Goal: Task Accomplishment & Management: Complete application form

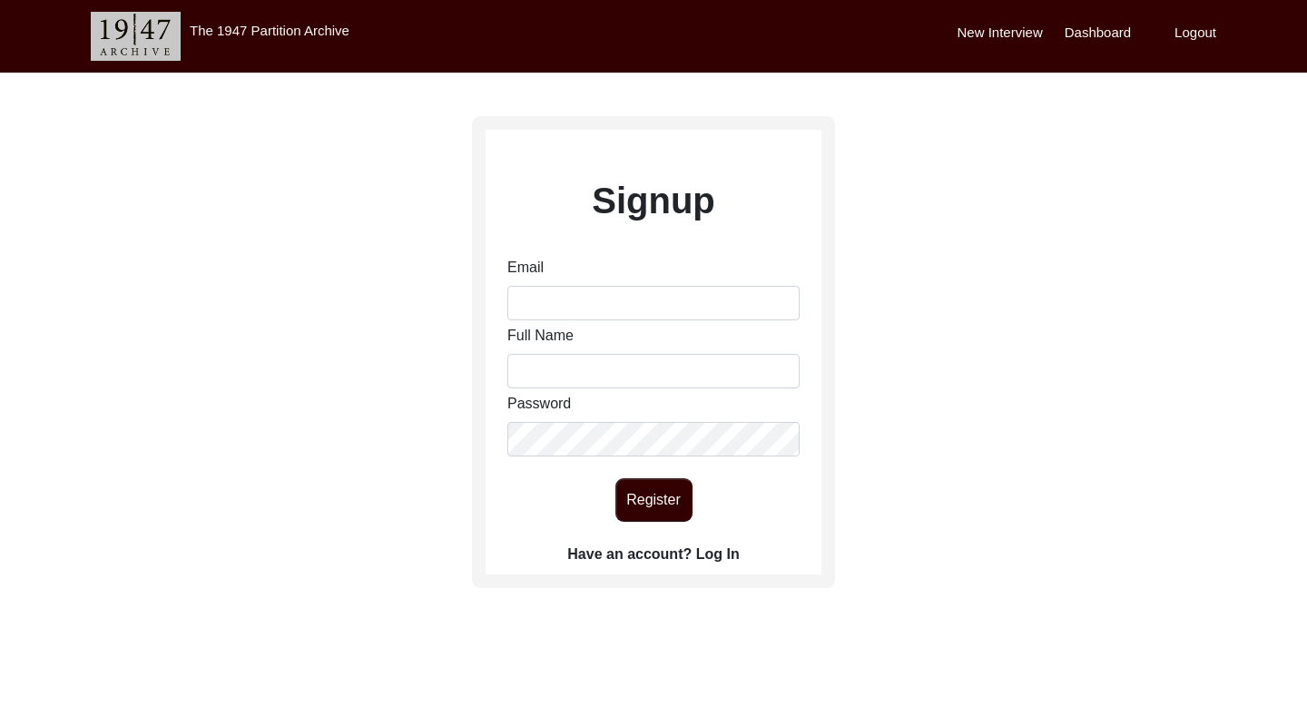
click at [712, 546] on label "Have an account? Log In" at bounding box center [653, 555] width 172 height 22
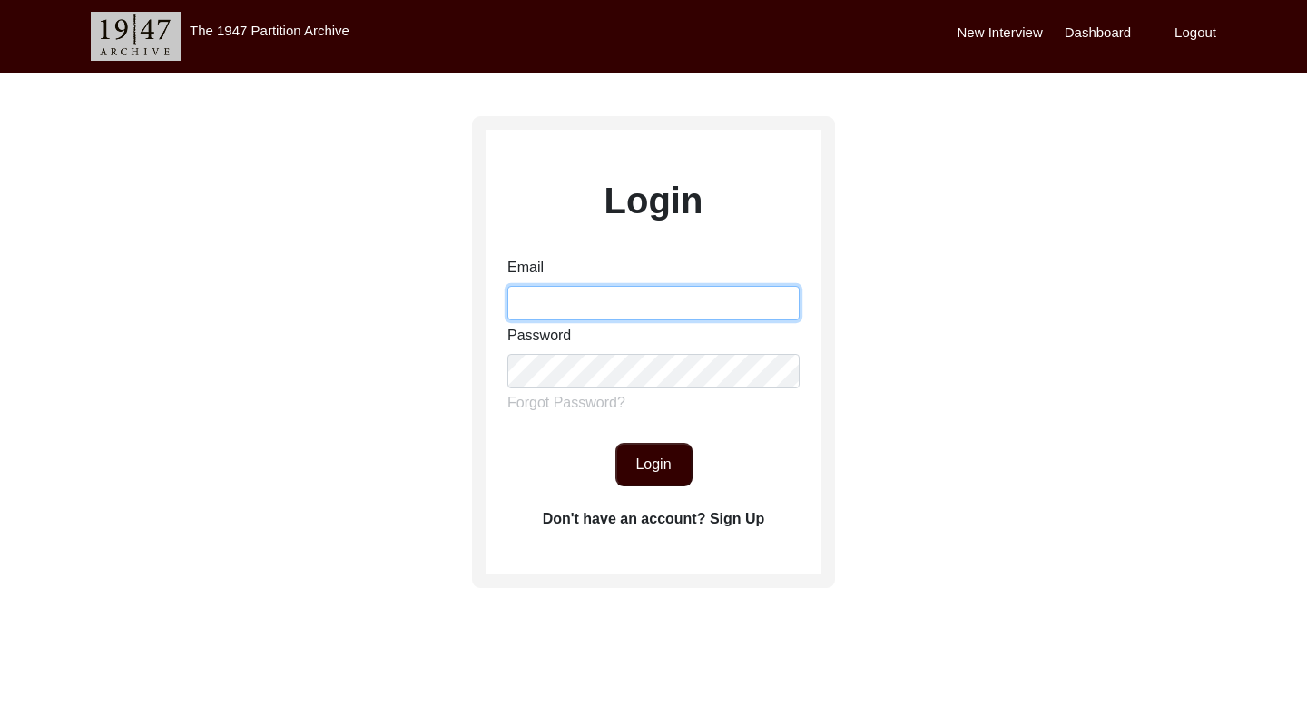
click at [579, 288] on input "Email" at bounding box center [653, 303] width 292 height 34
type input "[PERSON_NAME][EMAIL_ADDRESS][DOMAIN_NAME]"
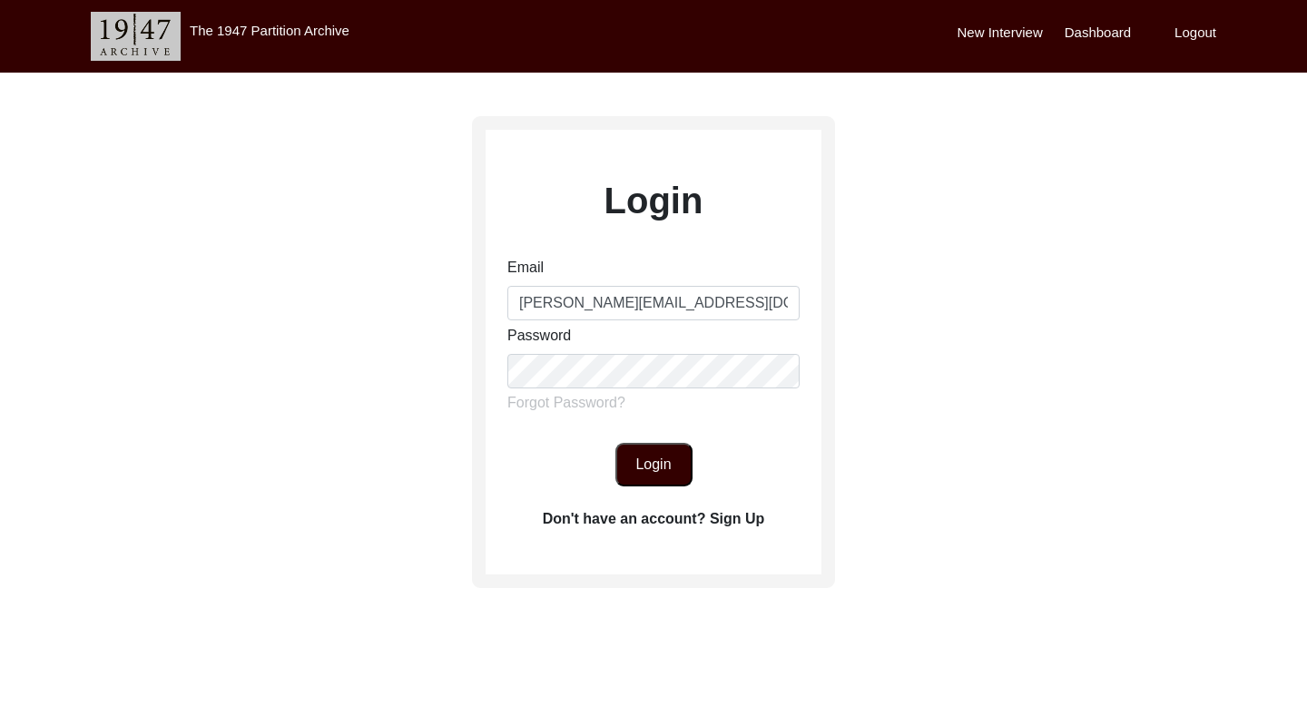
click at [665, 466] on button "Login" at bounding box center [653, 465] width 77 height 44
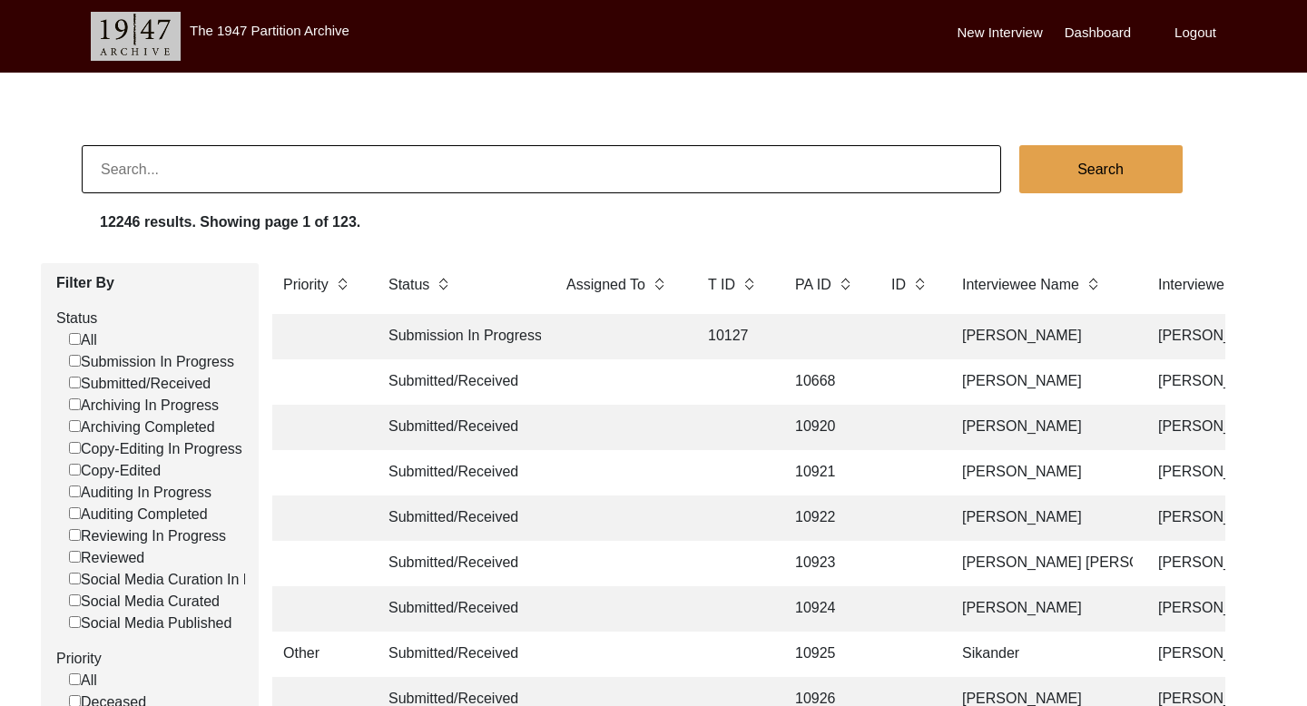
click at [264, 172] on input at bounding box center [541, 169] width 919 height 48
paste input "[PERSON_NAME]"
type input "[PERSON_NAME]"
click at [1076, 174] on button "Search" at bounding box center [1100, 169] width 163 height 48
checkbox input "false"
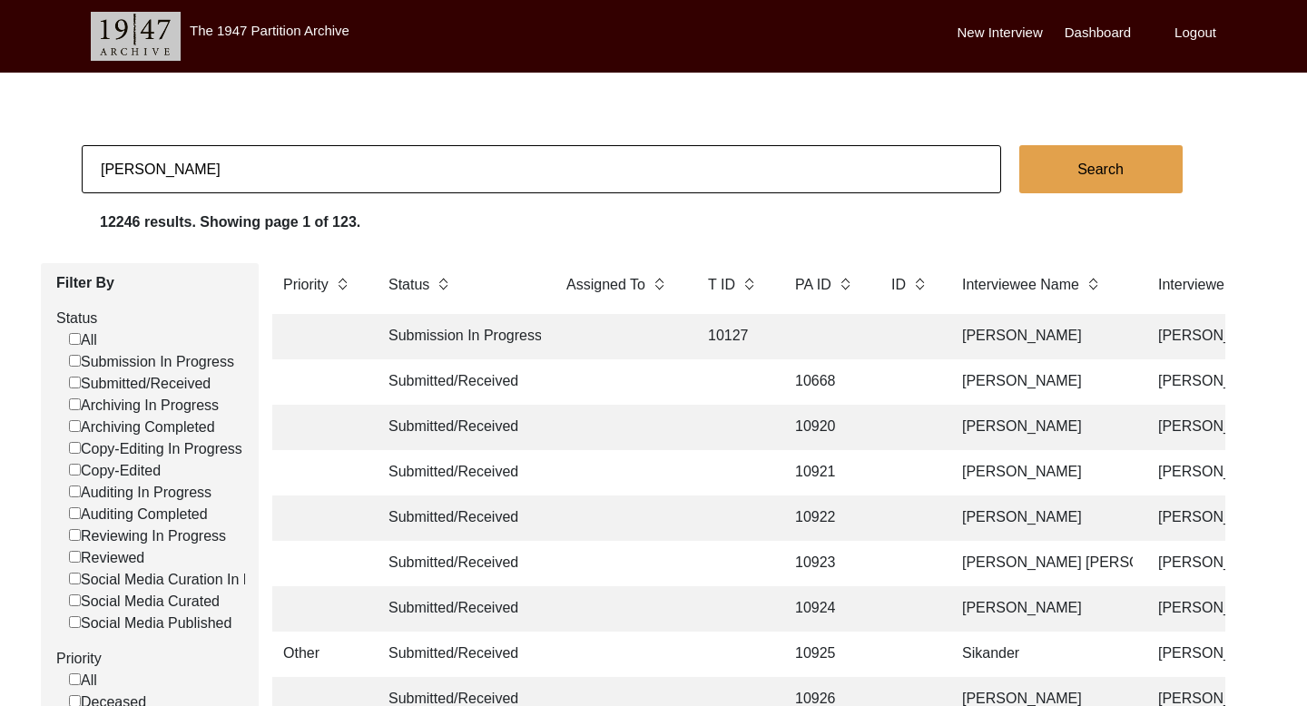
checkbox input "false"
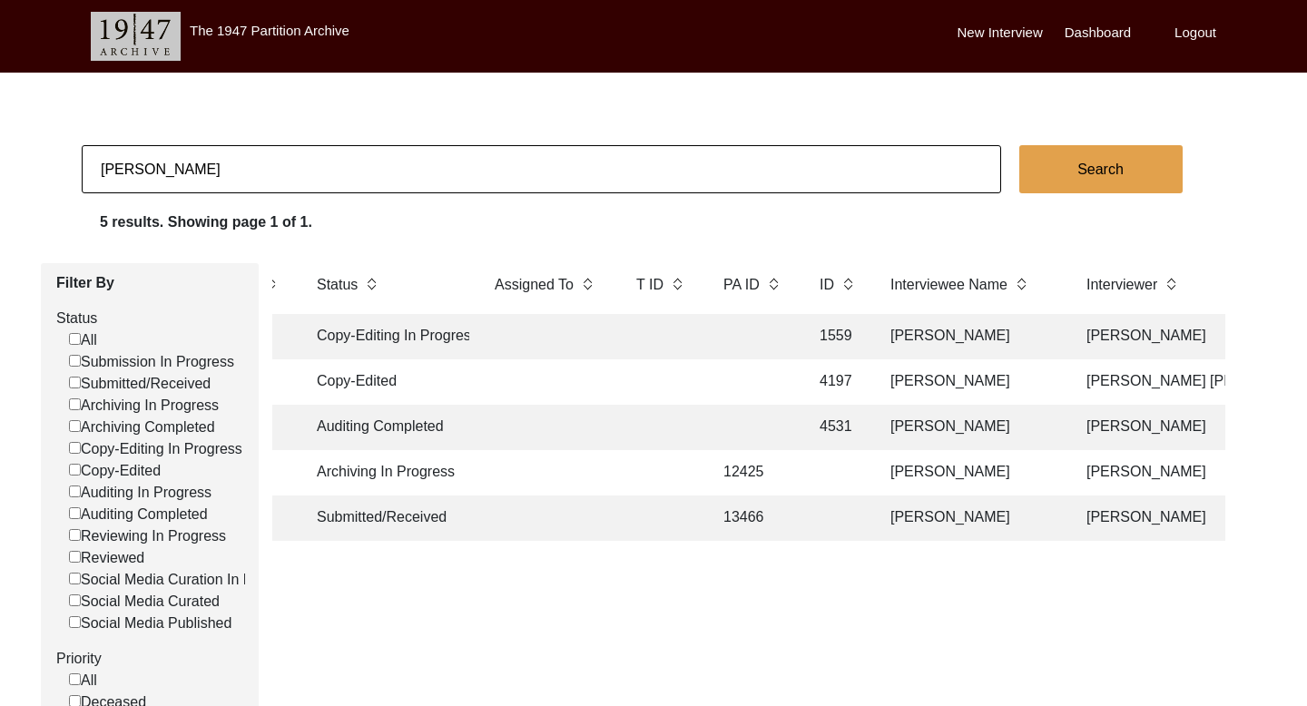
scroll to position [0, 112]
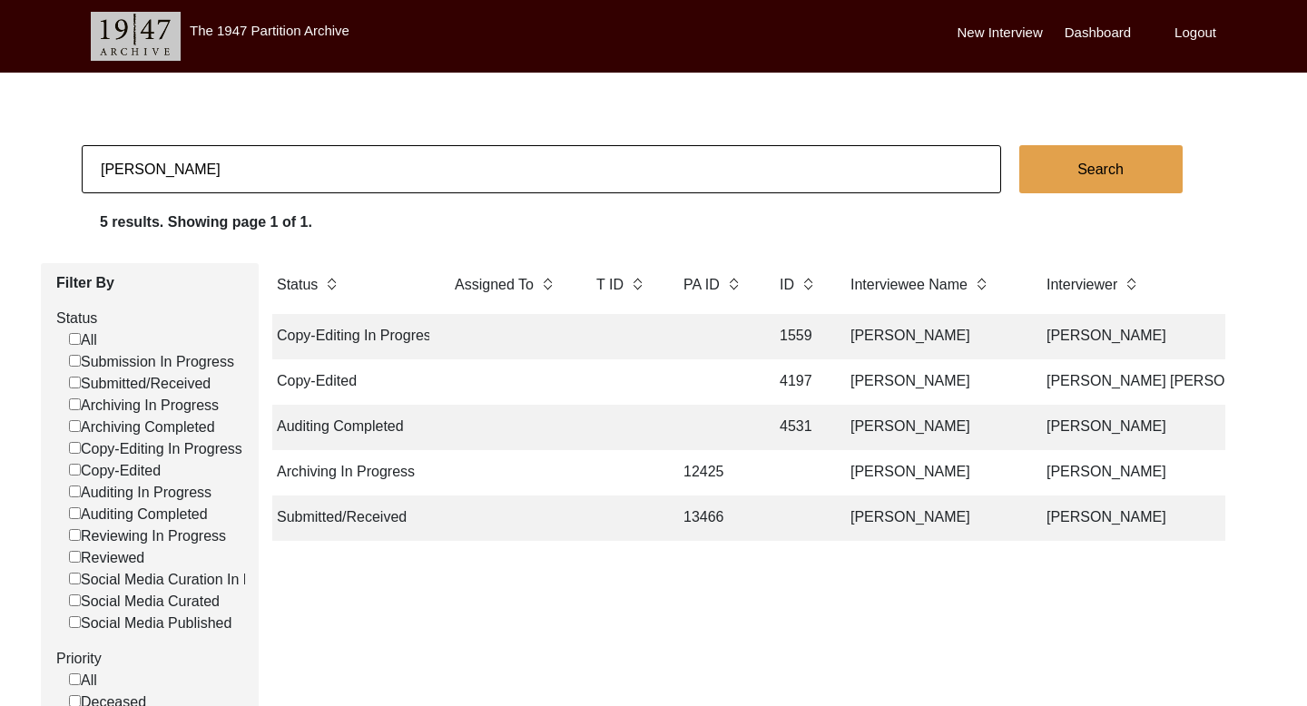
click at [929, 515] on td "[PERSON_NAME]" at bounding box center [929, 517] width 181 height 45
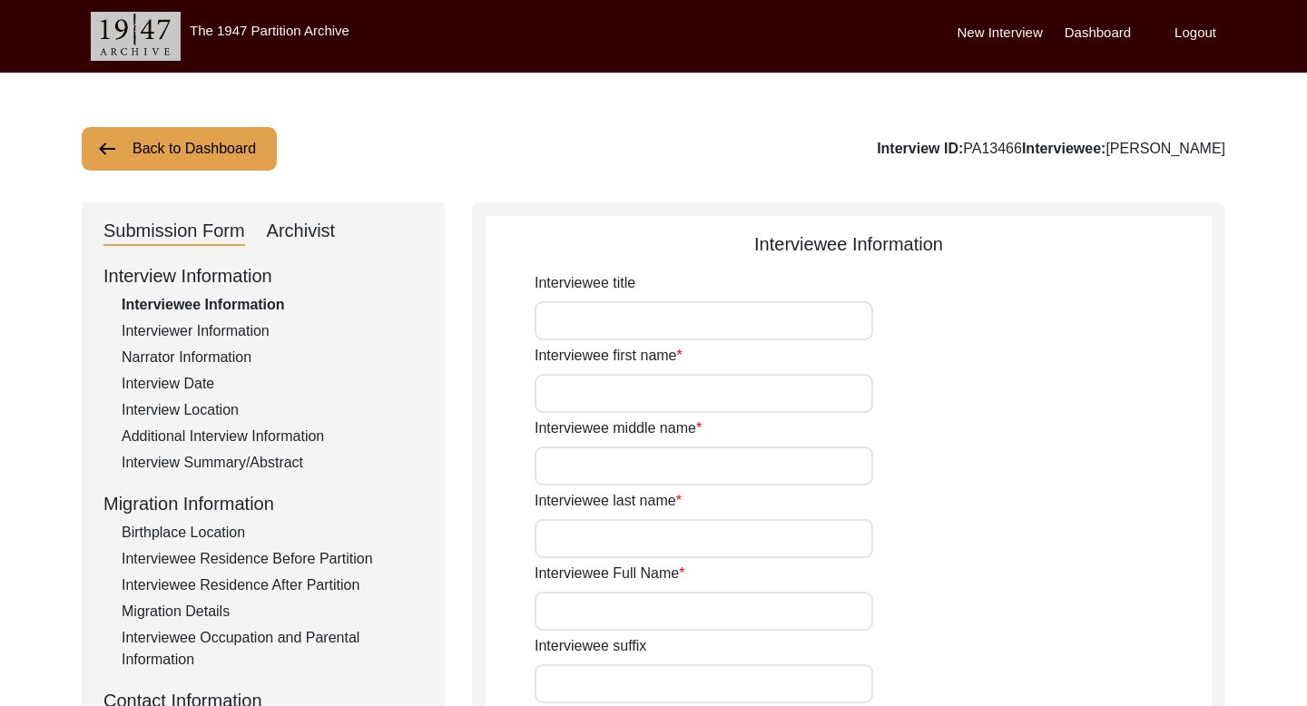
type input "Babu"
type input "[PERSON_NAME]"
type input "NA"
type input "[PERSON_NAME]"
type input "1937"
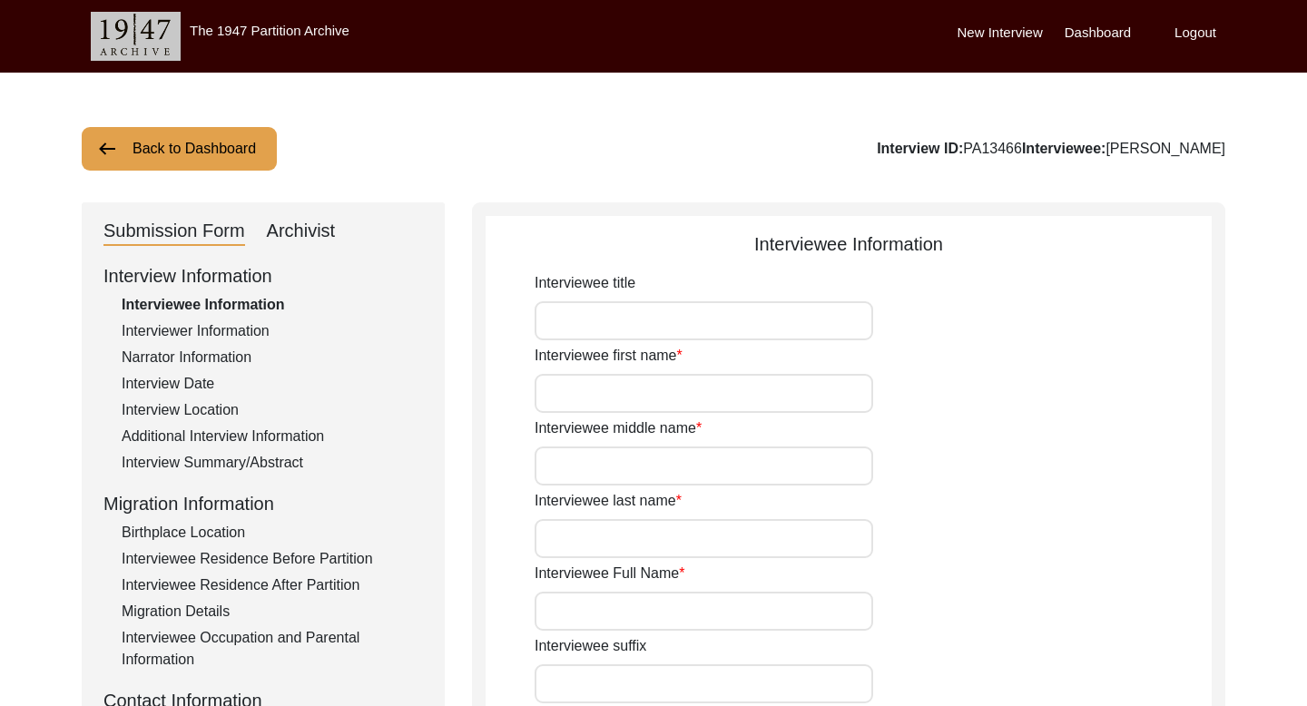
type input "1937 (Approx)"
type input "88 years"
type input "[DEMOGRAPHIC_DATA]"
type input "Na"
type input "Panjabi"
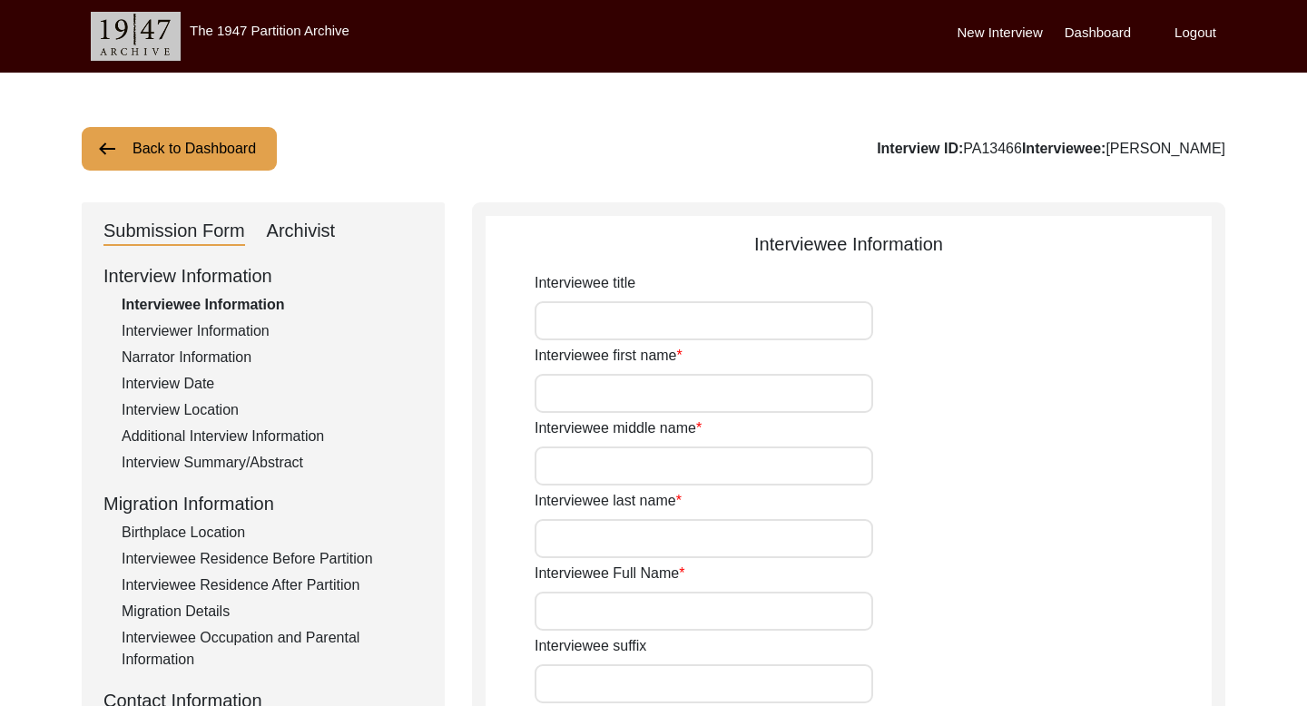
type input "Panjabi"
type input "[DEMOGRAPHIC_DATA]"
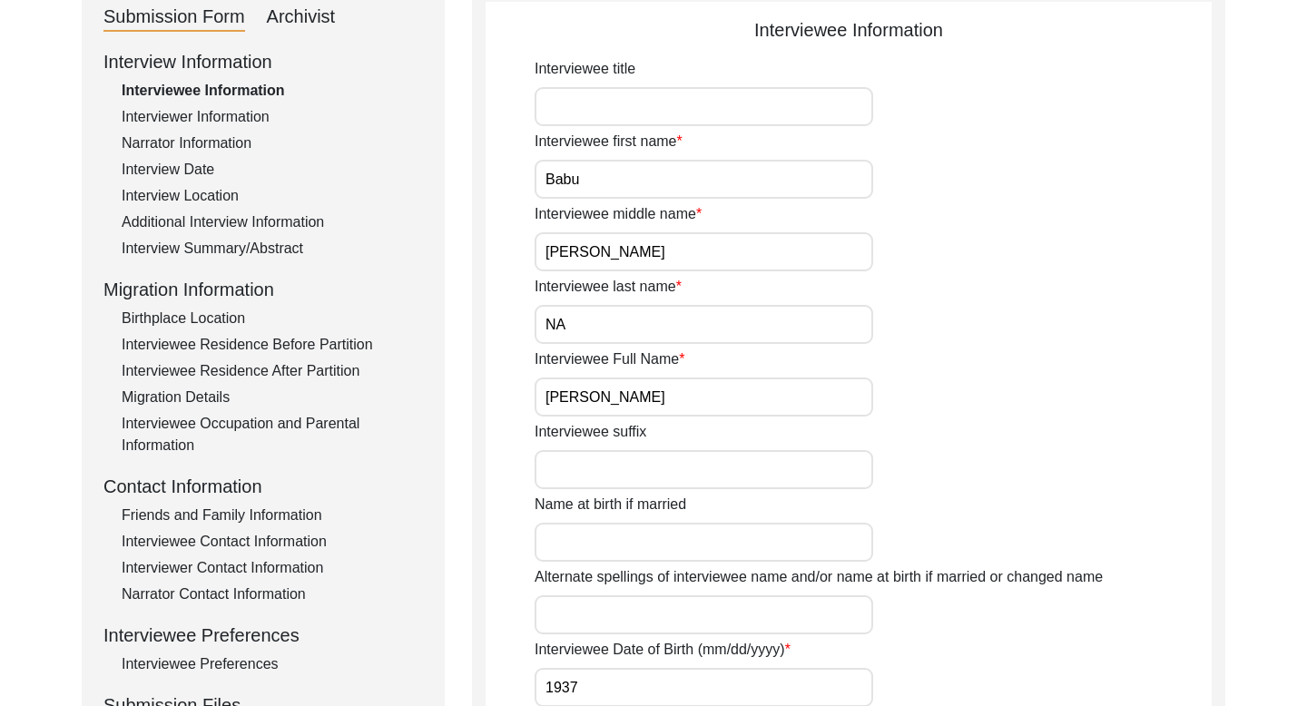
scroll to position [230, 0]
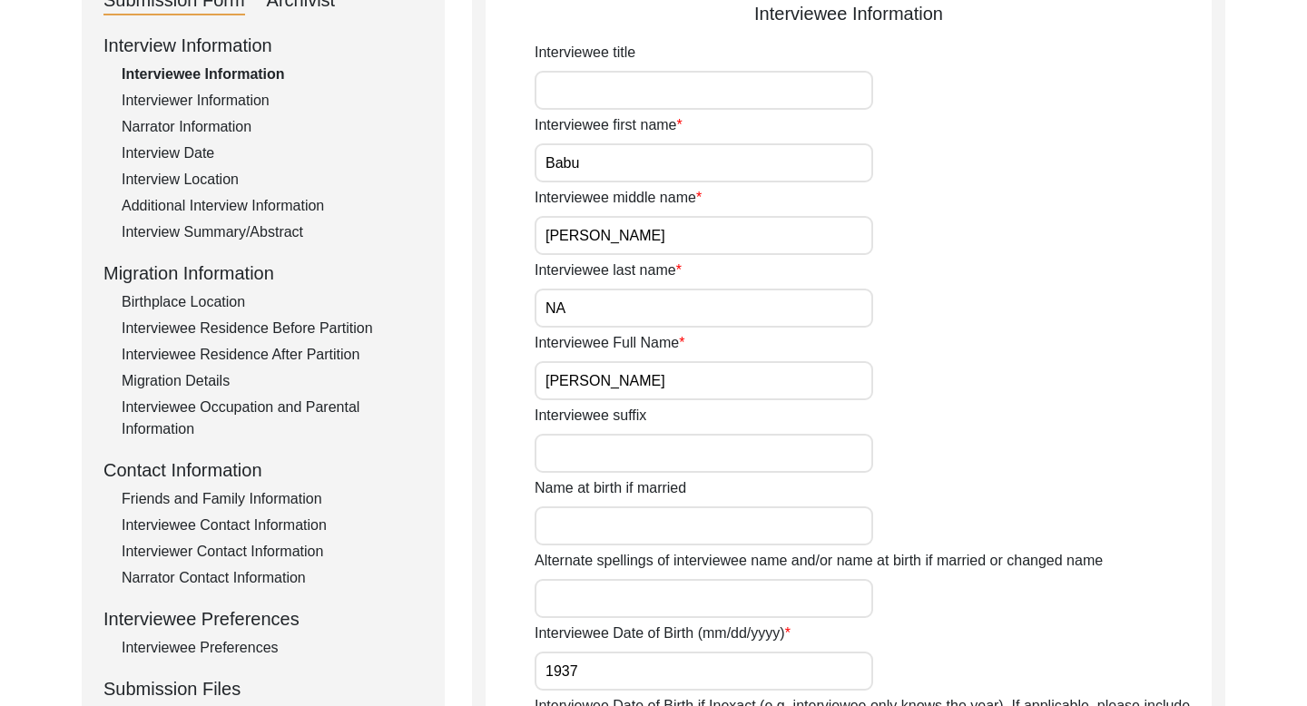
click at [221, 521] on div "Interviewee Contact Information" at bounding box center [272, 526] width 301 height 22
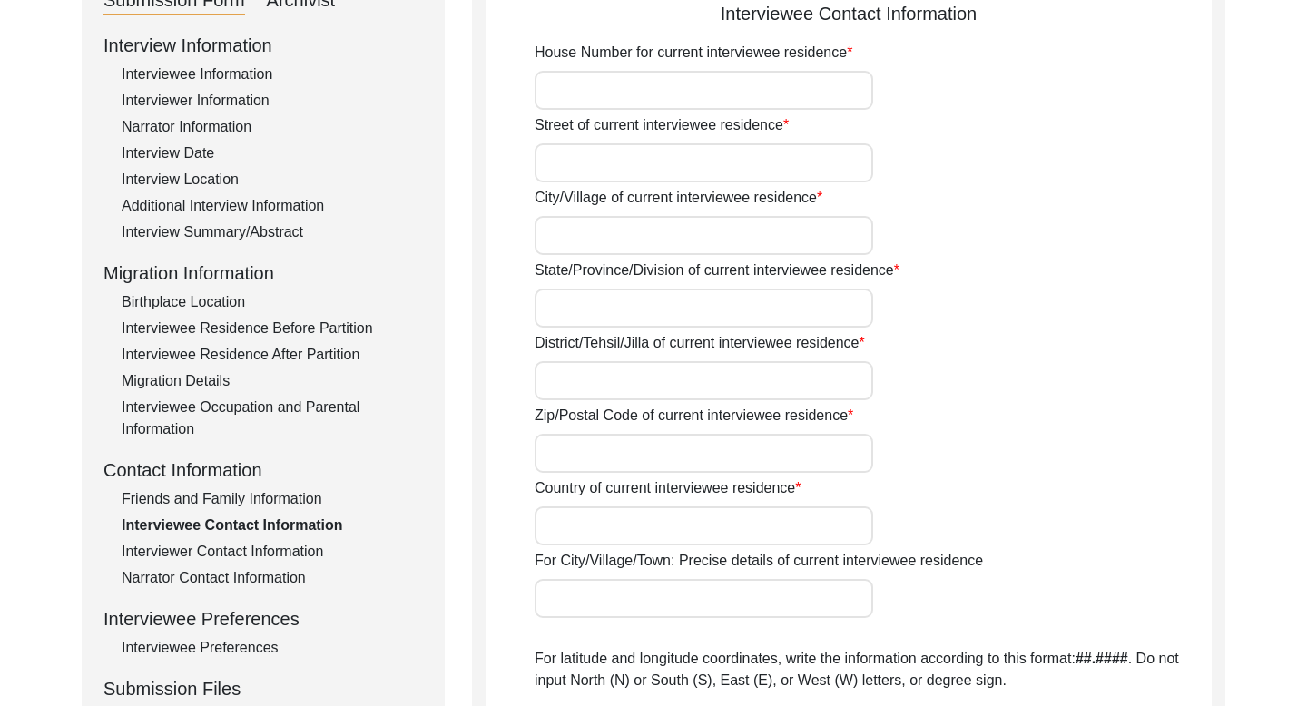
type input "Na"
type input "[PERSON_NAME]"
type input "[GEOGRAPHIC_DATA]"
type input "Bathinda"
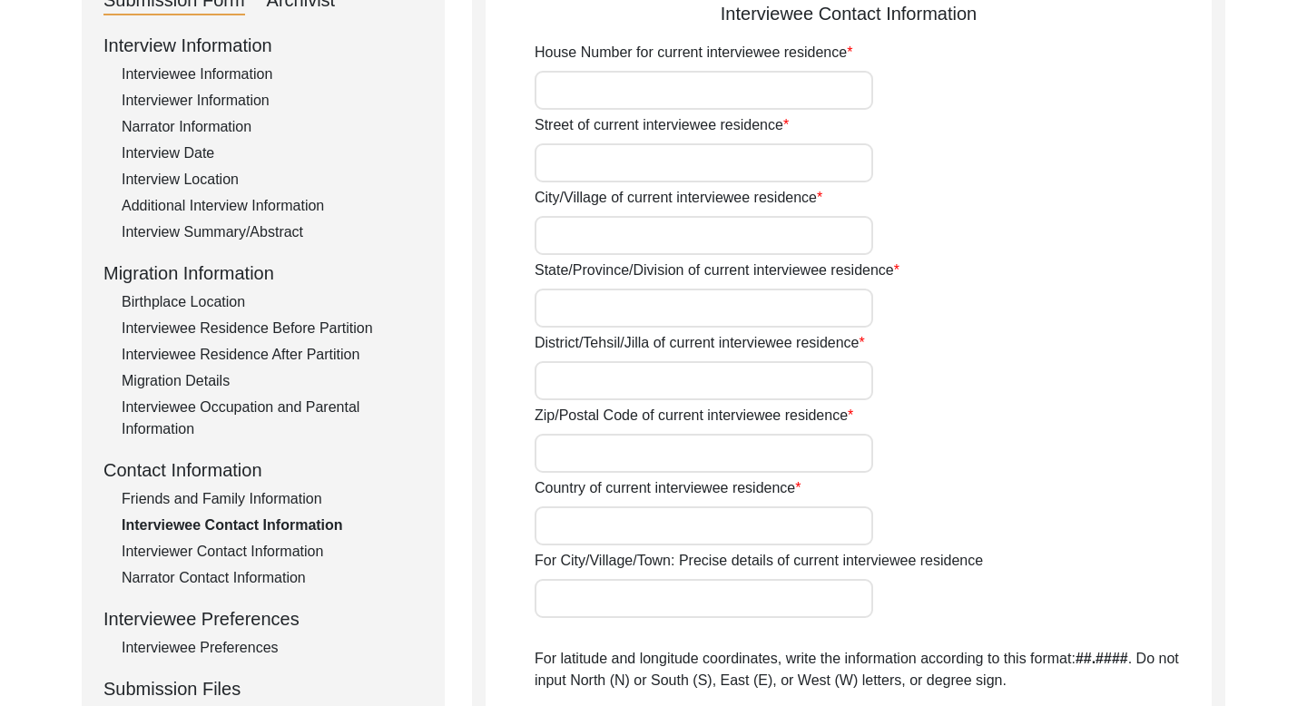
type input "151302"
type input "[GEOGRAPHIC_DATA]"
type input "[PERSON_NAME], [GEOGRAPHIC_DATA], [GEOGRAPHIC_DATA], [GEOGRAPHIC_DATA]"
type input "29.955633"
type input "75.158510"
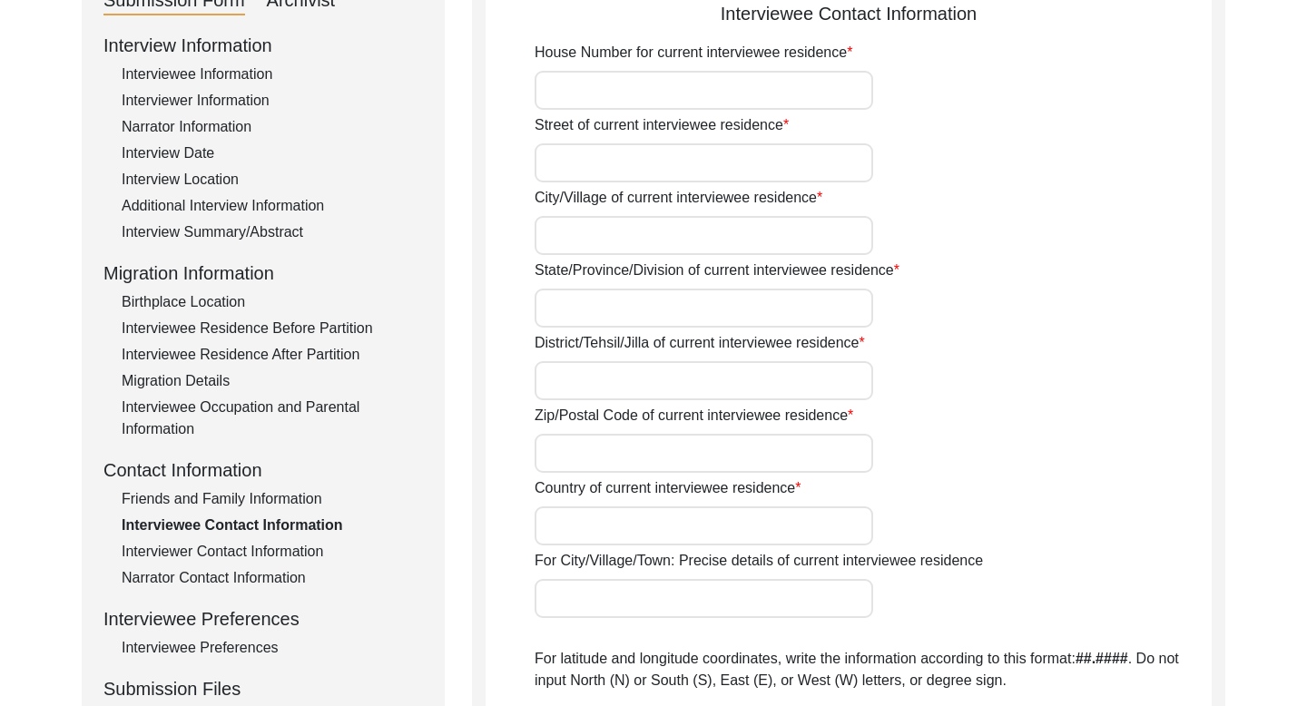
type input "000000"
type input "NA"
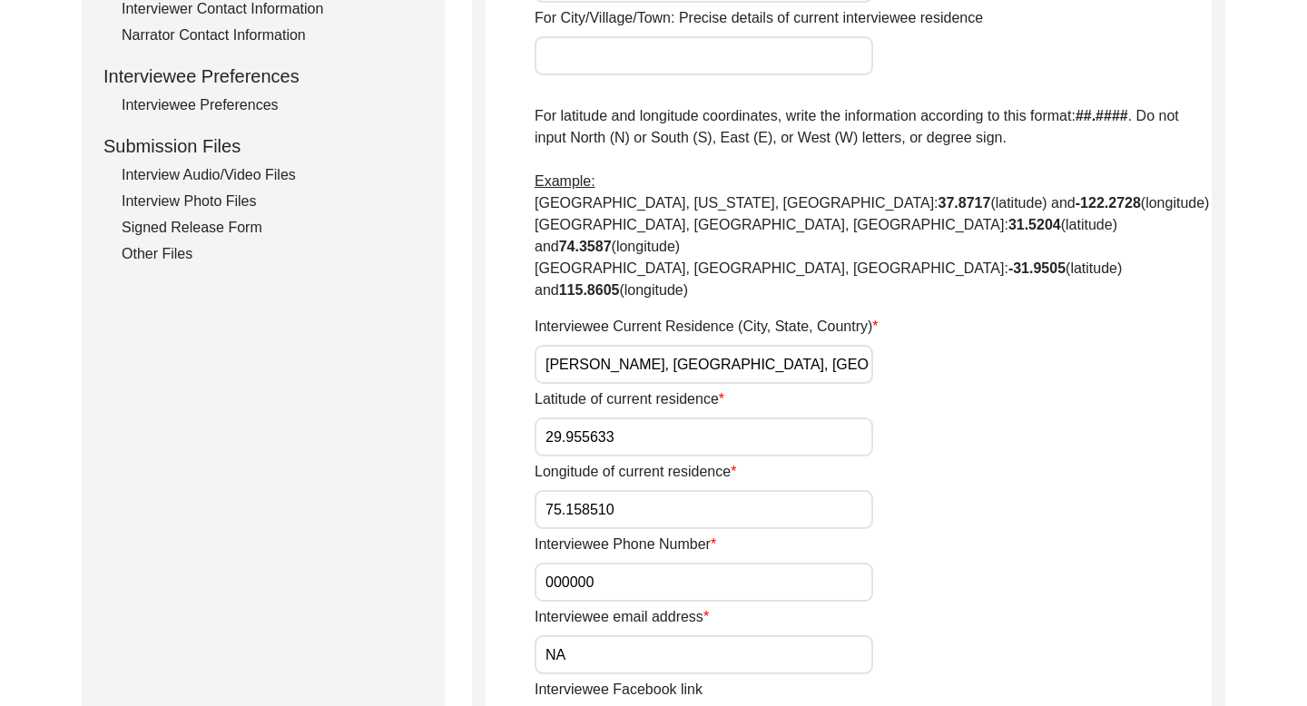
scroll to position [623, 0]
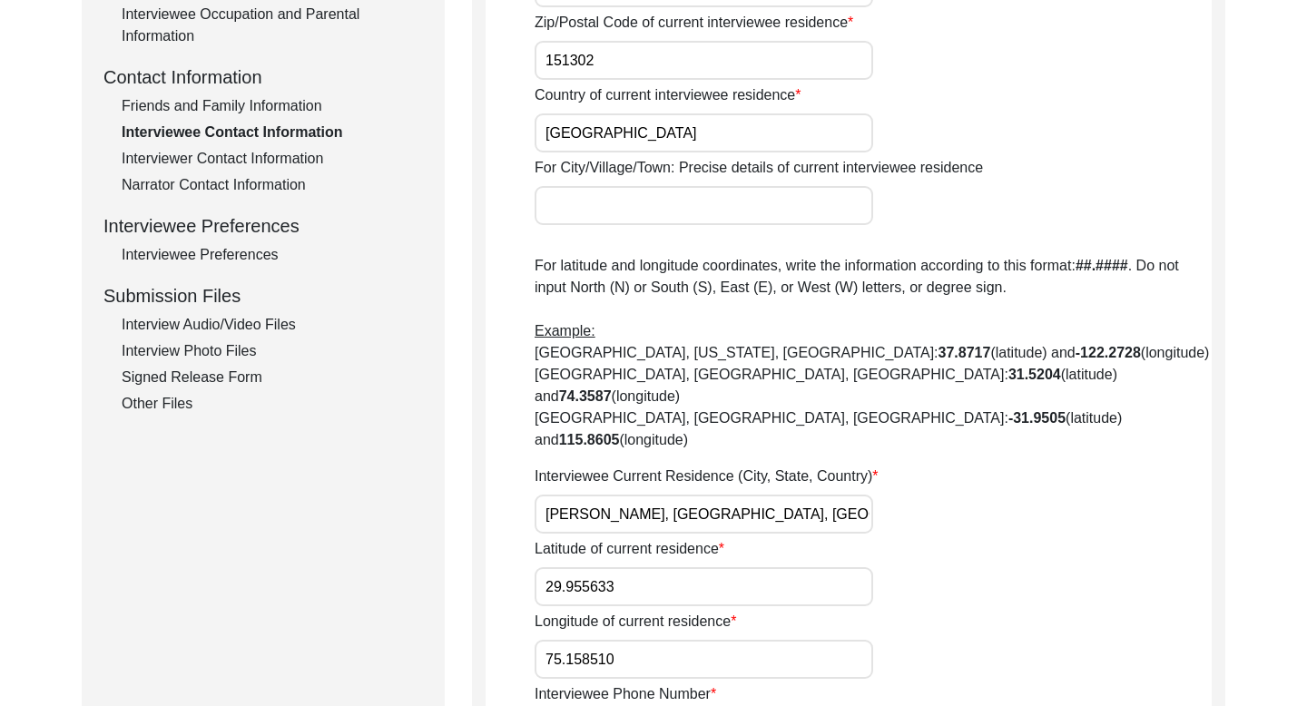
click at [240, 113] on div "Friends and Family Information" at bounding box center [272, 106] width 301 height 22
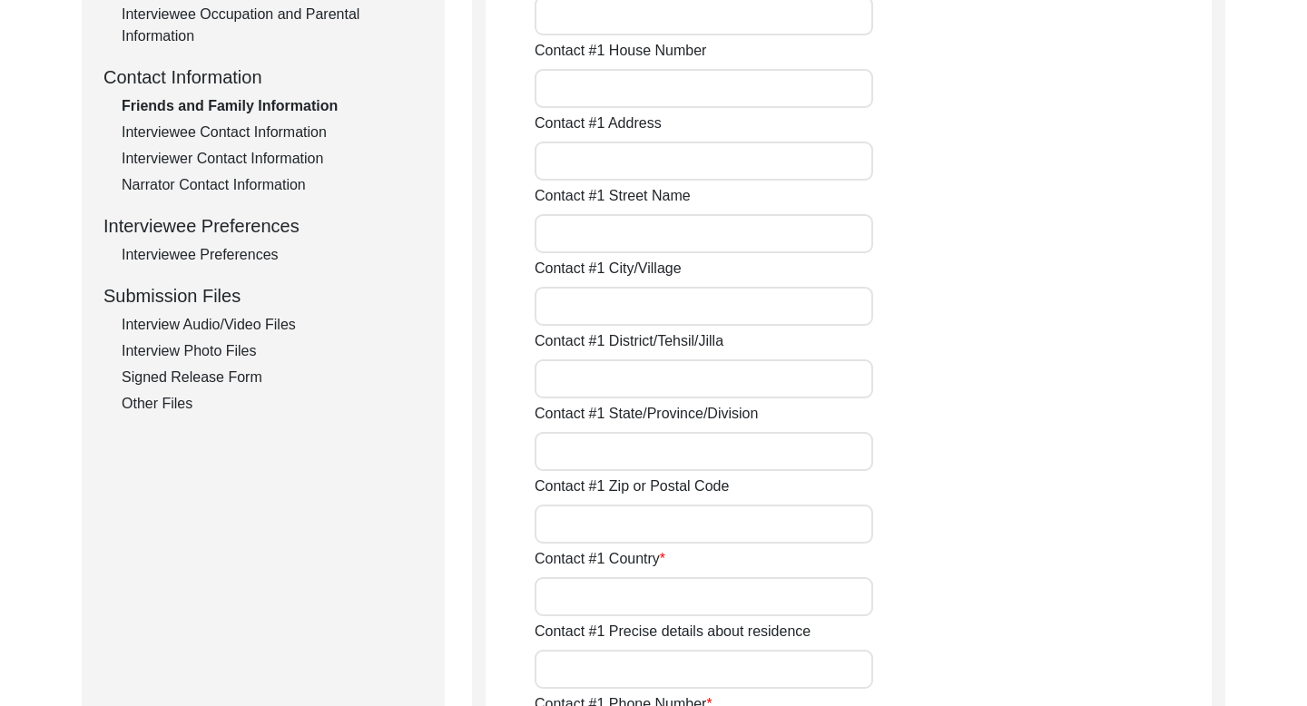
type input "[PERSON_NAME]"
type input "Grandson"
type input "[PERSON_NAME]"
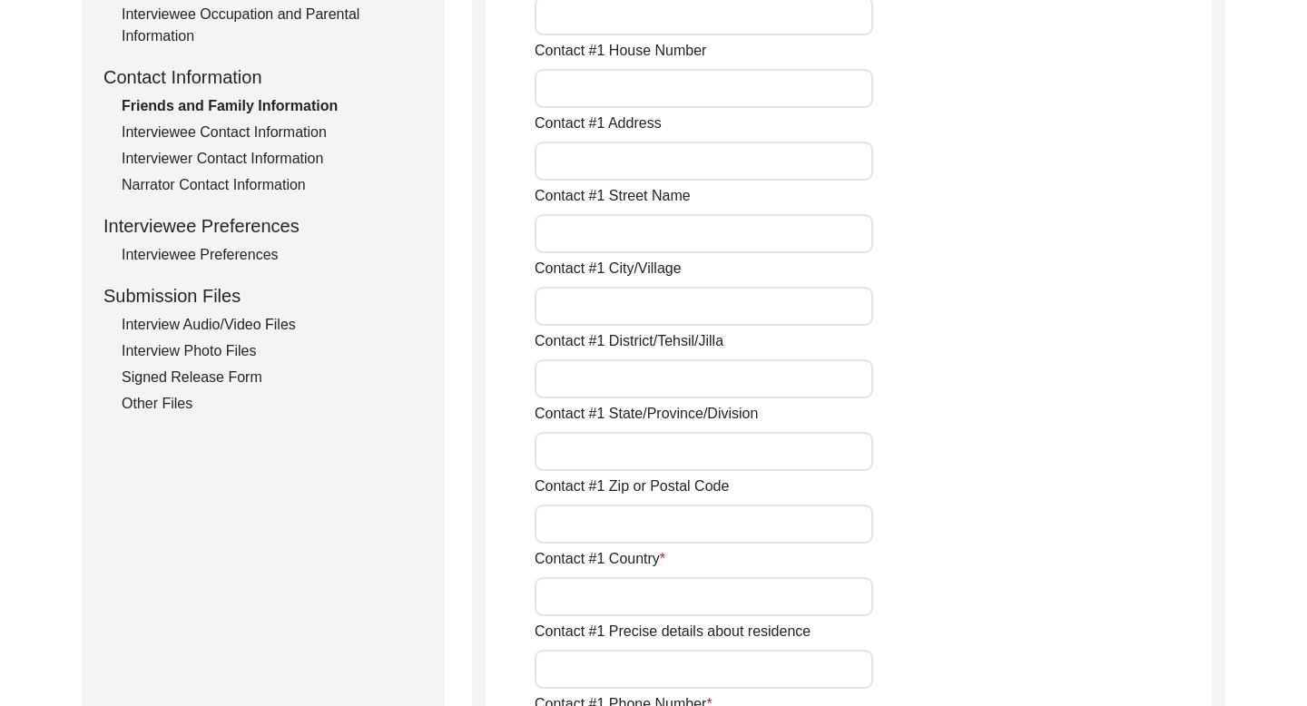
type input "Bathinda"
type input "[GEOGRAPHIC_DATA]"
type input "9914825224"
type input "NA"
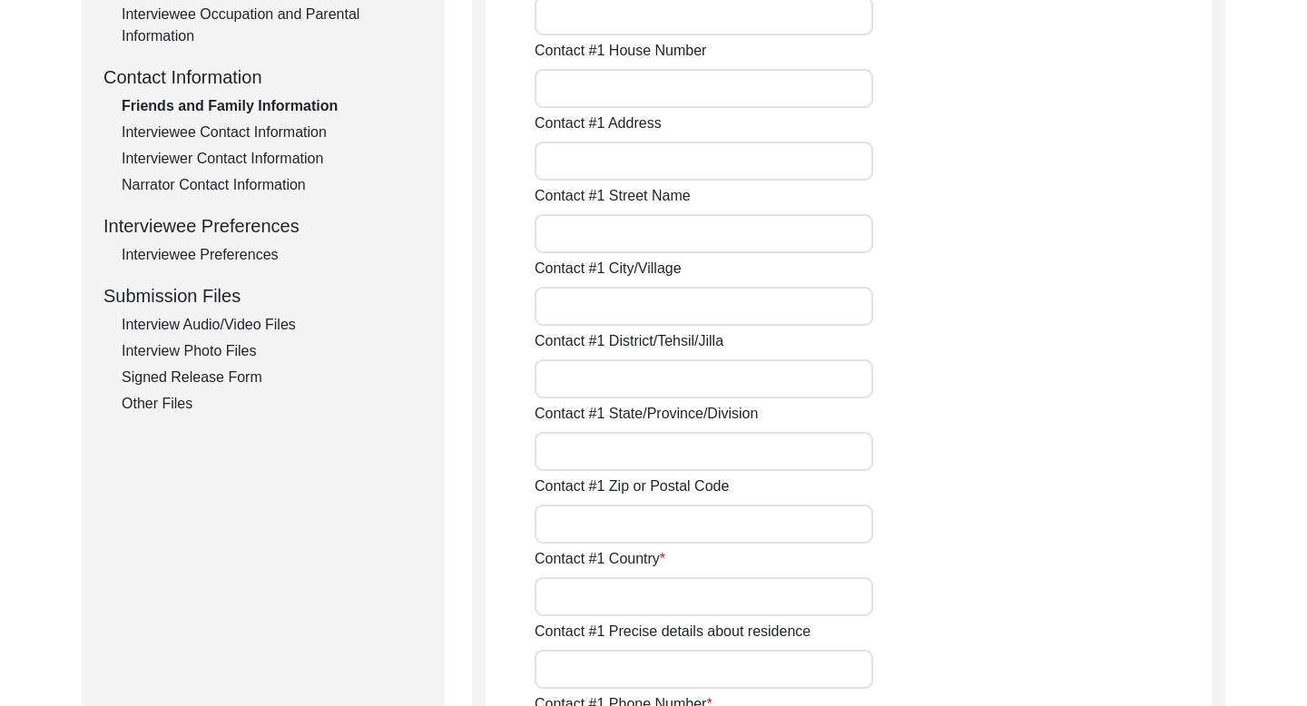
type input "NA"
type input "Na"
type input "NA"
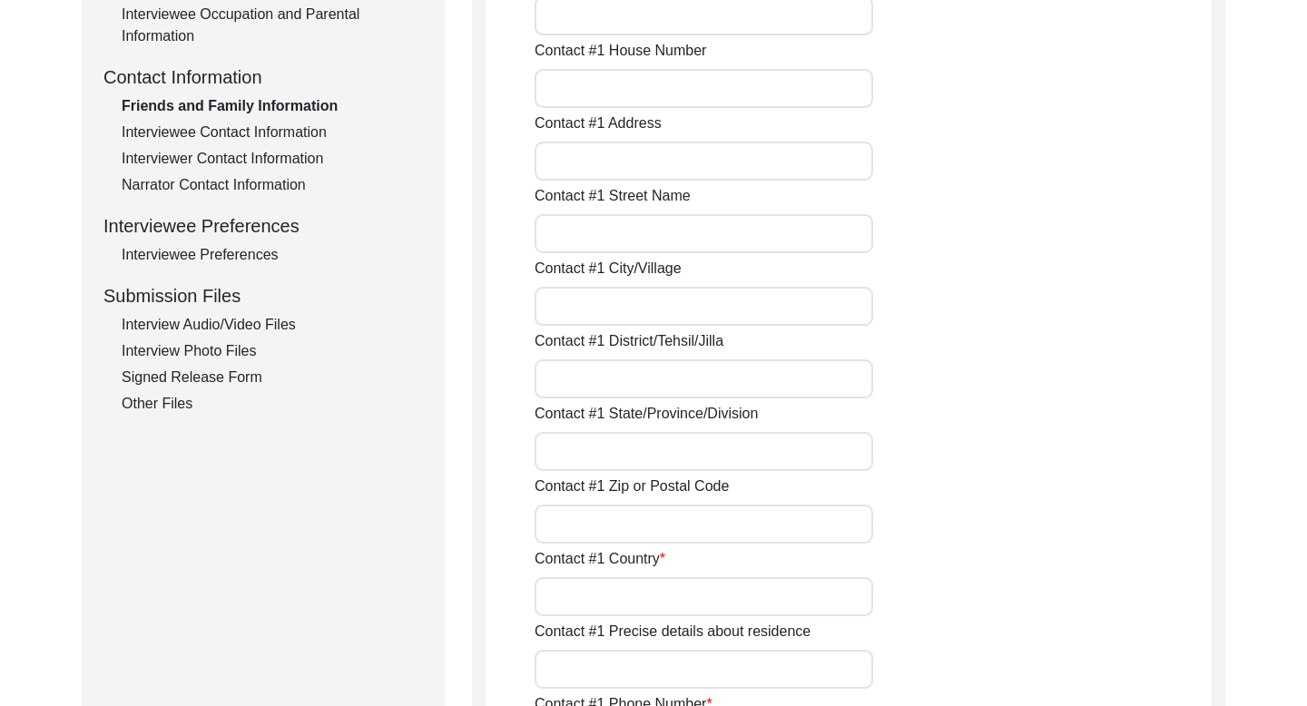
type input "NA"
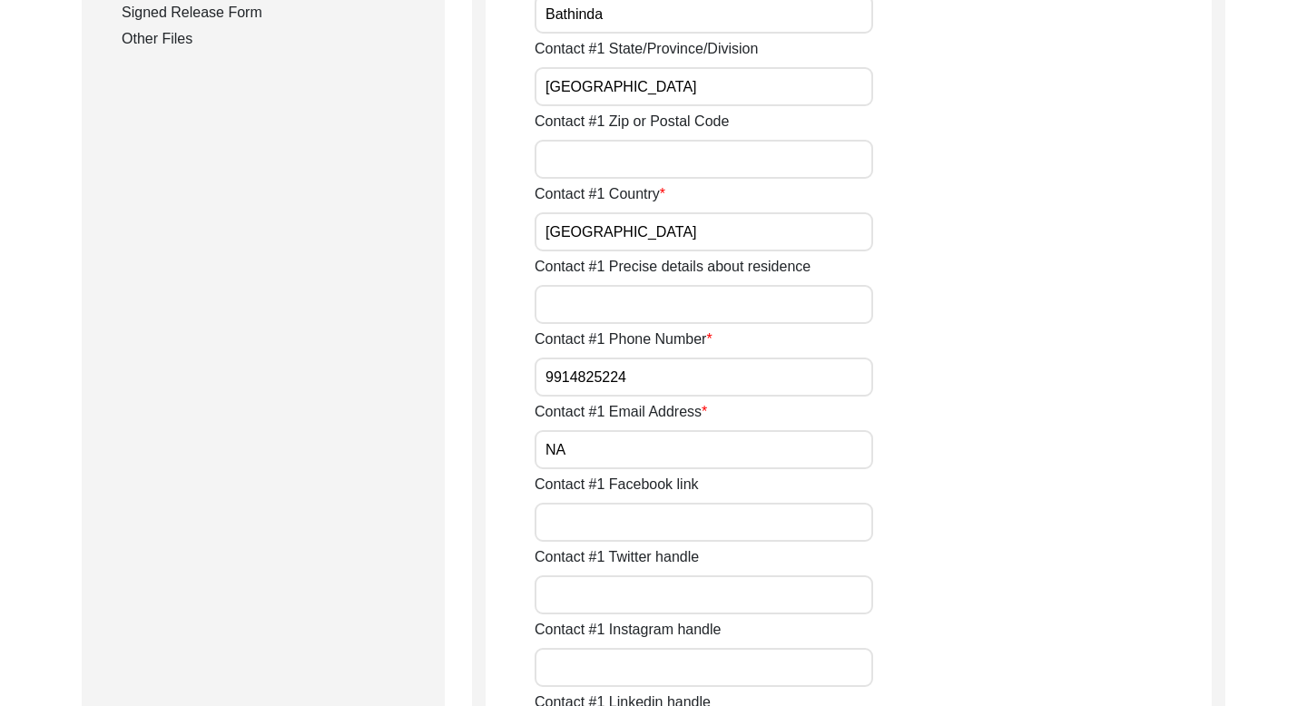
scroll to position [1015, 0]
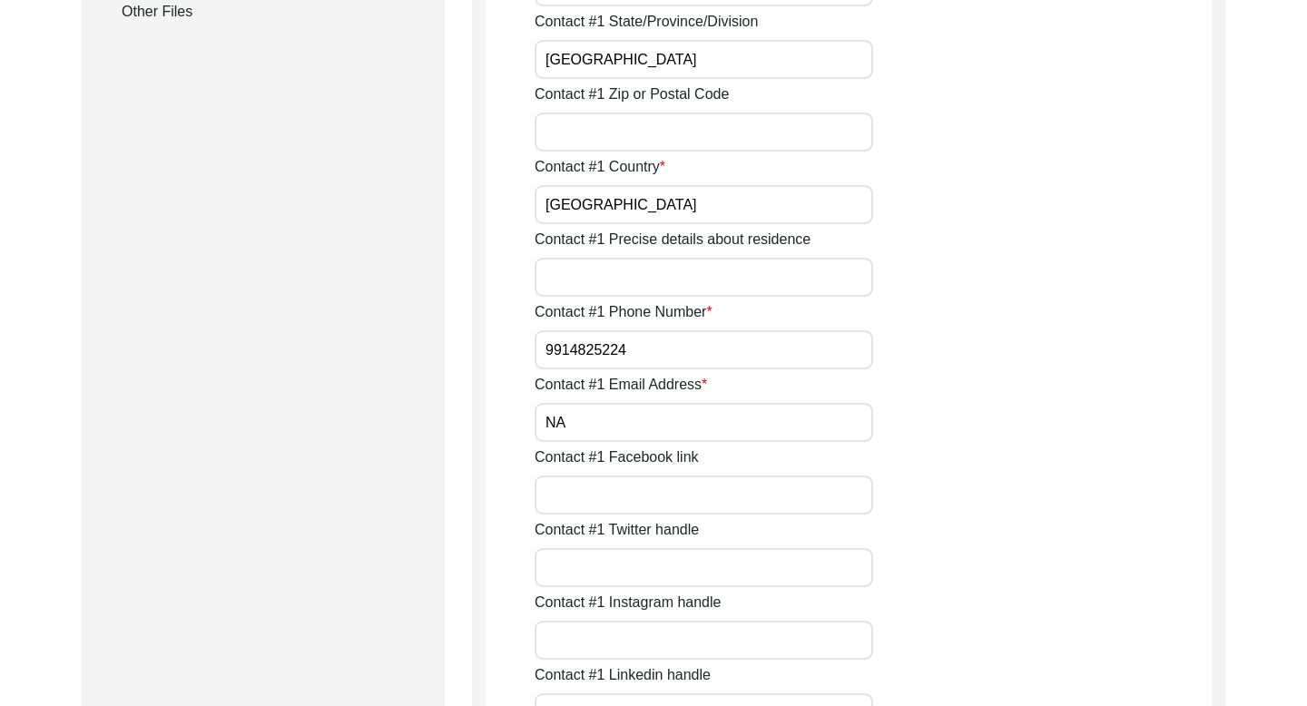
click at [600, 350] on input "9914825224" at bounding box center [703, 349] width 338 height 39
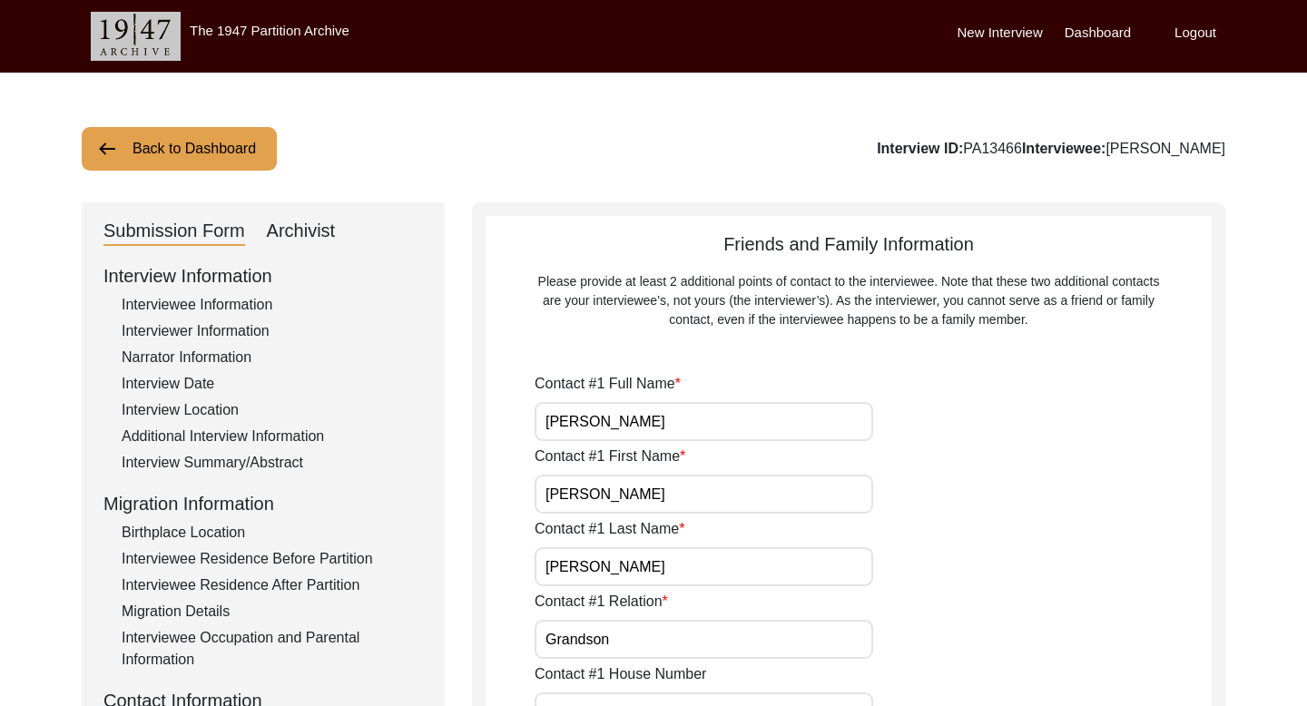
click at [235, 143] on button "Back to Dashboard" at bounding box center [179, 149] width 195 height 44
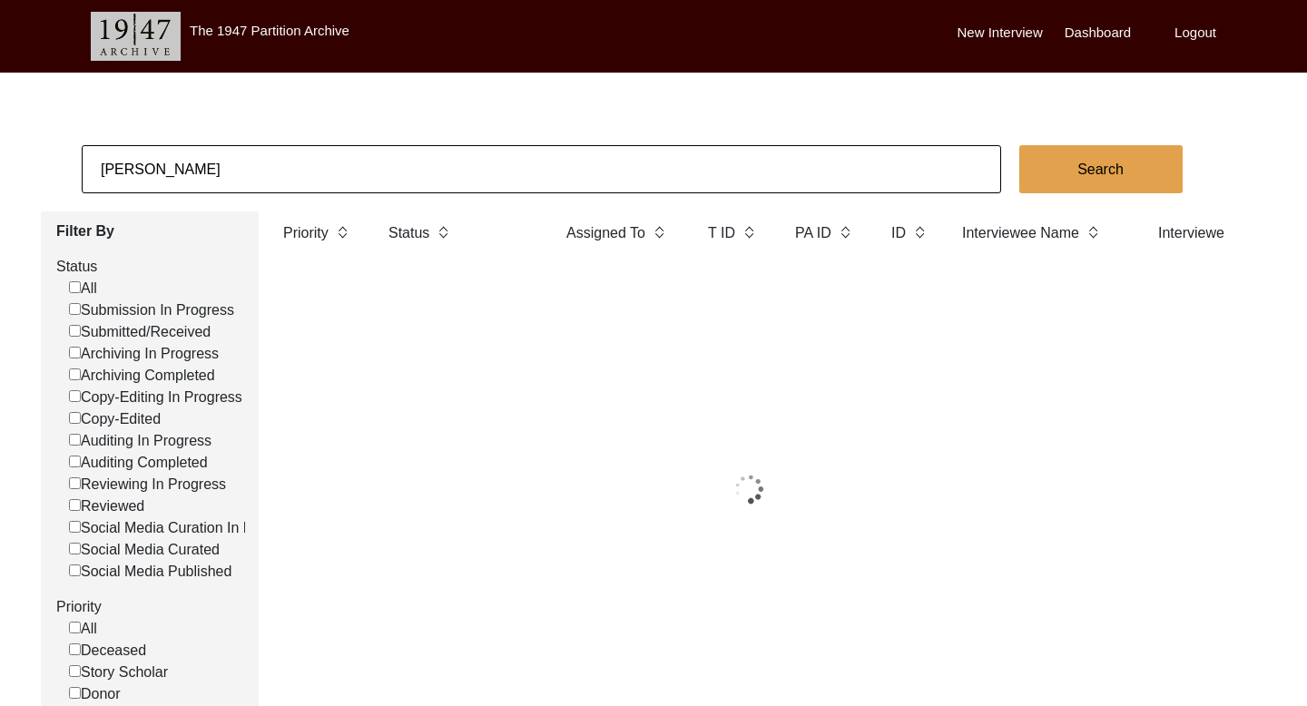
click at [168, 163] on input "[PERSON_NAME]" at bounding box center [541, 169] width 919 height 48
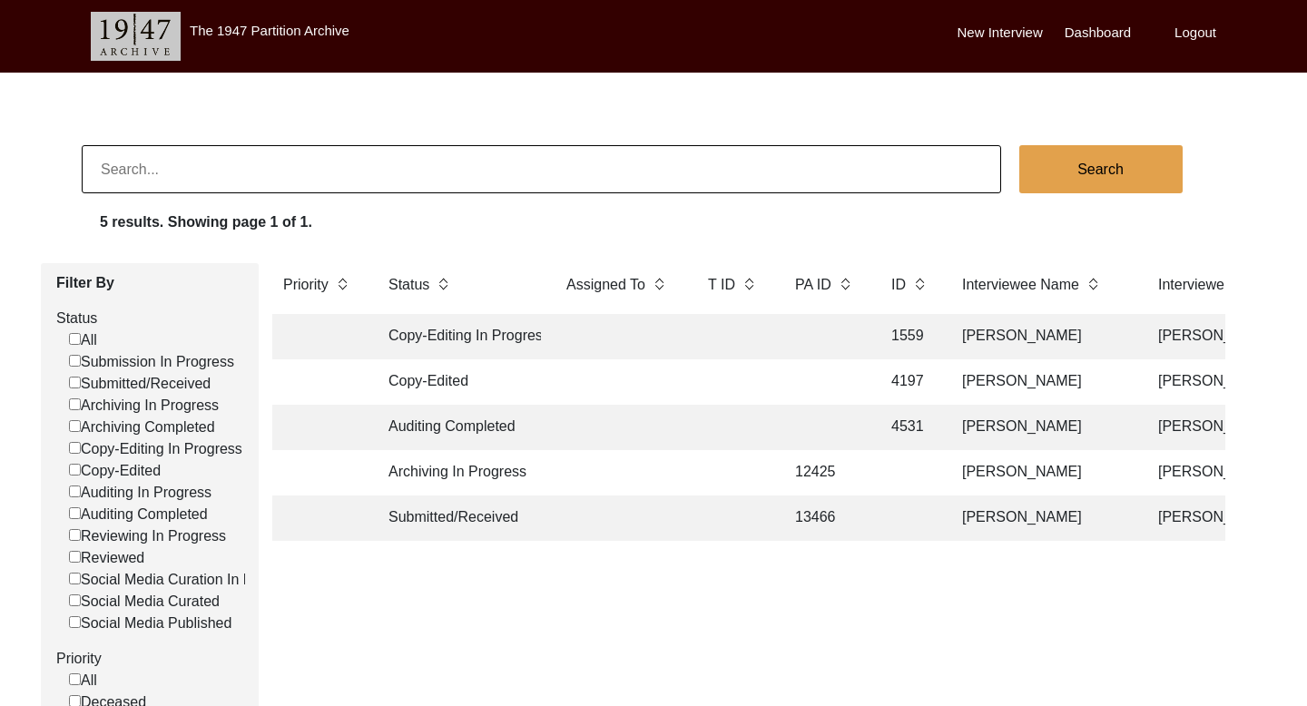
paste input "[PERSON_NAME] [PERSON_NAME]"
type input "[PERSON_NAME] [PERSON_NAME]"
click at [1072, 180] on button "Search" at bounding box center [1100, 169] width 163 height 48
checkbox input "false"
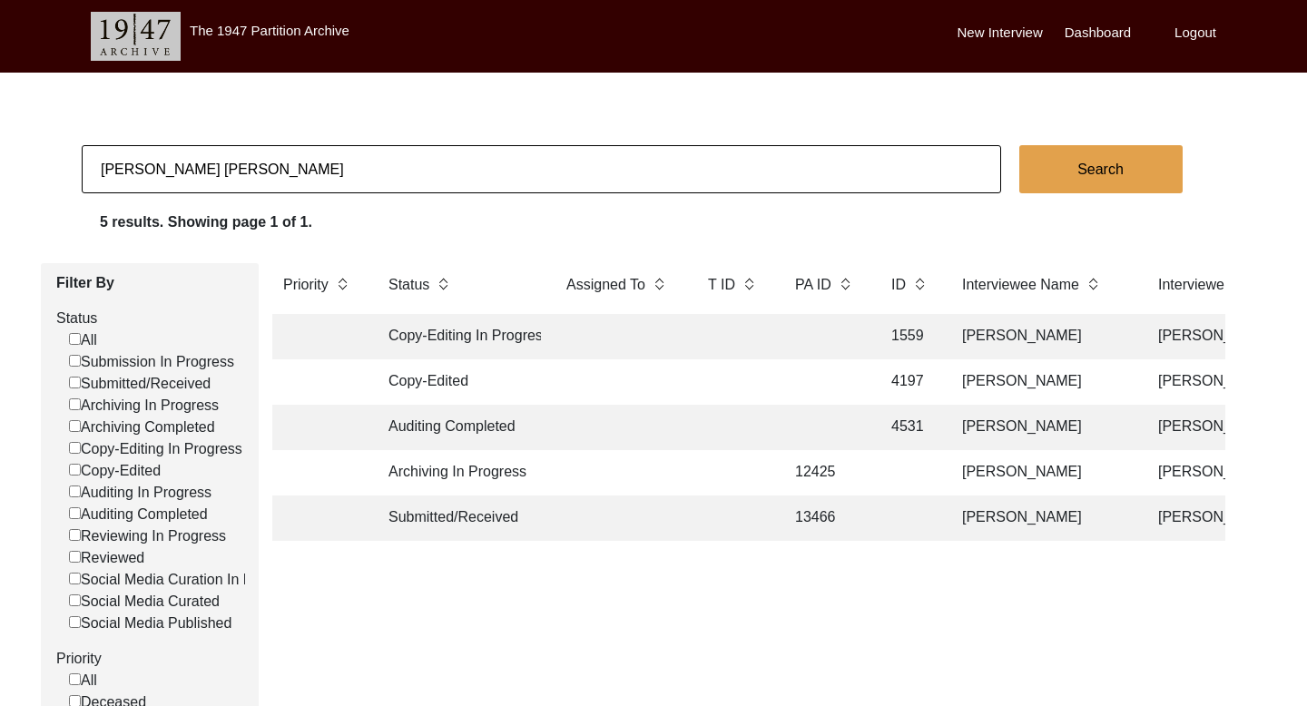
checkbox input "false"
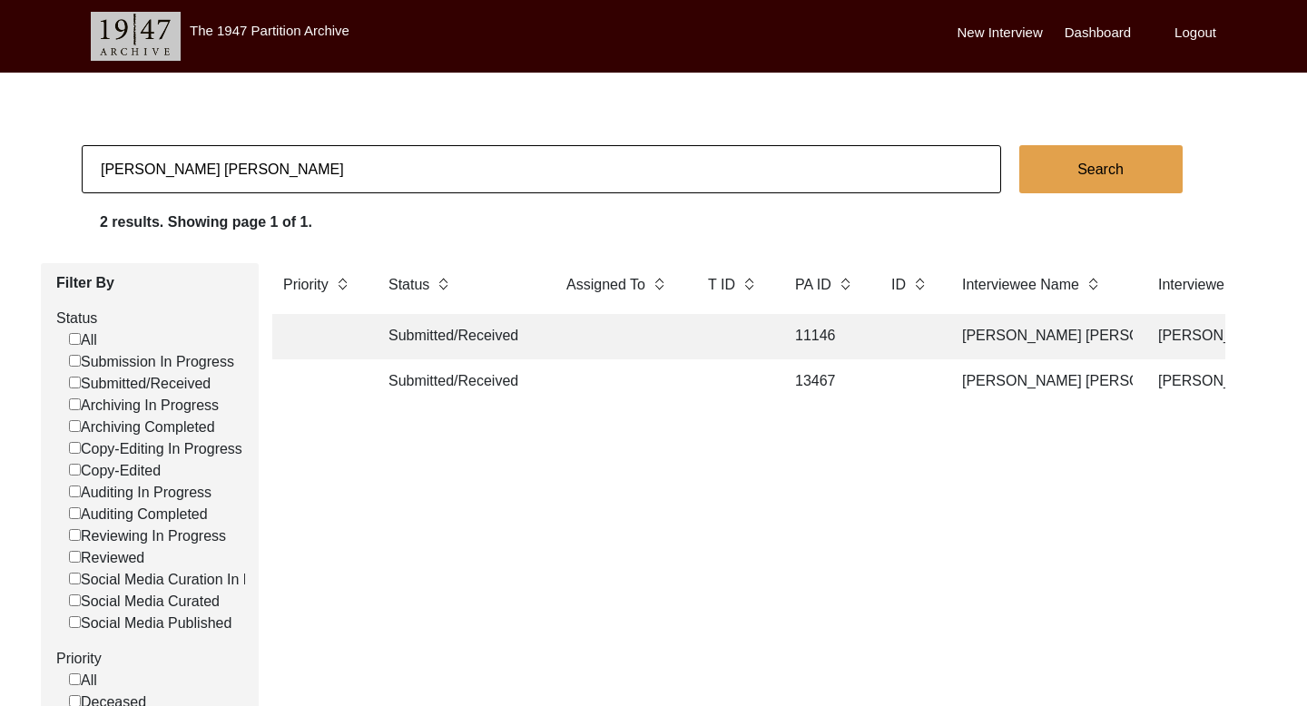
click at [1067, 379] on td "[PERSON_NAME] [PERSON_NAME]" at bounding box center [1041, 381] width 181 height 45
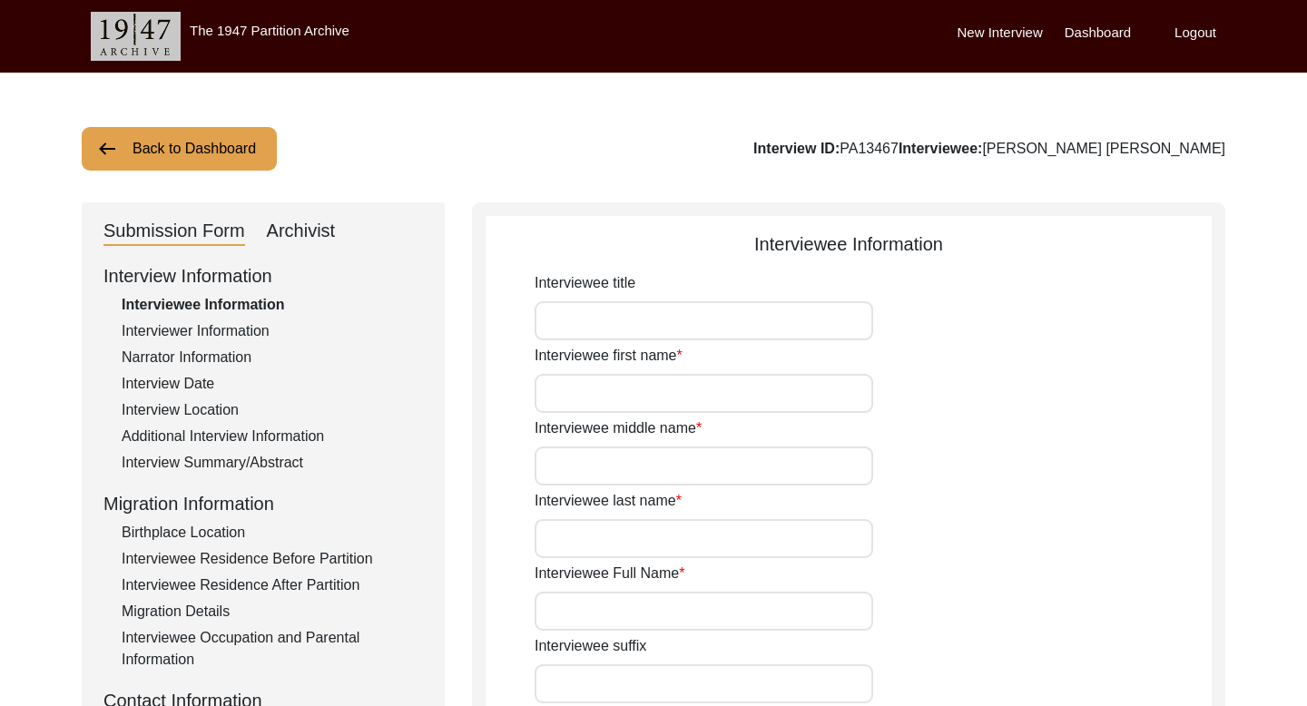
type input "[PERSON_NAME]"
type input "NA"
type input "[PERSON_NAME] [PERSON_NAME]"
type input "1922"
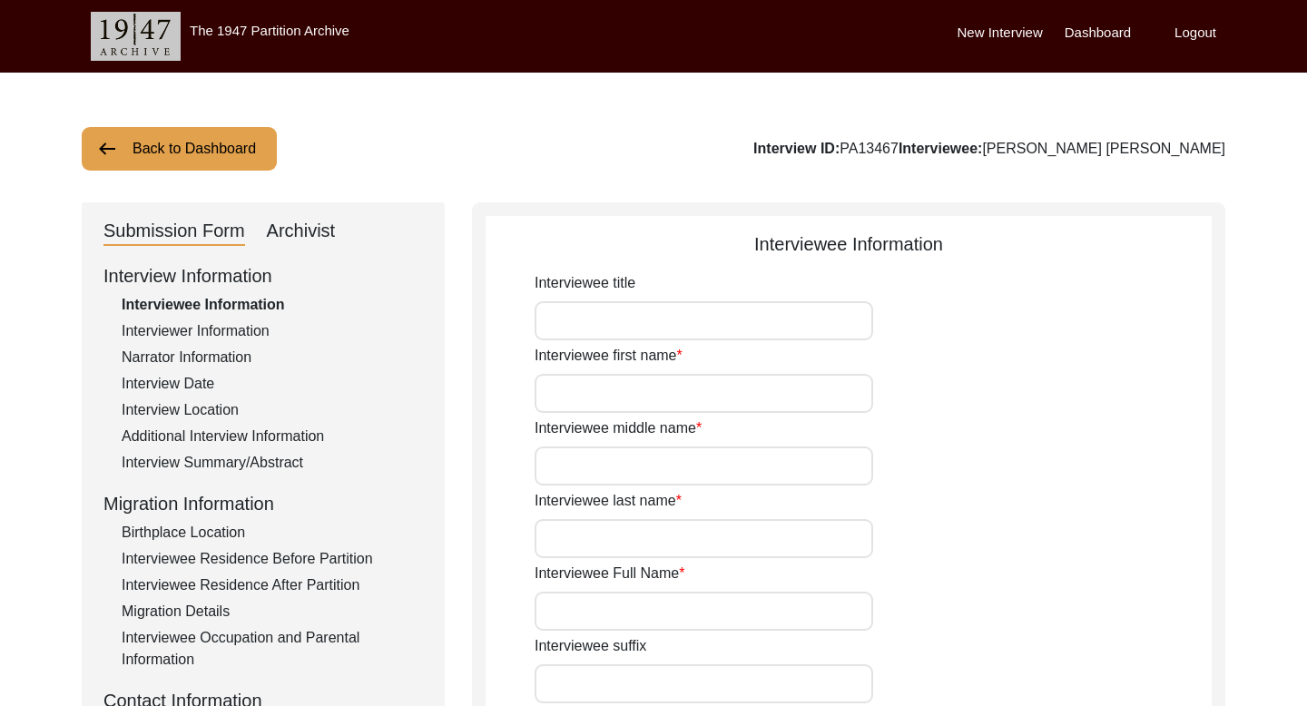
type input "1922"
type input "103 years approx"
type input "[DEMOGRAPHIC_DATA]"
type input "Panjabi"
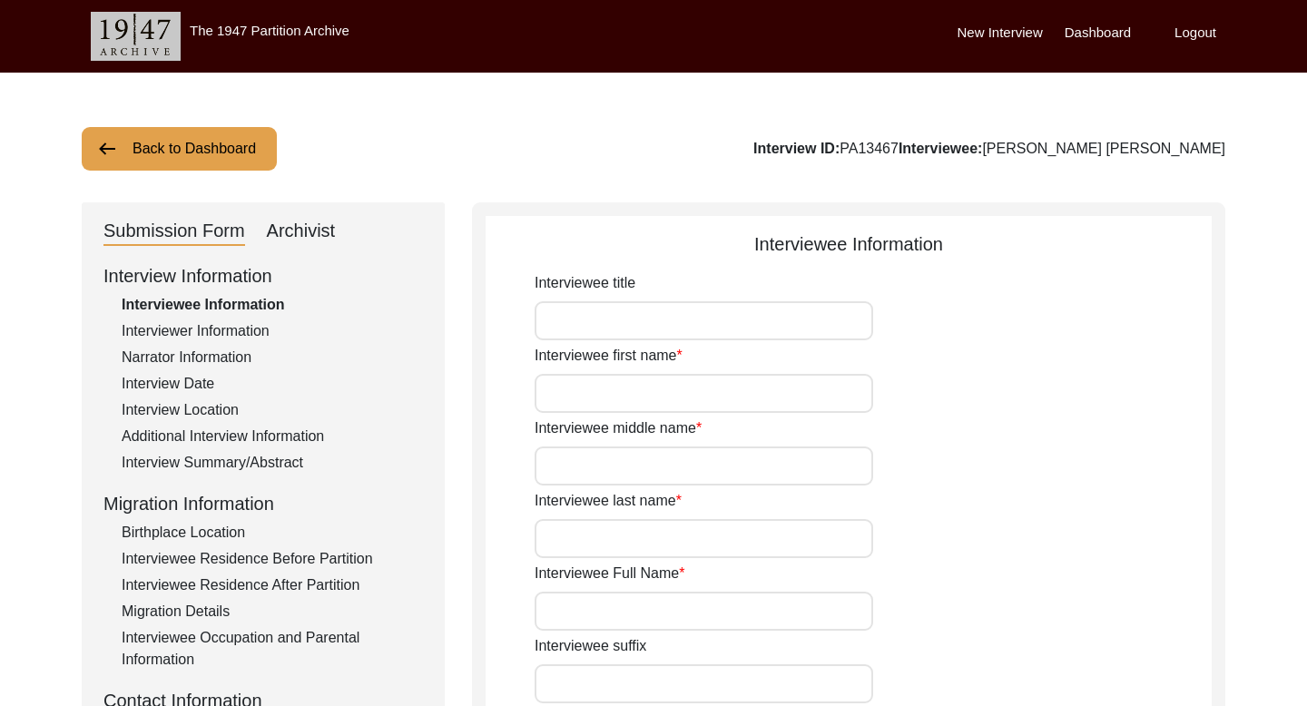
type input "[DEMOGRAPHIC_DATA]"
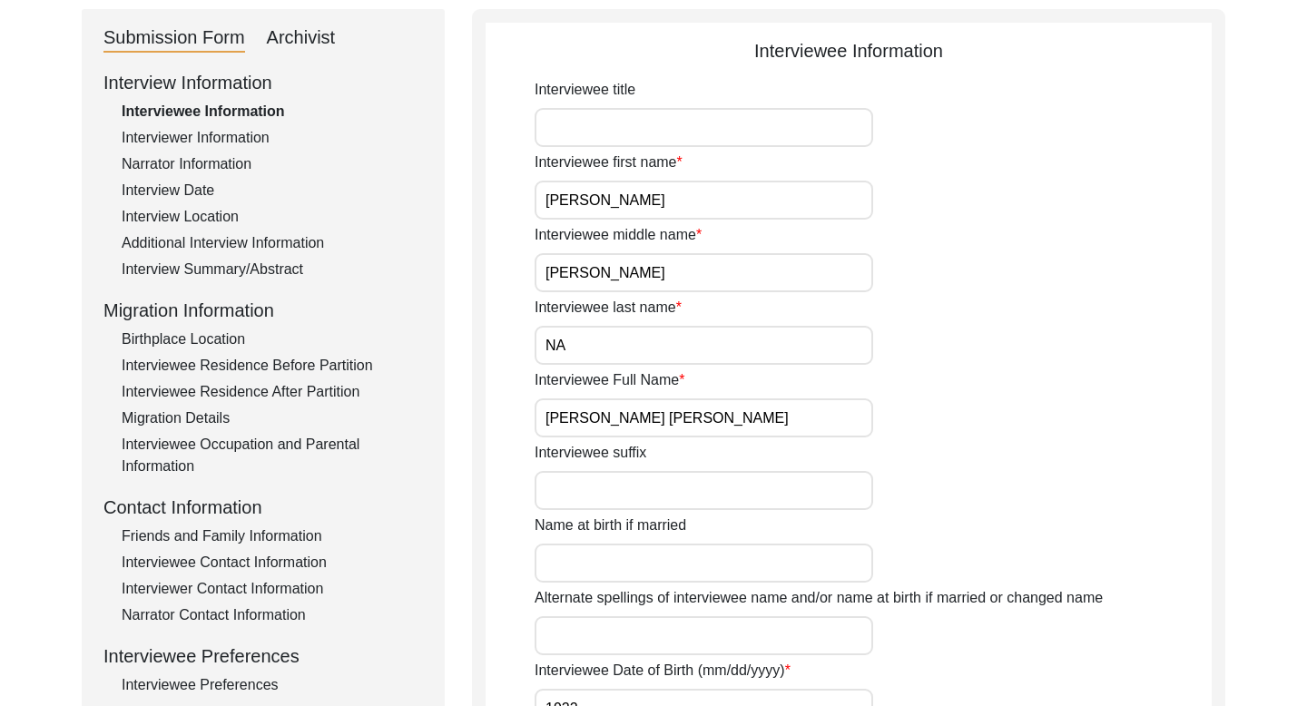
scroll to position [203, 0]
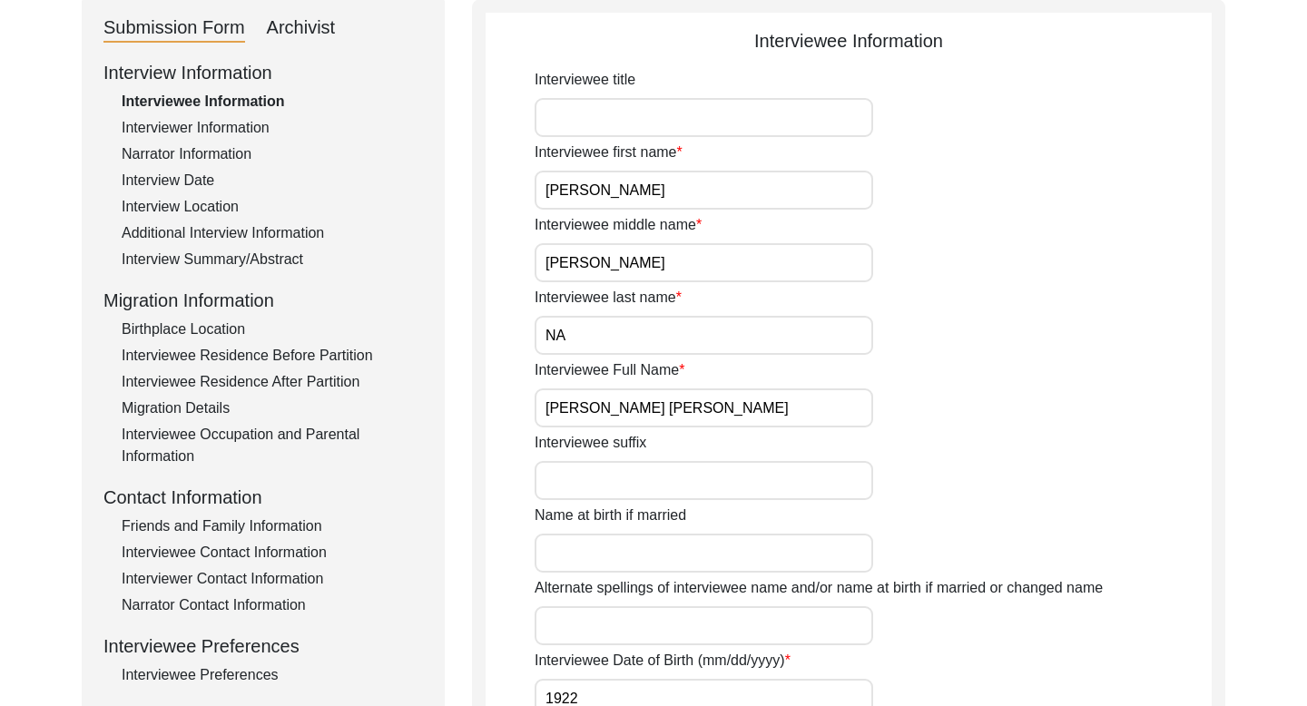
click at [230, 554] on div "Interviewee Contact Information" at bounding box center [272, 553] width 301 height 22
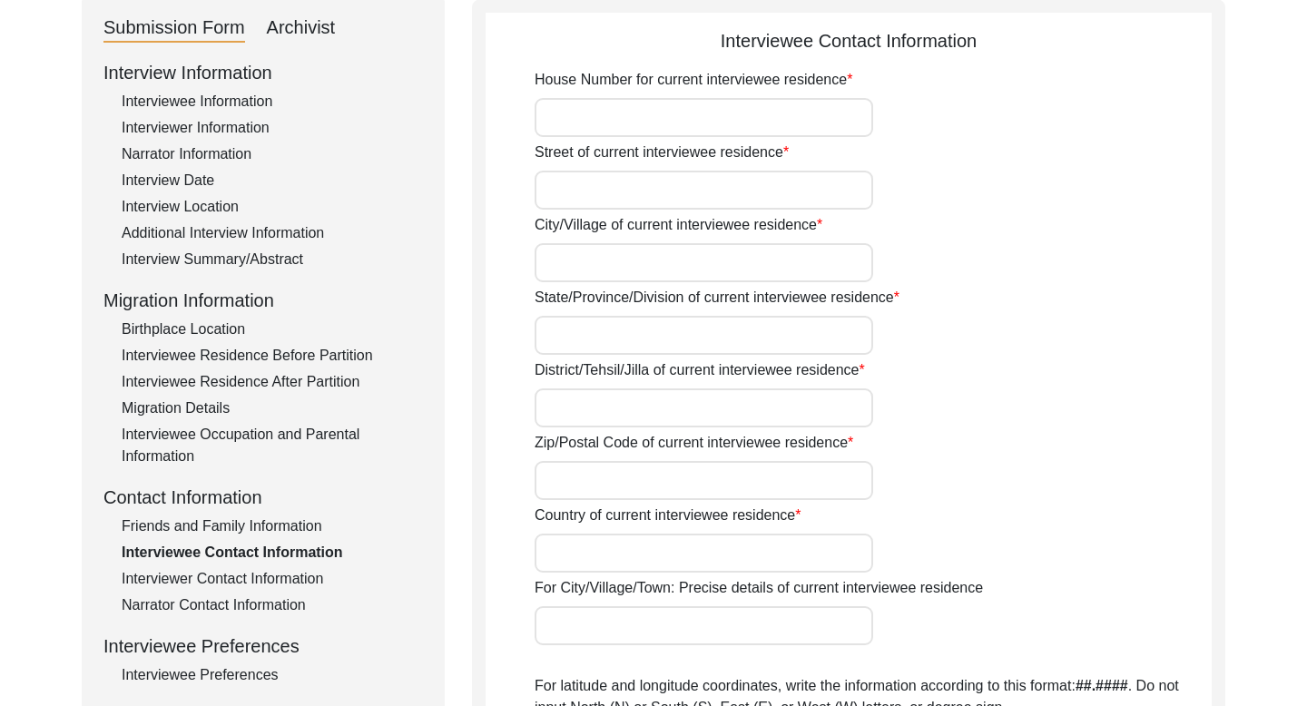
type input "Na"
type input "[PERSON_NAME]"
type input "[GEOGRAPHIC_DATA]"
type input "Bathinda"
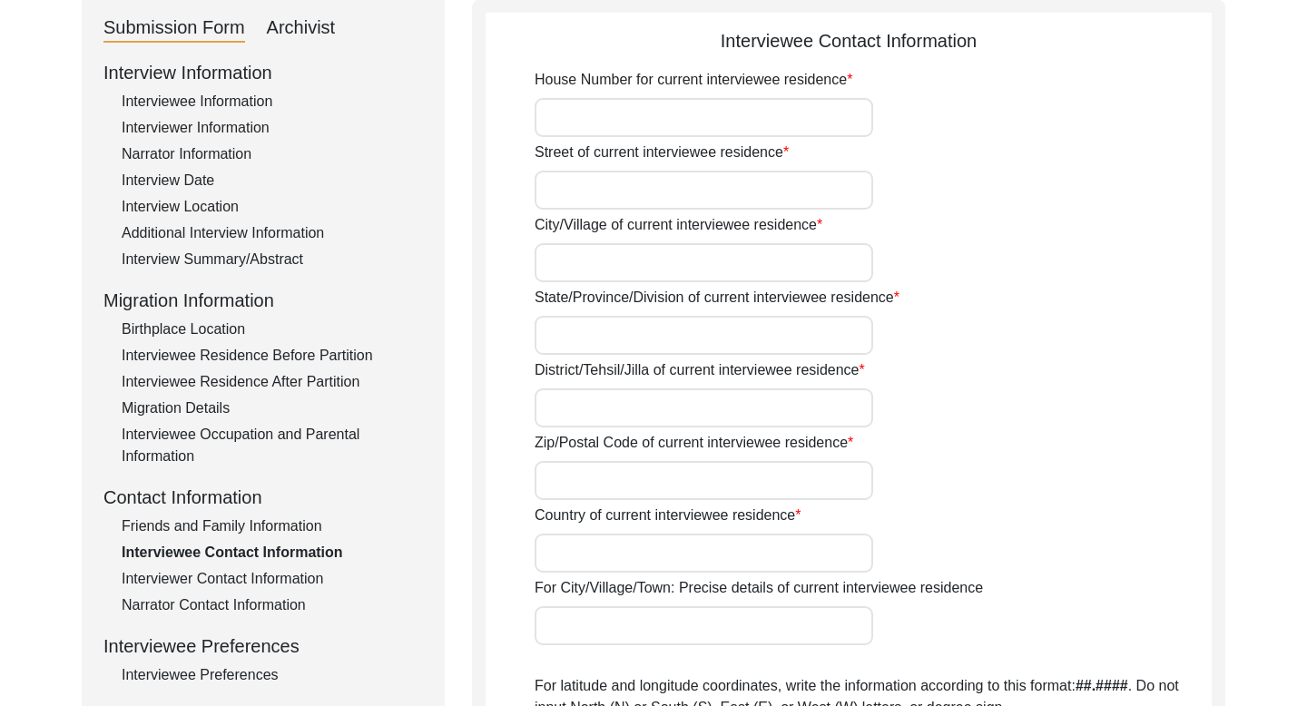
type input "151302"
type input "[GEOGRAPHIC_DATA]"
type input "[PERSON_NAME], [GEOGRAPHIC_DATA], [GEOGRAPHIC_DATA], [GEOGRAPHIC_DATA]"
type input "29.955633"
type input "75.158510"
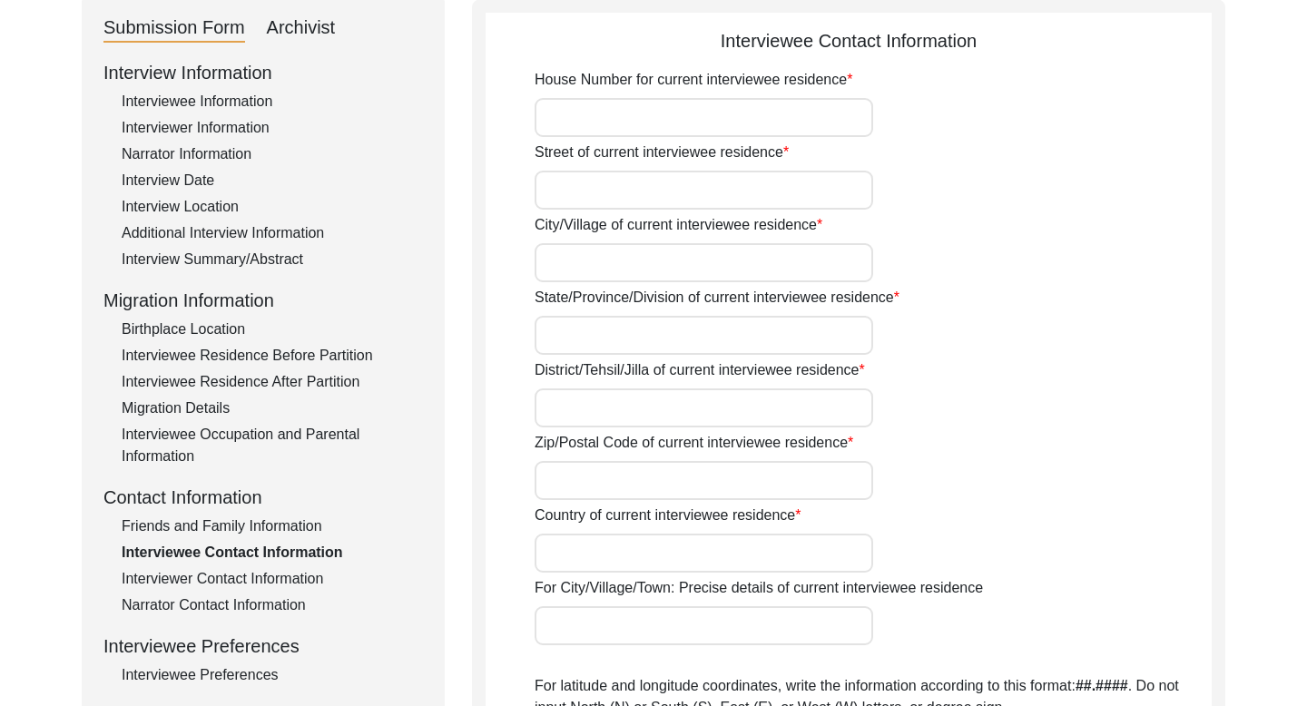
type input "000000"
type input "NA"
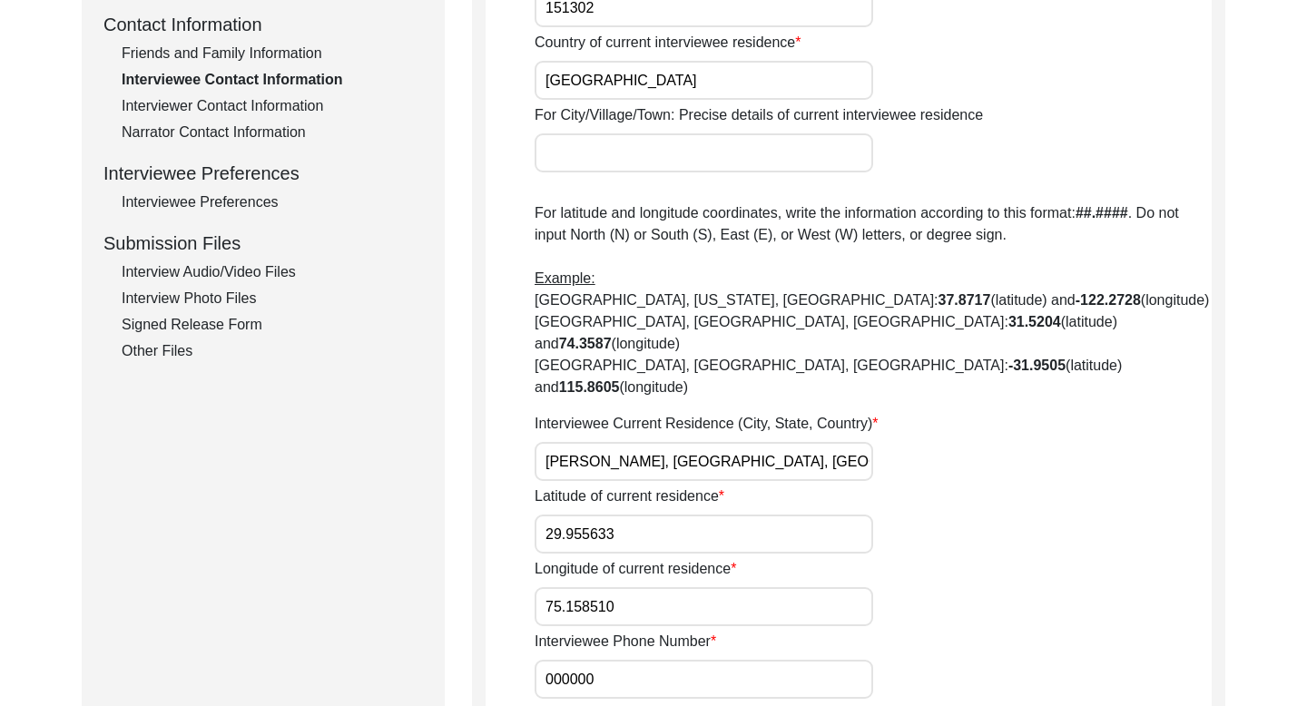
scroll to position [669, 0]
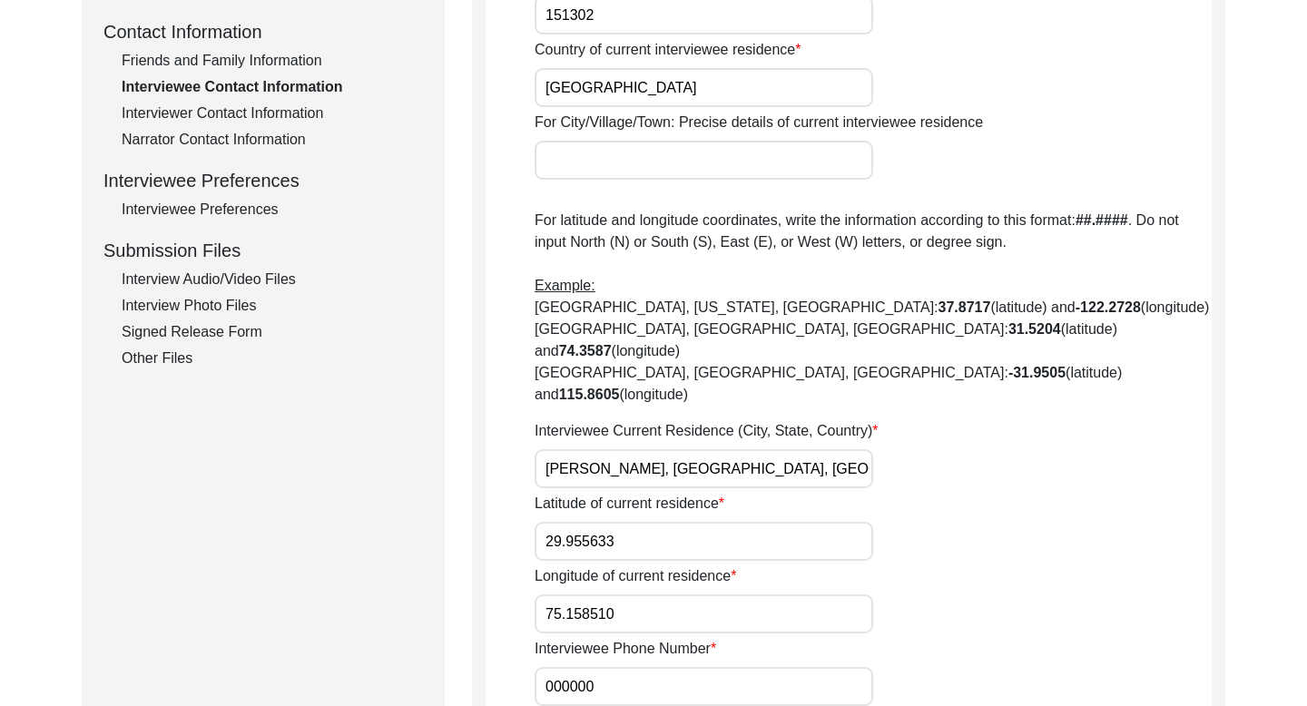
click at [260, 62] on div "Friends and Family Information" at bounding box center [272, 61] width 301 height 22
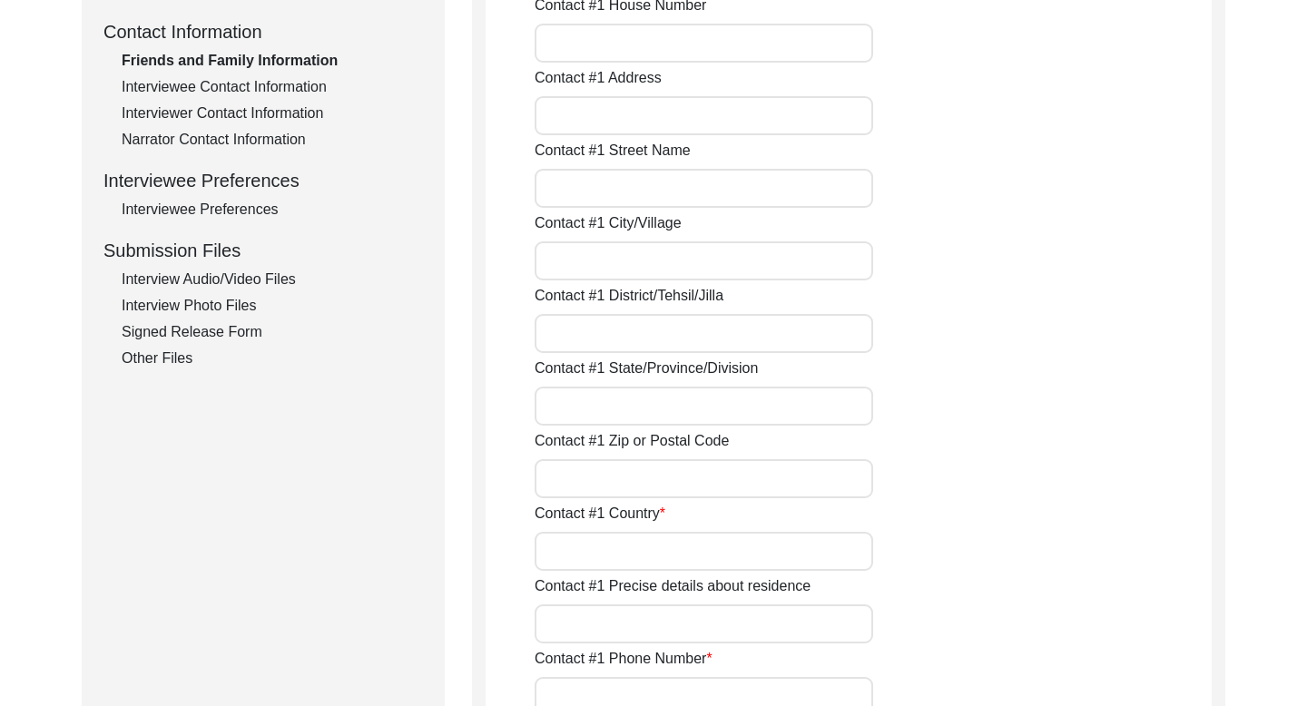
type input "[PERSON_NAME]"
type input "Son"
type input "Na"
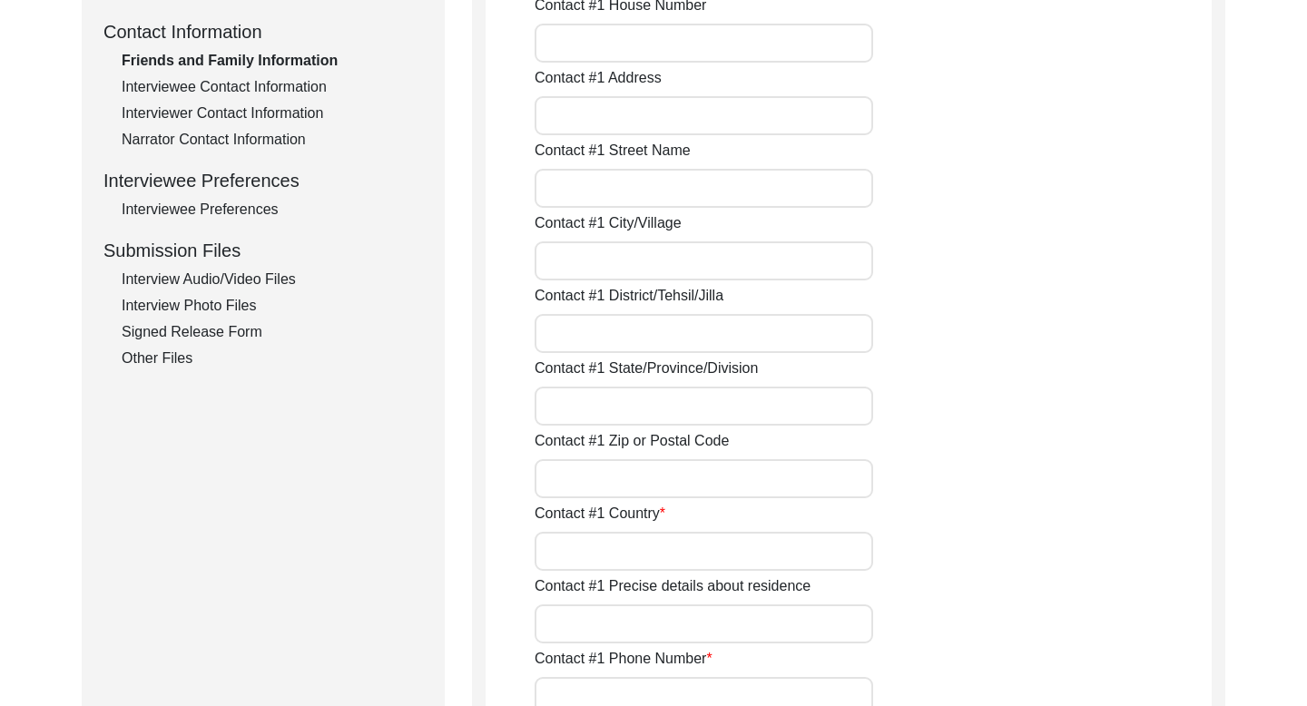
type input "[PERSON_NAME]"
type input "Bathinda"
type input "[GEOGRAPHIC_DATA]"
type input "9872858574"
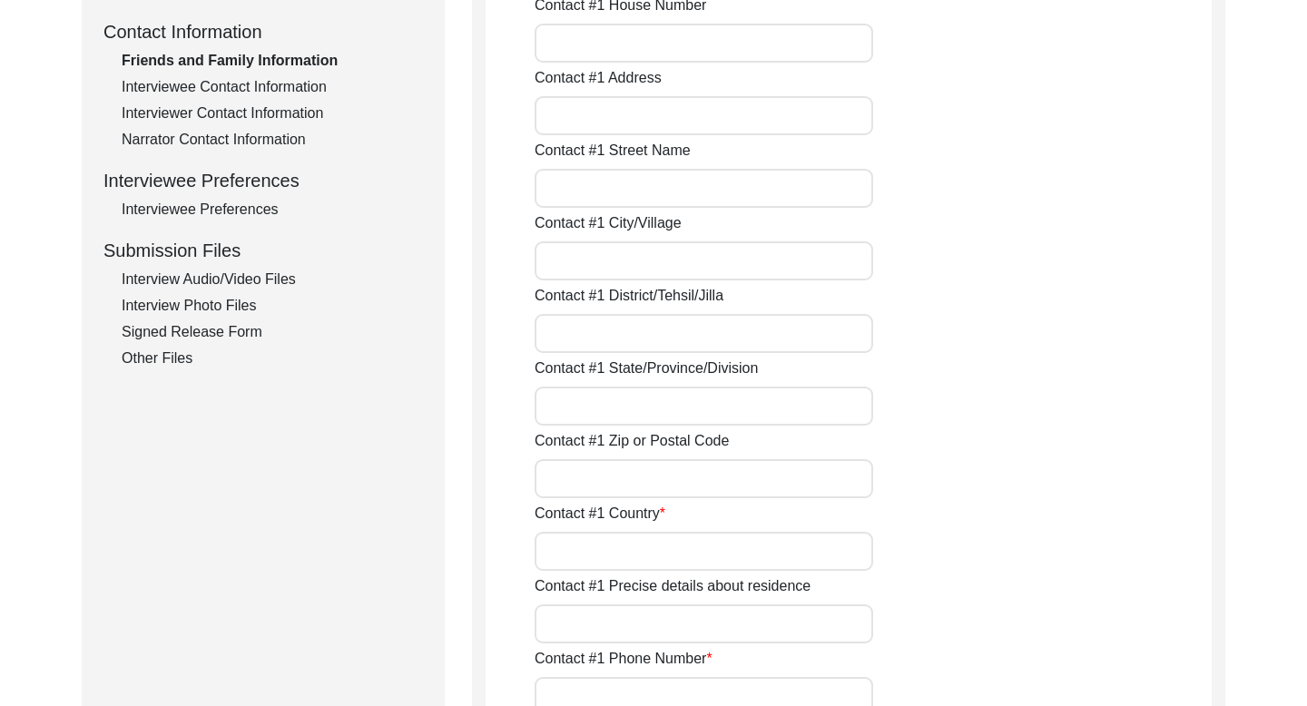
type input "NA"
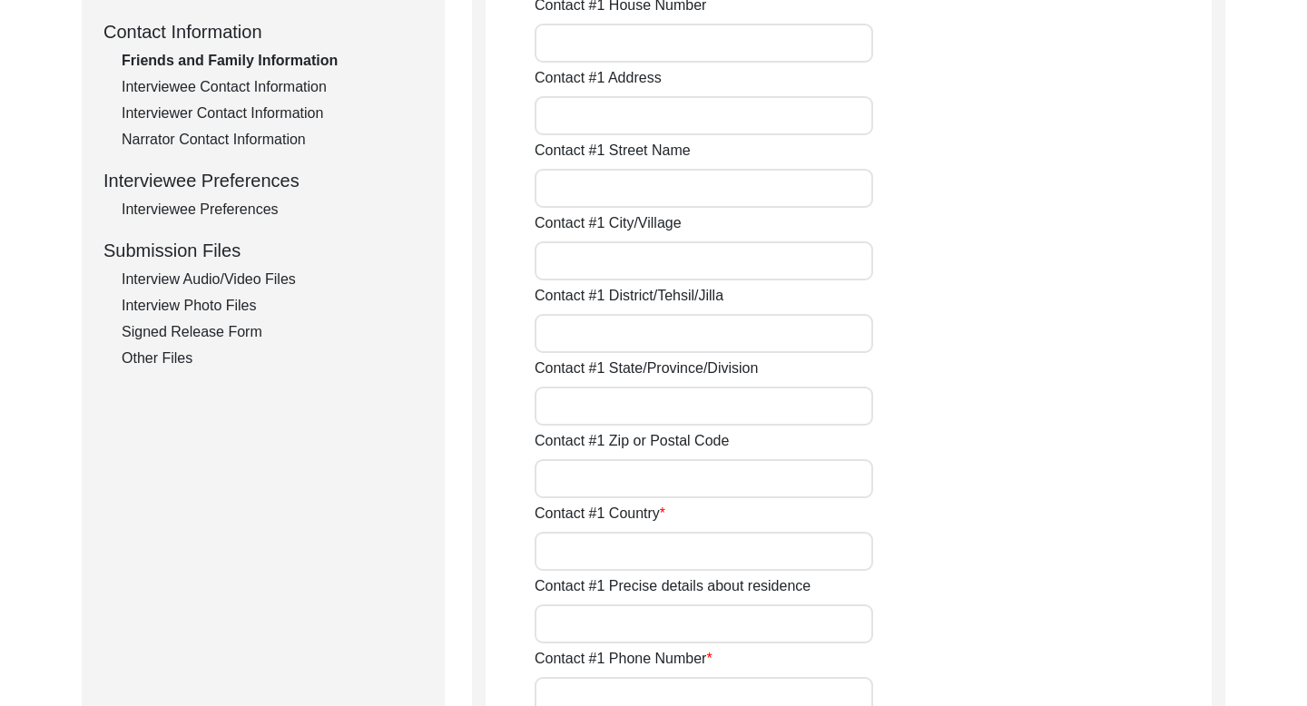
type input "NA"
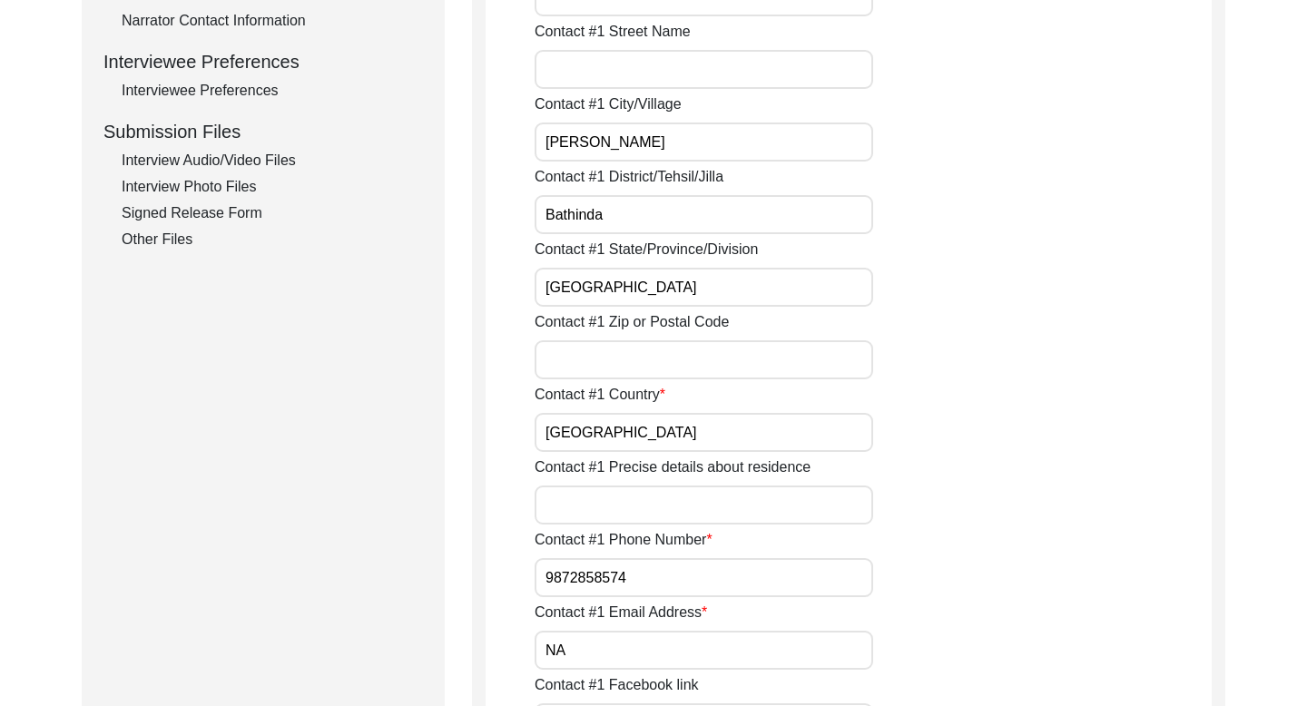
scroll to position [789, 0]
click at [580, 572] on input "9872858574" at bounding box center [703, 575] width 338 height 39
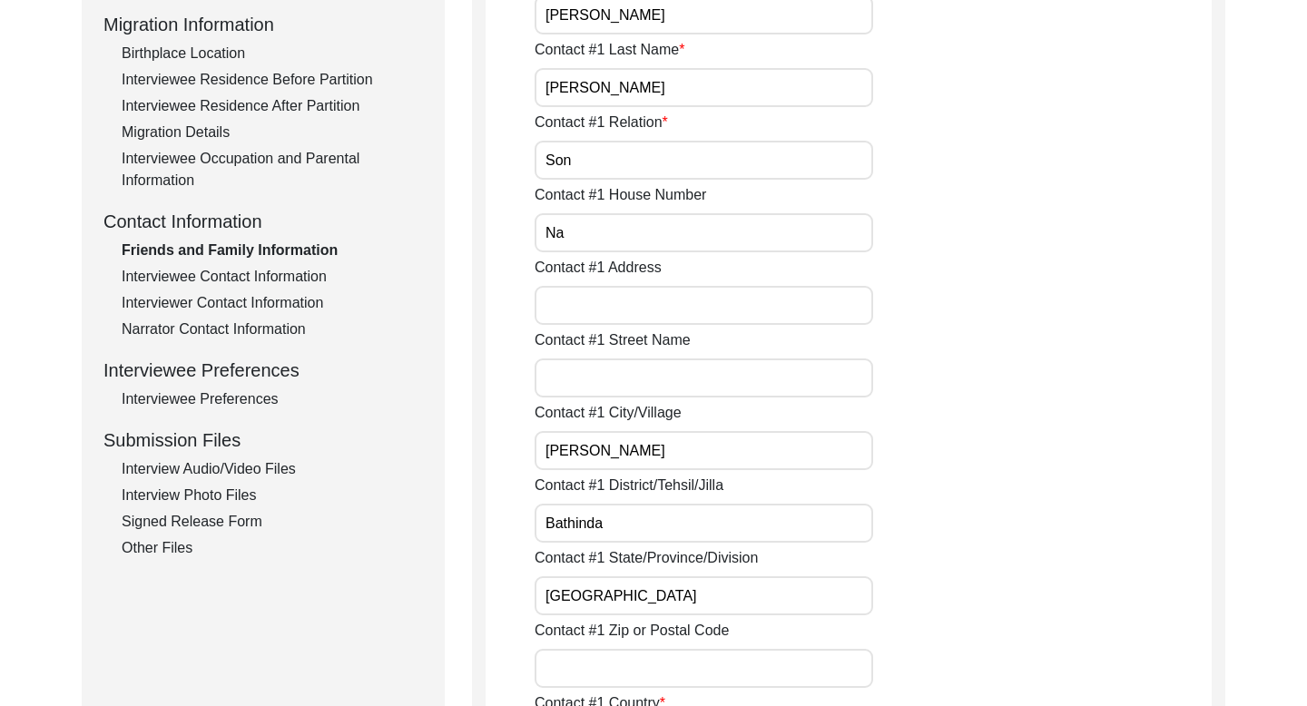
scroll to position [0, 0]
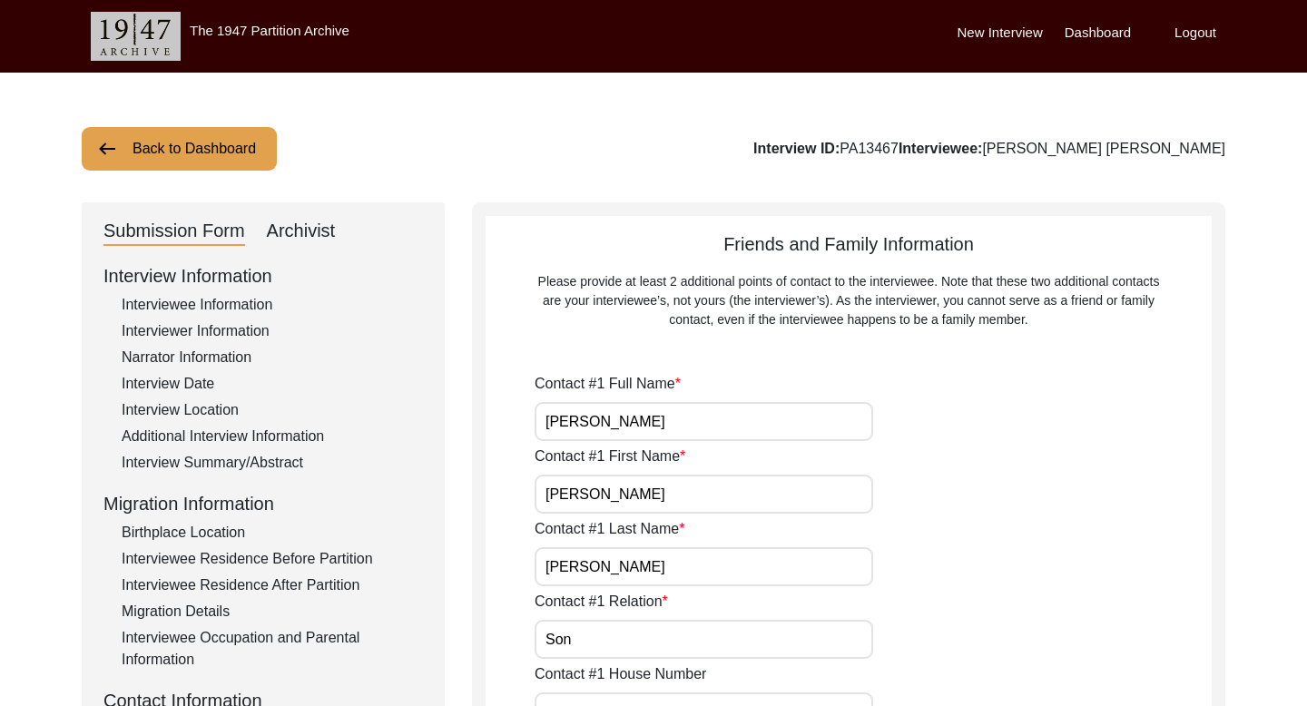
click at [233, 147] on button "Back to Dashboard" at bounding box center [179, 149] width 195 height 44
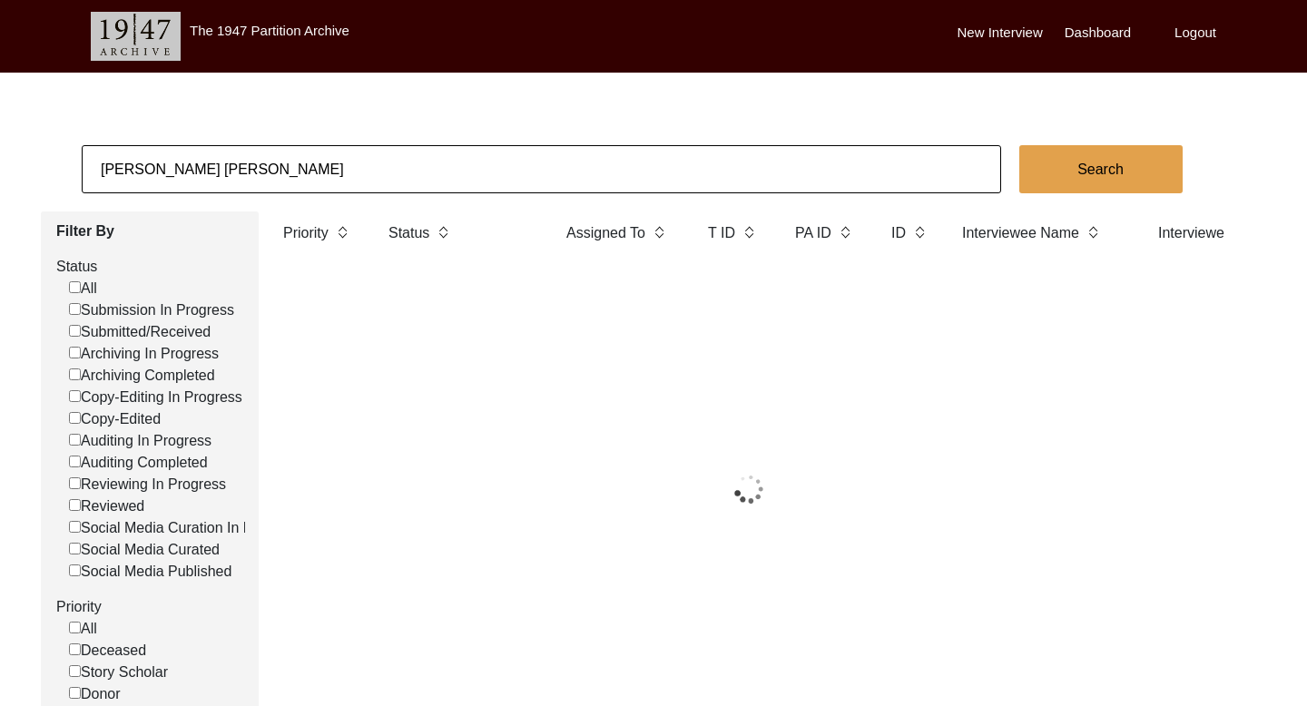
click at [197, 171] on input "[PERSON_NAME] [PERSON_NAME]" at bounding box center [541, 169] width 919 height 48
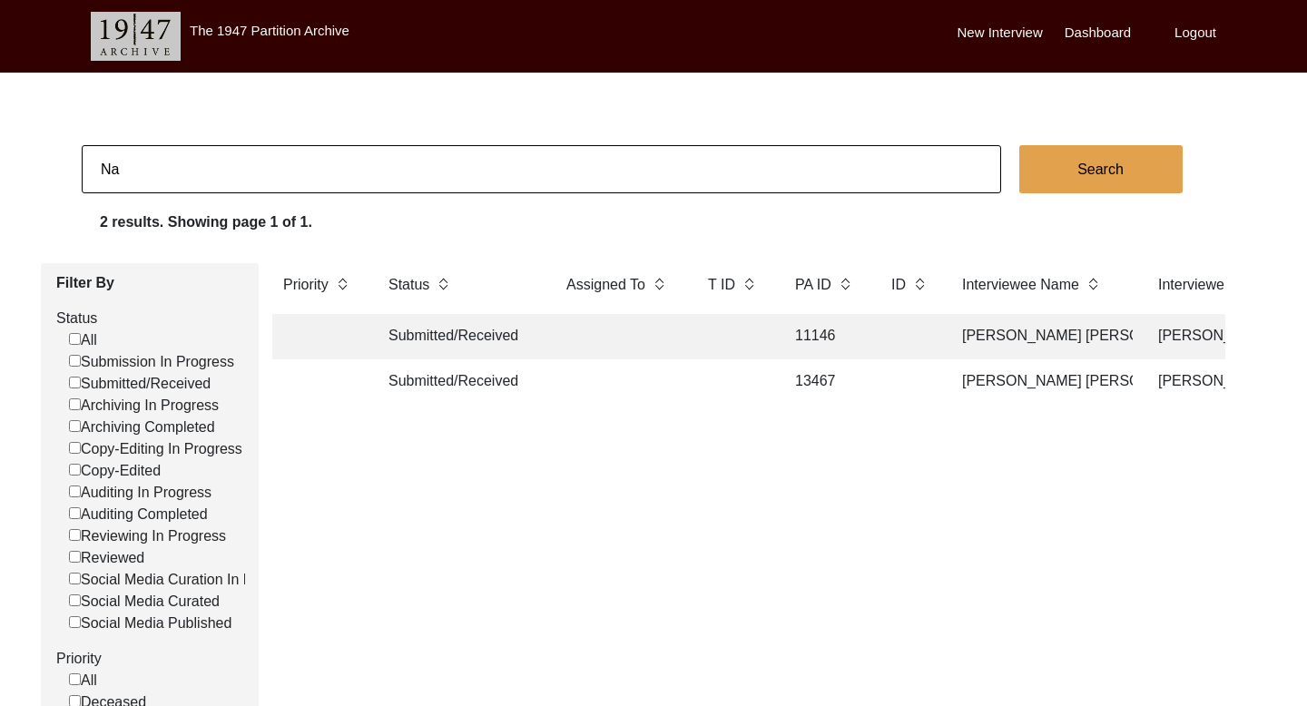
type input "N"
paste input "[PERSON_NAME]"
type input "[PERSON_NAME]"
click at [1061, 183] on button "Search" at bounding box center [1100, 169] width 163 height 48
checkbox input "false"
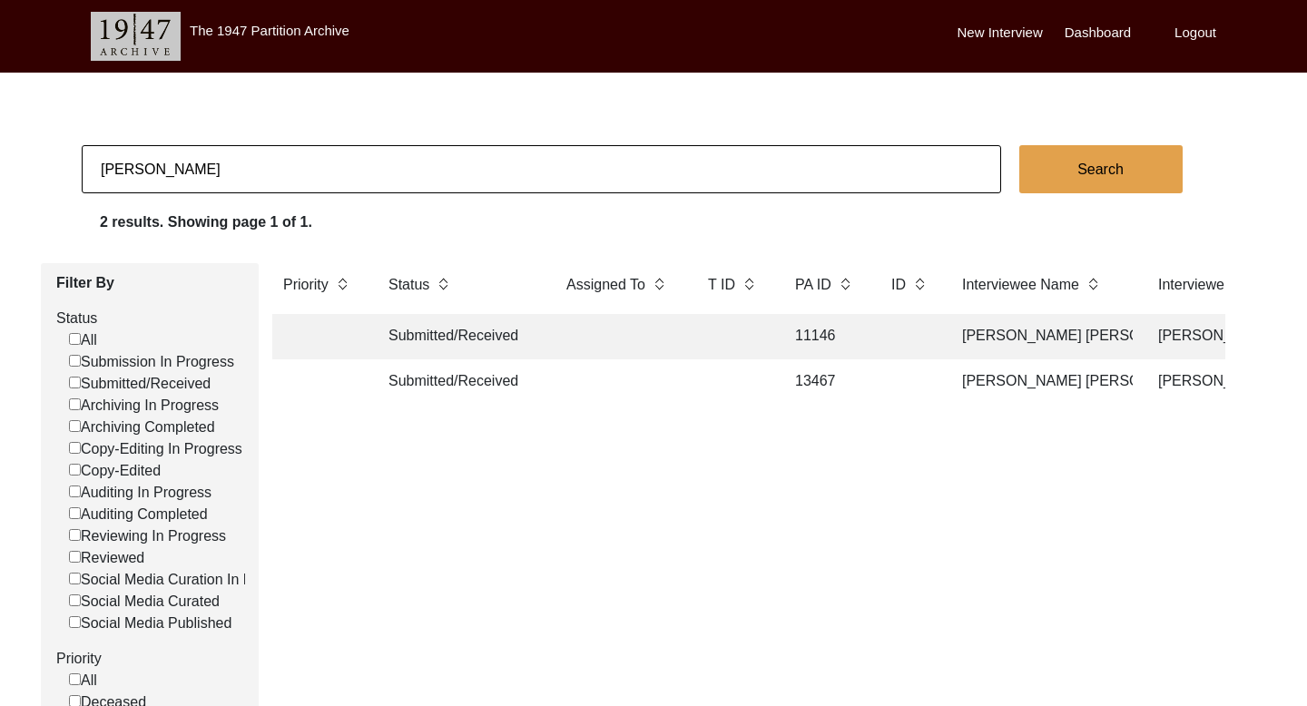
checkbox input "false"
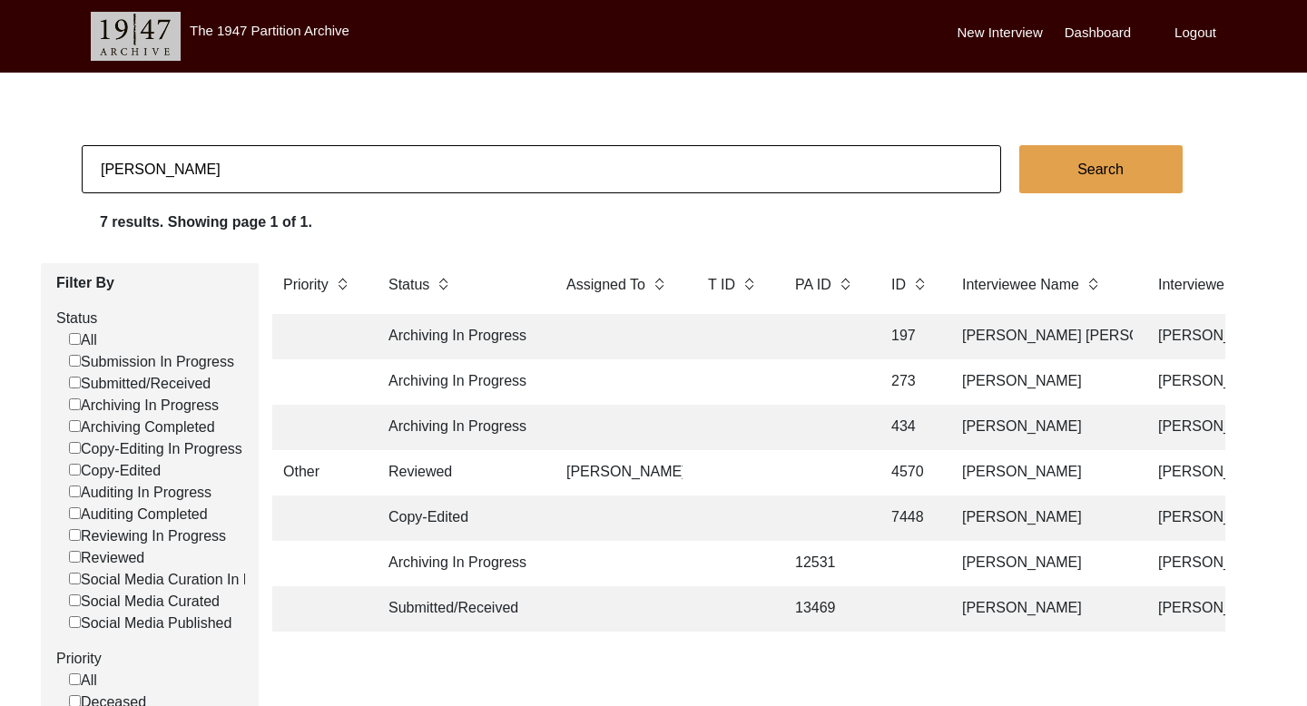
scroll to position [0, 26]
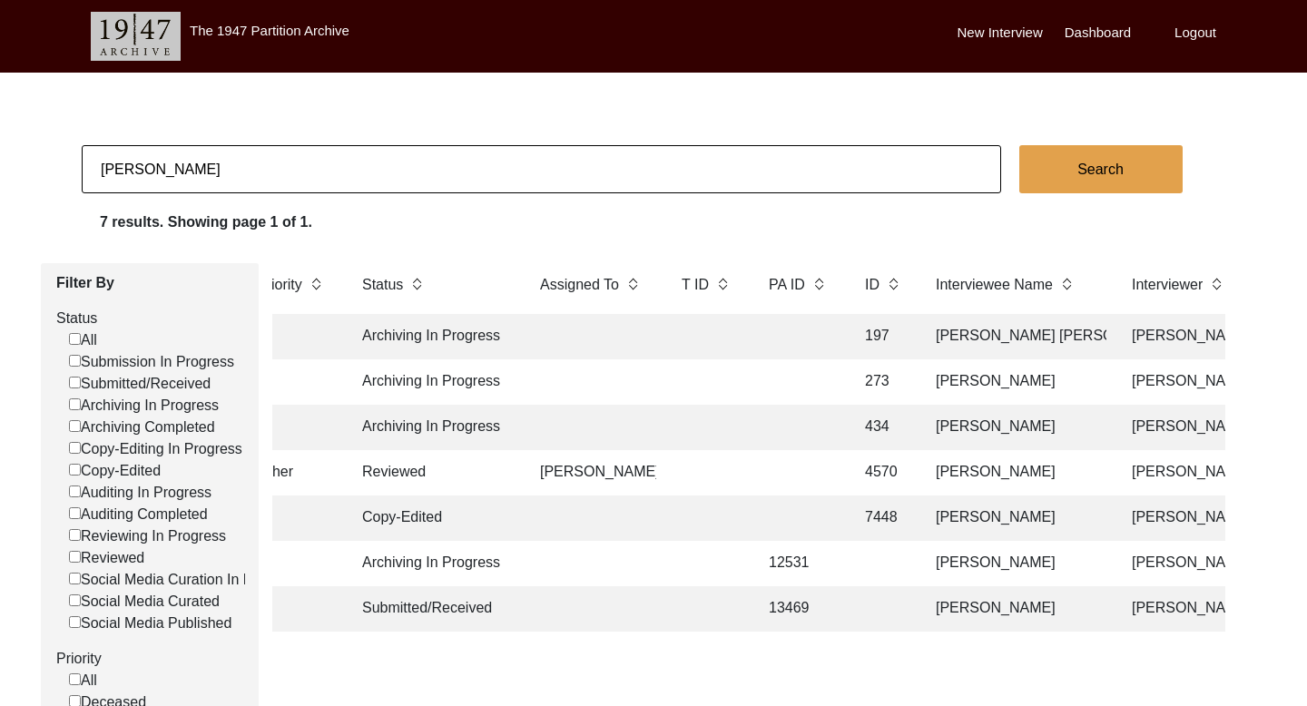
click at [994, 613] on td "[PERSON_NAME]" at bounding box center [1015, 608] width 181 height 45
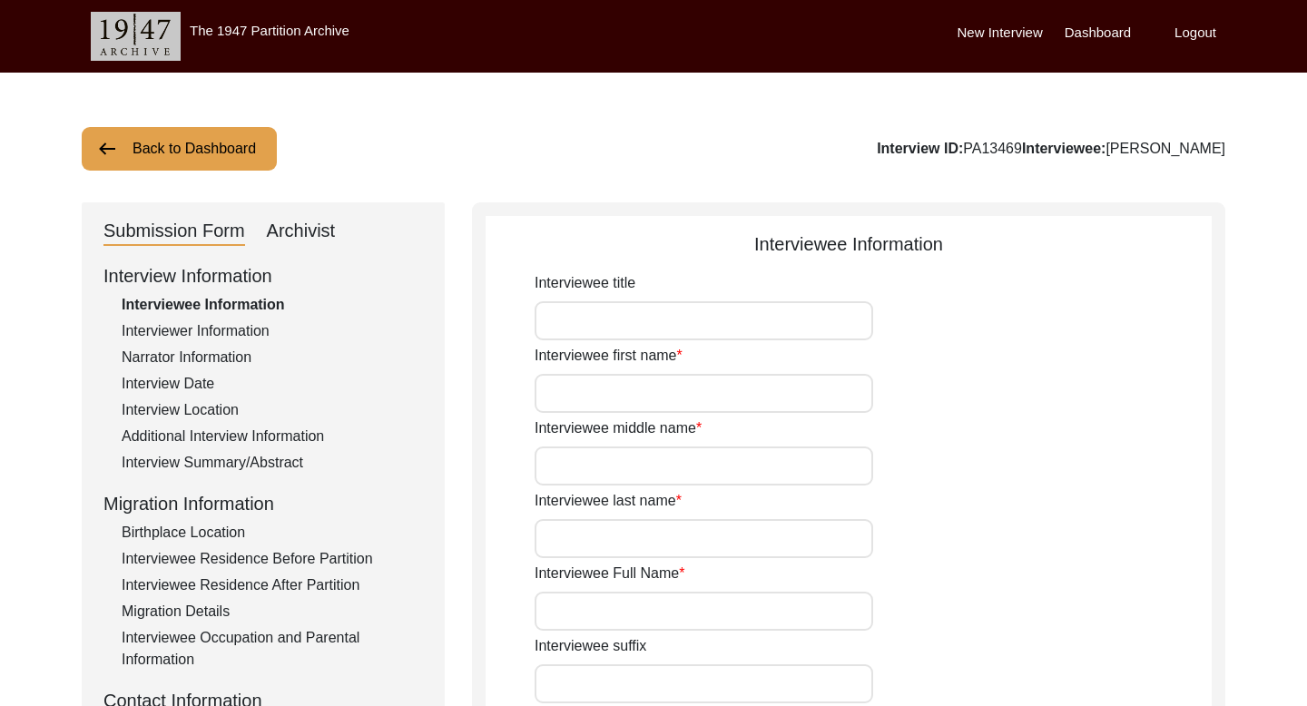
type input "Balwant"
type input "Kaur"
type input "Na"
type input "[PERSON_NAME]"
type input "1931"
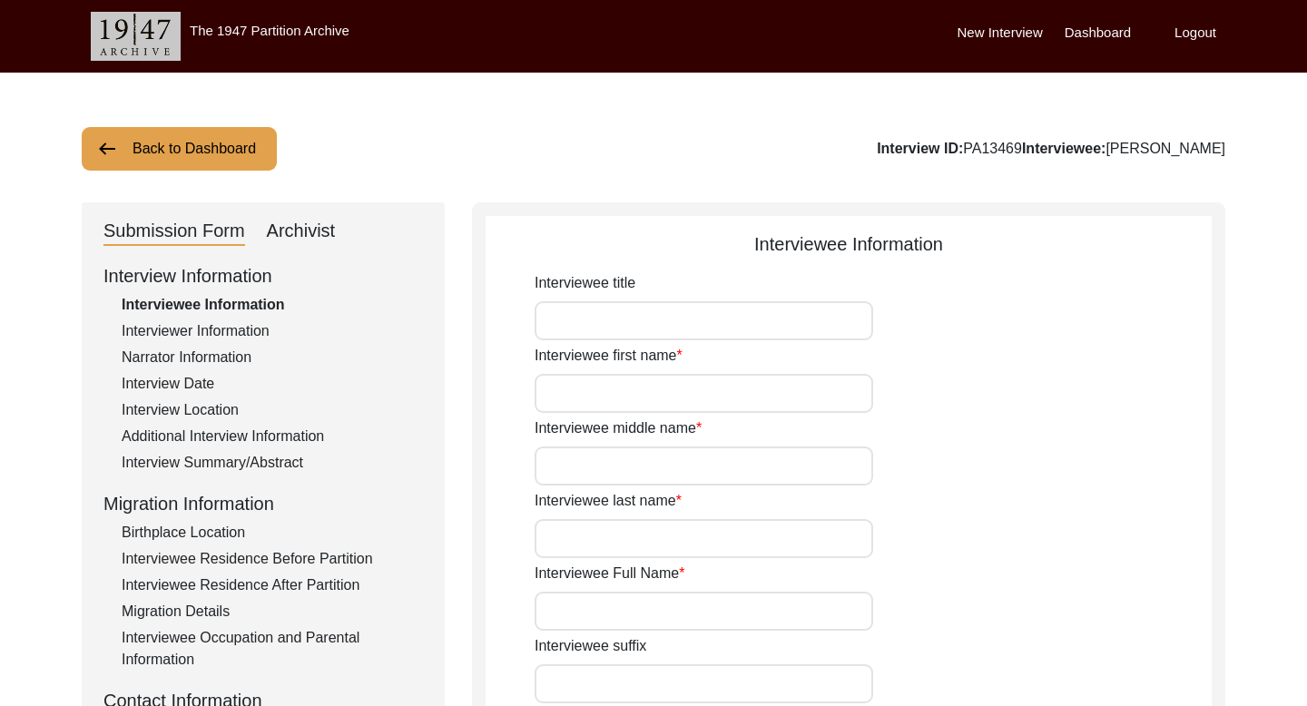
type input "1931 approx"
type input "94 years"
type input "[DEMOGRAPHIC_DATA]"
type input "Na"
type input "Panjabi"
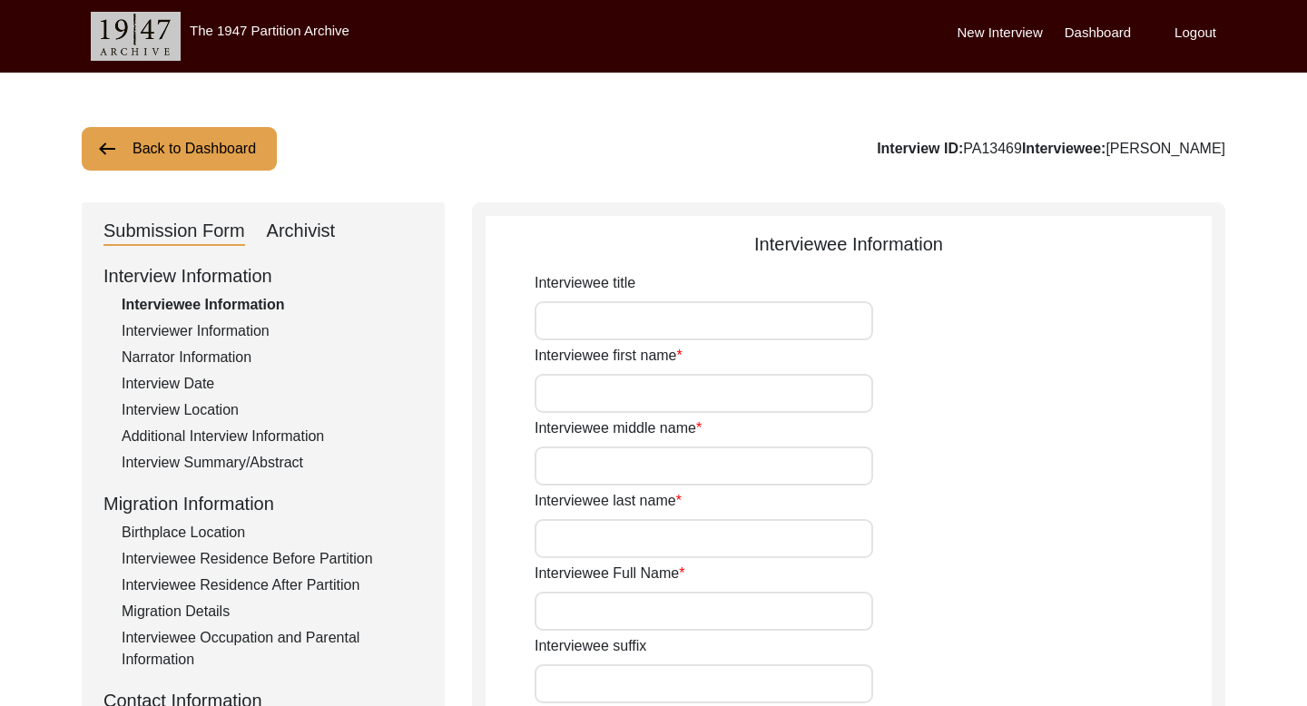
type input "Panjabi"
type input "[DEMOGRAPHIC_DATA]"
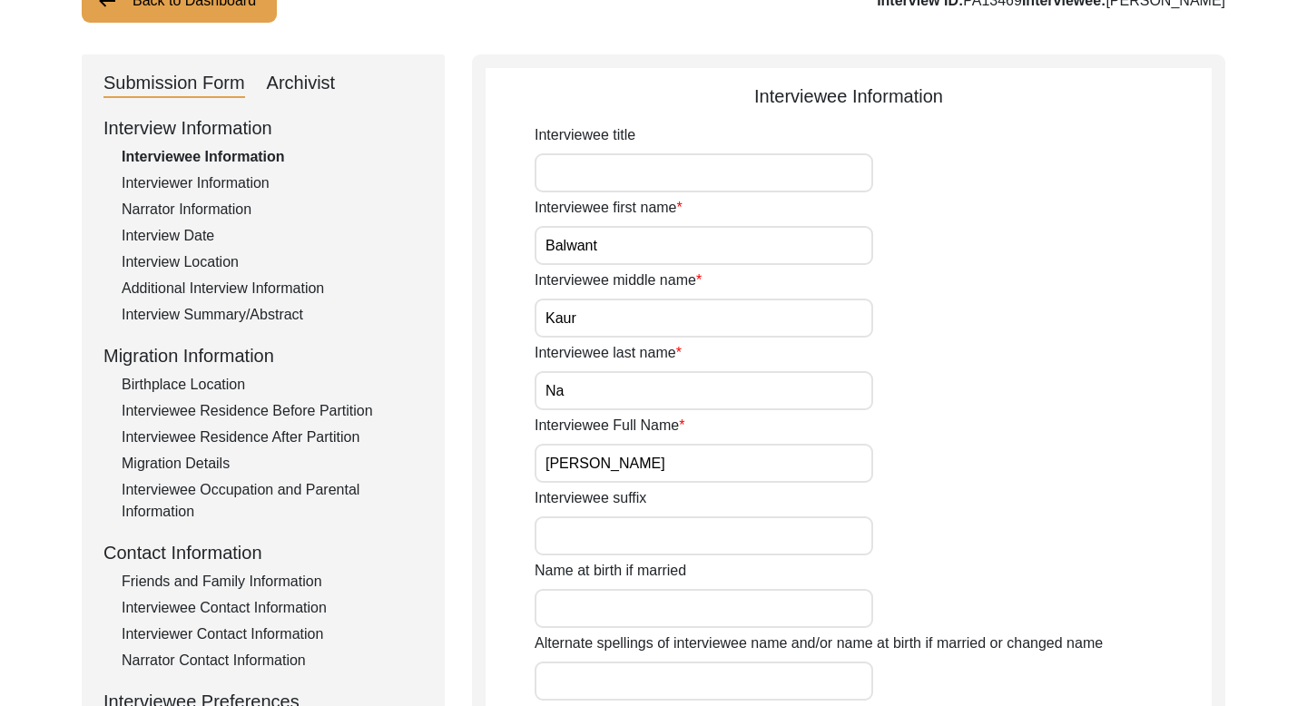
scroll to position [162, 0]
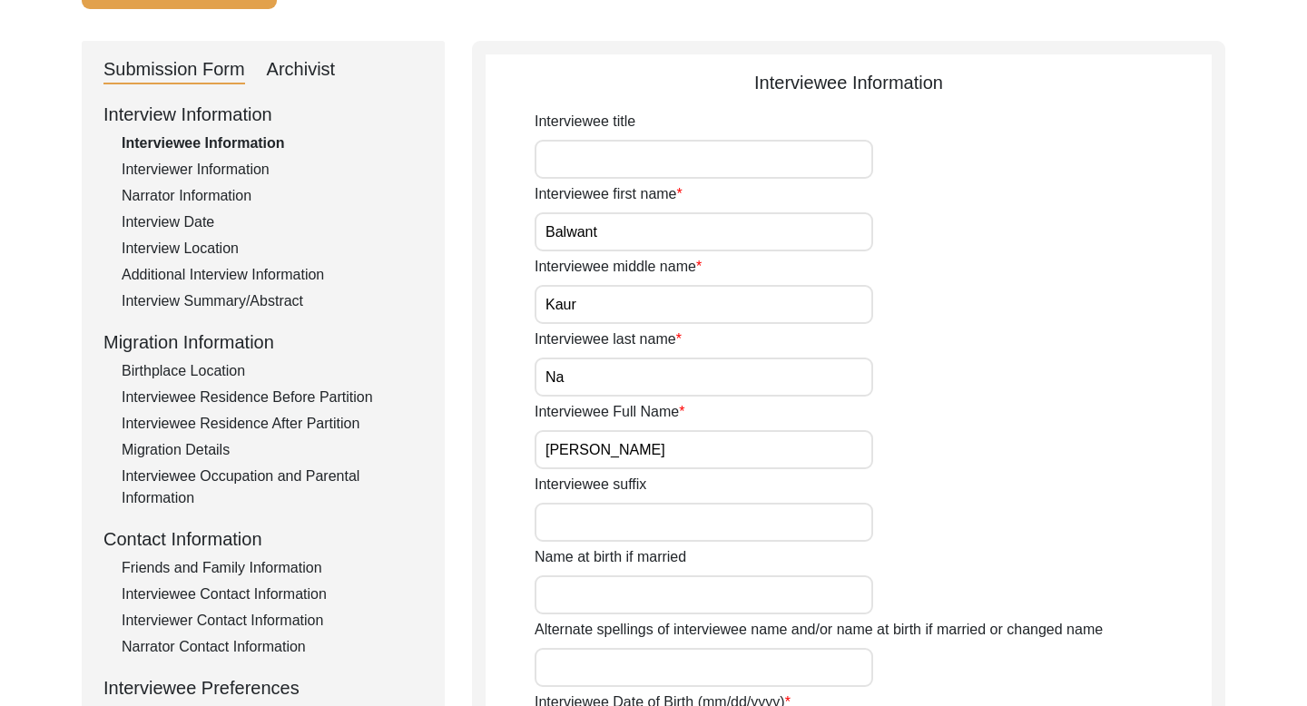
click at [240, 590] on div "Interviewee Contact Information" at bounding box center [272, 594] width 301 height 22
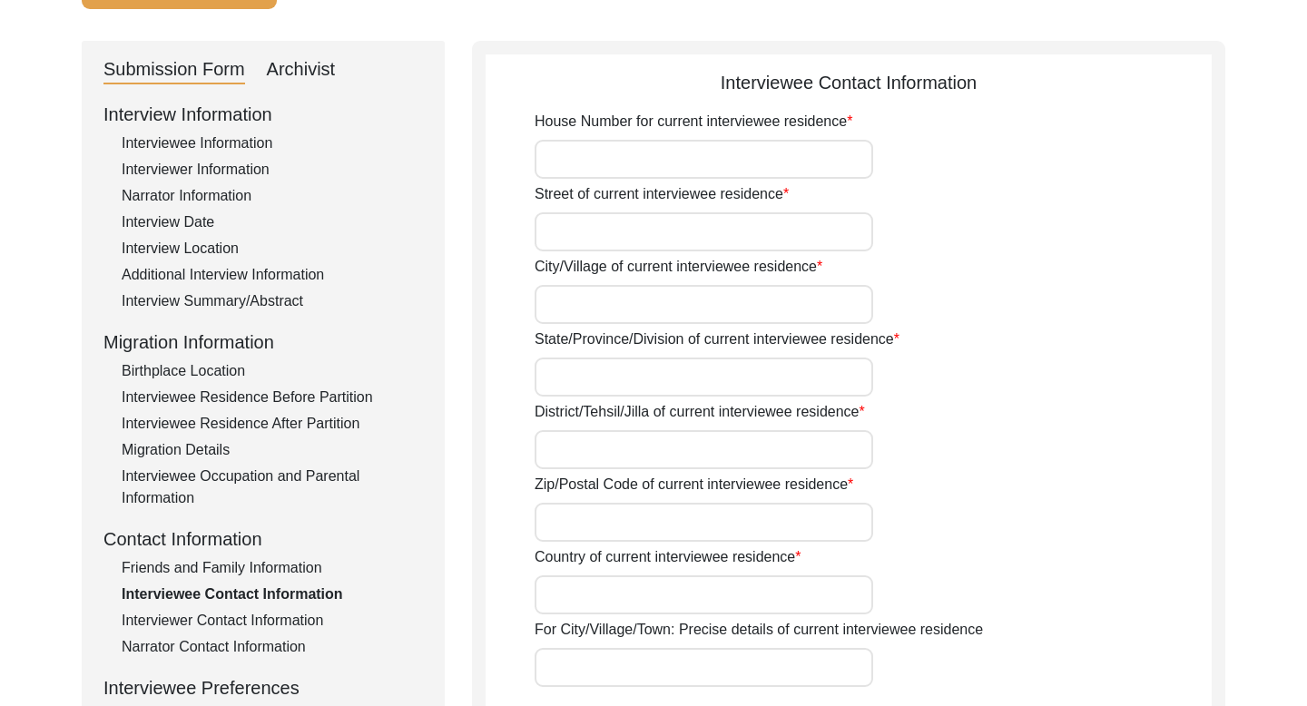
type input "NA"
type input "Na"
type input "Bhucho Khurd"
type input "[GEOGRAPHIC_DATA]"
type input "Bathinda"
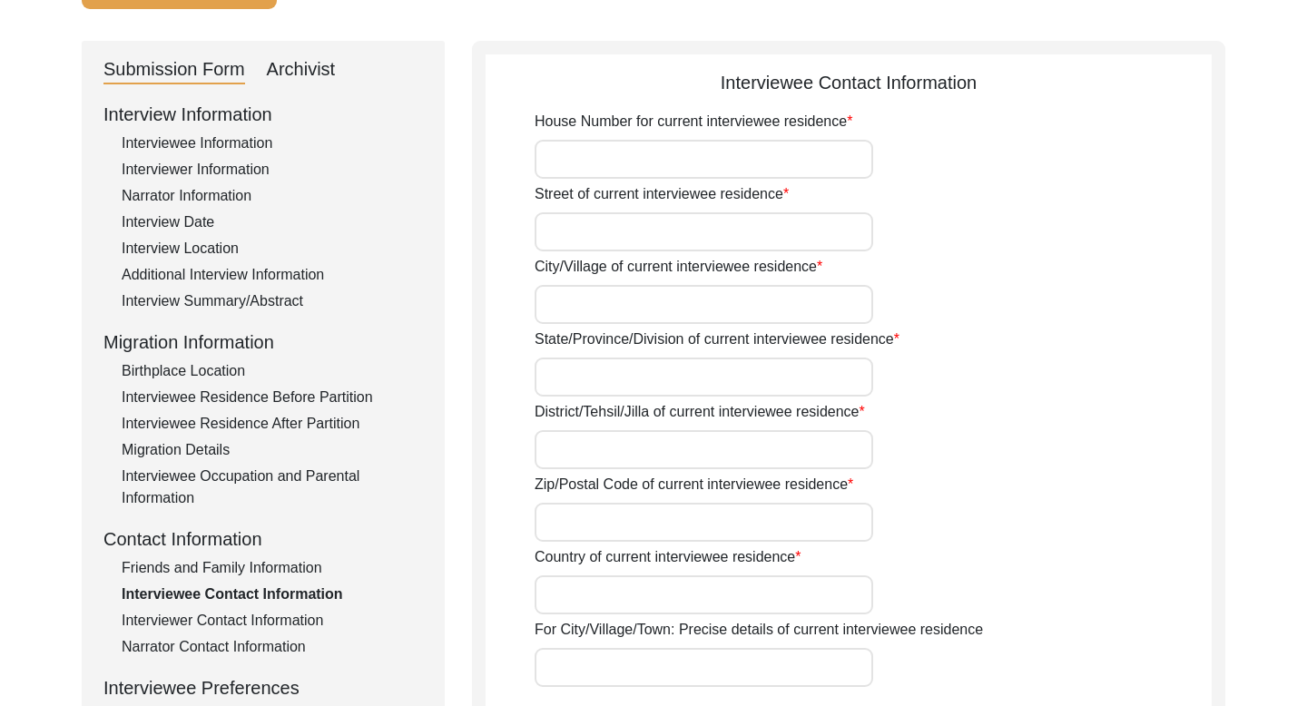
type input "151101"
type input "[GEOGRAPHIC_DATA]"
type input "Bhucho Khurd, [GEOGRAPHIC_DATA], [GEOGRAPHIC_DATA], [GEOGRAPHIC_DATA]"
type input "000000"
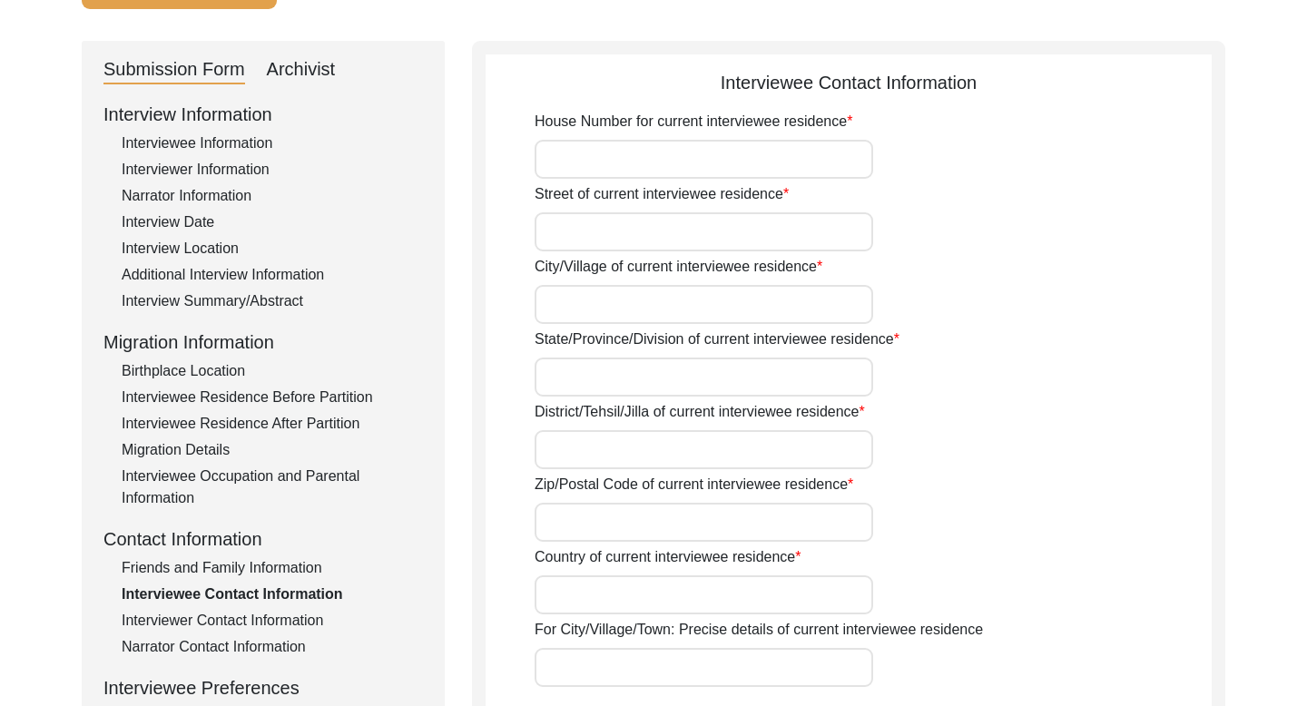
type input "000000"
type input "NA"
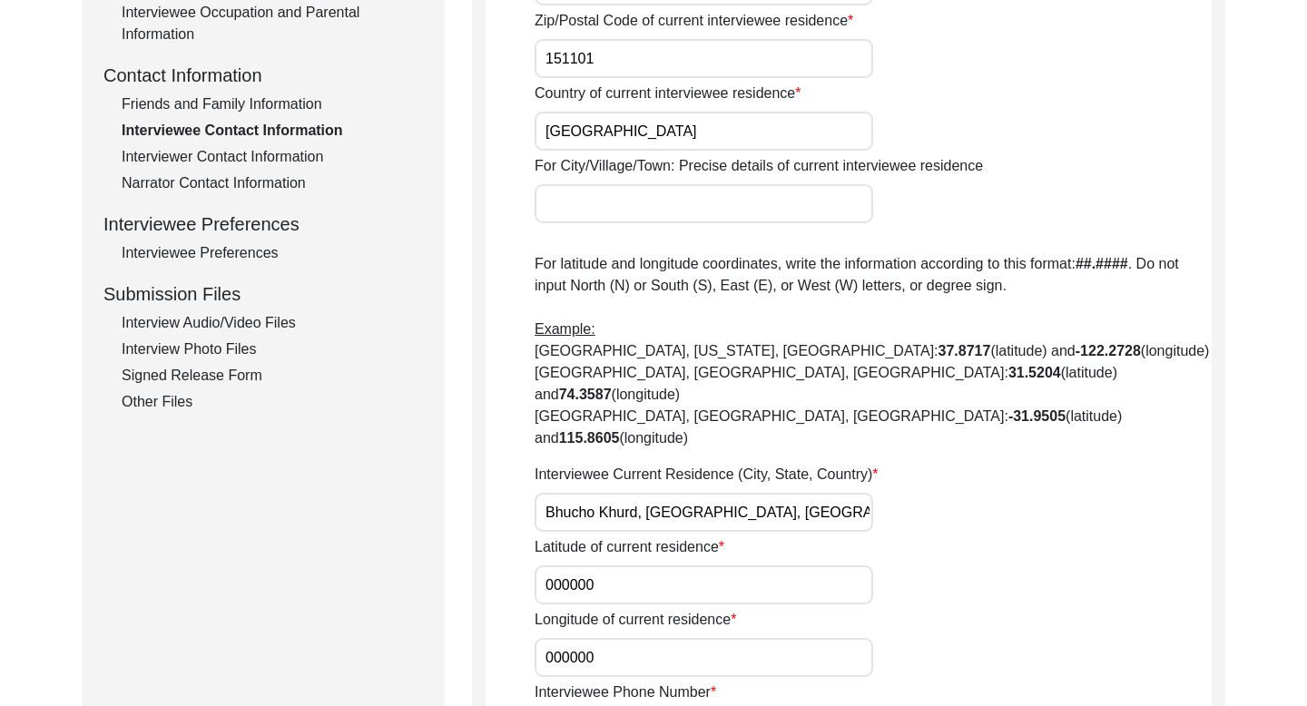
scroll to position [587, 0]
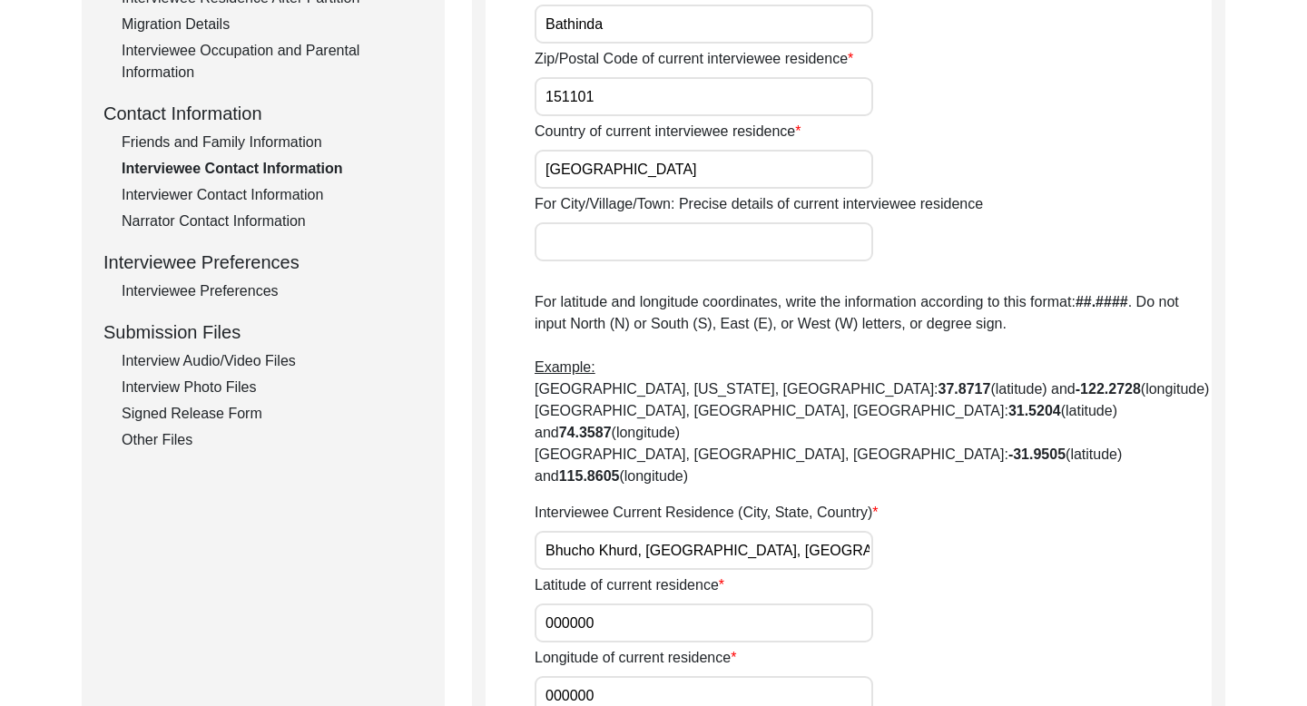
click at [258, 142] on div "Friends and Family Information" at bounding box center [272, 143] width 301 height 22
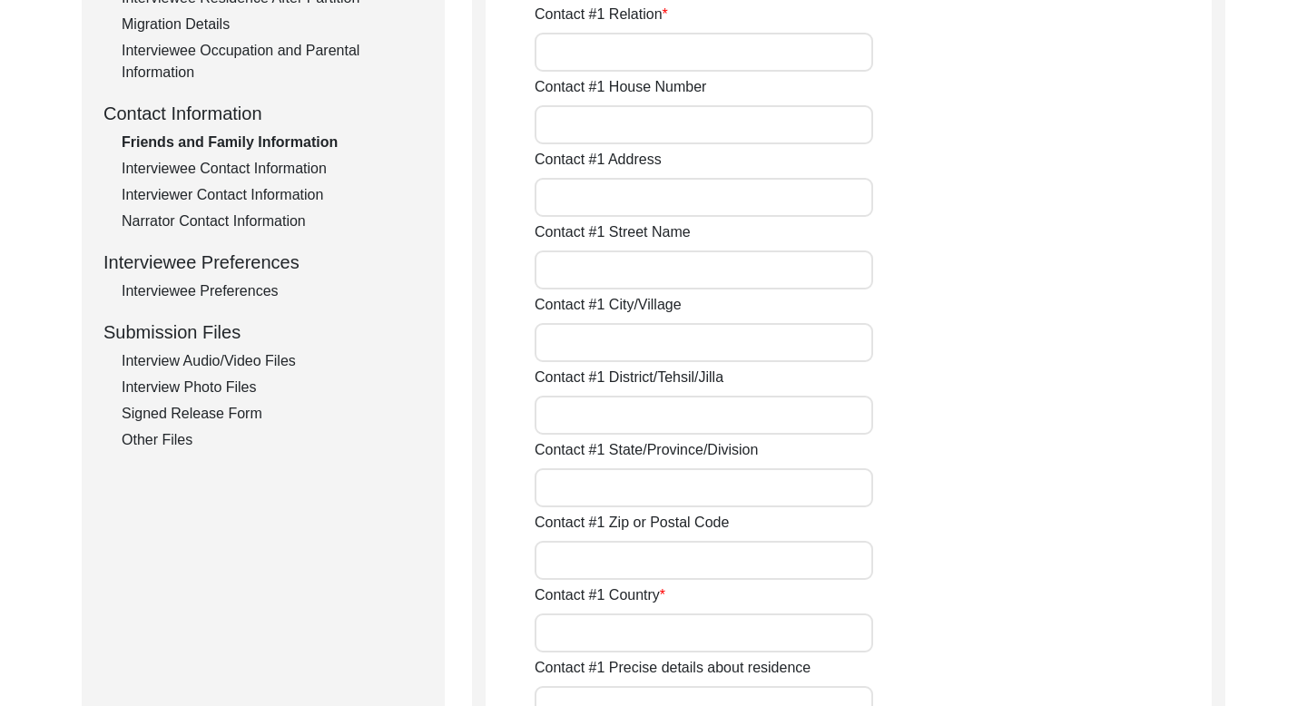
type input "[PERSON_NAME]"
type input "son"
type input "Bhucho Khurd"
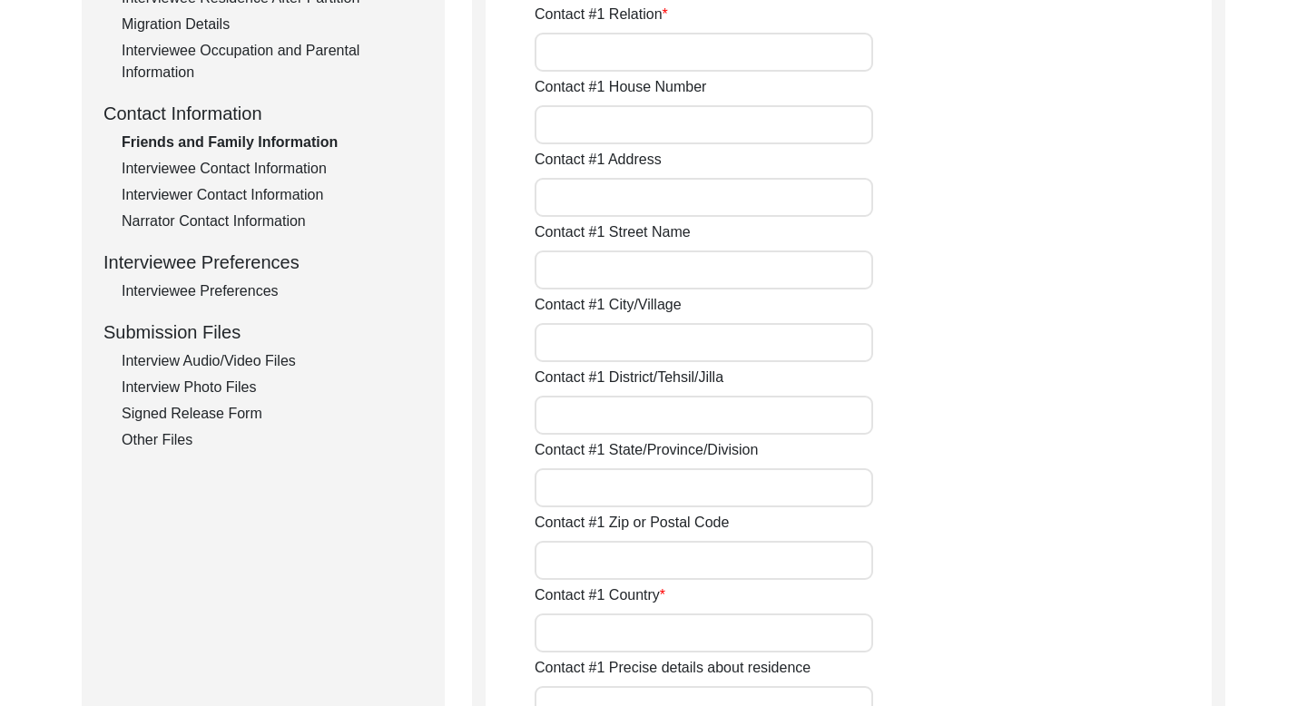
type input "Bathinda"
type input "[GEOGRAPHIC_DATA]"
type input "9417634052"
type input "NA"
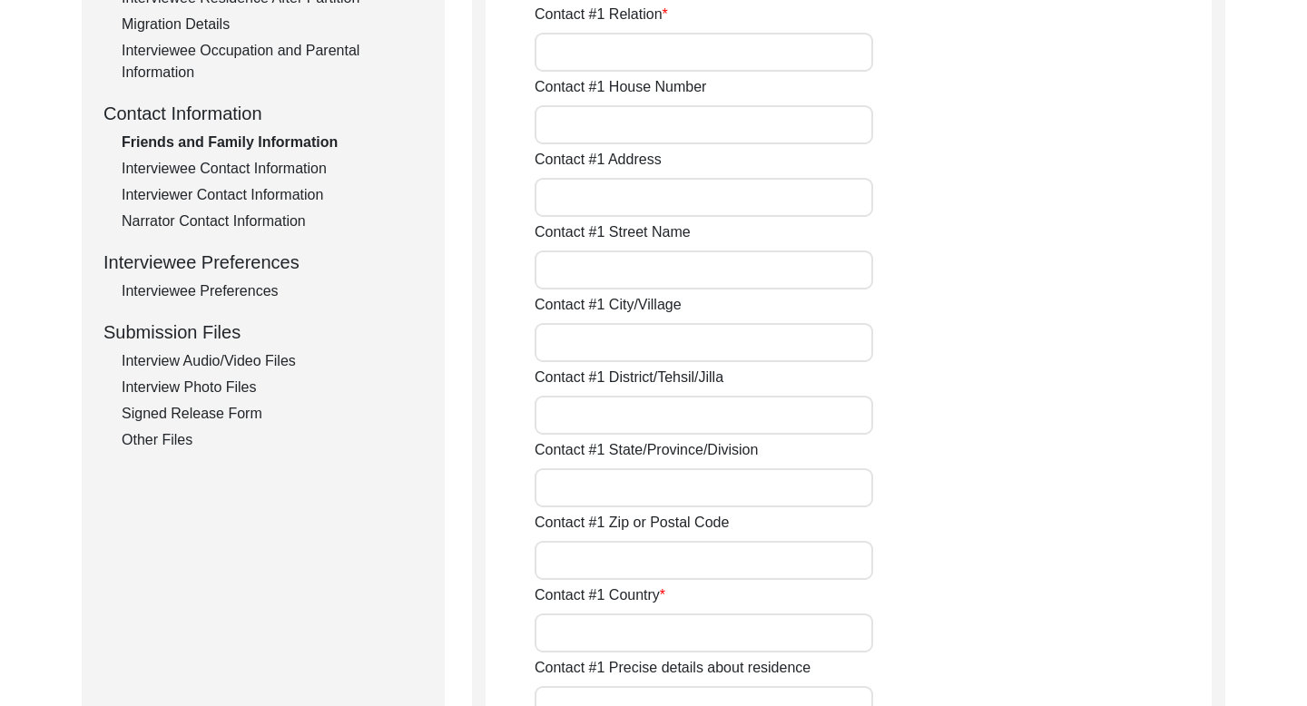
type input "Na"
type input "NA"
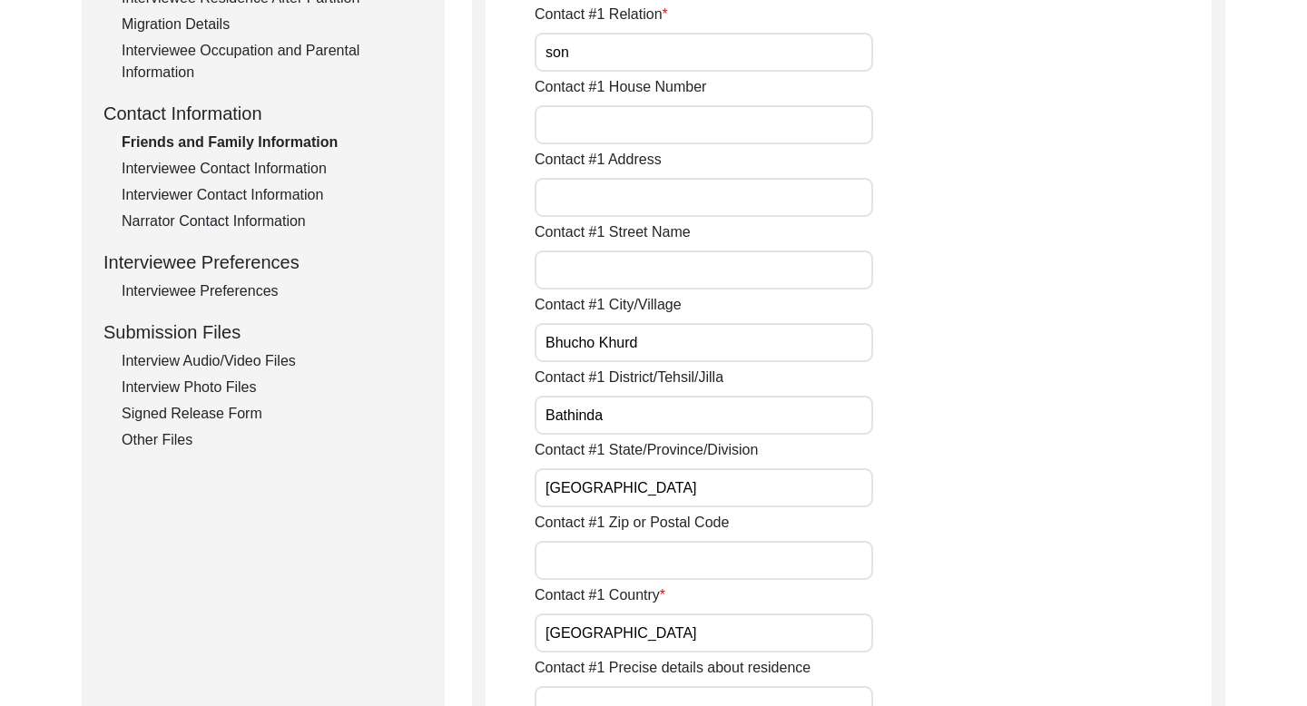
type input "NA"
type input "Na"
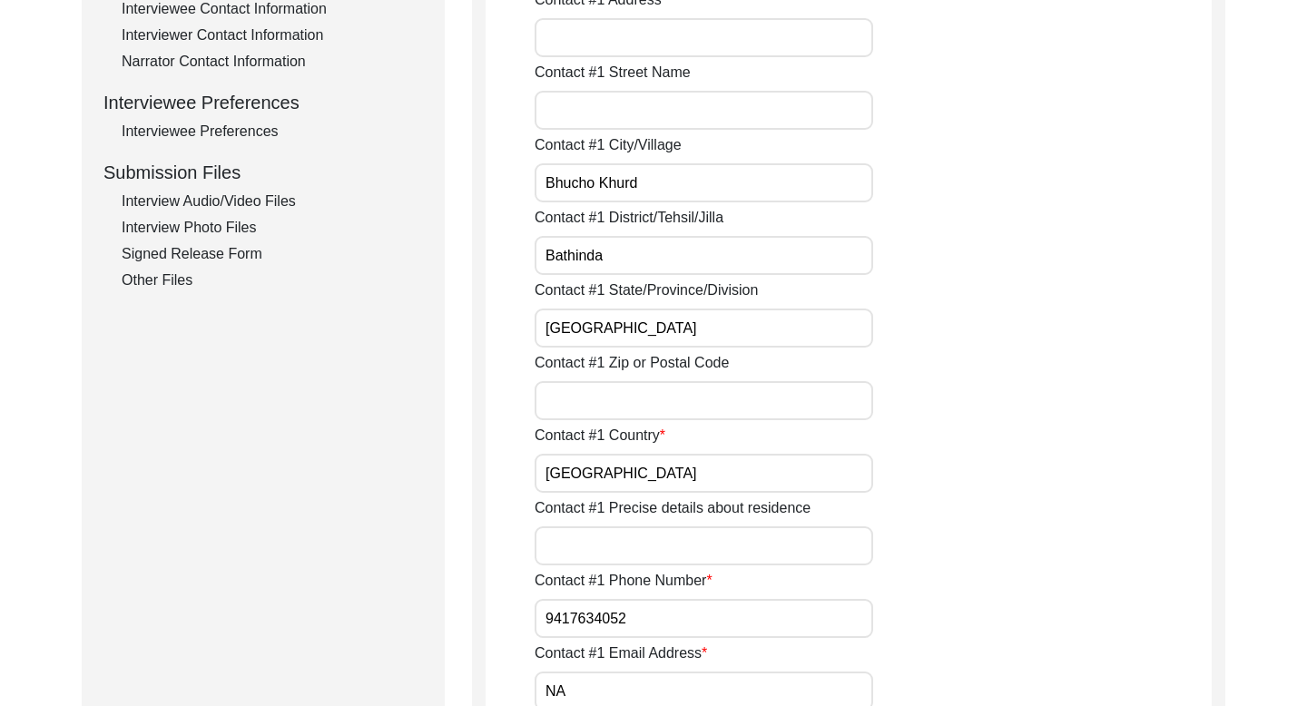
scroll to position [773, 0]
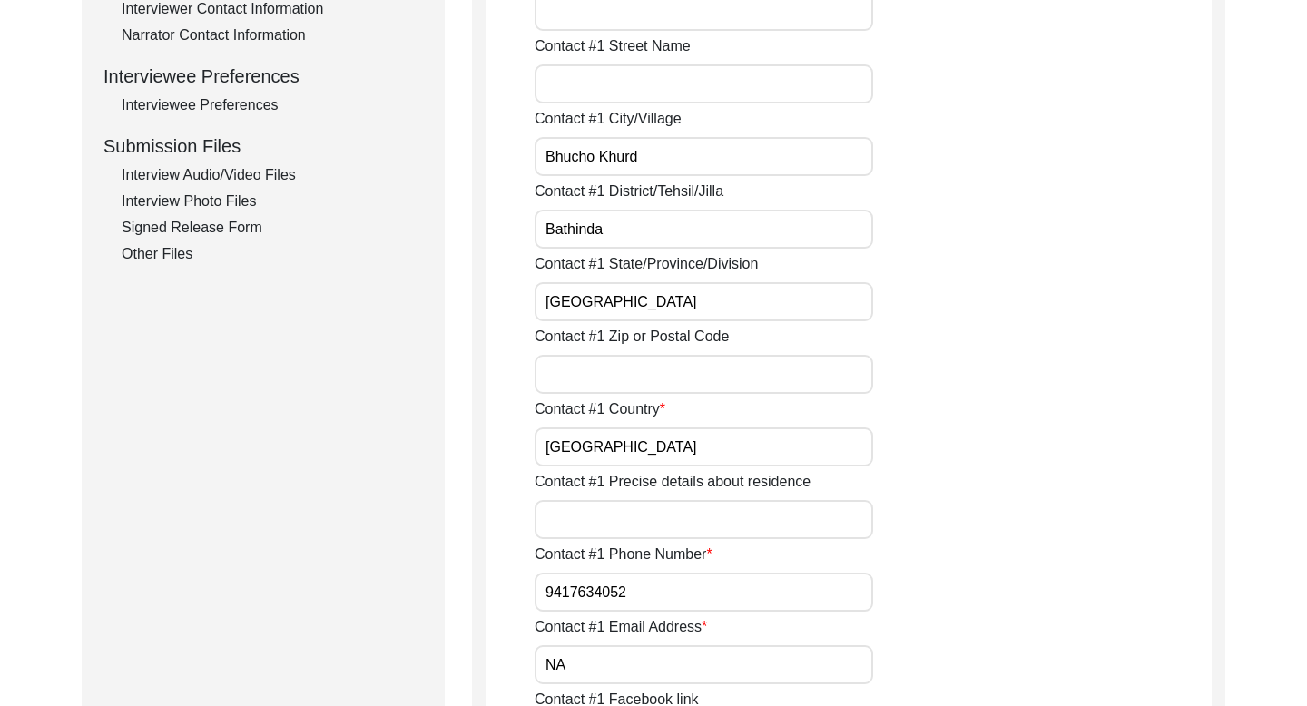
click at [568, 594] on input "9417634052" at bounding box center [703, 592] width 338 height 39
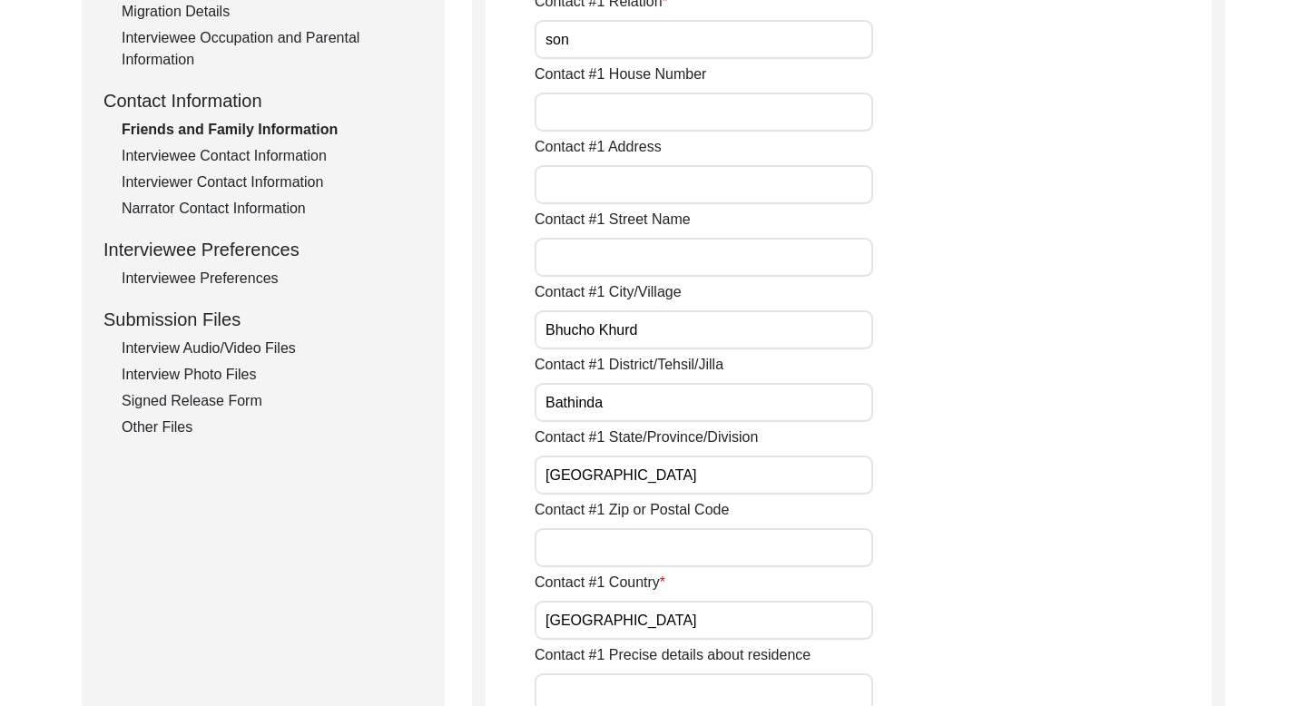
scroll to position [0, 0]
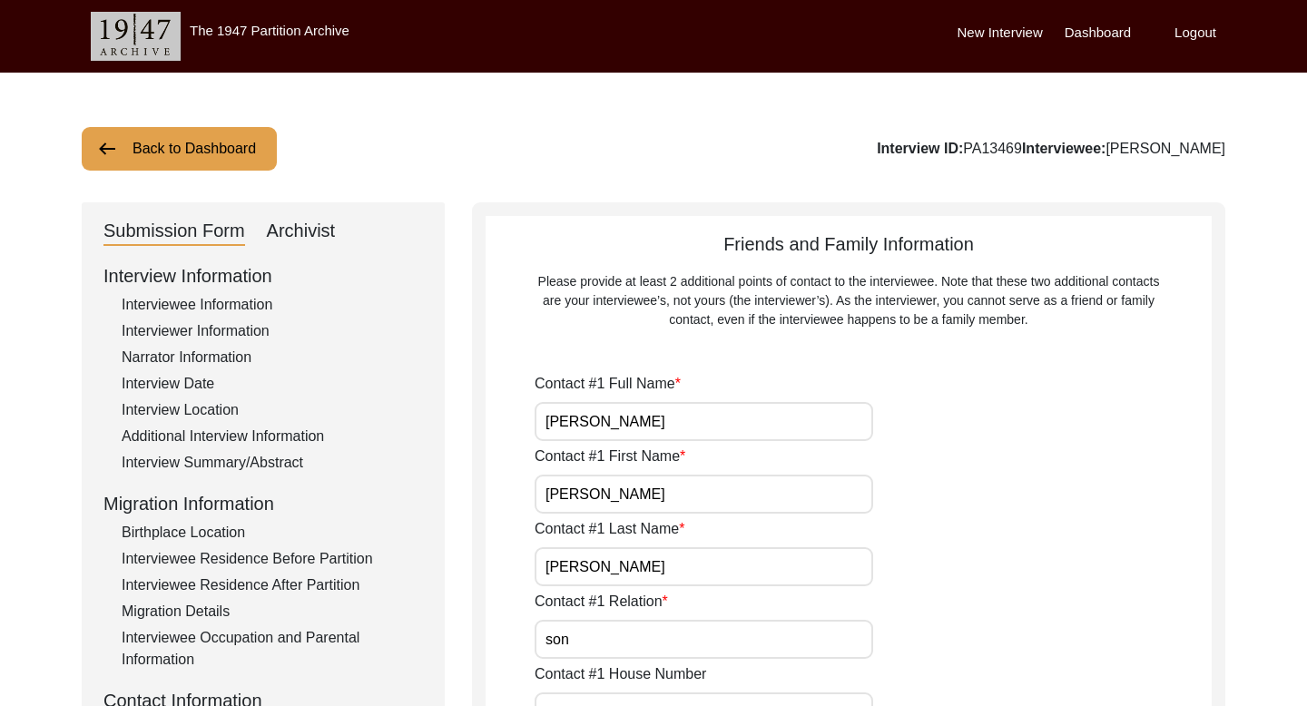
click at [214, 144] on button "Back to Dashboard" at bounding box center [179, 149] width 195 height 44
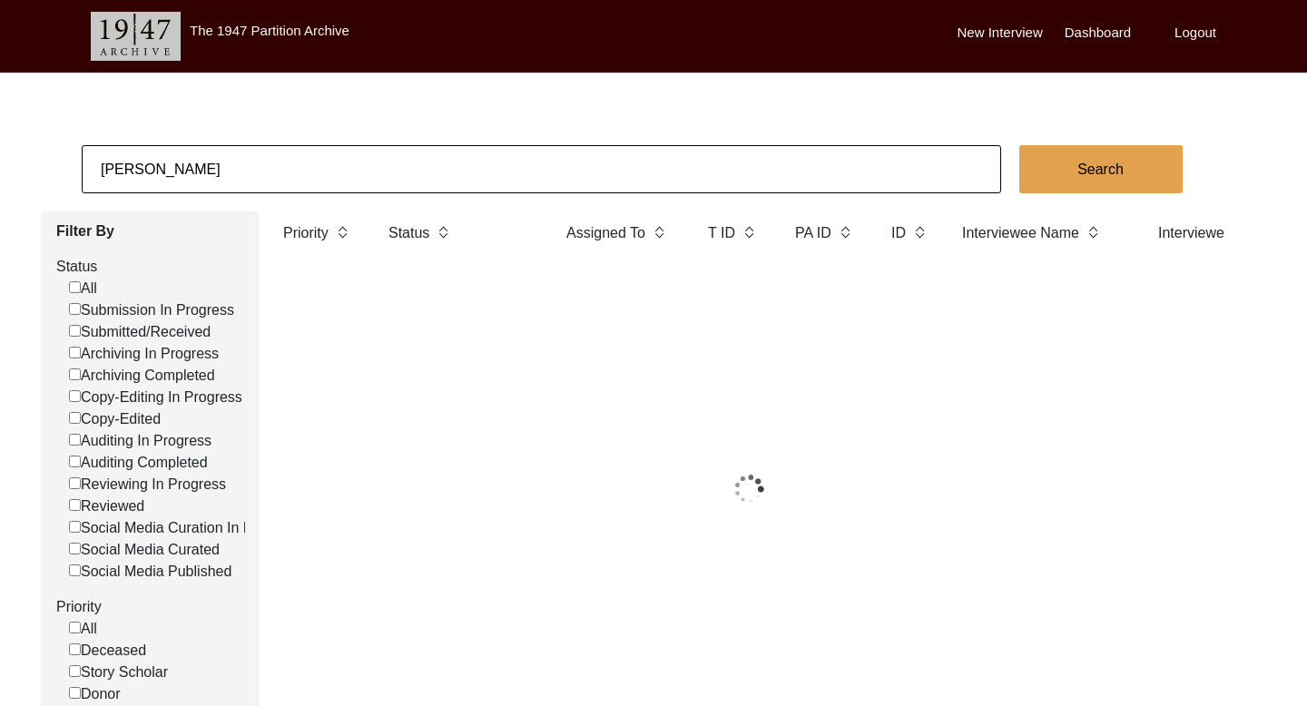
click at [129, 172] on input "[PERSON_NAME]" at bounding box center [541, 169] width 919 height 48
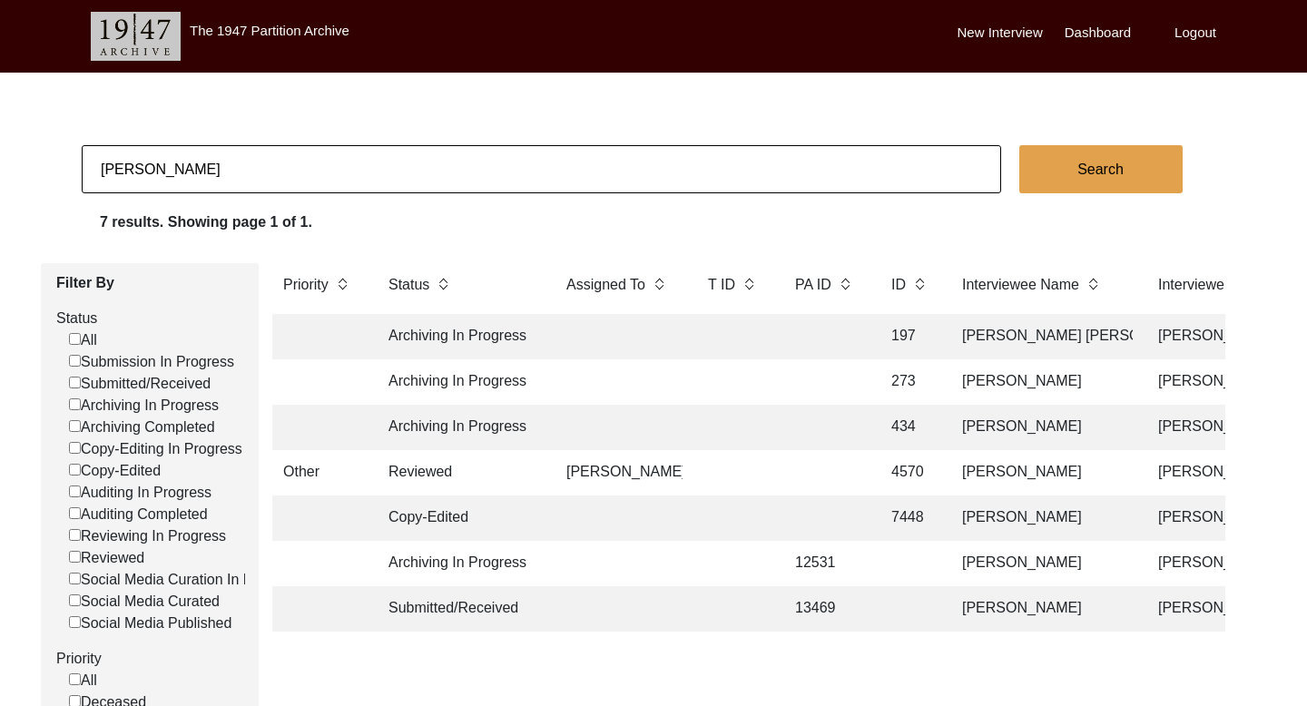
click at [129, 172] on input "[PERSON_NAME]" at bounding box center [541, 169] width 919 height 48
paste input "[PERSON_NAME]"
type input "[PERSON_NAME]"
click at [1066, 173] on button "Search" at bounding box center [1100, 169] width 163 height 48
checkbox input "false"
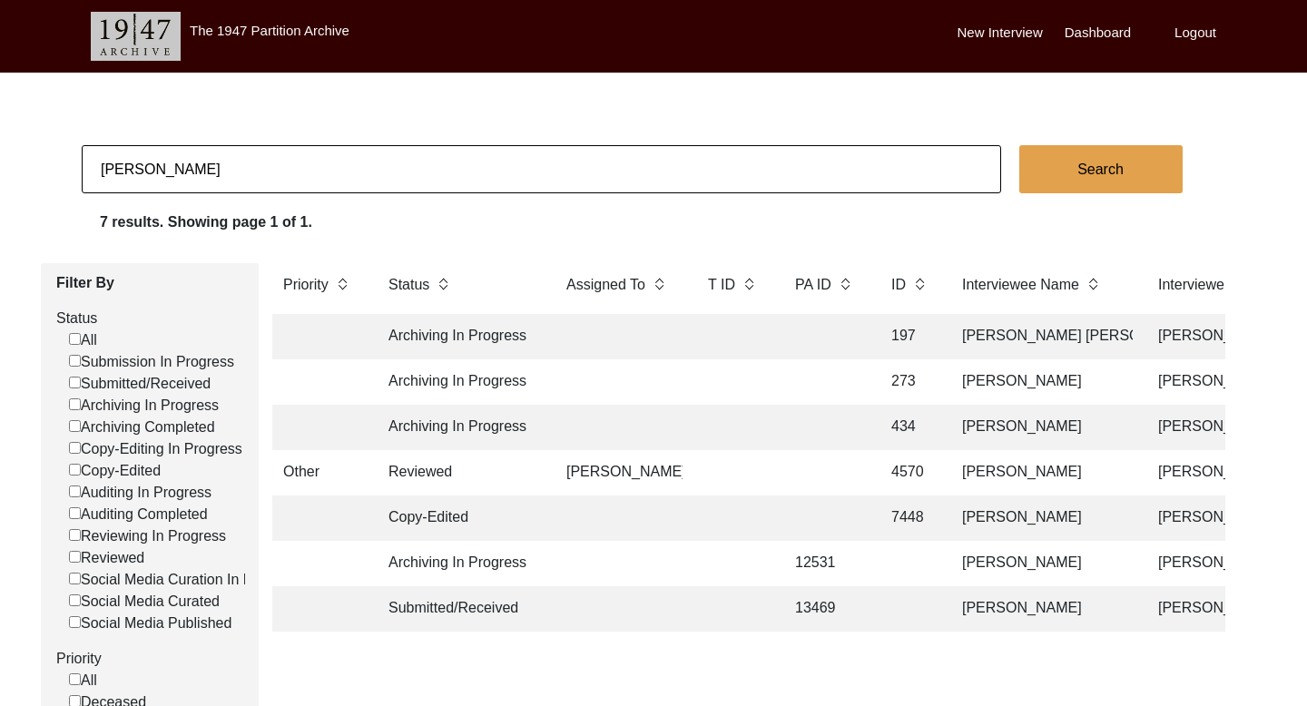
checkbox input "false"
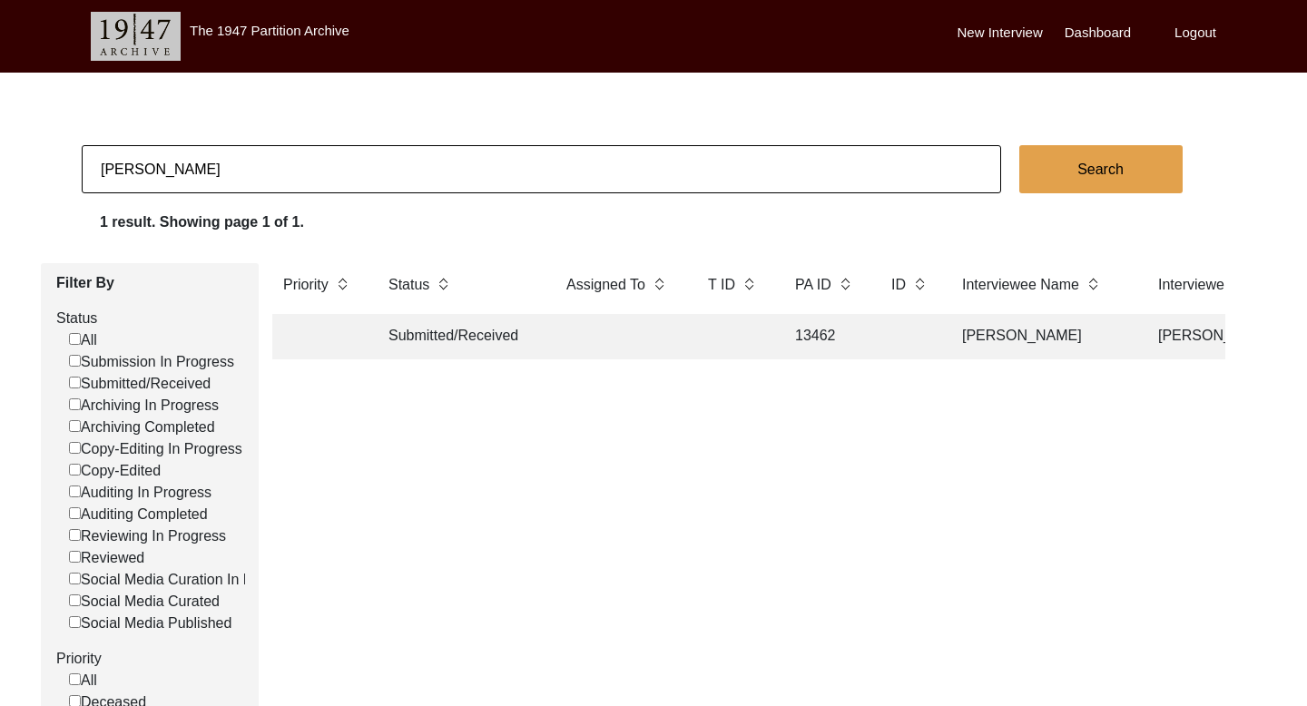
click at [993, 348] on td "[PERSON_NAME]" at bounding box center [1041, 336] width 181 height 45
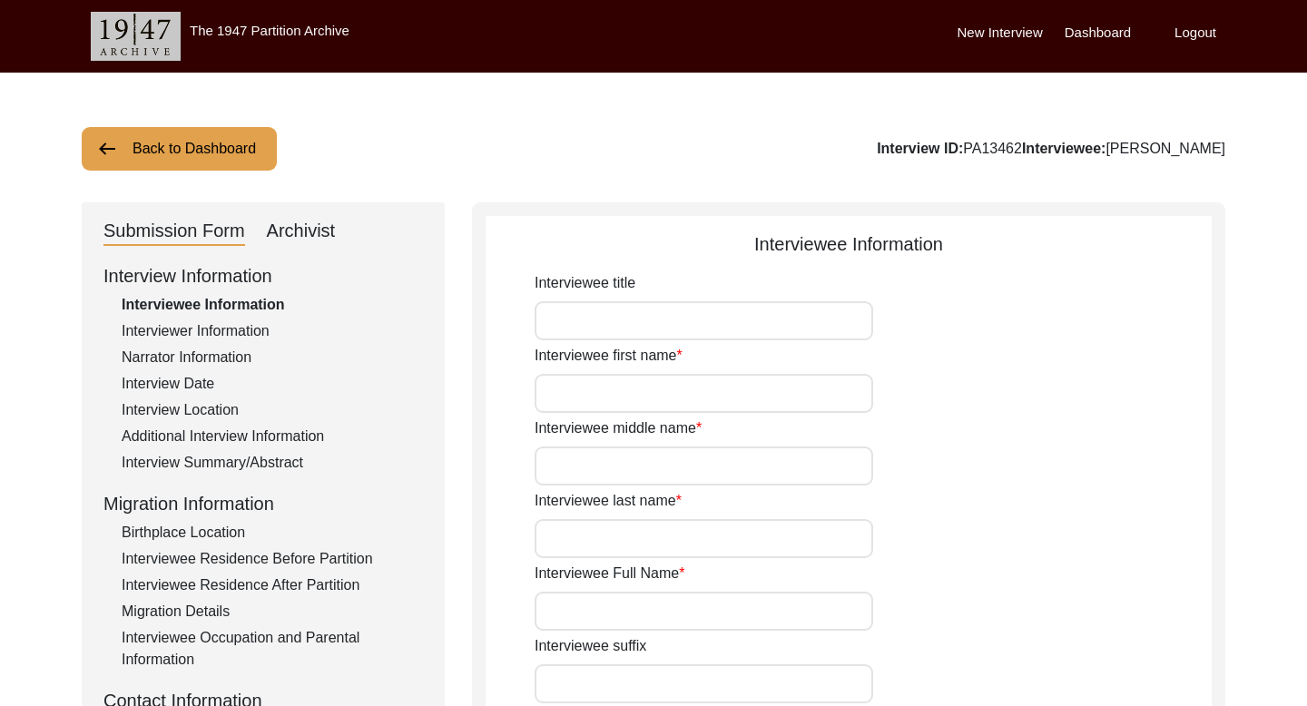
type input "Karnal"
type input "[PERSON_NAME]"
type input "NA"
type input "[PERSON_NAME]"
type input "[DATE]"
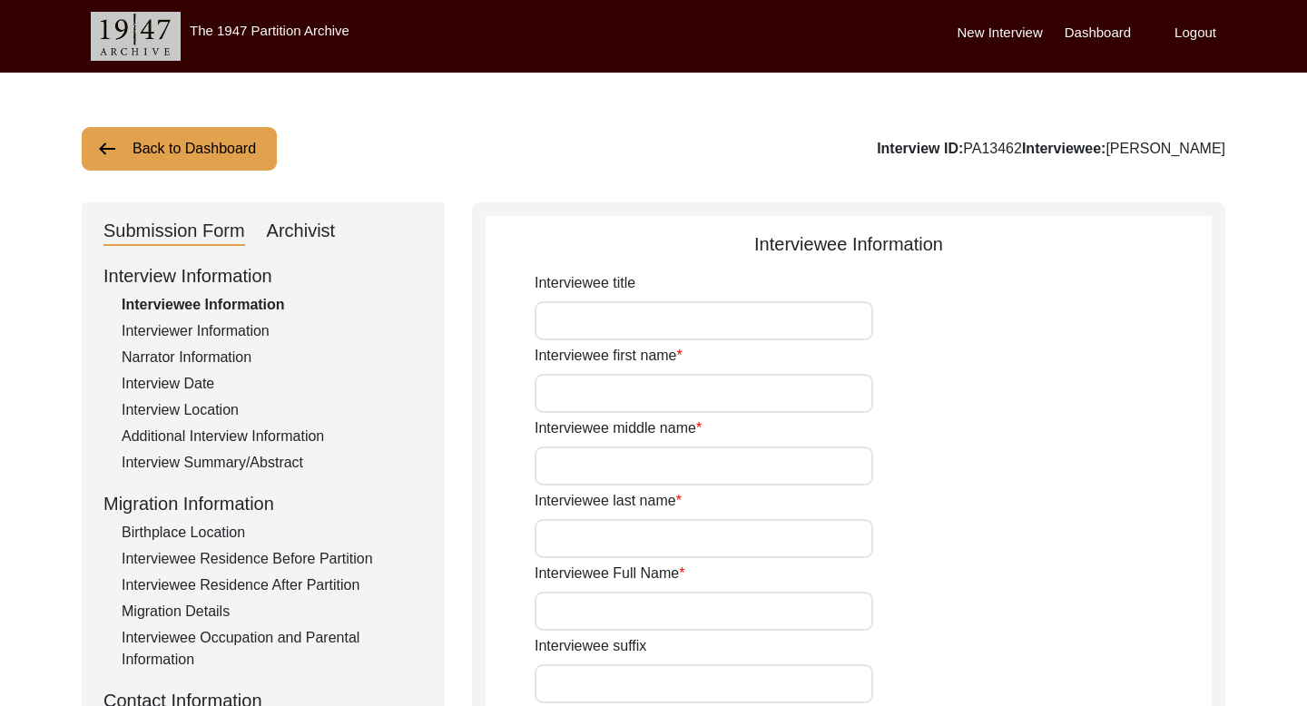
type input "89 years"
type input "[DEMOGRAPHIC_DATA]"
type input "Panjabi"
type input "[DEMOGRAPHIC_DATA]"
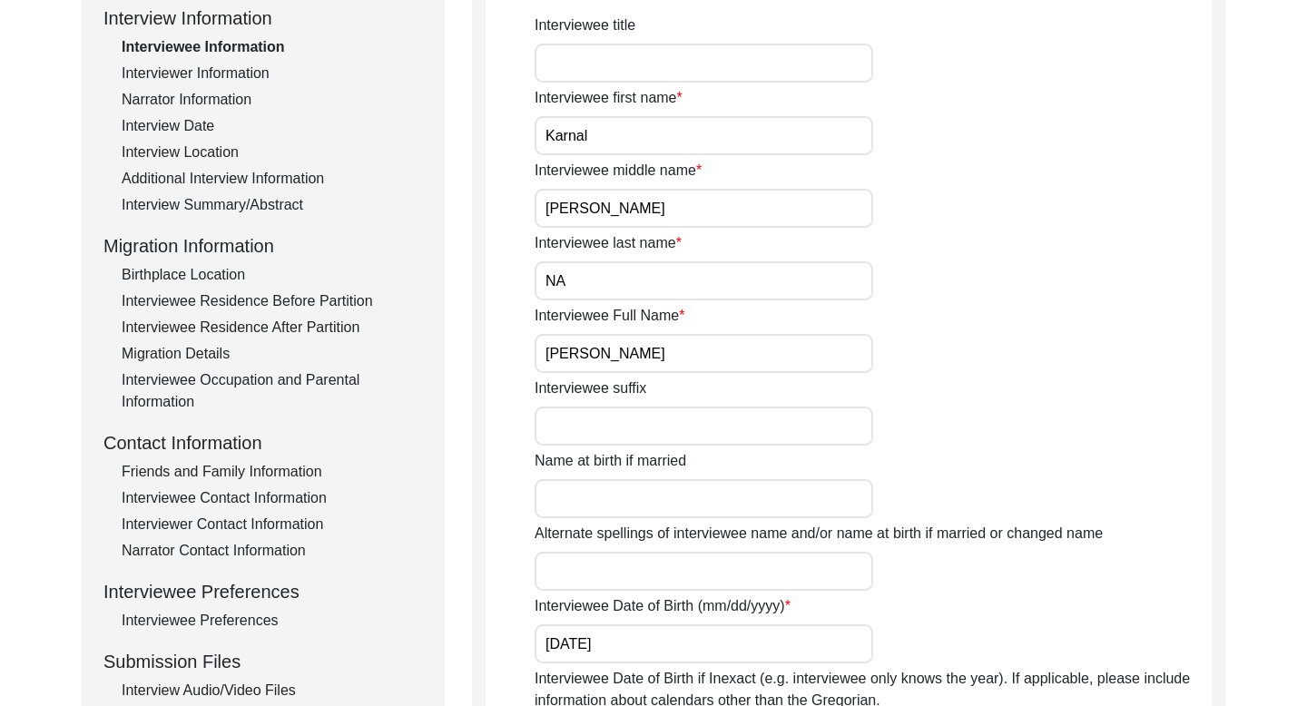
scroll to position [450, 0]
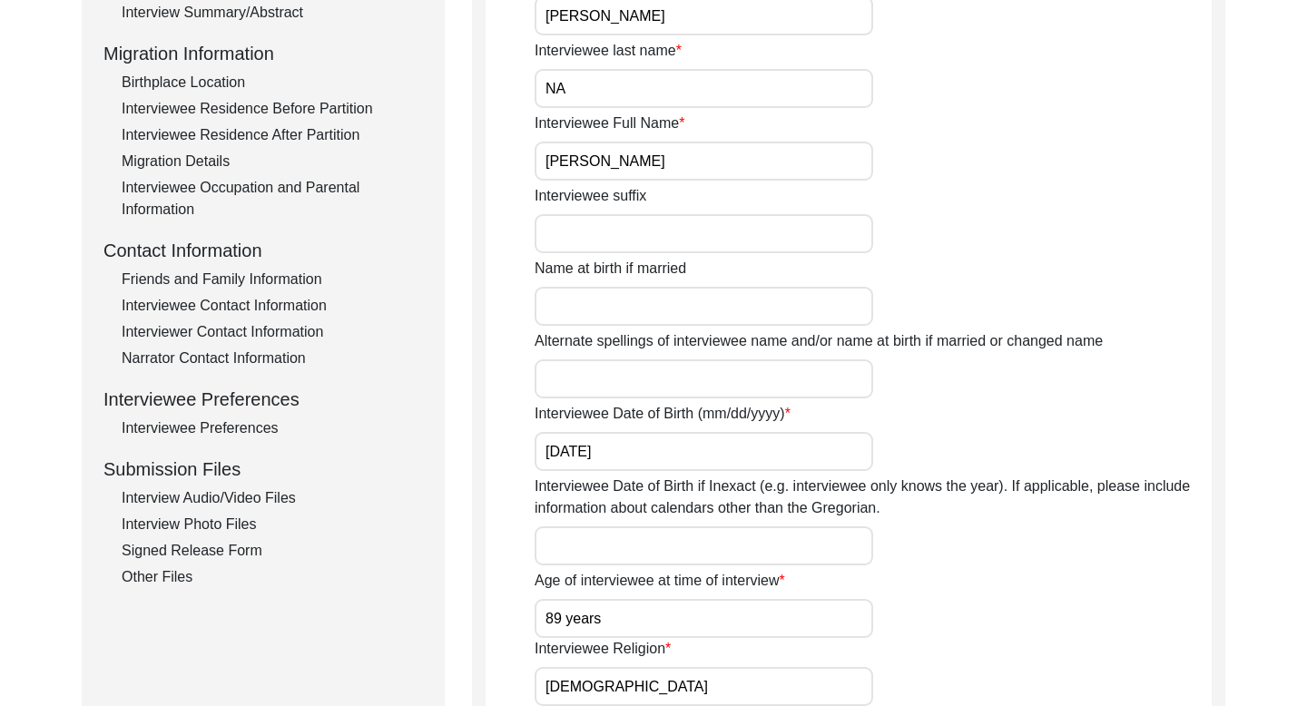
click at [282, 295] on div "Interviewee Contact Information" at bounding box center [272, 306] width 301 height 22
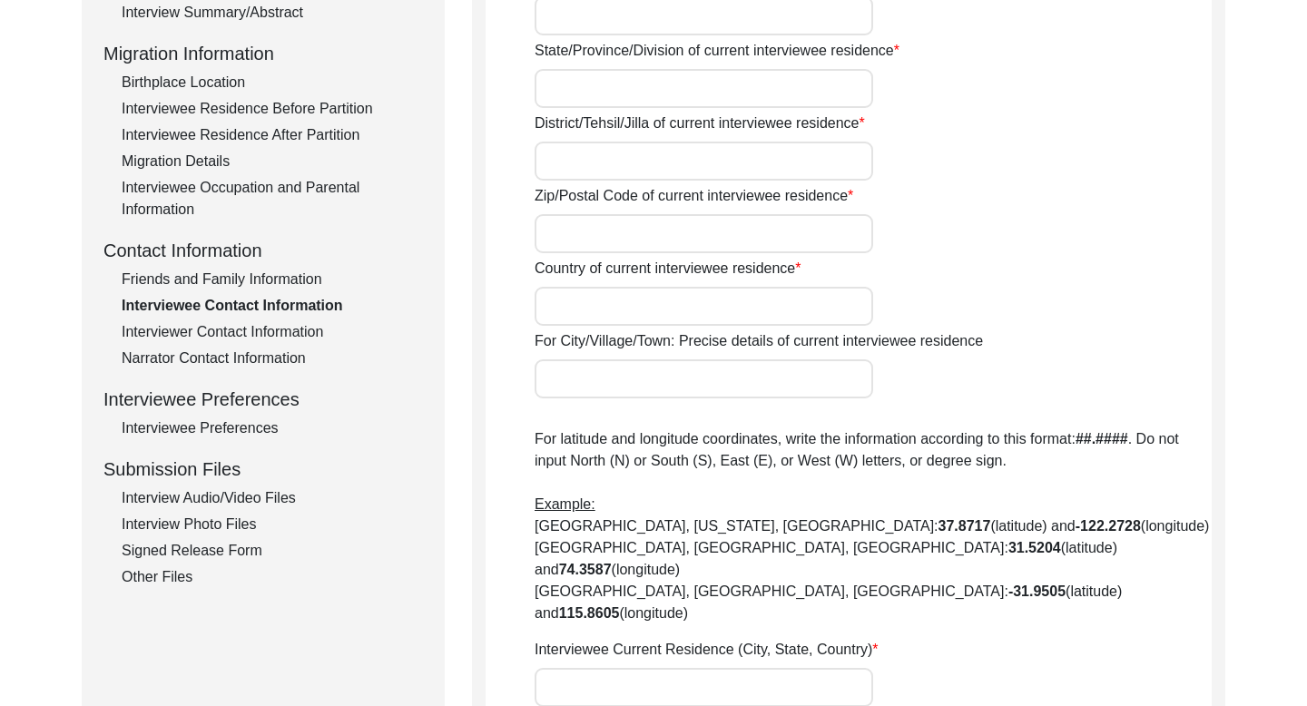
type input "Na"
type input "[STREET_ADDRESS][PERSON_NAME]"
type input "Bathinda"
type input "[GEOGRAPHIC_DATA]"
type input "Bathinda"
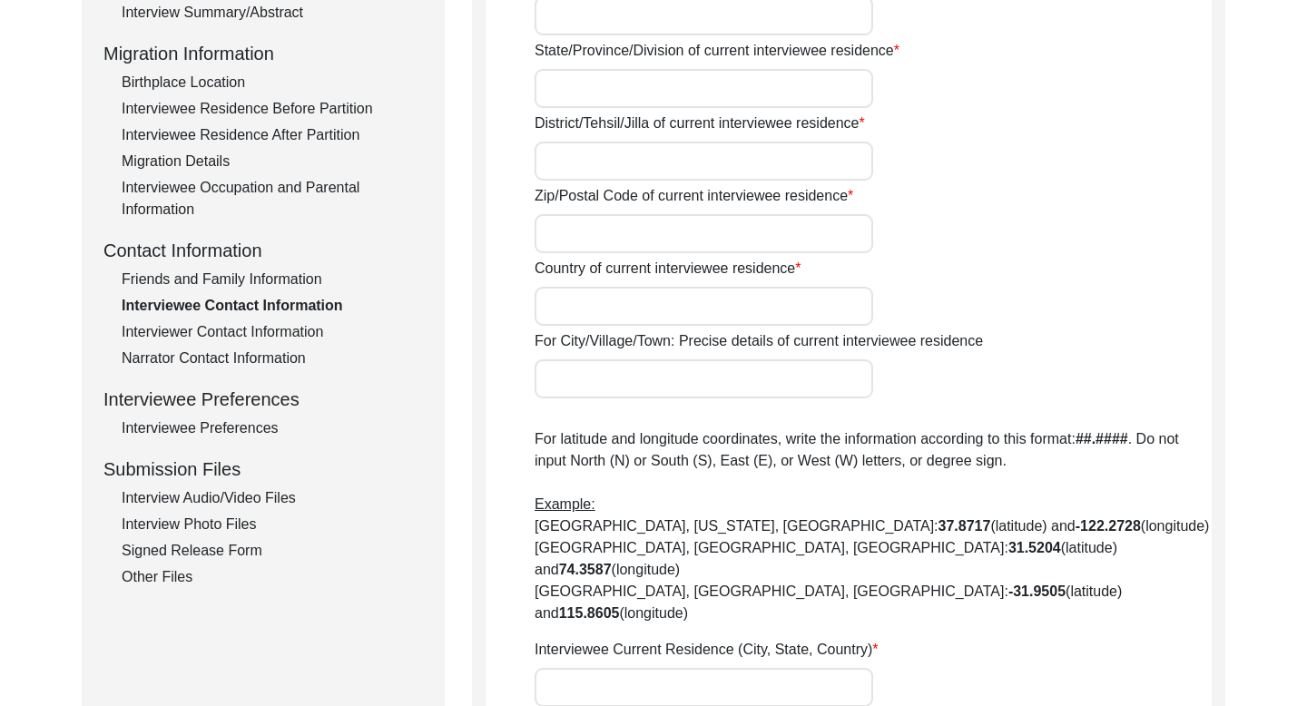
type input "151001"
type input "[GEOGRAPHIC_DATA]"
type input "[STREET_ADDRESS]"
type input "30.926430"
type input "75.826899"
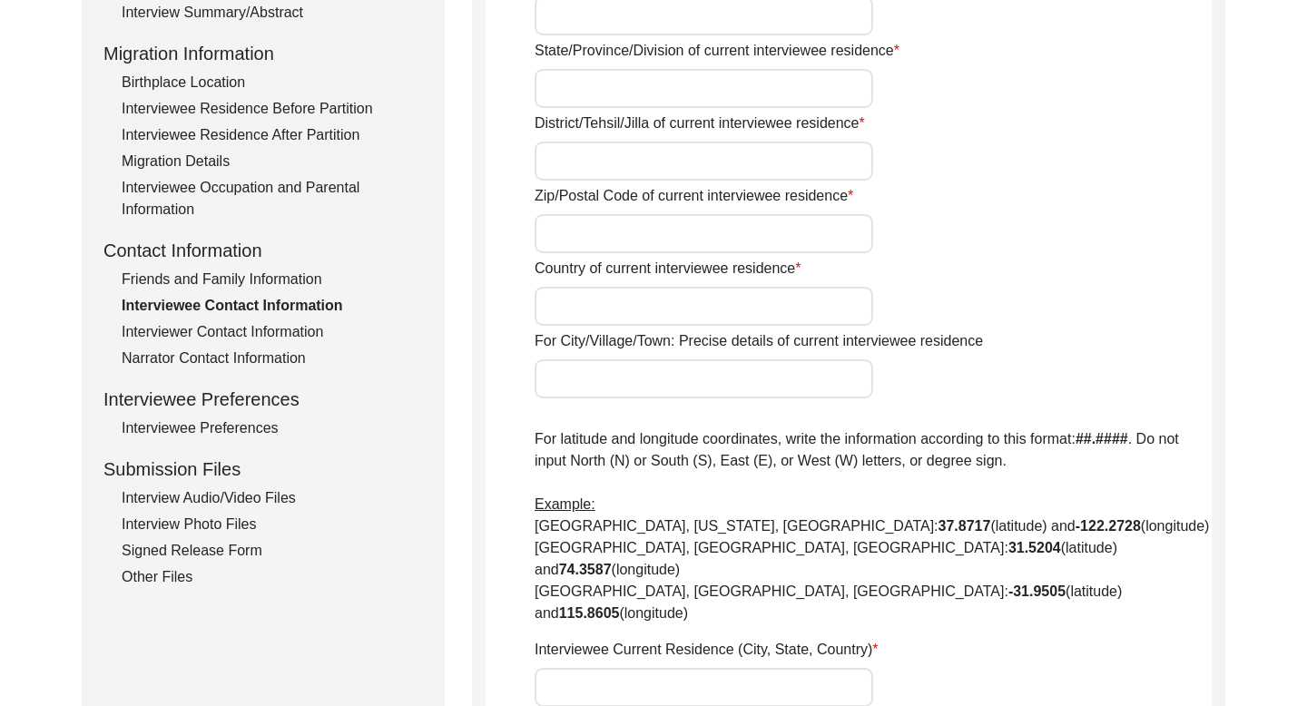
type input "000000"
type input "NA"
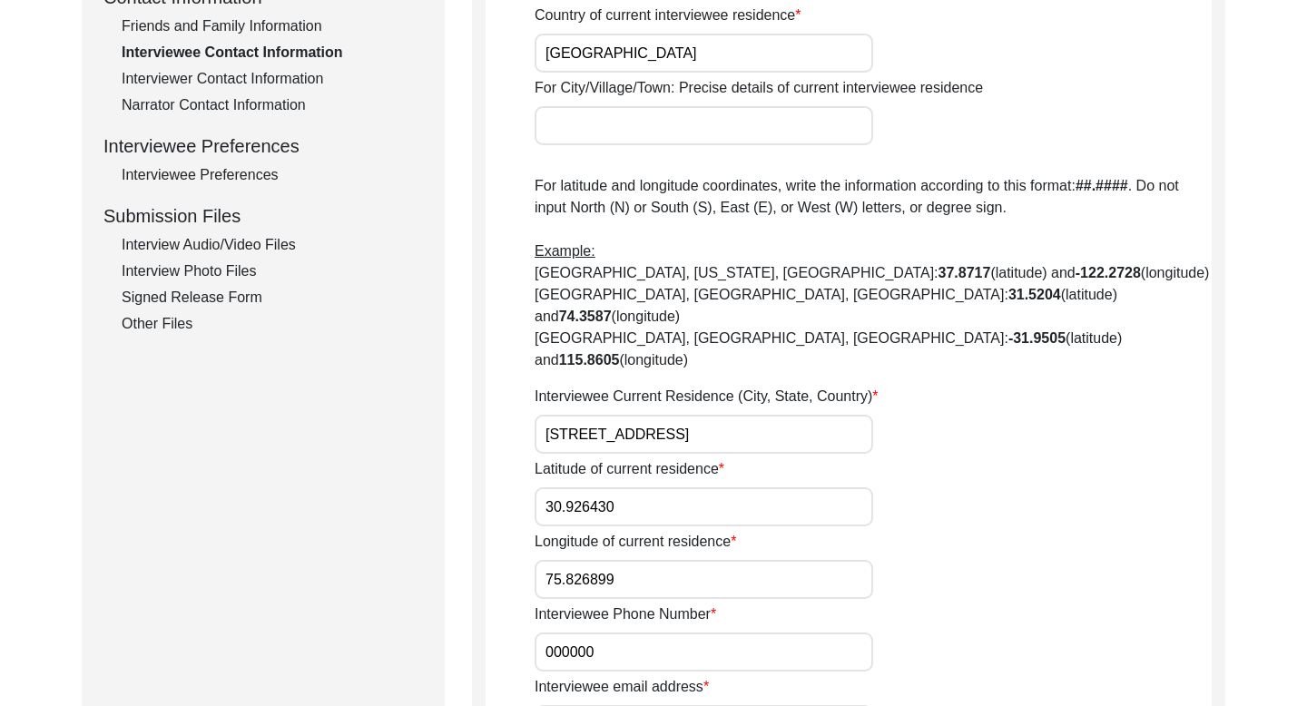
scroll to position [710, 0]
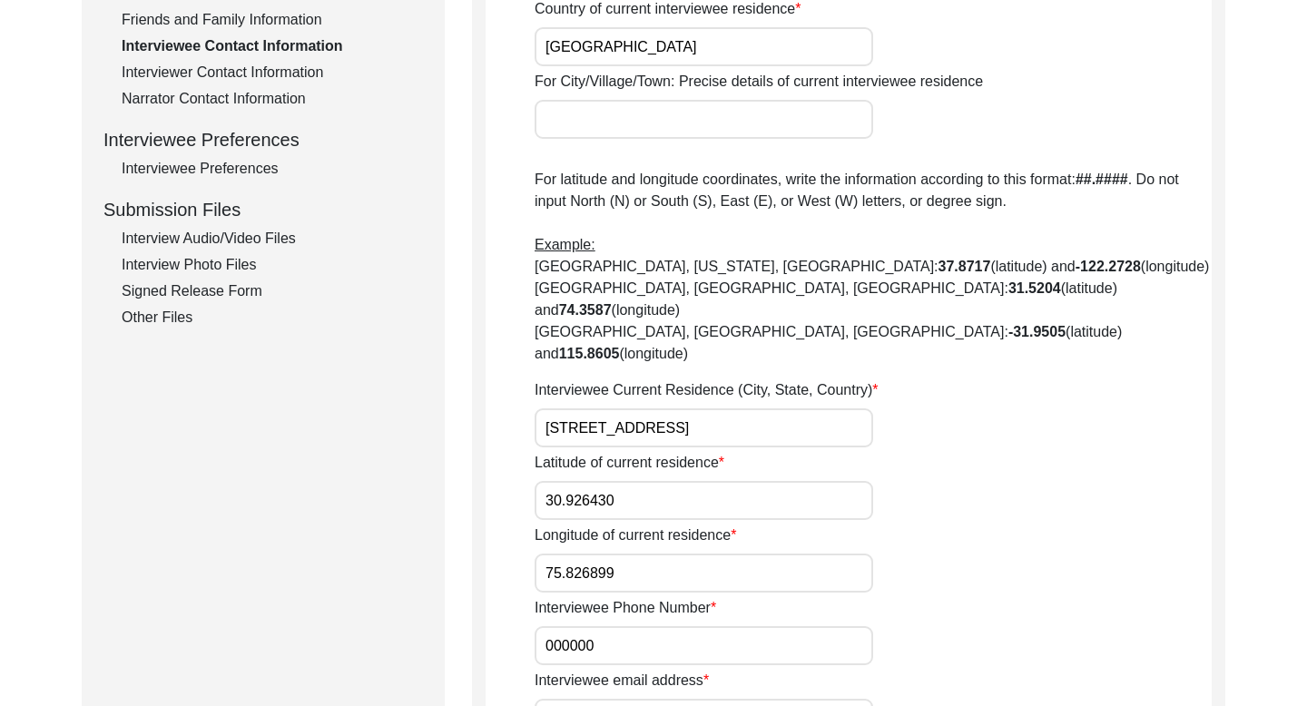
click at [234, 20] on div "Friends and Family Information" at bounding box center [272, 20] width 301 height 22
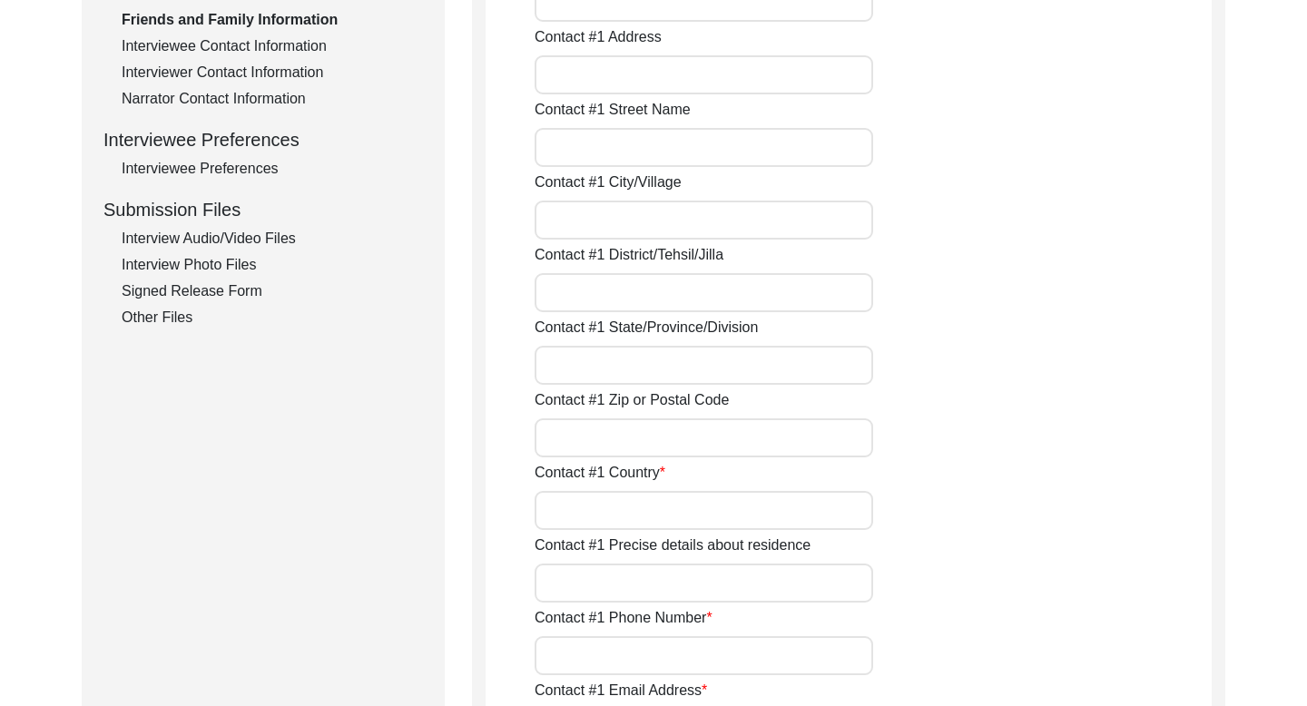
type input "[PERSON_NAME]"
type input "grandson"
type input "[GEOGRAPHIC_DATA]"
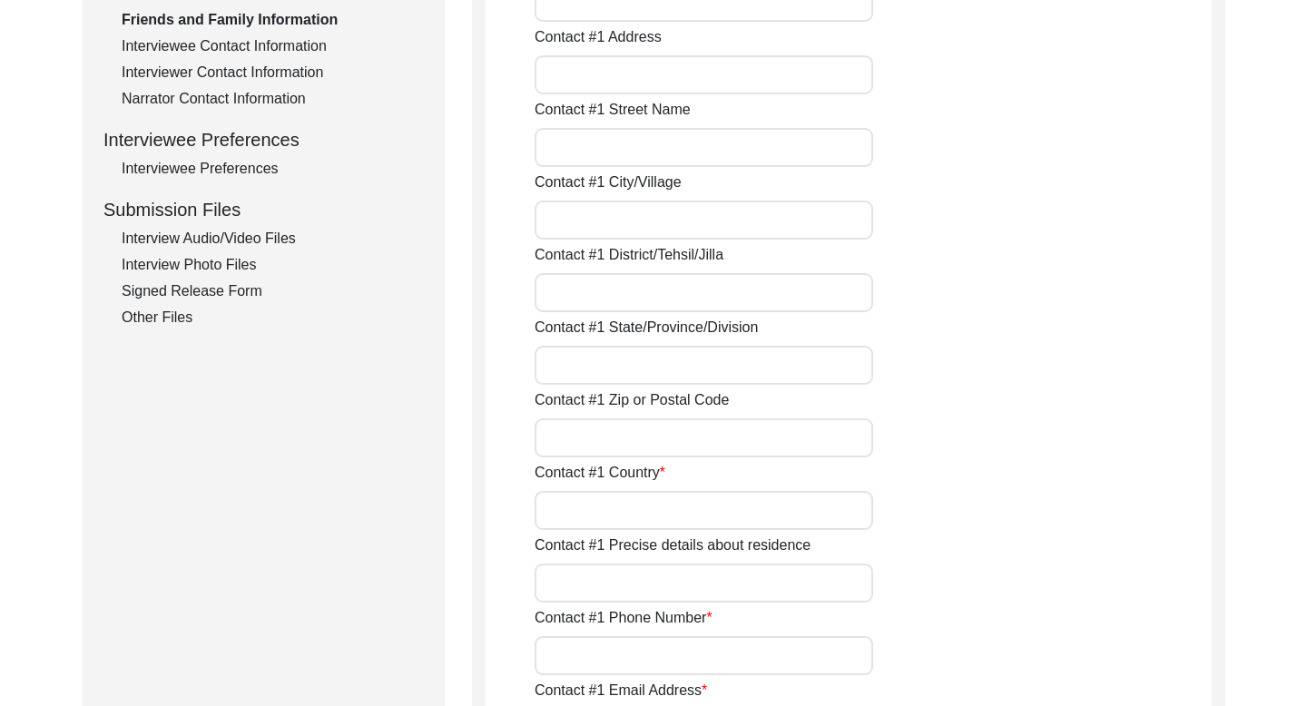
type input "9530722729"
type input "NA"
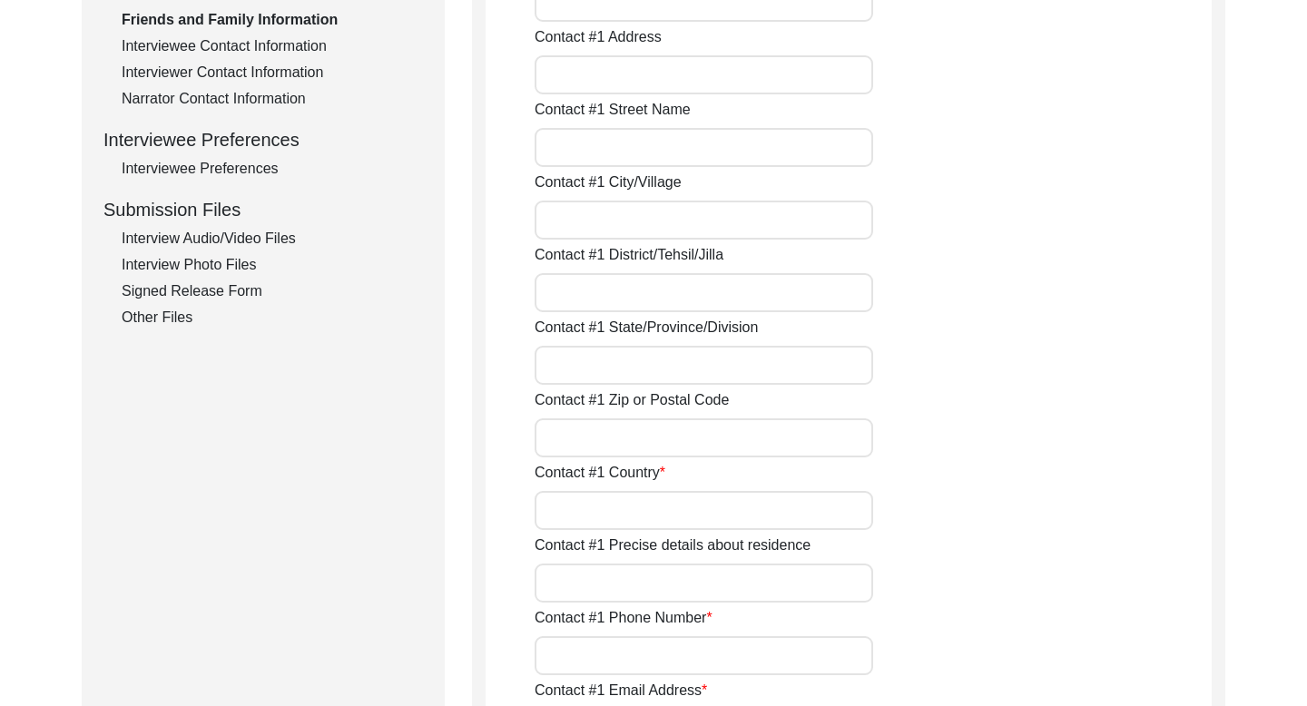
type input "NA"
click at [579, 662] on input "9530722729" at bounding box center [703, 655] width 338 height 39
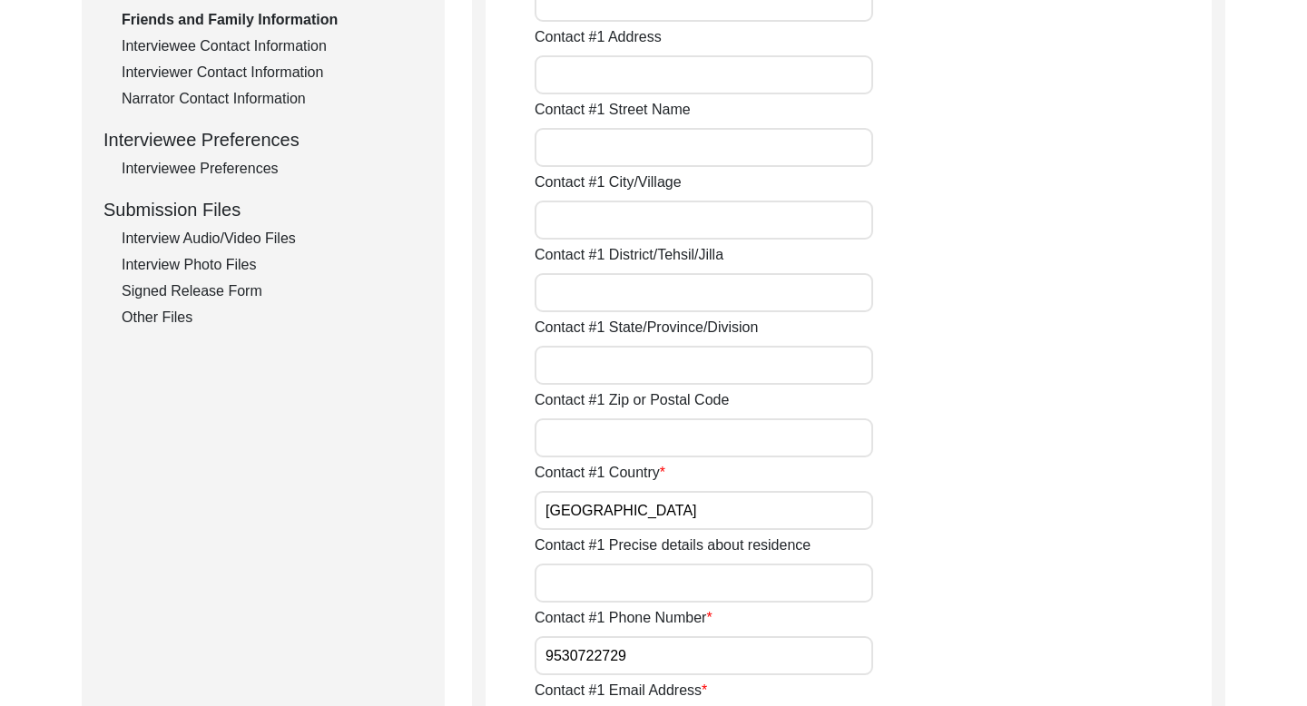
click at [579, 662] on input "9530722729" at bounding box center [703, 655] width 338 height 39
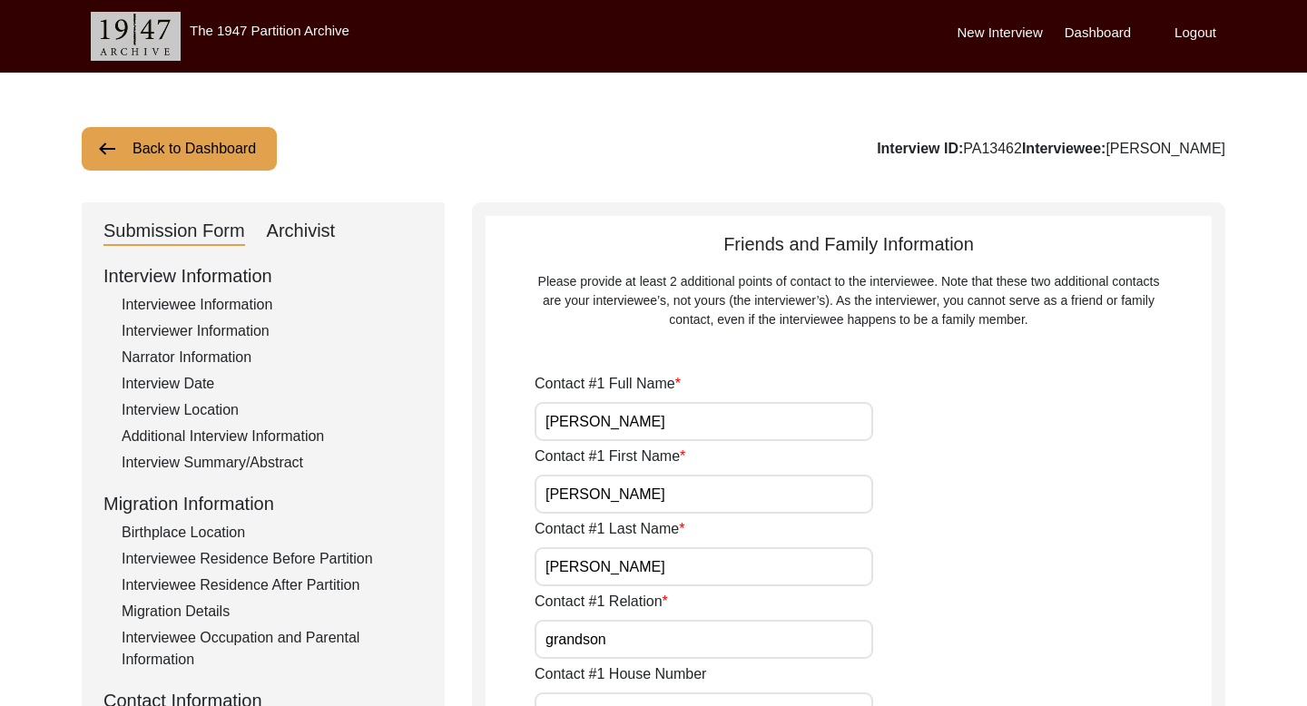
click at [263, 144] on button "Back to Dashboard" at bounding box center [179, 149] width 195 height 44
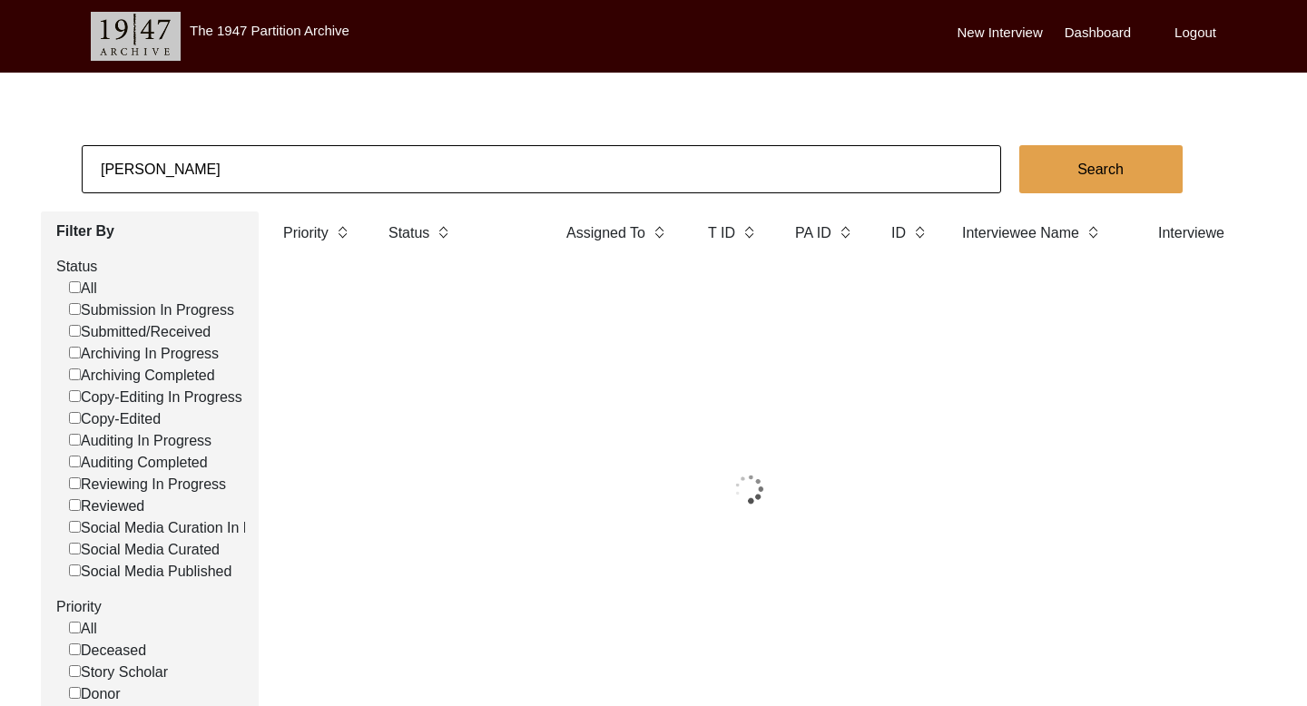
click at [185, 165] on input "[PERSON_NAME]" at bounding box center [541, 169] width 919 height 48
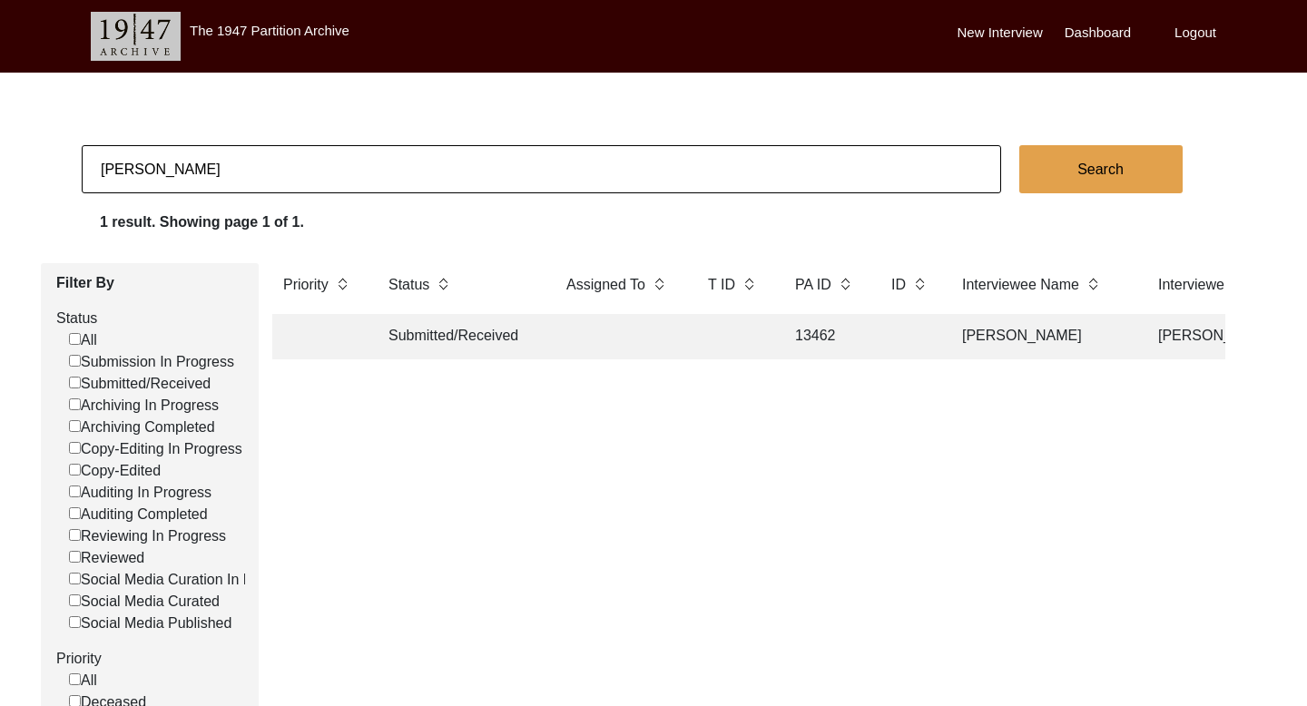
click at [185, 165] on input "[PERSON_NAME]" at bounding box center [541, 169] width 919 height 48
paste input "[PERSON_NAME]"
type input "[PERSON_NAME]"
click at [1053, 181] on button "Search" at bounding box center [1100, 169] width 163 height 48
checkbox input "false"
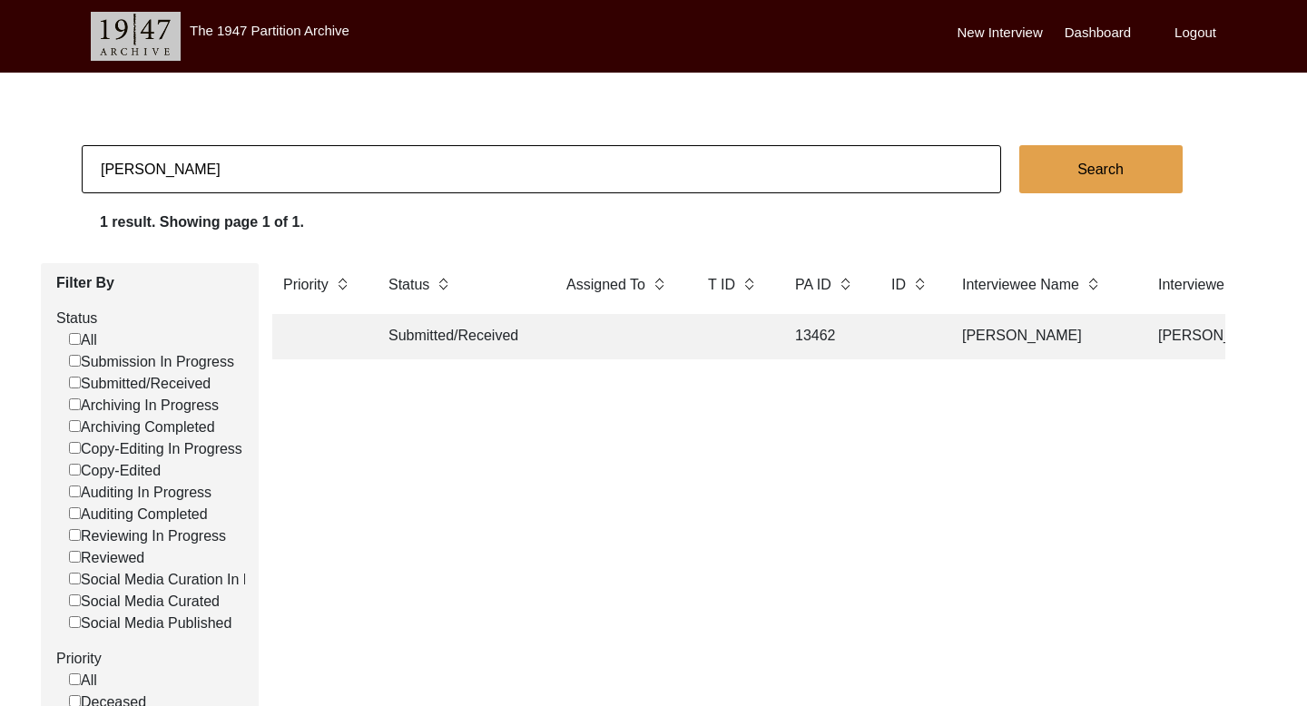
checkbox input "false"
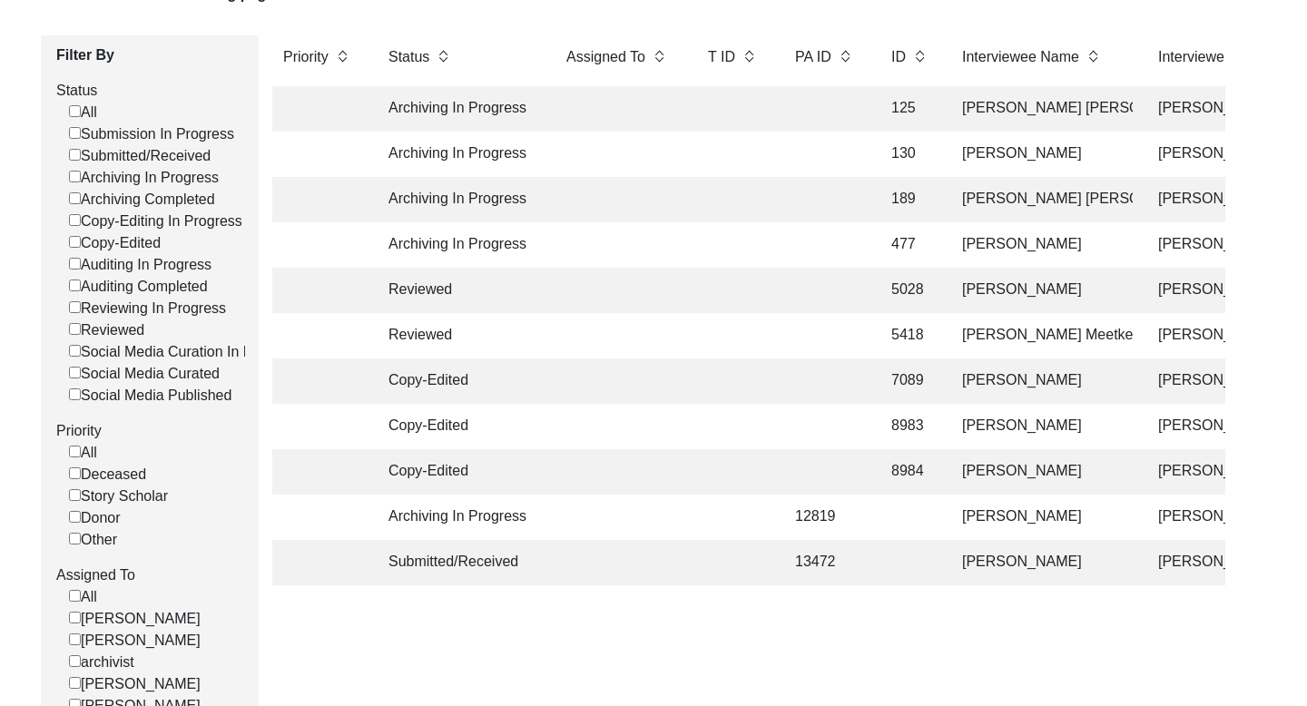
scroll to position [270, 0]
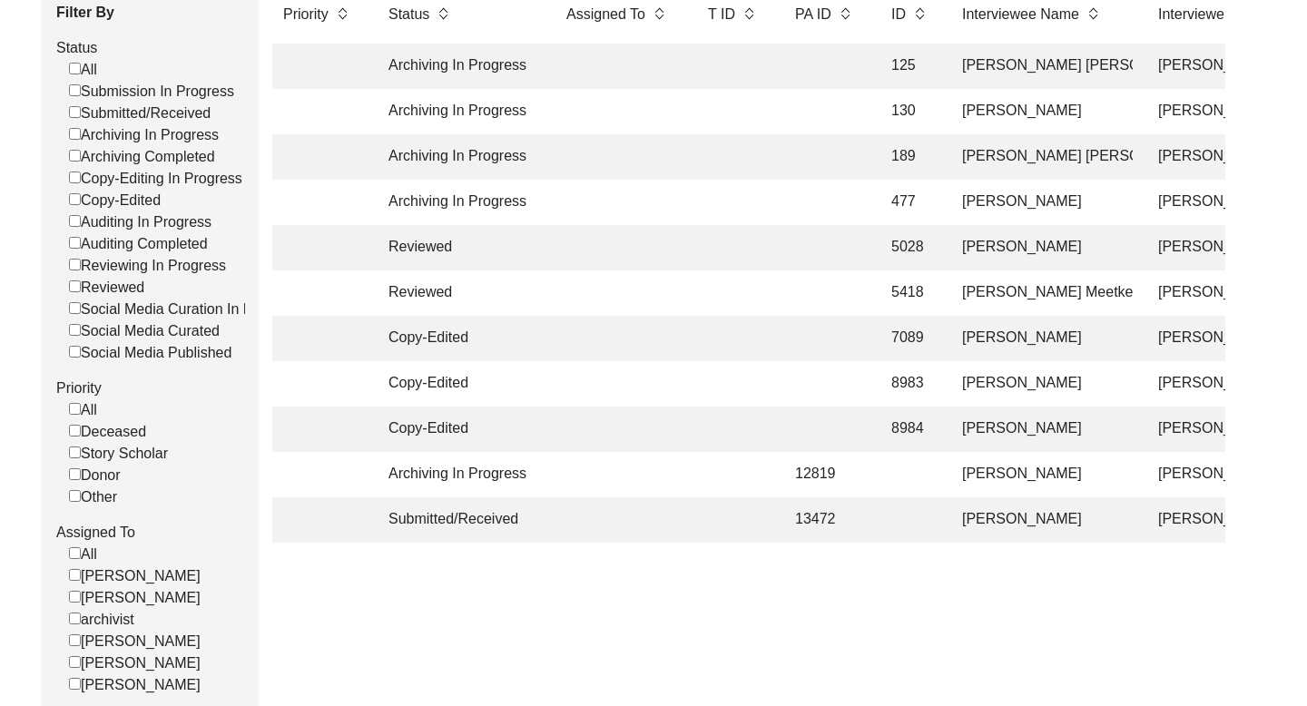
click at [1021, 520] on td "[PERSON_NAME]" at bounding box center [1041, 519] width 181 height 45
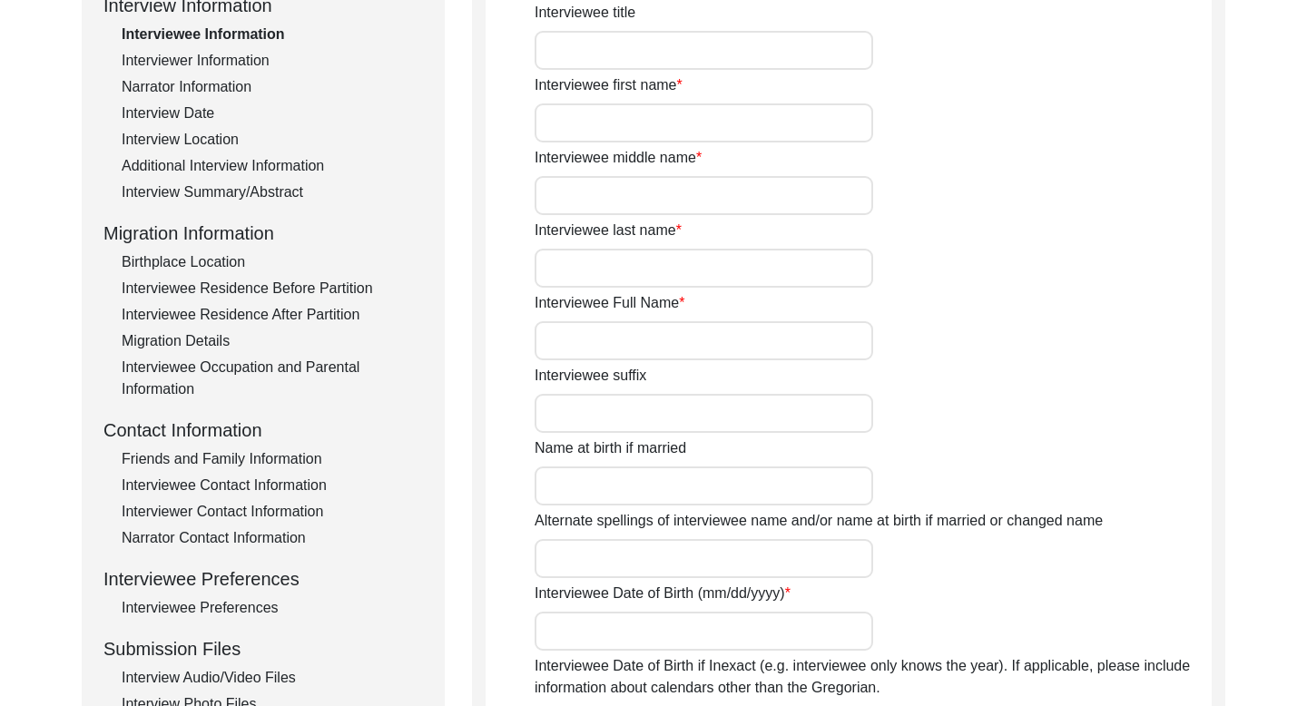
type input "[PERSON_NAME]"
type input "Kaur"
type input "Na"
type input "[PERSON_NAME]"
type input "1930 Approx"
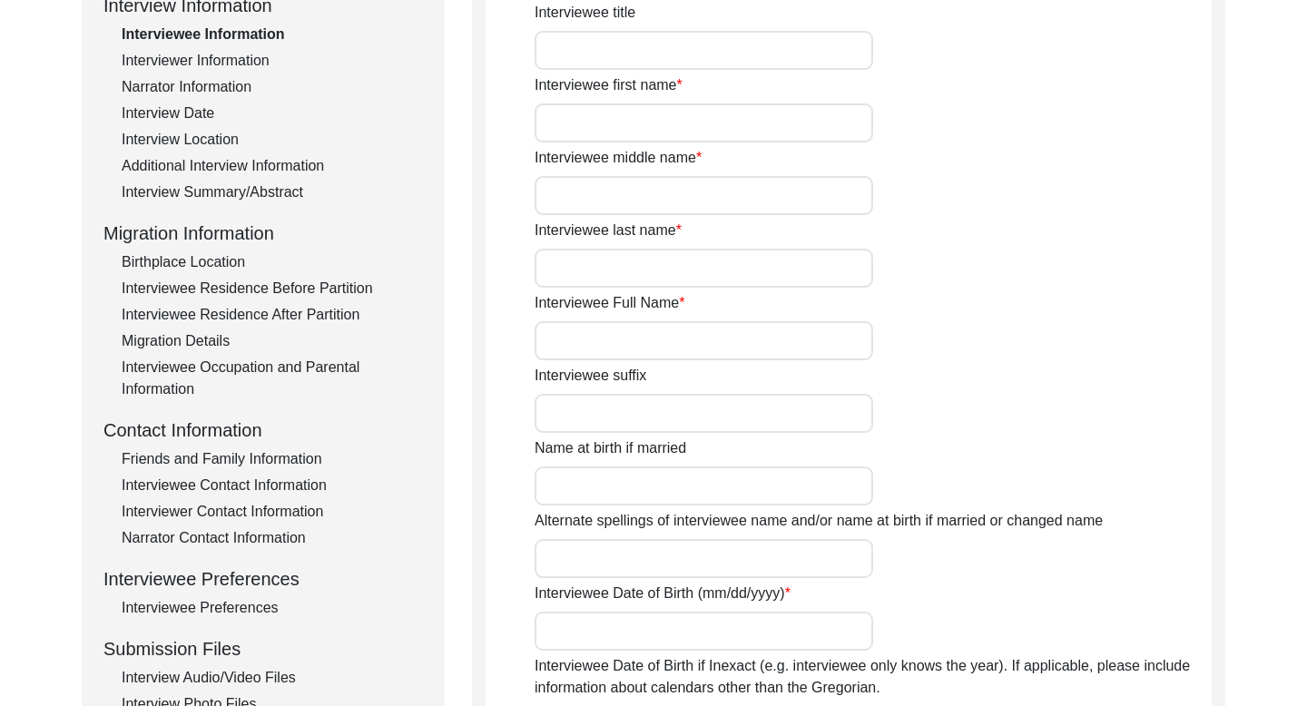
type input "1930"
type input "95 years approx"
type input "[DEMOGRAPHIC_DATA]"
type input "Panjabi"
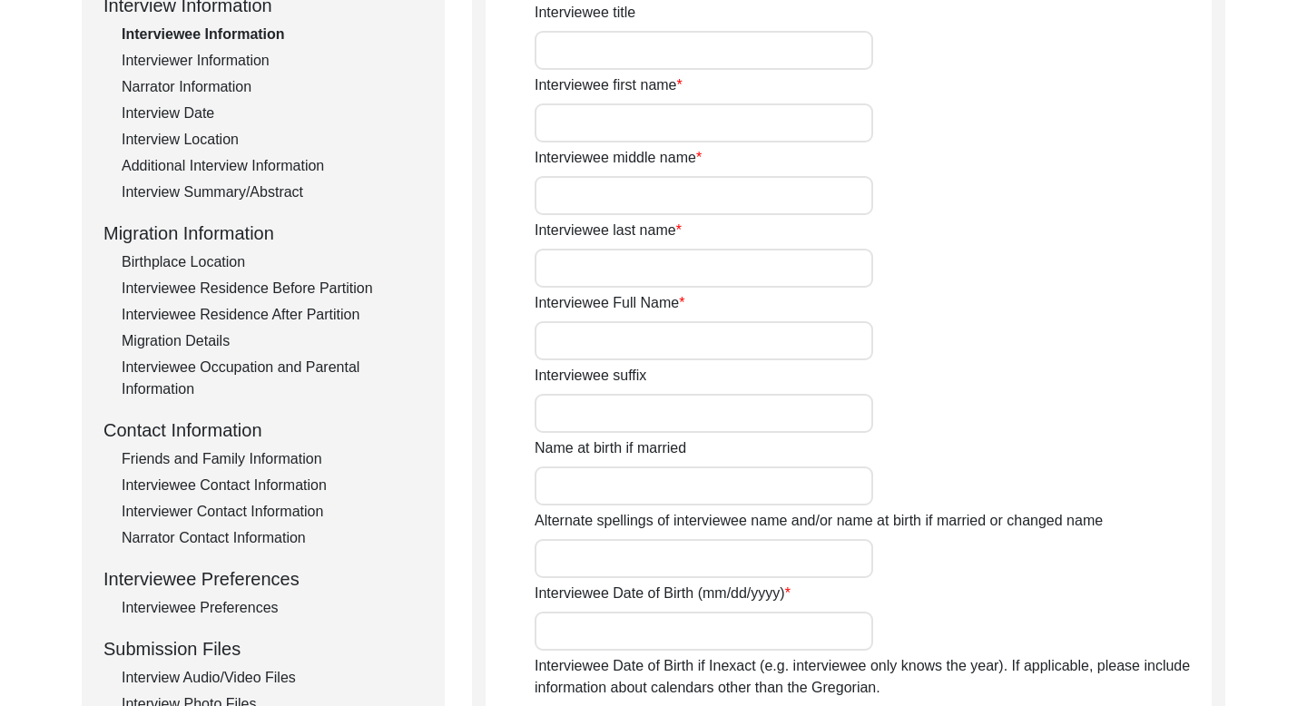
type input "[DEMOGRAPHIC_DATA]"
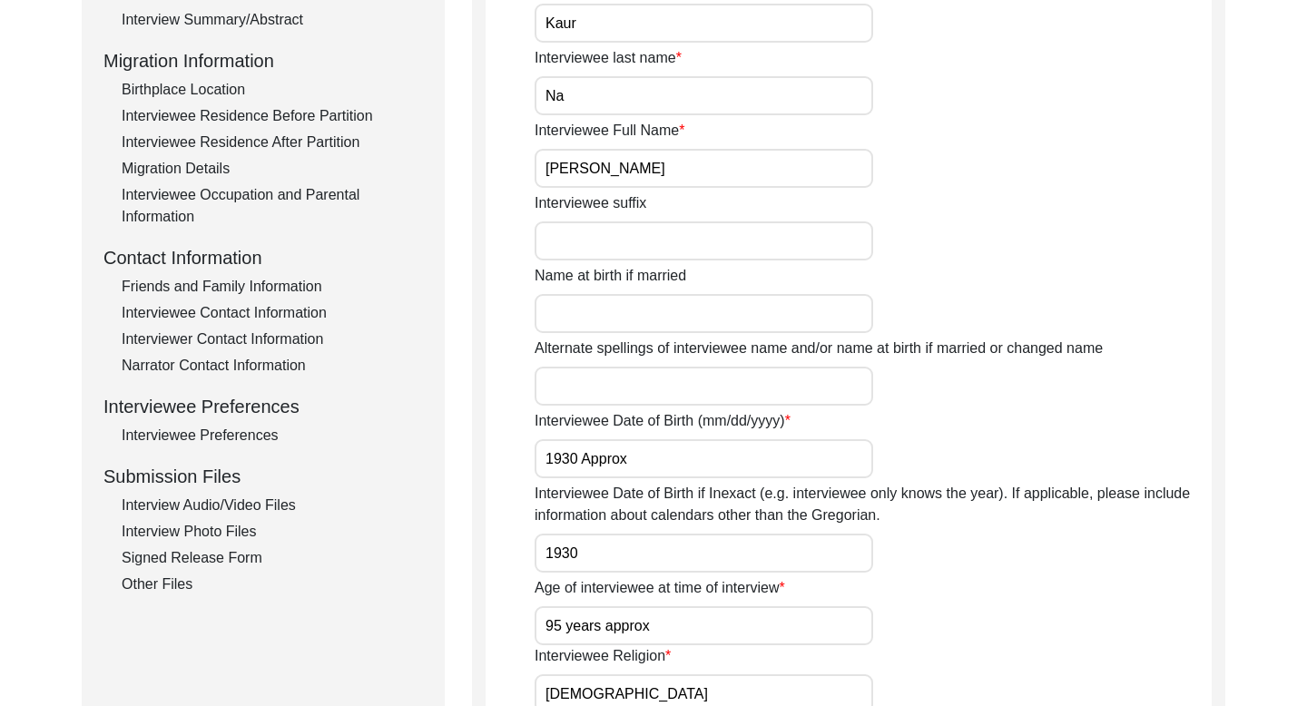
scroll to position [448, 0]
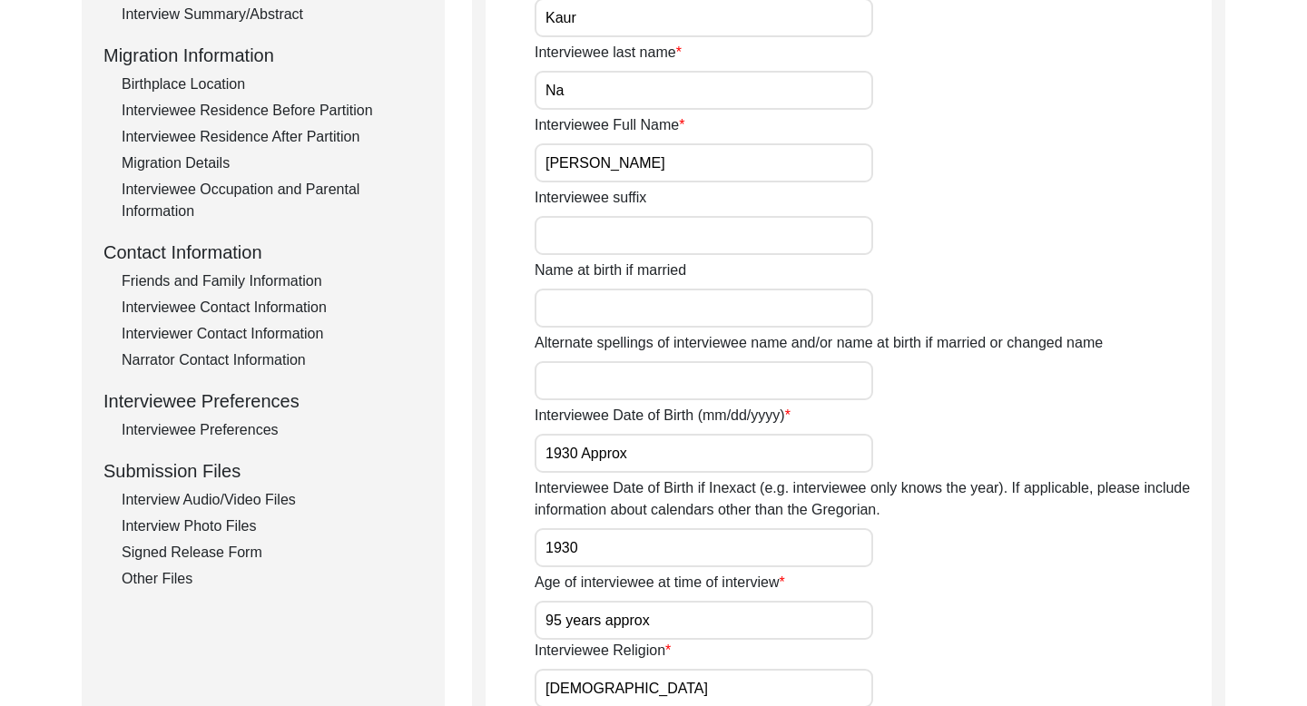
click at [267, 302] on div "Interviewee Contact Information" at bounding box center [272, 308] width 301 height 22
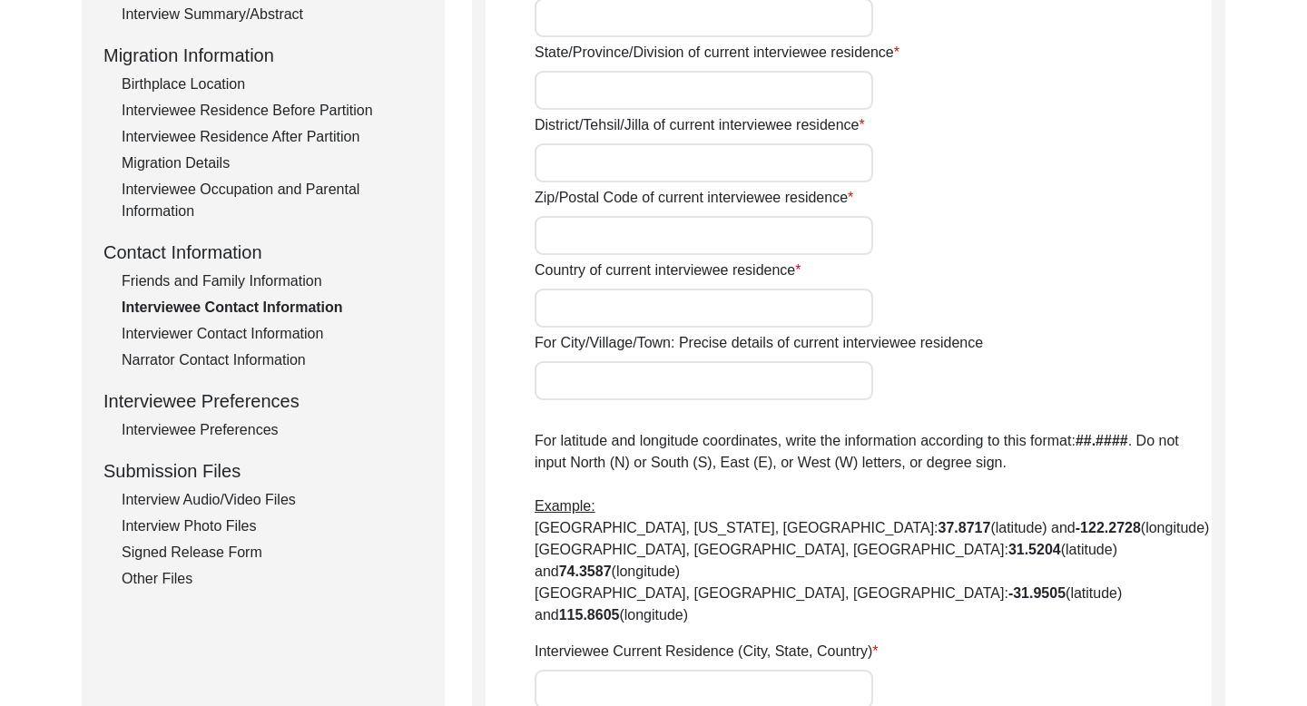
type input "Na"
type input "[PERSON_NAME]"
type input "[GEOGRAPHIC_DATA]"
type input "Bathinda"
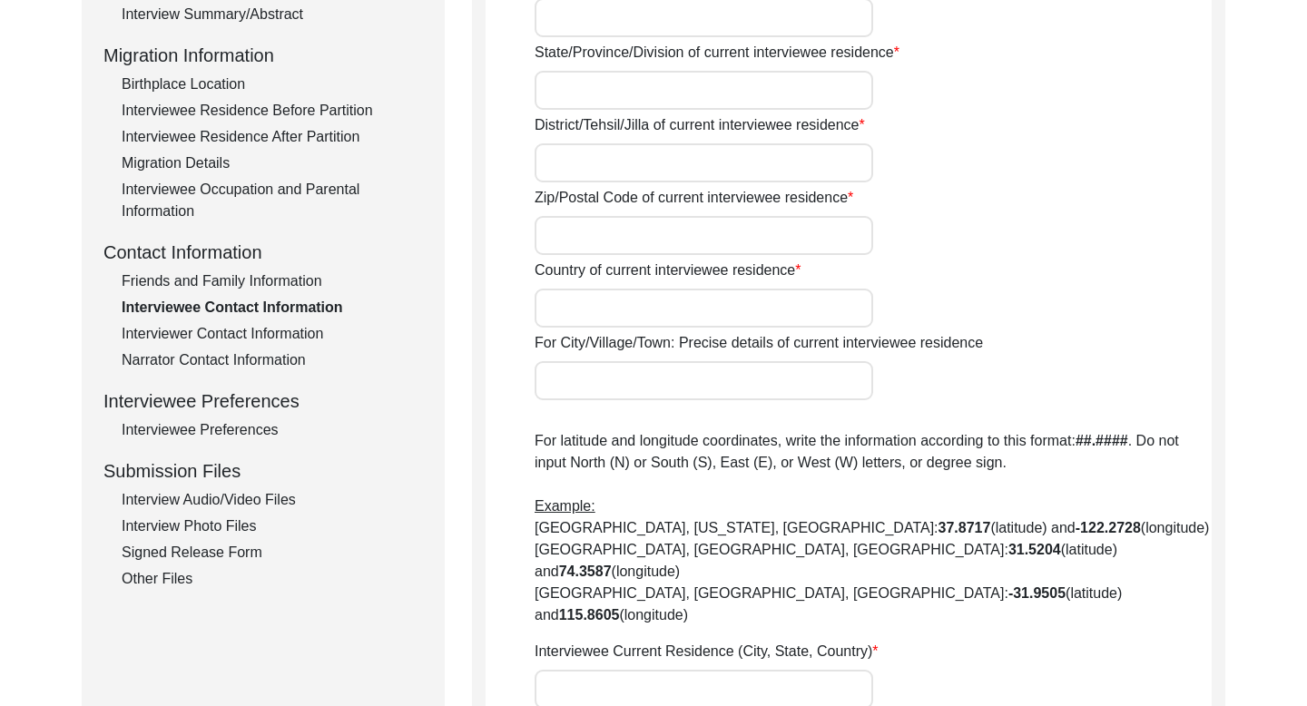
type input "151001"
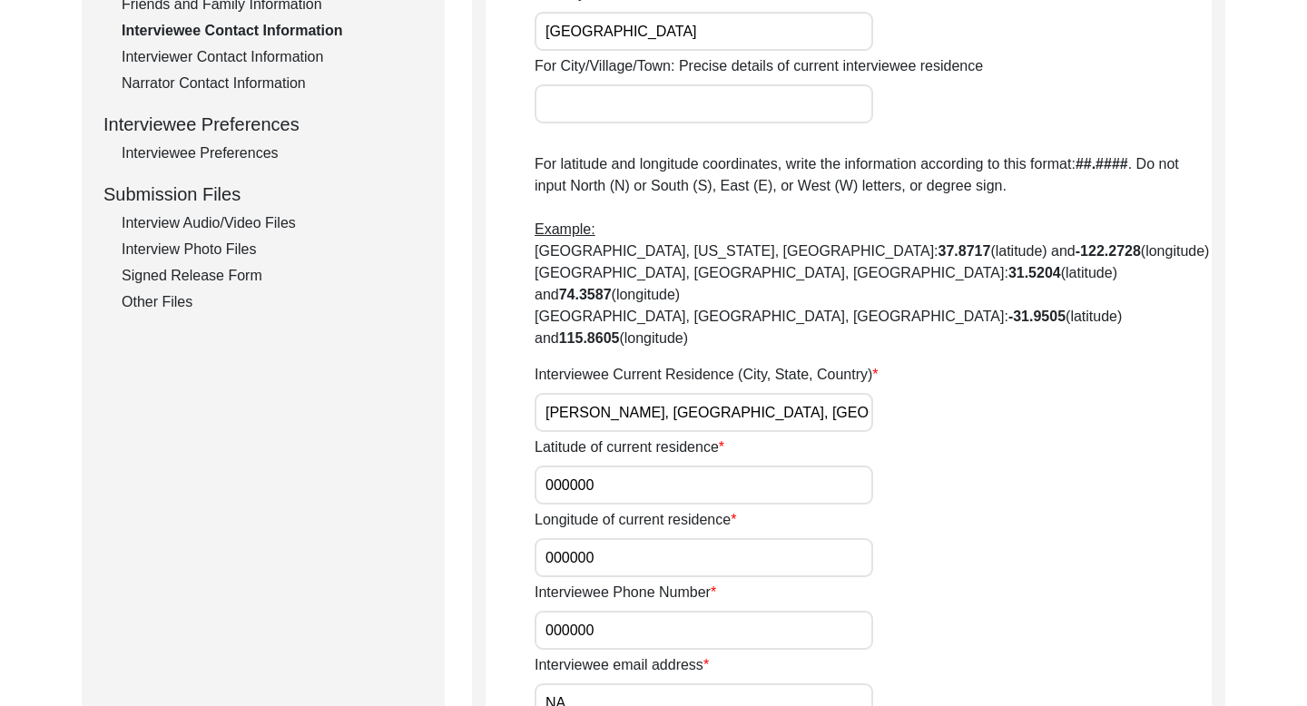
scroll to position [658, 0]
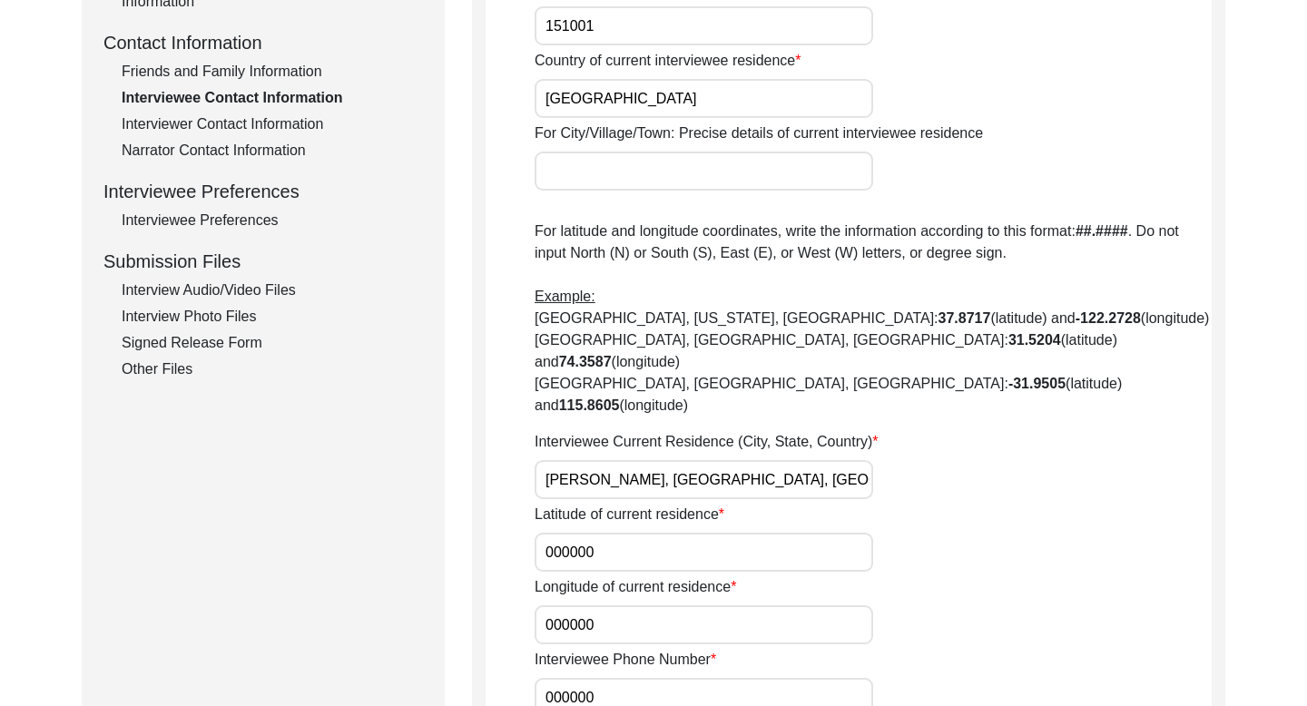
click at [259, 68] on div "Friends and Family Information" at bounding box center [272, 72] width 301 height 22
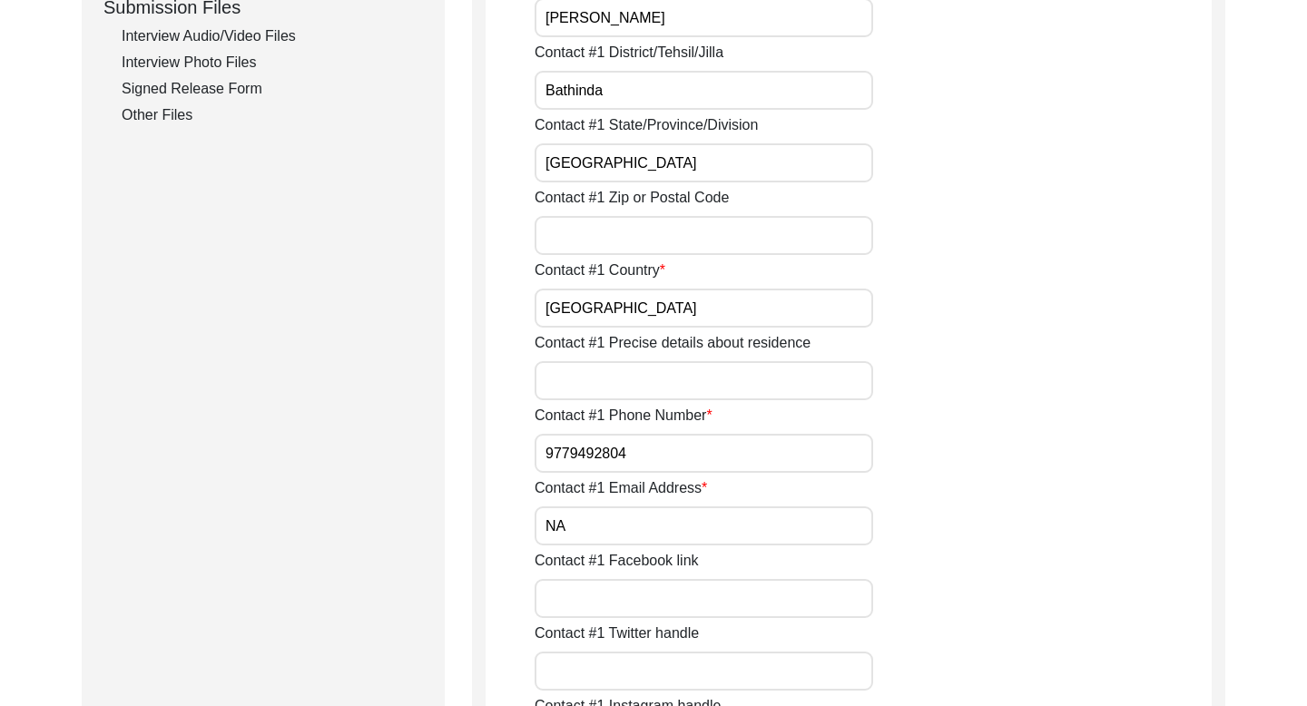
scroll to position [939, 0]
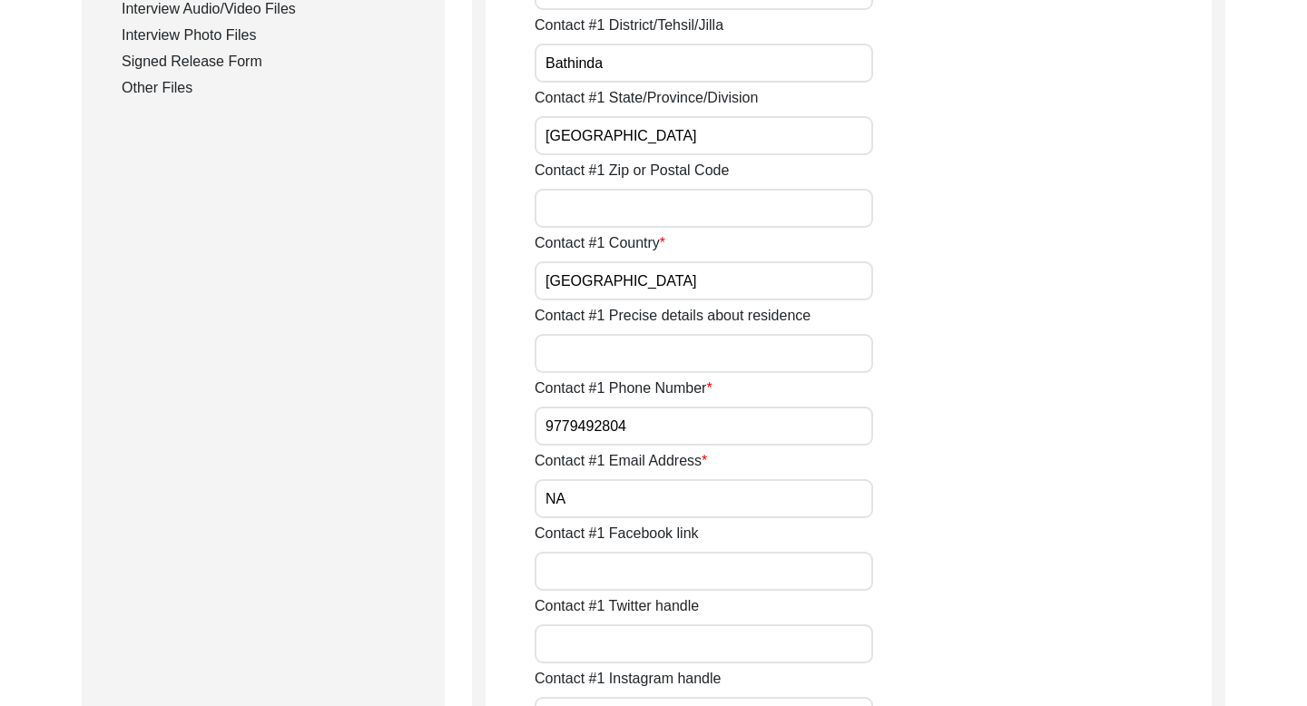
click at [568, 430] on input "9779492804" at bounding box center [703, 426] width 338 height 39
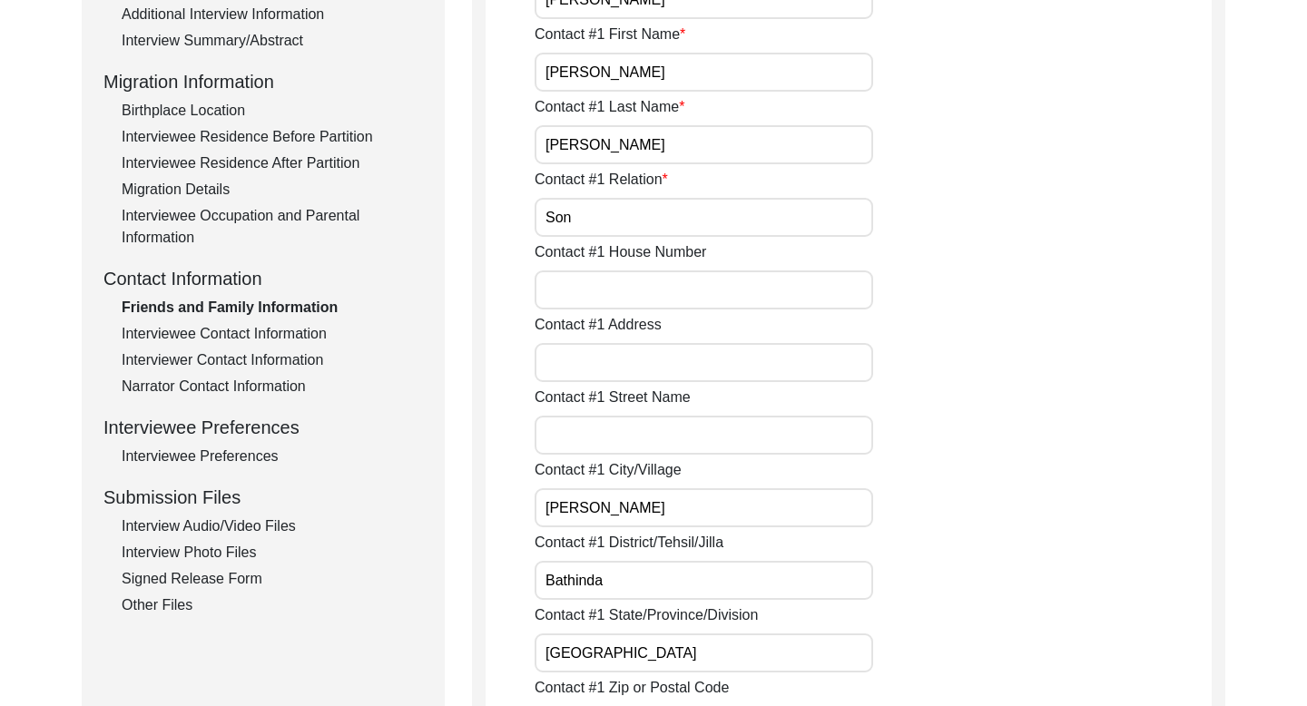
scroll to position [0, 0]
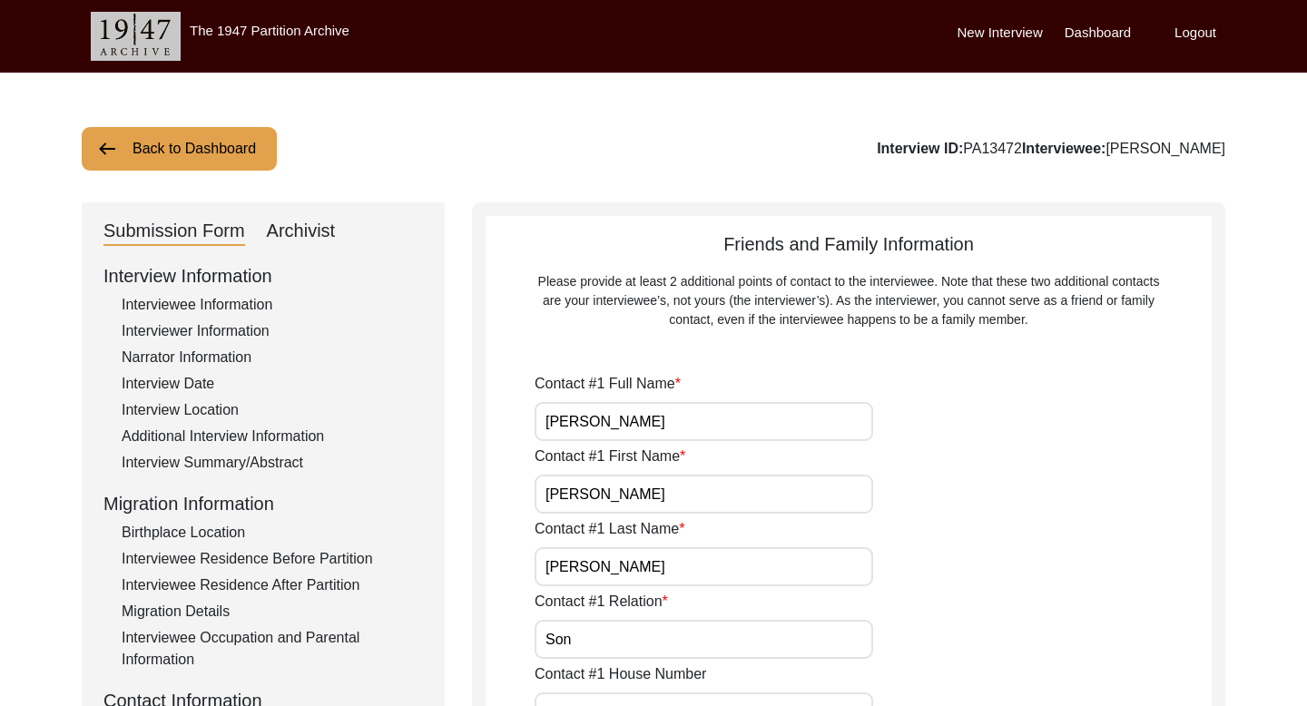
click at [201, 154] on button "Back to Dashboard" at bounding box center [179, 149] width 195 height 44
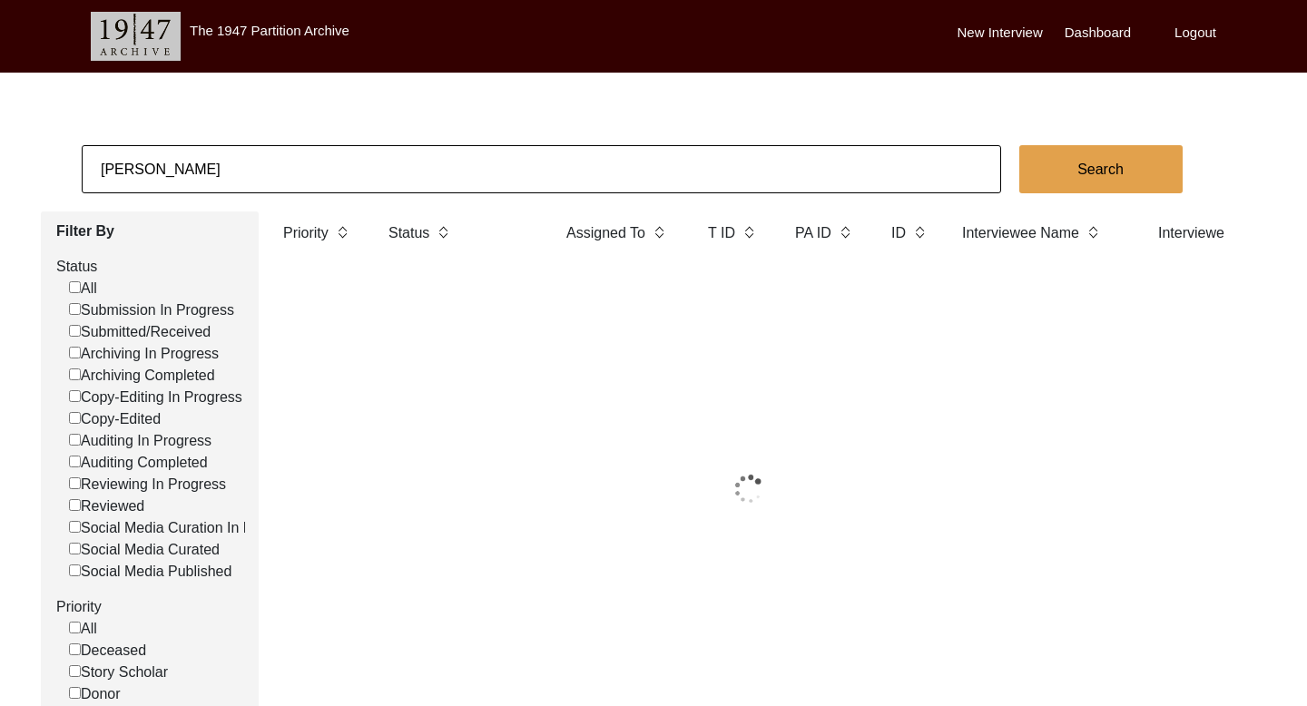
click at [137, 166] on input "[PERSON_NAME]" at bounding box center [541, 169] width 919 height 48
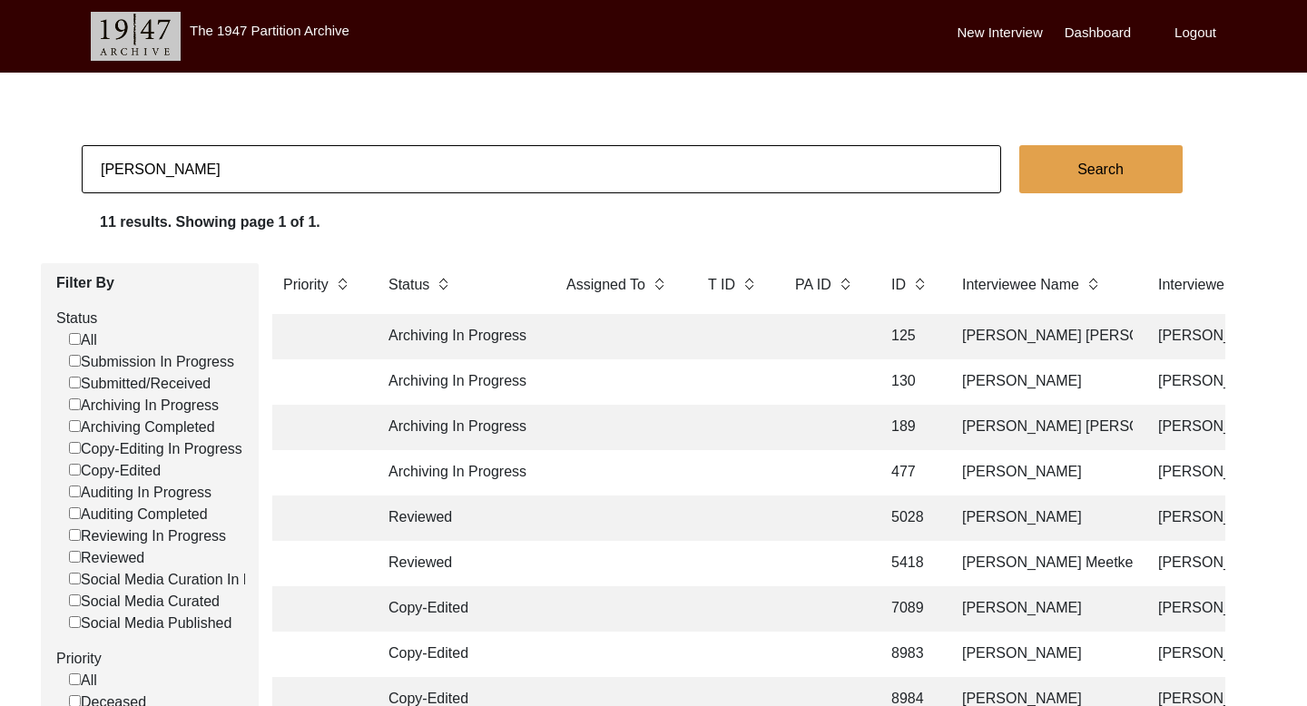
click at [137, 166] on input "[PERSON_NAME]" at bounding box center [541, 169] width 919 height 48
paste input "[PERSON_NAME]"
click at [1068, 152] on button "Search" at bounding box center [1100, 169] width 163 height 48
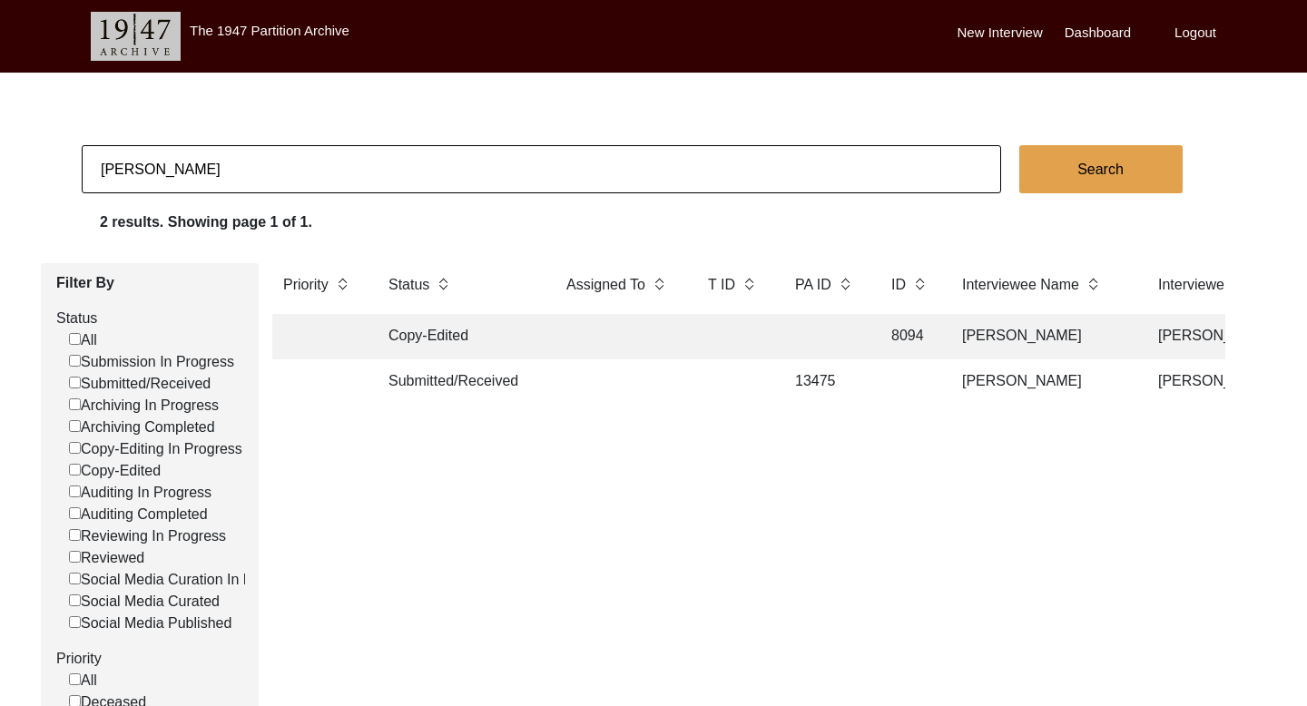
click at [1013, 377] on td "[PERSON_NAME]" at bounding box center [1041, 381] width 181 height 45
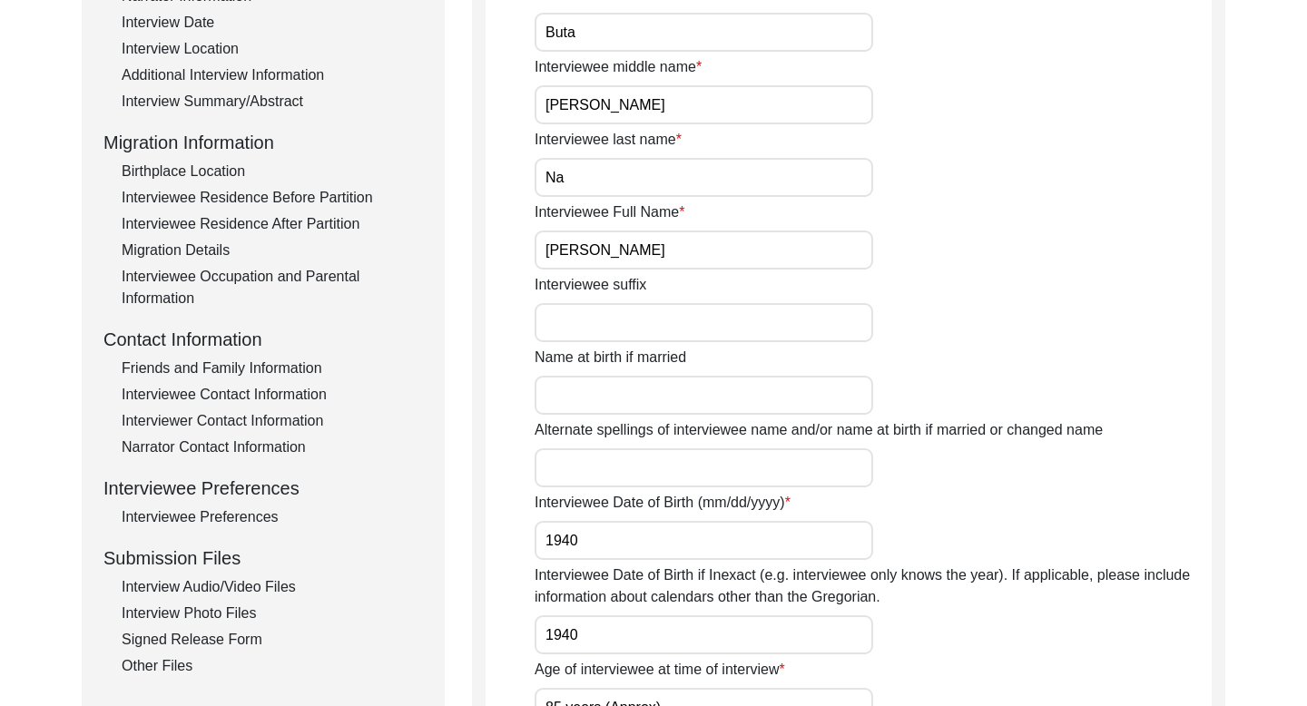
scroll to position [475, 0]
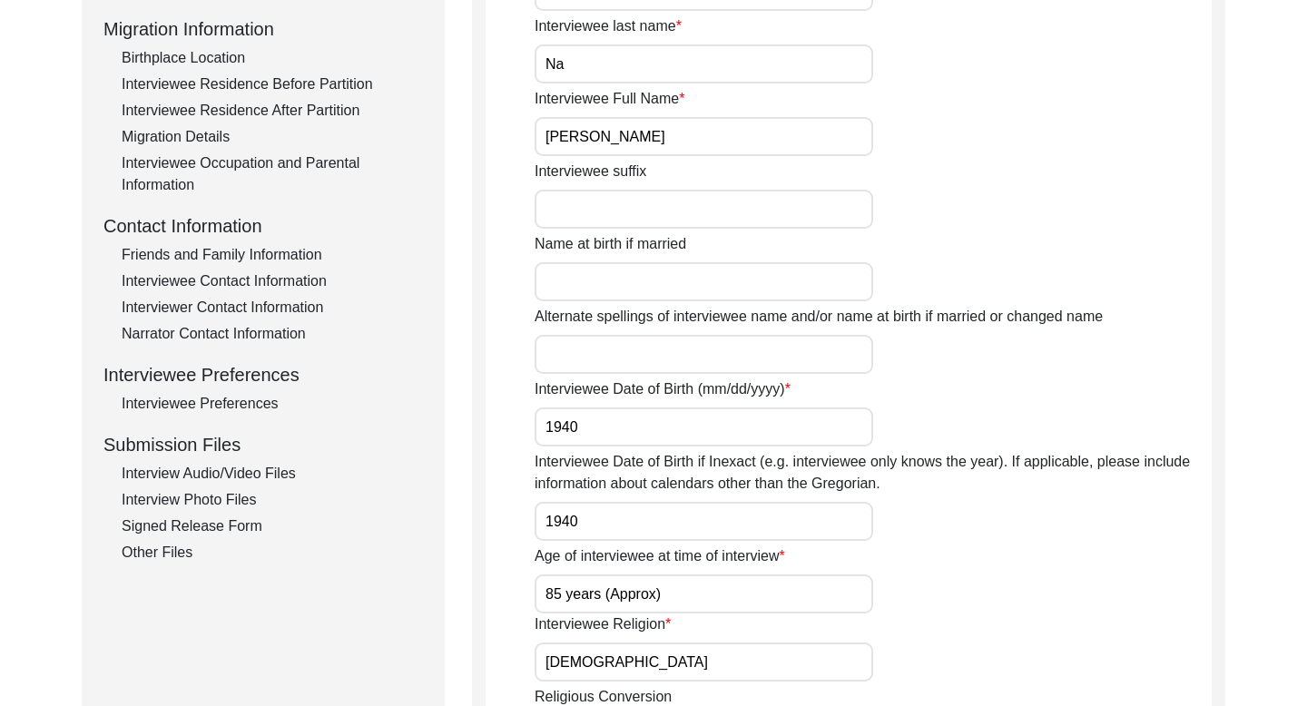
click at [292, 276] on div "Interviewee Contact Information" at bounding box center [272, 281] width 301 height 22
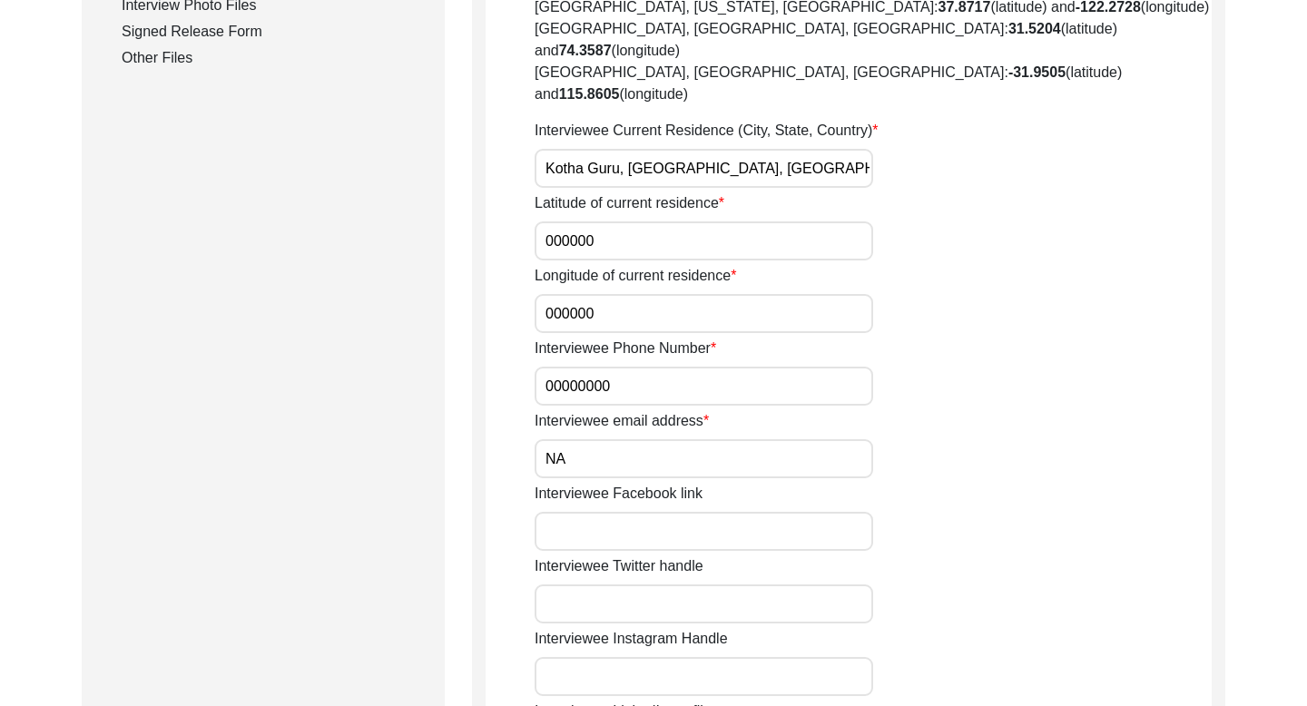
scroll to position [137, 0]
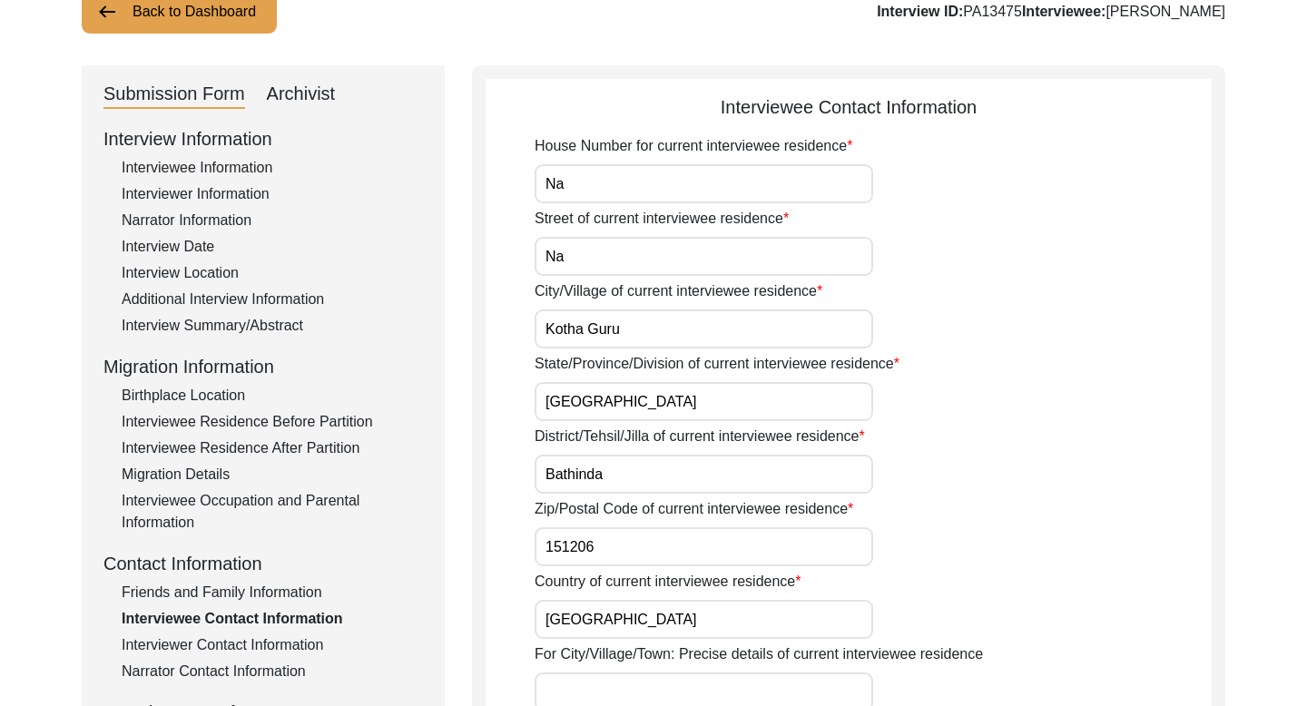
click at [275, 599] on div "Friends and Family Information" at bounding box center [272, 593] width 301 height 22
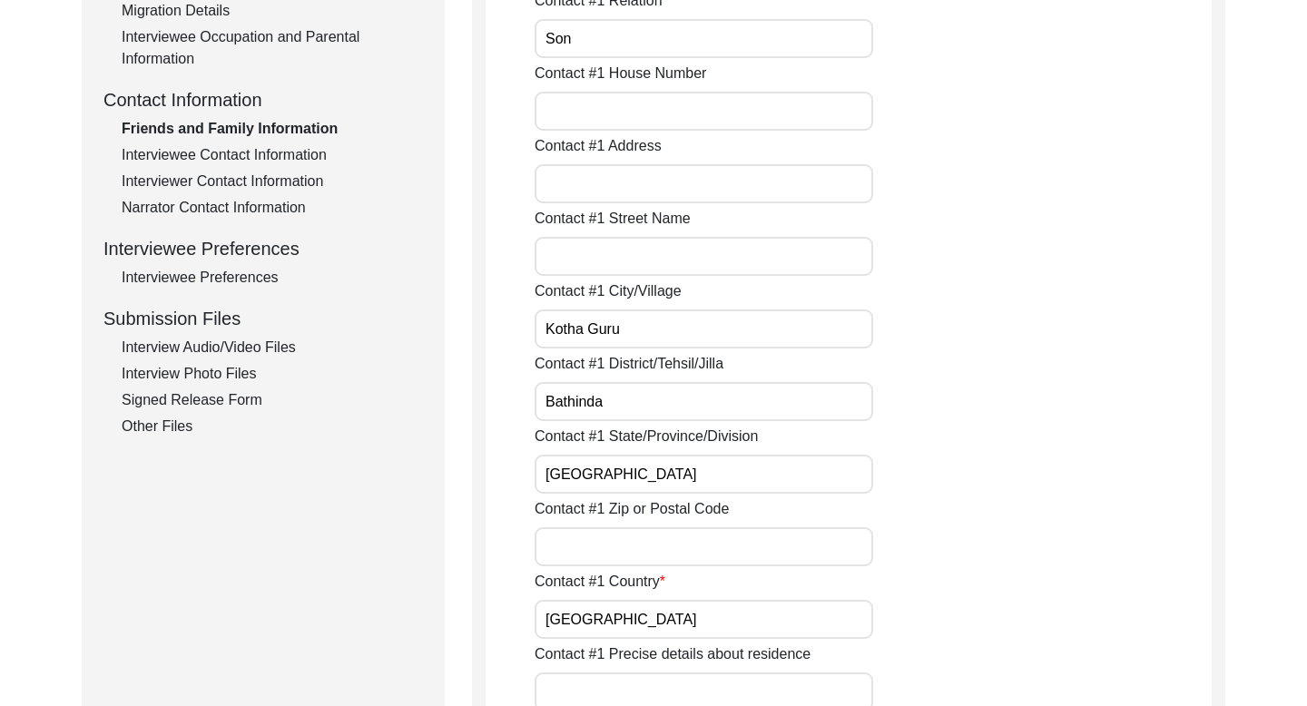
scroll to position [722, 0]
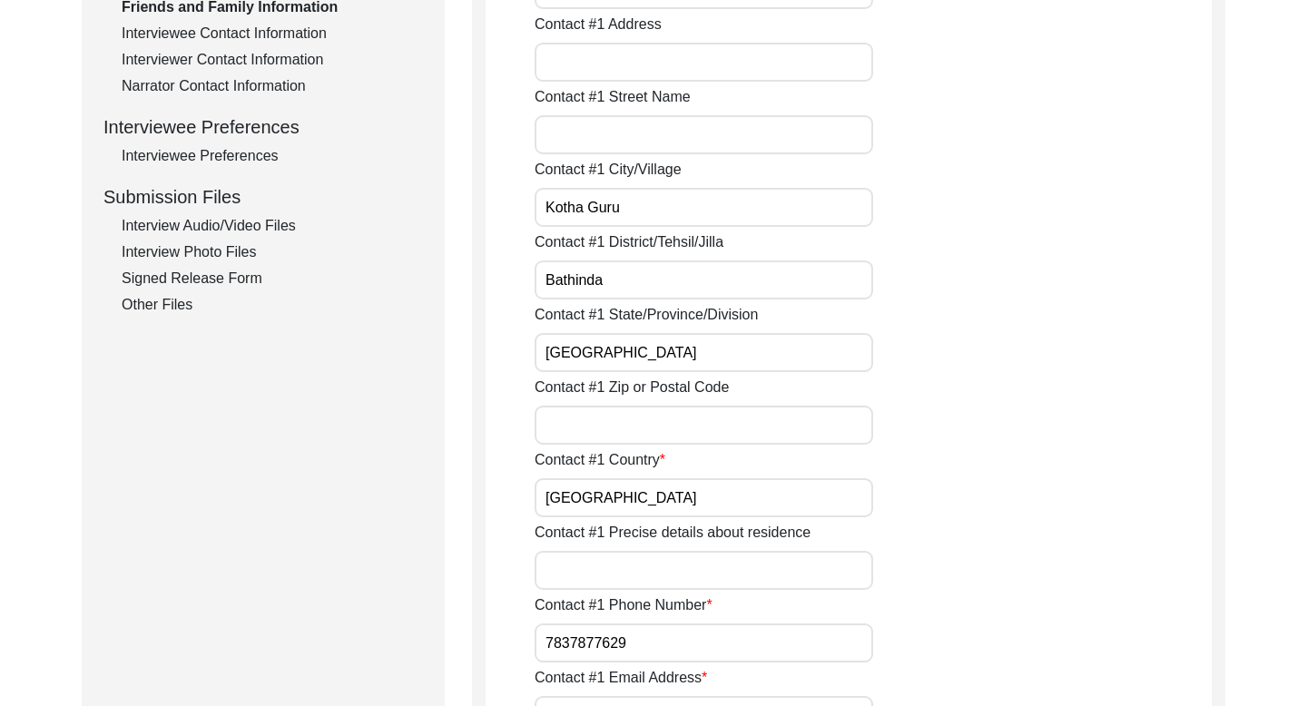
click at [574, 644] on input "7837877629" at bounding box center [703, 642] width 338 height 39
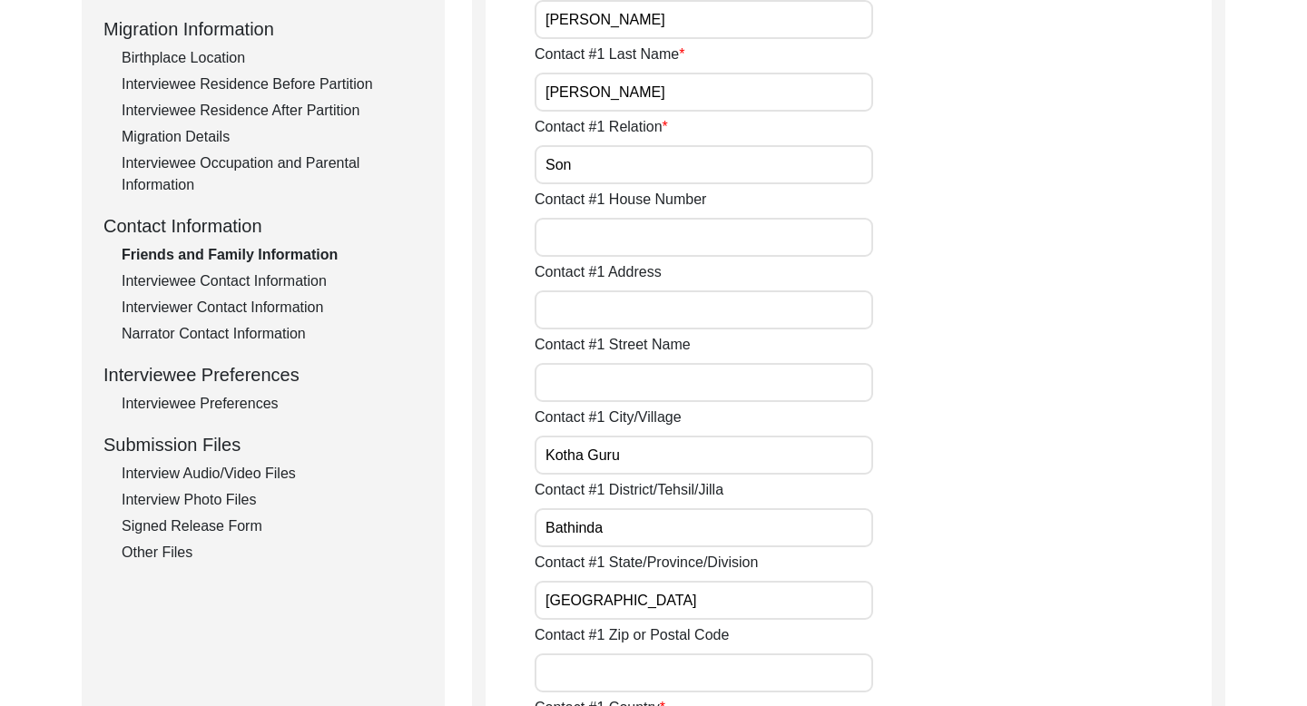
scroll to position [0, 0]
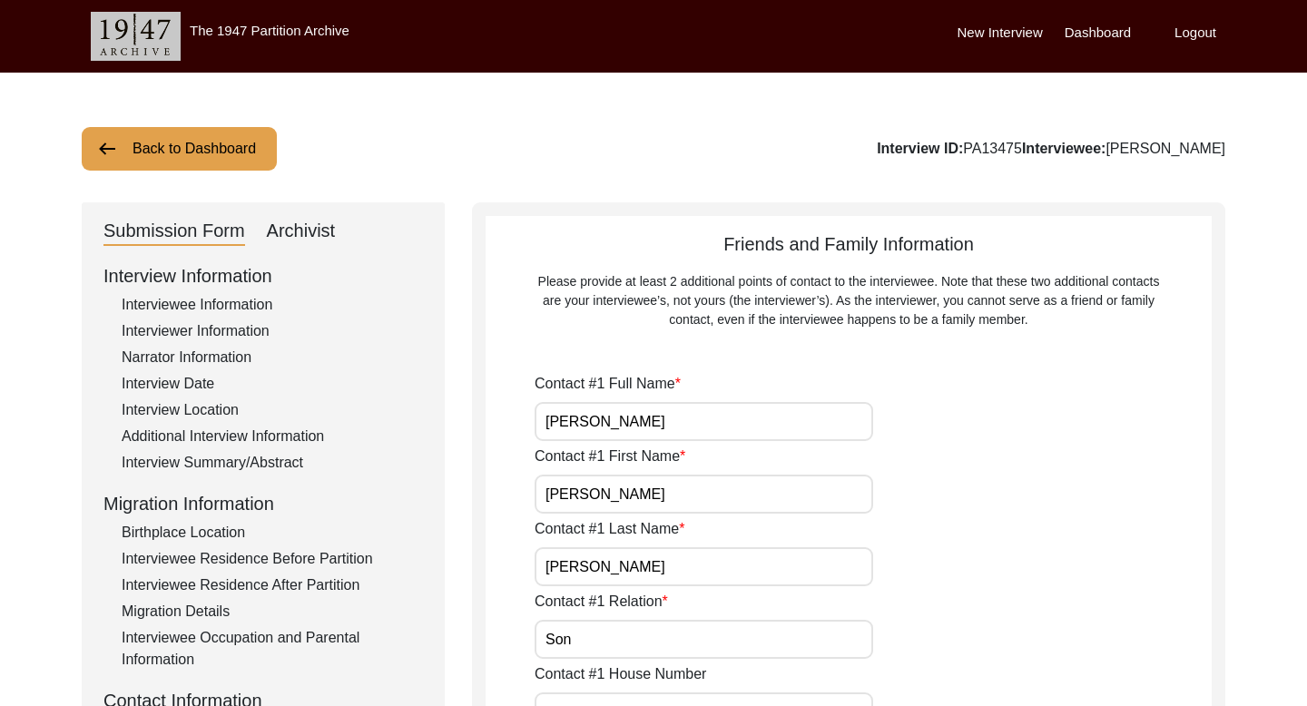
click at [201, 140] on button "Back to Dashboard" at bounding box center [179, 149] width 195 height 44
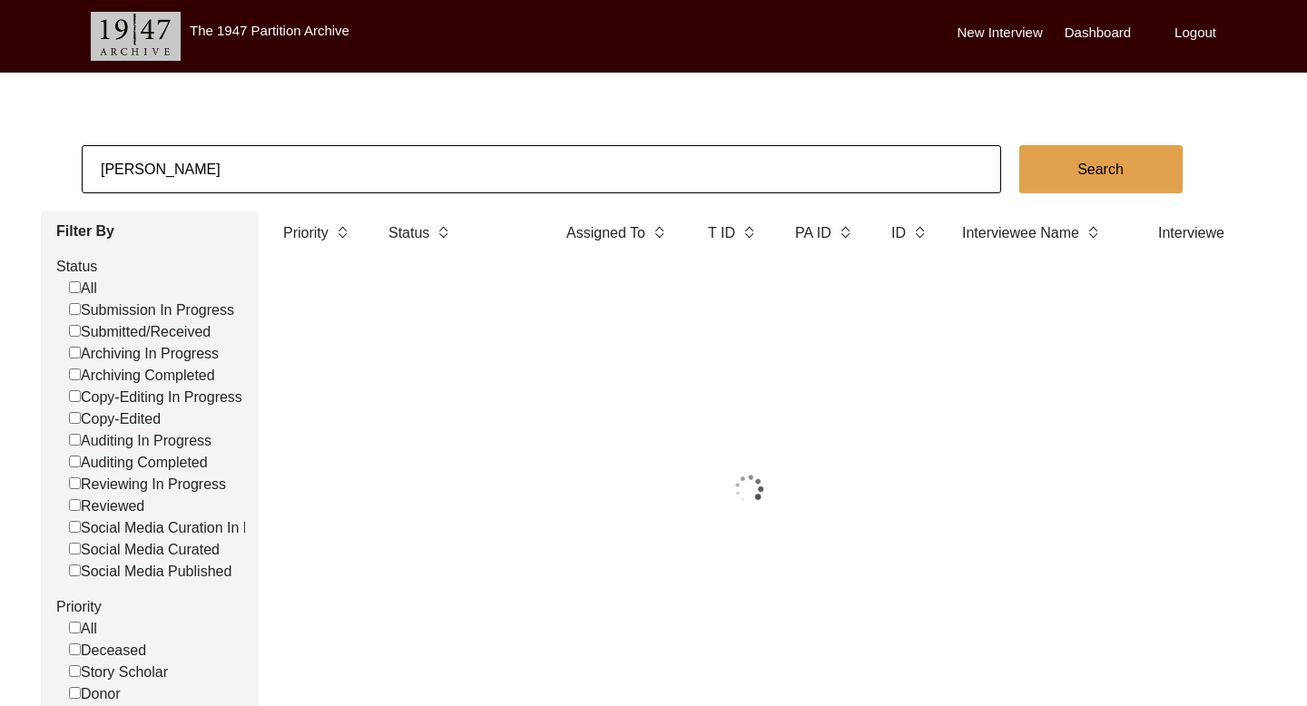
click at [142, 158] on input "[PERSON_NAME]" at bounding box center [541, 169] width 919 height 48
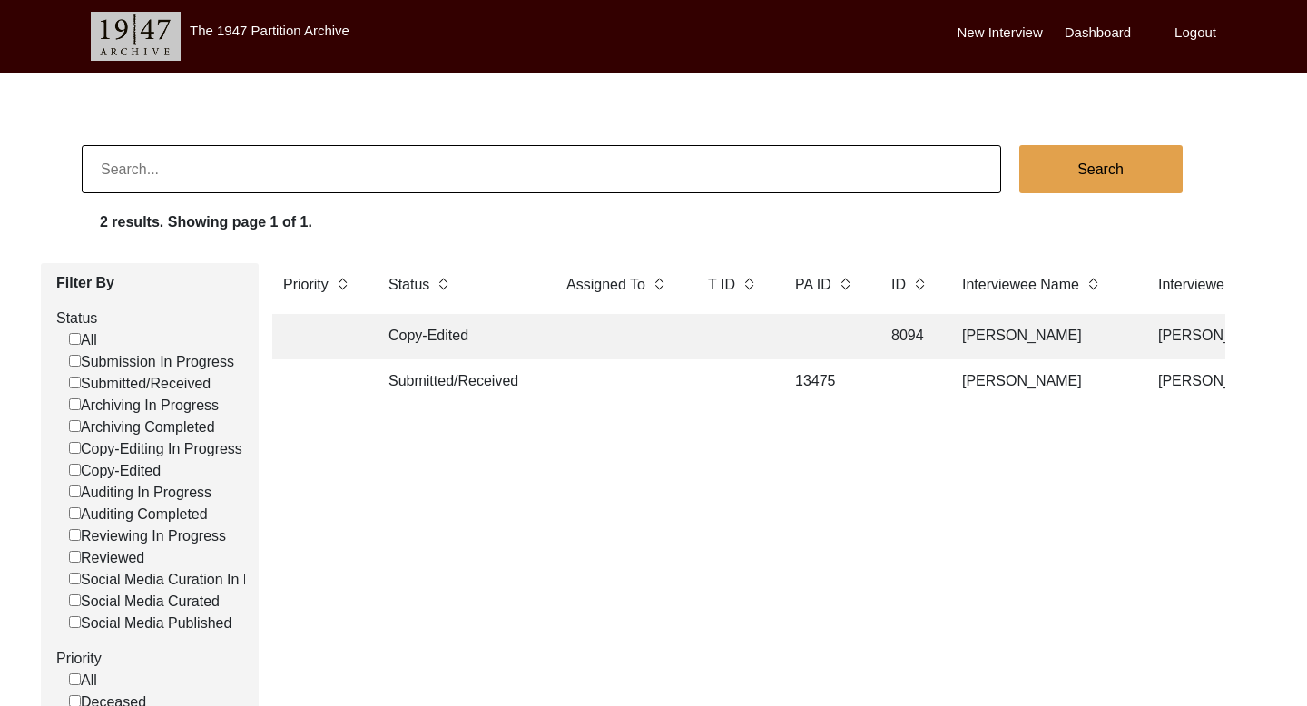
paste input "[PERSON_NAME]"
click at [1122, 154] on button "Search" at bounding box center [1100, 169] width 163 height 48
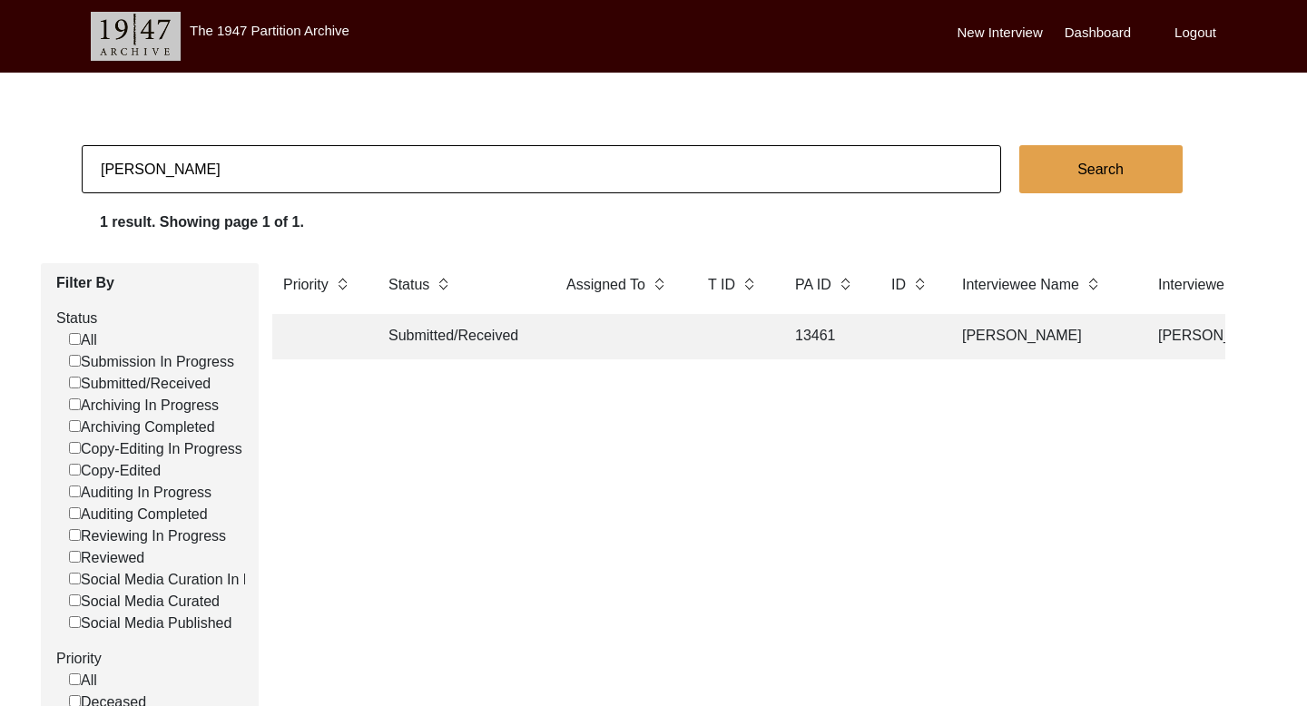
click at [1153, 334] on td "[PERSON_NAME]" at bounding box center [1306, 336] width 318 height 45
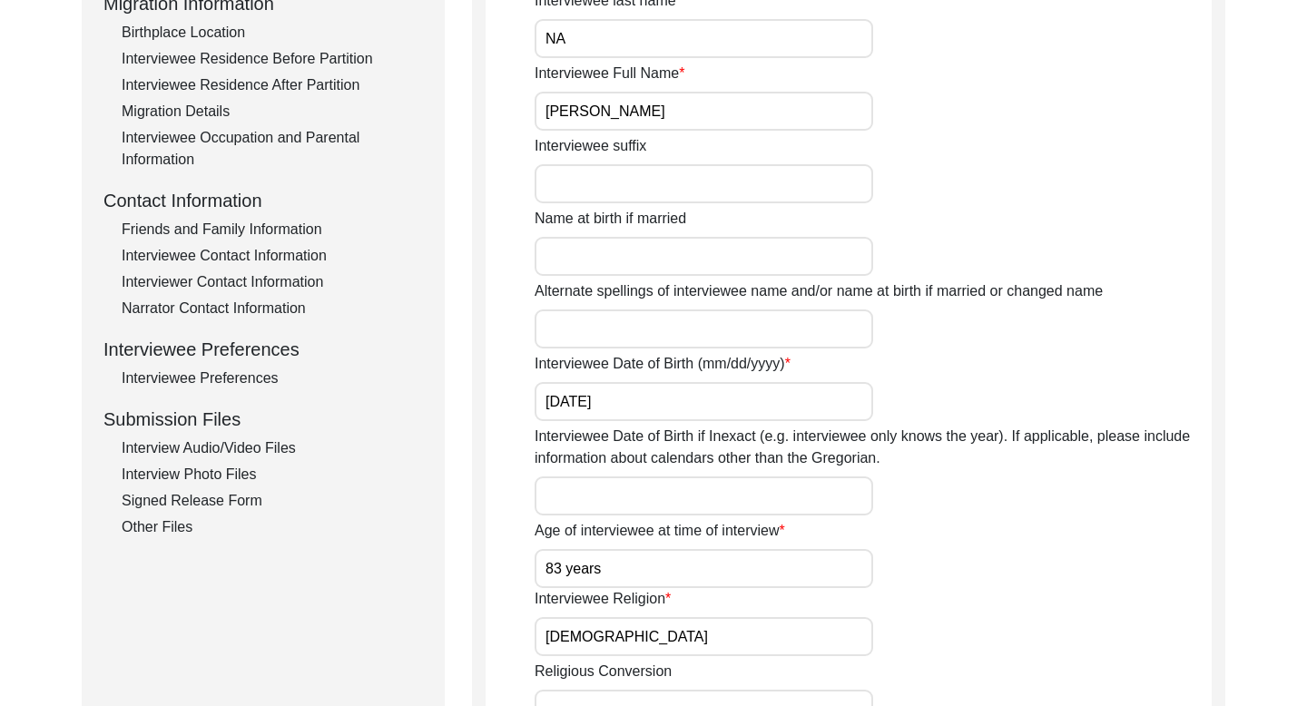
scroll to position [504, 0]
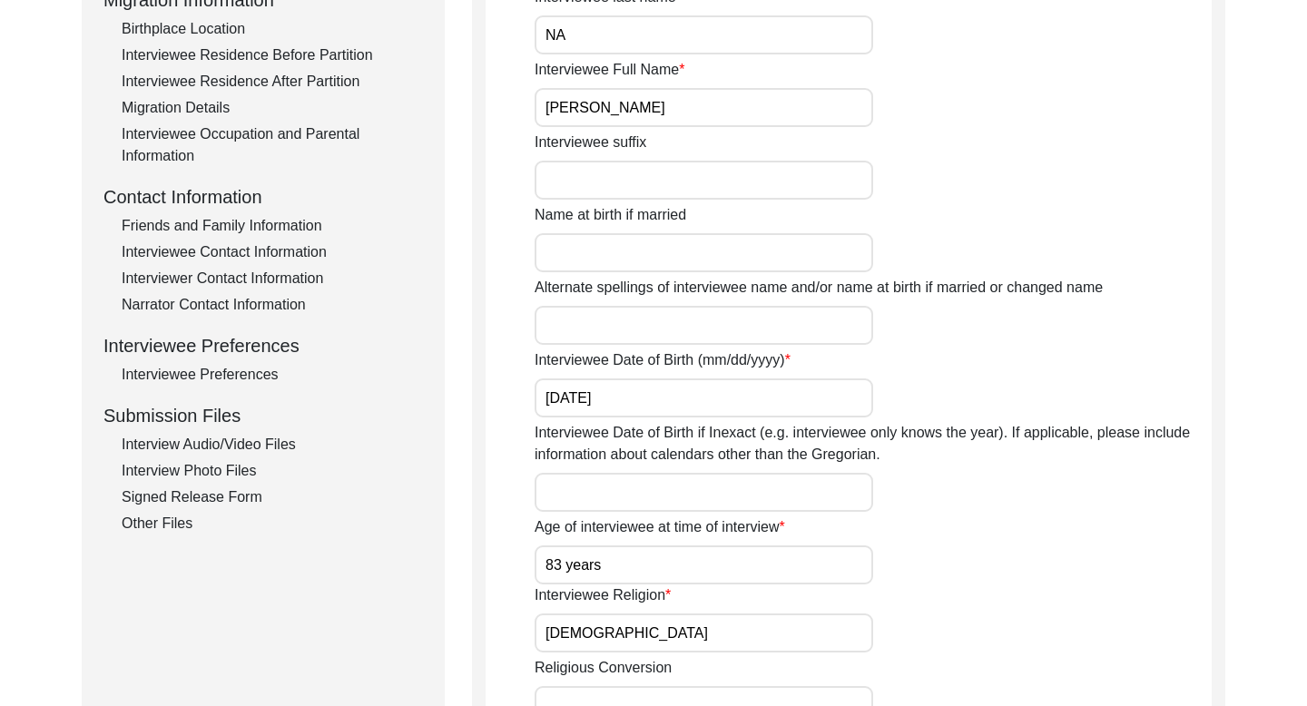
click at [301, 226] on div "Friends and Family Information" at bounding box center [272, 226] width 301 height 22
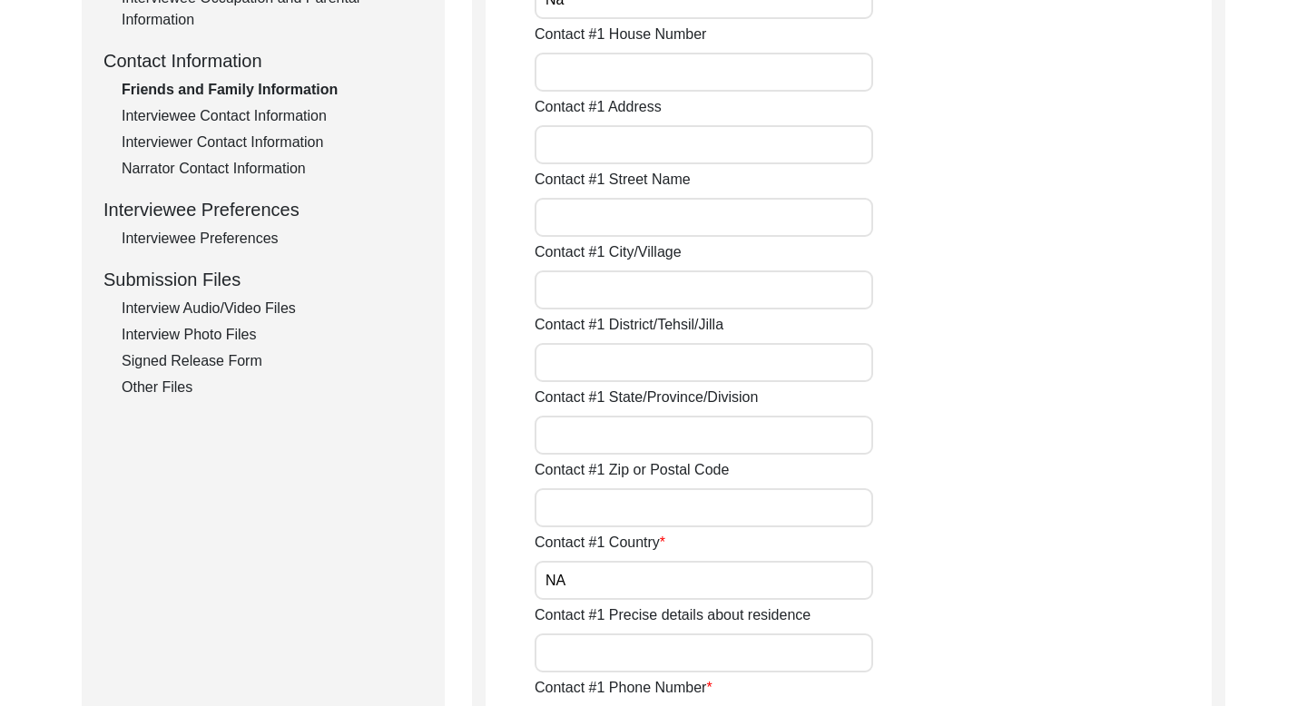
scroll to position [635, 0]
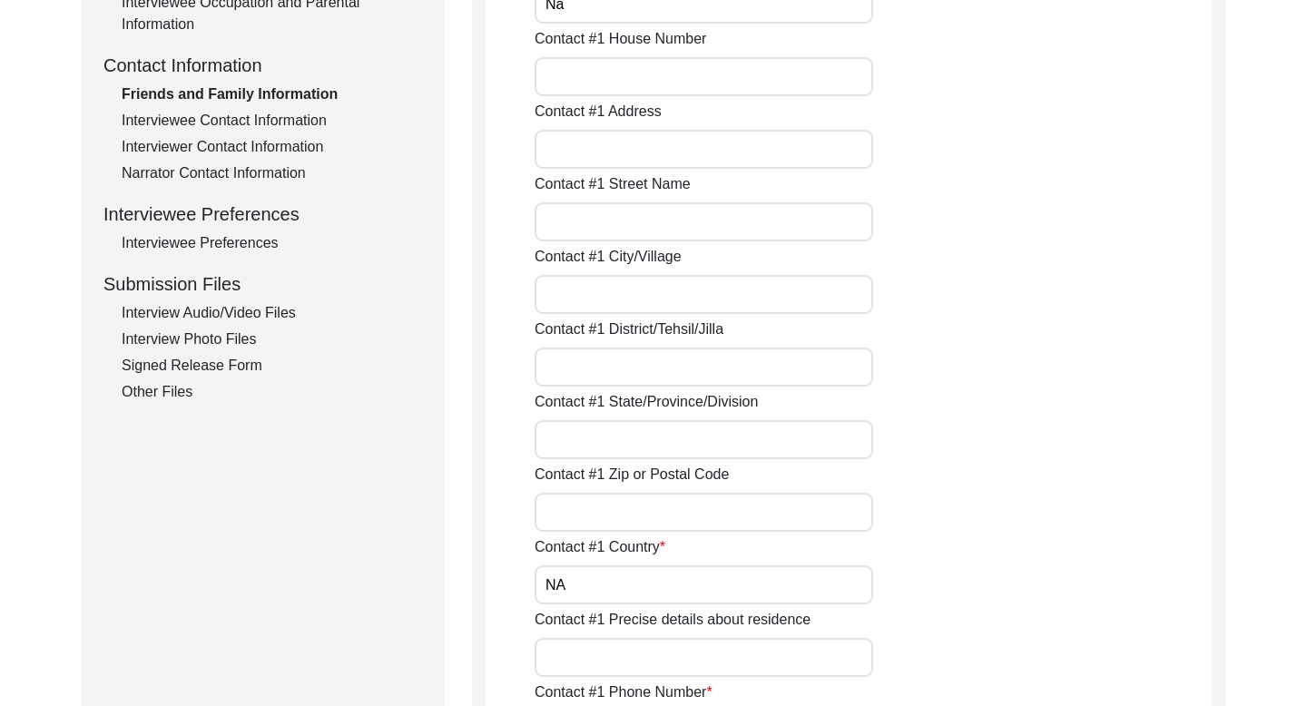
click at [285, 114] on div "Interviewee Contact Information" at bounding box center [272, 121] width 301 height 22
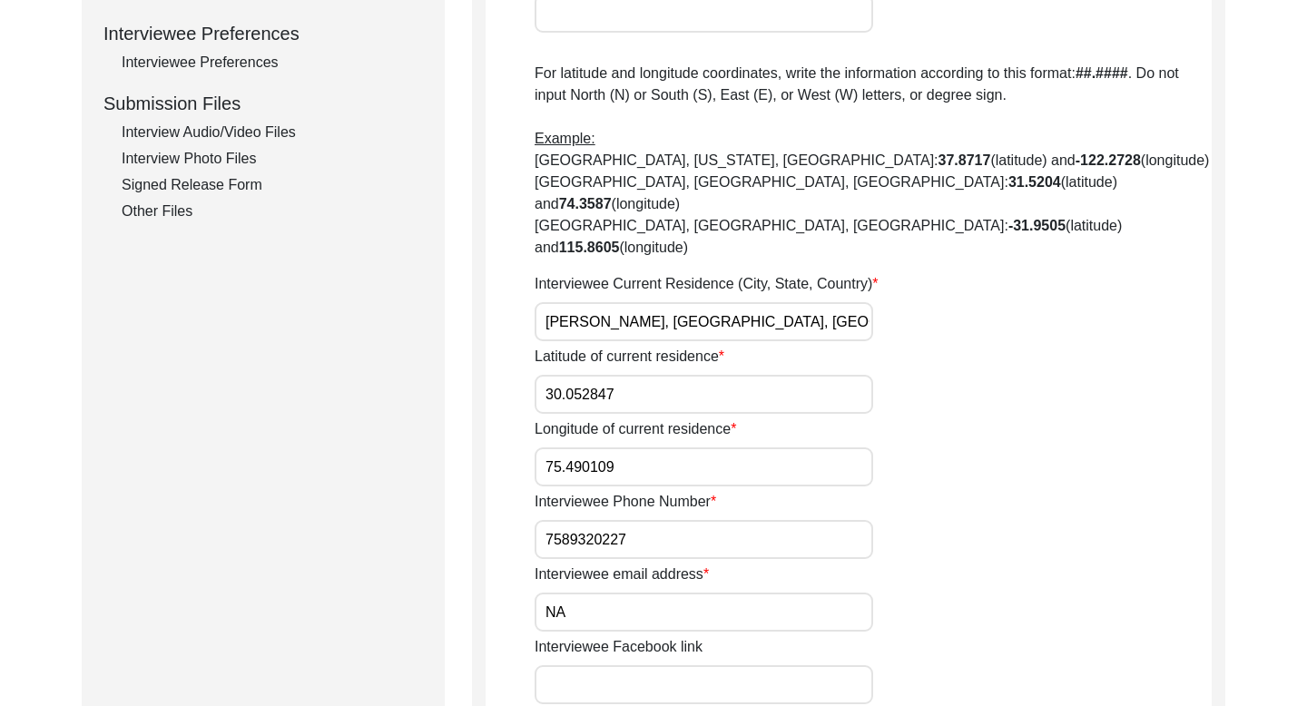
scroll to position [827, 0]
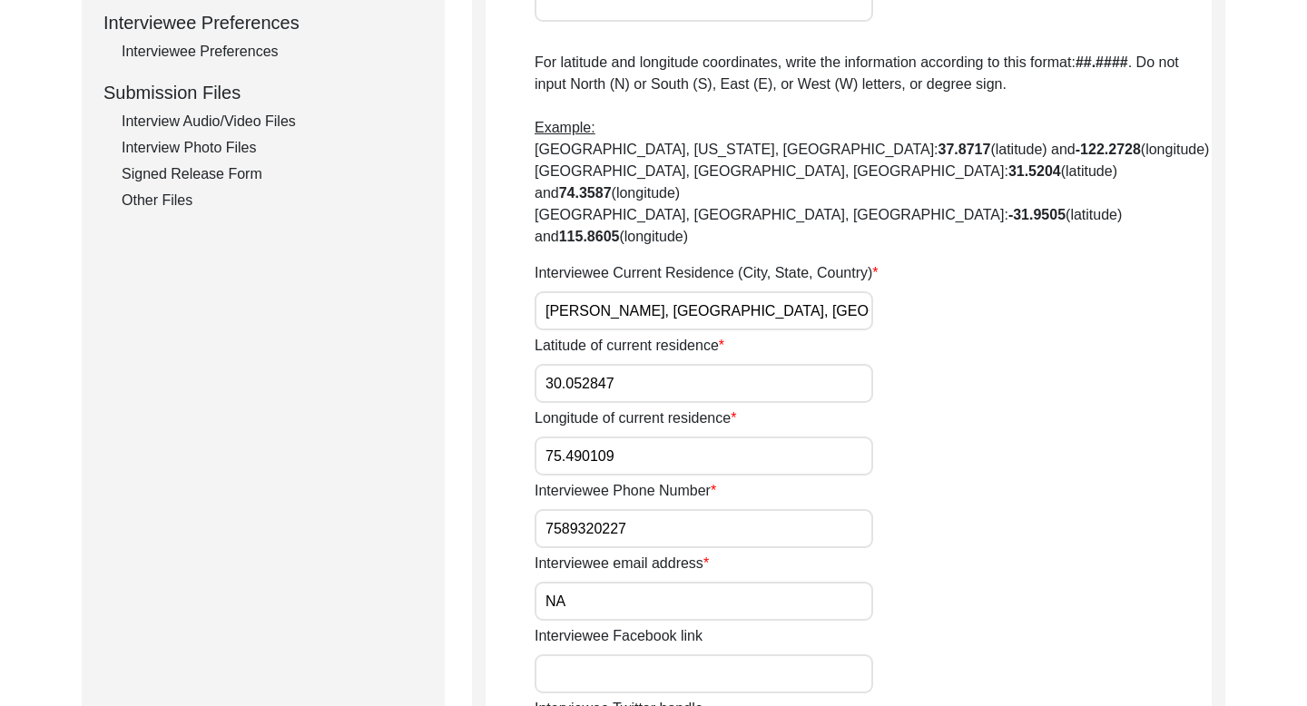
click at [565, 509] on input "7589320227" at bounding box center [703, 528] width 338 height 39
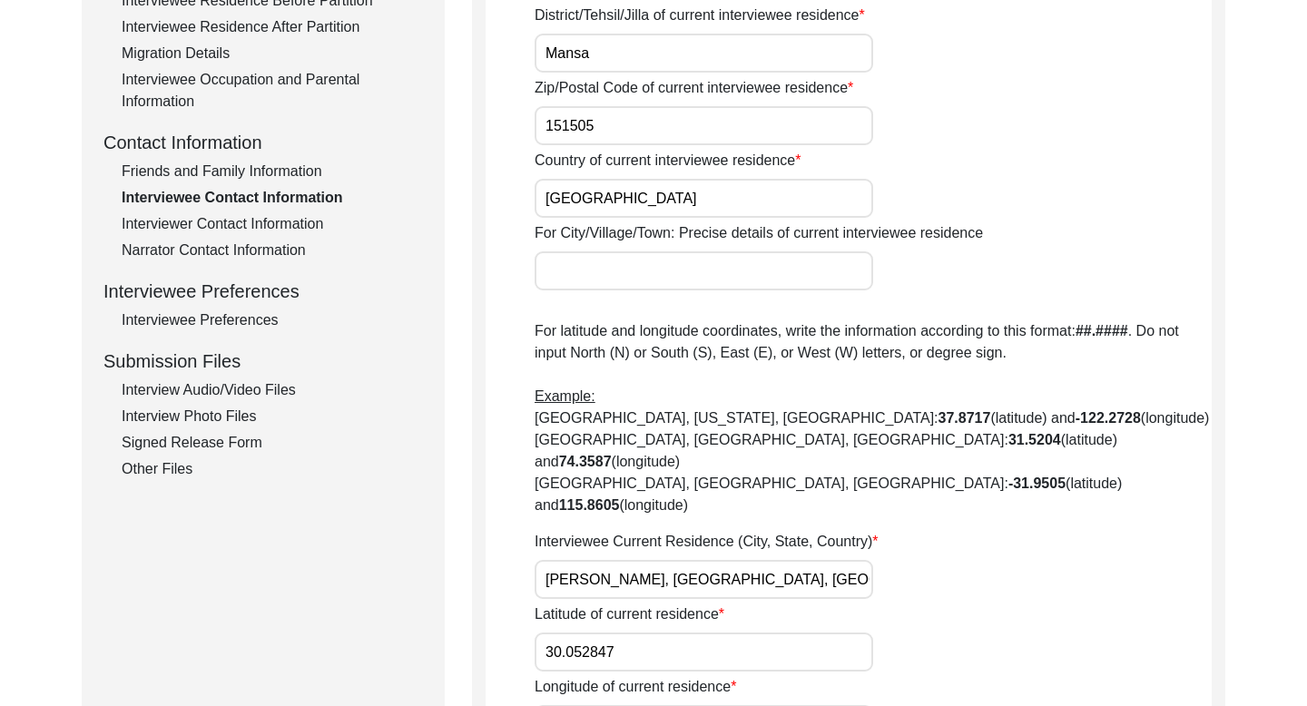
scroll to position [0, 0]
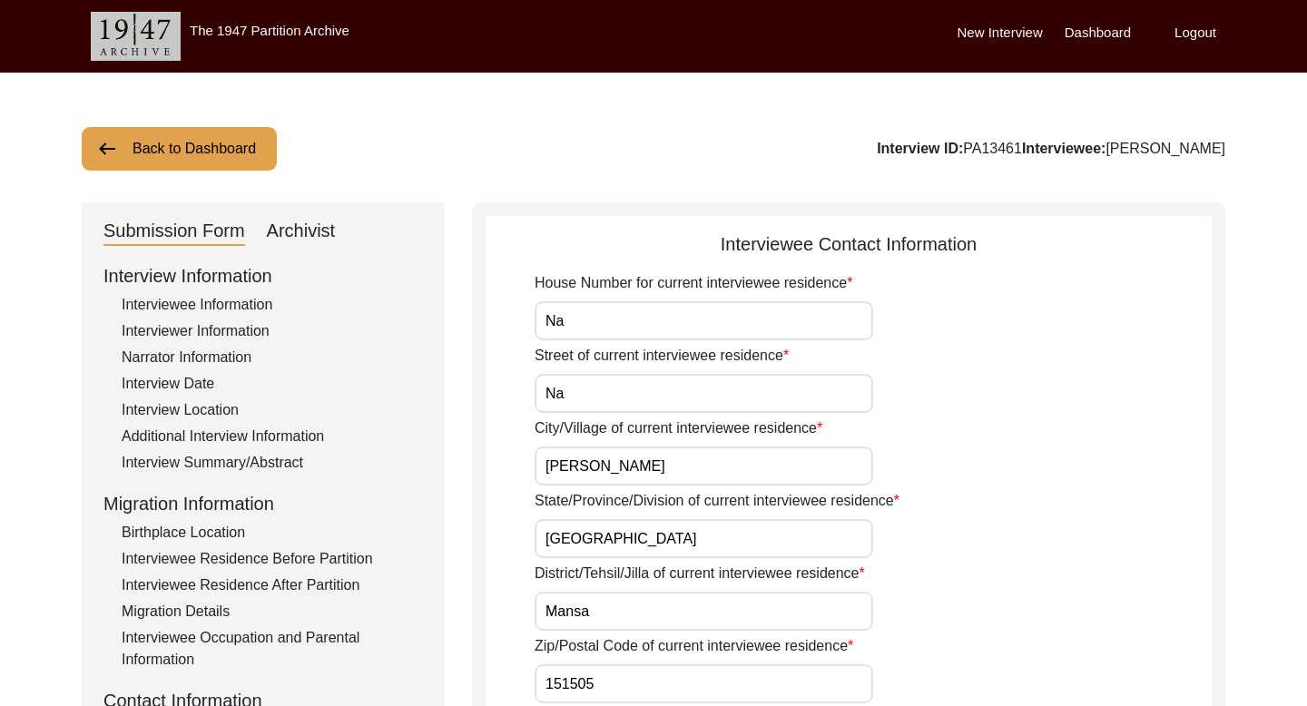
click at [224, 153] on button "Back to Dashboard" at bounding box center [179, 149] width 195 height 44
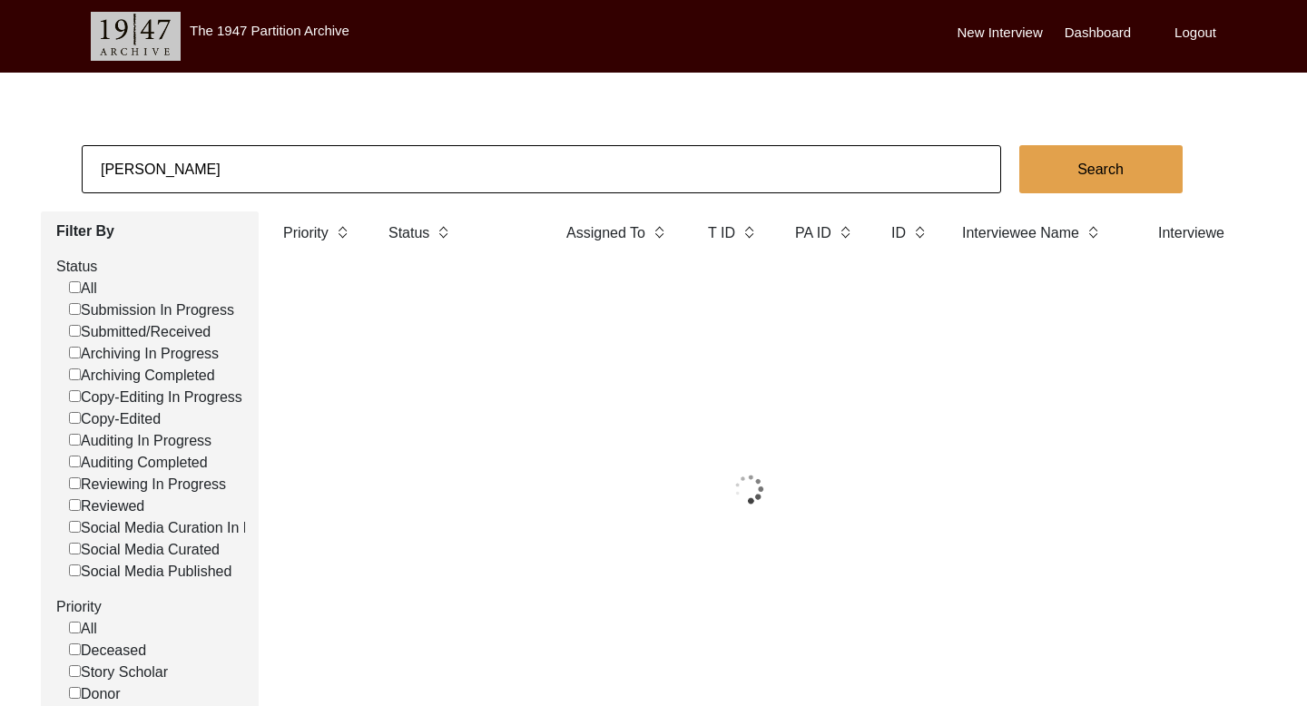
click at [145, 173] on input "[PERSON_NAME]" at bounding box center [541, 169] width 919 height 48
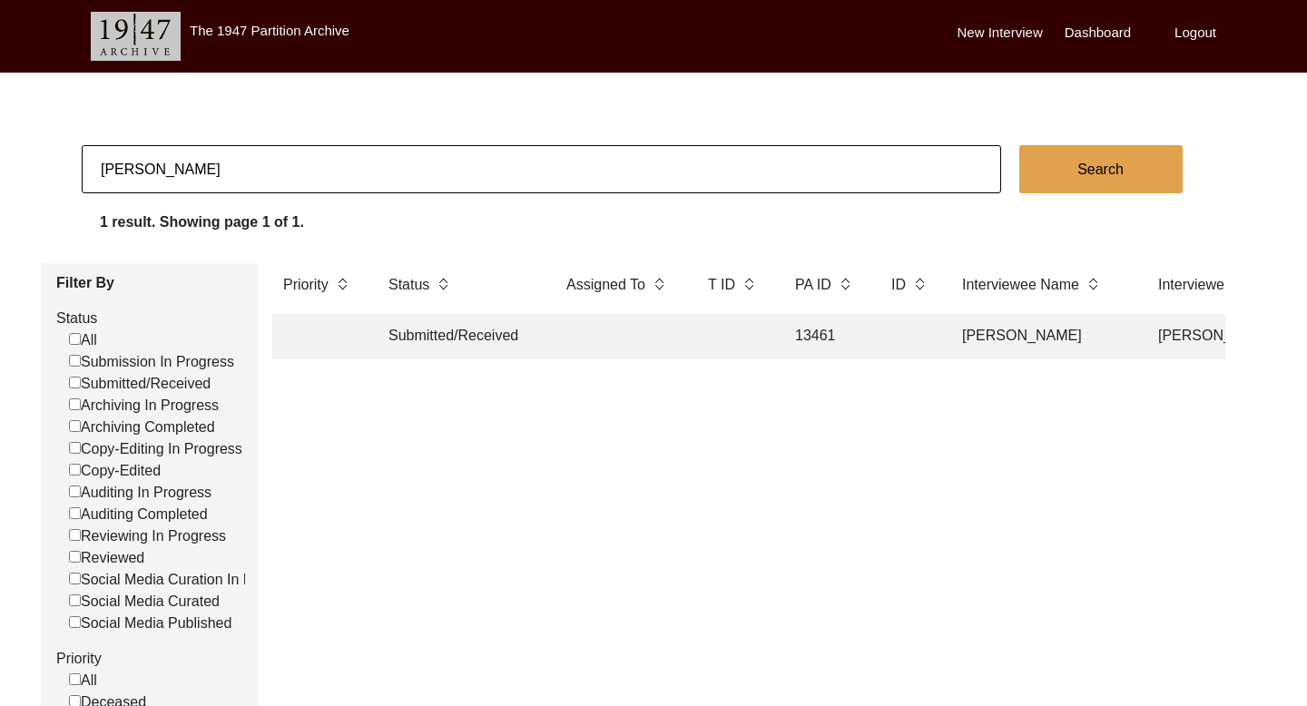
click at [145, 173] on input "[PERSON_NAME]" at bounding box center [541, 169] width 919 height 48
paste input "[PERSON_NAME]"
click at [1130, 182] on button "Search" at bounding box center [1100, 169] width 163 height 48
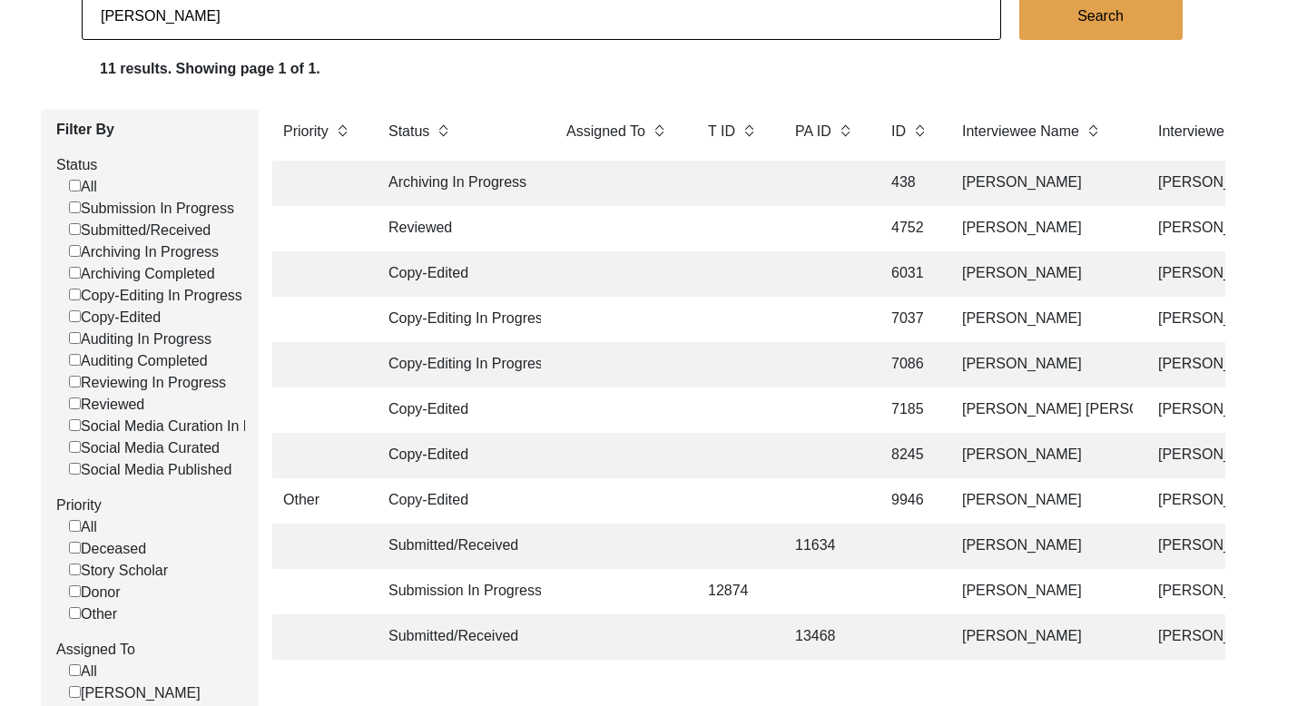
scroll to position [397, 0]
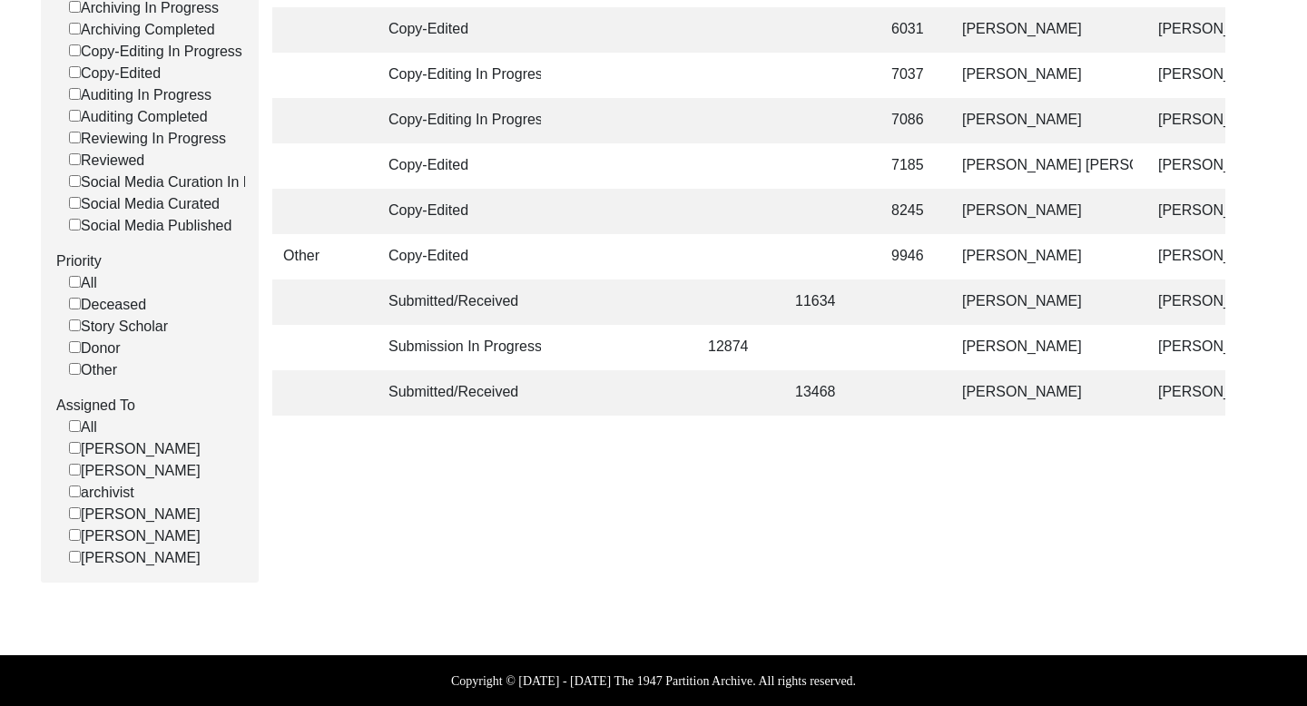
click at [1023, 392] on td "[PERSON_NAME]" at bounding box center [1041, 392] width 181 height 45
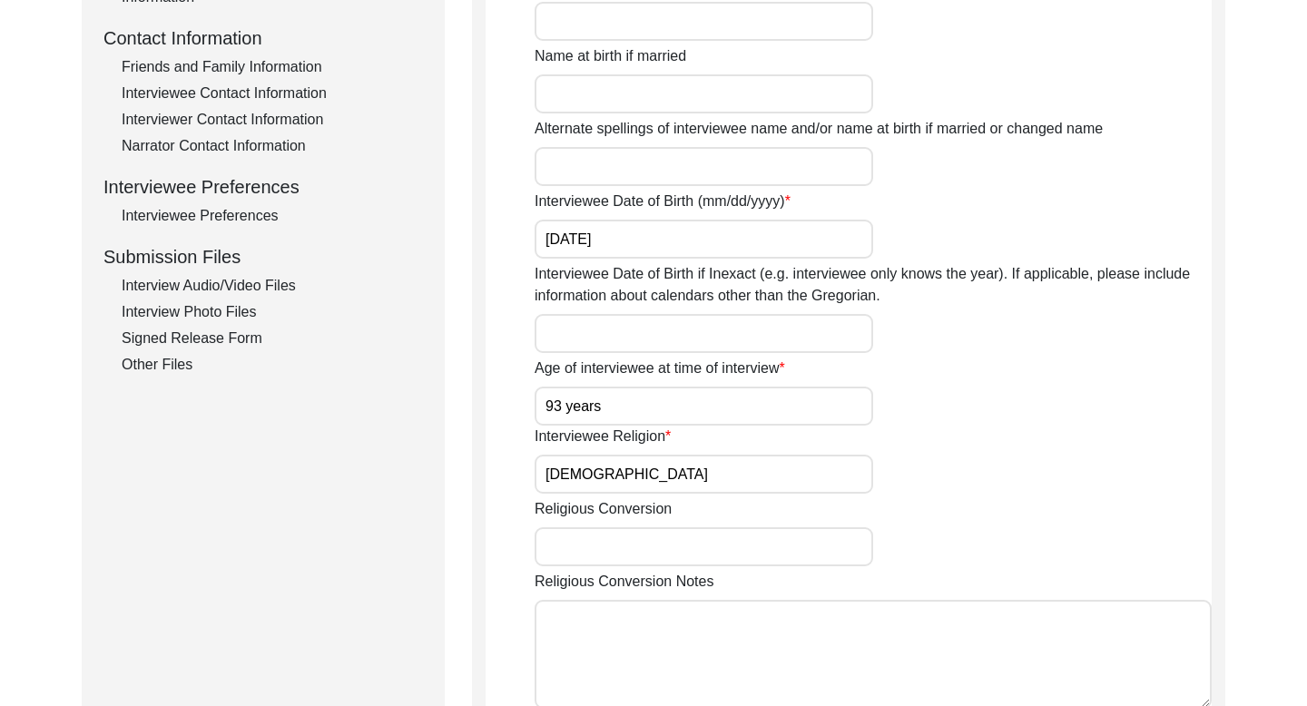
scroll to position [593, 0]
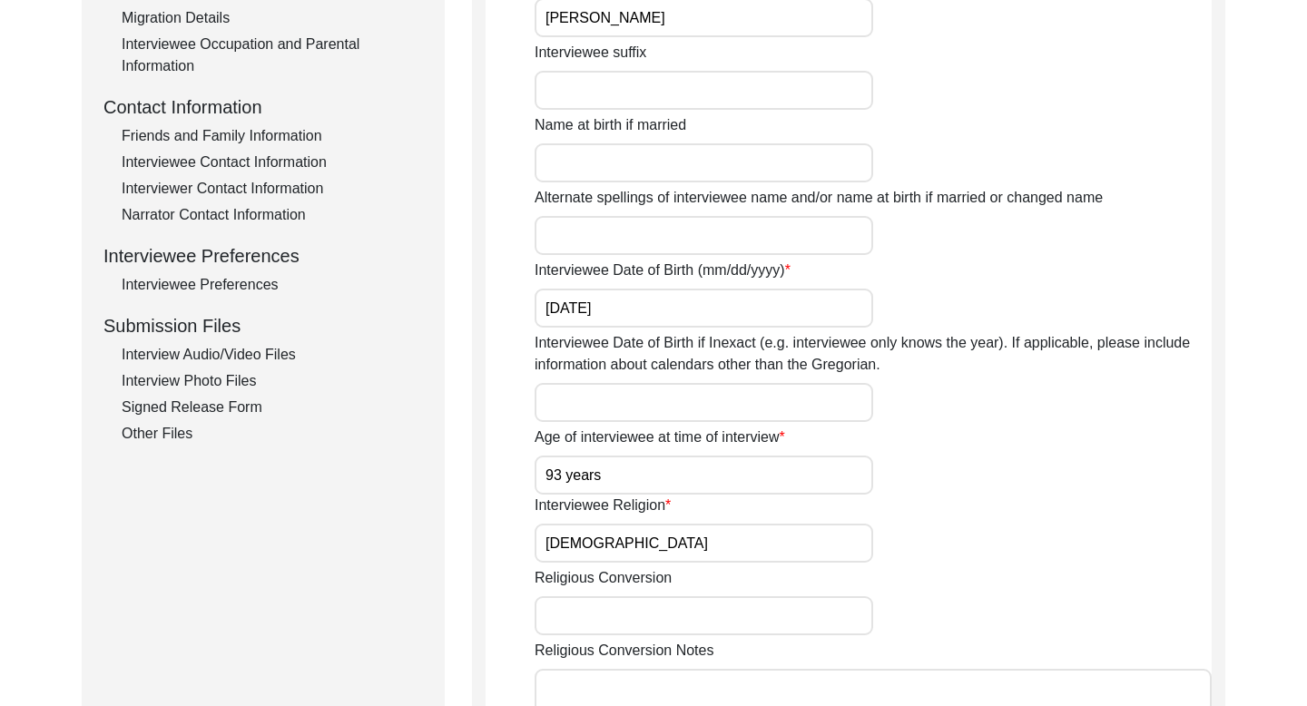
click at [237, 168] on div "Interviewee Contact Information" at bounding box center [272, 163] width 301 height 22
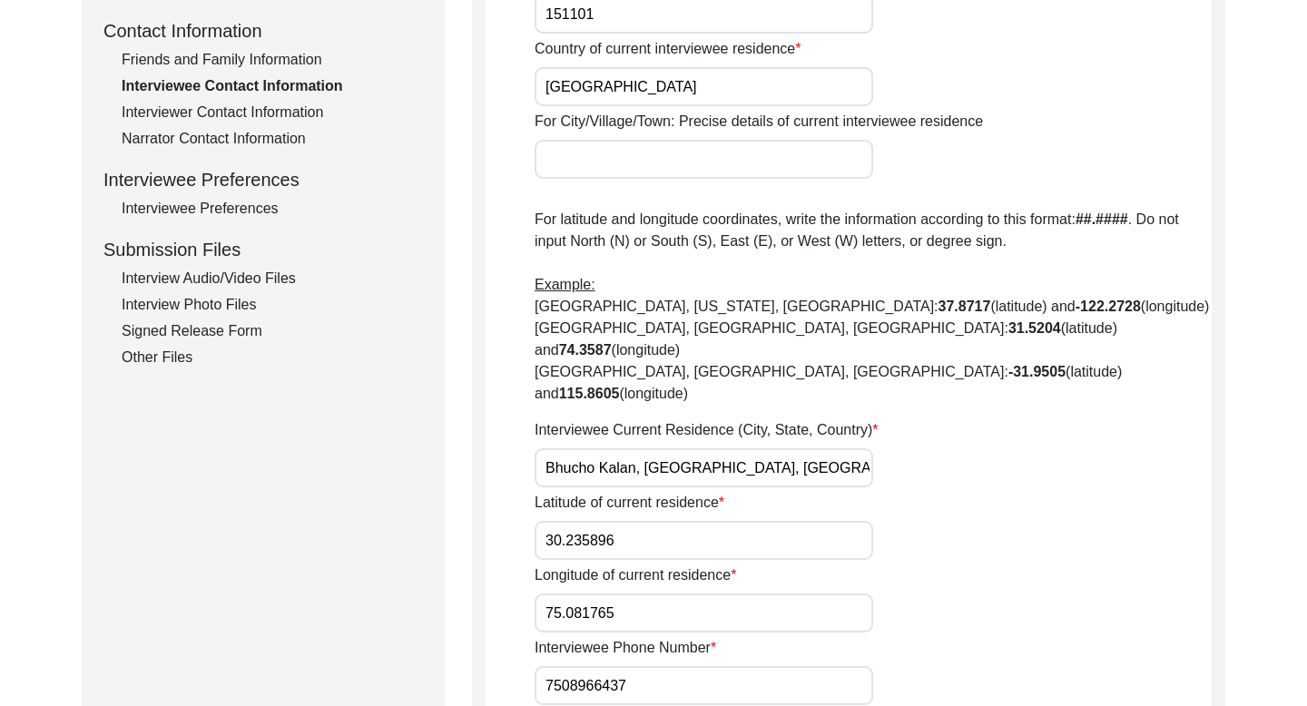
scroll to position [671, 0]
click at [589, 665] on input "7508966437" at bounding box center [703, 684] width 338 height 39
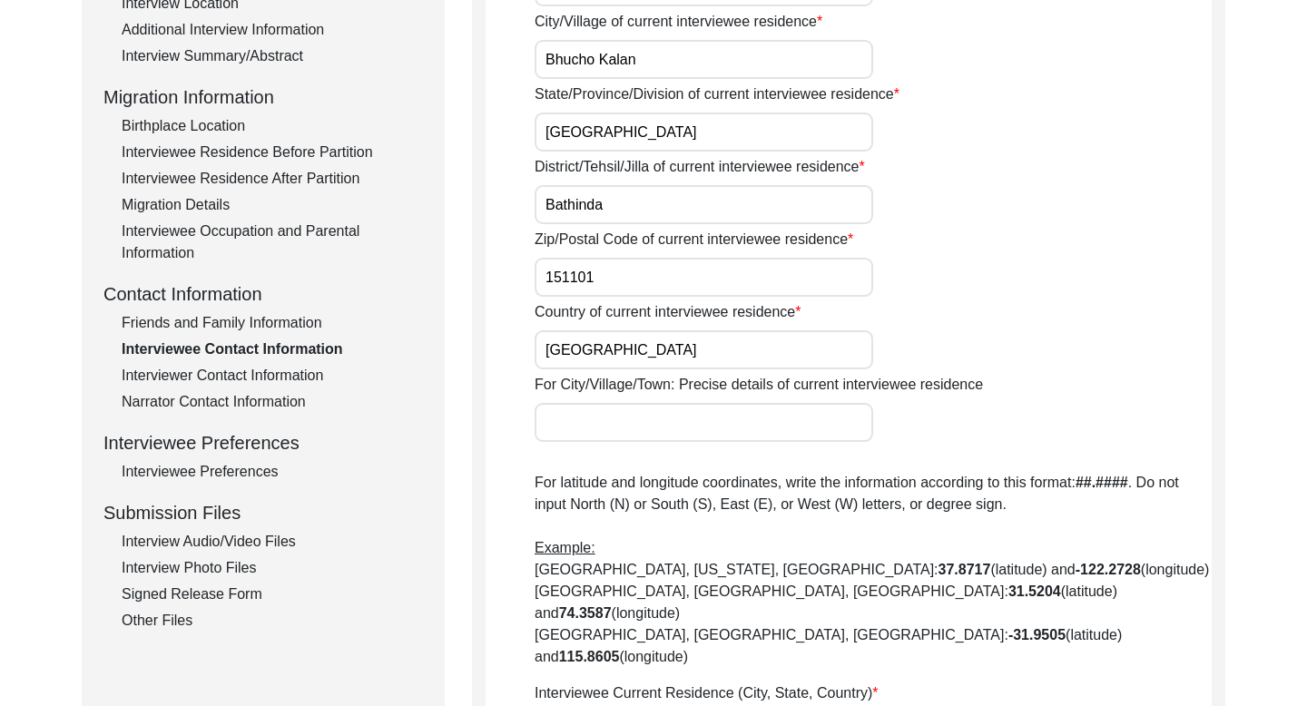
scroll to position [0, 0]
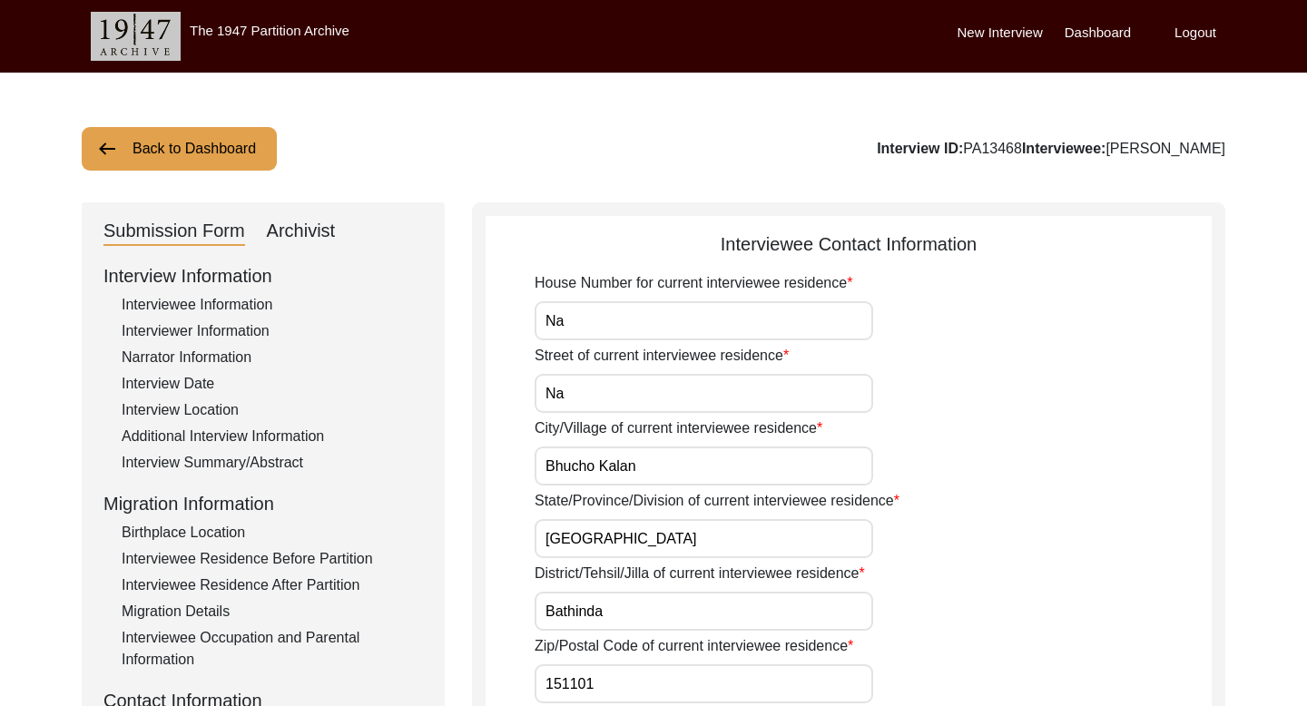
click at [190, 148] on button "Back to Dashboard" at bounding box center [179, 149] width 195 height 44
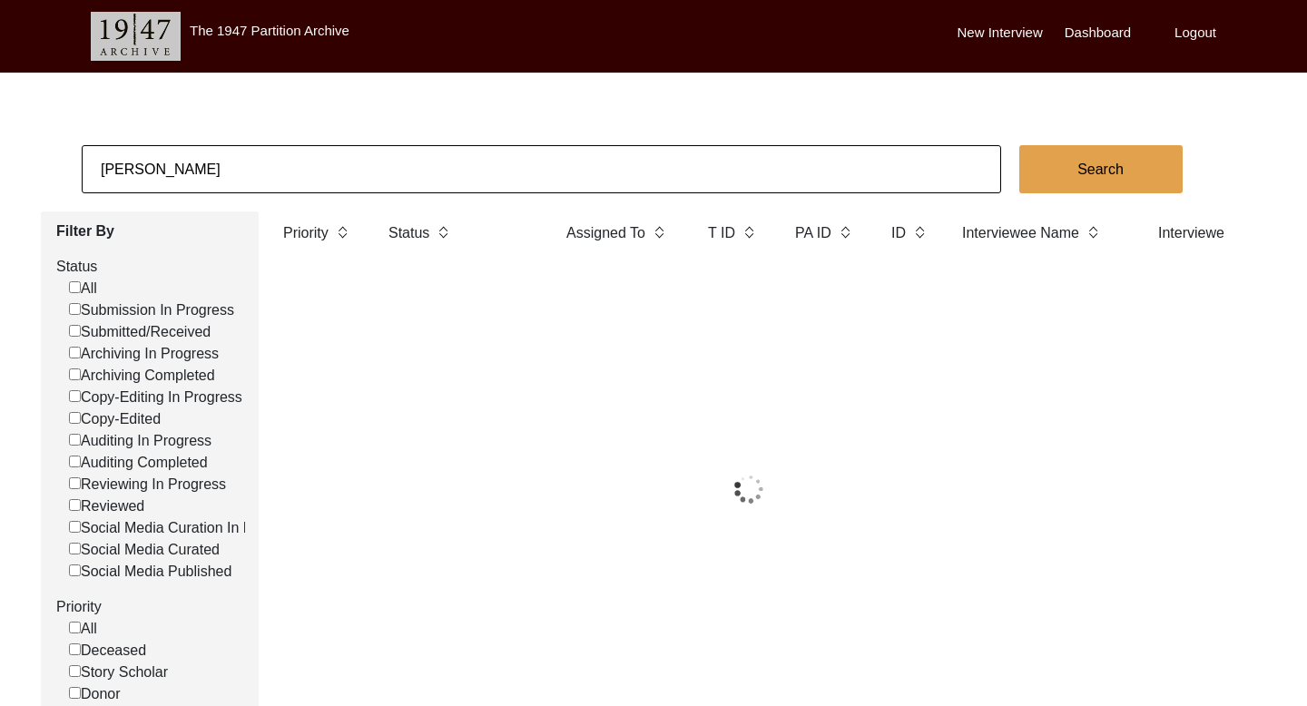
click at [147, 172] on input "[PERSON_NAME]" at bounding box center [541, 169] width 919 height 48
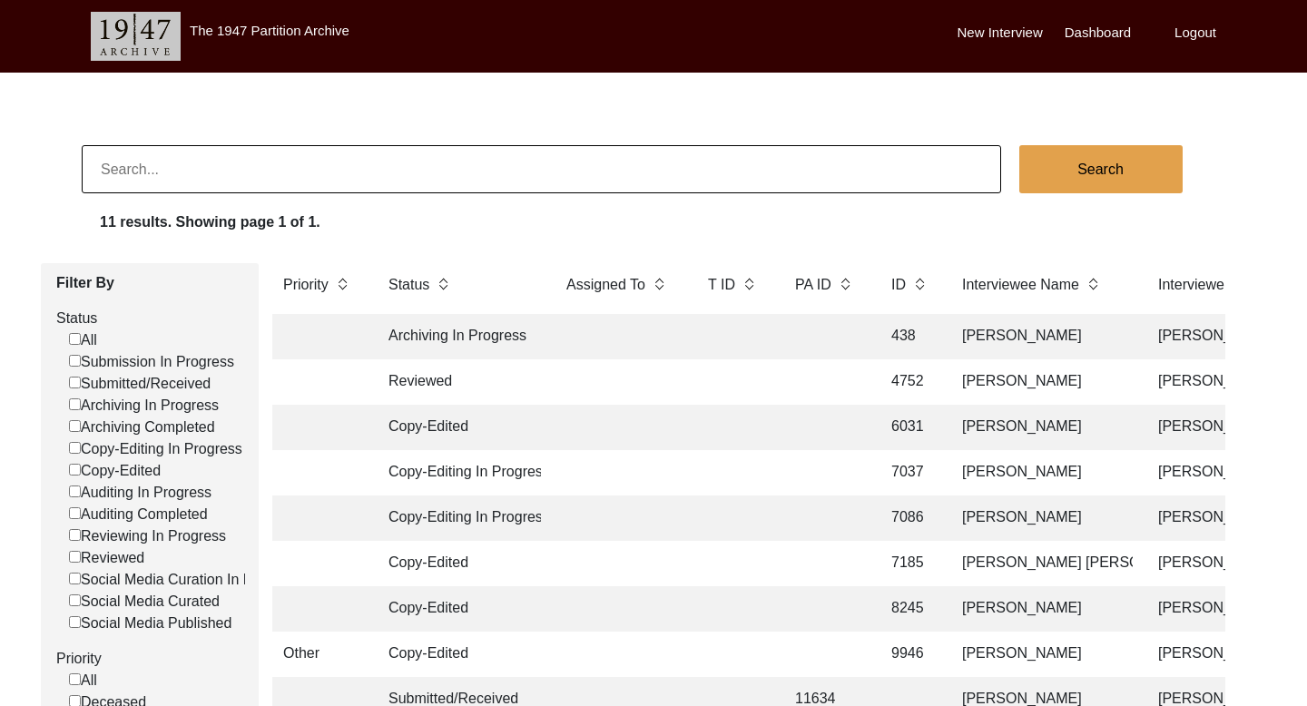
paste input "[PERSON_NAME]"
click at [1083, 158] on button "Search" at bounding box center [1100, 169] width 163 height 48
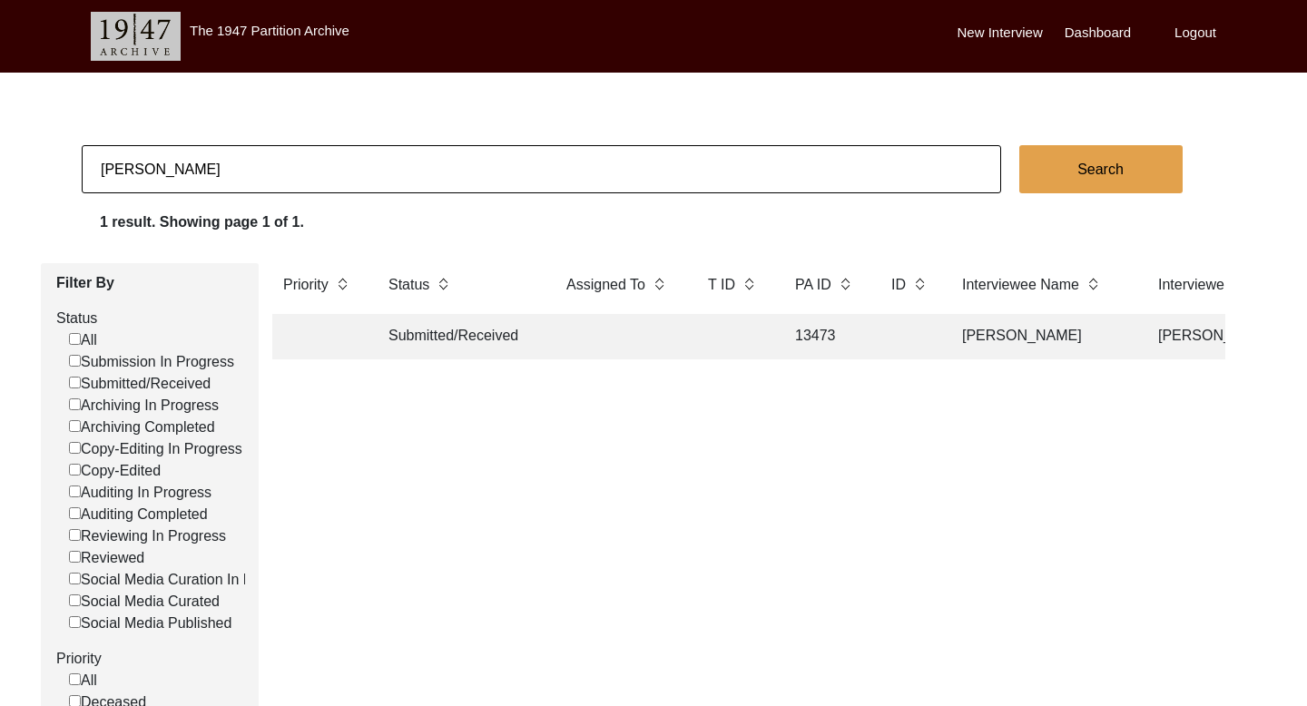
click at [1096, 339] on td "[PERSON_NAME]" at bounding box center [1041, 336] width 181 height 45
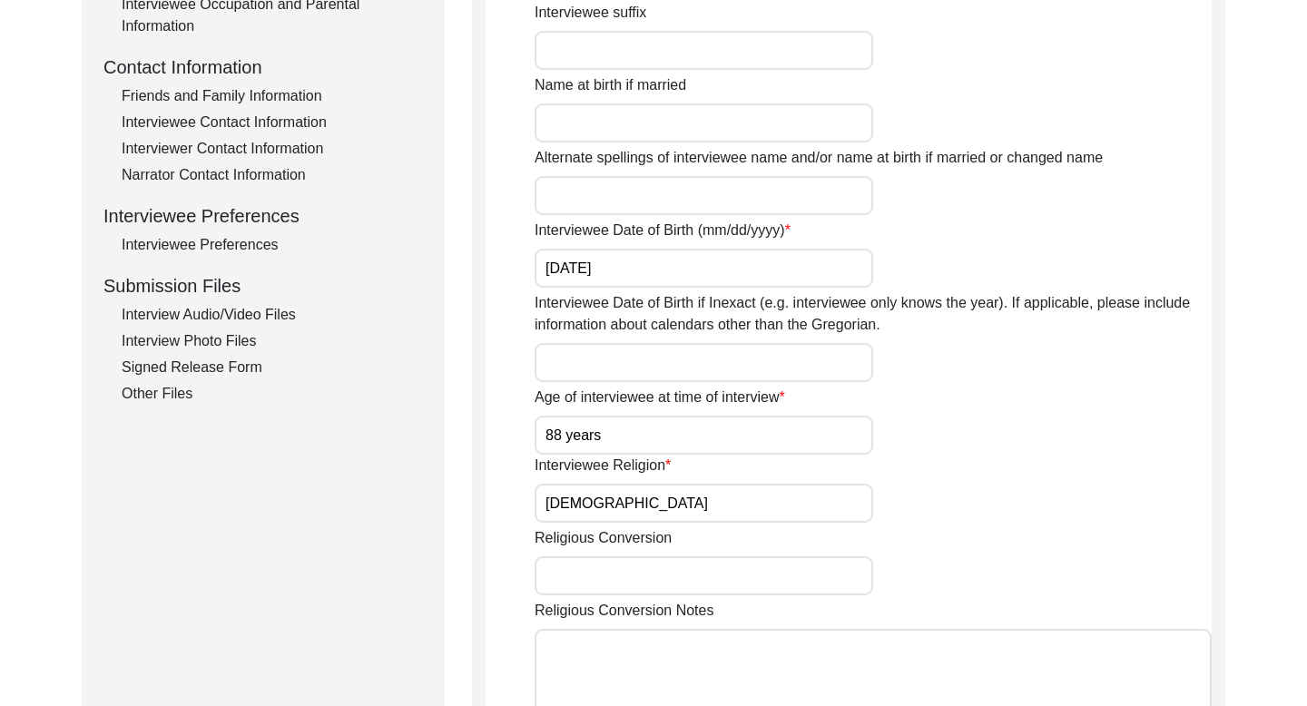
scroll to position [626, 0]
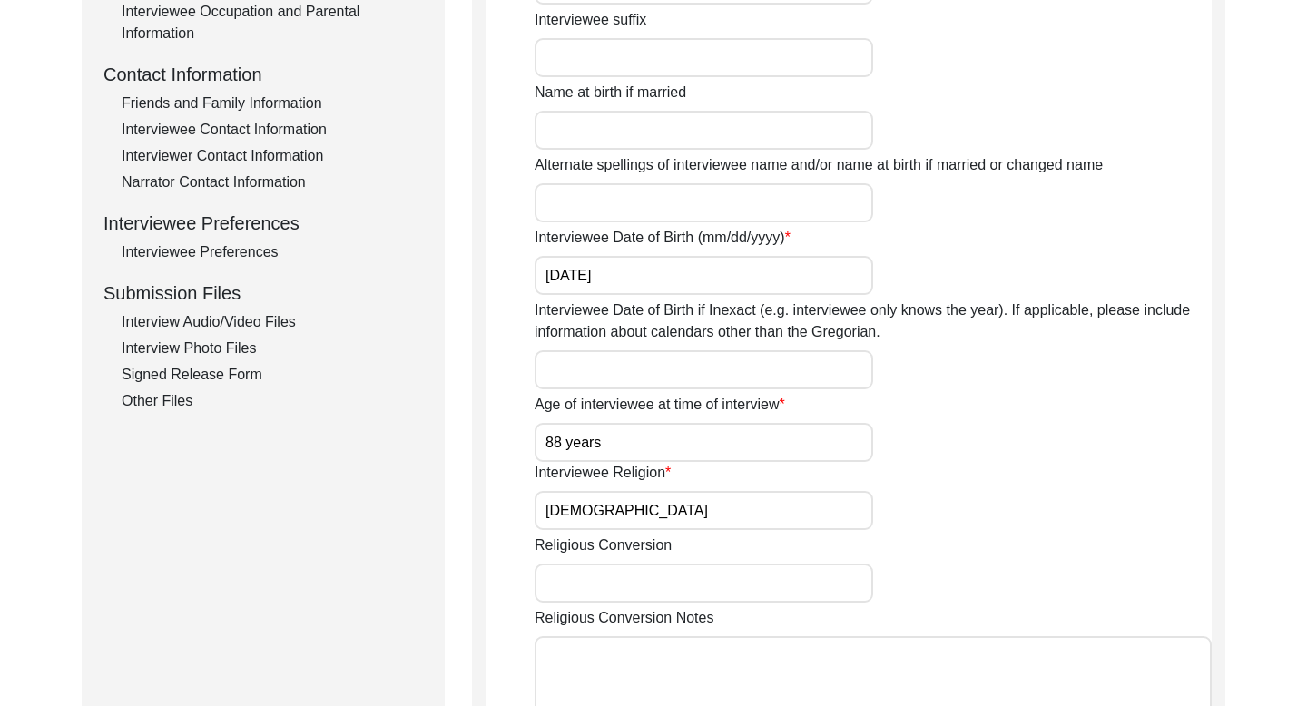
click at [296, 129] on div "Interviewee Contact Information" at bounding box center [272, 130] width 301 height 22
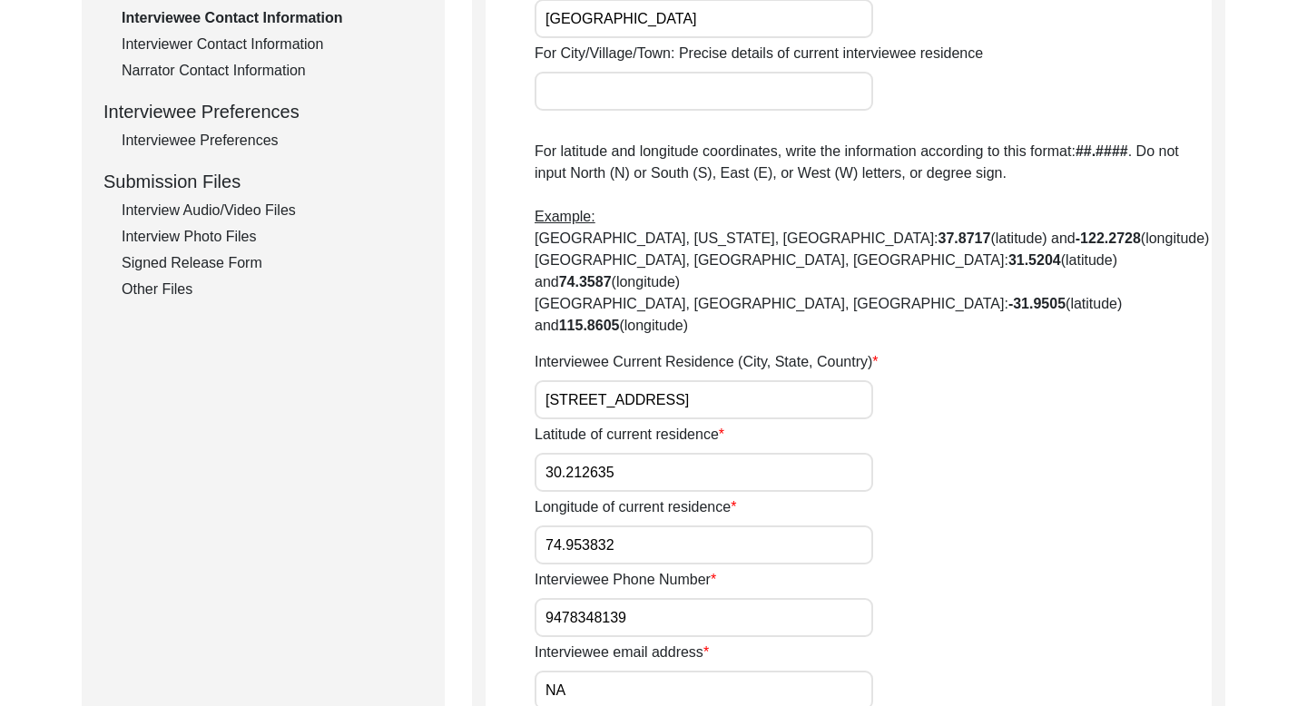
scroll to position [776, 0]
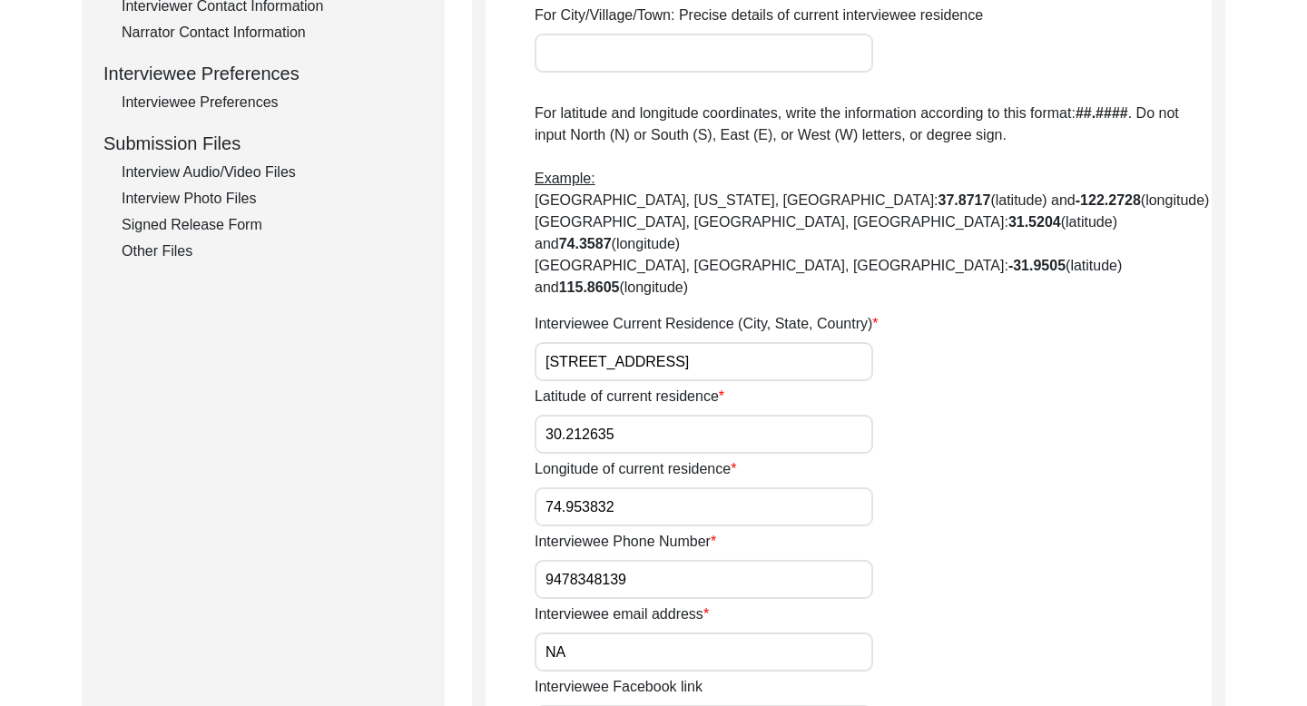
click at [585, 560] on input "9478348139" at bounding box center [703, 579] width 338 height 39
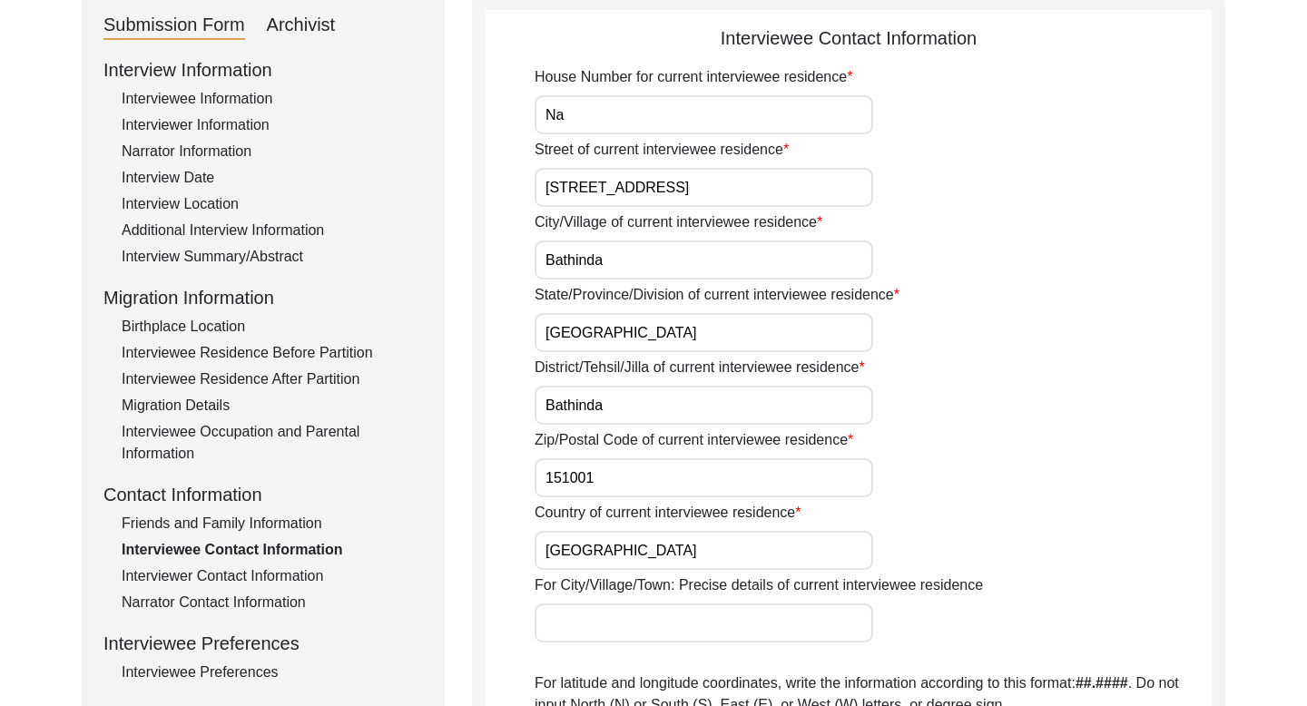
scroll to position [0, 0]
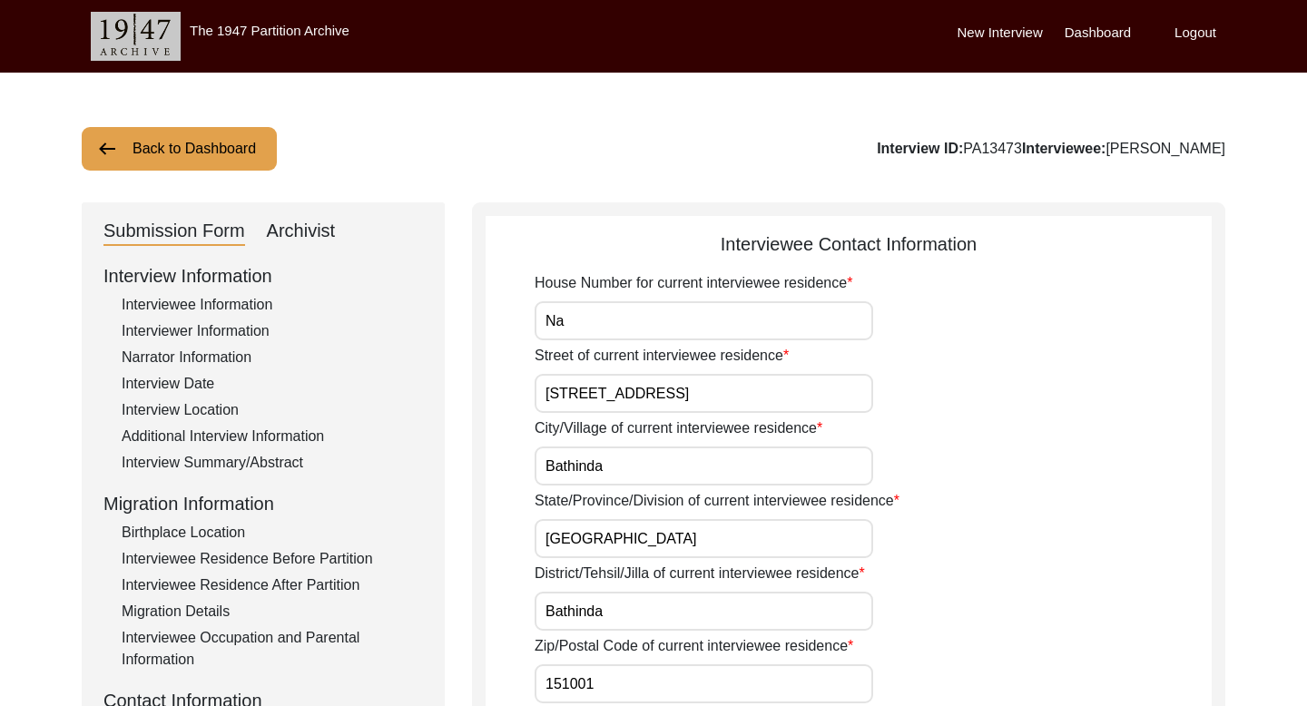
click at [233, 152] on button "Back to Dashboard" at bounding box center [179, 149] width 195 height 44
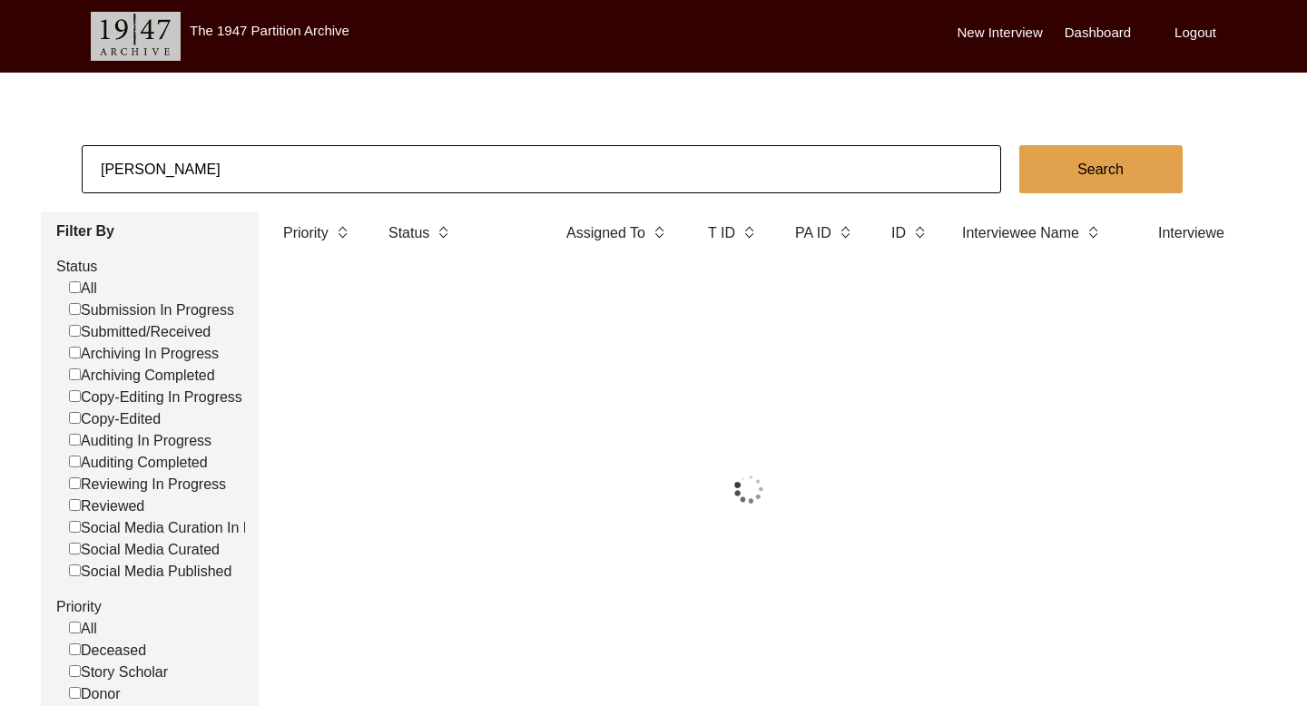
click at [155, 166] on input "[PERSON_NAME]" at bounding box center [541, 169] width 919 height 48
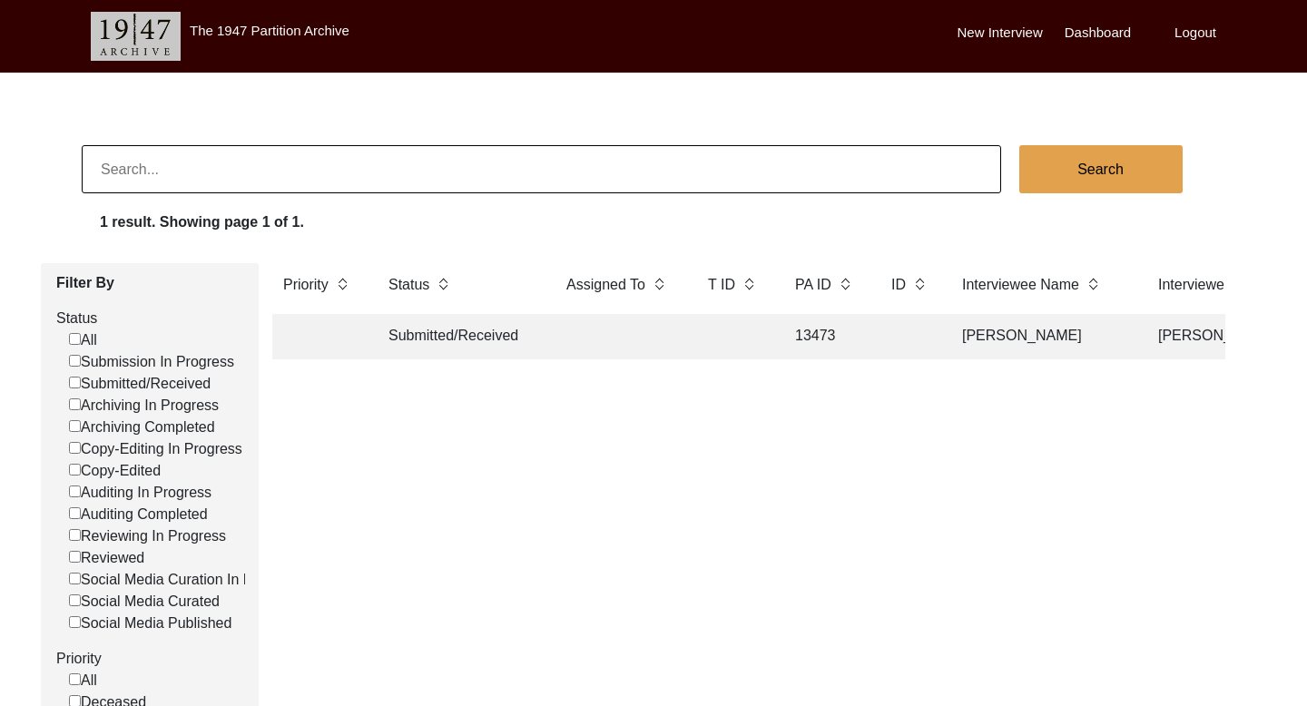
paste input "[PERSON_NAME]"
click at [1059, 183] on button "Search" at bounding box center [1100, 169] width 163 height 48
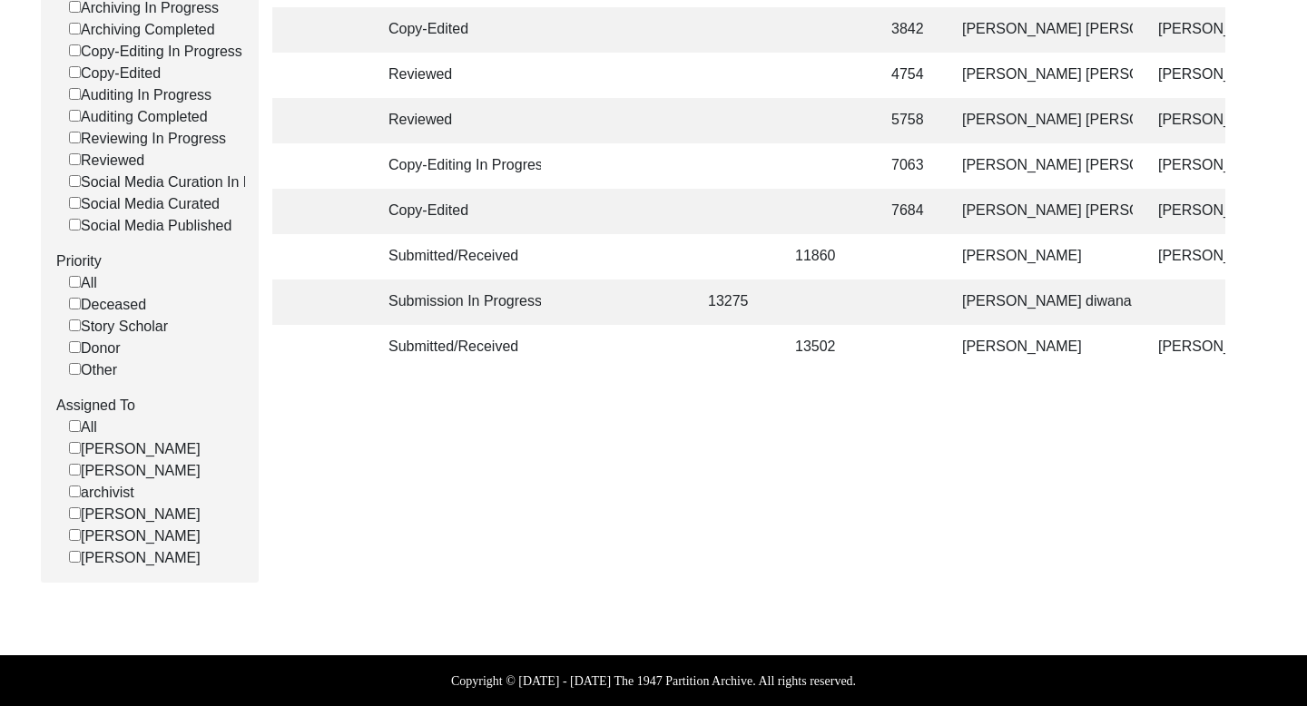
click at [1073, 342] on td "[PERSON_NAME]" at bounding box center [1041, 347] width 181 height 45
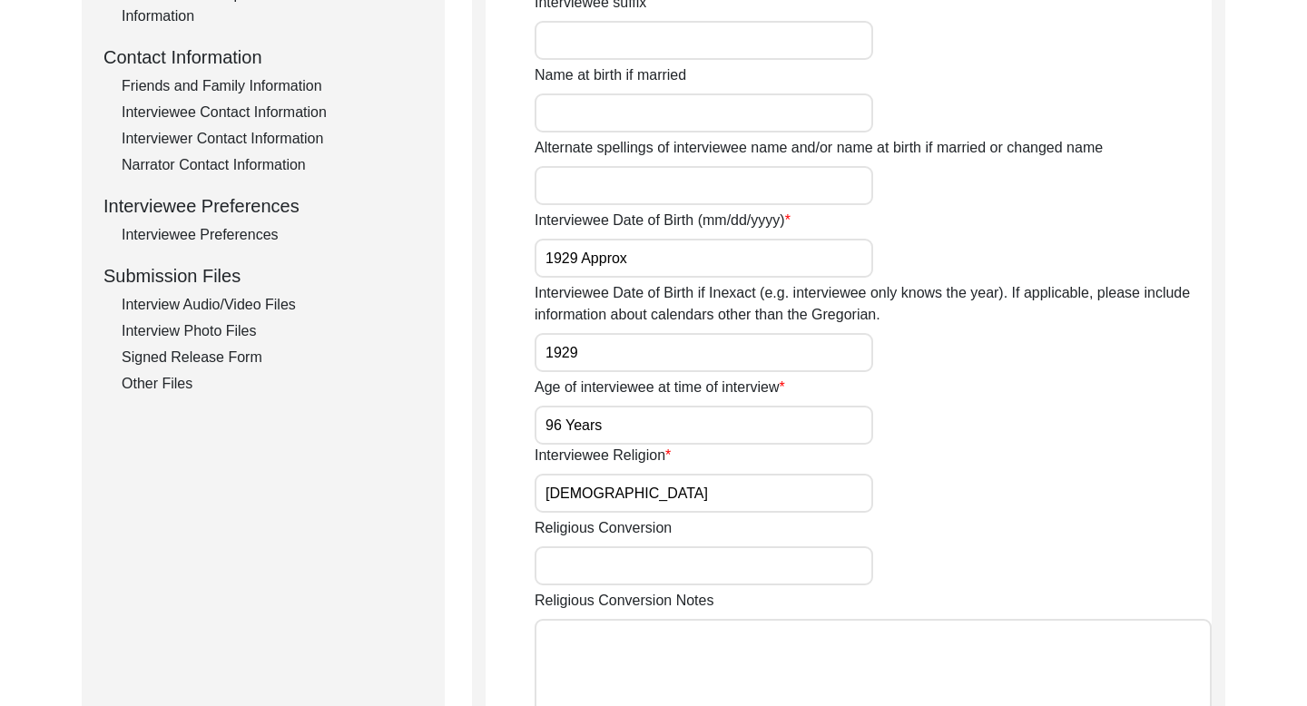
scroll to position [624, 0]
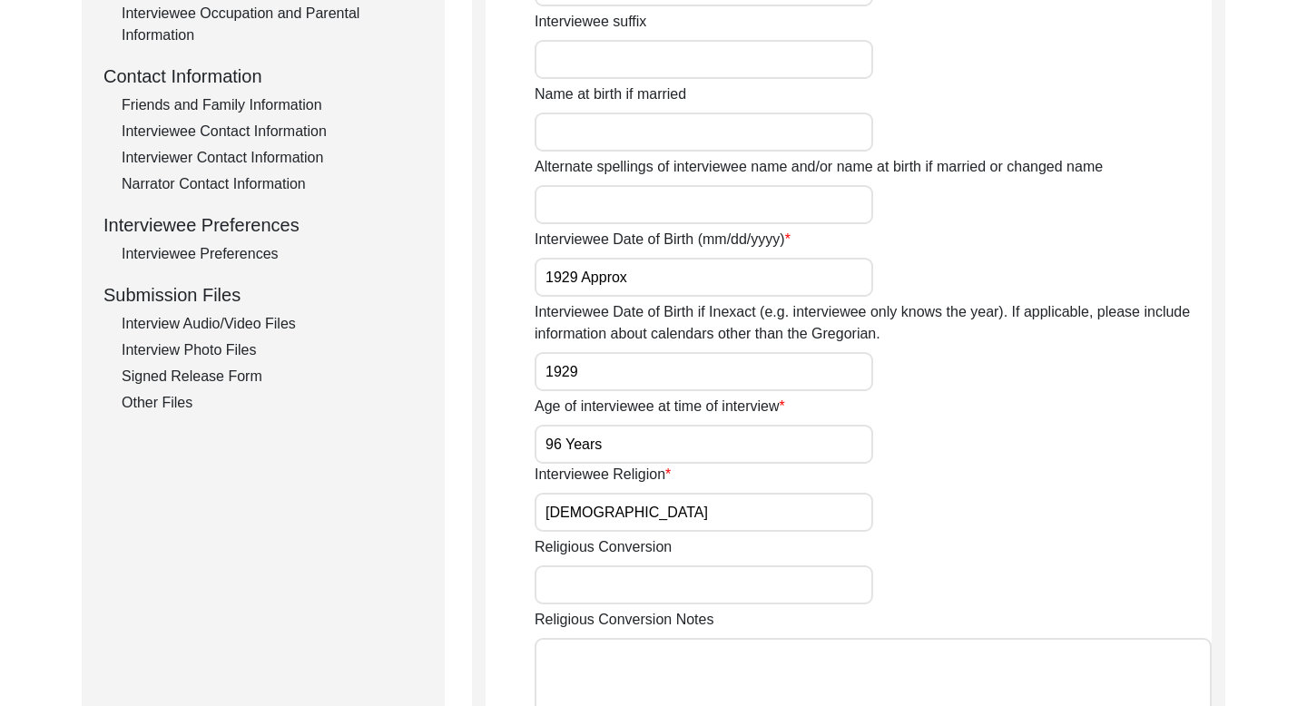
click at [253, 127] on div "Interviewee Contact Information" at bounding box center [272, 132] width 301 height 22
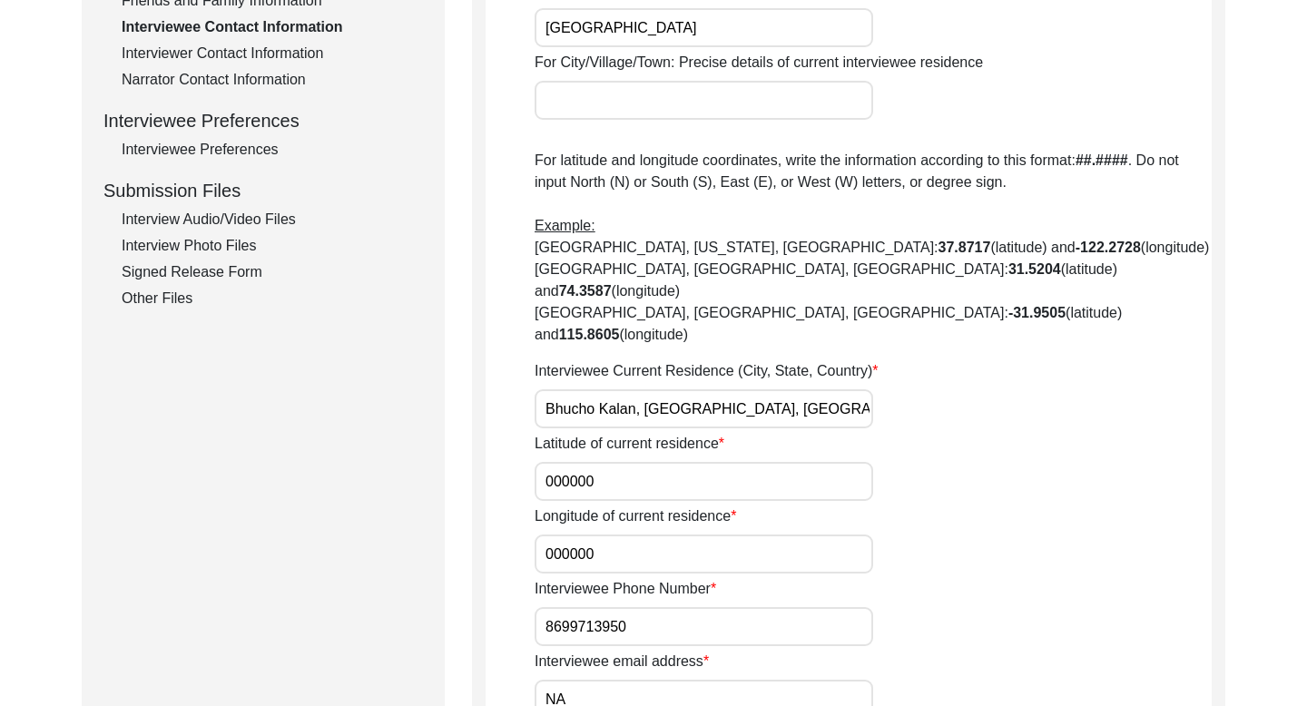
scroll to position [749, 0]
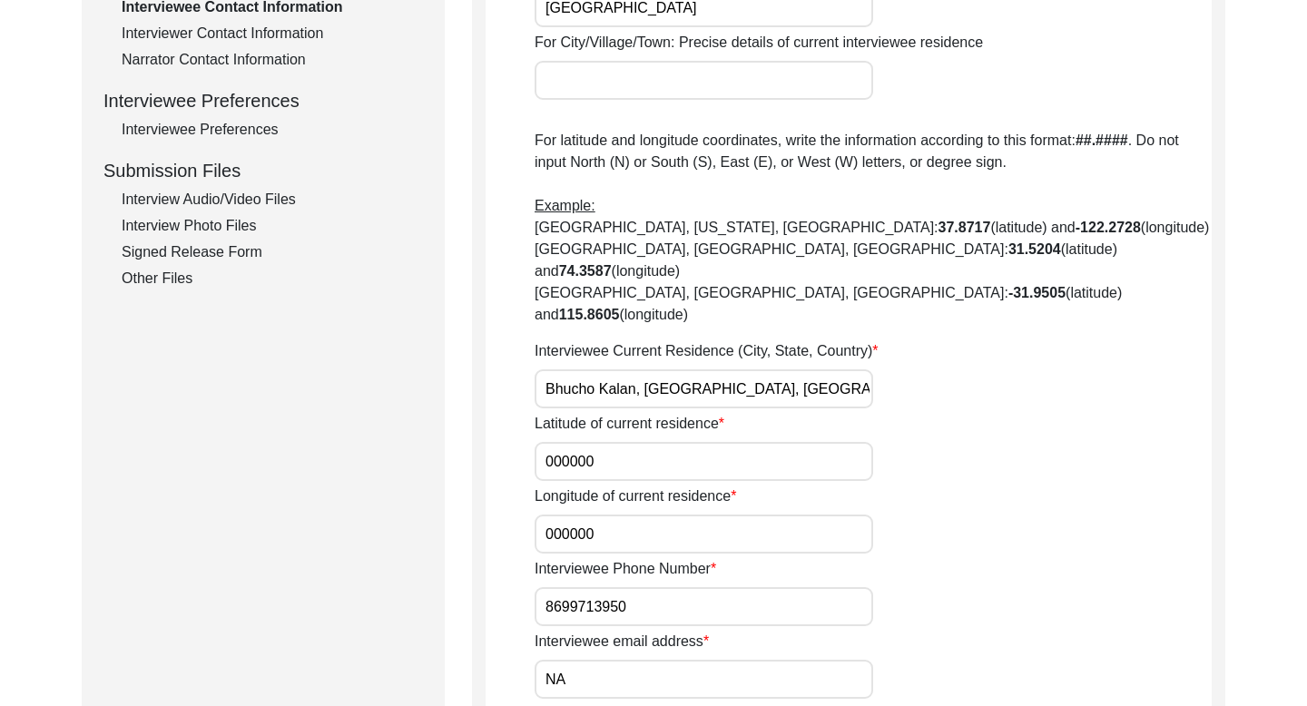
click at [595, 587] on input "8699713950" at bounding box center [703, 606] width 338 height 39
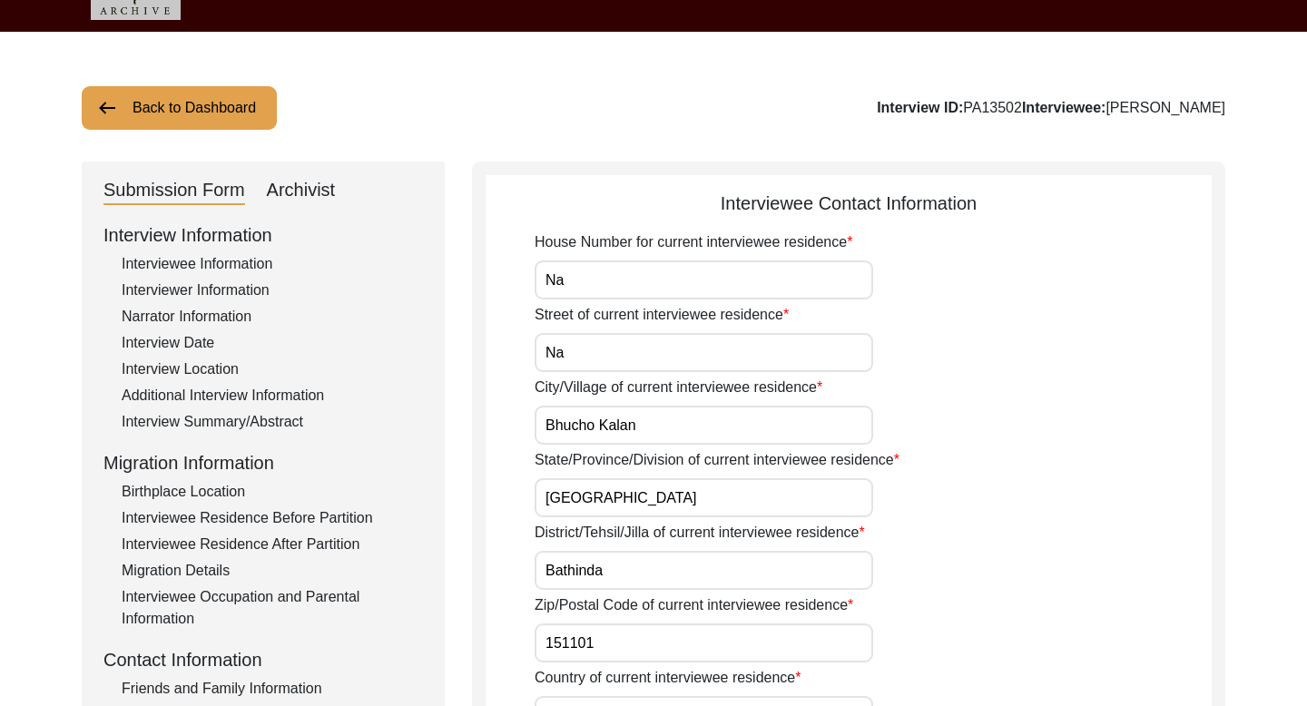
scroll to position [0, 0]
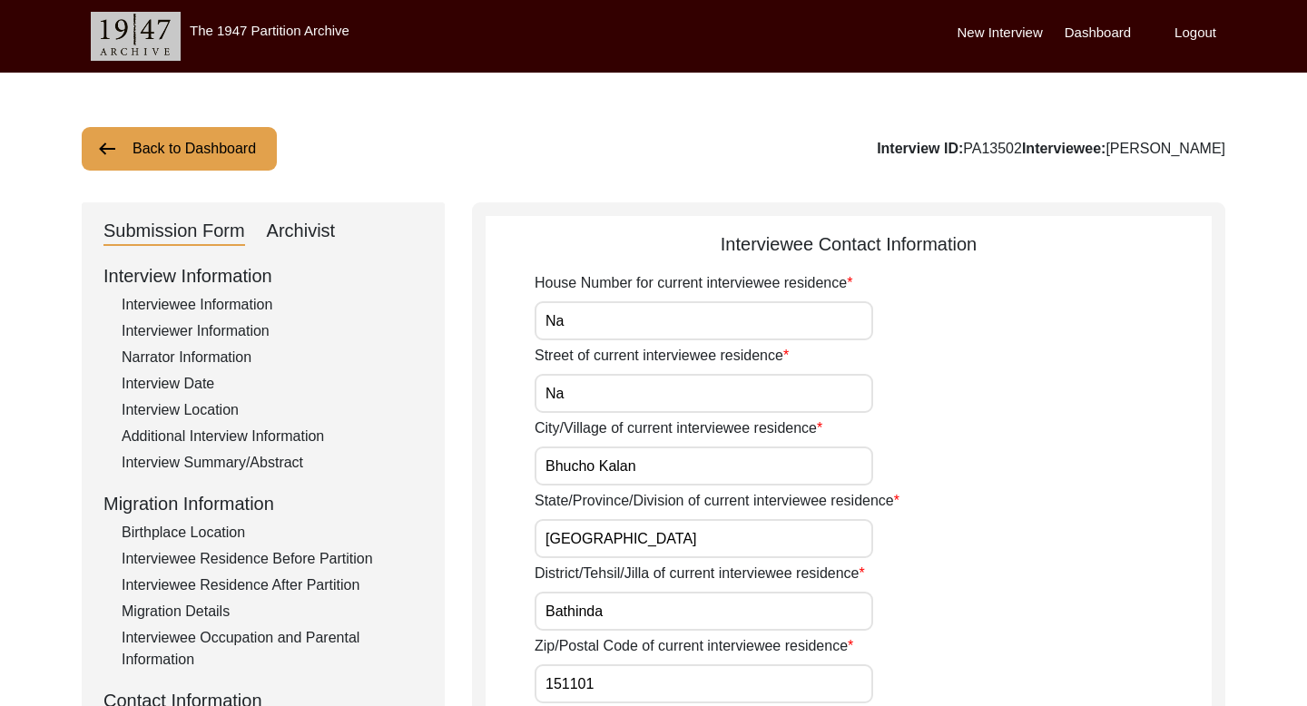
click at [236, 147] on button "Back to Dashboard" at bounding box center [179, 149] width 195 height 44
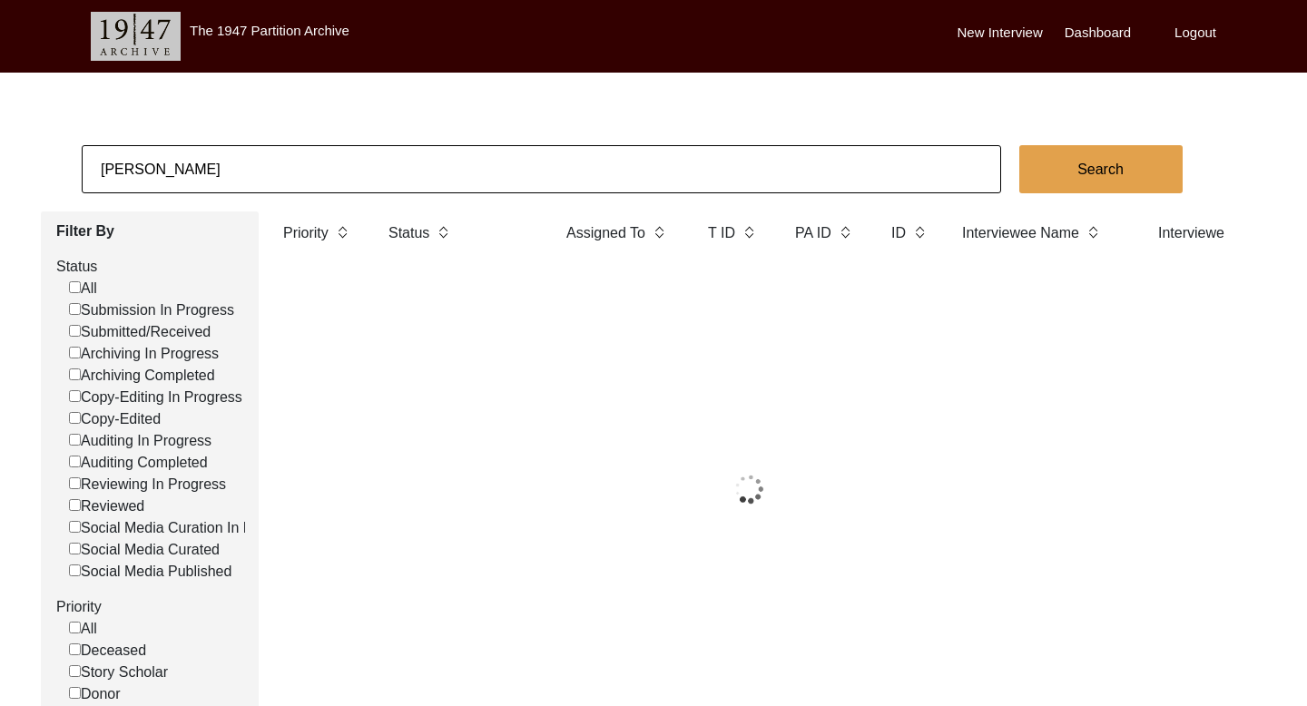
click at [135, 164] on input "[PERSON_NAME]" at bounding box center [541, 169] width 919 height 48
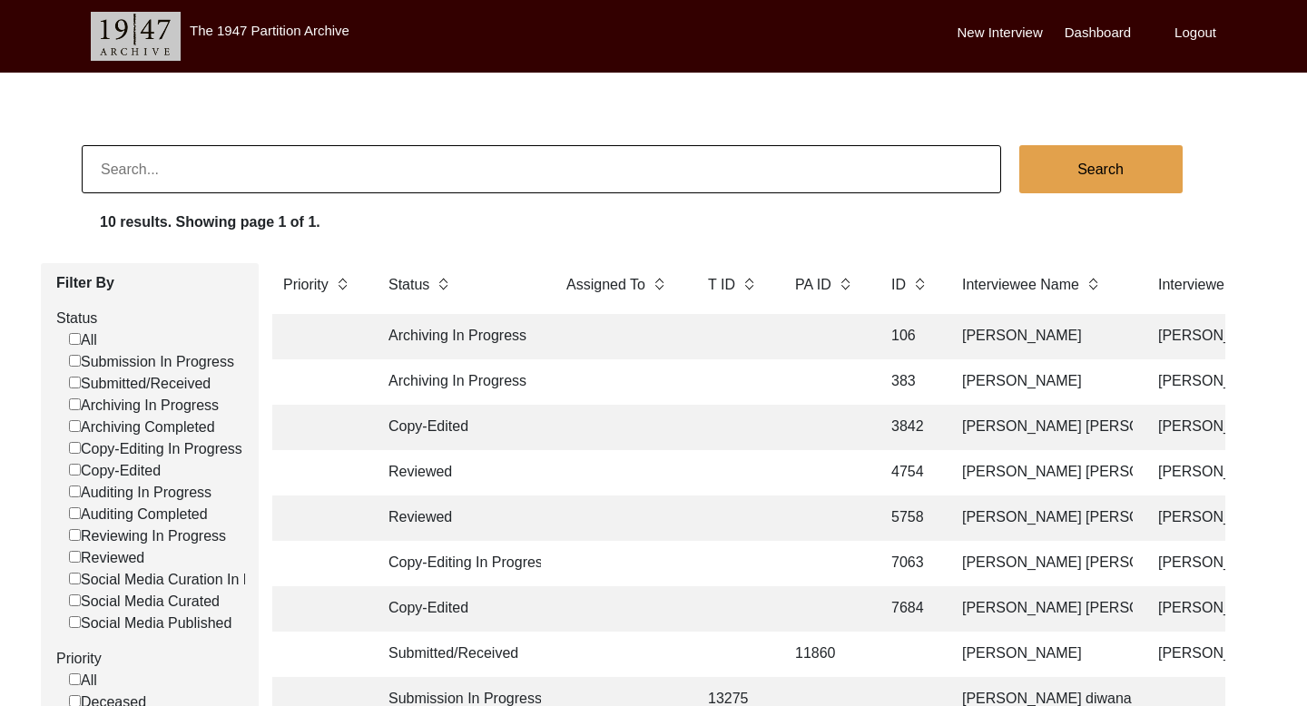
paste input "[PERSON_NAME]"
click at [1051, 193] on app-records-search "[PERSON_NAME] Search 10 results. Showing page 1 of 1. Filter By Status All Subm…" at bounding box center [653, 562] width 1307 height 835
click at [1080, 175] on button "Search" at bounding box center [1100, 169] width 163 height 48
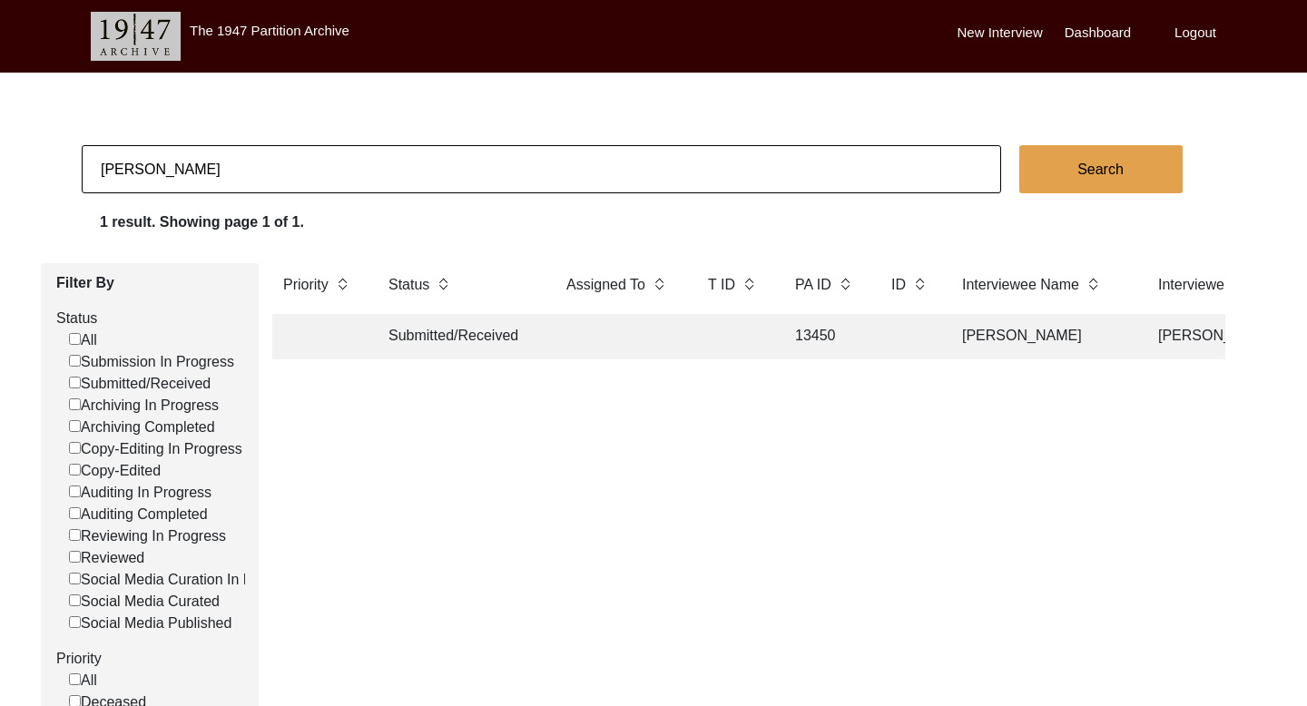
click at [1074, 329] on td "[PERSON_NAME]" at bounding box center [1041, 336] width 181 height 45
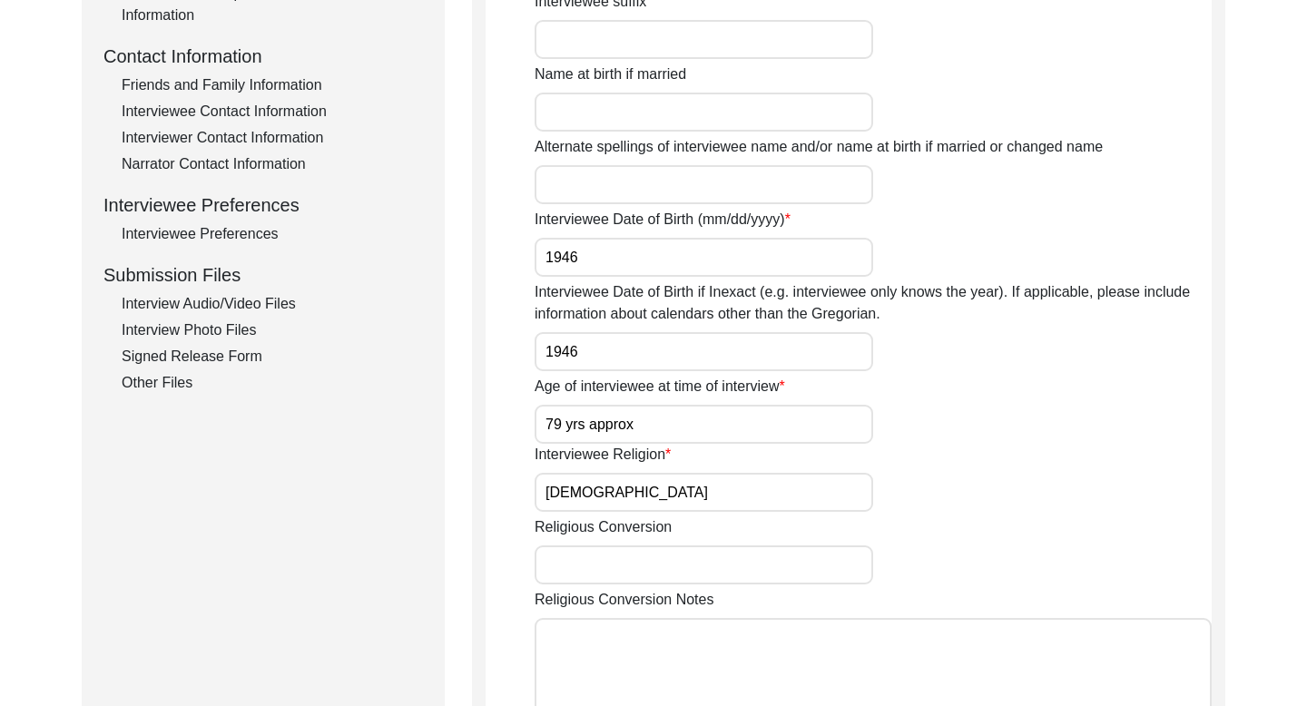
scroll to position [627, 0]
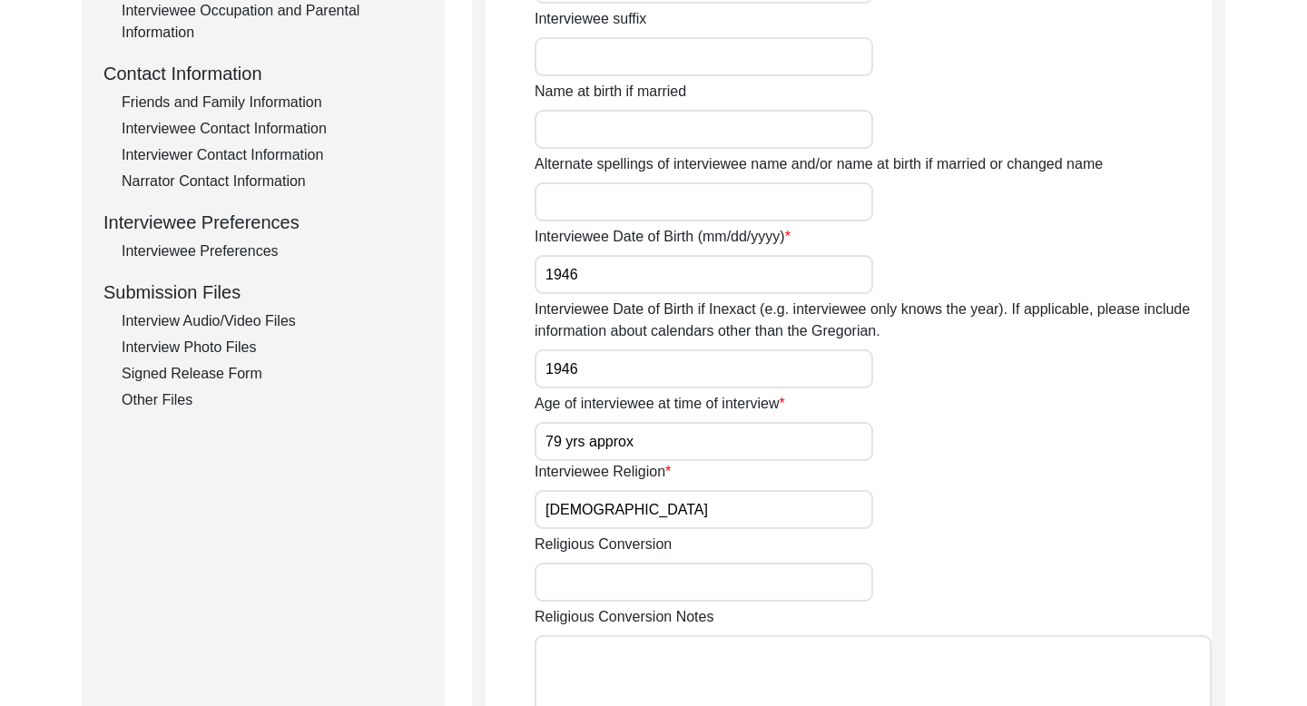
click at [289, 127] on div "Interviewee Contact Information" at bounding box center [272, 129] width 301 height 22
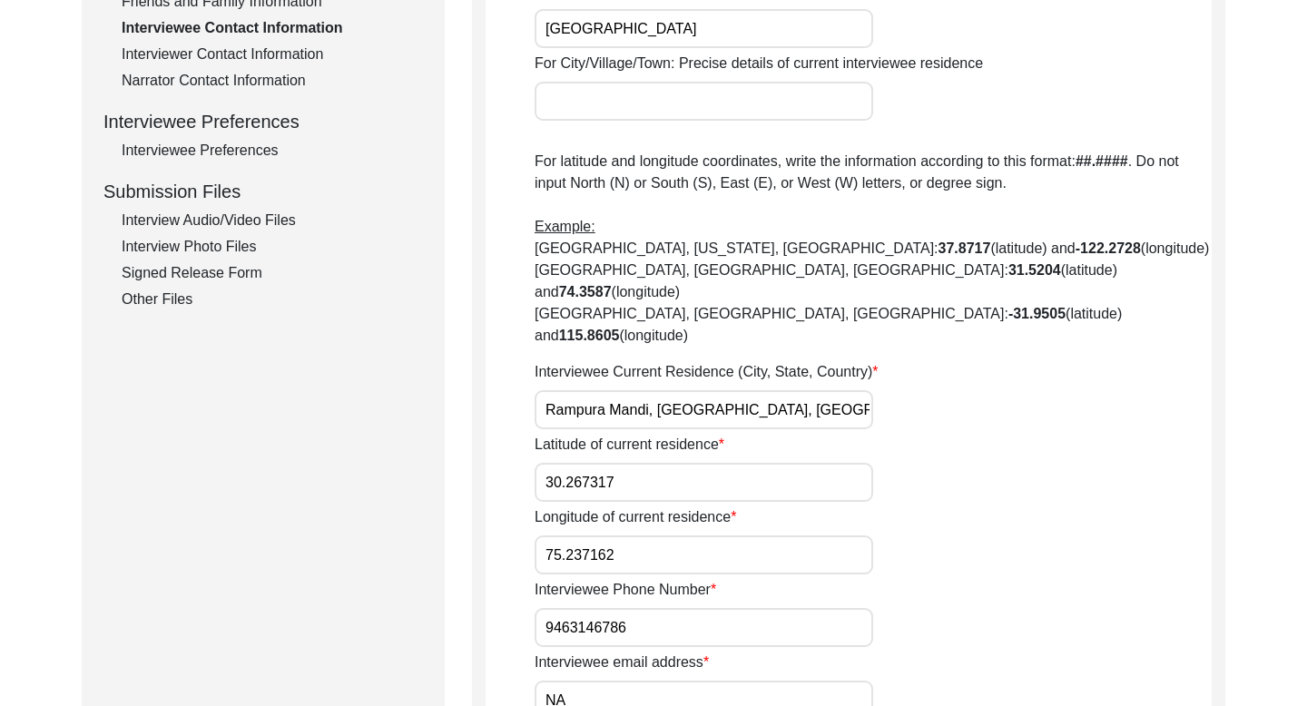
scroll to position [749, 0]
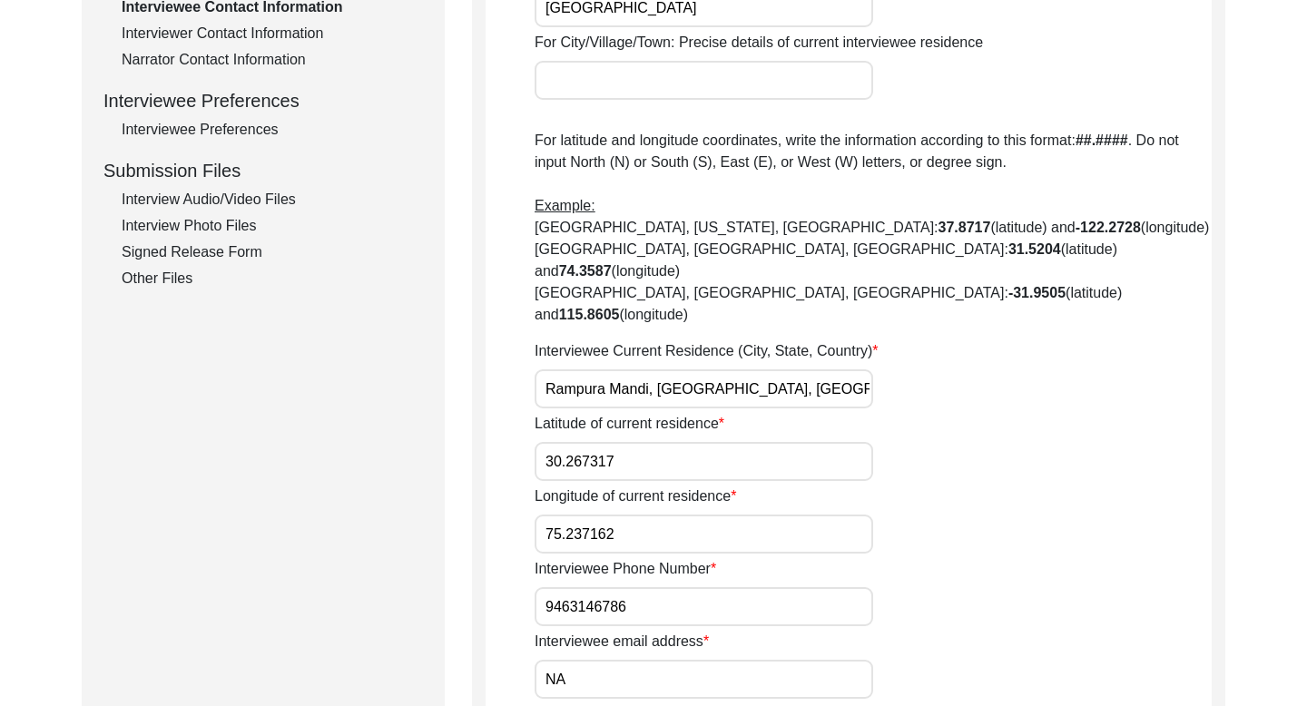
click at [616, 587] on input "9463146786" at bounding box center [703, 606] width 338 height 39
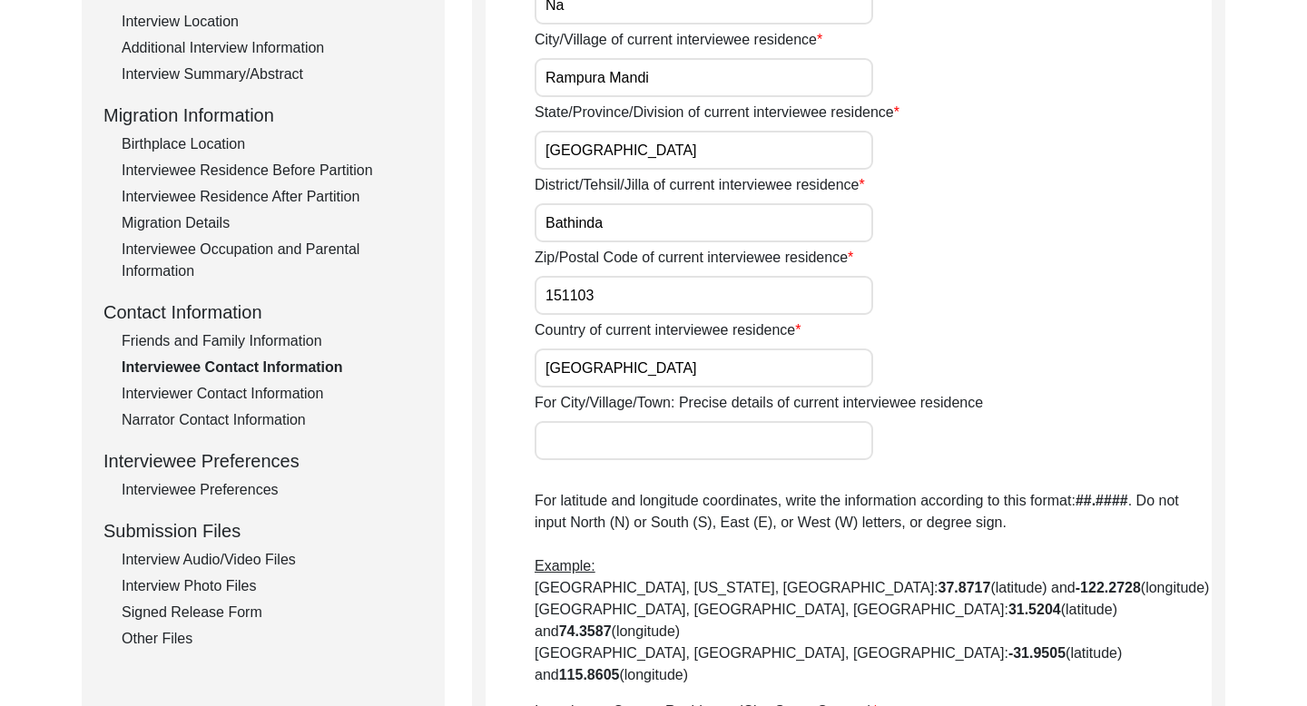
scroll to position [0, 0]
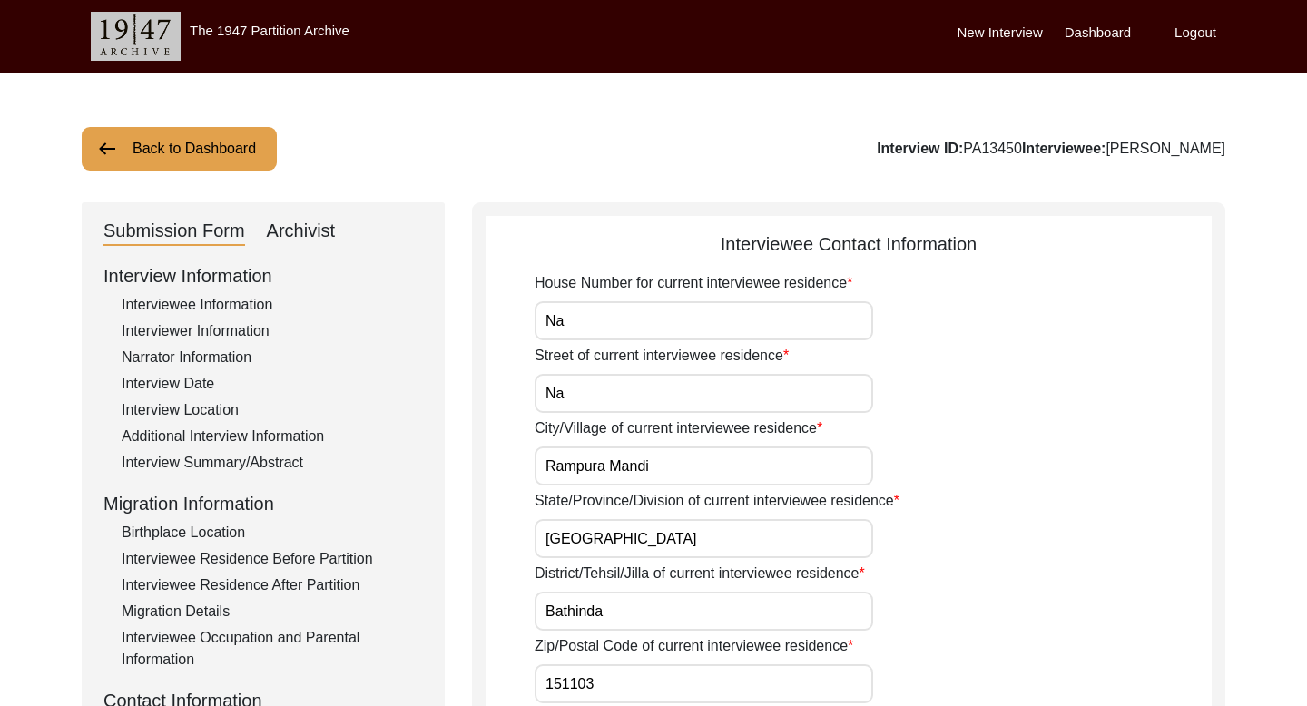
click at [230, 151] on button "Back to Dashboard" at bounding box center [179, 149] width 195 height 44
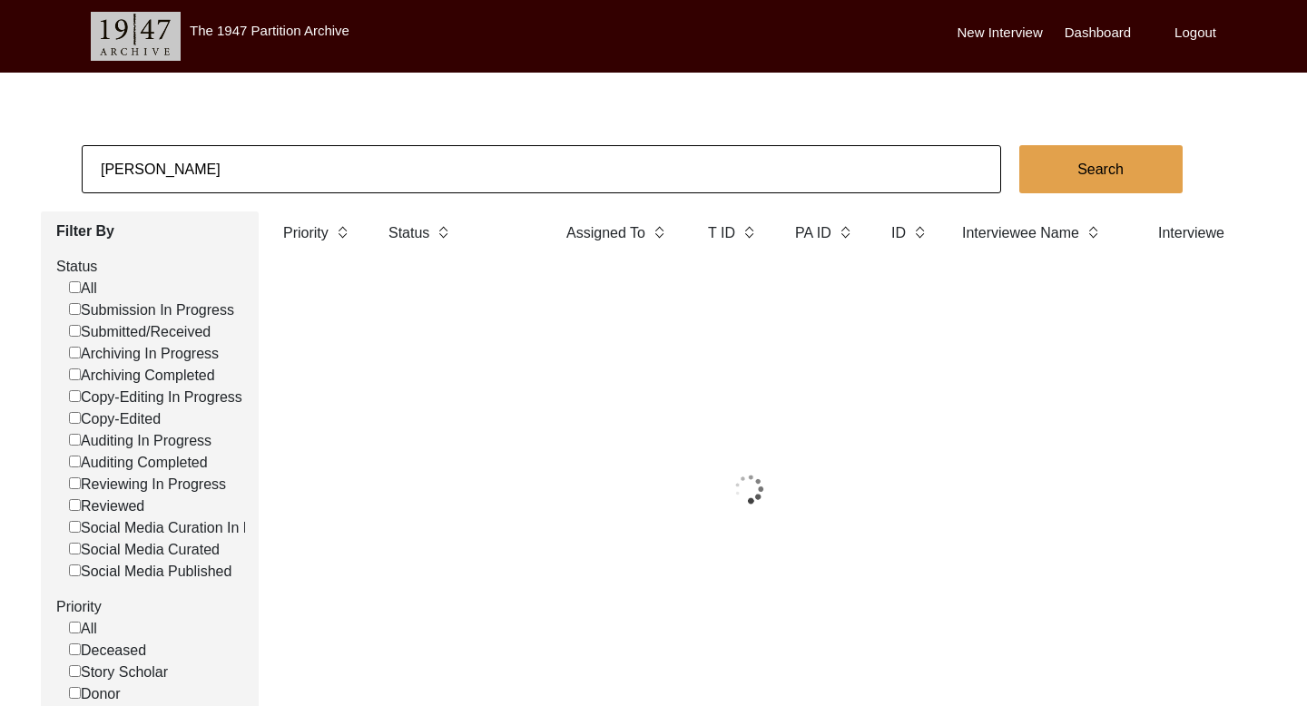
click at [145, 173] on input "[PERSON_NAME]" at bounding box center [541, 169] width 919 height 48
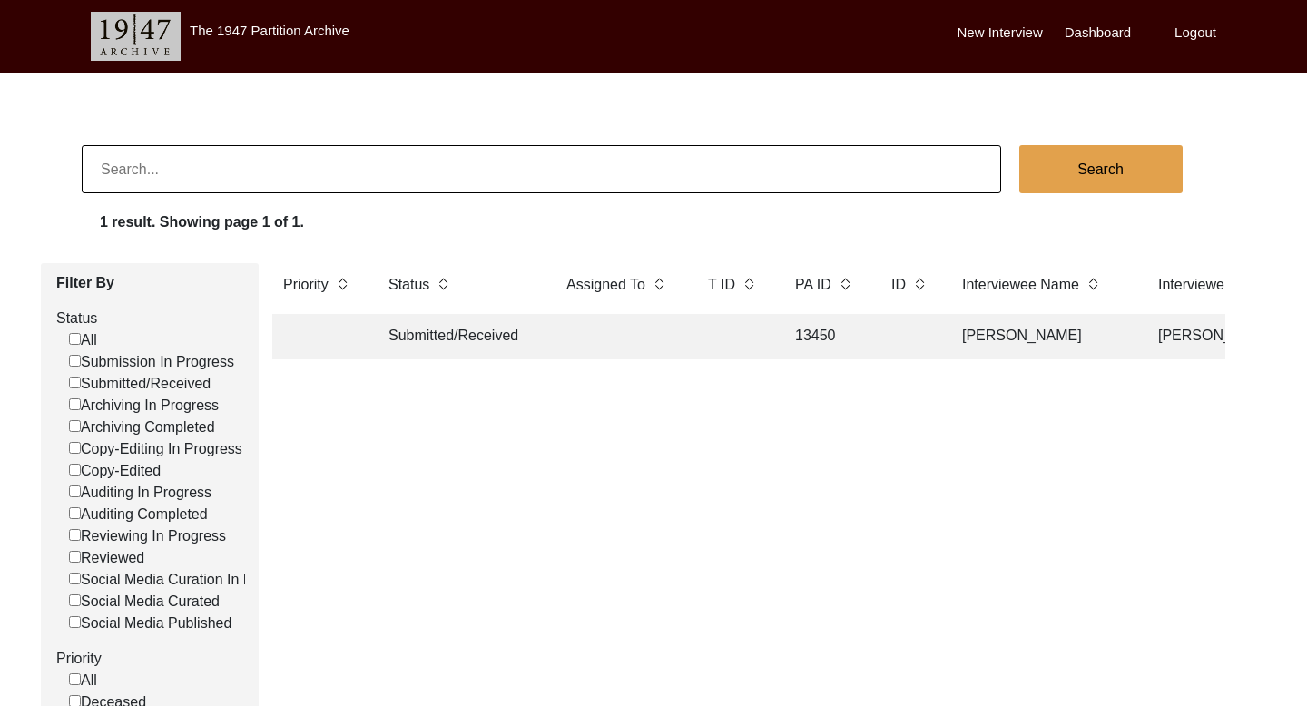
paste input "[PERSON_NAME]"
click at [1043, 152] on button "Search" at bounding box center [1100, 169] width 163 height 48
click at [1177, 344] on td "[PERSON_NAME]" at bounding box center [1306, 336] width 318 height 45
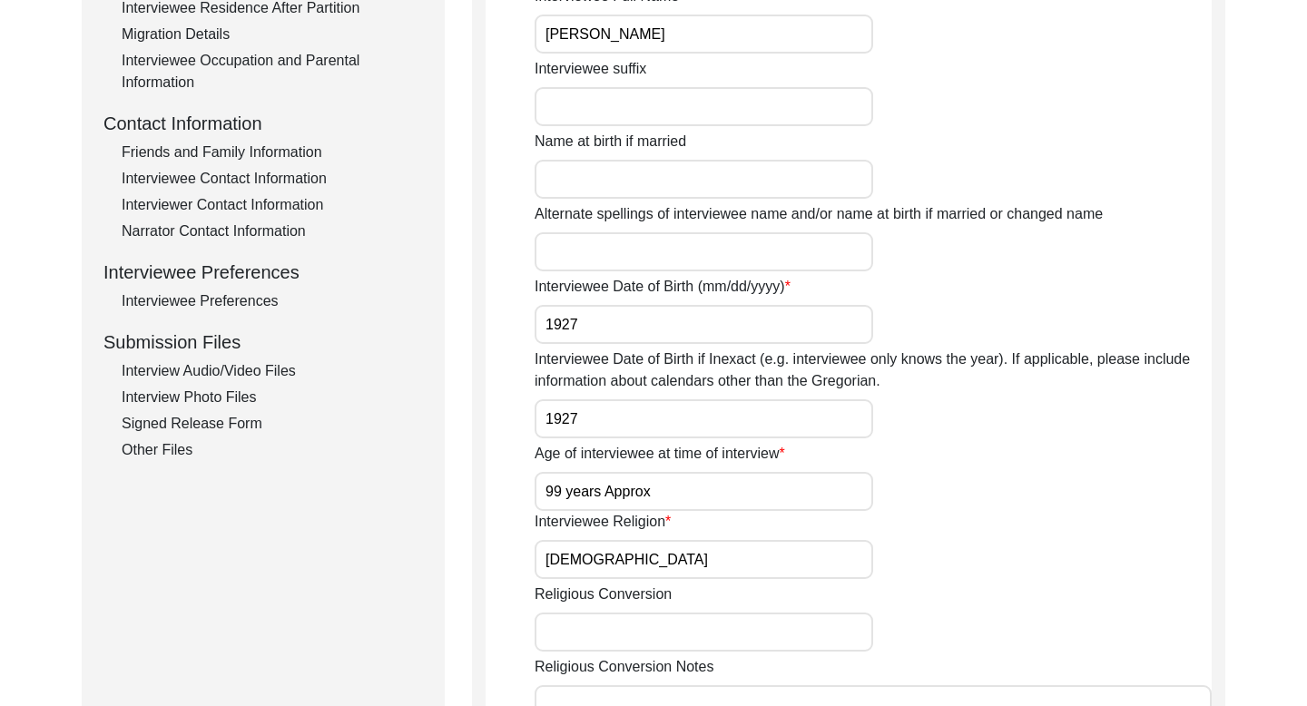
scroll to position [697, 0]
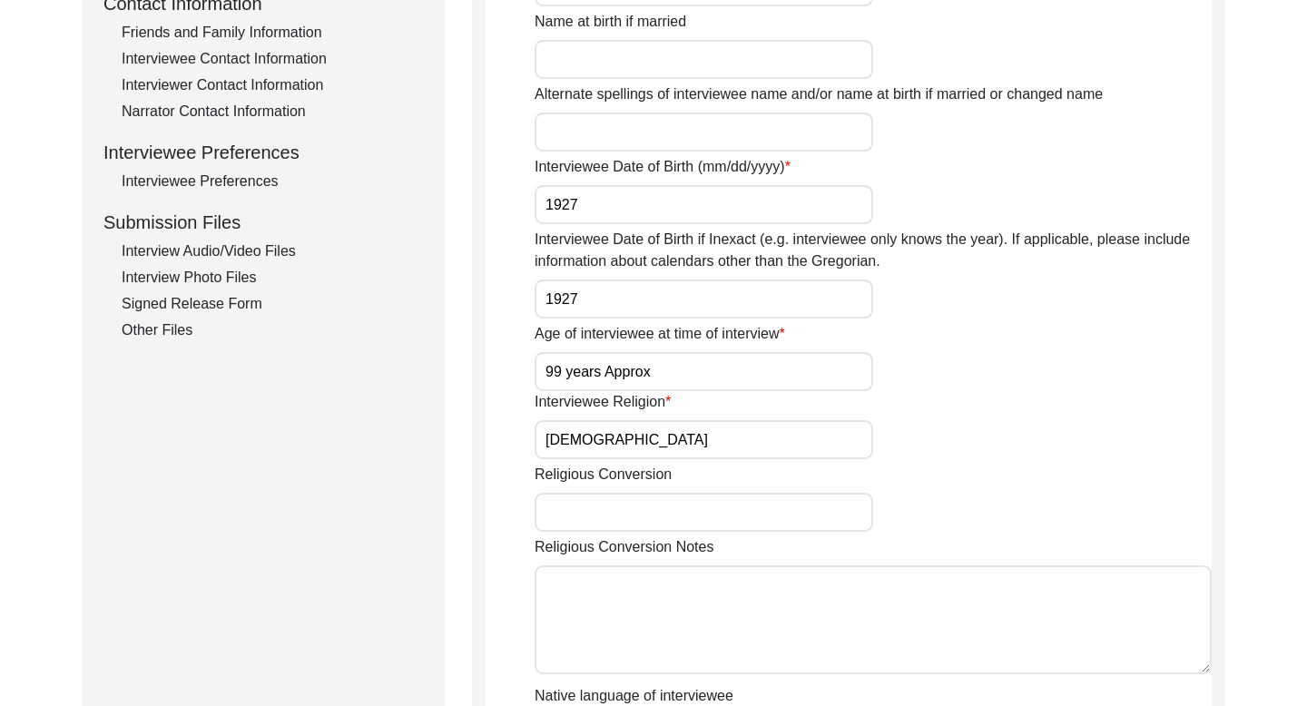
click at [307, 51] on div "Interviewee Contact Information" at bounding box center [272, 59] width 301 height 22
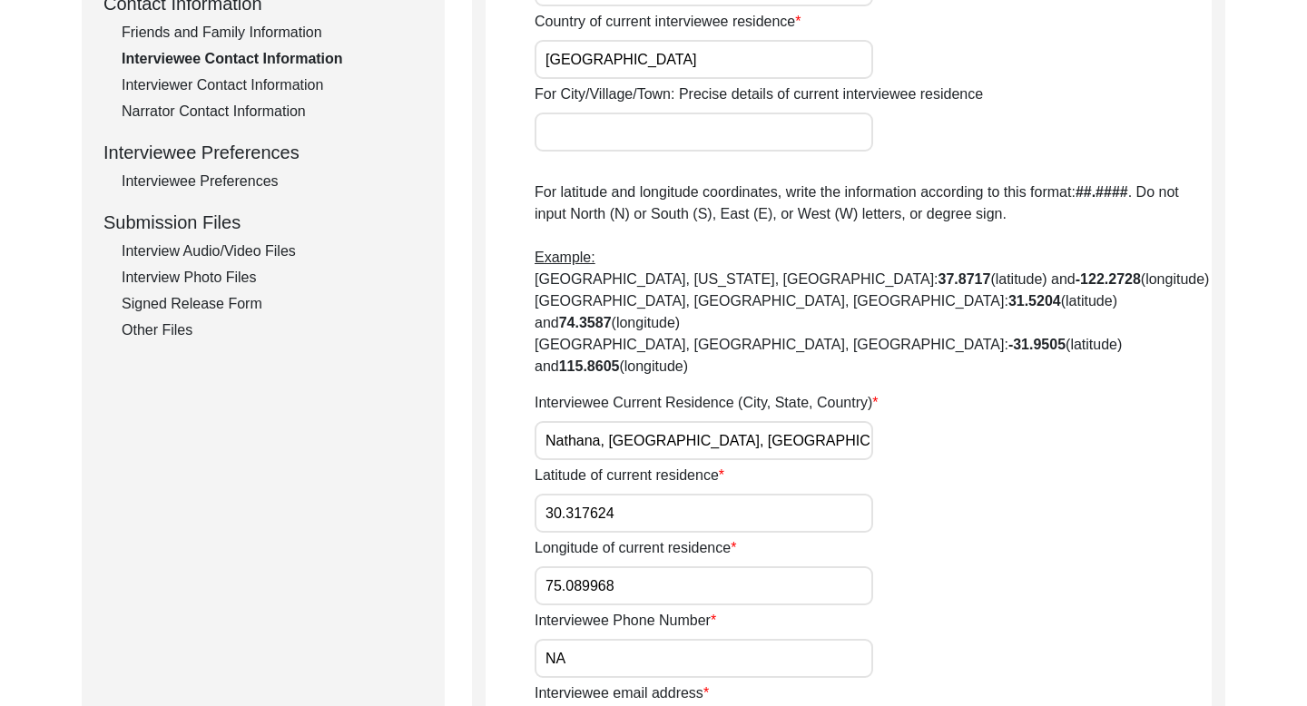
click at [295, 34] on div "Friends and Family Information" at bounding box center [272, 33] width 301 height 22
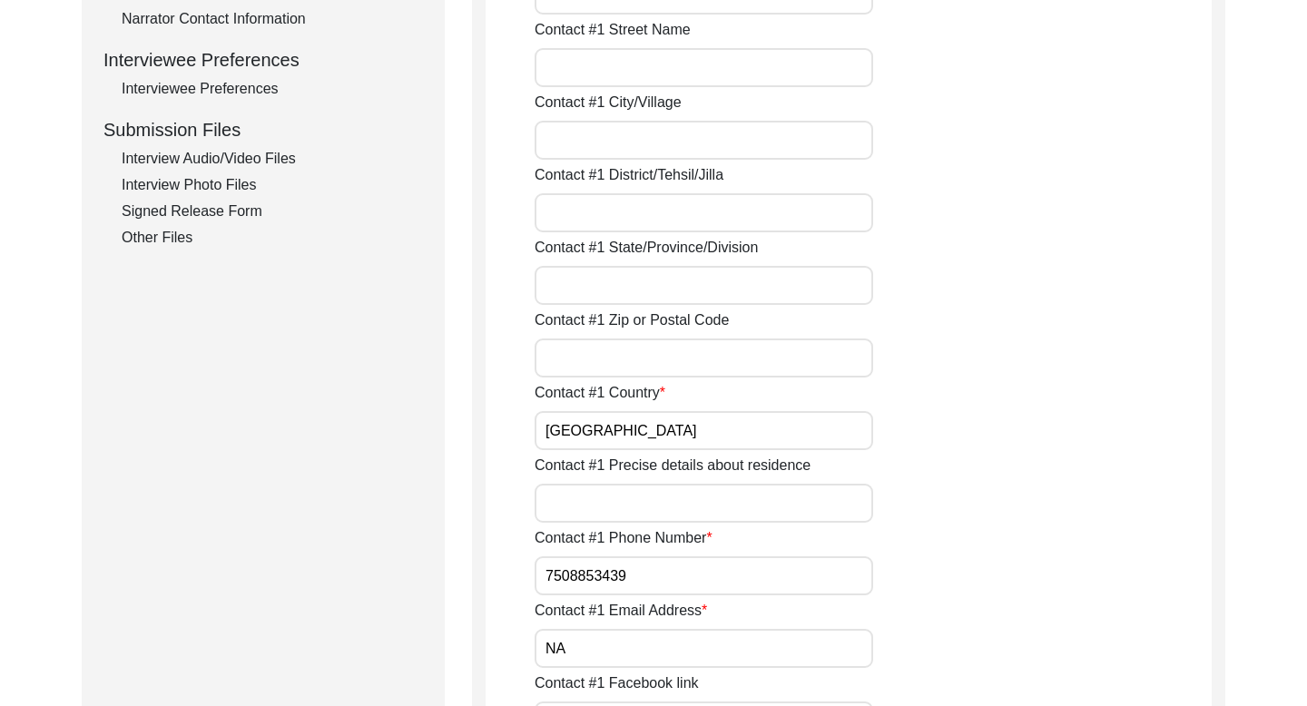
scroll to position [806, 0]
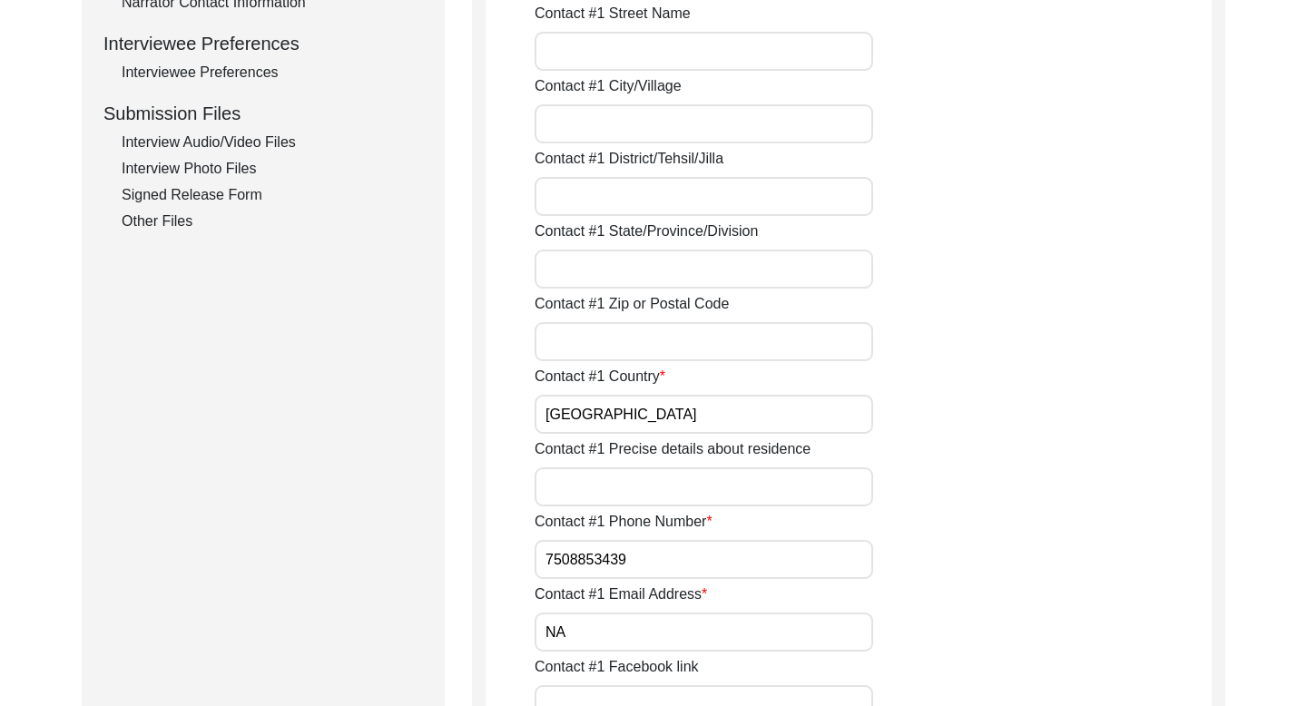
click at [576, 546] on input "7508853439" at bounding box center [703, 559] width 338 height 39
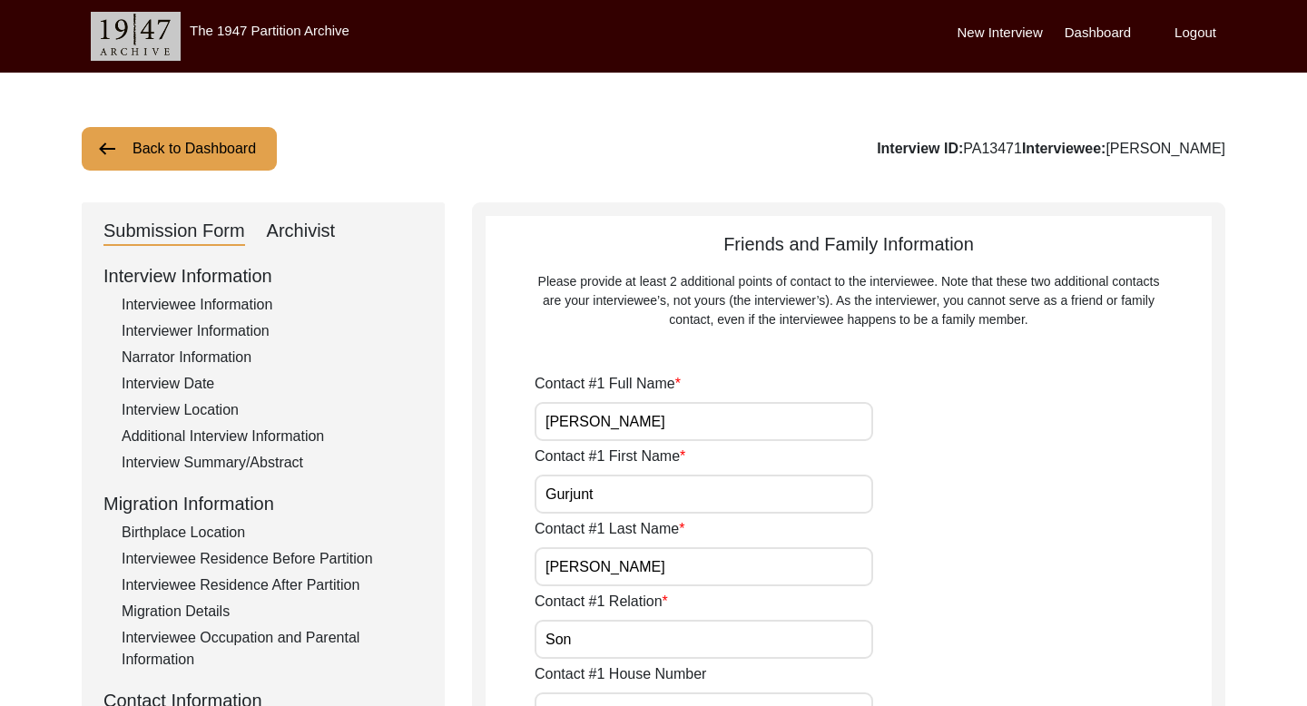
click at [233, 150] on button "Back to Dashboard" at bounding box center [179, 149] width 195 height 44
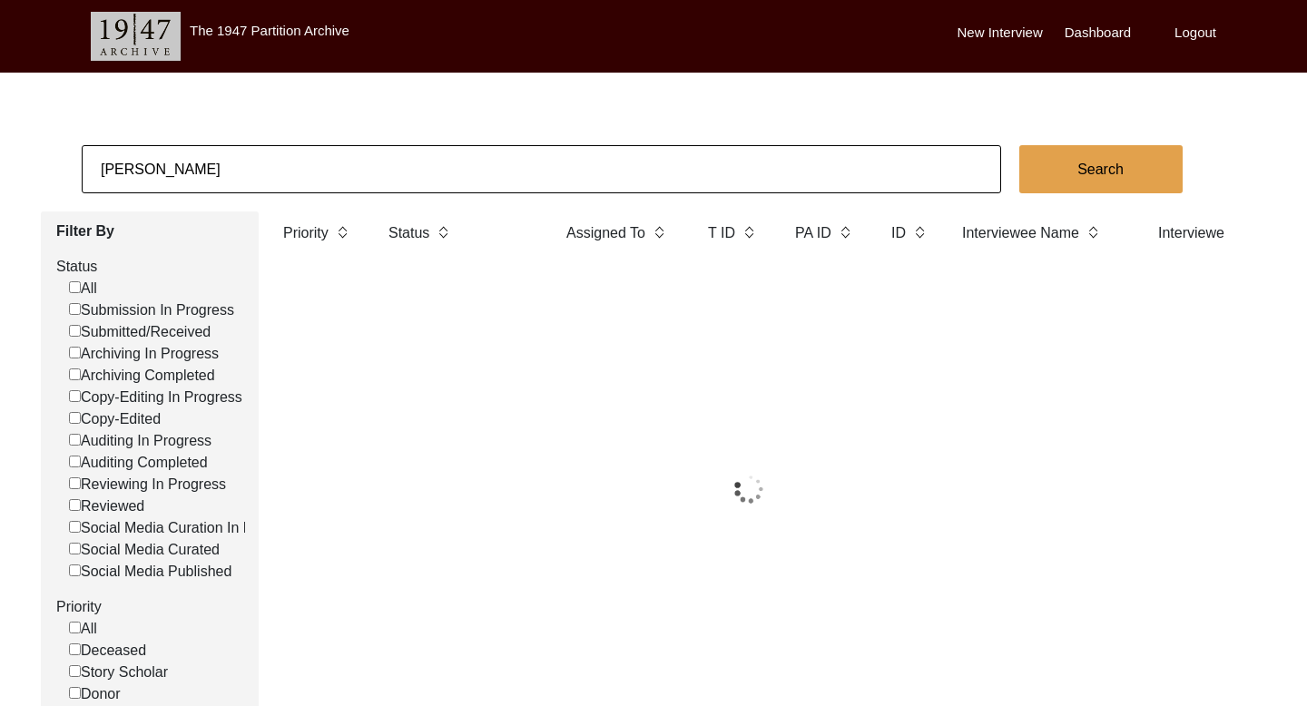
click at [153, 172] on input "[PERSON_NAME]" at bounding box center [541, 169] width 919 height 48
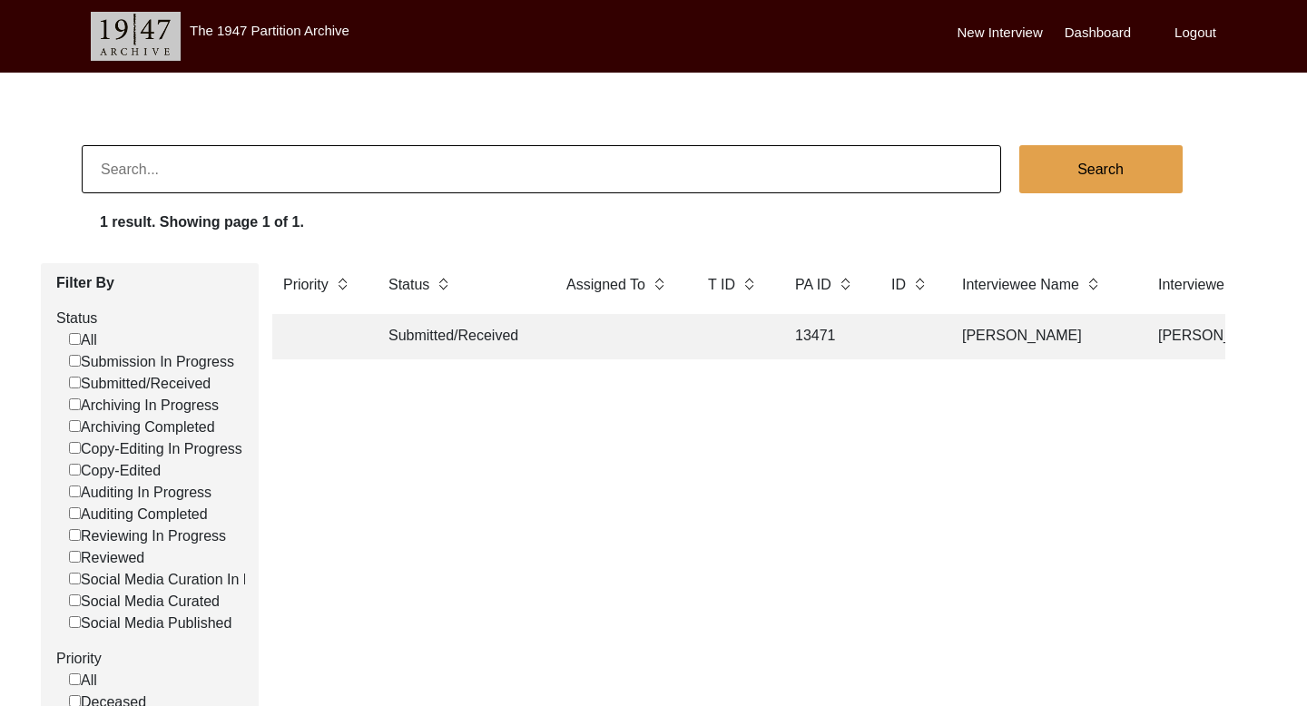
paste input "[PERSON_NAME]"
click at [1128, 187] on button "Search" at bounding box center [1100, 169] width 163 height 48
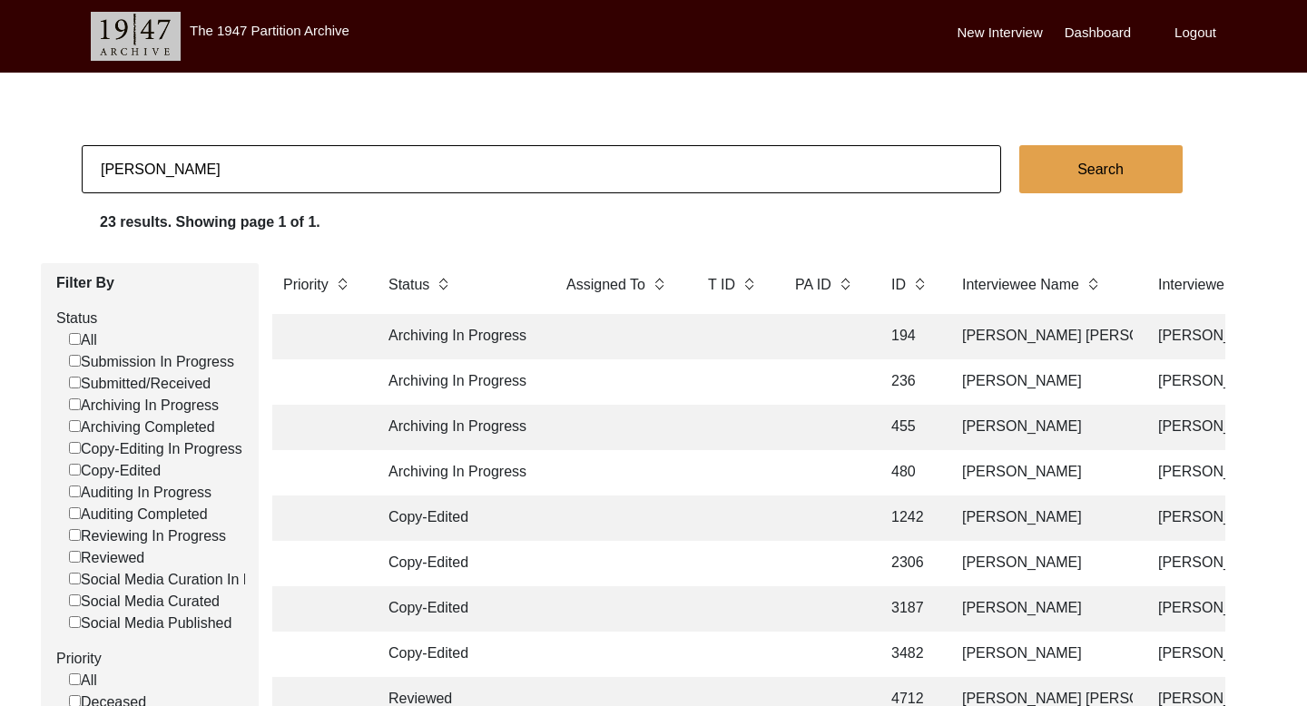
scroll to position [804, 0]
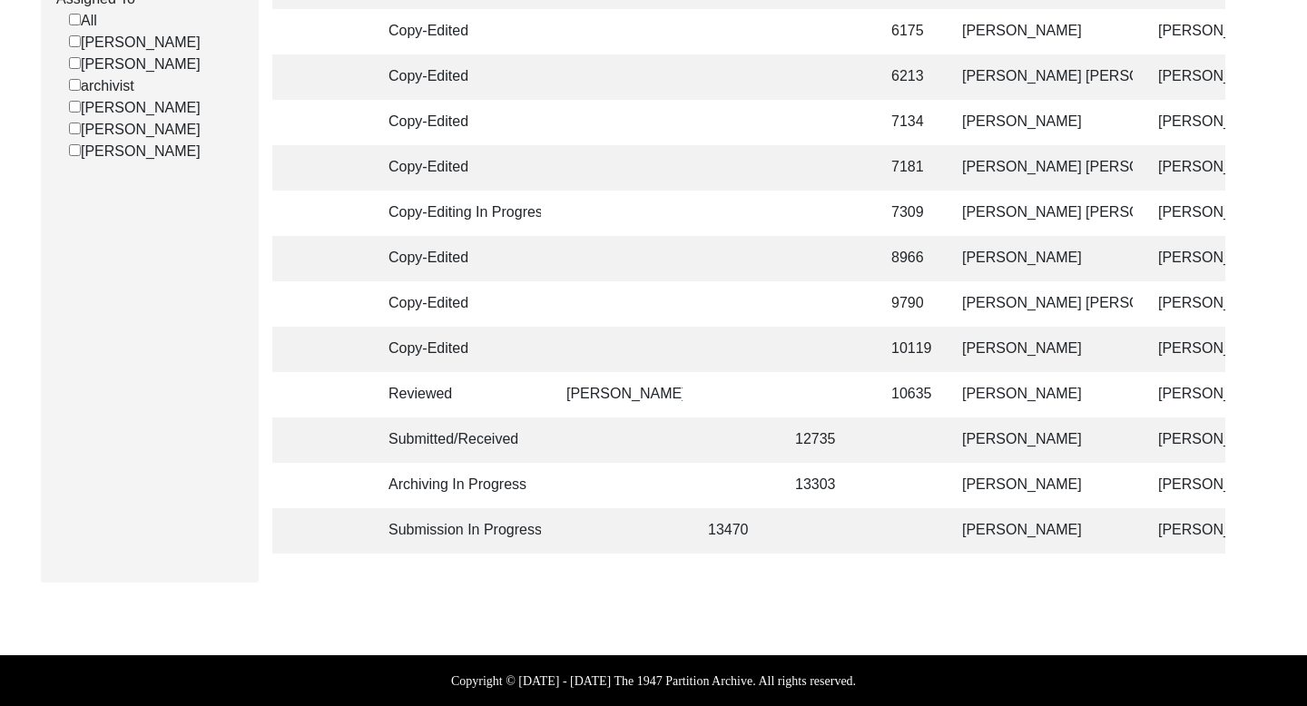
click at [1038, 536] on td "[PERSON_NAME]" at bounding box center [1041, 530] width 181 height 45
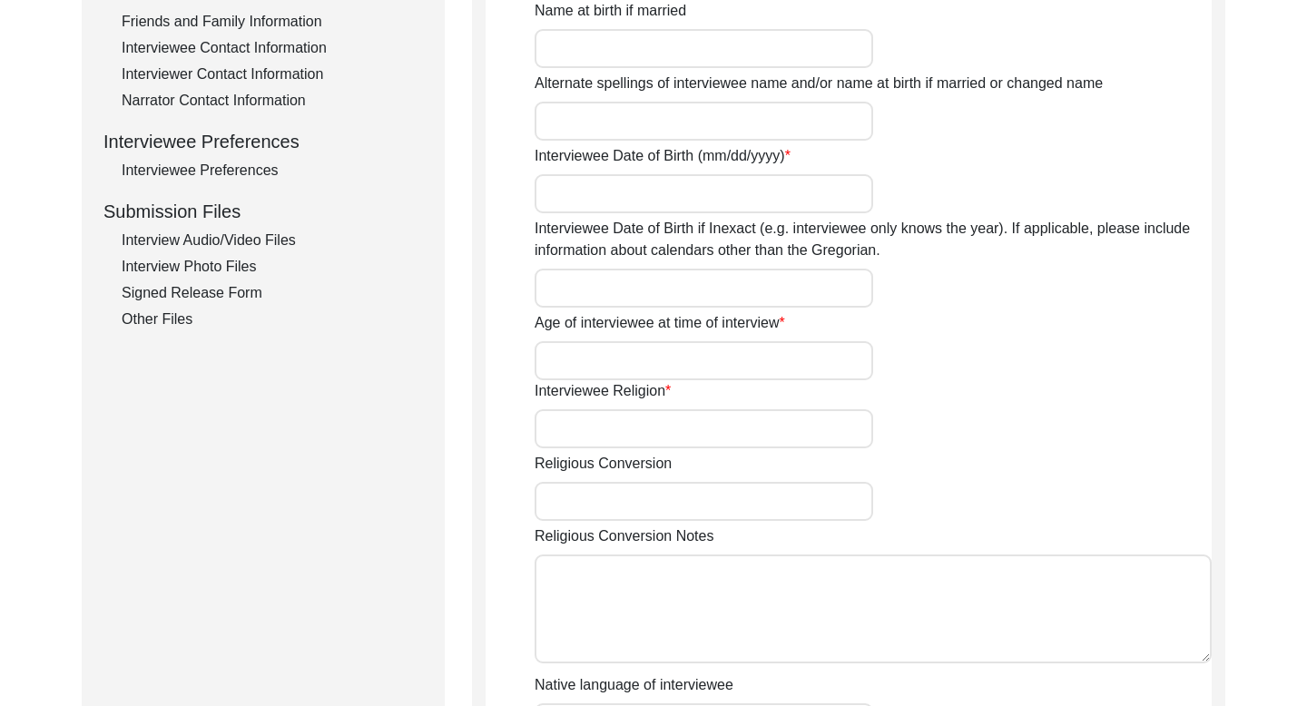
scroll to position [605, 0]
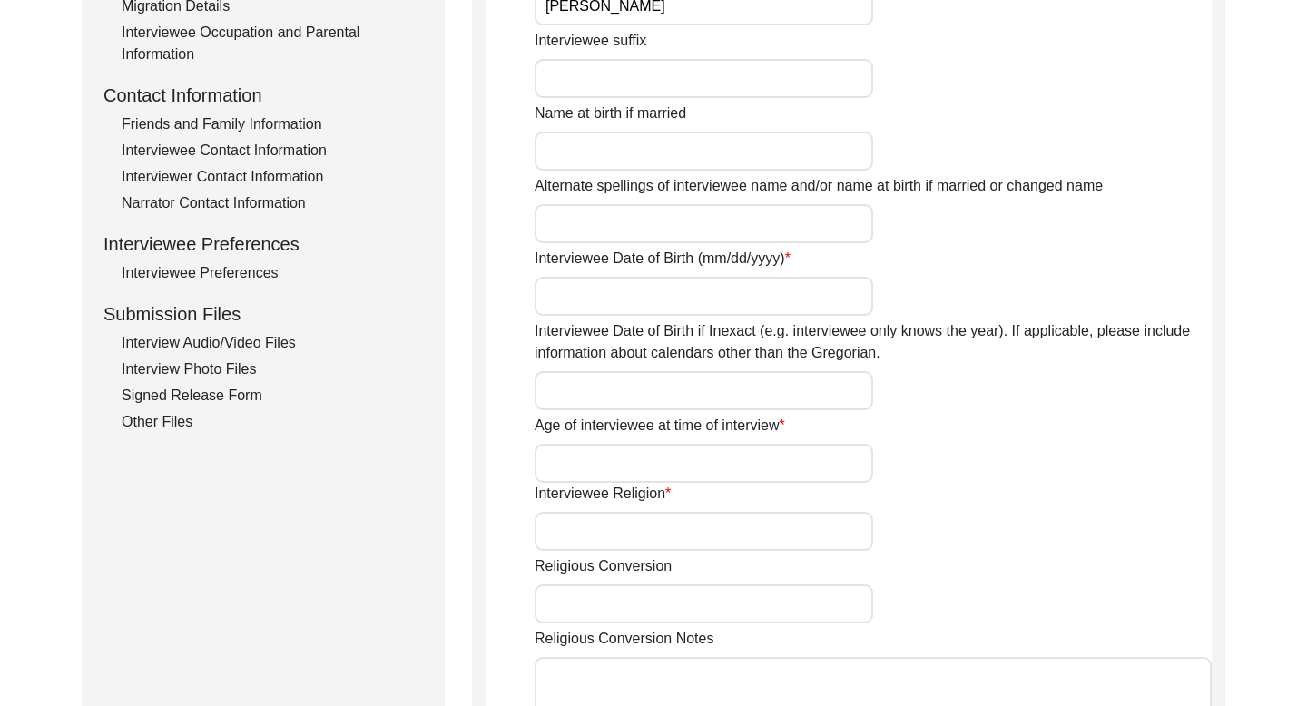
click at [278, 149] on div "Interviewee Contact Information" at bounding box center [272, 151] width 301 height 22
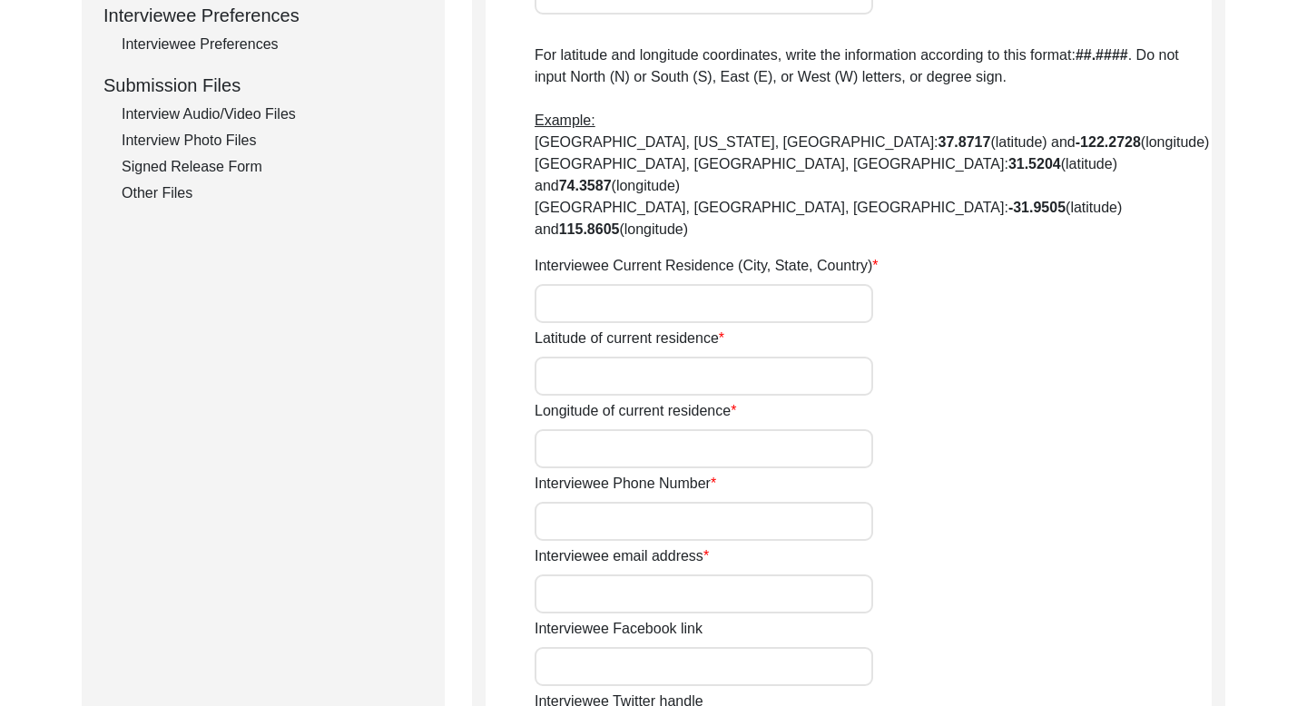
scroll to position [591, 0]
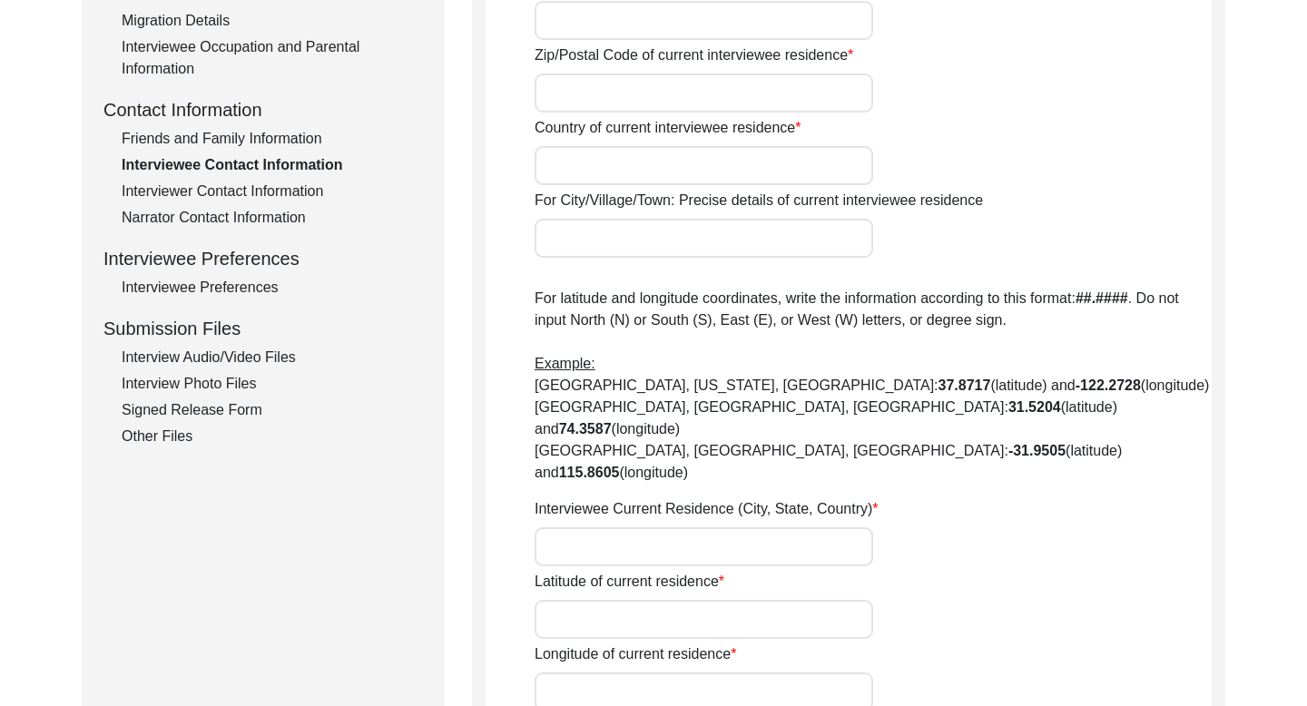
click at [275, 148] on div "Friends and Family Information" at bounding box center [272, 139] width 301 height 22
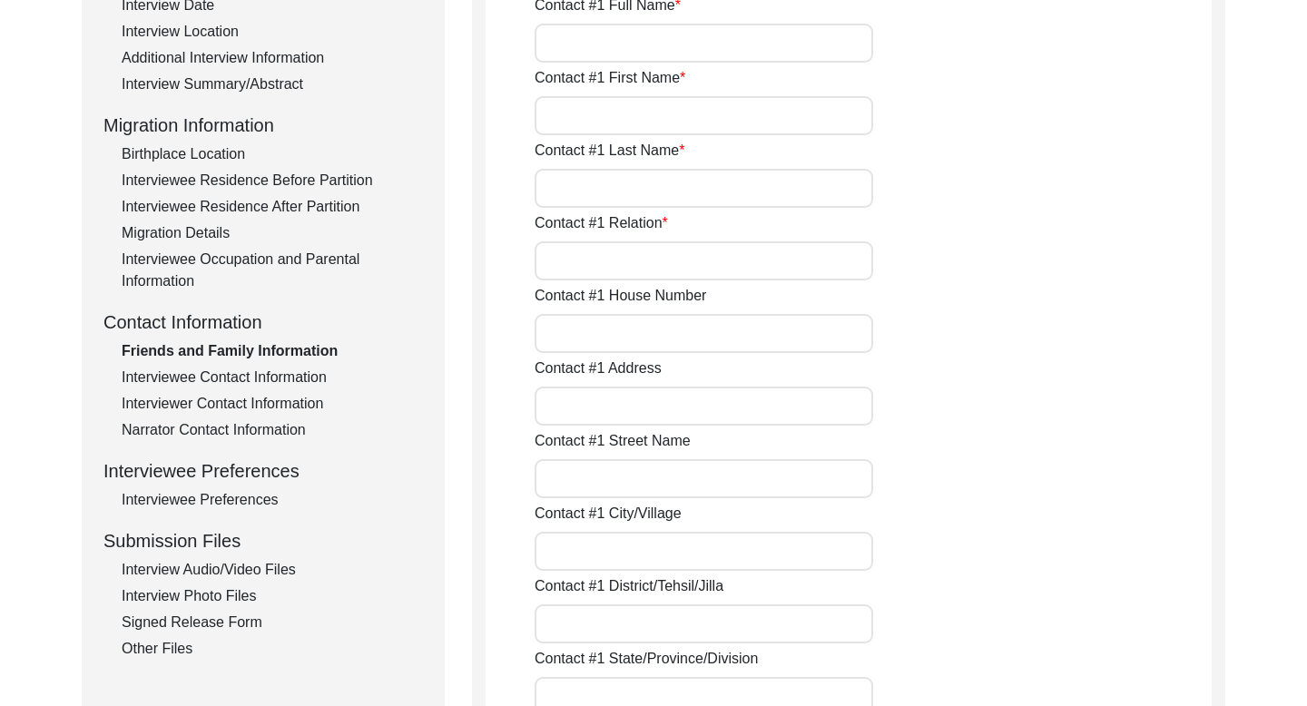
scroll to position [0, 0]
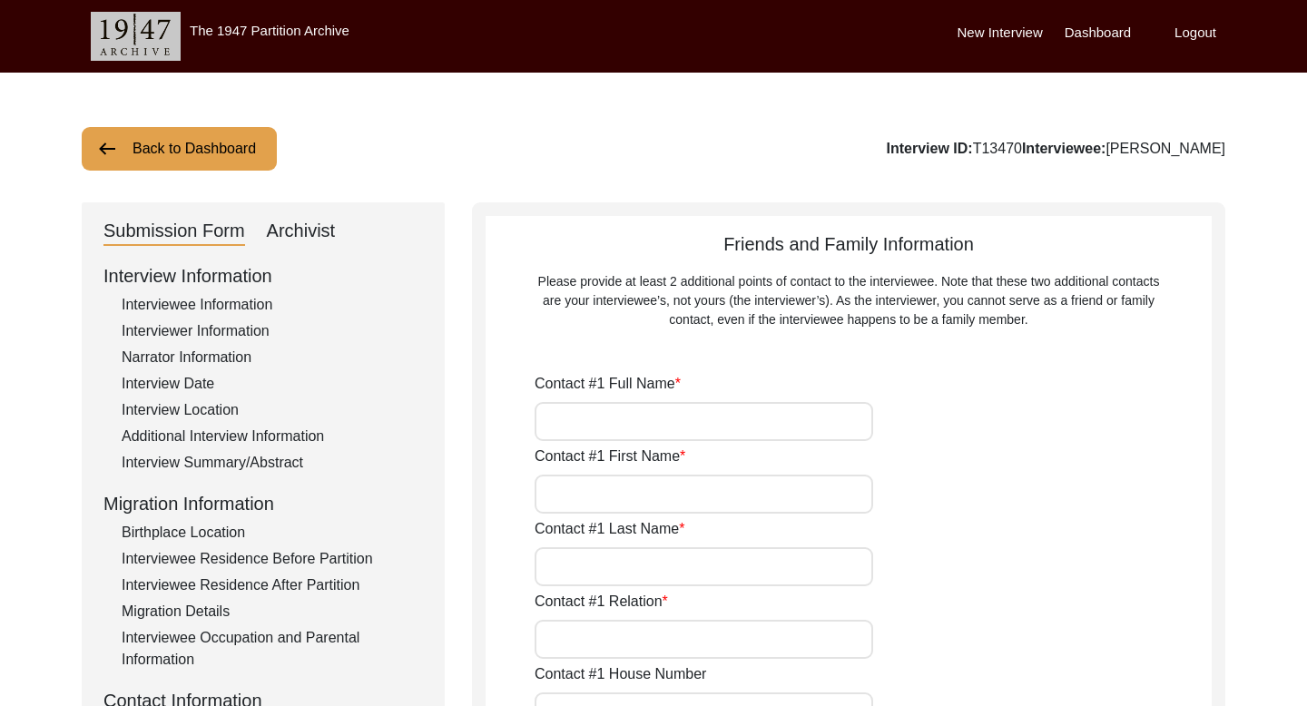
click at [101, 136] on button "Back to Dashboard" at bounding box center [179, 149] width 195 height 44
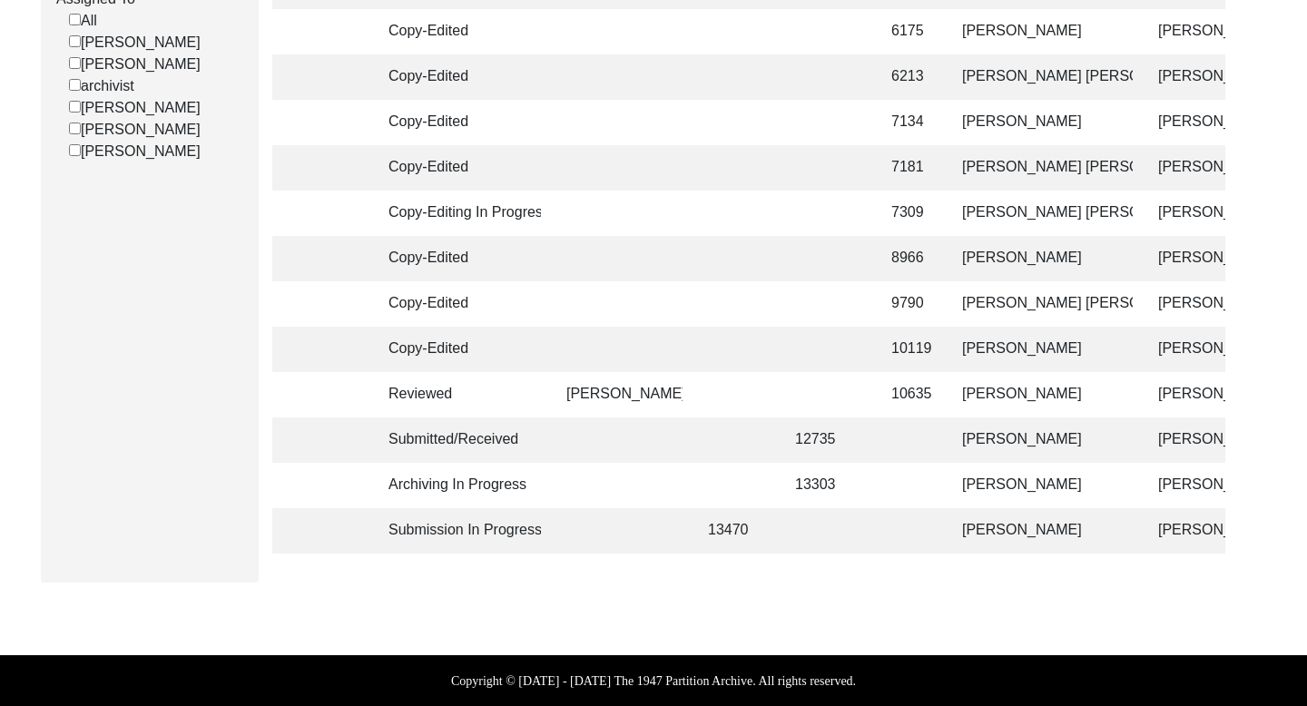
click at [1028, 491] on td "[PERSON_NAME]" at bounding box center [1041, 485] width 181 height 45
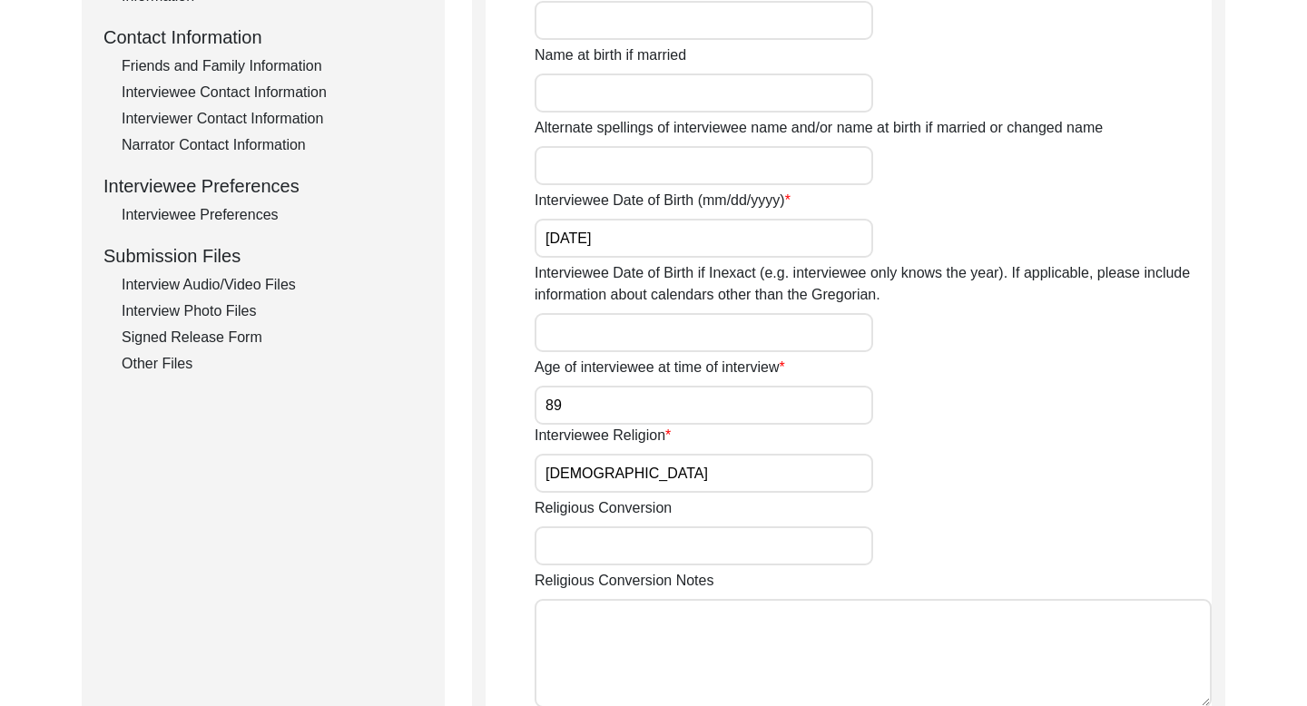
scroll to position [625, 0]
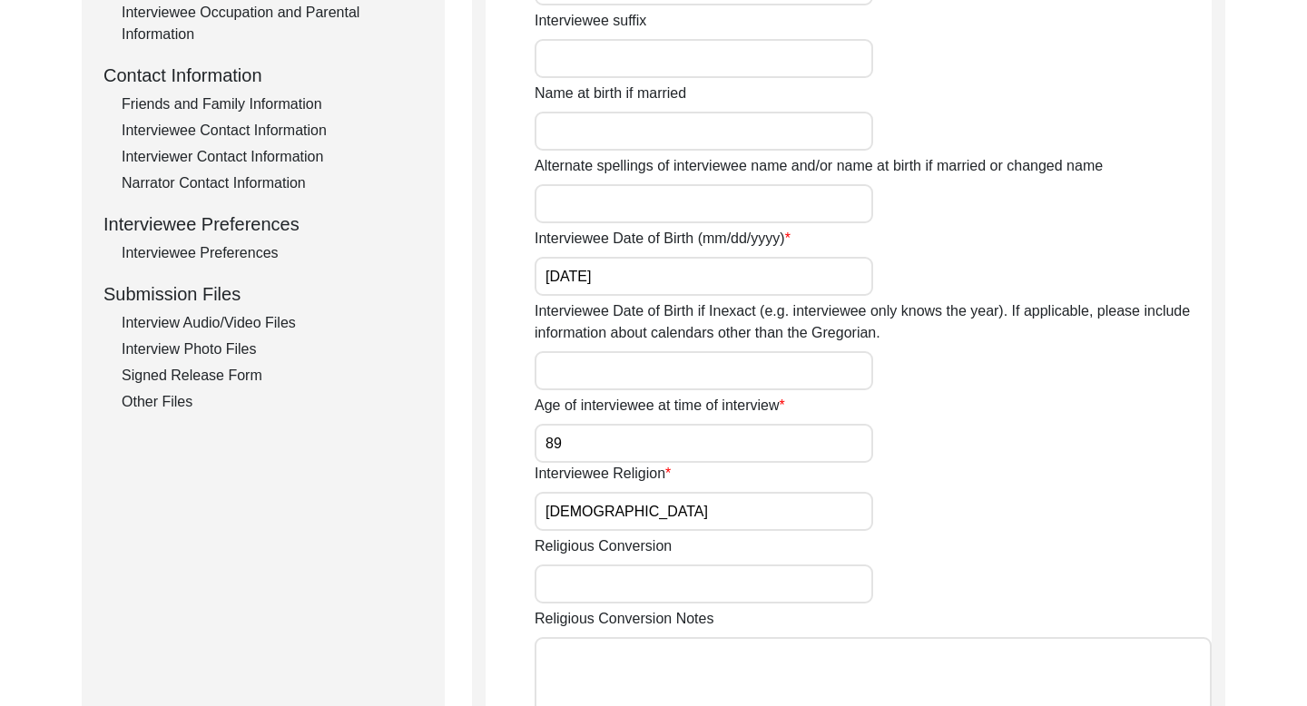
click at [234, 99] on div "Friends and Family Information" at bounding box center [272, 104] width 301 height 22
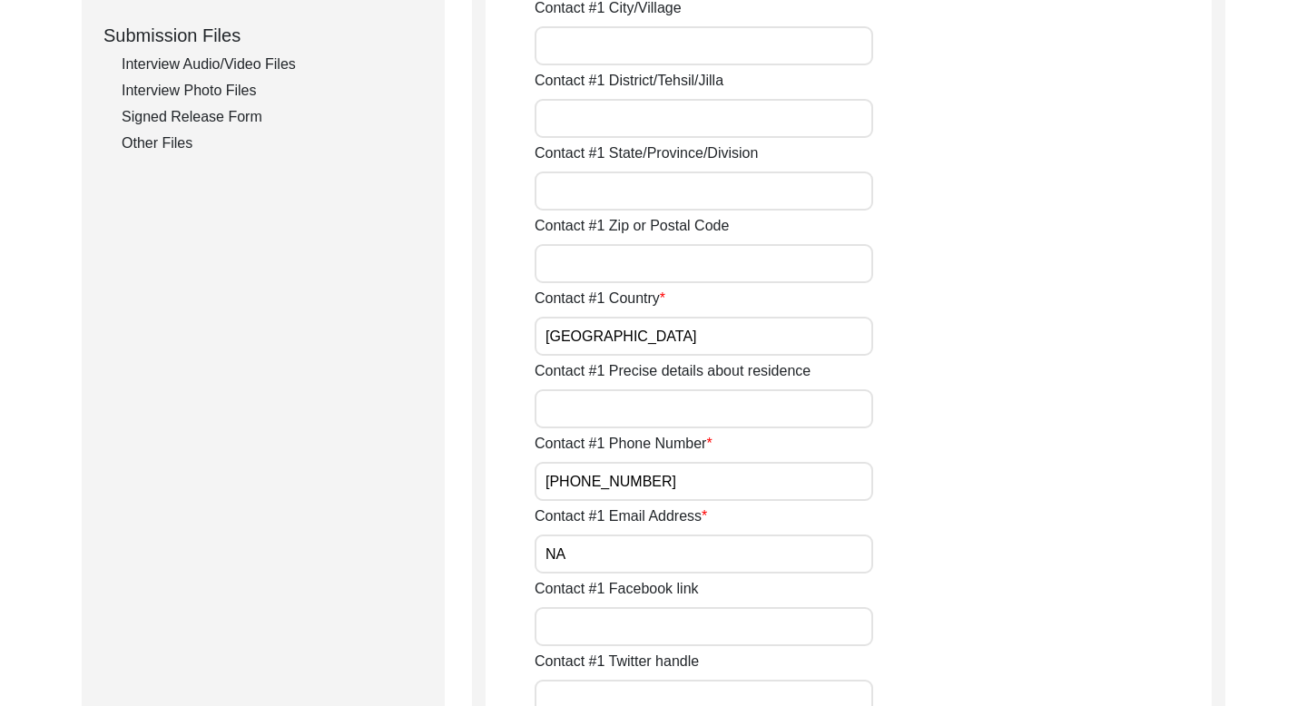
scroll to position [895, 0]
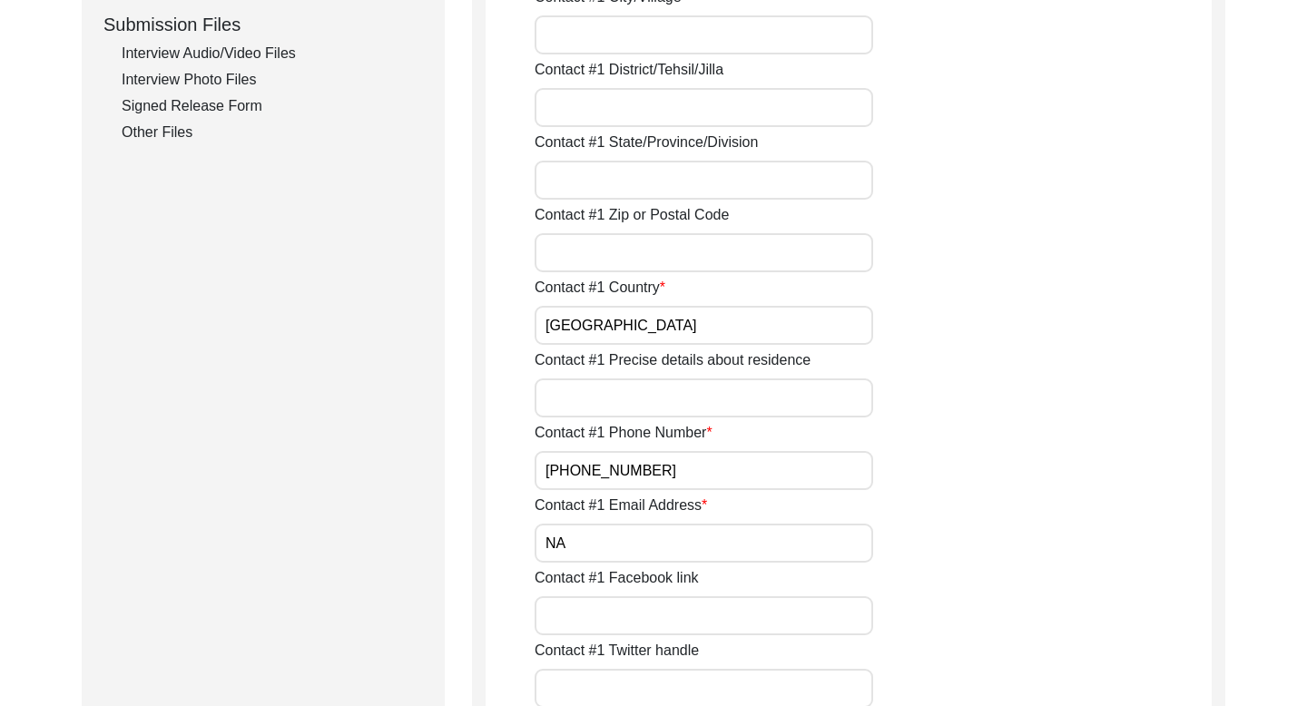
click at [559, 466] on input "[PHONE_NUMBER]" at bounding box center [703, 470] width 338 height 39
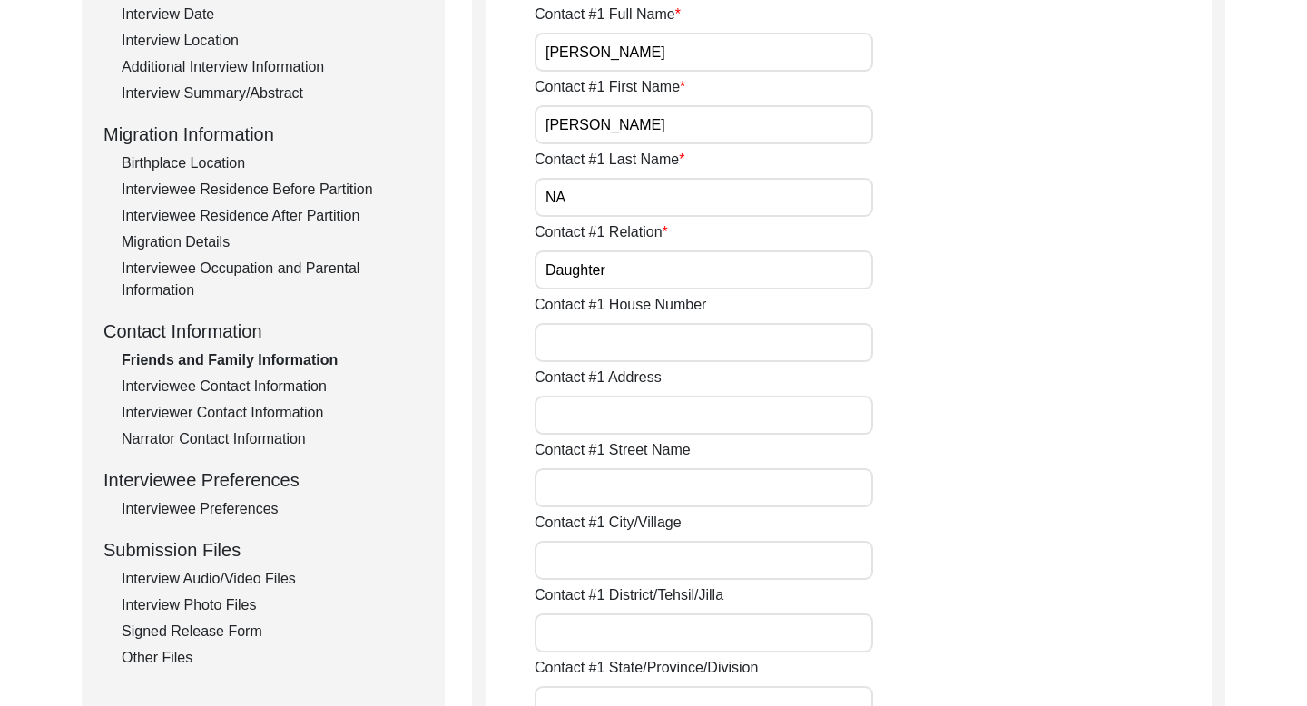
scroll to position [483, 0]
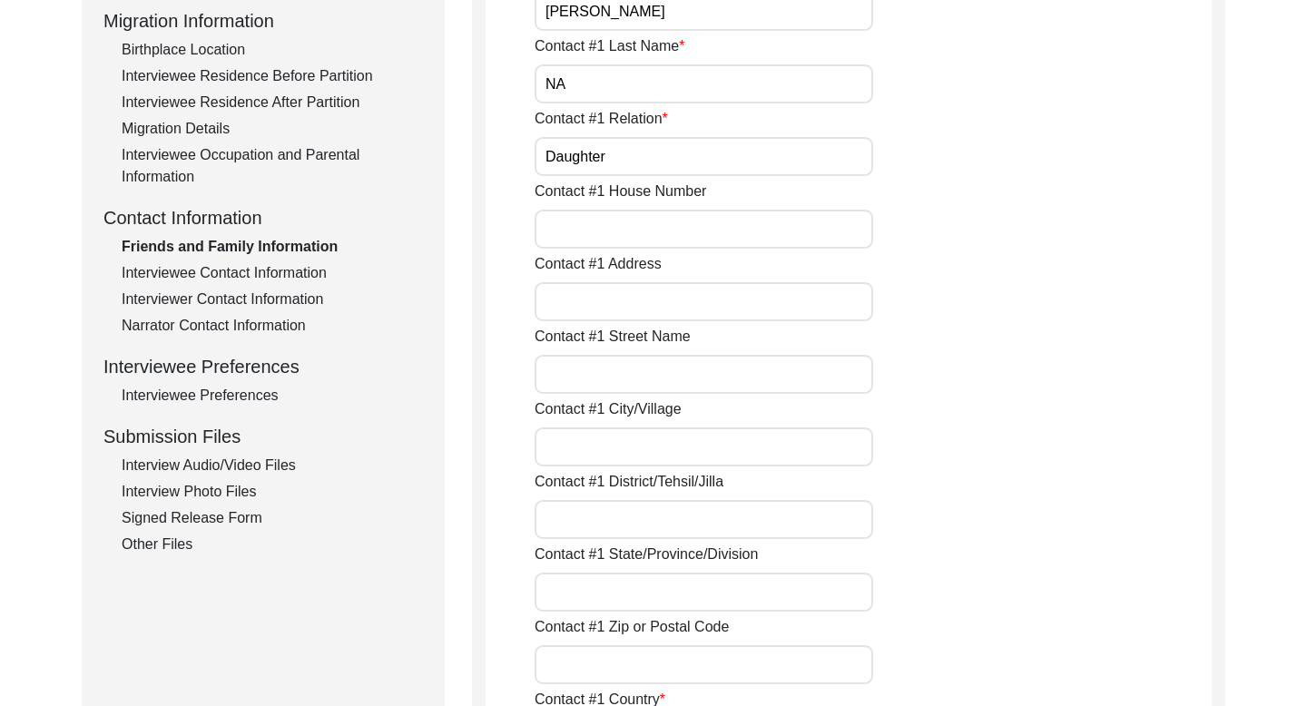
click at [275, 279] on div "Interviewee Contact Information" at bounding box center [272, 273] width 301 height 22
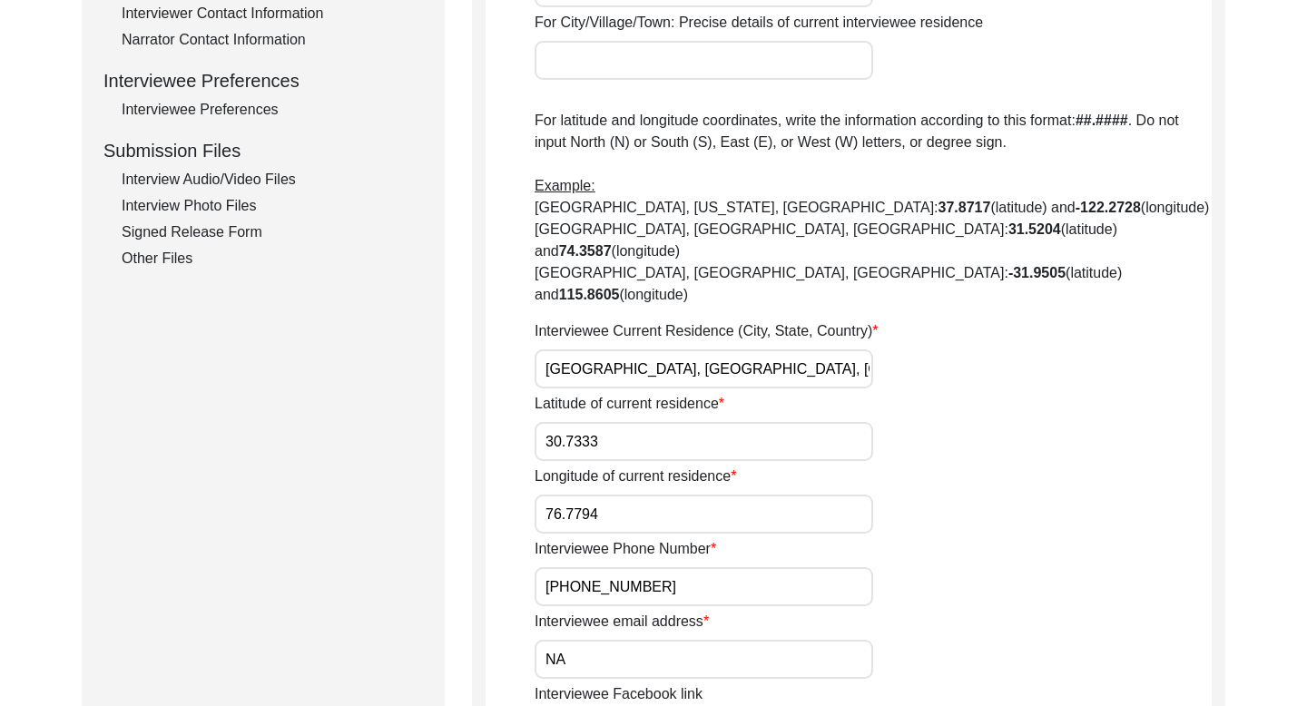
scroll to position [781, 0]
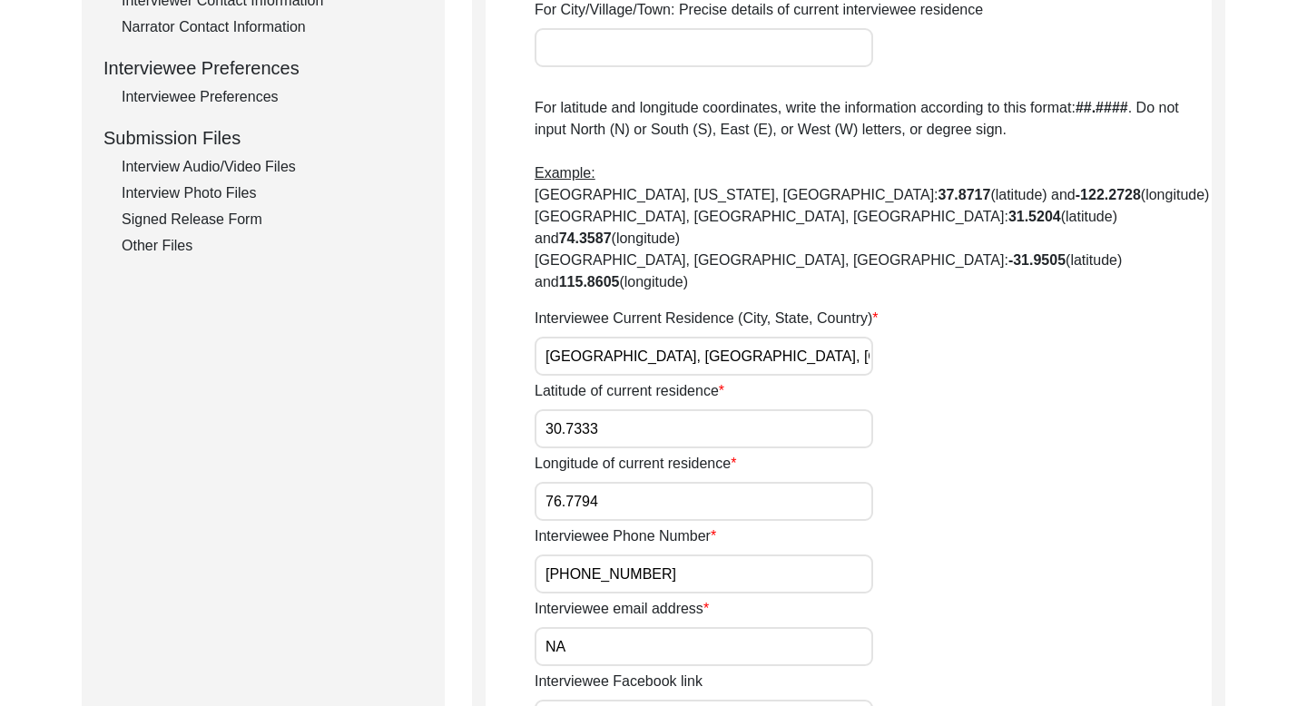
click at [595, 554] on input "[PHONE_NUMBER]" at bounding box center [703, 573] width 338 height 39
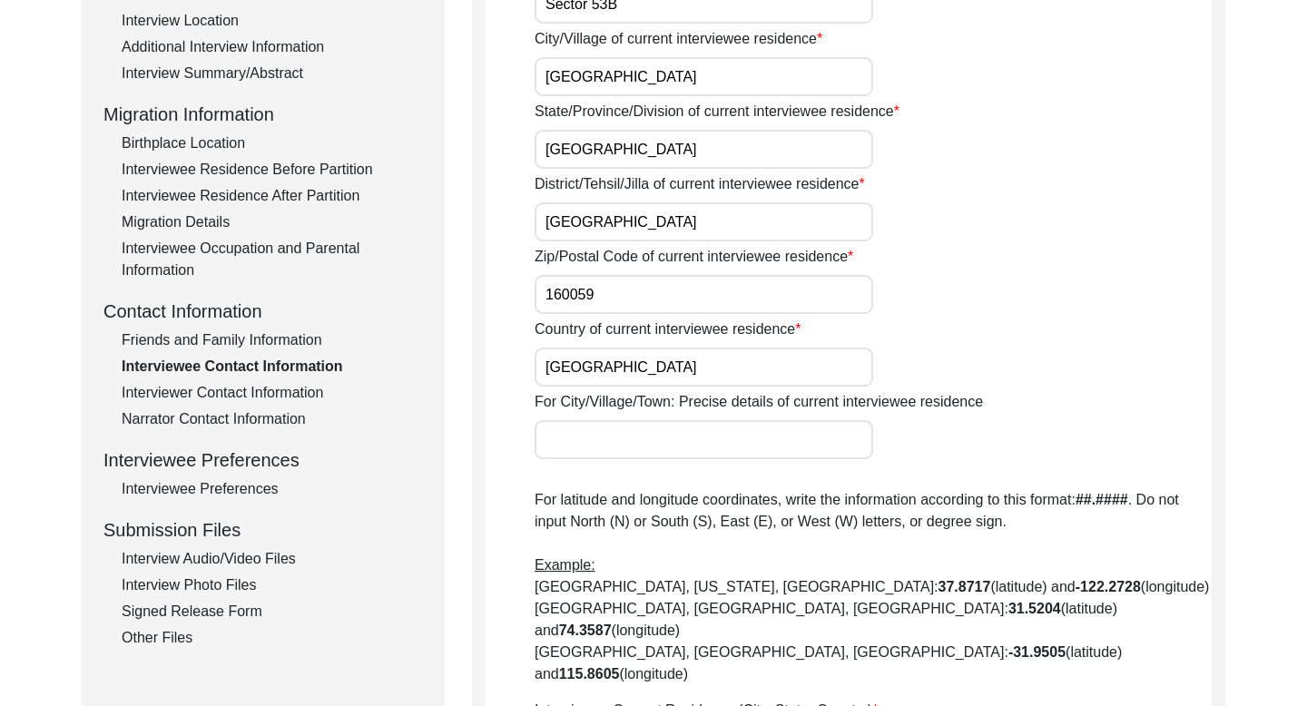
scroll to position [0, 0]
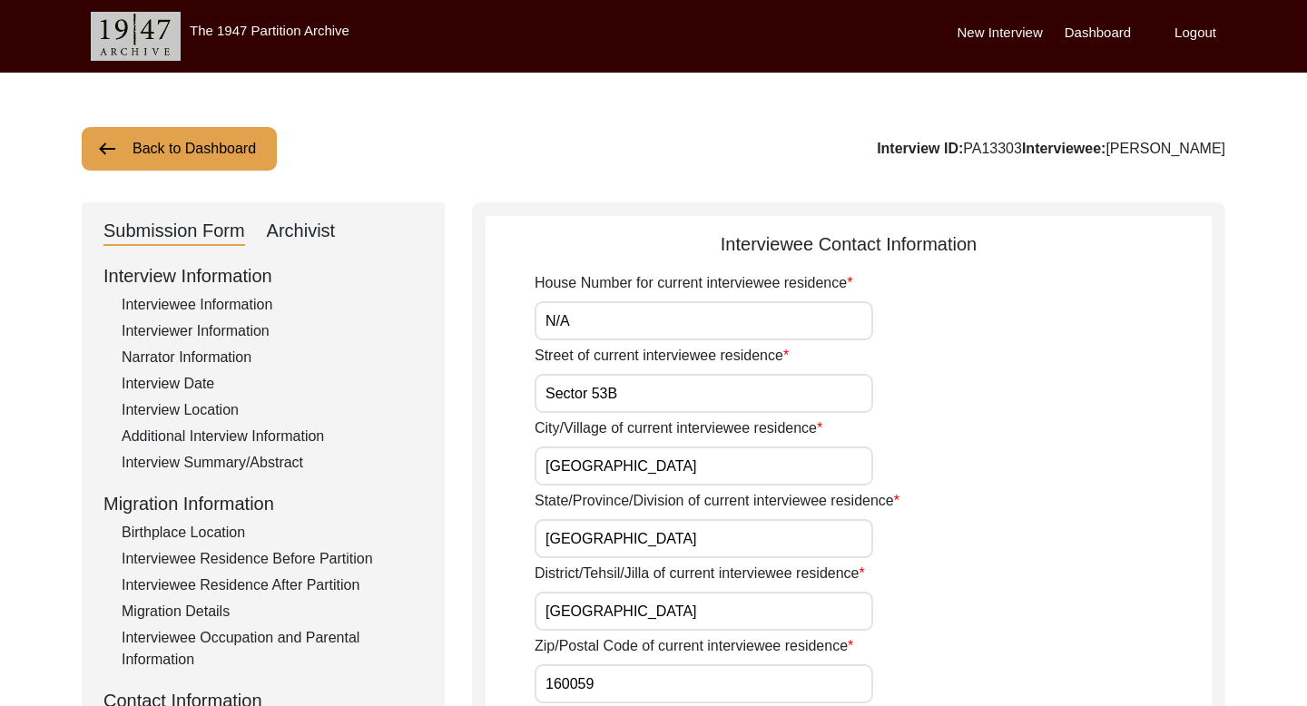
click at [191, 160] on button "Back to Dashboard" at bounding box center [179, 149] width 195 height 44
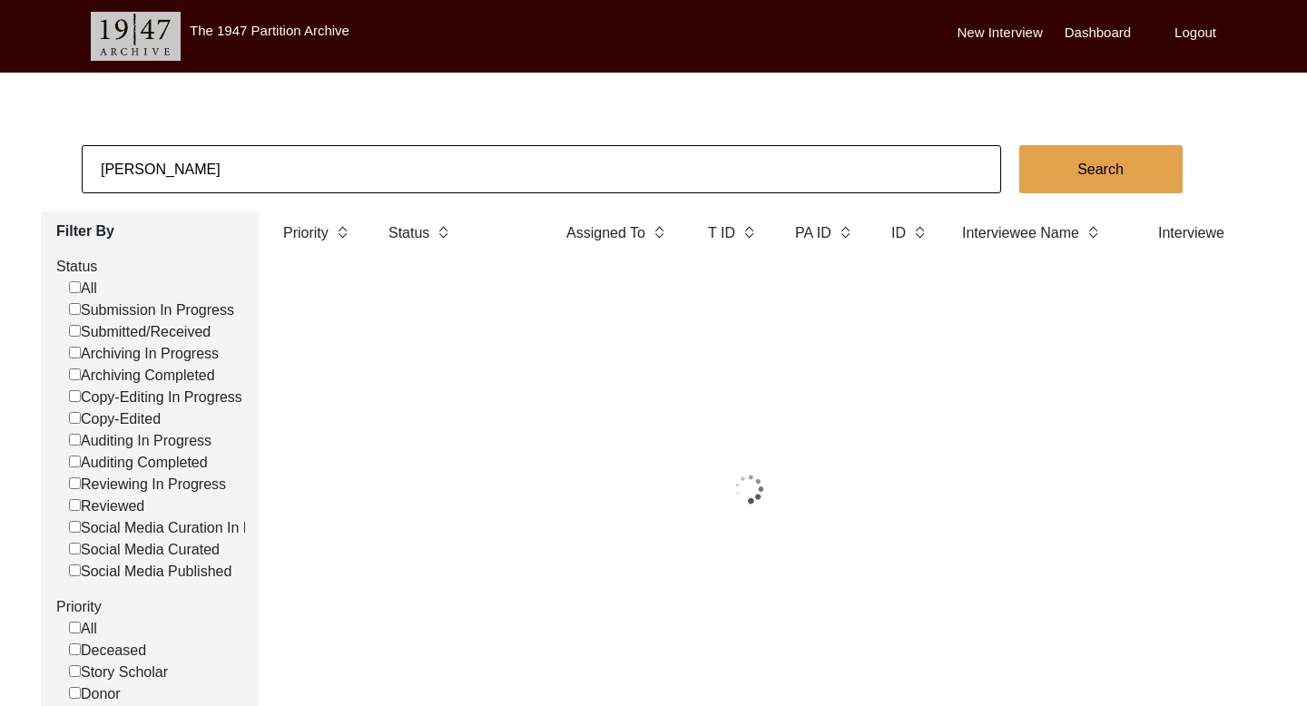
click at [159, 166] on input "[PERSON_NAME]" at bounding box center [541, 169] width 919 height 48
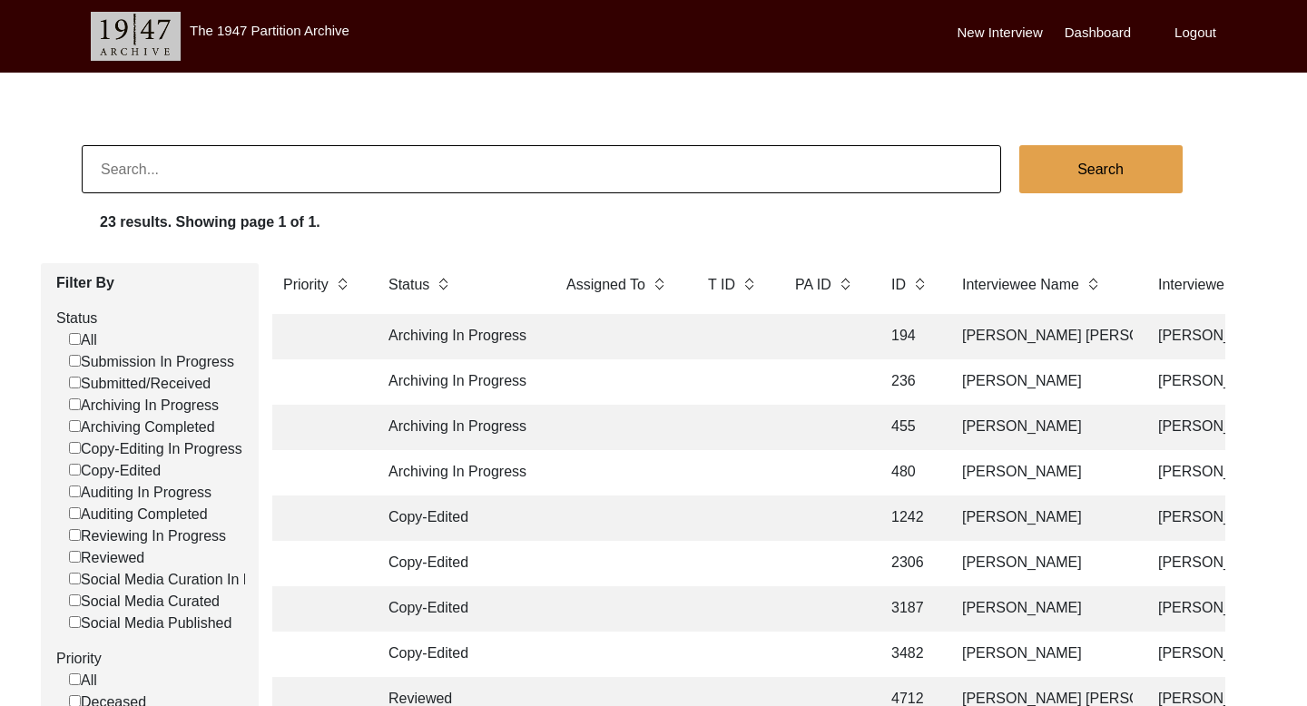
paste input "[PERSON_NAME]"
click at [1123, 166] on button "Search" at bounding box center [1100, 169] width 163 height 48
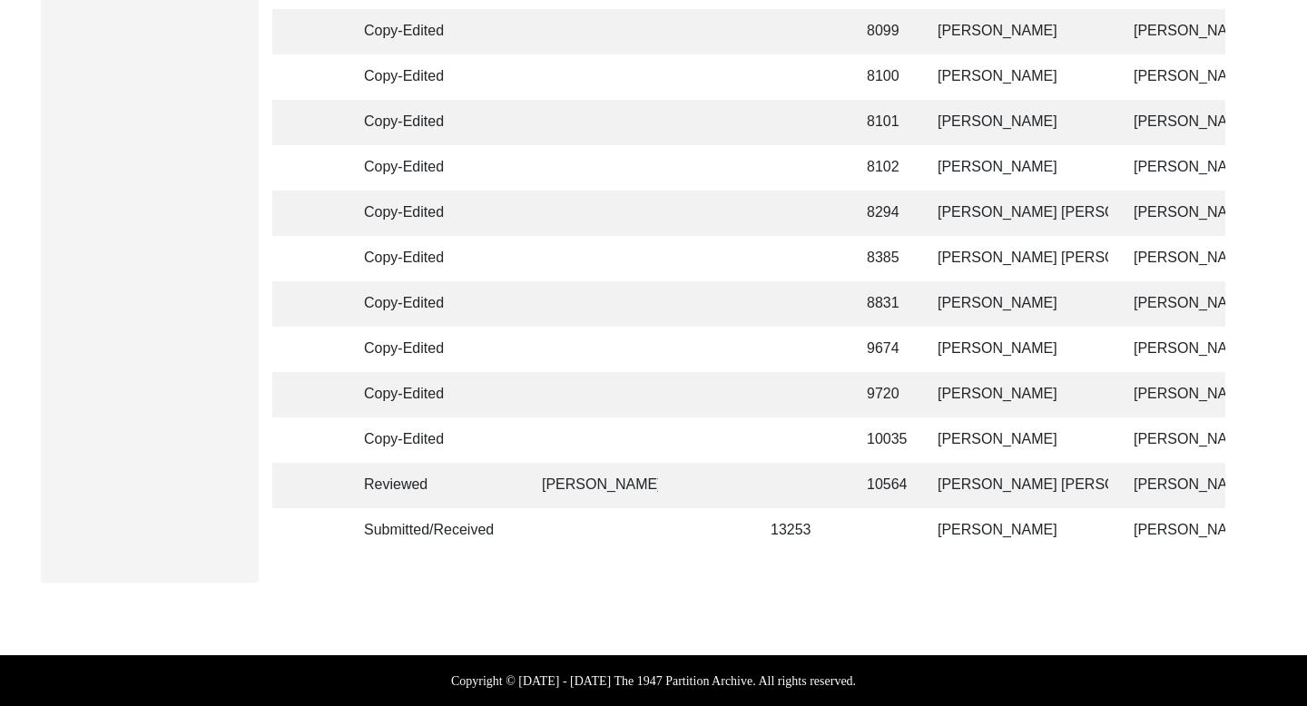
scroll to position [0, 29]
click at [997, 524] on td "[PERSON_NAME]" at bounding box center [1012, 530] width 181 height 45
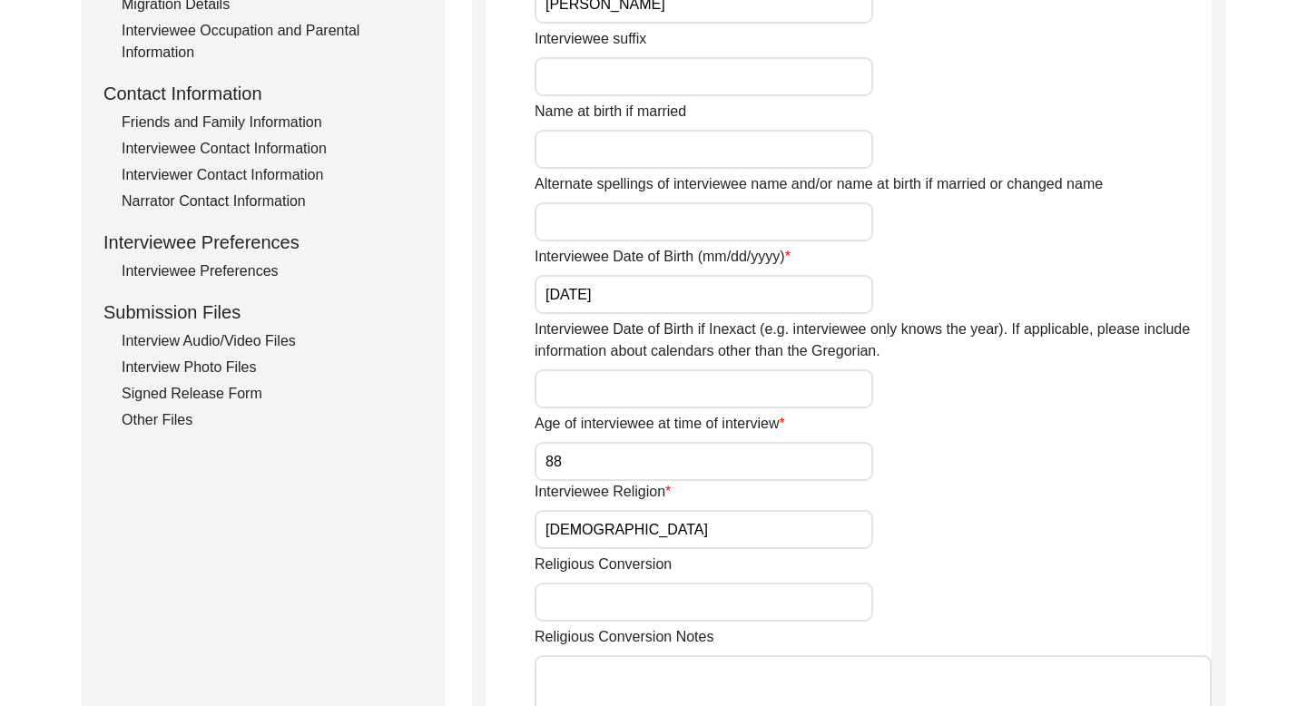
scroll to position [593, 0]
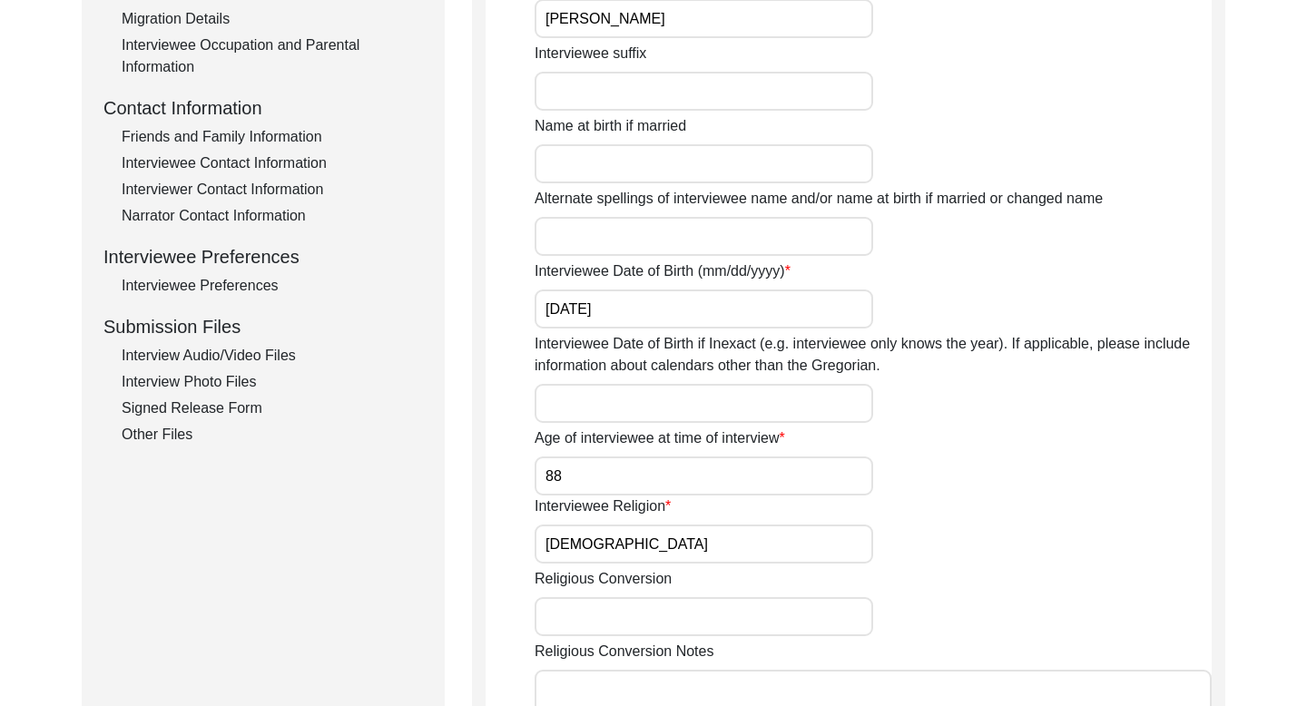
click at [284, 157] on div "Interviewee Contact Information" at bounding box center [272, 163] width 301 height 22
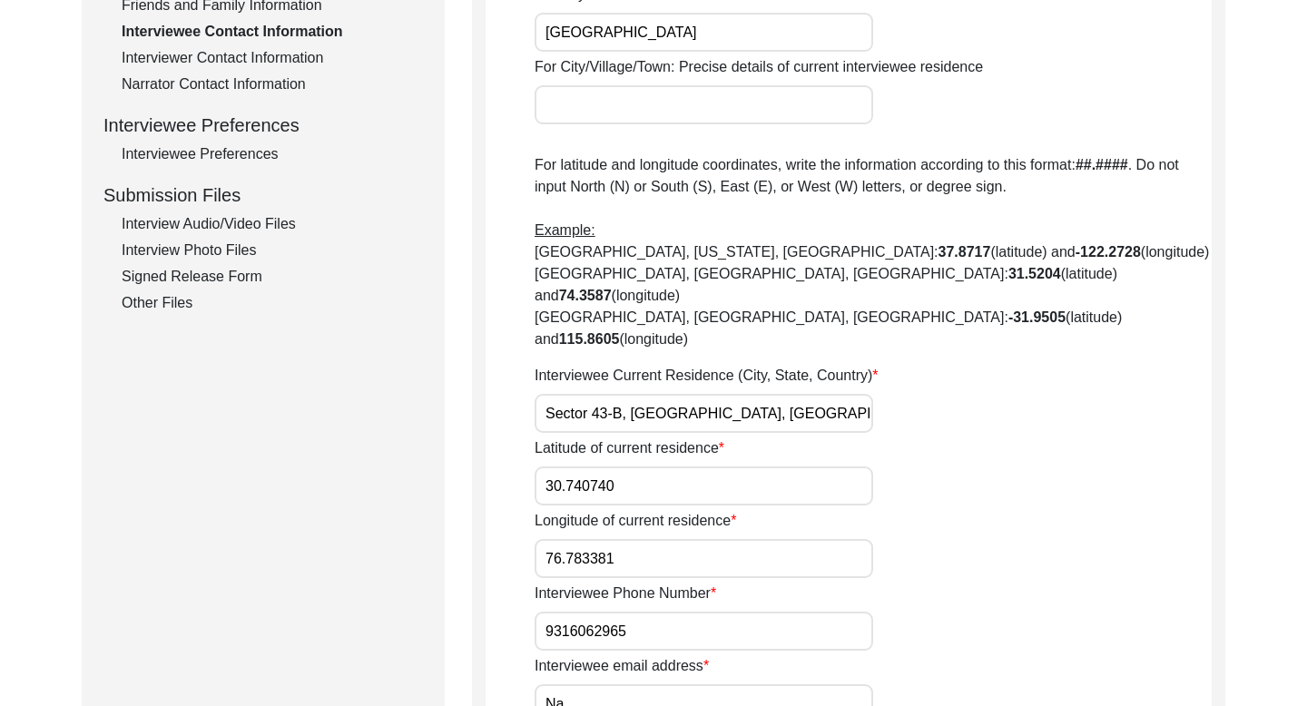
scroll to position [750, 0]
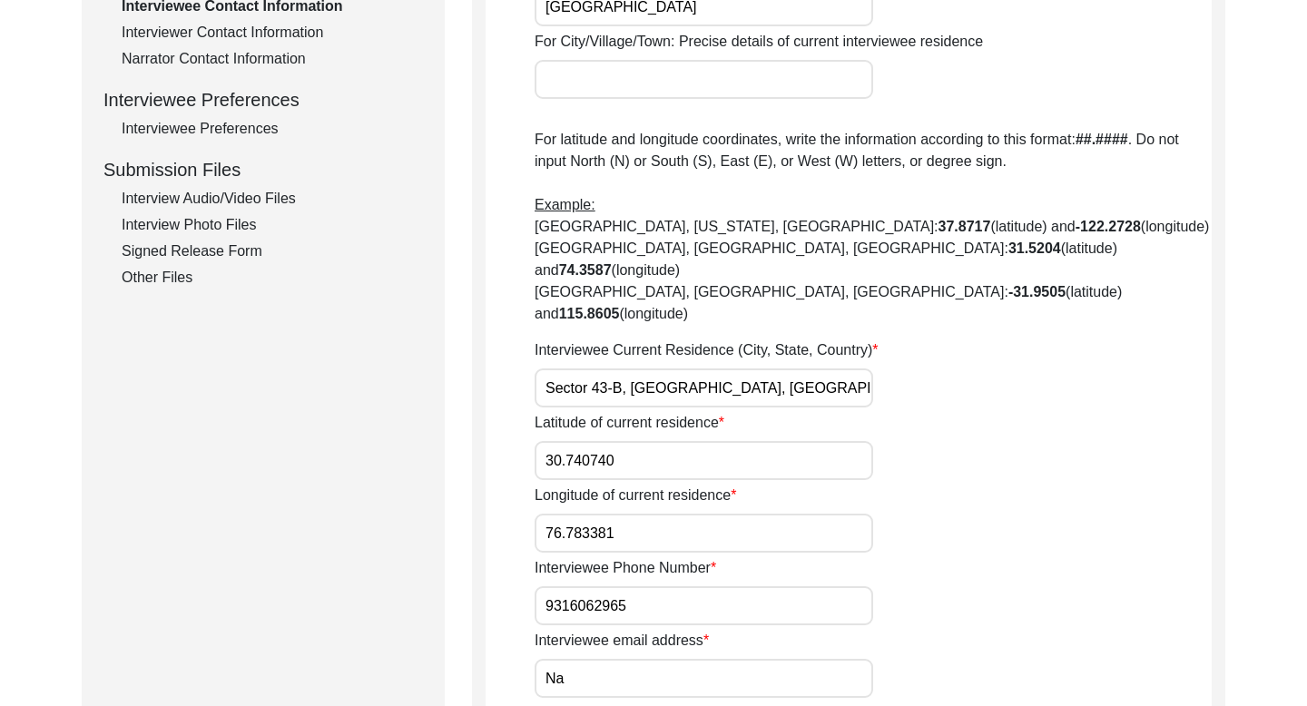
click at [594, 586] on input "9316062965" at bounding box center [703, 605] width 338 height 39
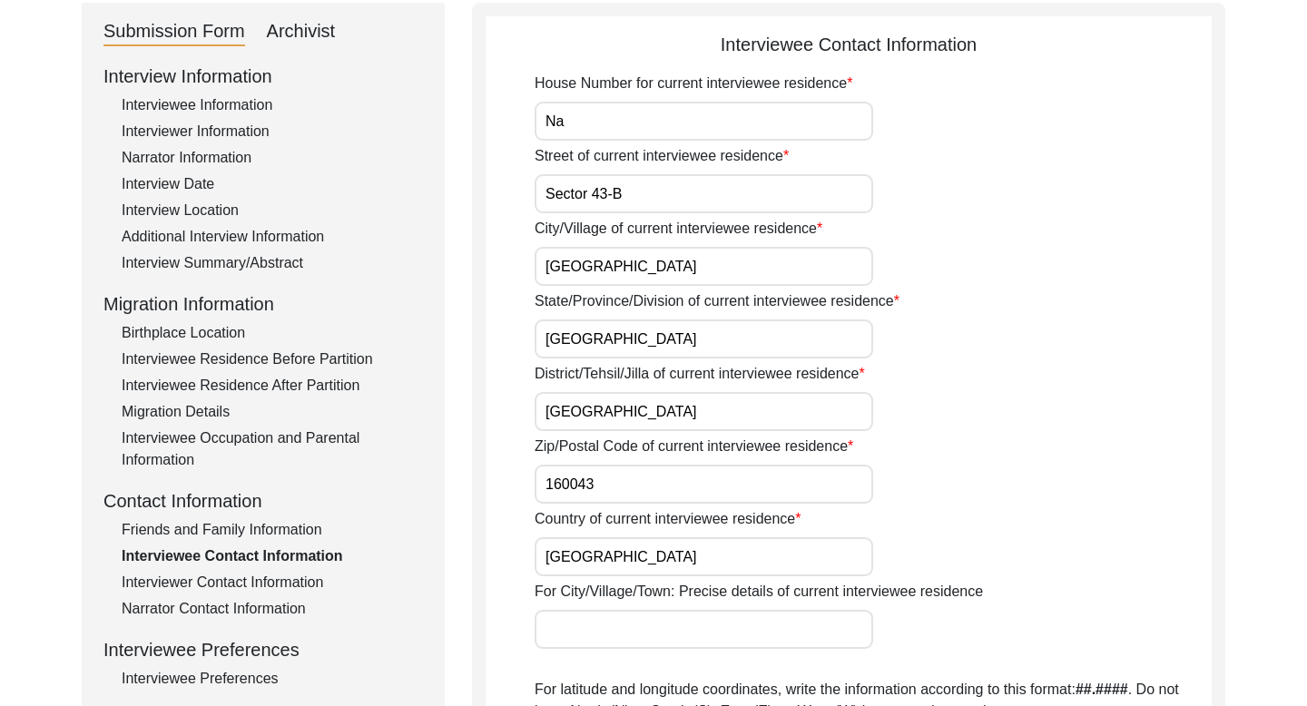
scroll to position [0, 0]
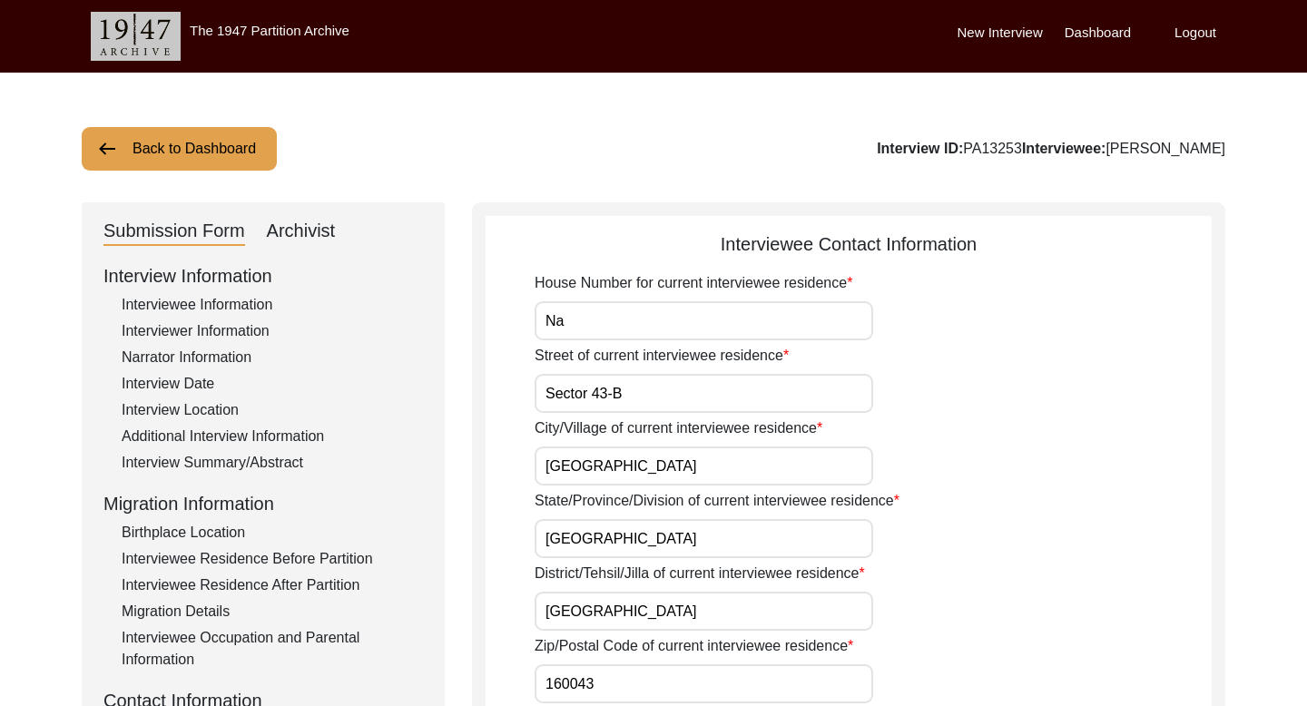
click at [227, 156] on button "Back to Dashboard" at bounding box center [179, 149] width 195 height 44
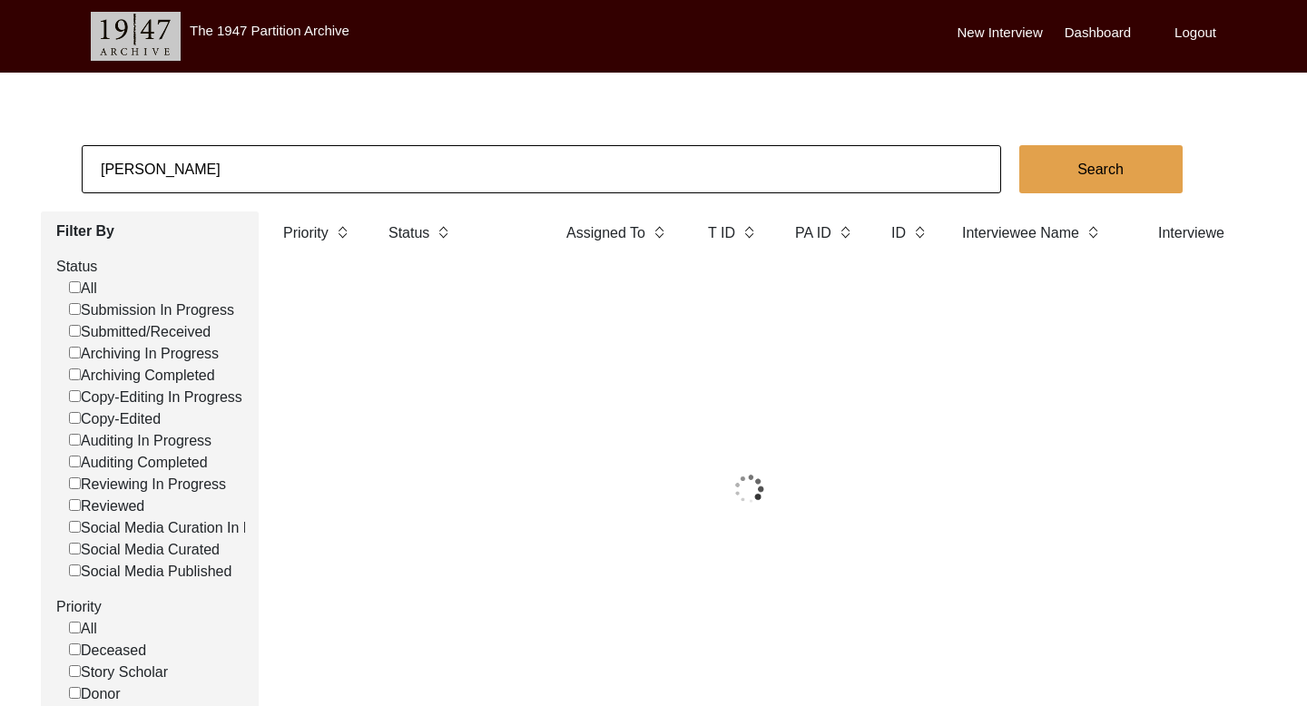
click at [143, 168] on input "[PERSON_NAME]" at bounding box center [541, 169] width 919 height 48
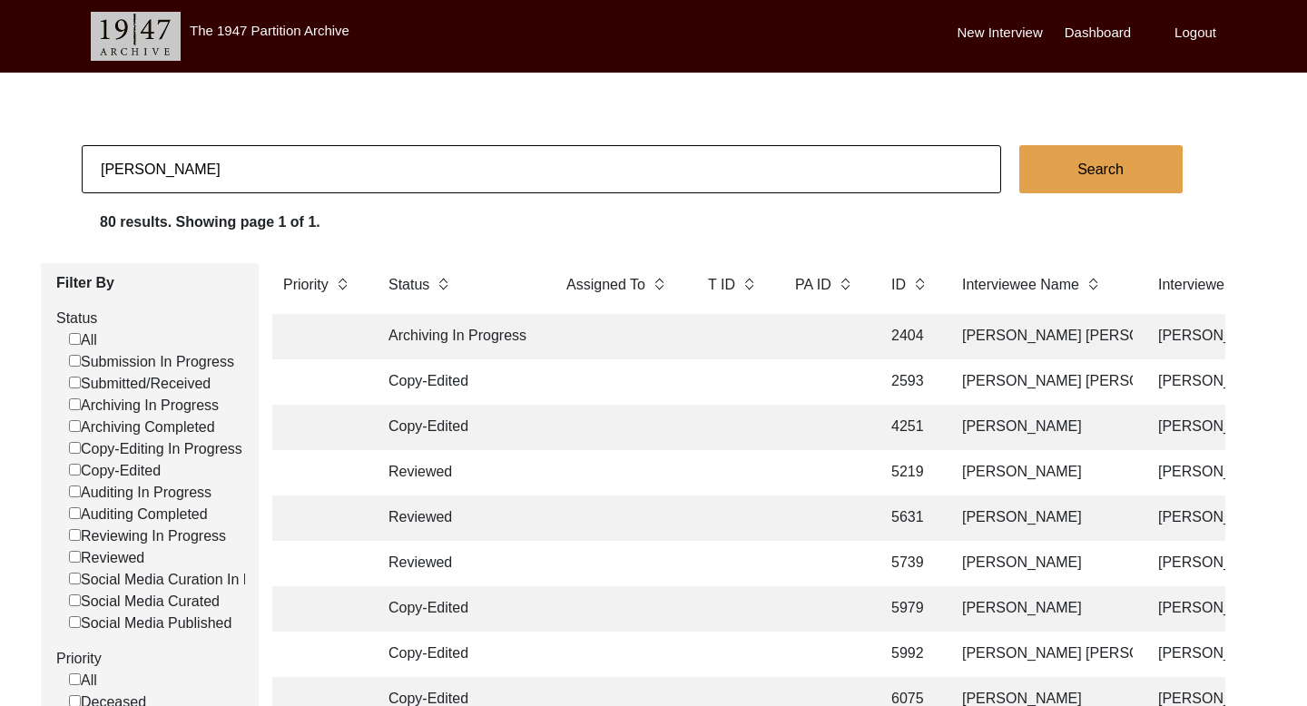
click at [143, 168] on input "[PERSON_NAME]" at bounding box center [541, 169] width 919 height 48
paste input "[PERSON_NAME]"
click at [1034, 162] on button "Search" at bounding box center [1100, 169] width 163 height 48
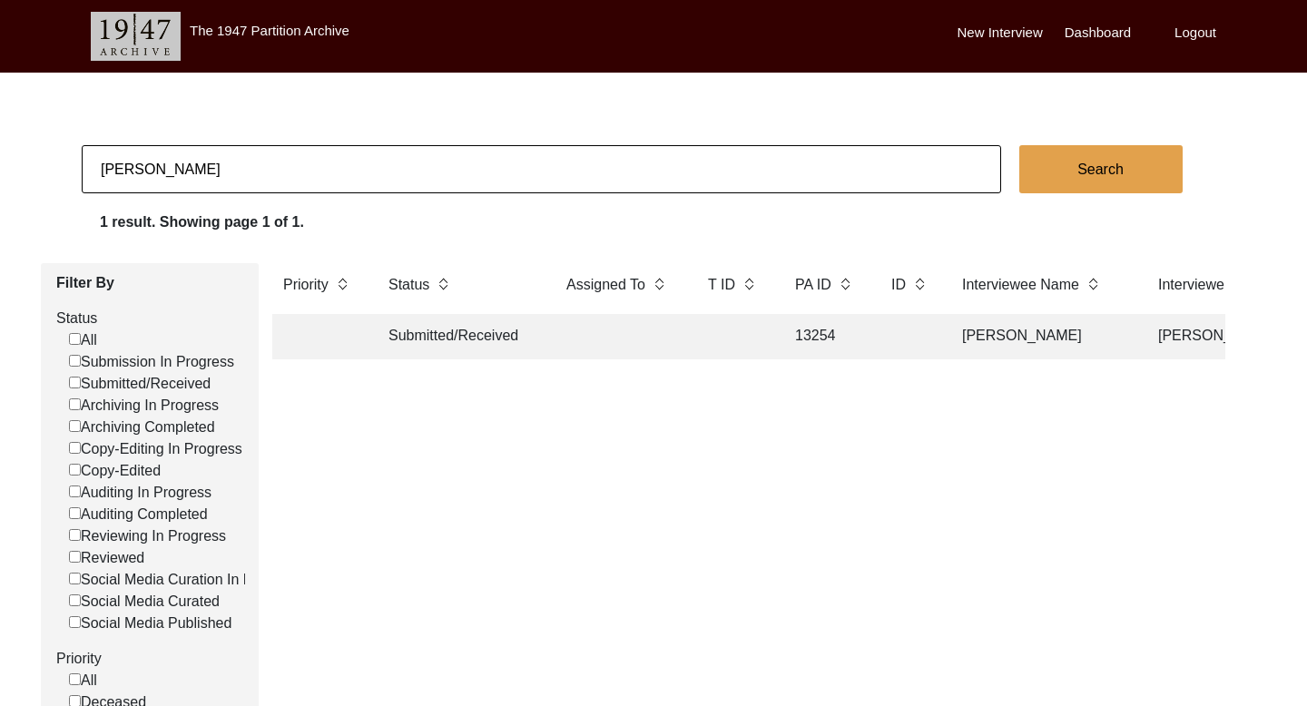
click at [984, 340] on td "[PERSON_NAME]" at bounding box center [1041, 336] width 181 height 45
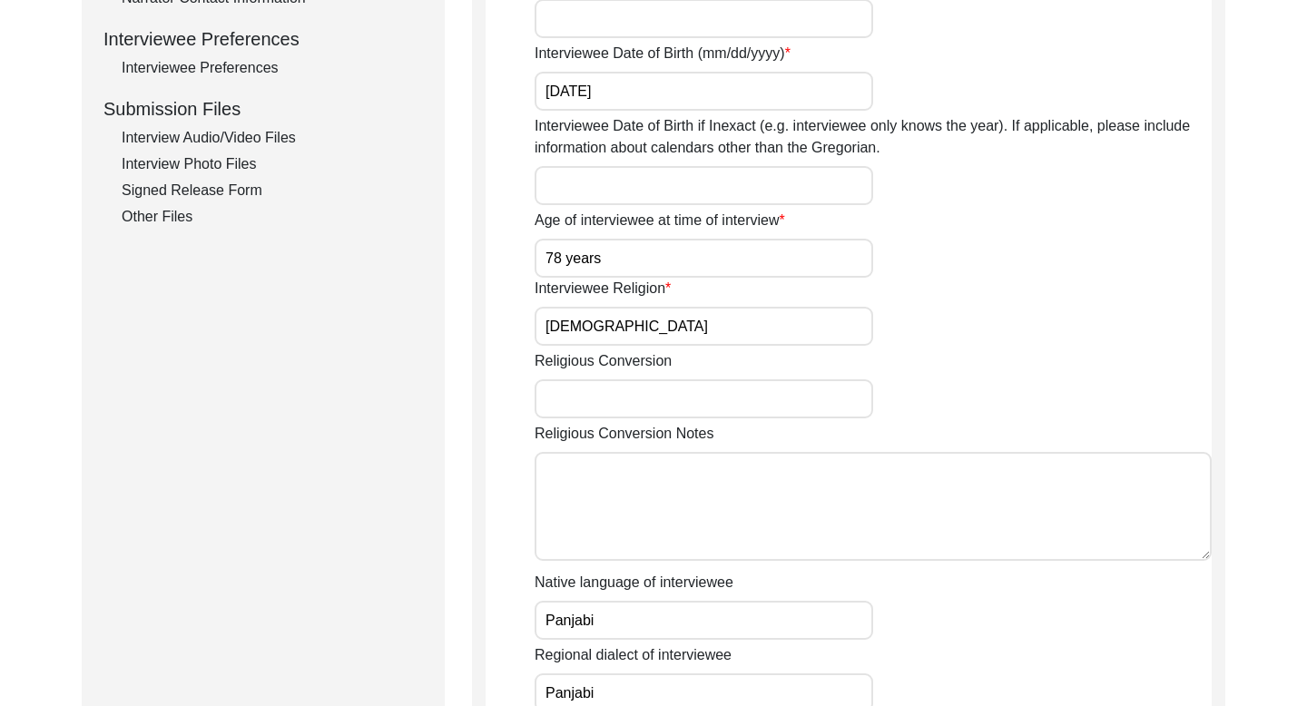
scroll to position [678, 0]
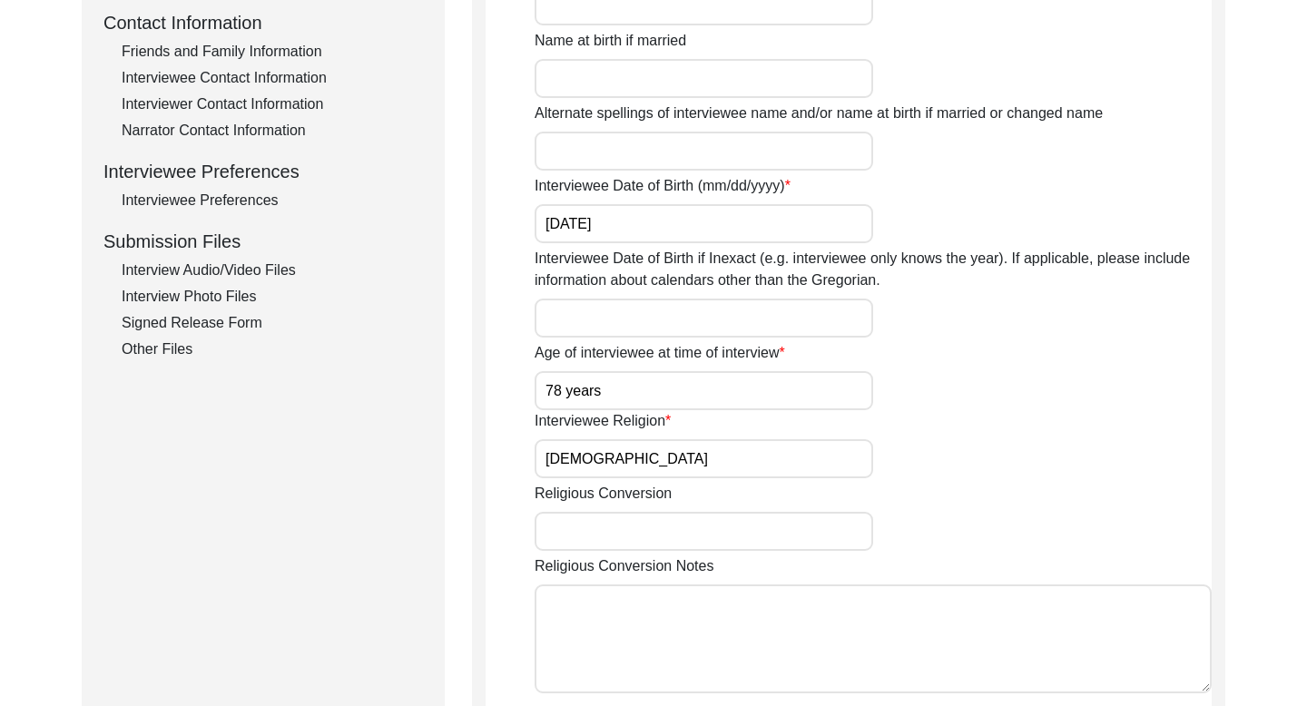
click at [248, 56] on div "Friends and Family Information" at bounding box center [272, 52] width 301 height 22
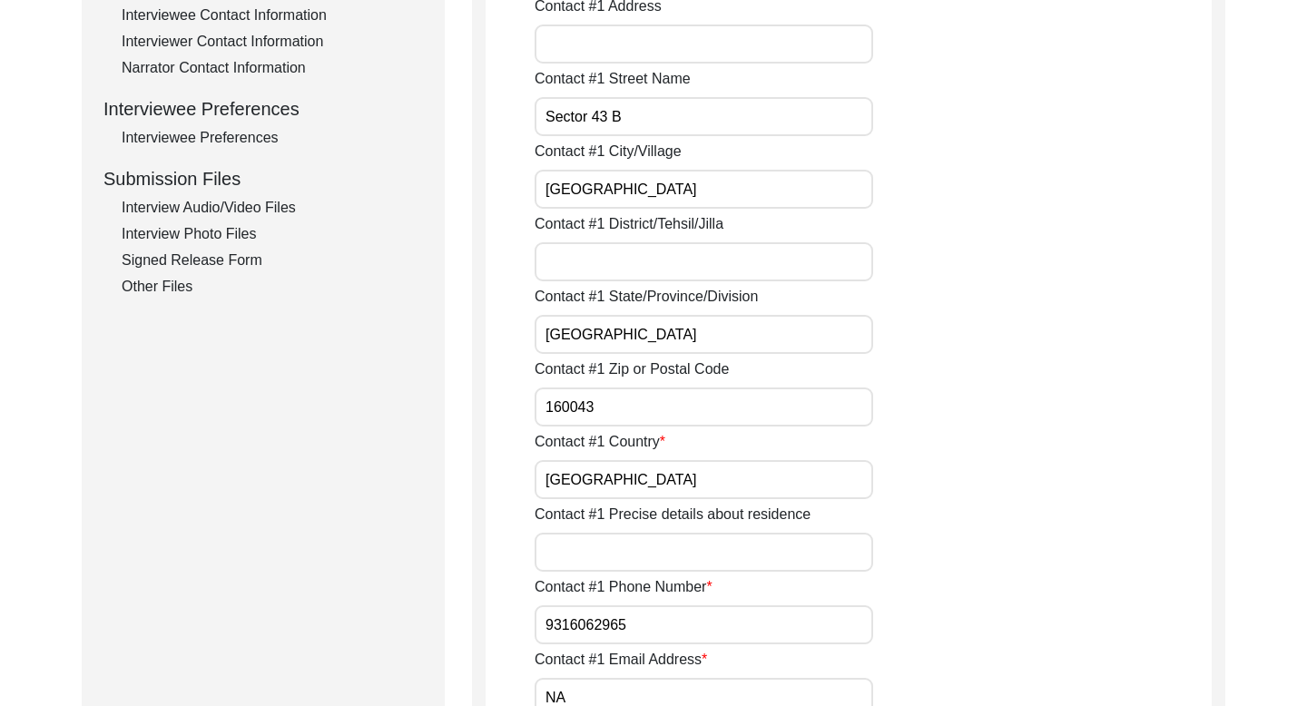
scroll to position [779, 0]
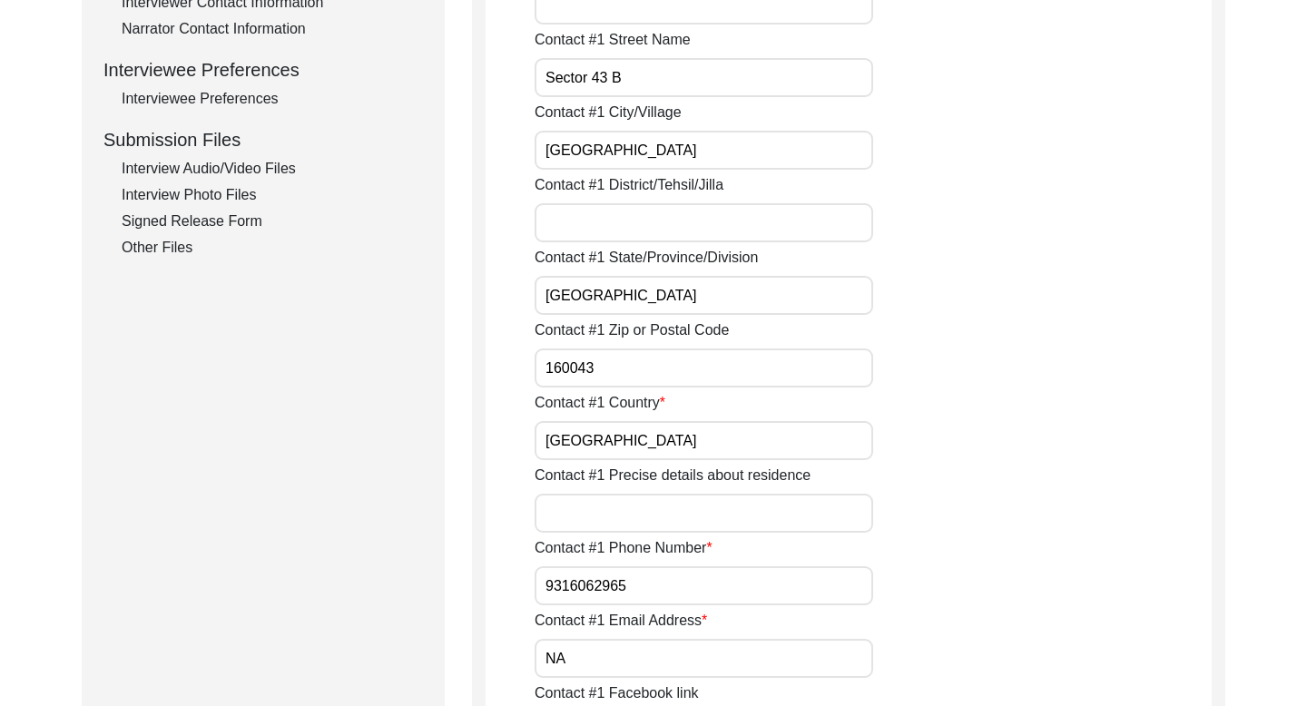
click at [558, 580] on input "9316062965" at bounding box center [703, 585] width 338 height 39
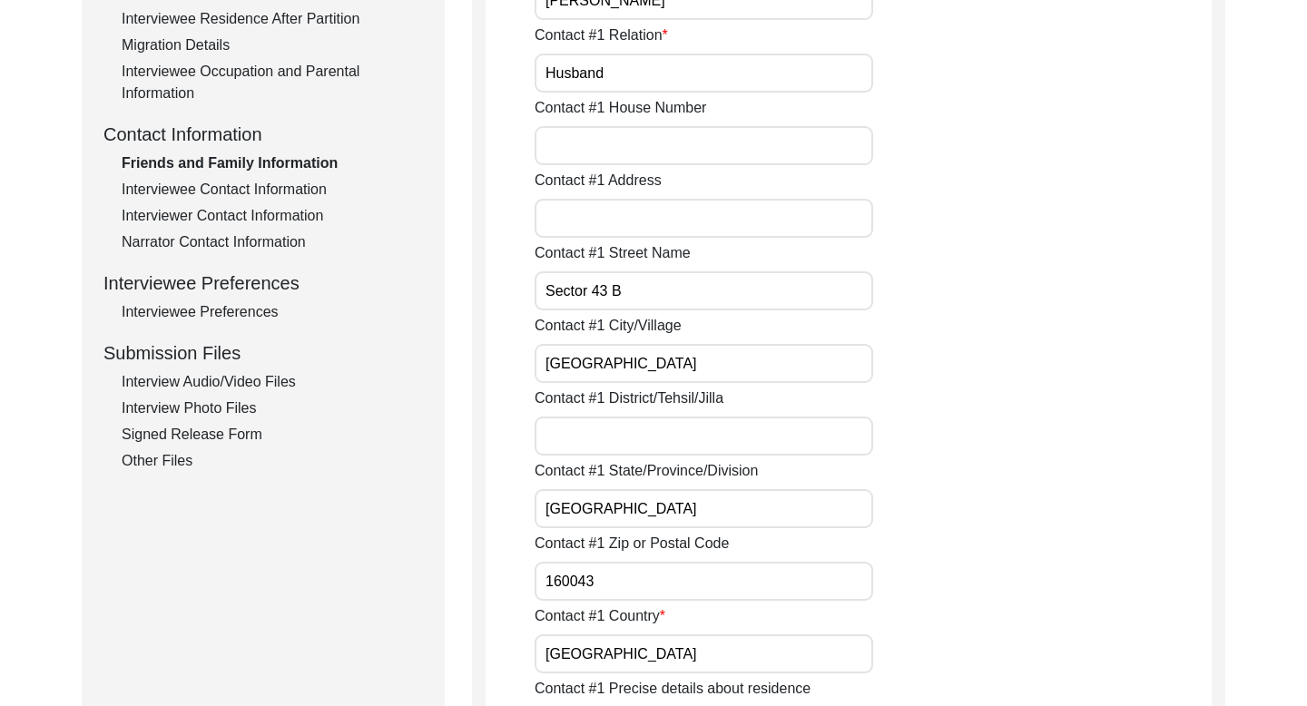
scroll to position [495, 0]
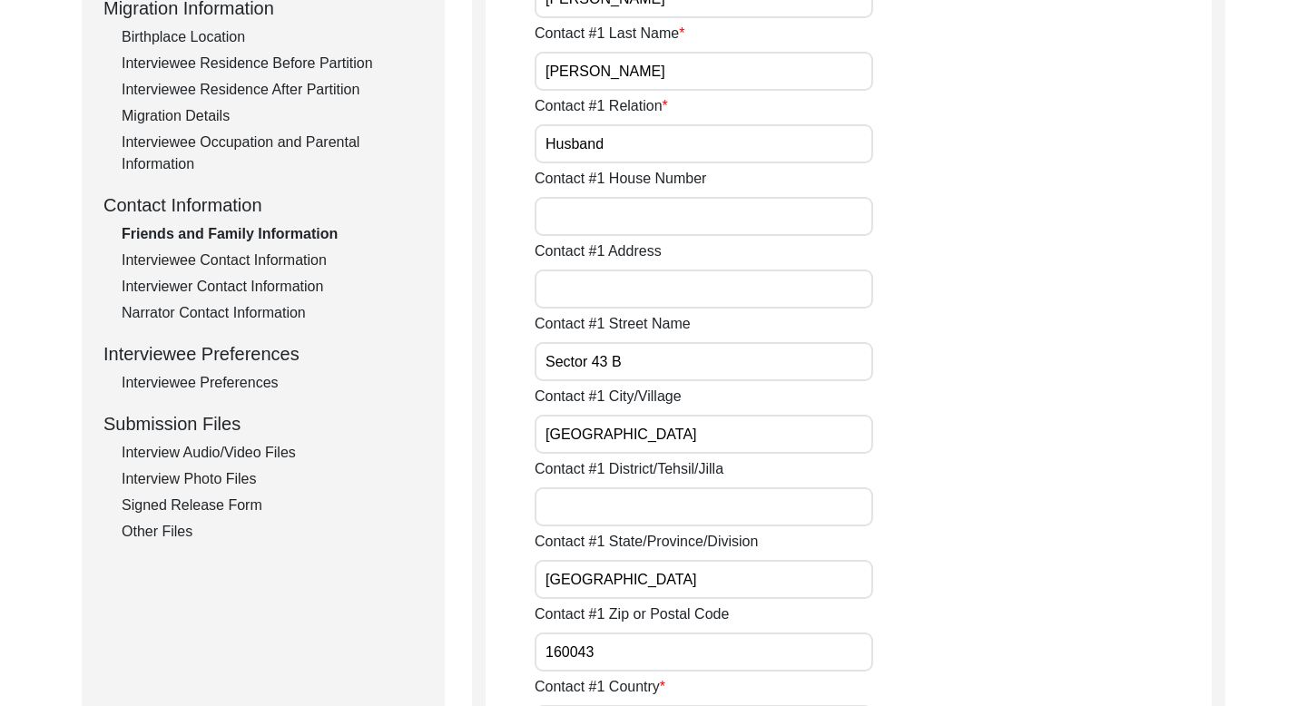
click at [245, 253] on div "Interviewee Contact Information" at bounding box center [272, 261] width 301 height 22
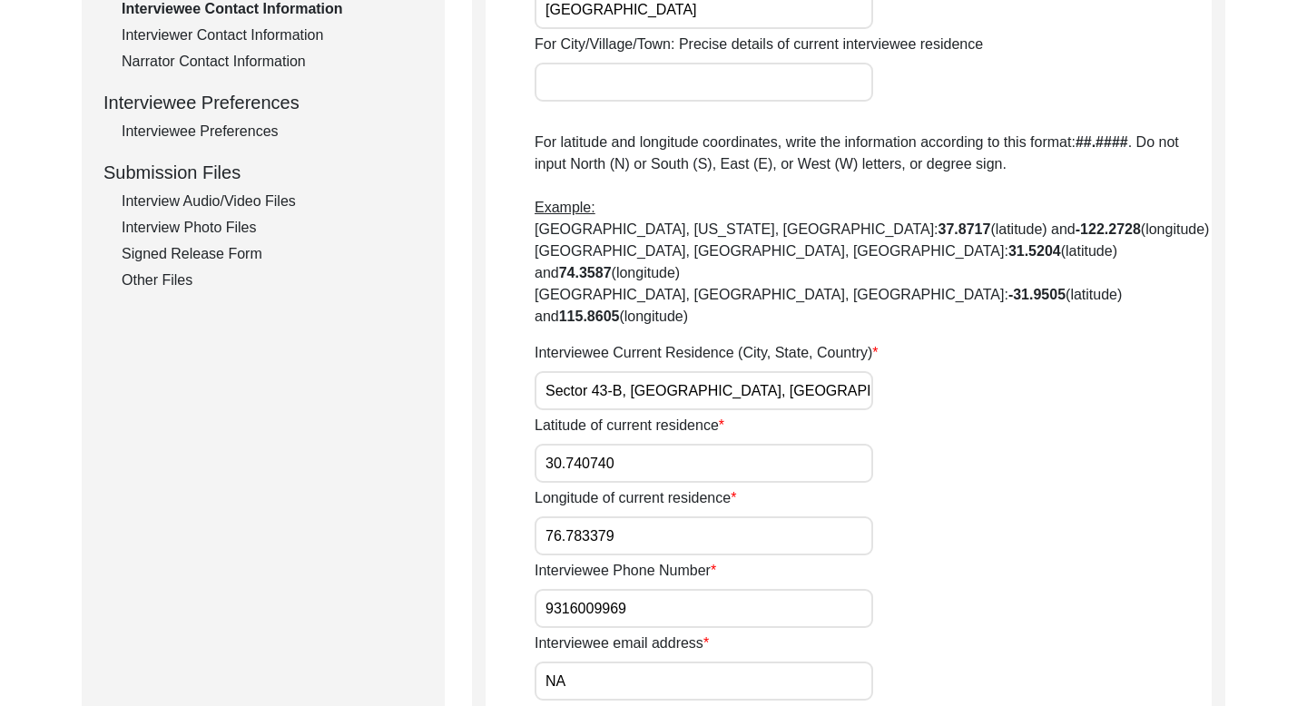
scroll to position [749, 0]
click at [565, 587] on input "9316009969" at bounding box center [703, 606] width 338 height 39
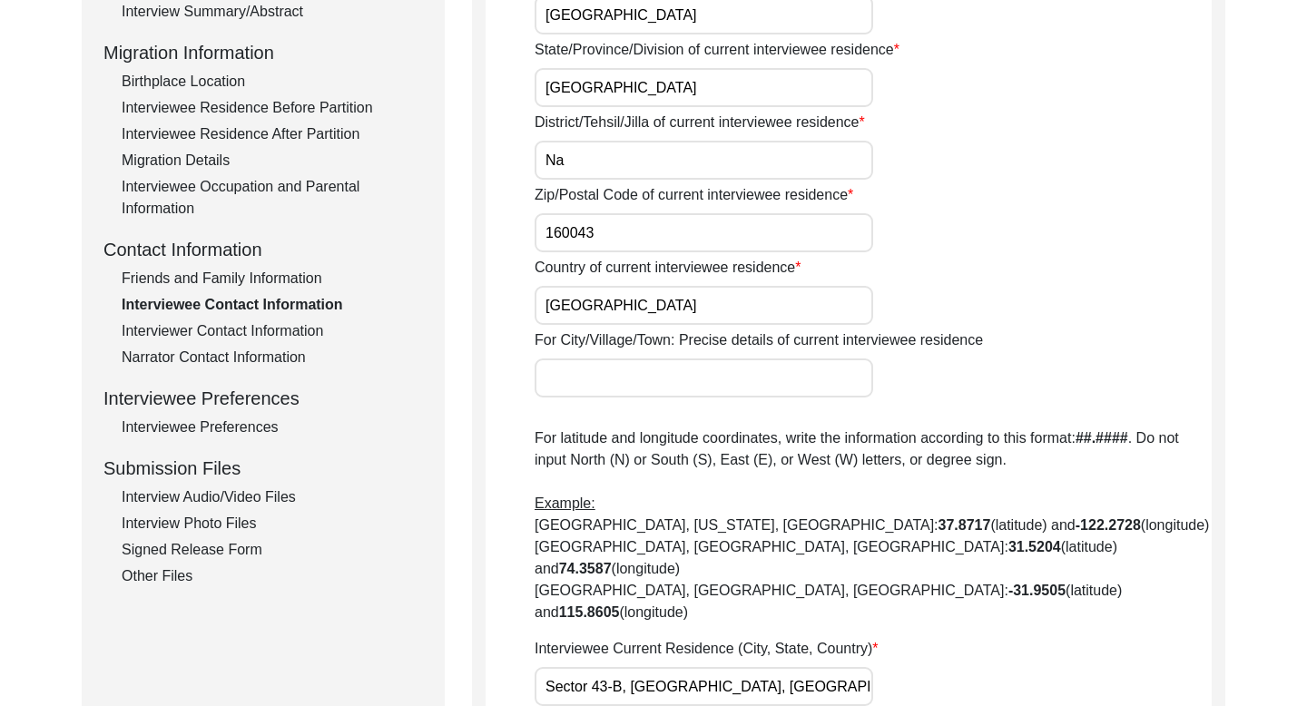
scroll to position [0, 0]
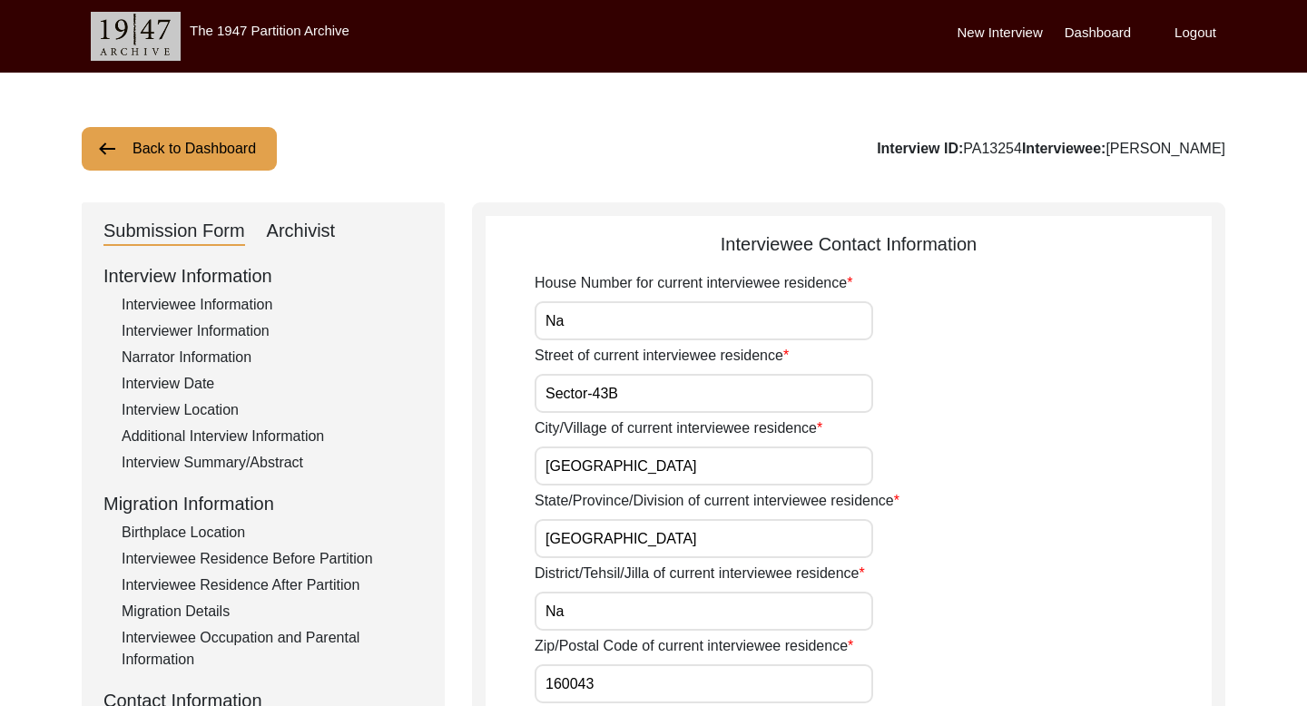
click at [214, 130] on button "Back to Dashboard" at bounding box center [179, 149] width 195 height 44
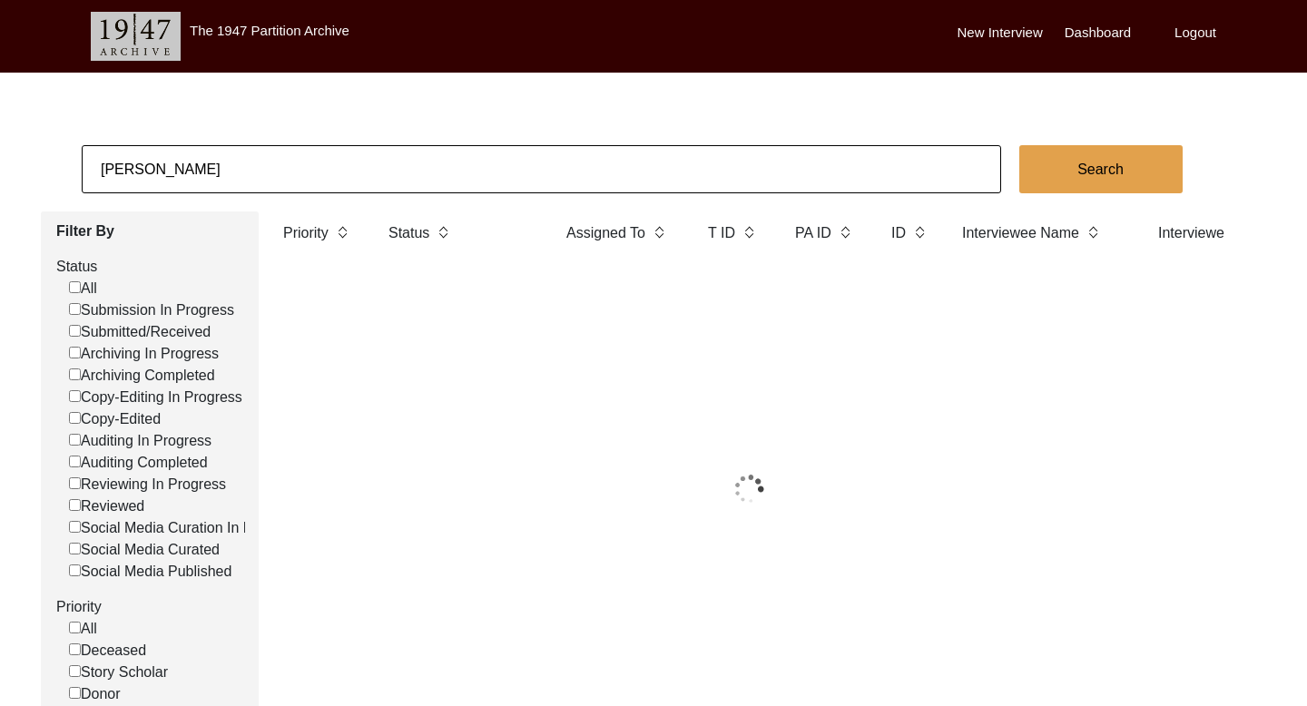
click at [144, 155] on input "[PERSON_NAME]" at bounding box center [541, 169] width 919 height 48
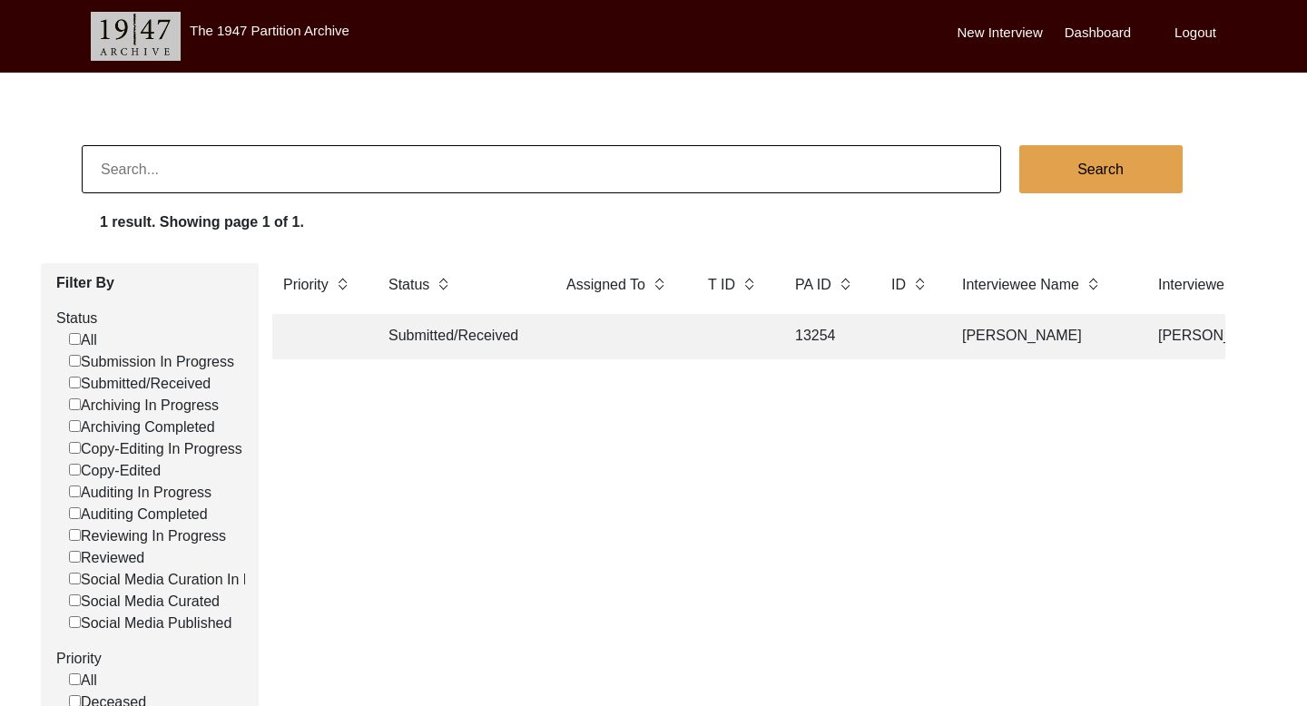
paste input "[PERSON_NAME]"
click at [1089, 181] on button "Search" at bounding box center [1100, 169] width 163 height 48
click at [1044, 338] on td "[PERSON_NAME]" at bounding box center [1041, 336] width 181 height 45
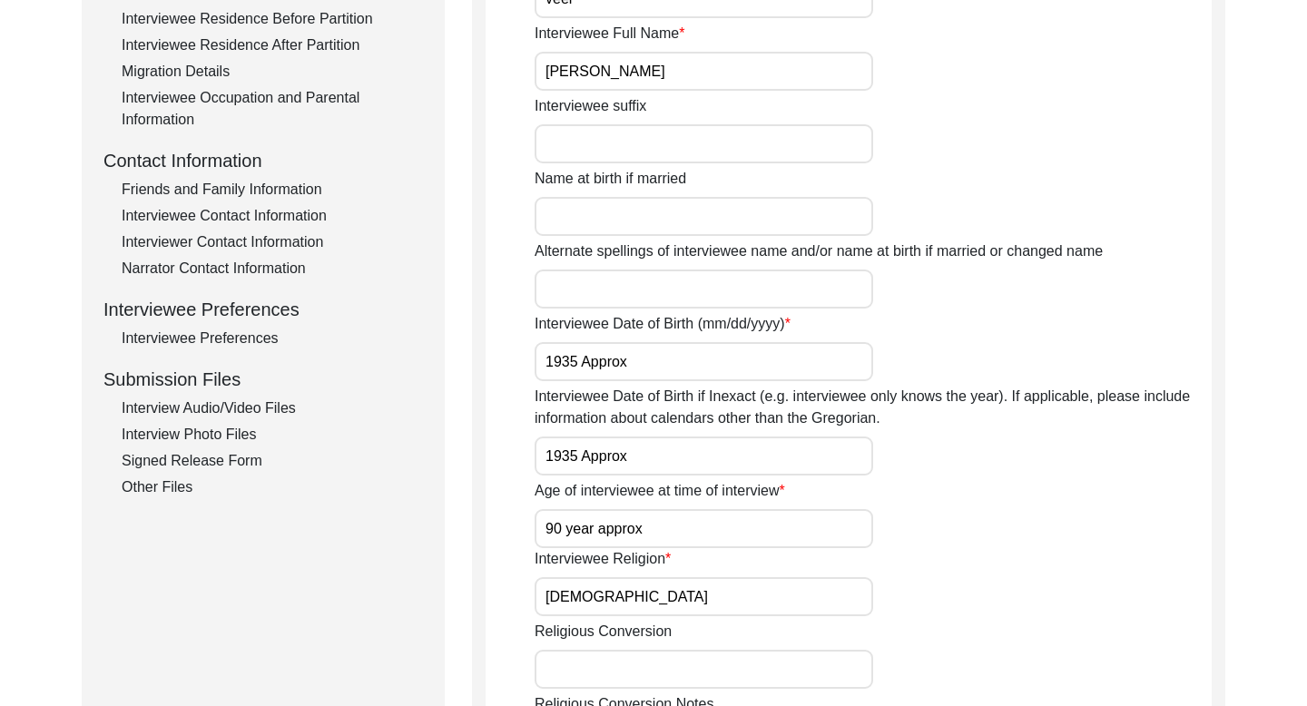
scroll to position [636, 0]
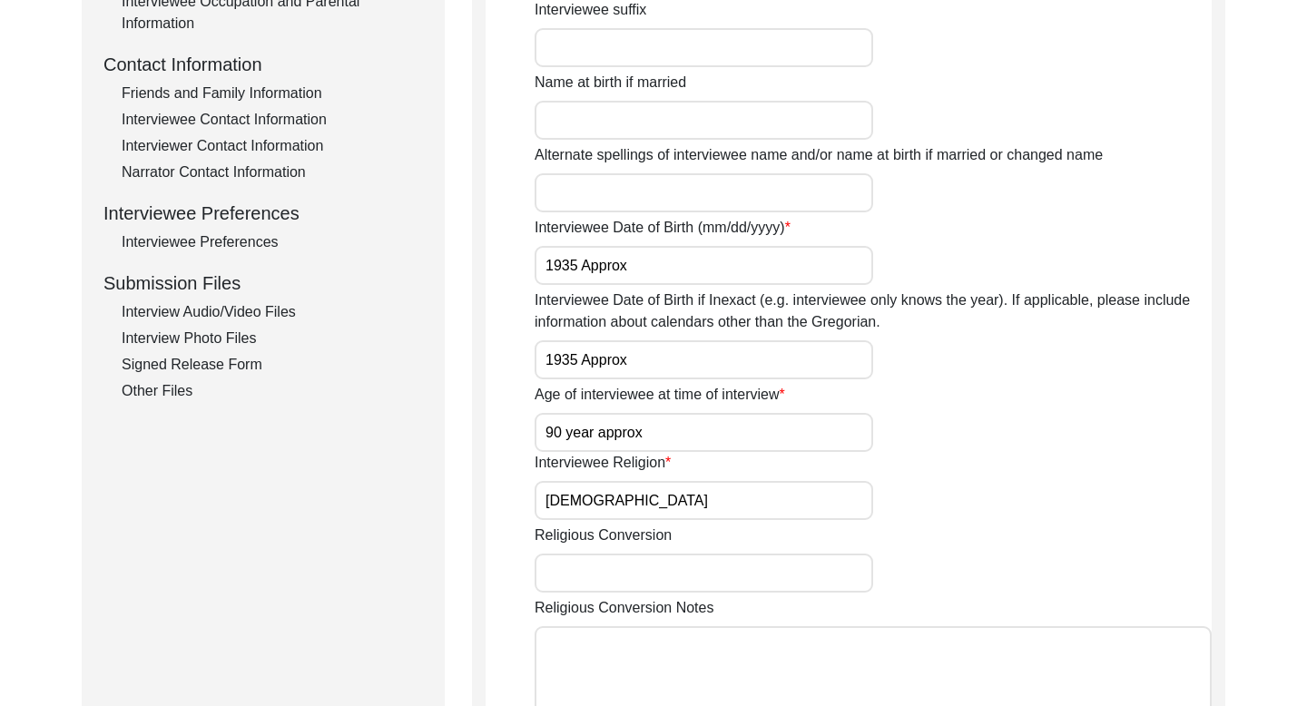
click at [255, 115] on div "Interviewee Contact Information" at bounding box center [272, 120] width 301 height 22
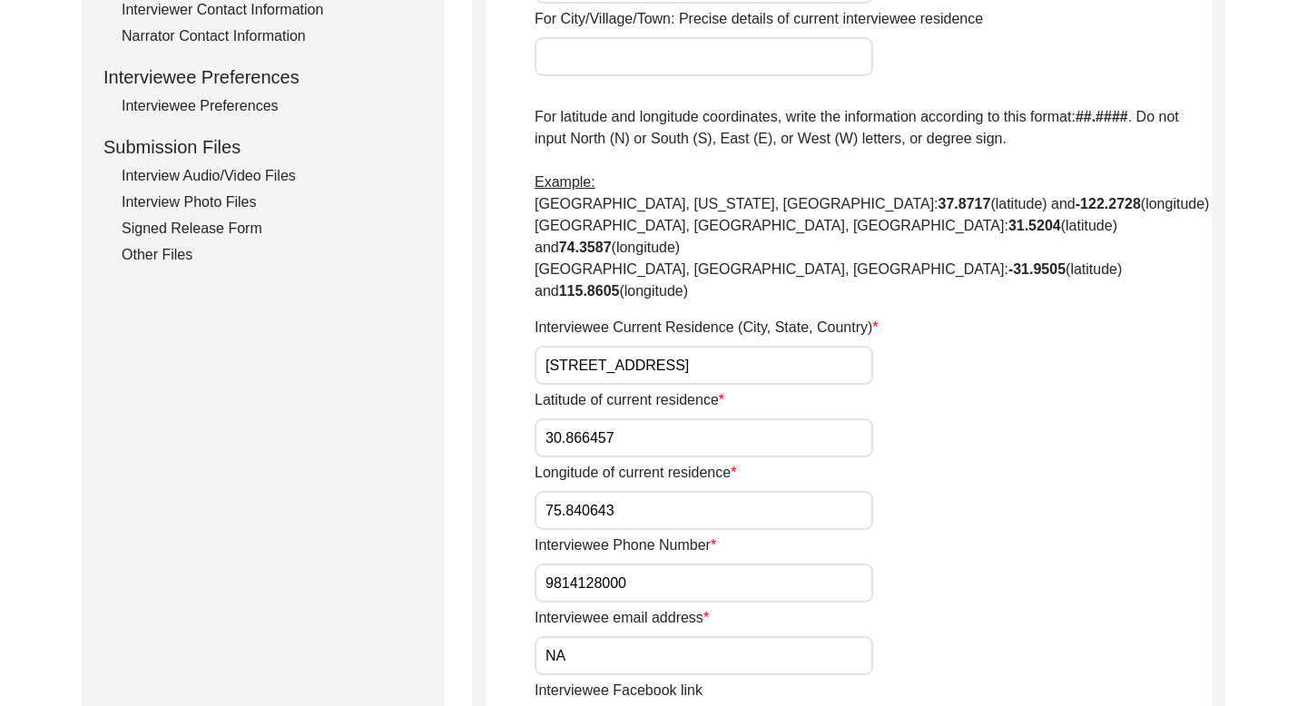
scroll to position [799, 0]
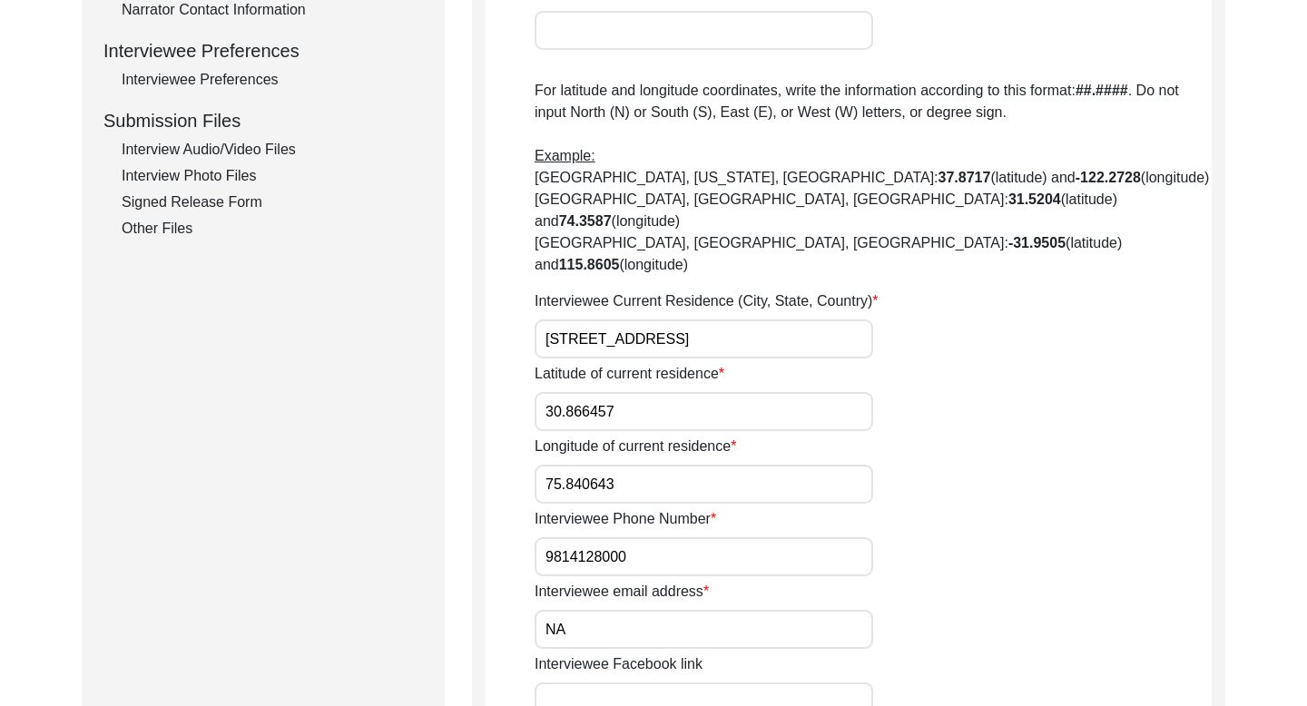
click at [590, 537] on input "9814128000" at bounding box center [703, 556] width 338 height 39
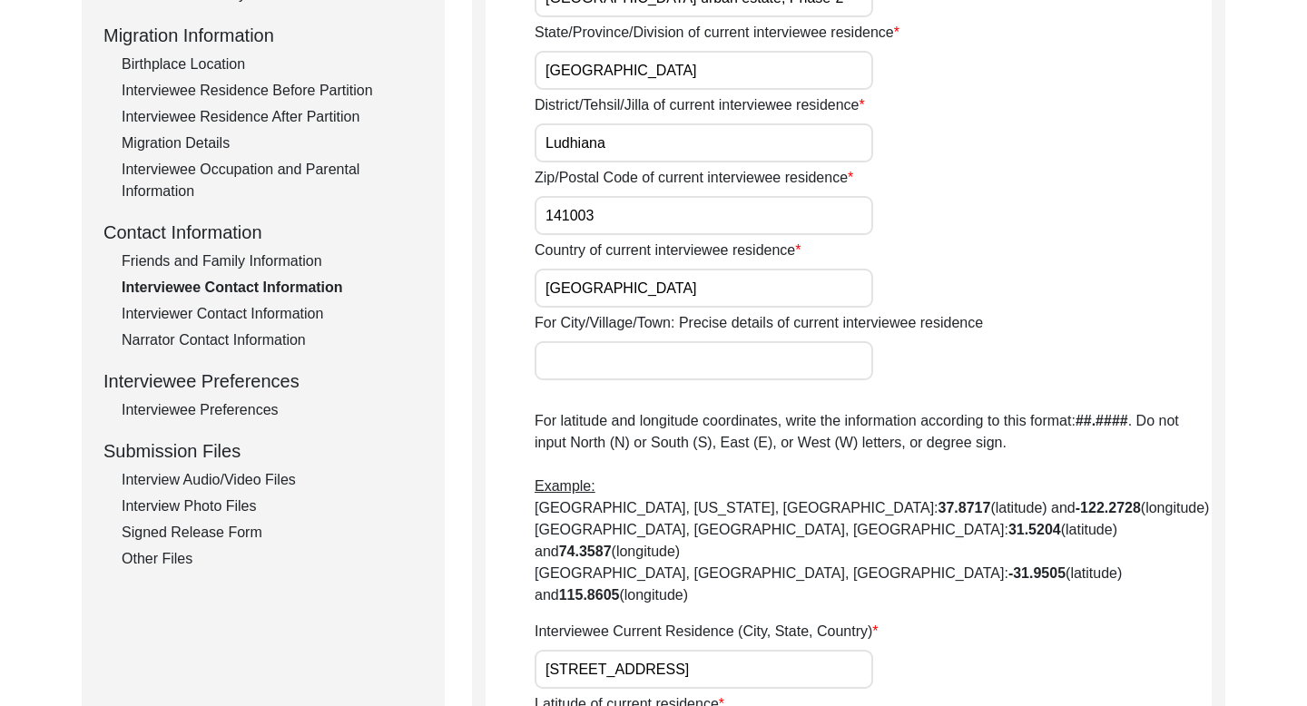
scroll to position [53, 0]
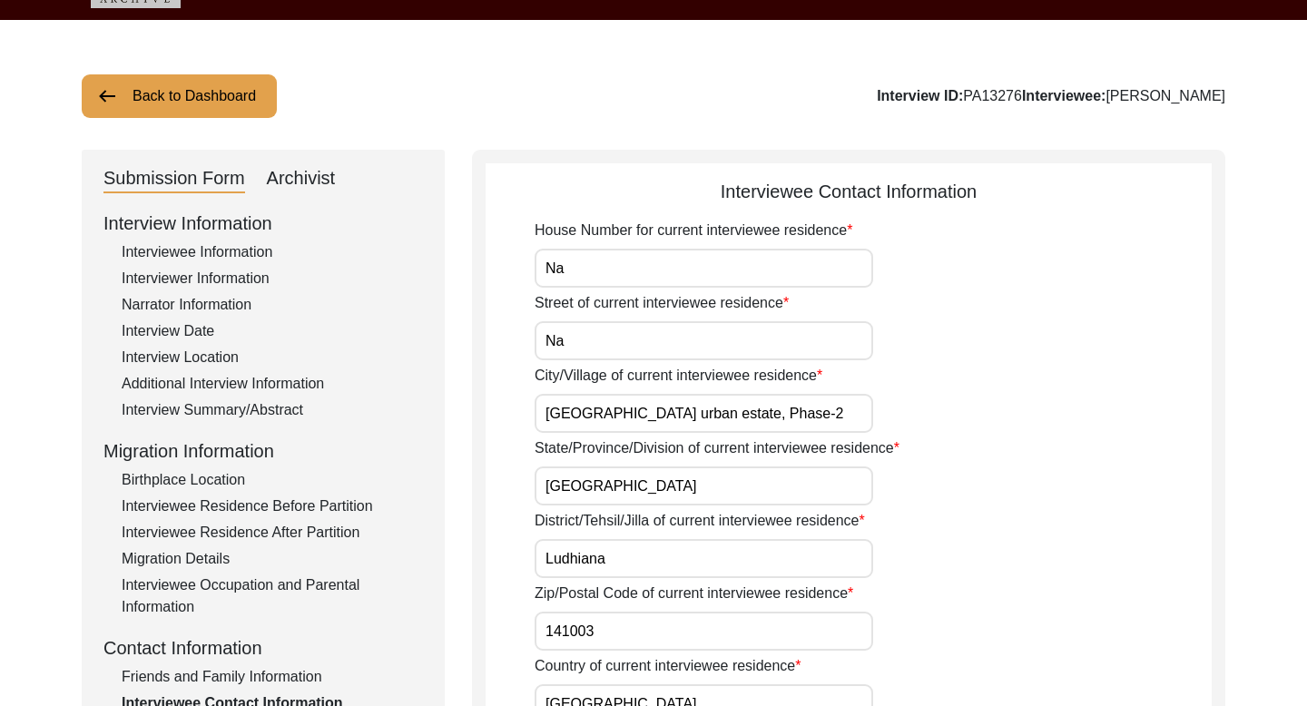
click at [248, 87] on button "Back to Dashboard" at bounding box center [179, 96] width 195 height 44
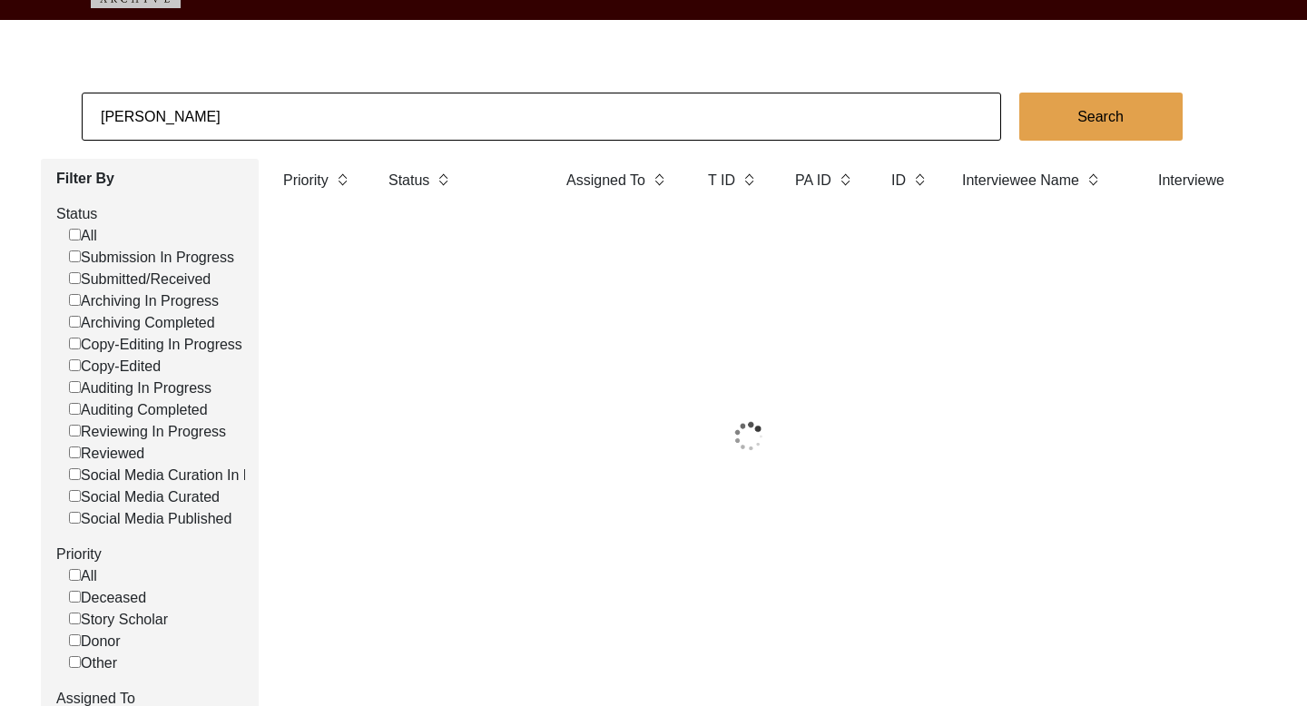
click at [160, 108] on input "[PERSON_NAME]" at bounding box center [541, 117] width 919 height 48
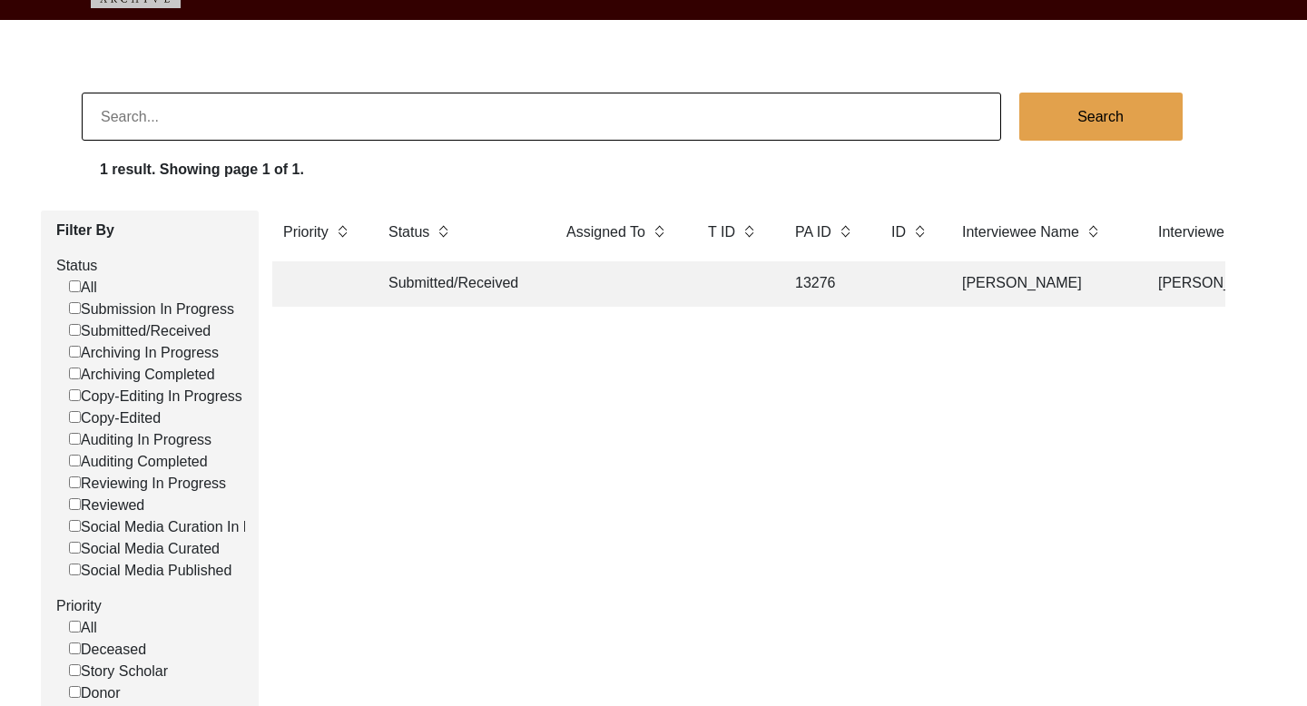
paste input "[PERSON_NAME] [PERSON_NAME]"
click at [1093, 104] on button "Search" at bounding box center [1100, 117] width 163 height 48
click at [1043, 280] on td "[PERSON_NAME] [PERSON_NAME]" at bounding box center [1041, 283] width 181 height 45
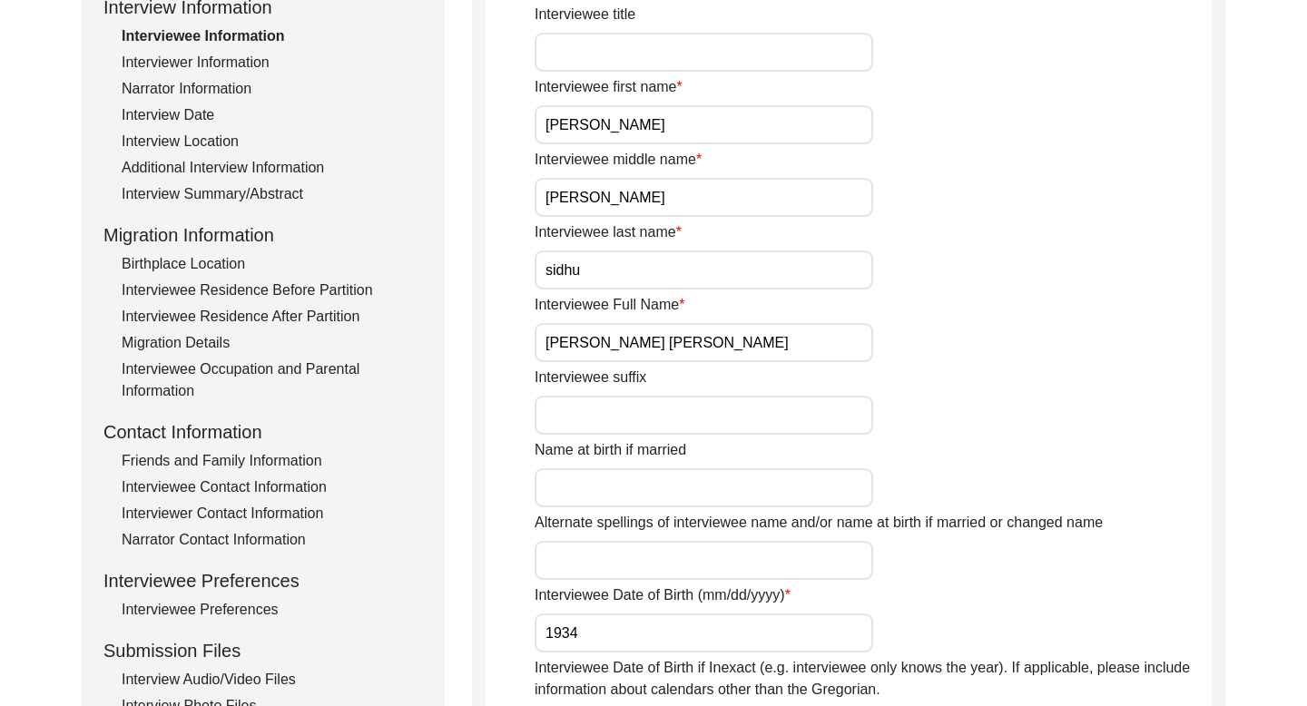
scroll to position [394, 0]
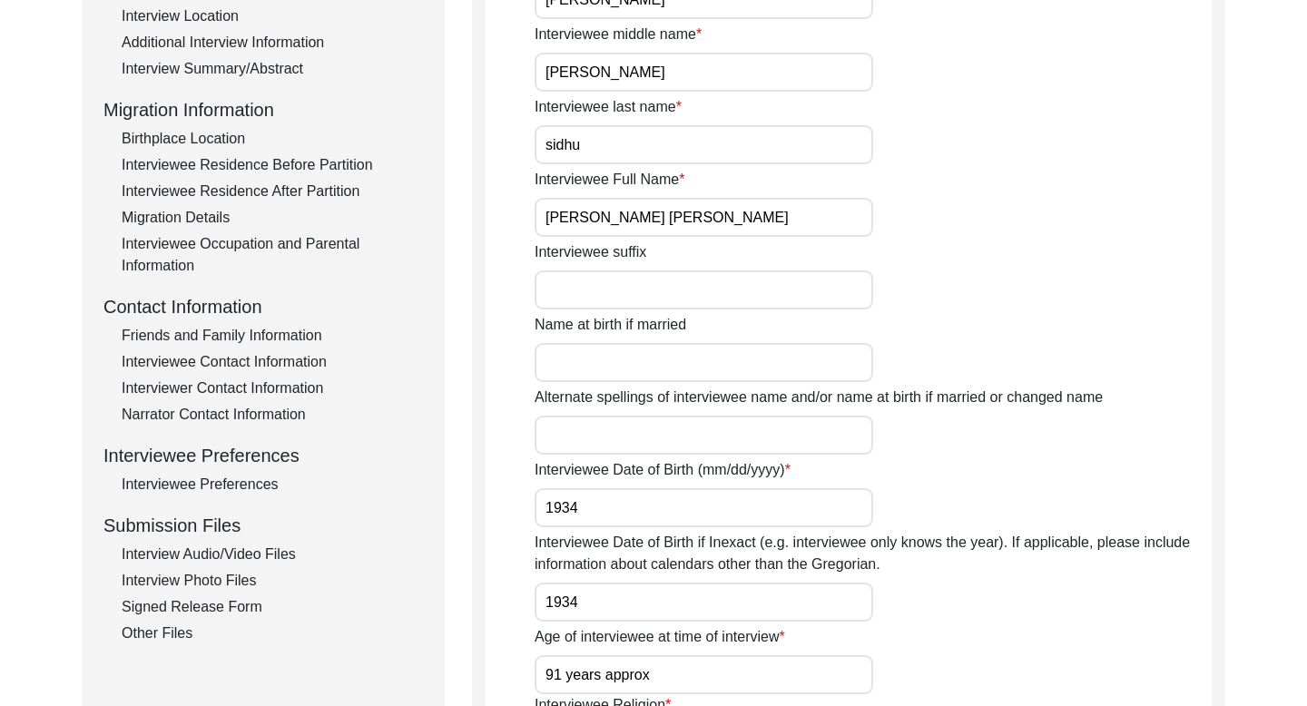
click at [294, 358] on div "Interviewee Contact Information" at bounding box center [272, 362] width 301 height 22
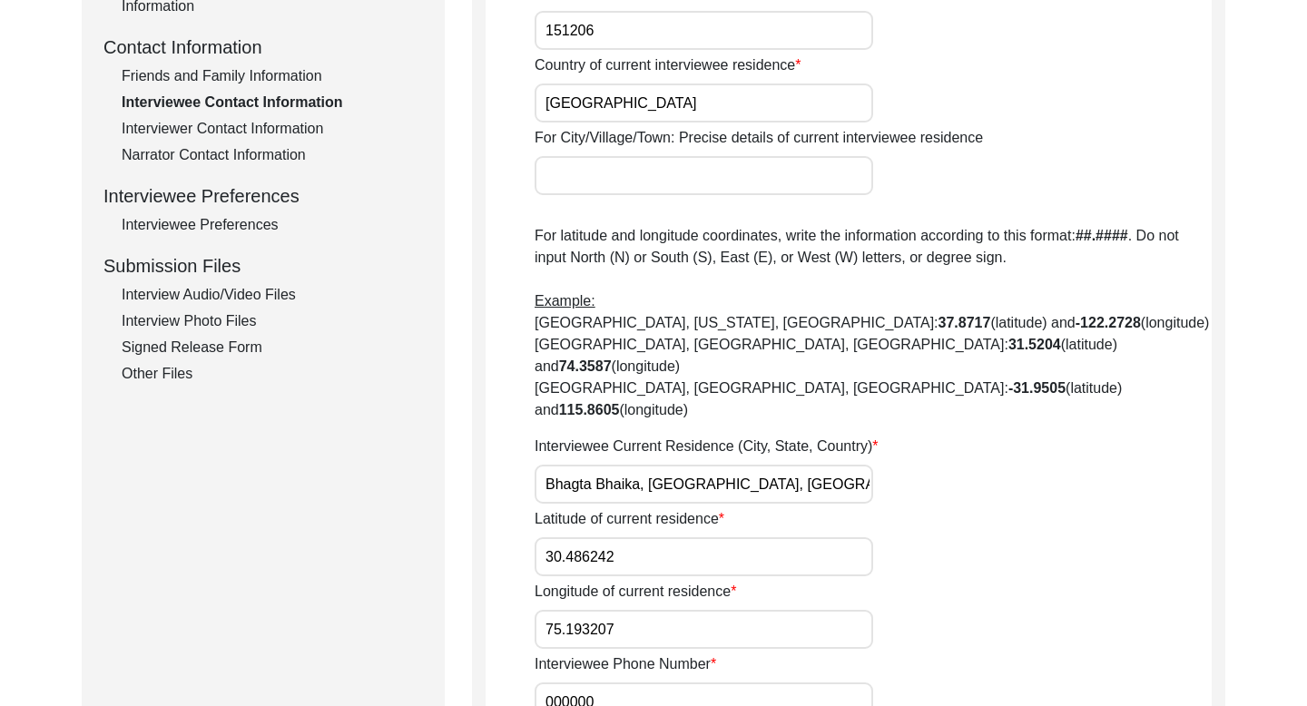
scroll to position [675, 0]
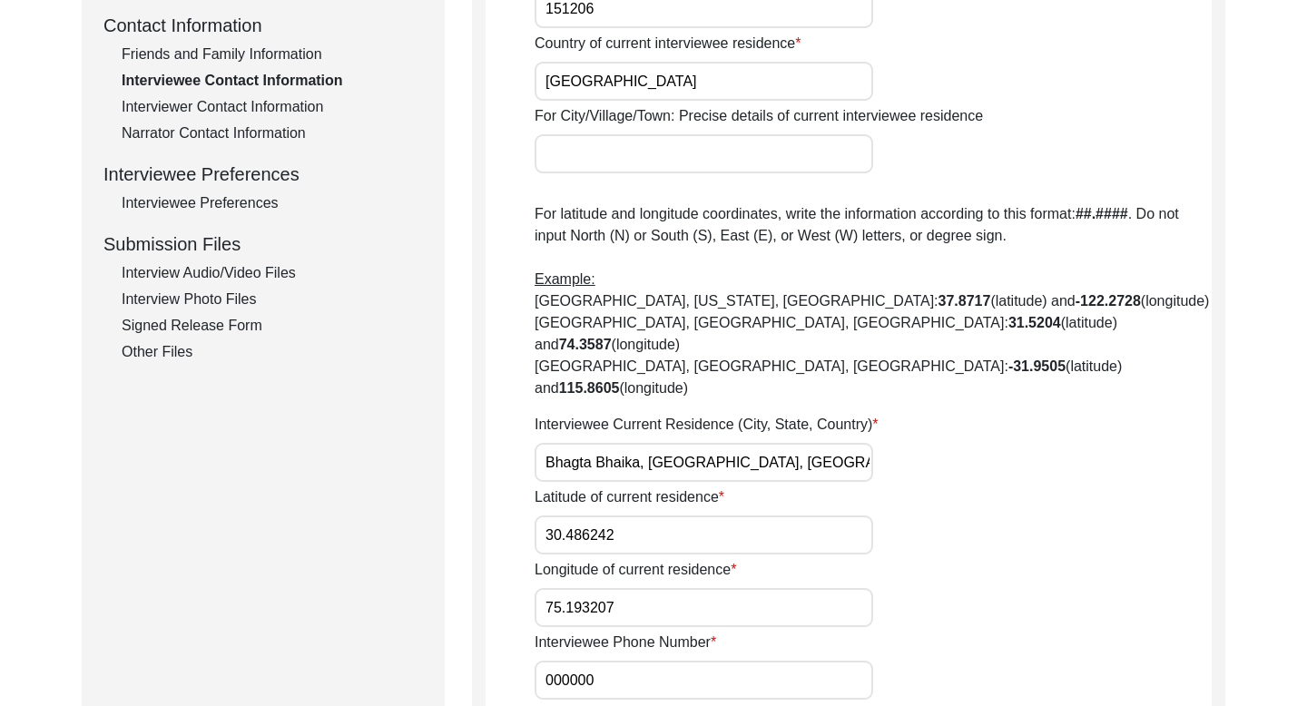
click at [286, 50] on div "Friends and Family Information" at bounding box center [272, 55] width 301 height 22
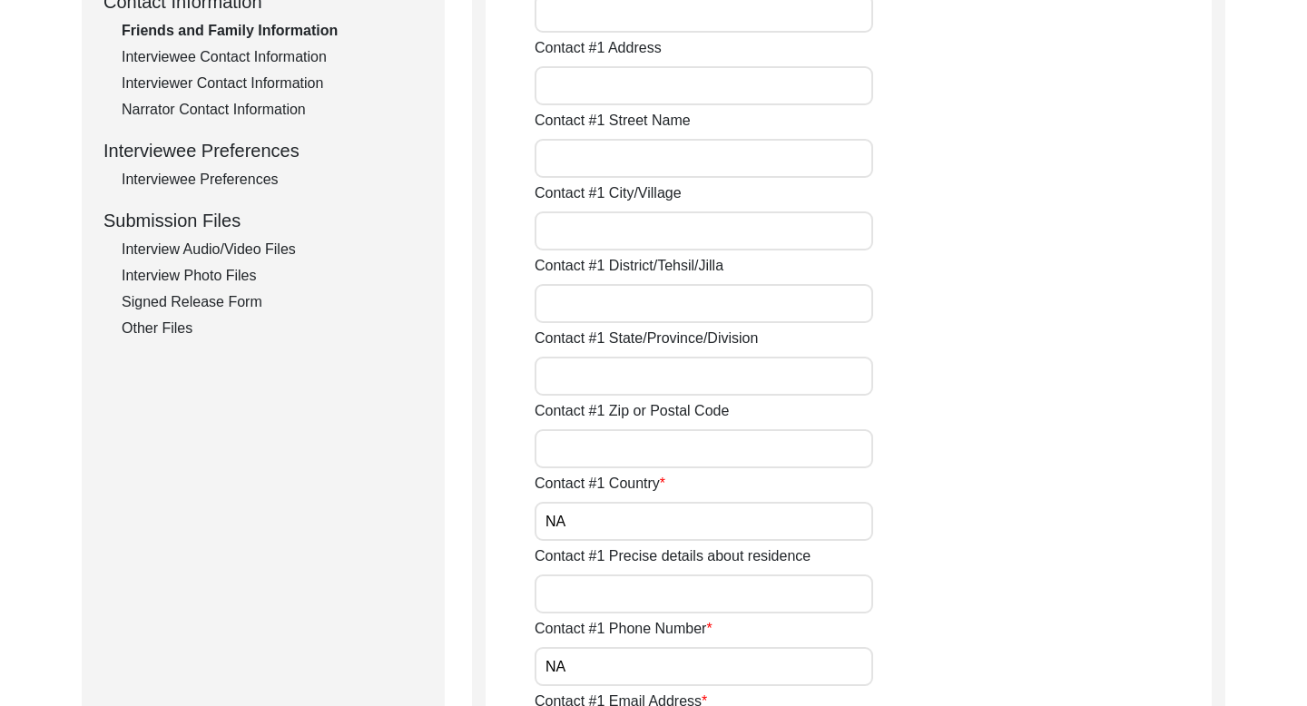
scroll to position [615, 0]
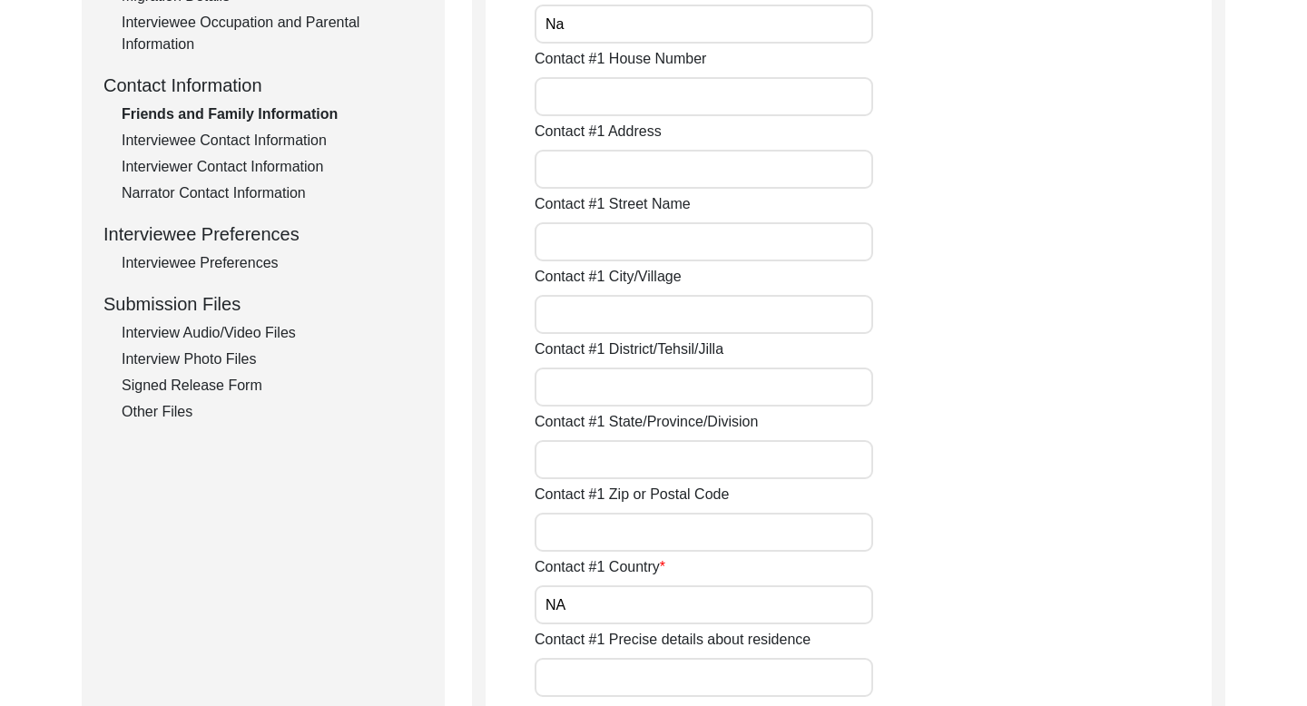
click at [299, 139] on div "Interviewee Contact Information" at bounding box center [272, 141] width 301 height 22
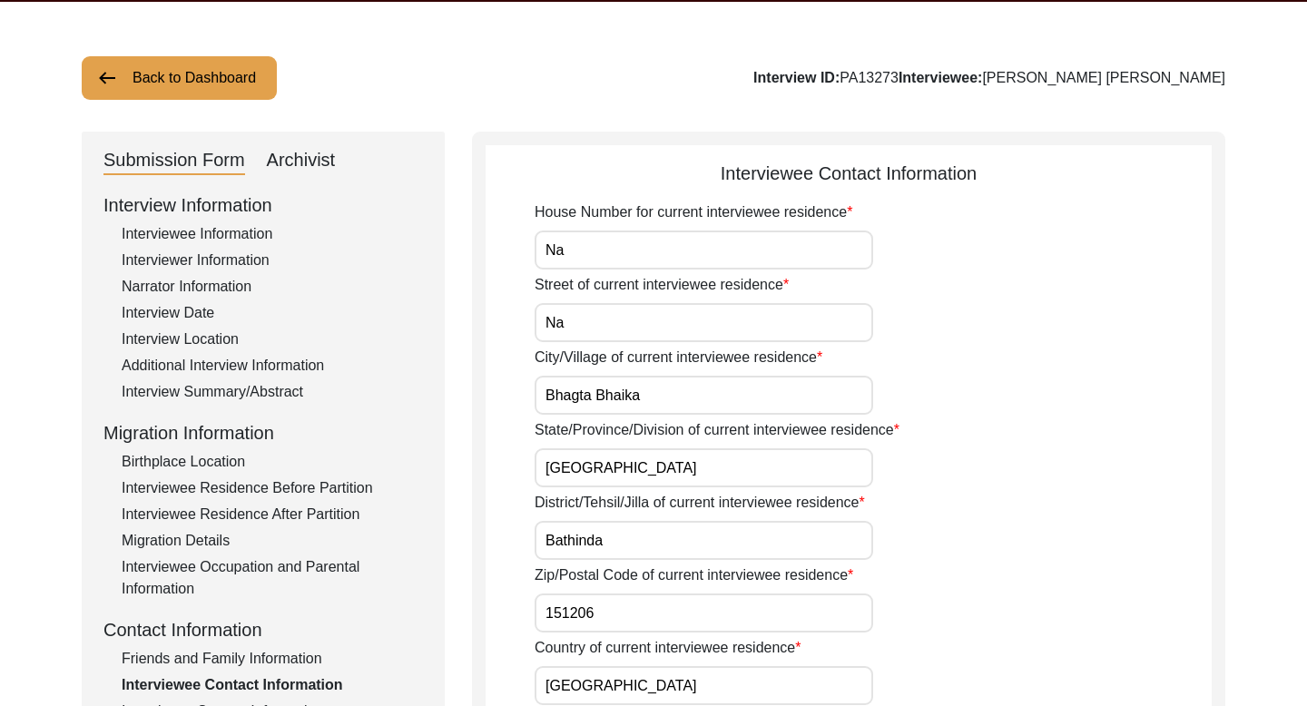
scroll to position [0, 0]
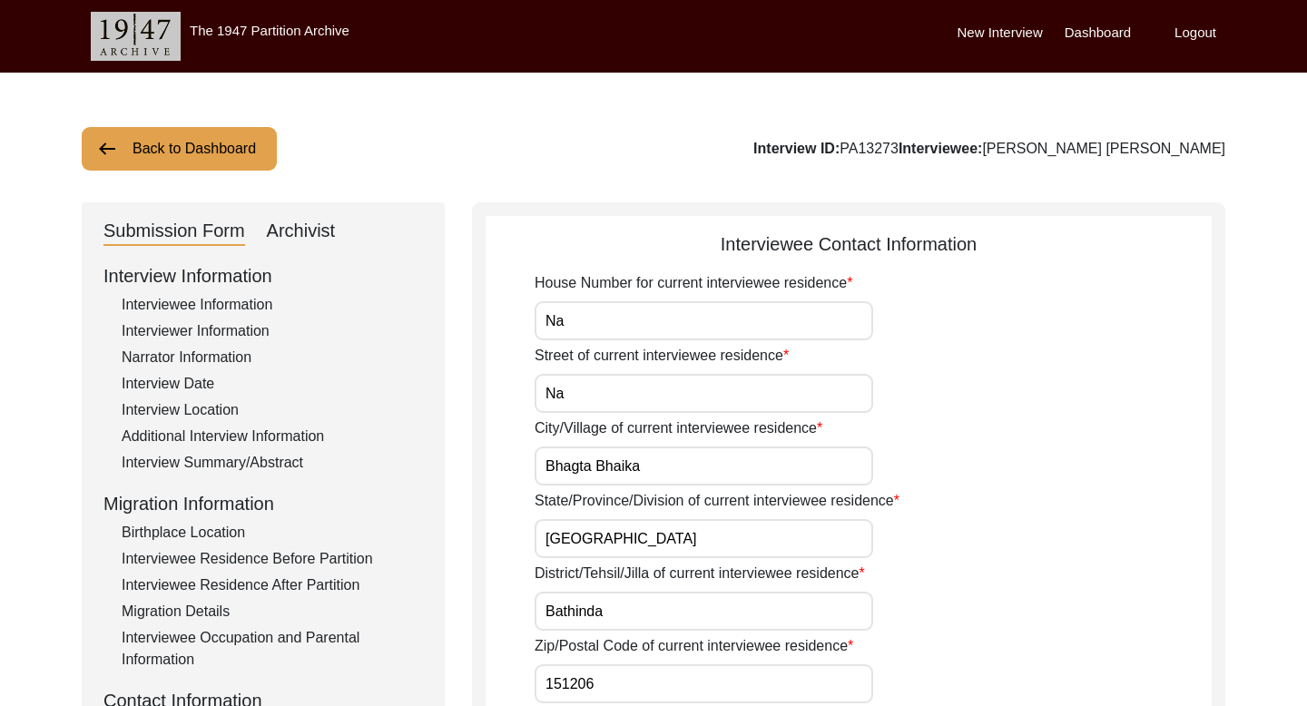
click at [211, 155] on button "Back to Dashboard" at bounding box center [179, 149] width 195 height 44
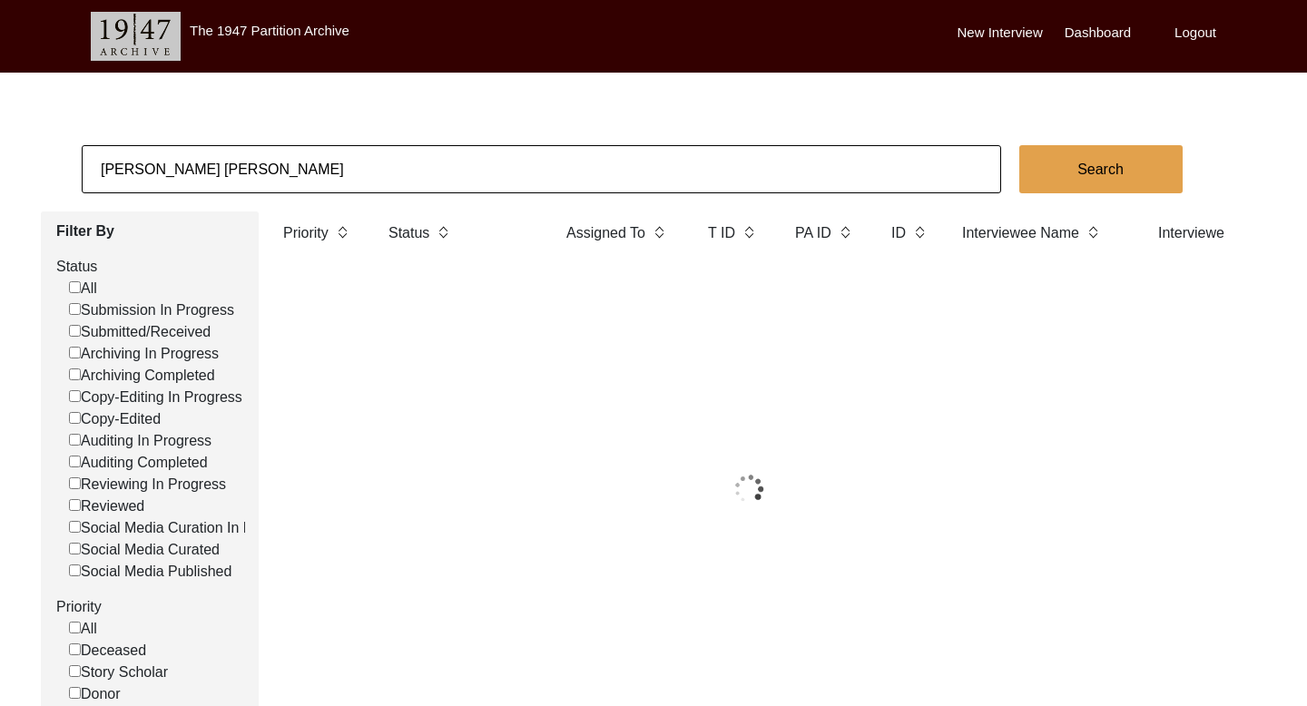
click at [192, 182] on input "[PERSON_NAME] [PERSON_NAME]" at bounding box center [541, 169] width 919 height 48
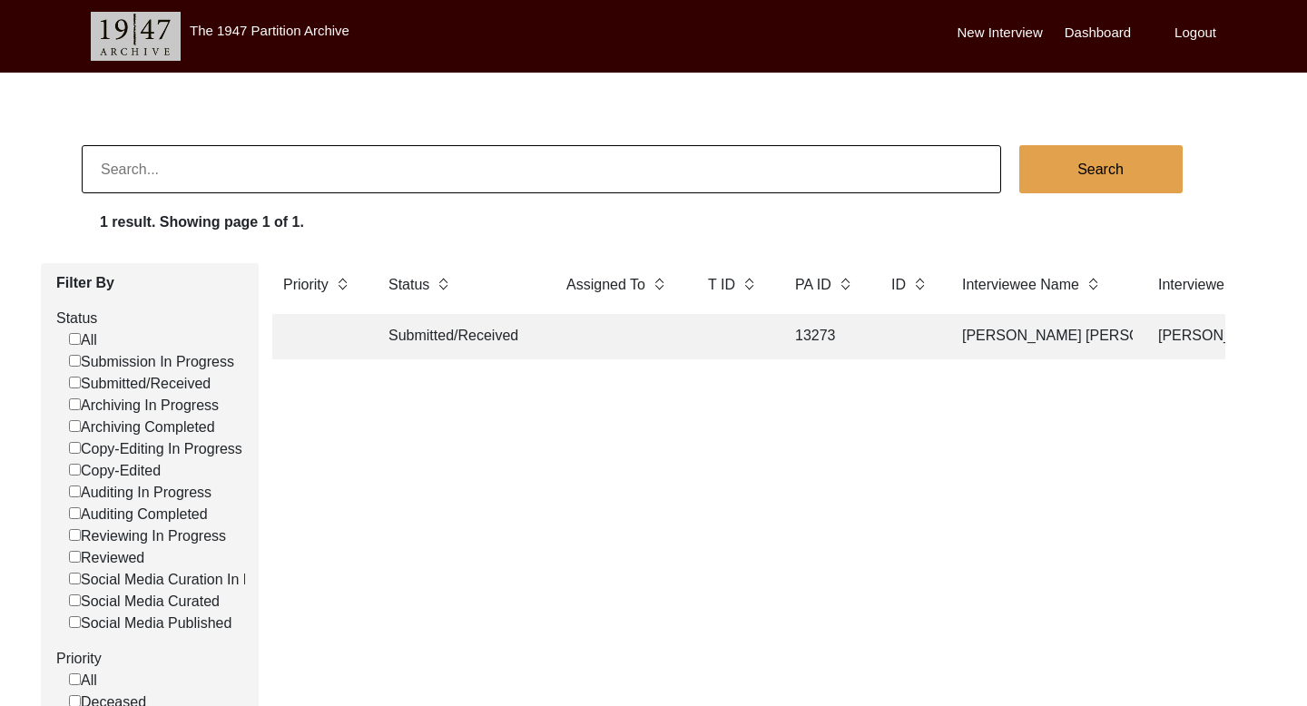
paste input "[PERSON_NAME]"
click at [1088, 172] on button "Search" at bounding box center [1100, 169] width 163 height 48
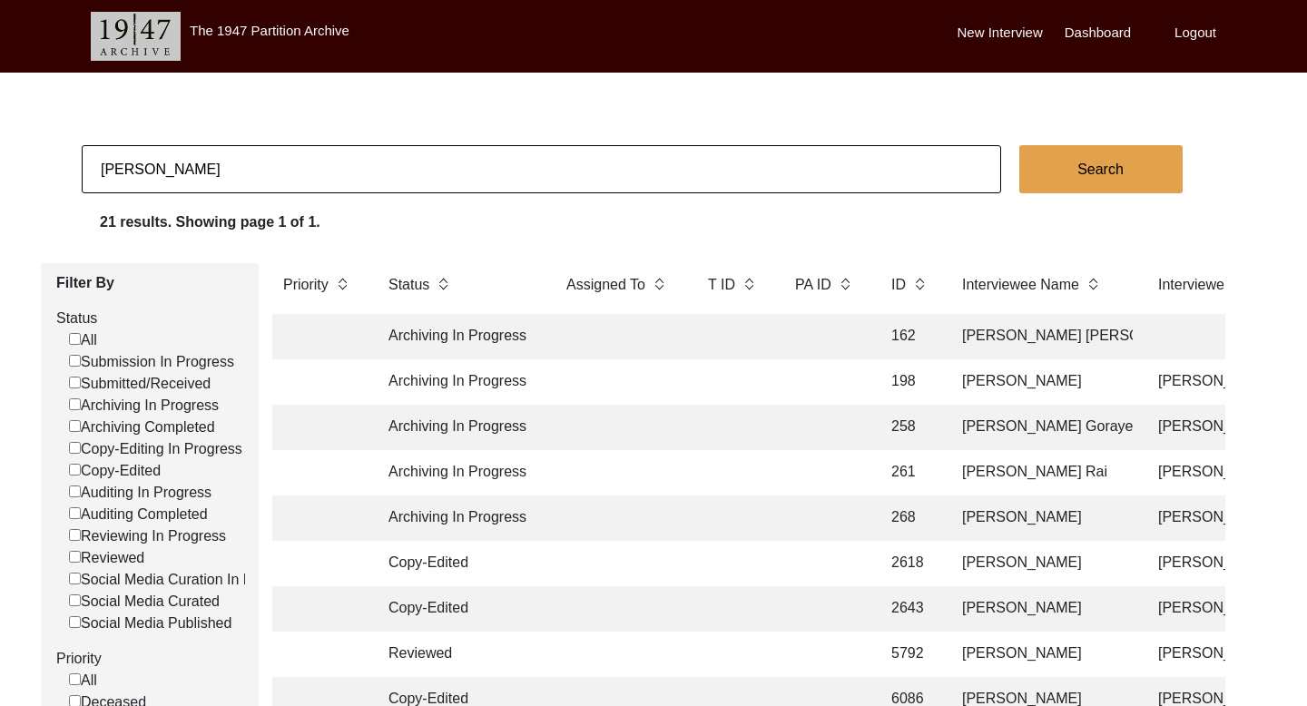
scroll to position [713, 0]
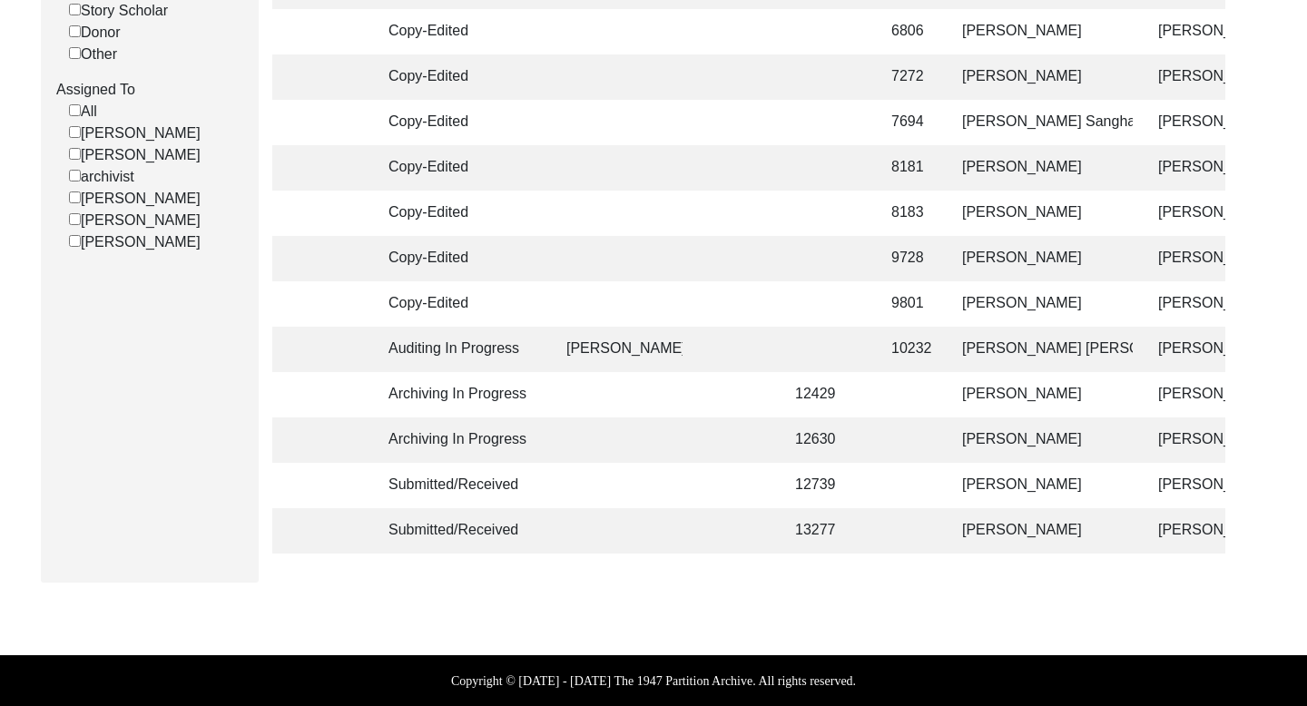
click at [1048, 527] on td "[PERSON_NAME]" at bounding box center [1041, 530] width 181 height 45
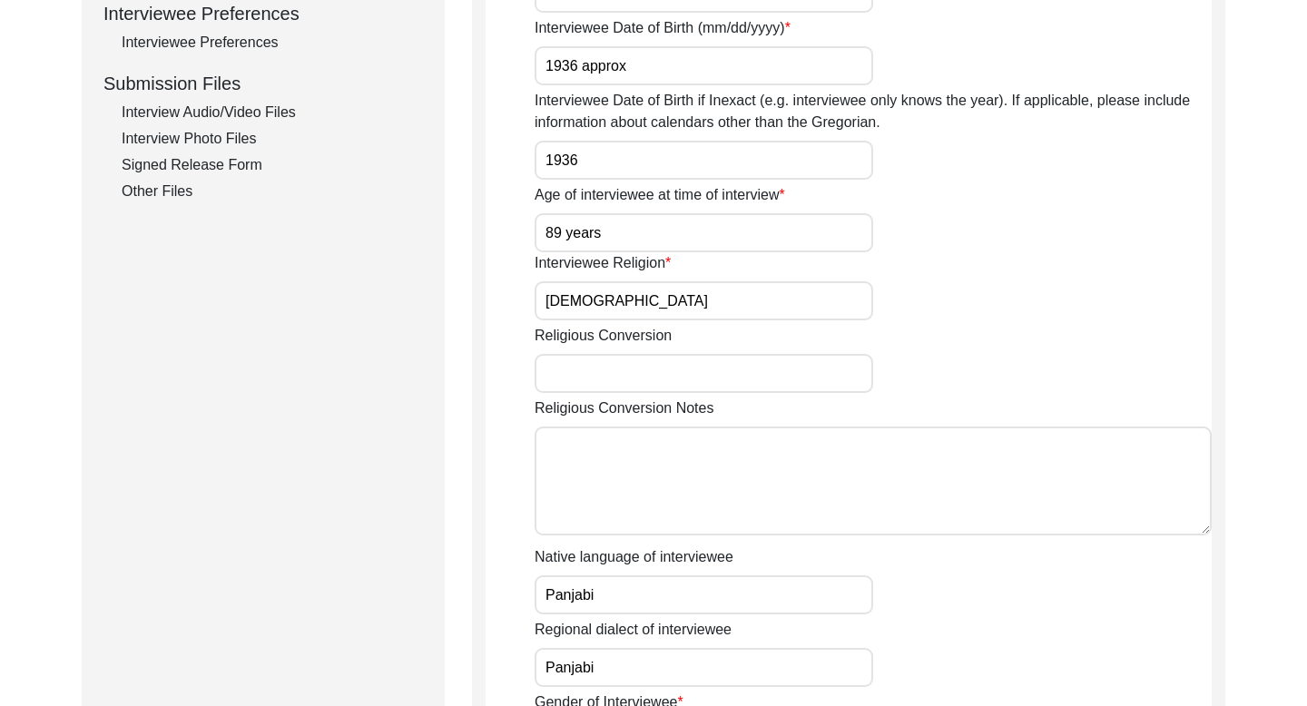
scroll to position [733, 0]
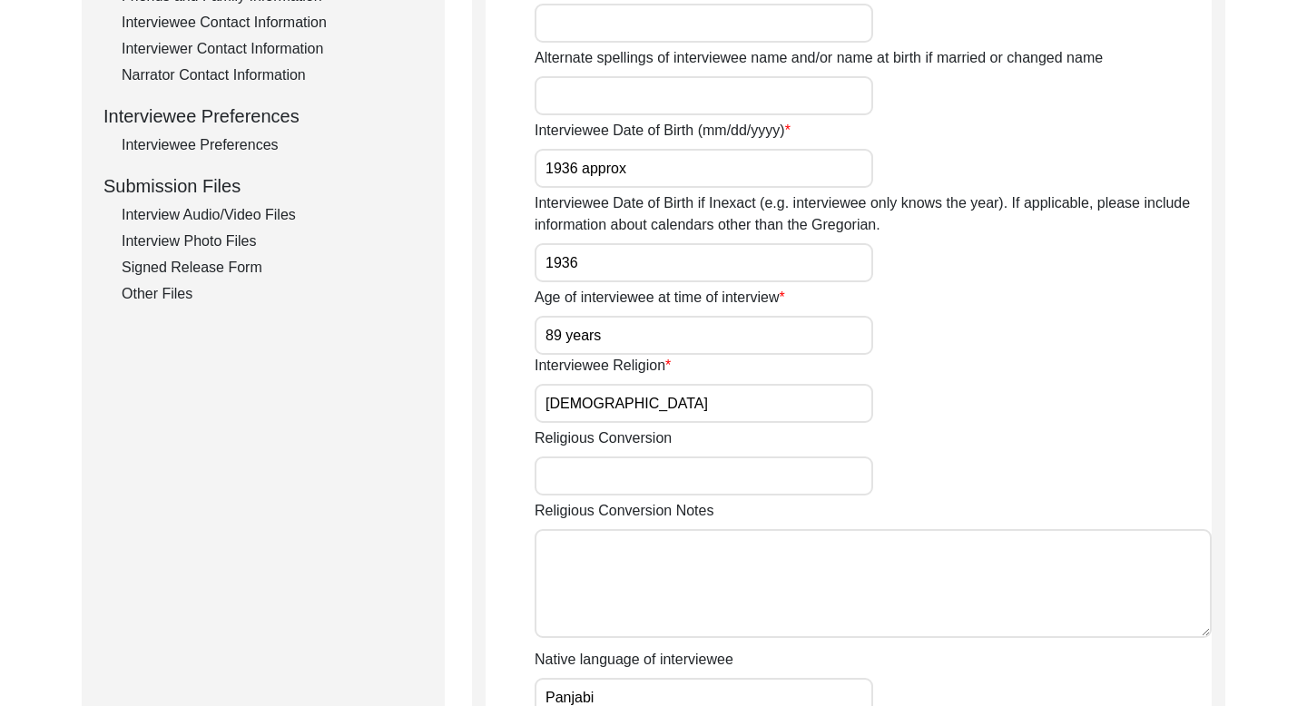
click at [259, 25] on div "Interviewee Contact Information" at bounding box center [272, 23] width 301 height 22
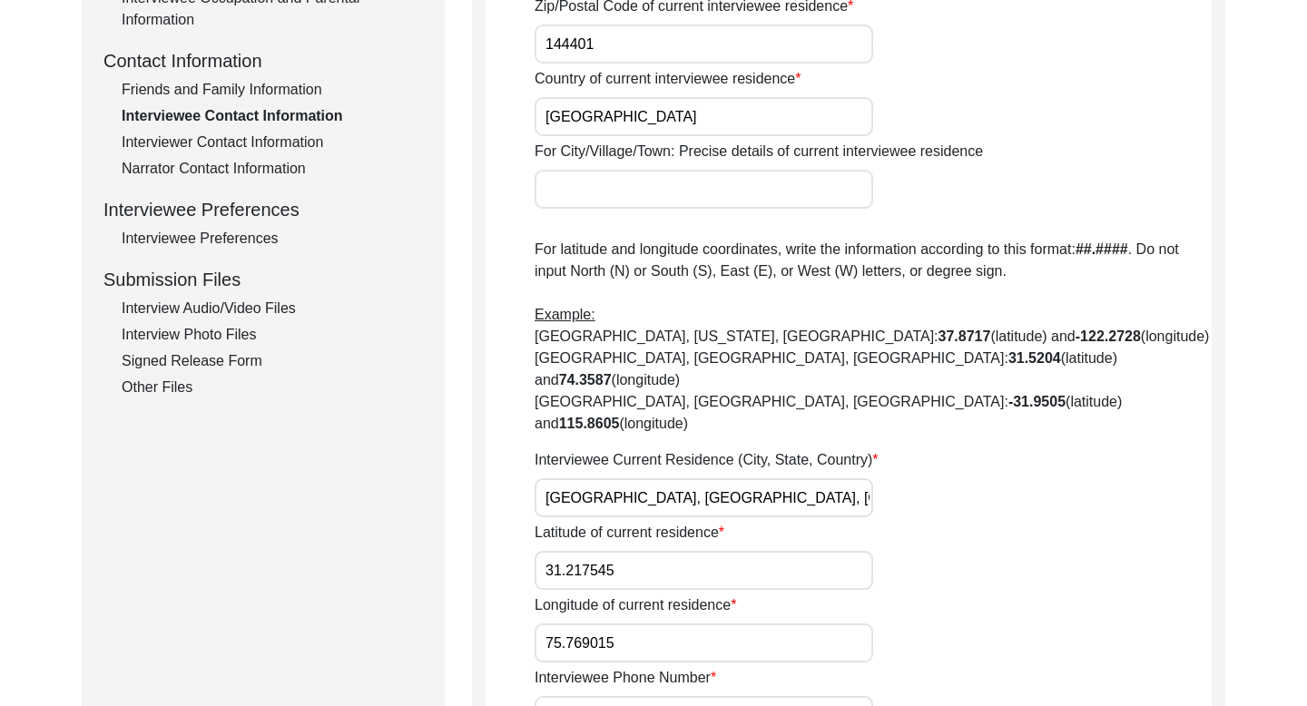
scroll to position [618, 0]
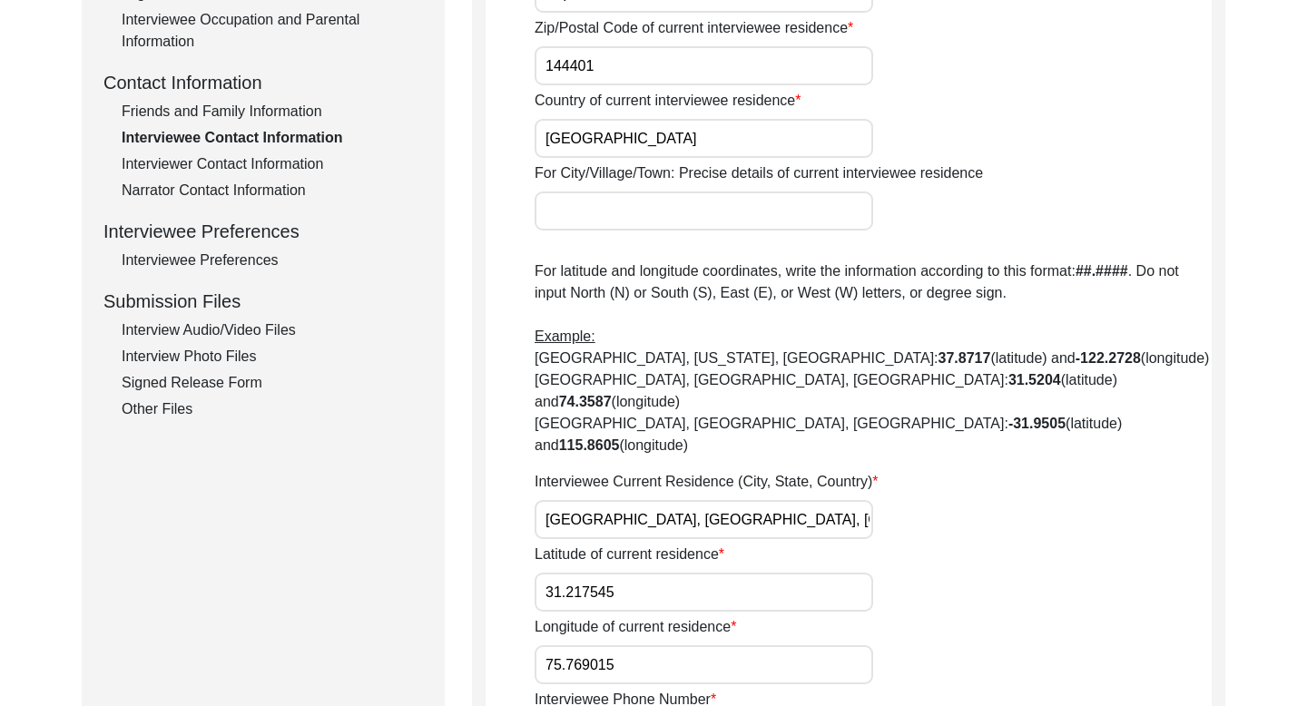
click at [287, 118] on div "Friends and Family Information" at bounding box center [272, 112] width 301 height 22
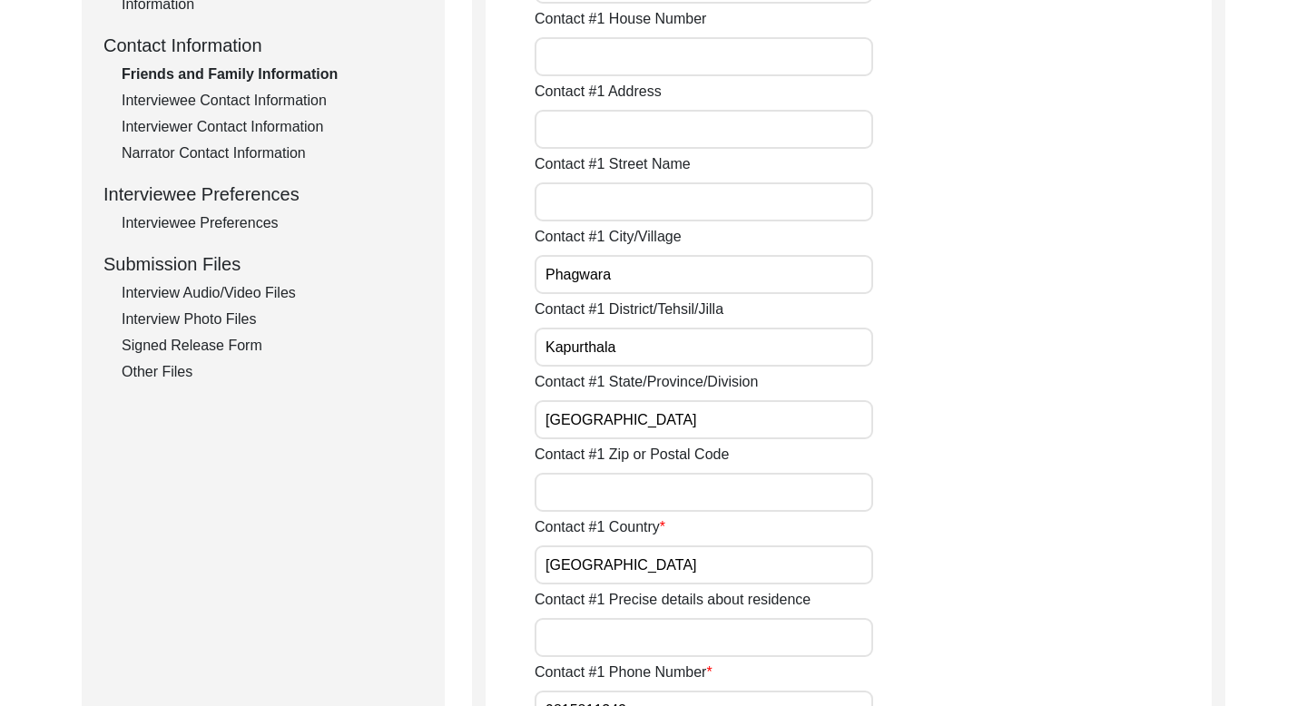
scroll to position [800, 0]
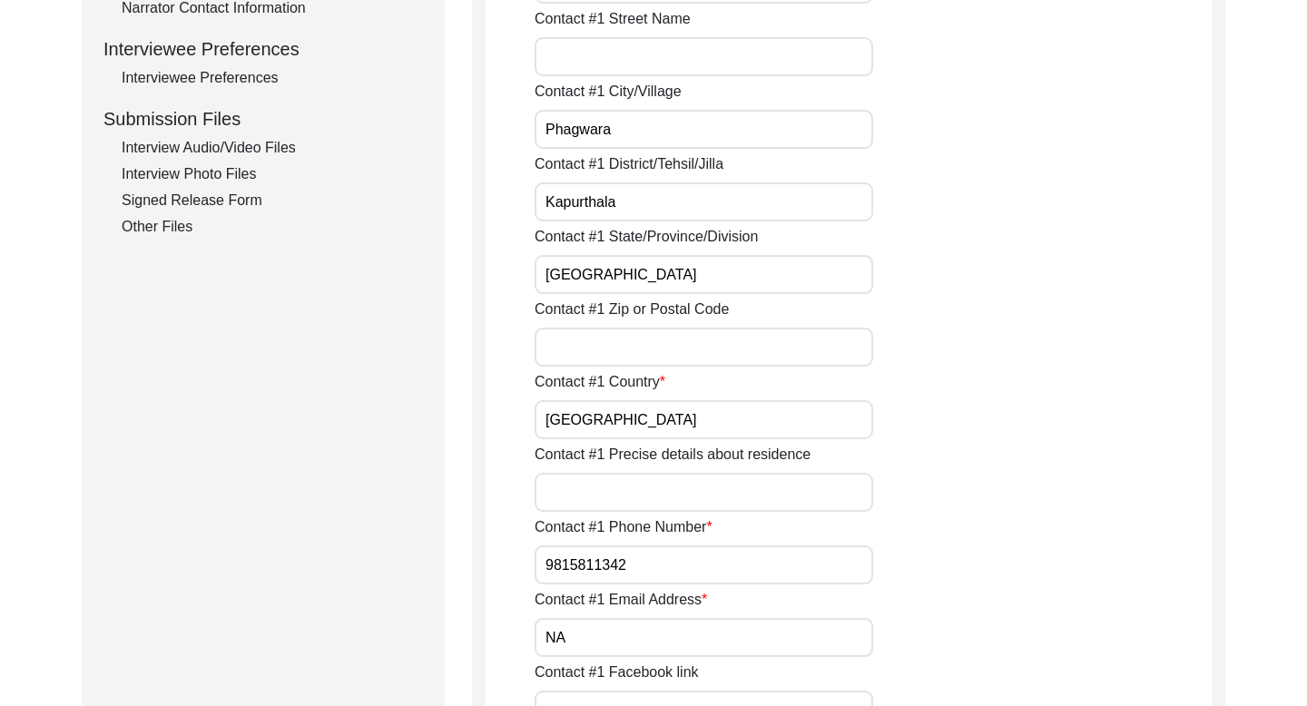
click at [582, 563] on input "9815811342" at bounding box center [703, 564] width 338 height 39
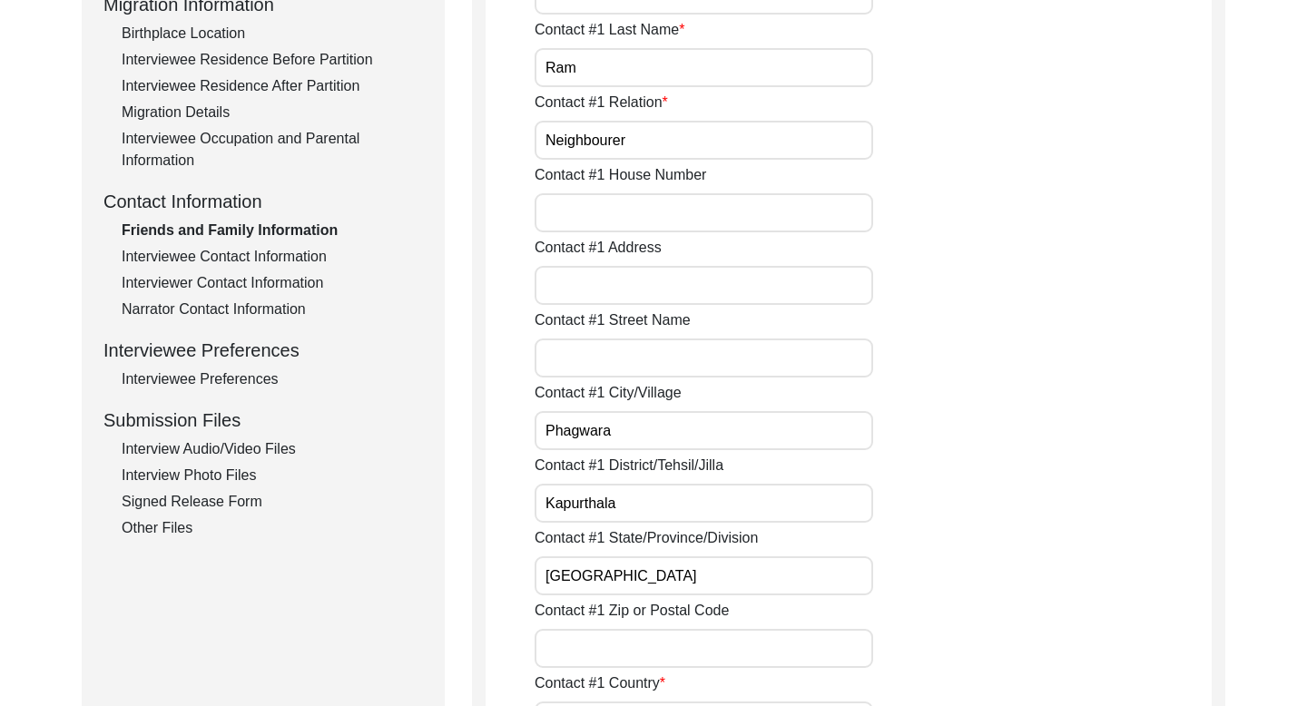
scroll to position [0, 0]
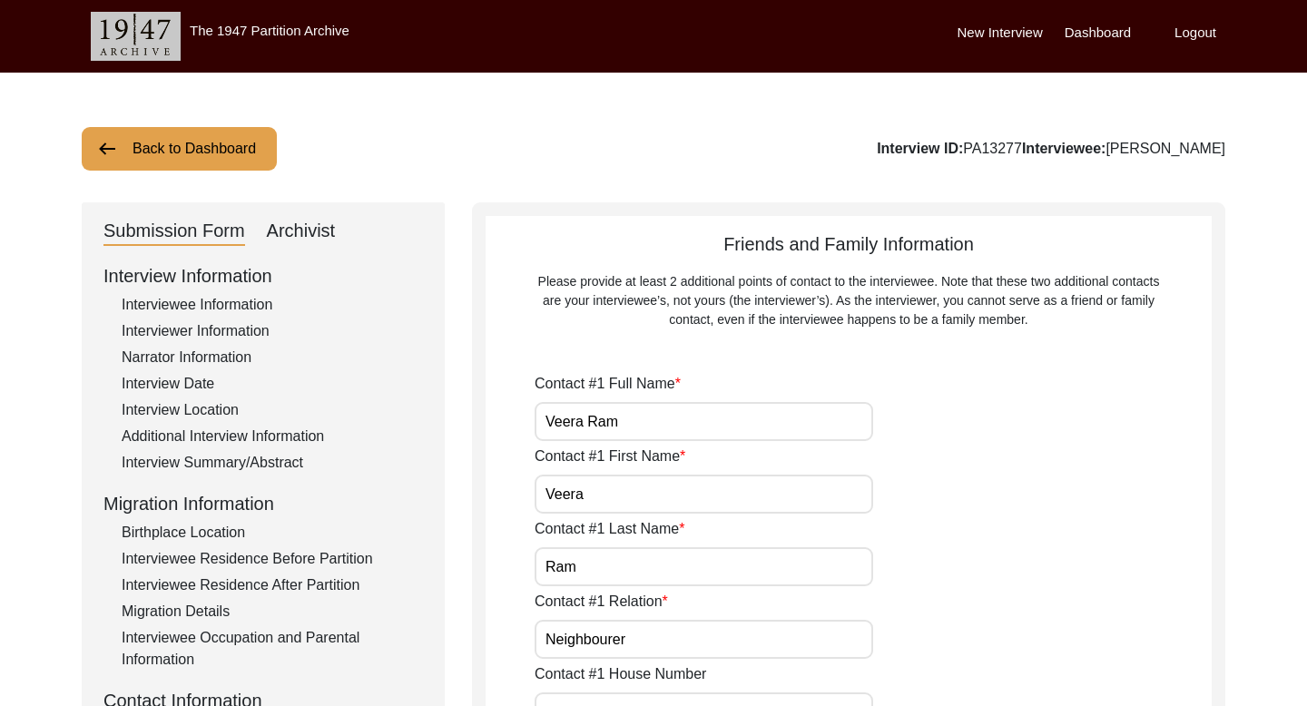
click at [207, 142] on button "Back to Dashboard" at bounding box center [179, 149] width 195 height 44
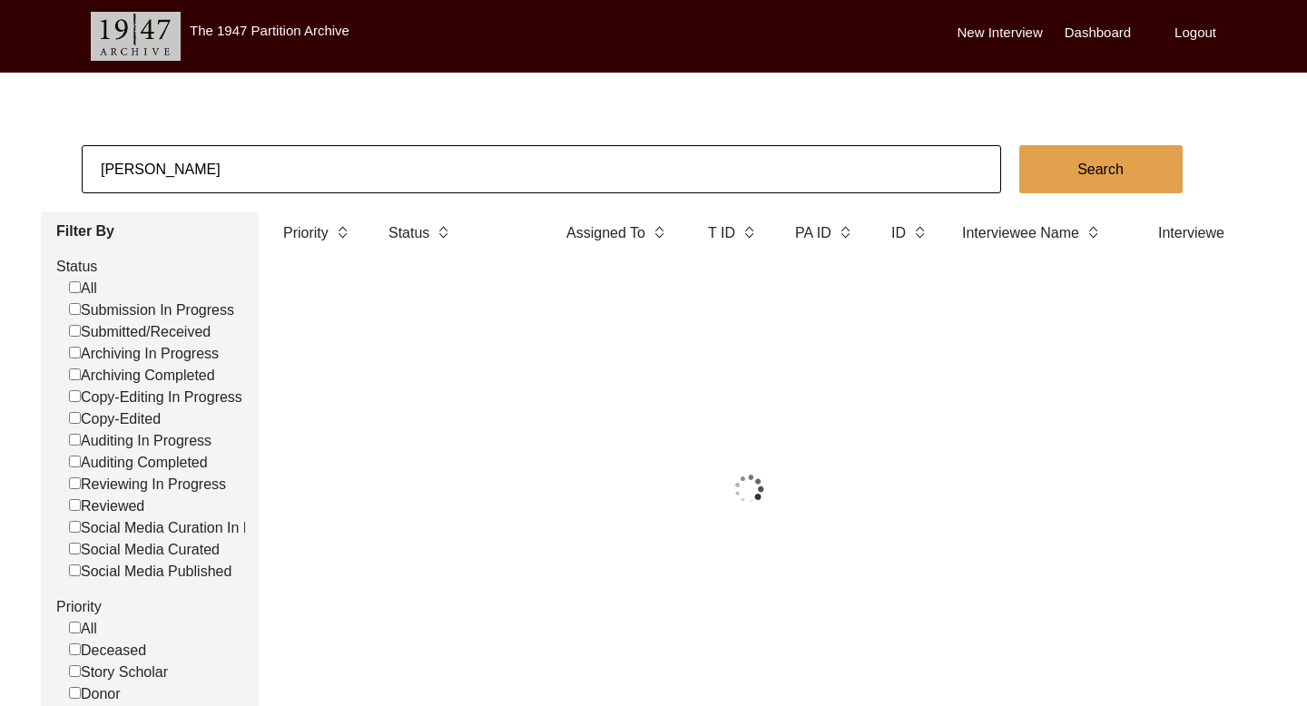
click at [151, 172] on input "[PERSON_NAME]" at bounding box center [541, 169] width 919 height 48
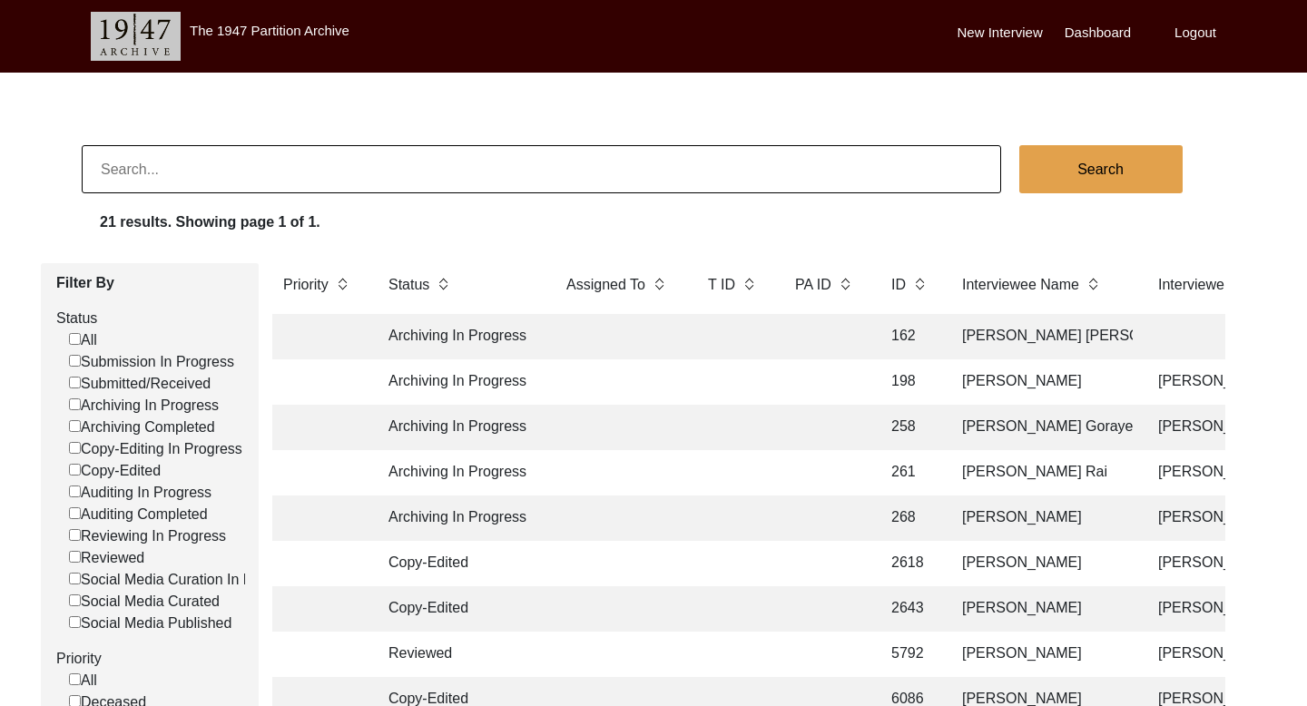
paste input "Achraj"
click at [1095, 158] on button "Search" at bounding box center [1100, 169] width 163 height 48
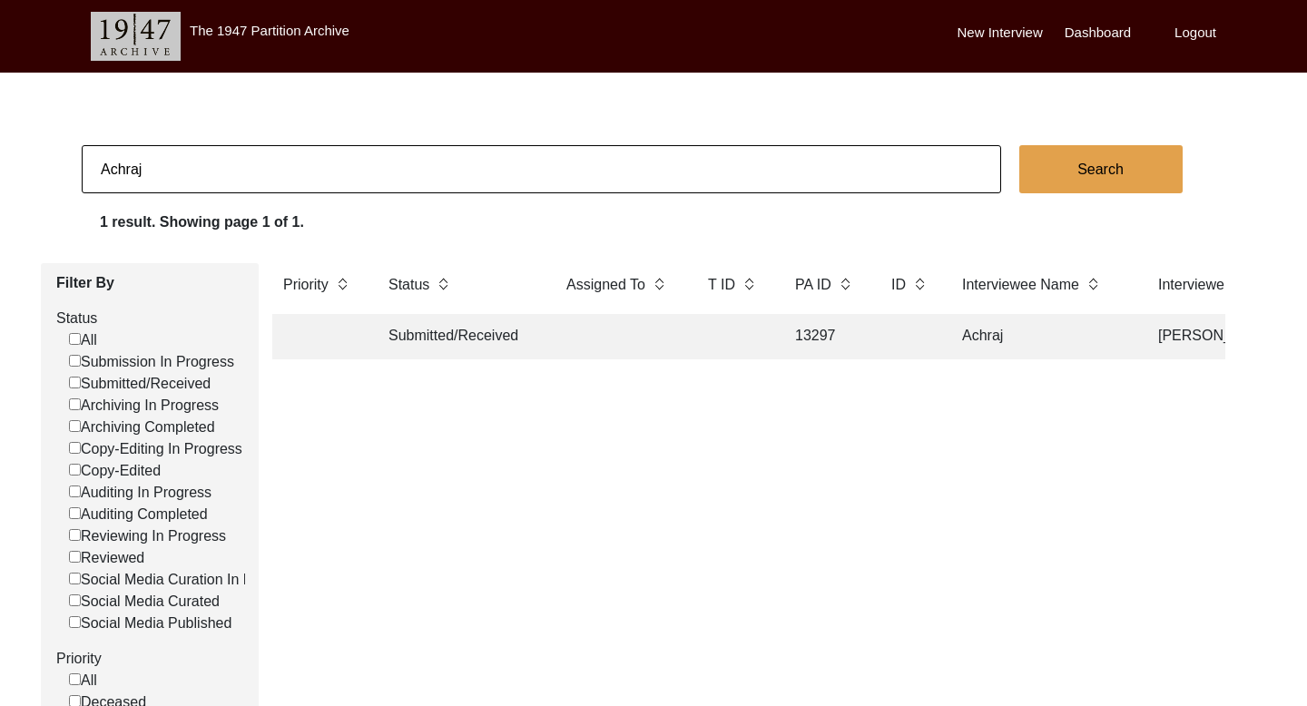
click at [1060, 335] on td "Achraj" at bounding box center [1041, 336] width 181 height 45
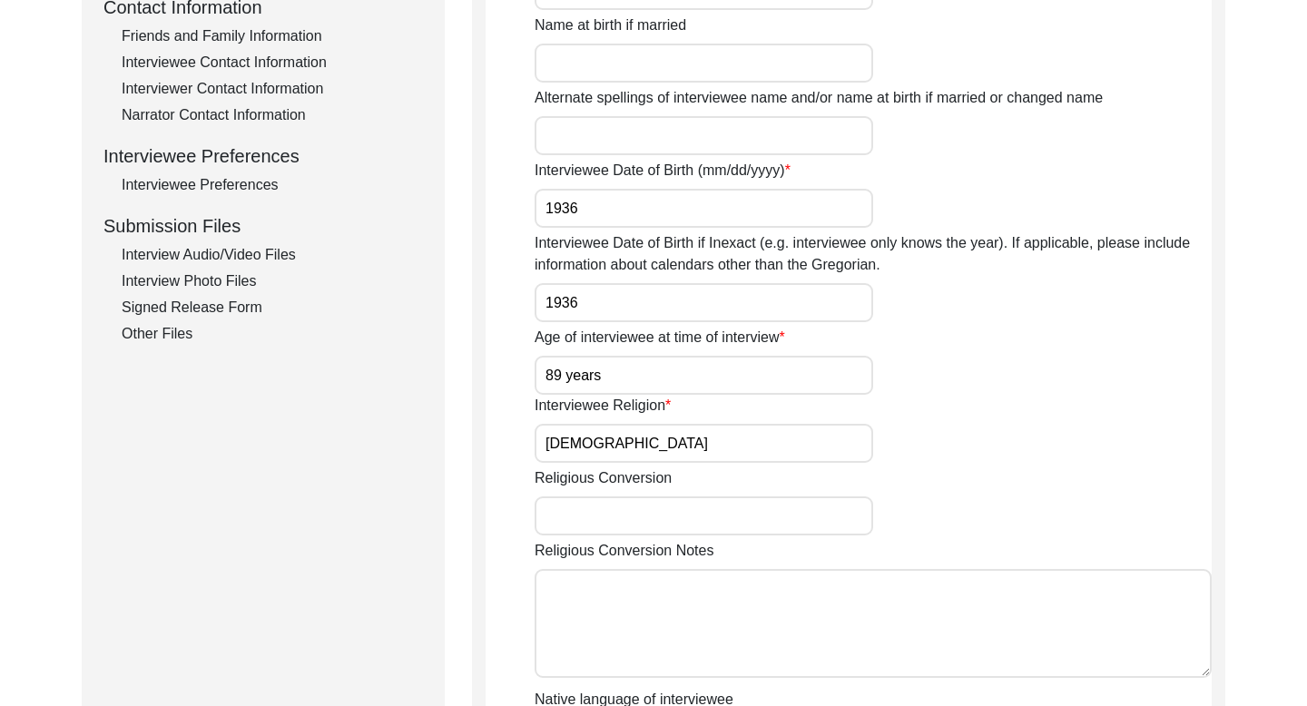
scroll to position [671, 0]
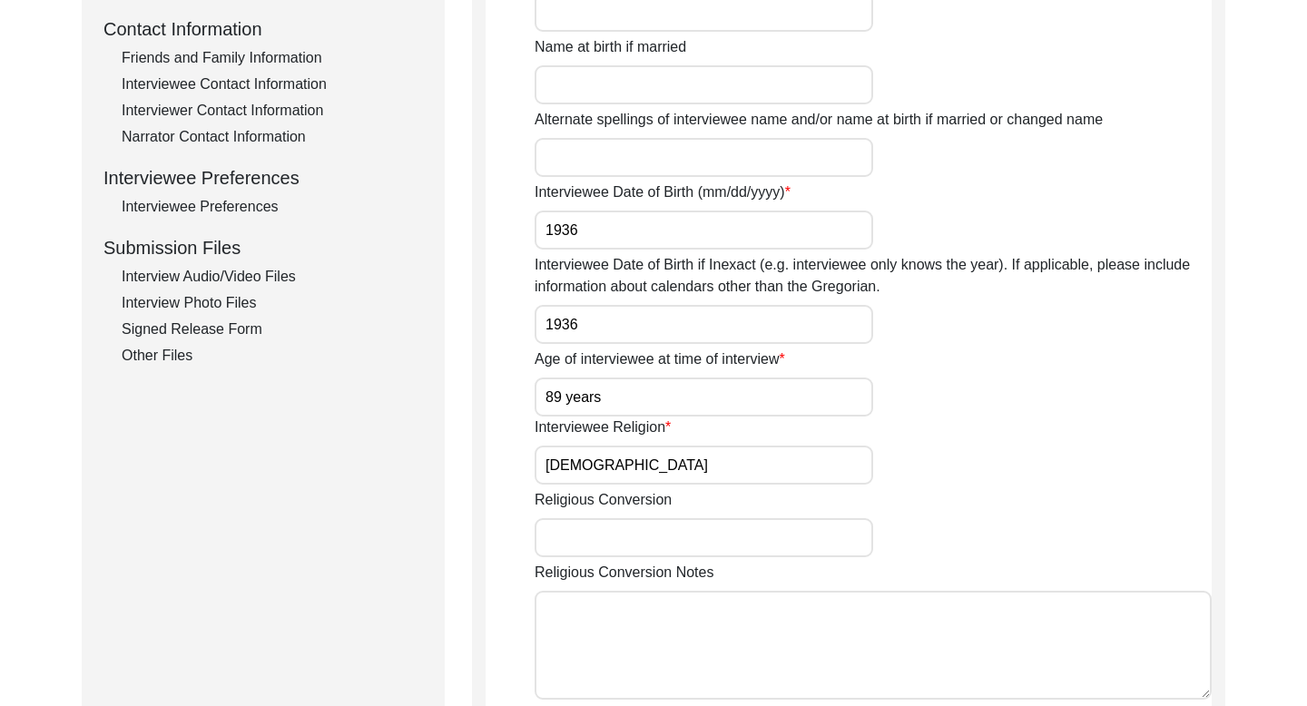
click at [305, 83] on div "Interviewee Contact Information" at bounding box center [272, 85] width 301 height 22
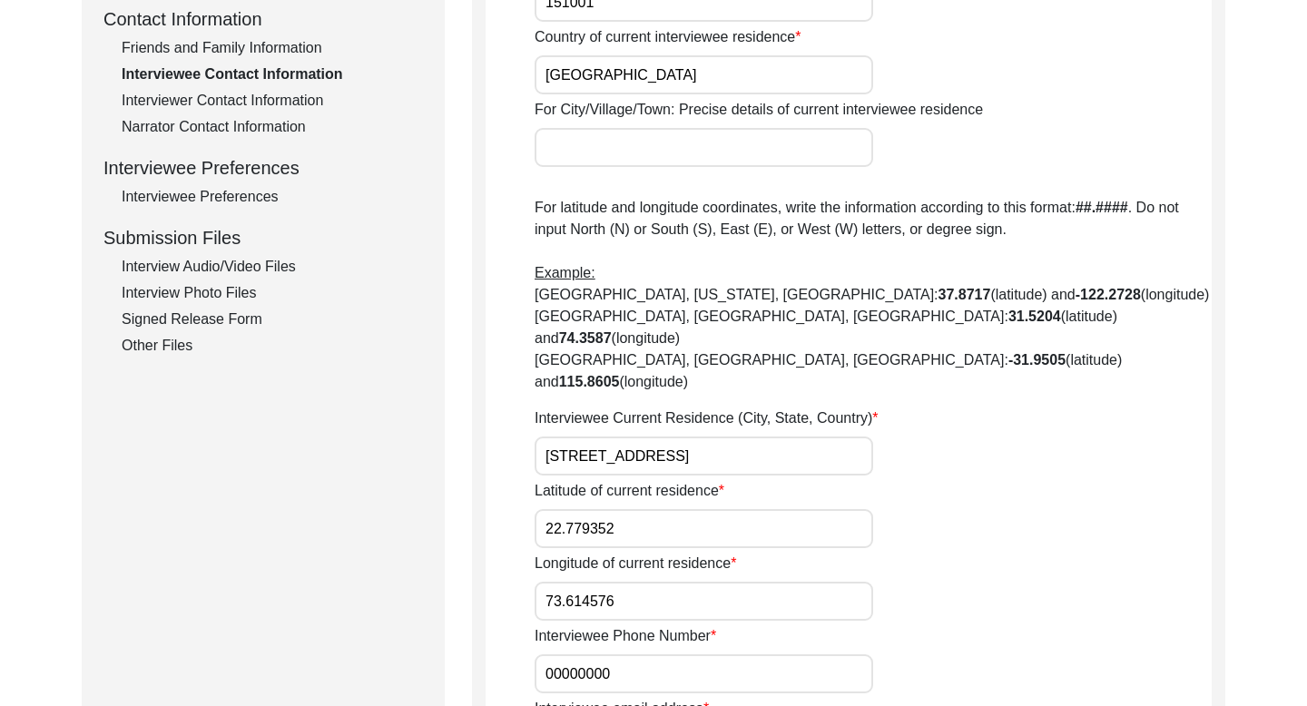
scroll to position [575, 0]
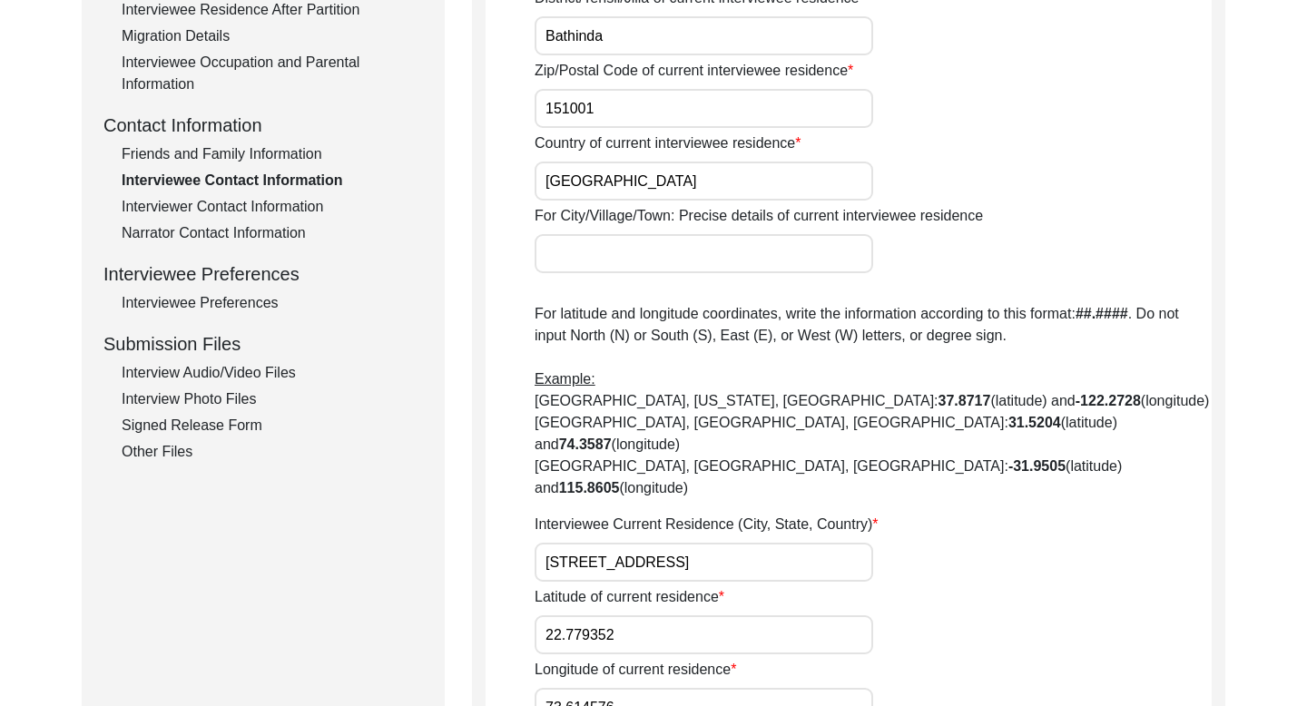
click at [291, 150] on div "Friends and Family Information" at bounding box center [272, 154] width 301 height 22
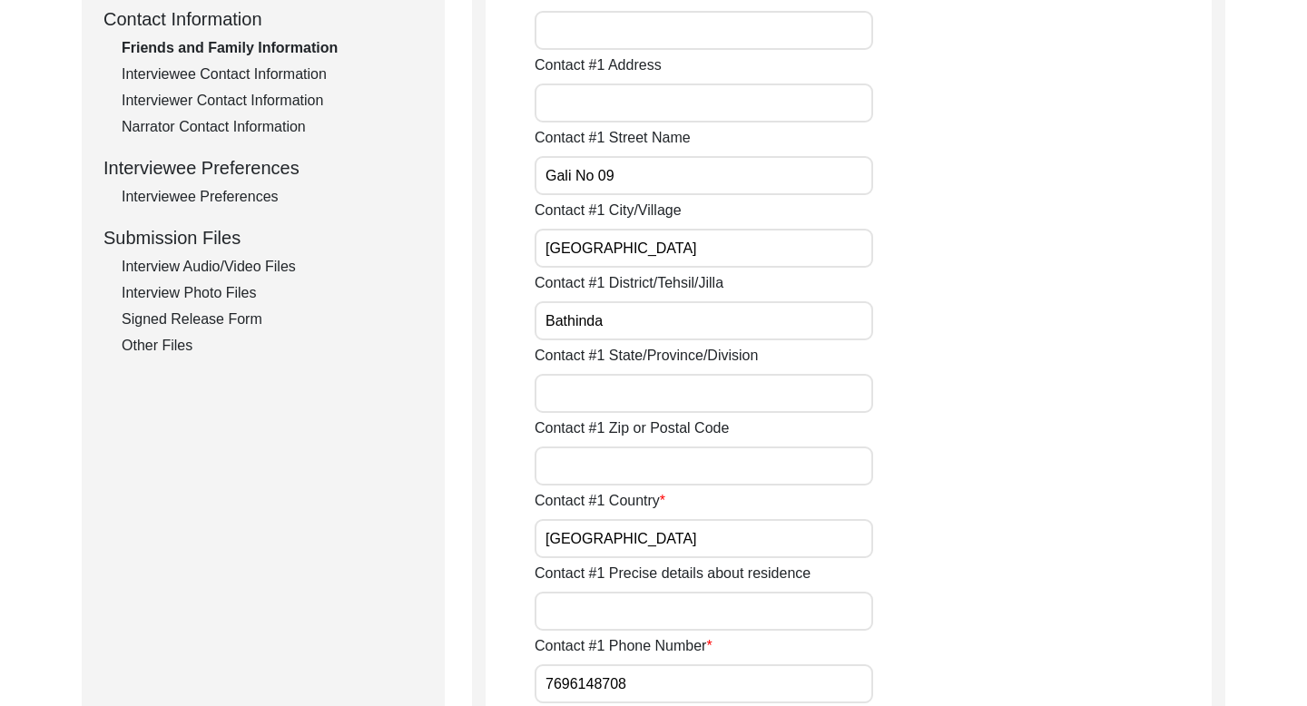
scroll to position [719, 0]
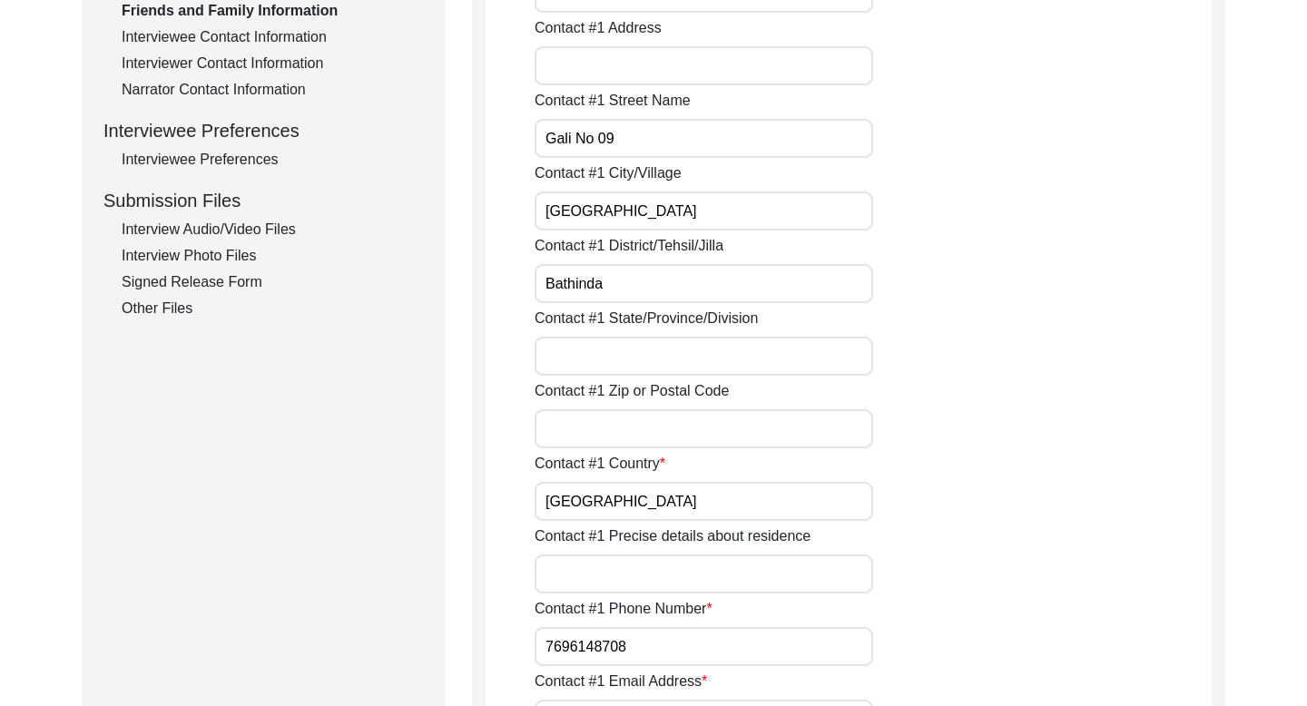
click at [576, 646] on input "7696148708" at bounding box center [703, 646] width 338 height 39
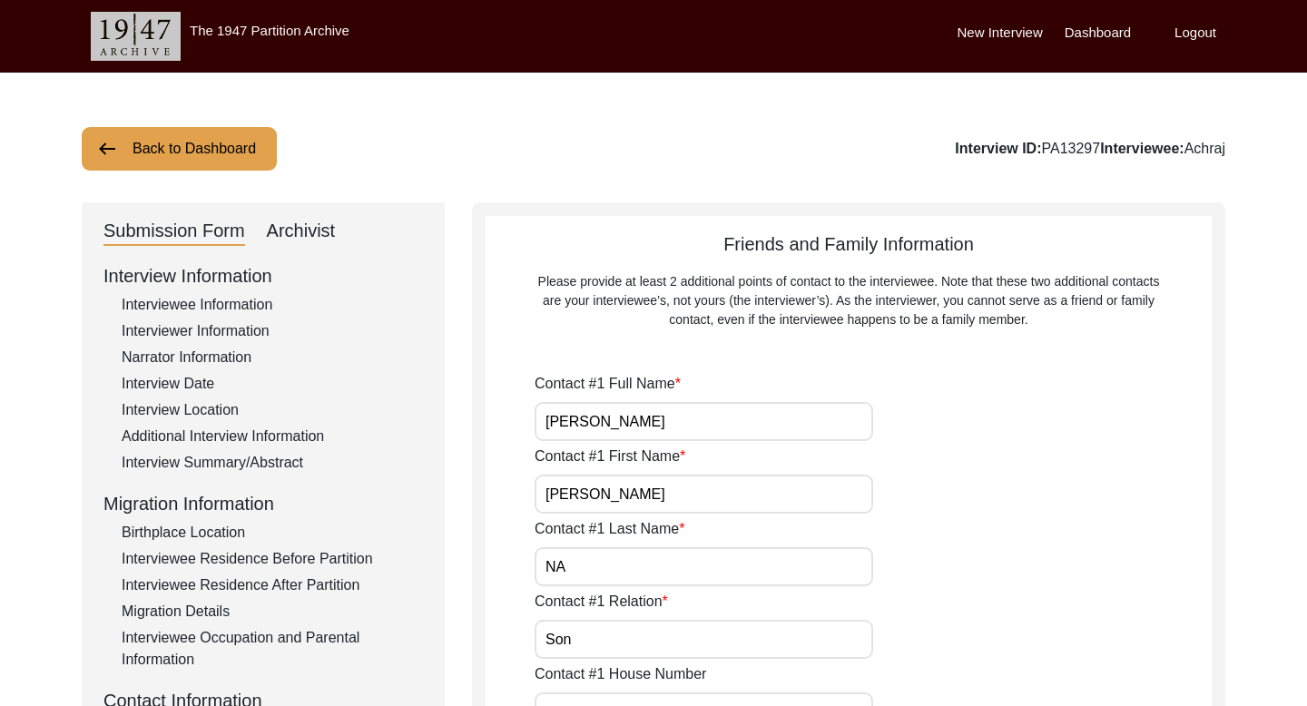
click at [220, 142] on button "Back to Dashboard" at bounding box center [179, 149] width 195 height 44
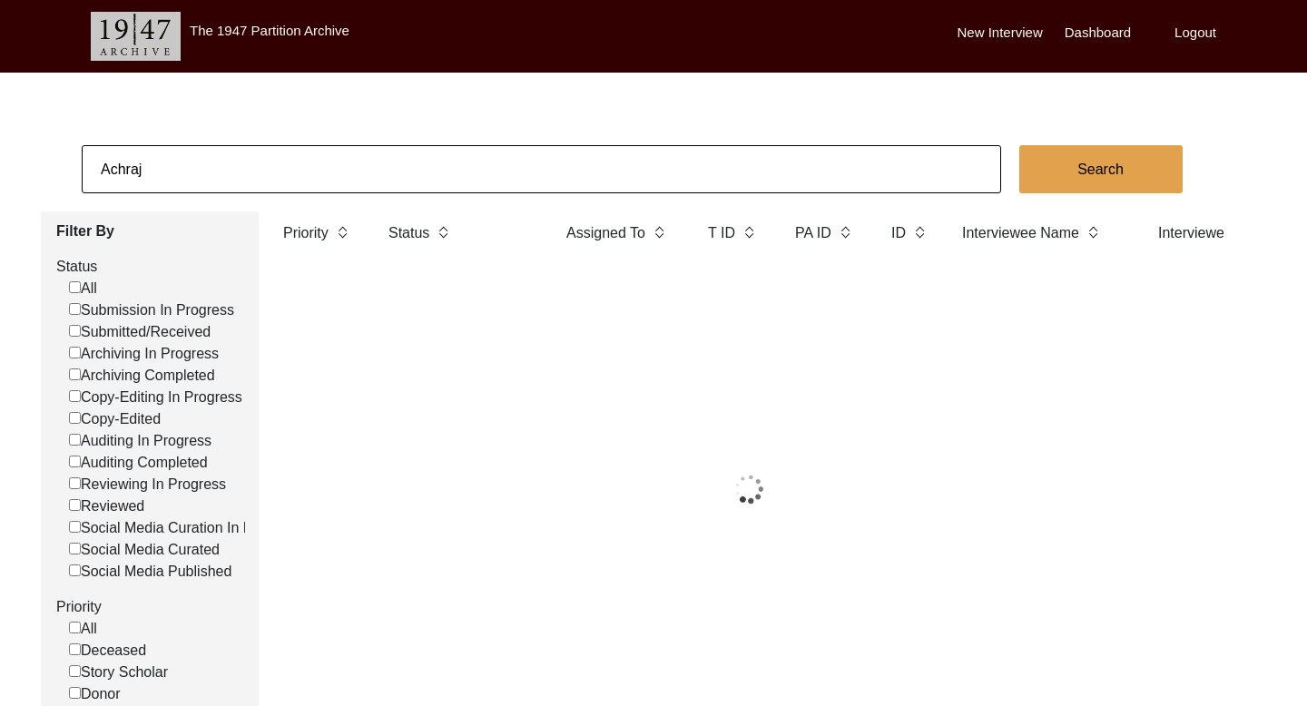
click at [121, 173] on input "Achraj" at bounding box center [541, 169] width 919 height 48
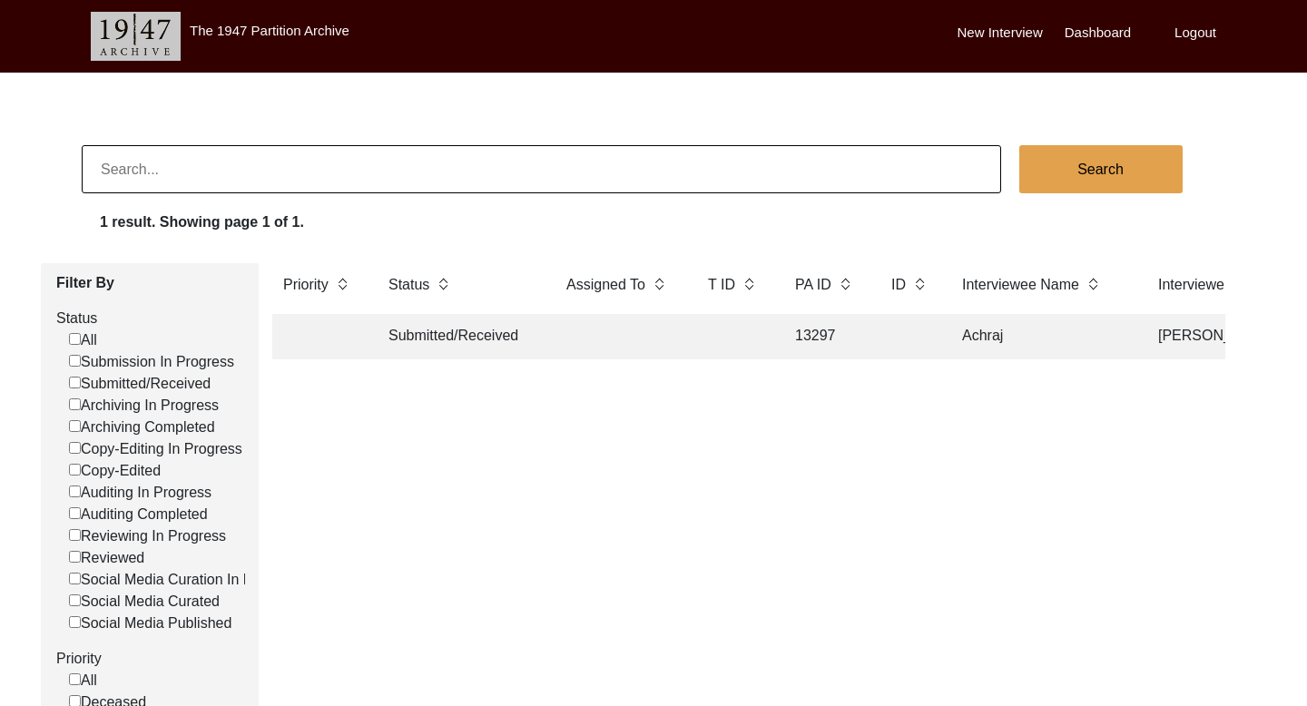
paste input "[PERSON_NAME]"
click at [1045, 181] on button "Search" at bounding box center [1100, 169] width 163 height 48
click at [955, 345] on td "[PERSON_NAME]" at bounding box center [1041, 336] width 181 height 45
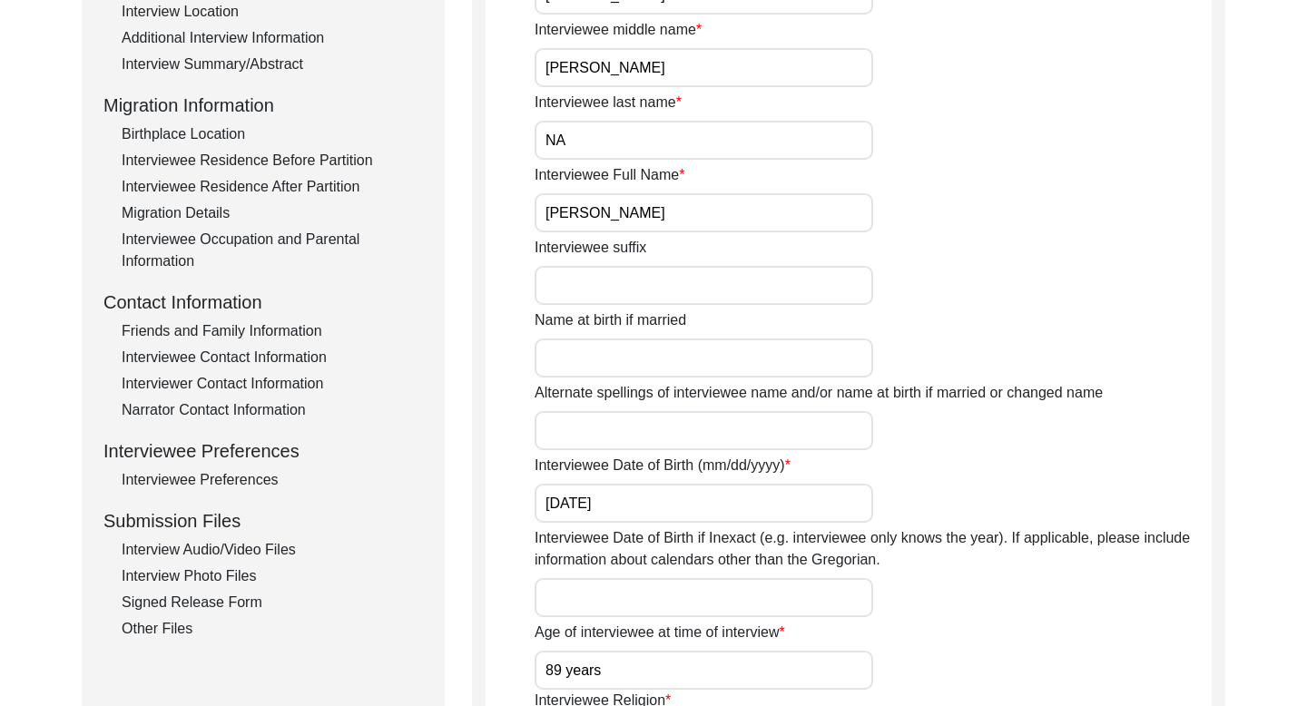
scroll to position [601, 0]
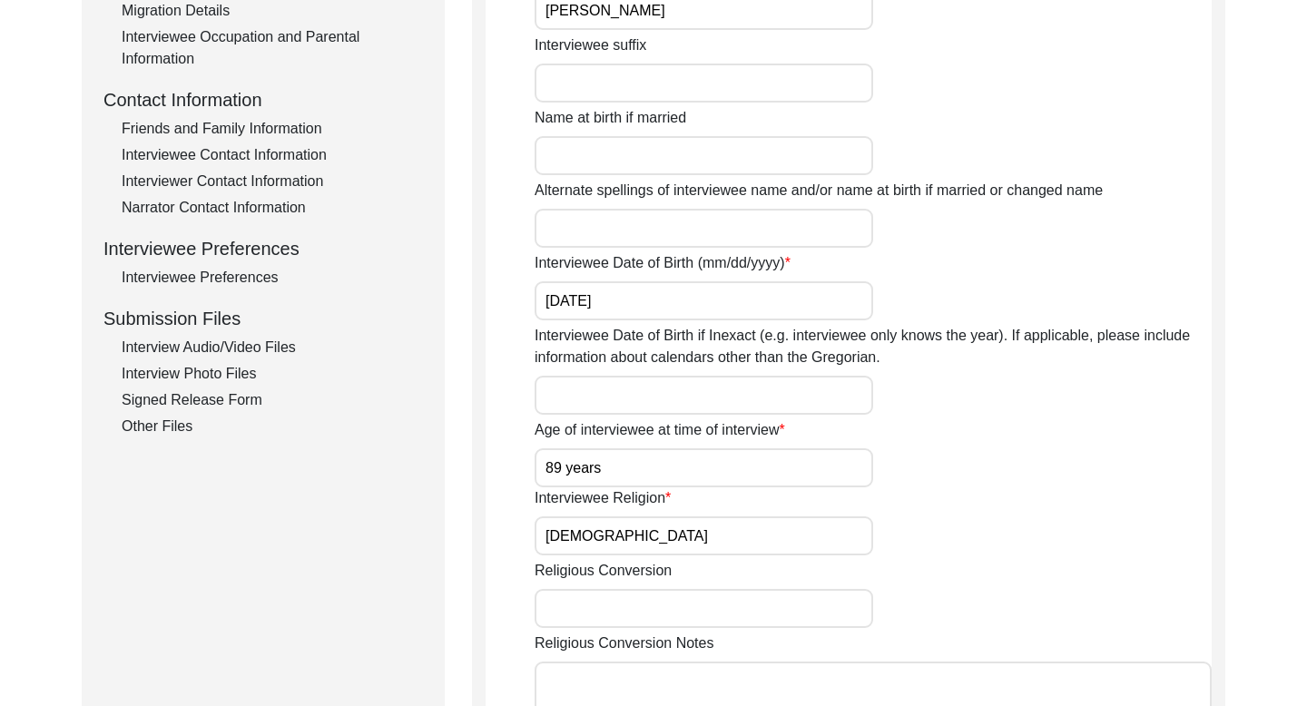
click at [245, 142] on div "Interview Information Interviewee Information Interviewer Information Narrator …" at bounding box center [262, 50] width 319 height 776
click at [241, 148] on div "Interviewee Contact Information" at bounding box center [272, 155] width 301 height 22
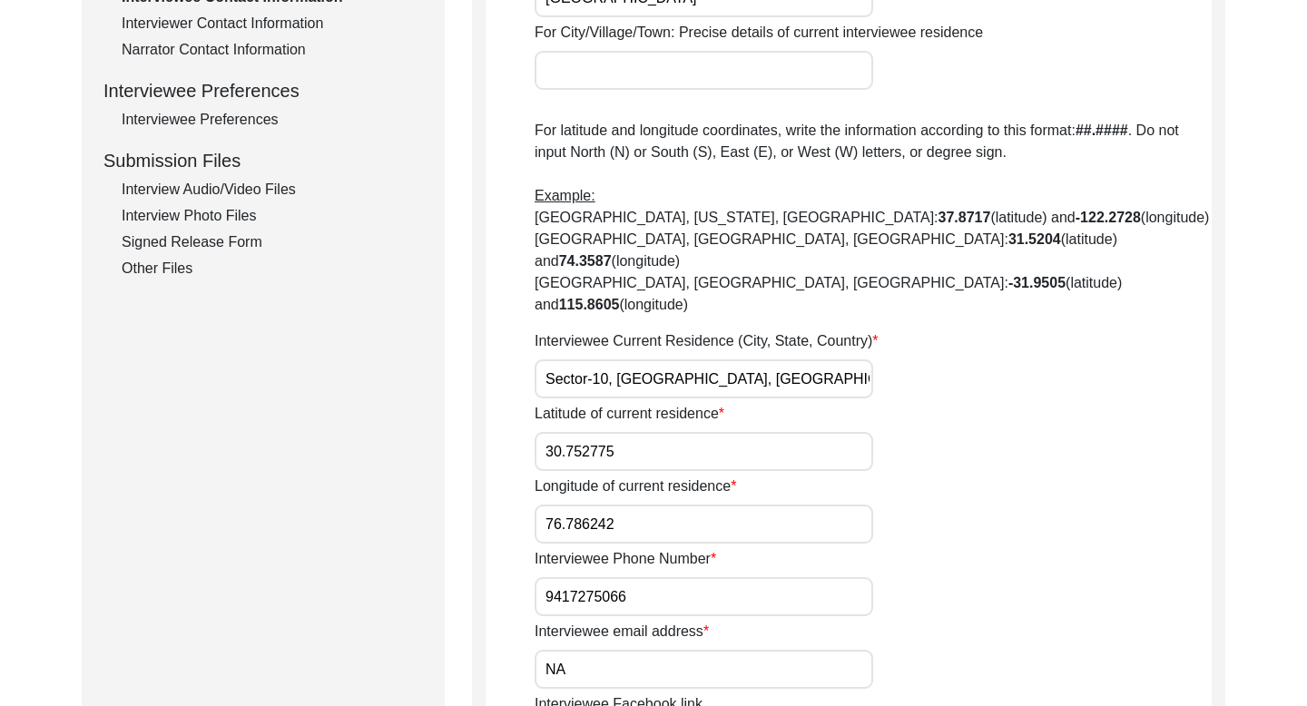
scroll to position [767, 0]
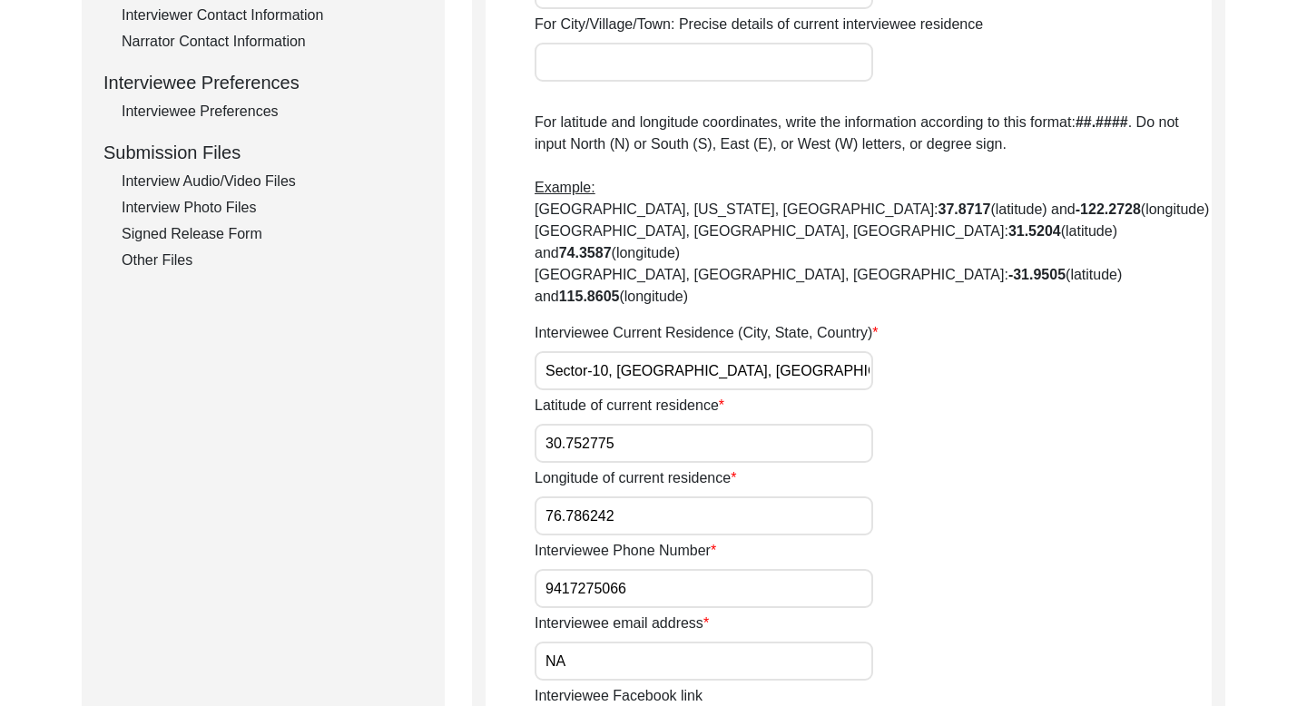
click at [581, 569] on input "9417275066" at bounding box center [703, 588] width 338 height 39
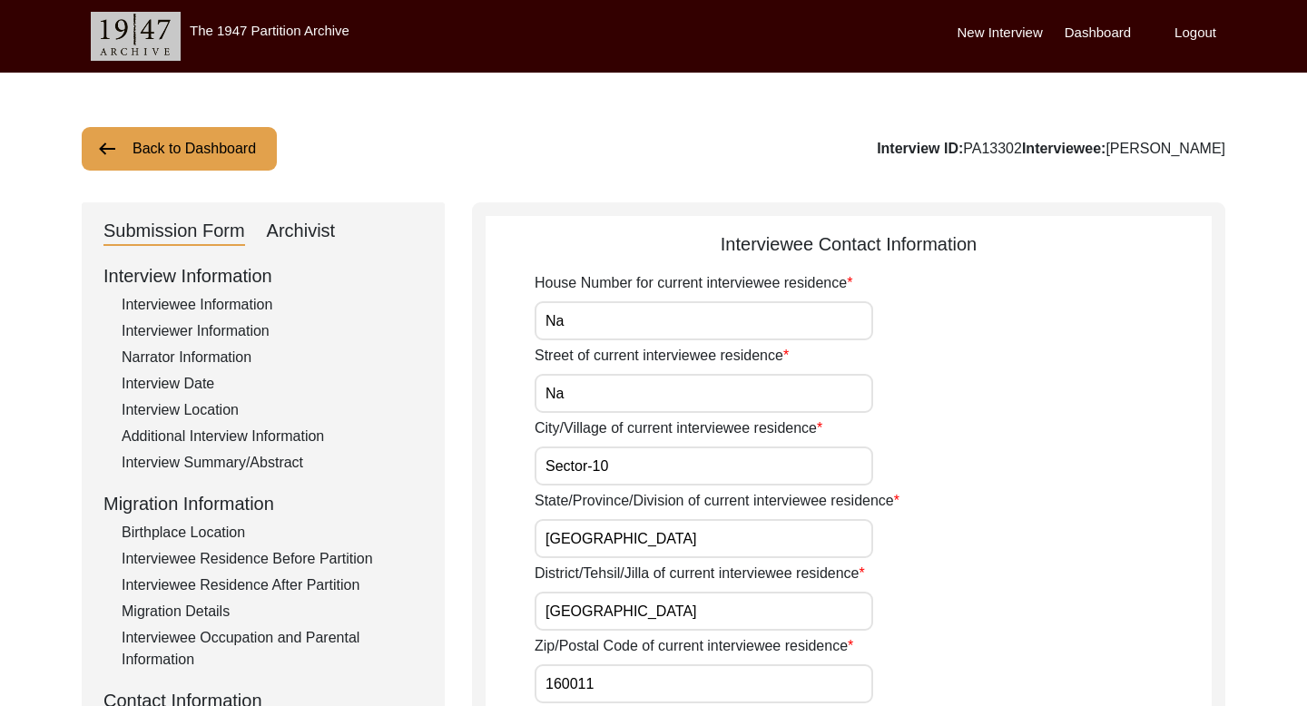
click at [200, 128] on button "Back to Dashboard" at bounding box center [179, 149] width 195 height 44
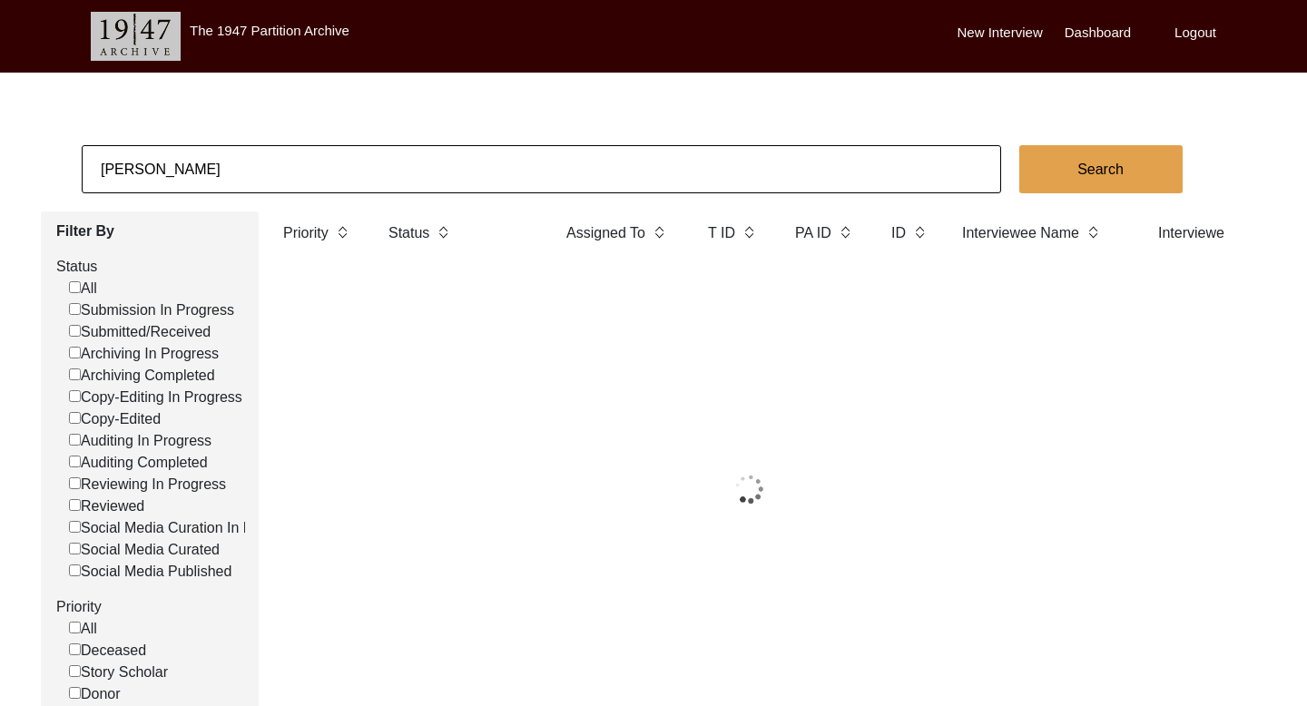
click at [153, 160] on input "[PERSON_NAME]" at bounding box center [541, 169] width 919 height 48
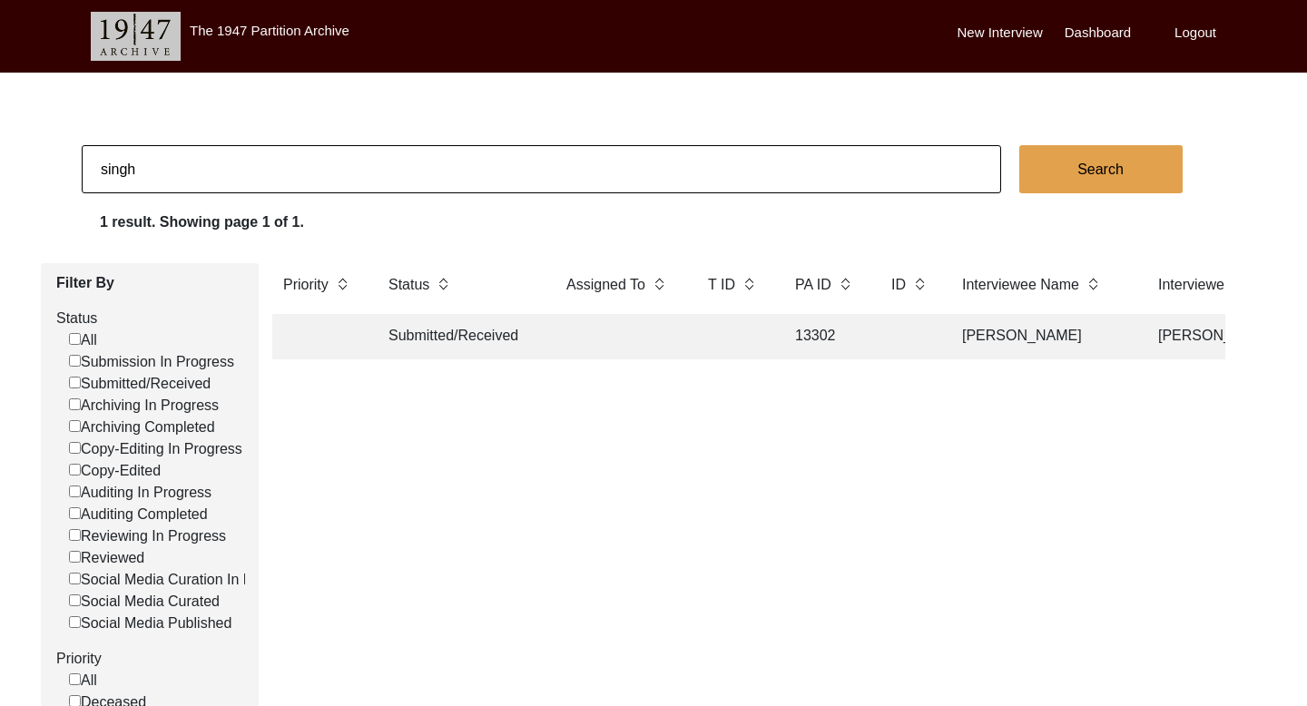
click at [153, 160] on input "singh" at bounding box center [541, 169] width 919 height 48
paste input "Pransabarwal"
click at [1037, 174] on button "Search" at bounding box center [1100, 169] width 163 height 48
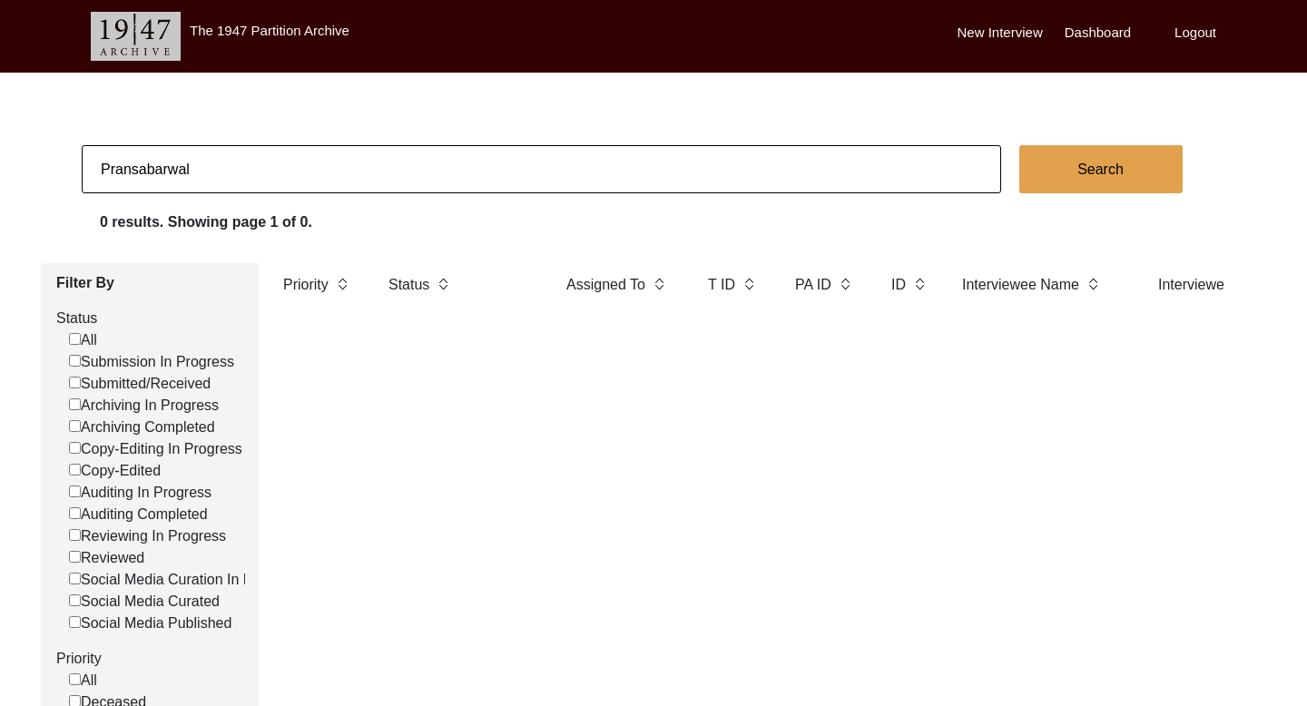
click at [258, 175] on input "Pransabarwal" at bounding box center [541, 169] width 919 height 48
click at [1053, 176] on button "Search" at bounding box center [1100, 169] width 163 height 48
click at [152, 162] on input "Pransabarwal" at bounding box center [541, 169] width 919 height 48
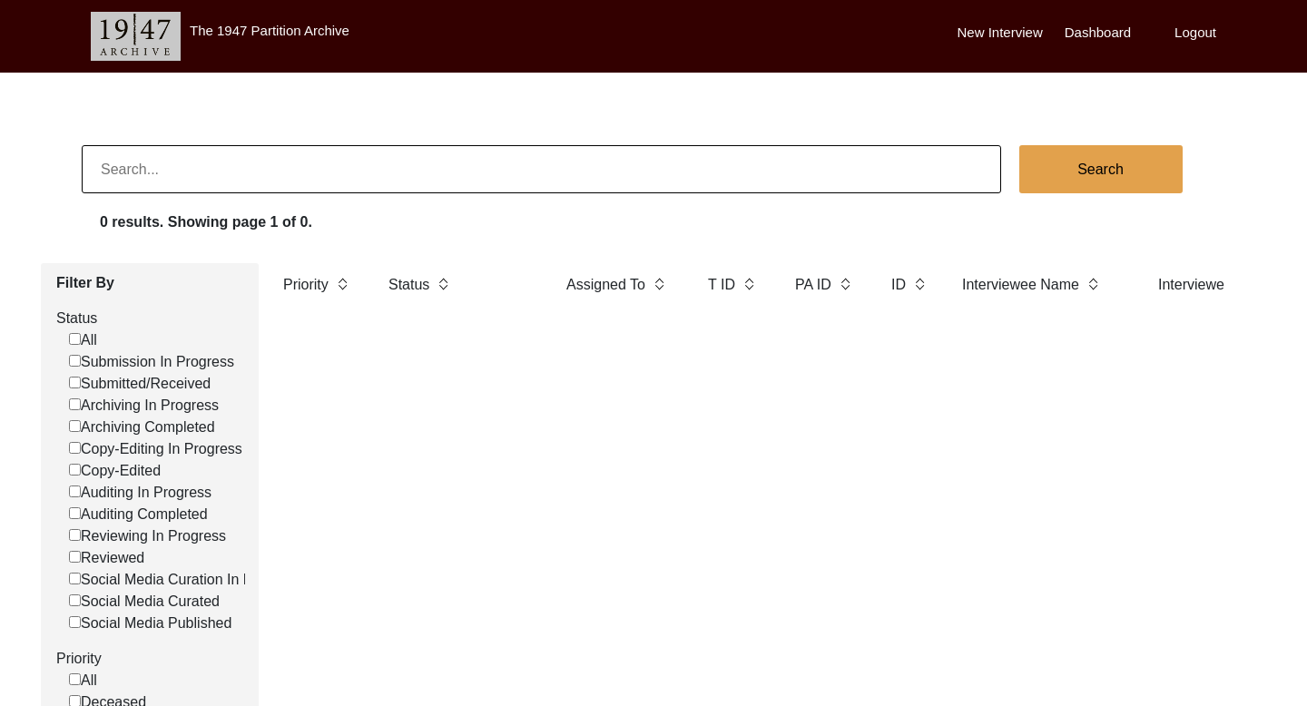
paste input "[PERSON_NAME]"
click at [1062, 176] on button "Search" at bounding box center [1100, 169] width 163 height 48
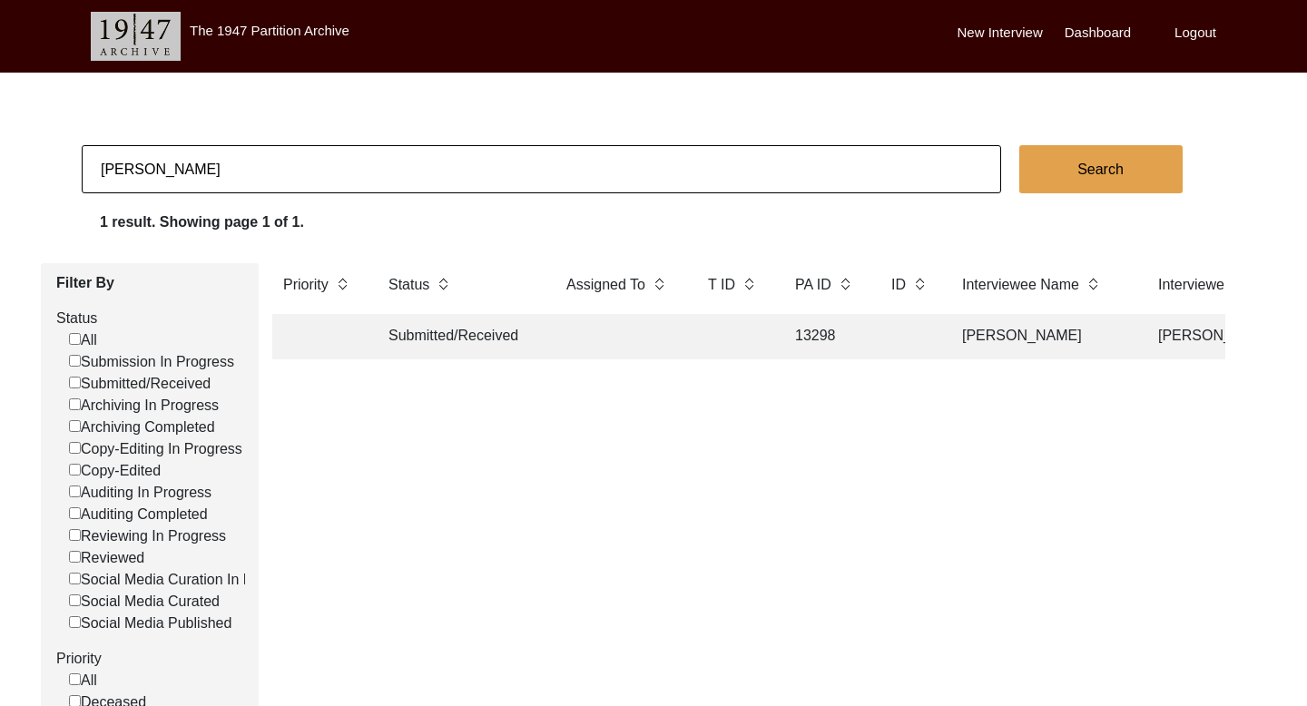
click at [981, 355] on td "[PERSON_NAME]" at bounding box center [1041, 336] width 181 height 45
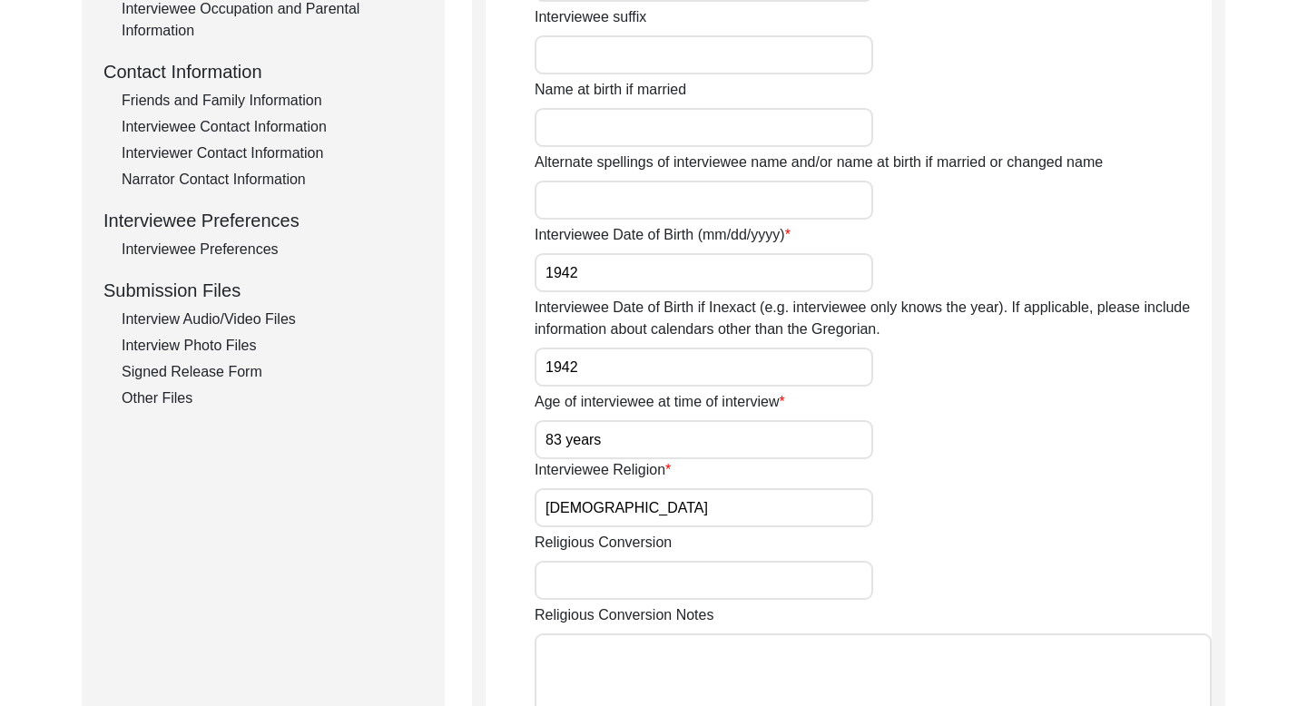
scroll to position [631, 0]
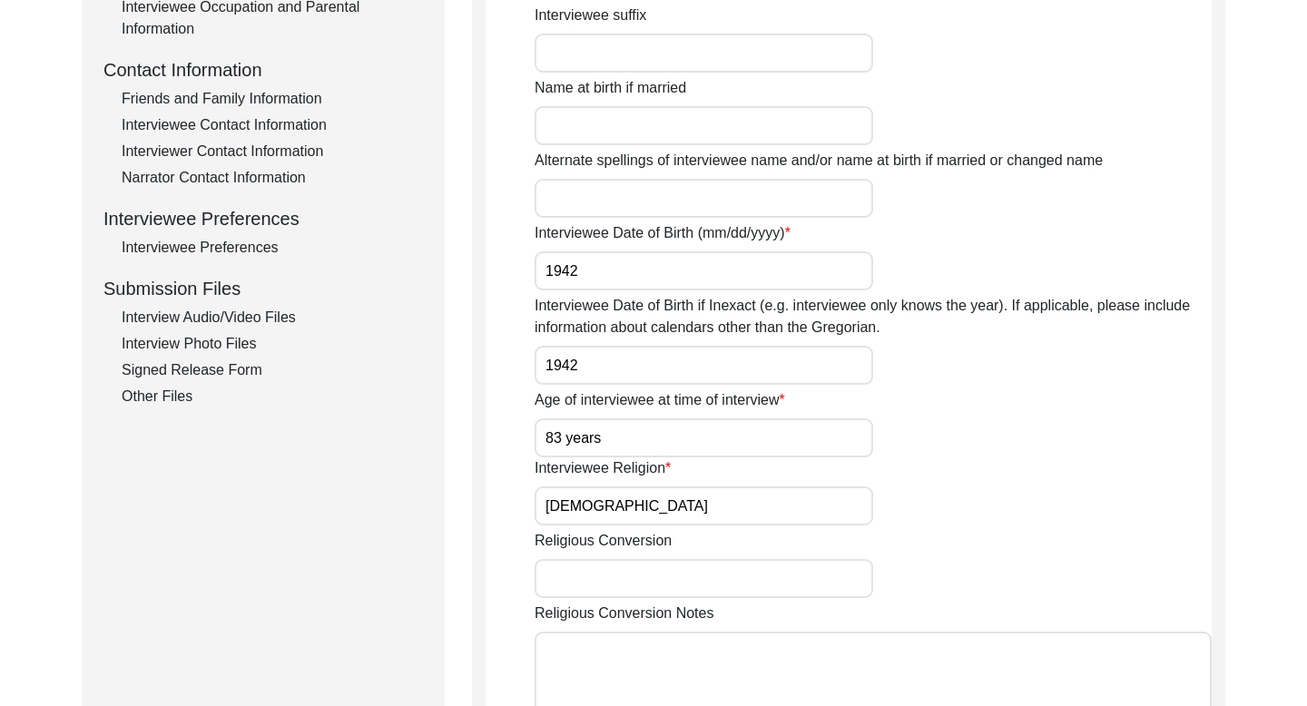
click at [238, 125] on div "Interviewee Contact Information" at bounding box center [272, 125] width 301 height 22
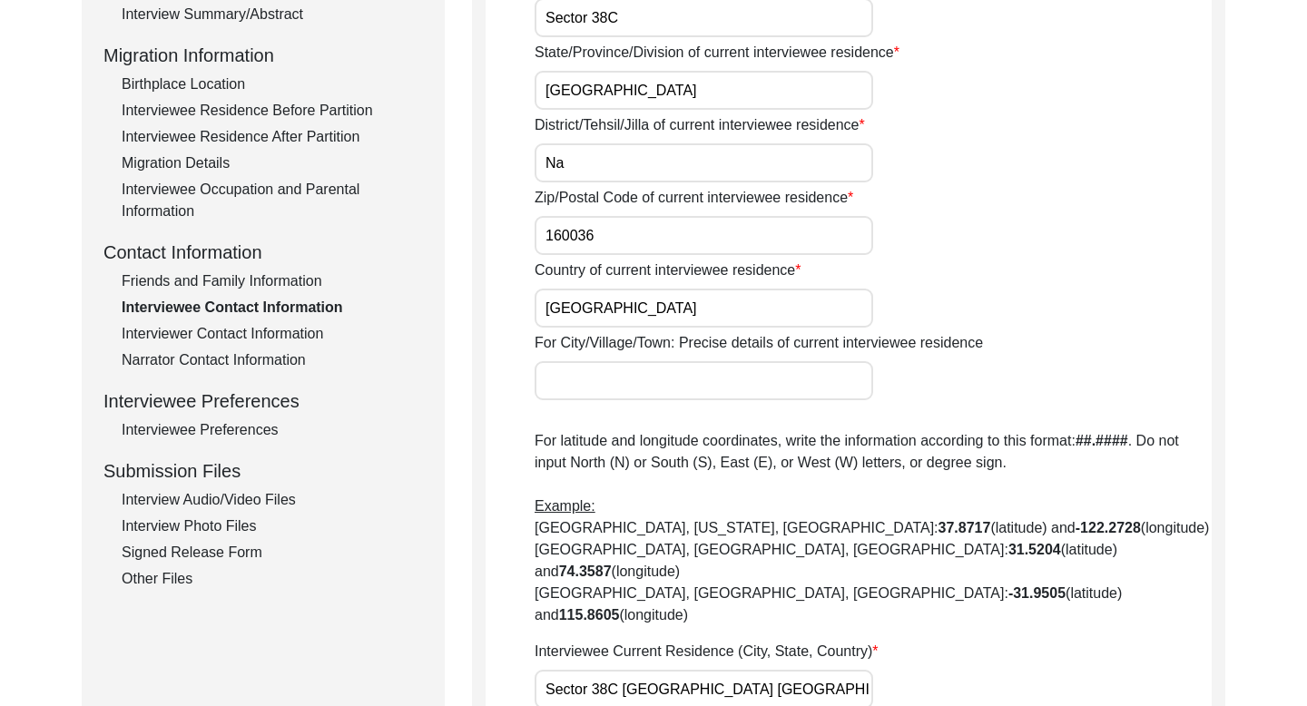
scroll to position [0, 0]
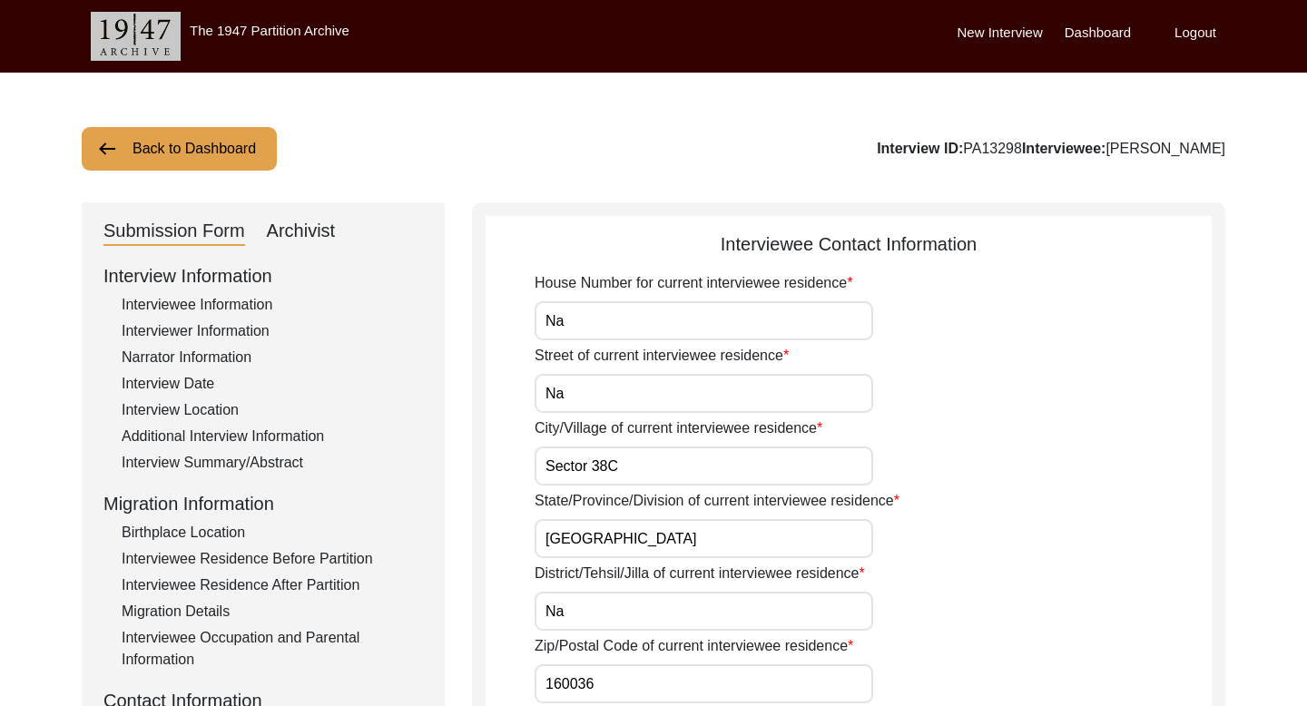
click at [239, 159] on button "Back to Dashboard" at bounding box center [179, 149] width 195 height 44
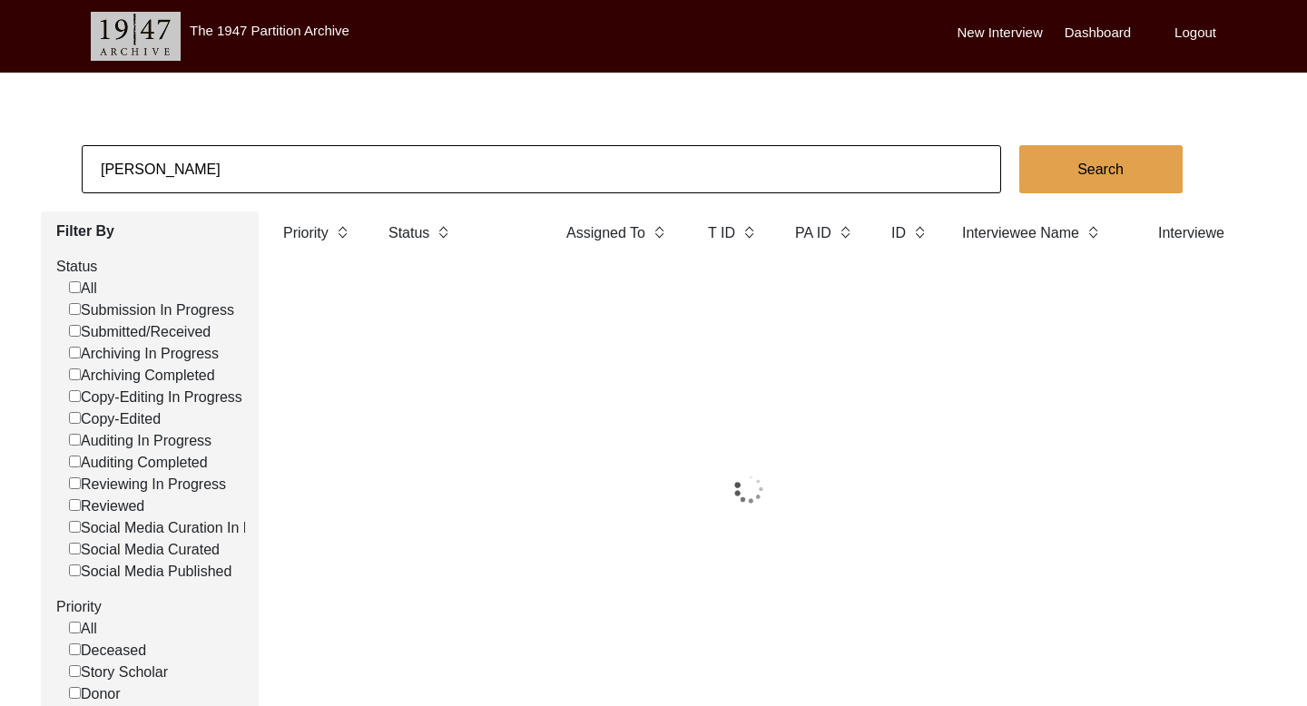
click at [154, 162] on input "[PERSON_NAME]" at bounding box center [541, 169] width 919 height 48
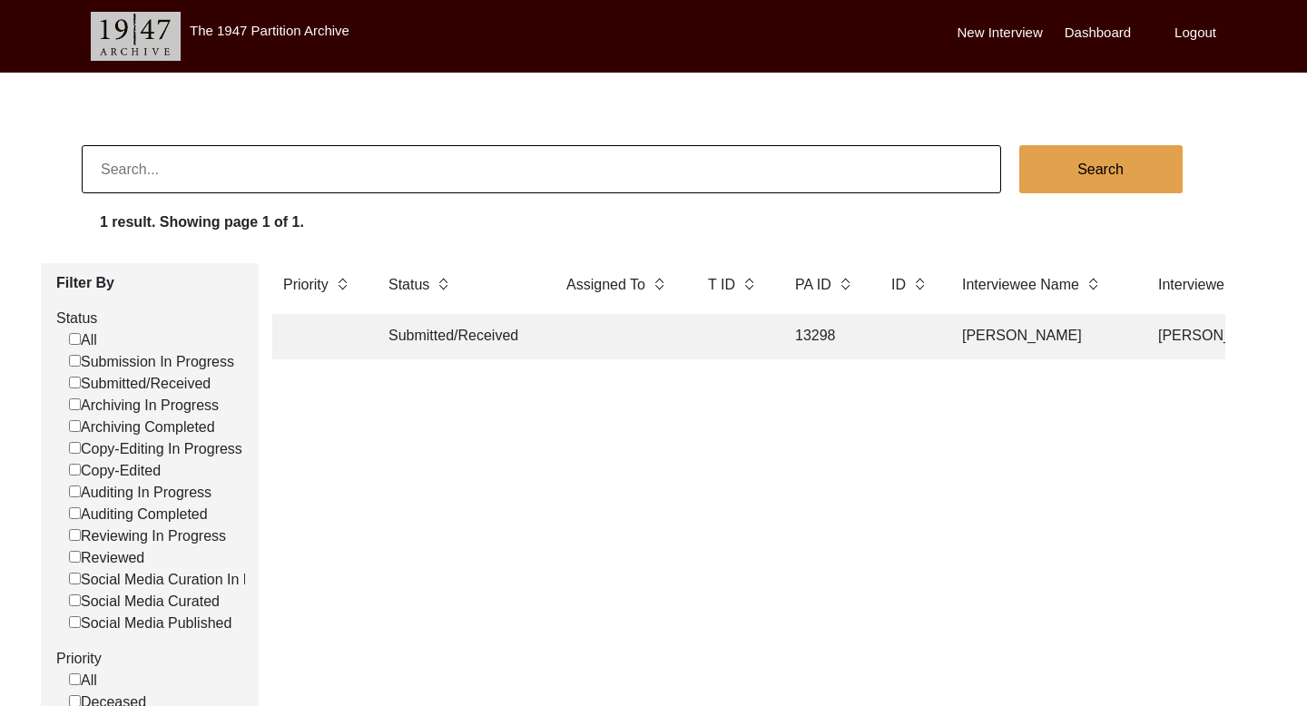
paste input "[DEMOGRAPHIC_DATA][PERSON_NAME]"
click at [1067, 164] on button "Search" at bounding box center [1100, 169] width 163 height 48
click at [991, 328] on td "[DEMOGRAPHIC_DATA][PERSON_NAME]" at bounding box center [1041, 336] width 181 height 45
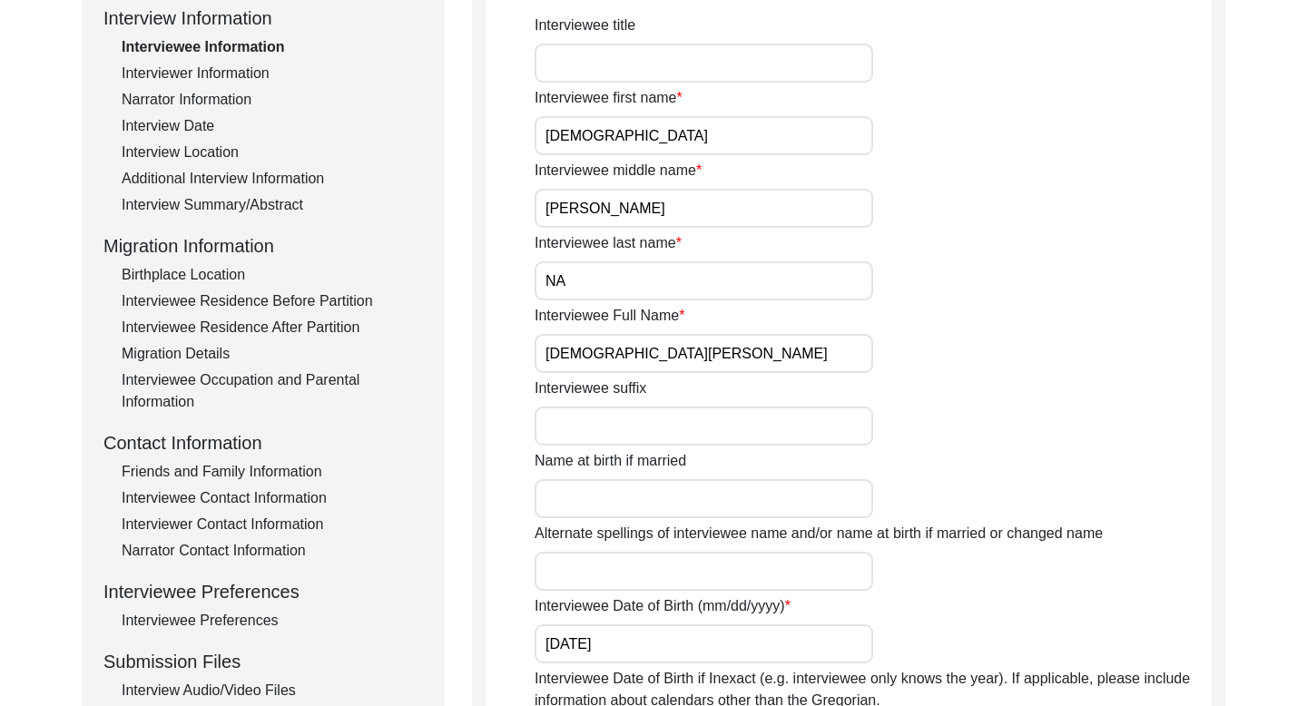
scroll to position [279, 0]
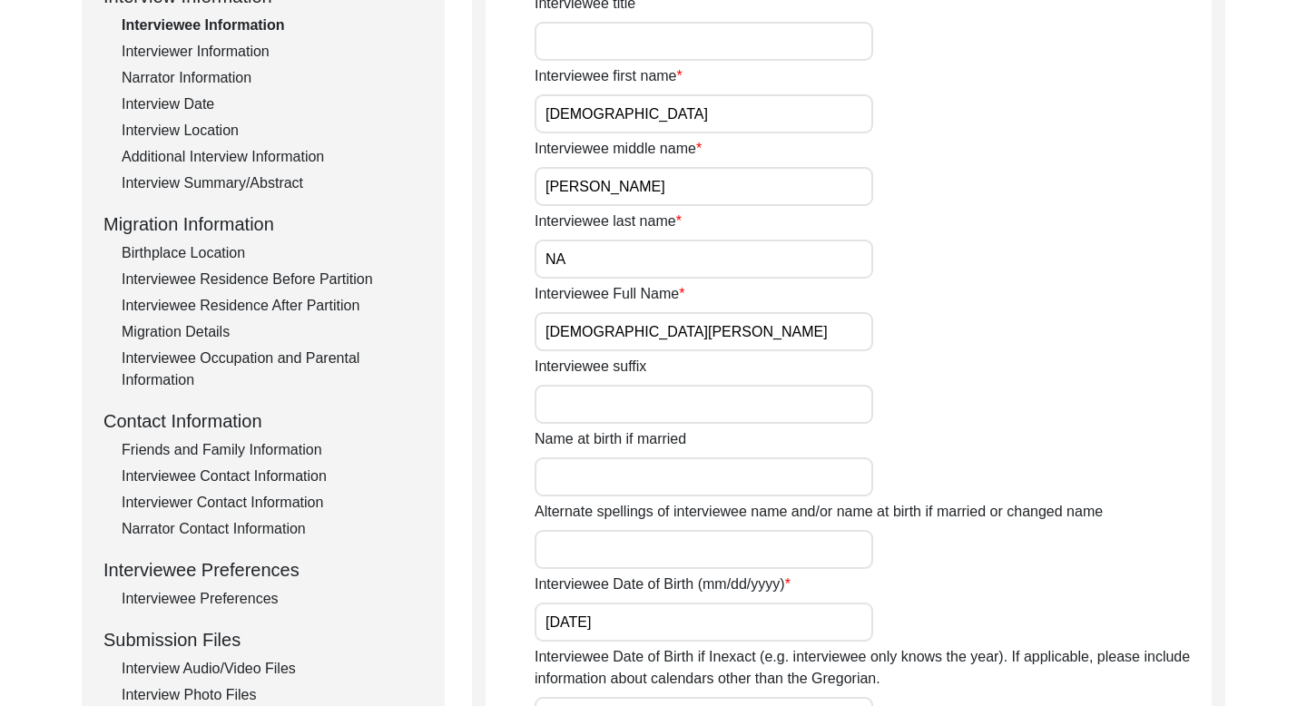
click at [250, 478] on div "Interviewee Contact Information" at bounding box center [272, 477] width 301 height 22
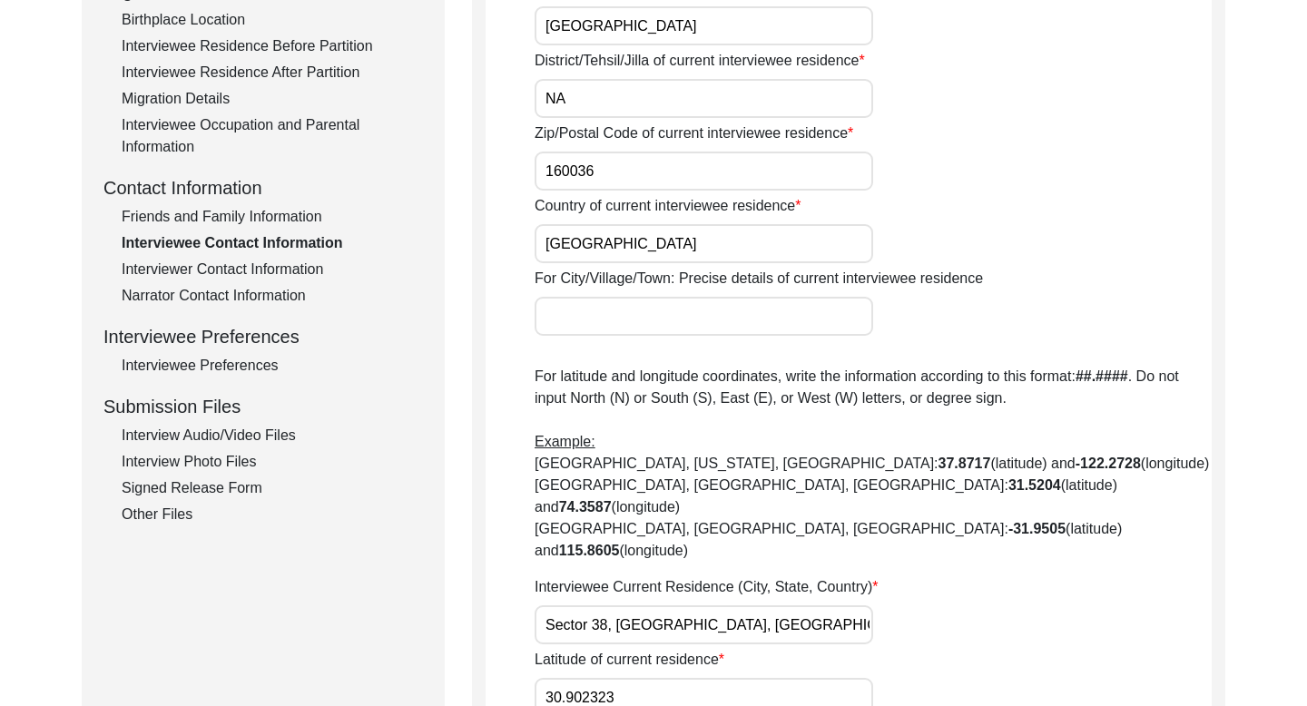
scroll to position [689, 0]
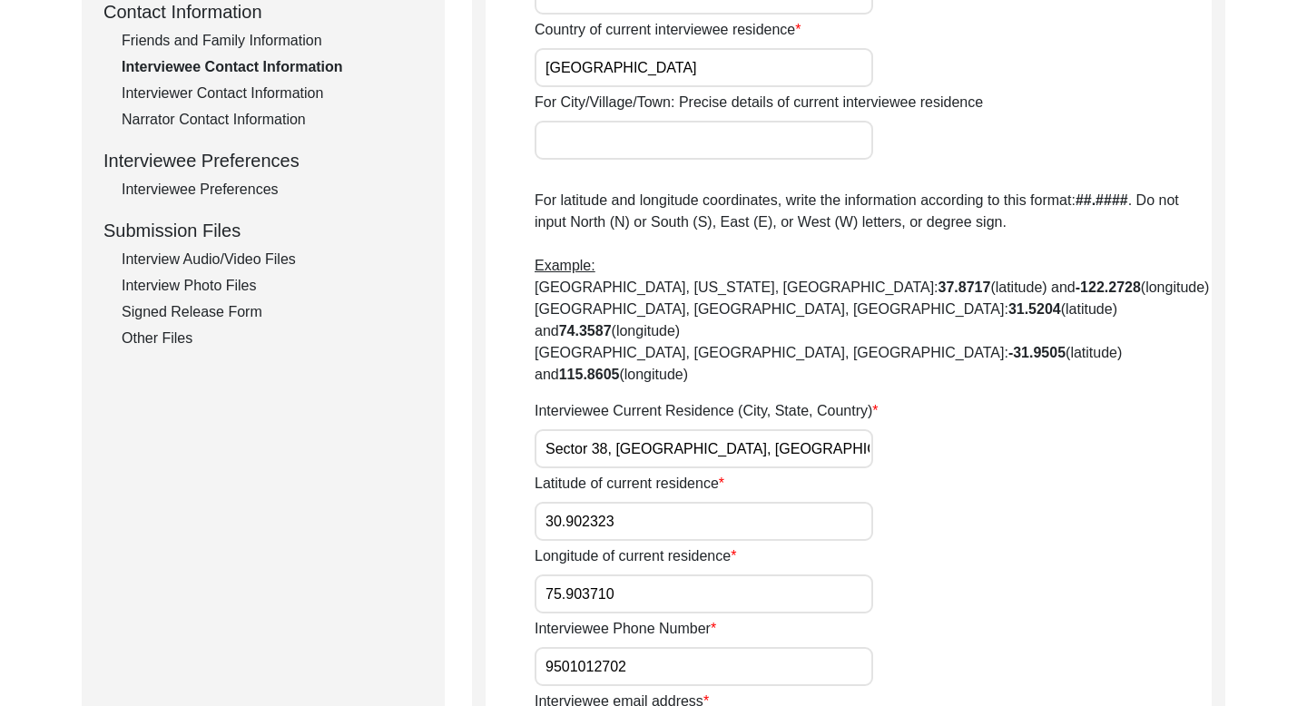
click at [576, 647] on input "9501012702" at bounding box center [703, 666] width 338 height 39
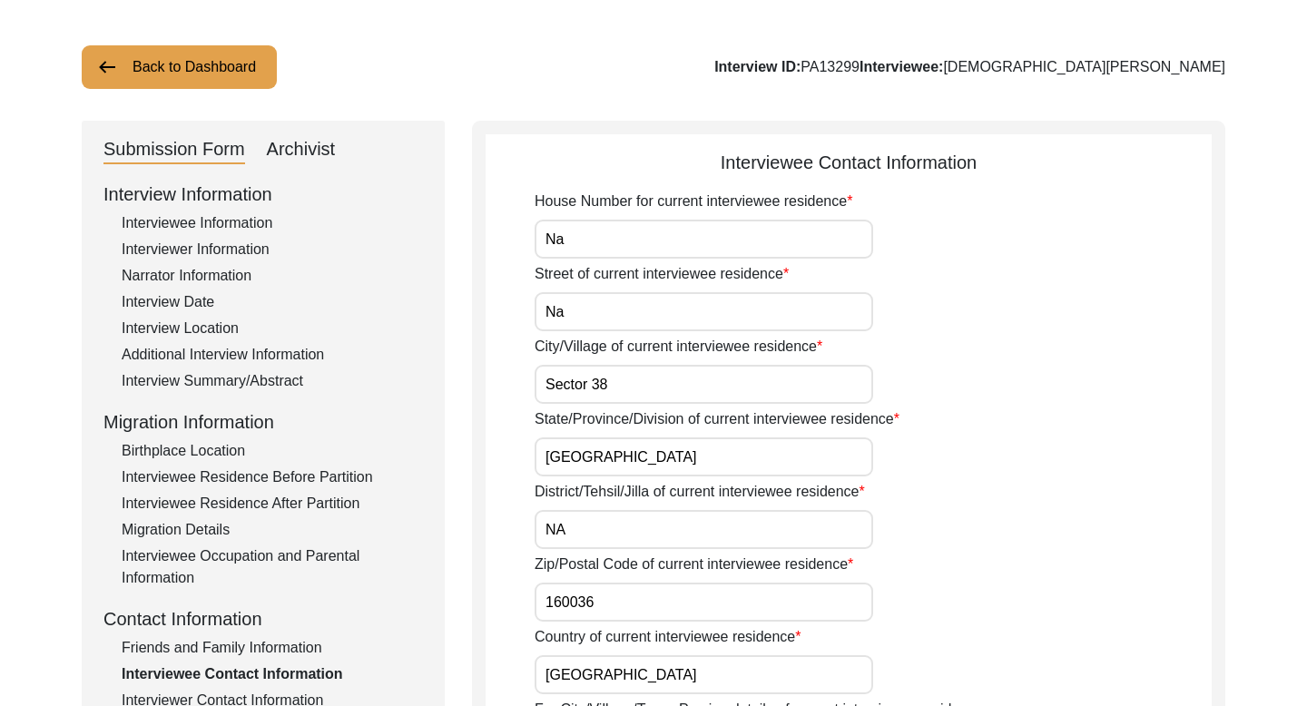
scroll to position [34, 0]
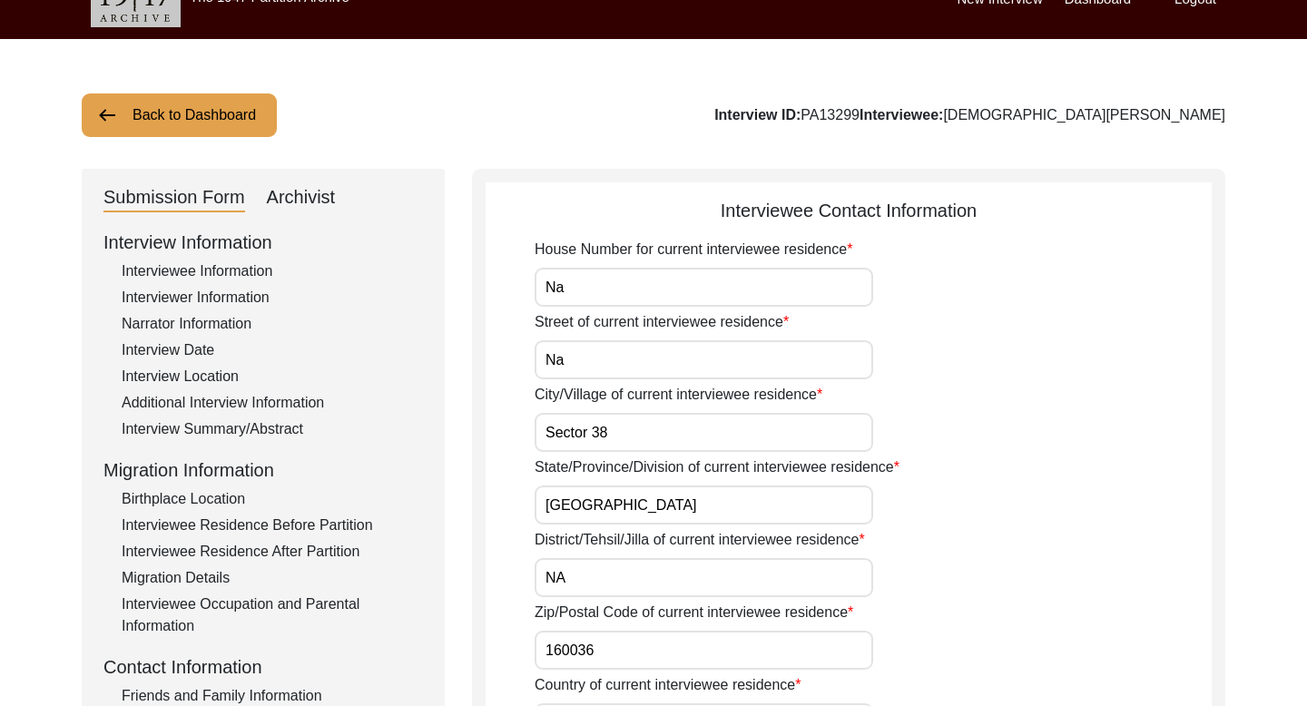
click at [202, 126] on button "Back to Dashboard" at bounding box center [179, 115] width 195 height 44
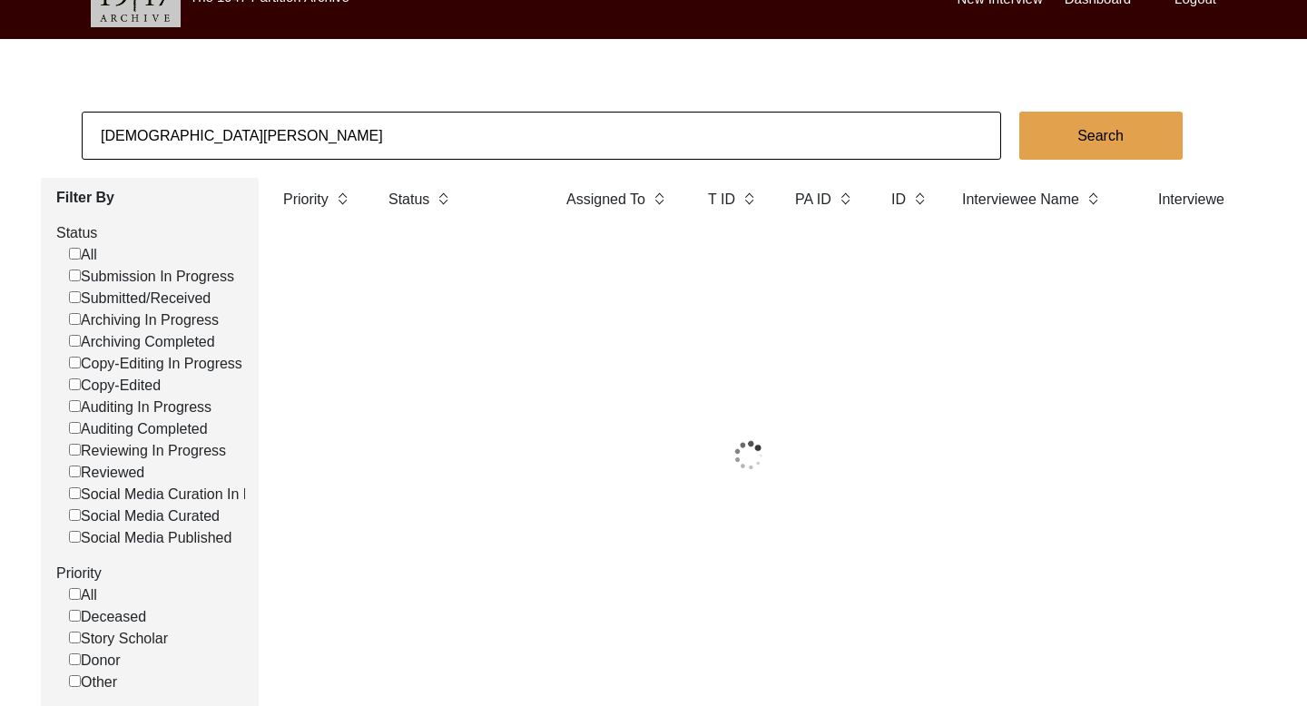
click at [149, 137] on input "[DEMOGRAPHIC_DATA][PERSON_NAME]" at bounding box center [541, 136] width 919 height 48
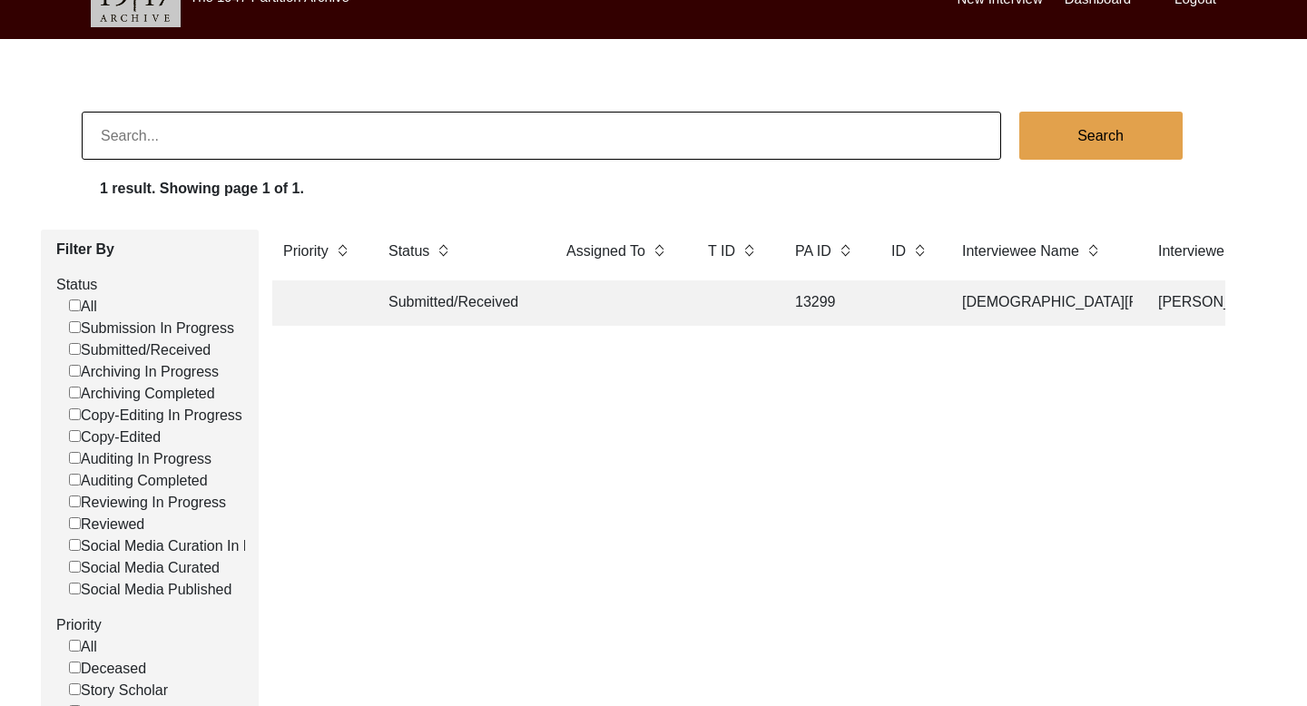
paste input "[PERSON_NAME] [PERSON_NAME]"
click at [1097, 124] on button "Search" at bounding box center [1100, 136] width 163 height 48
click at [1002, 307] on td "[PERSON_NAME] [PERSON_NAME]" at bounding box center [1041, 302] width 181 height 45
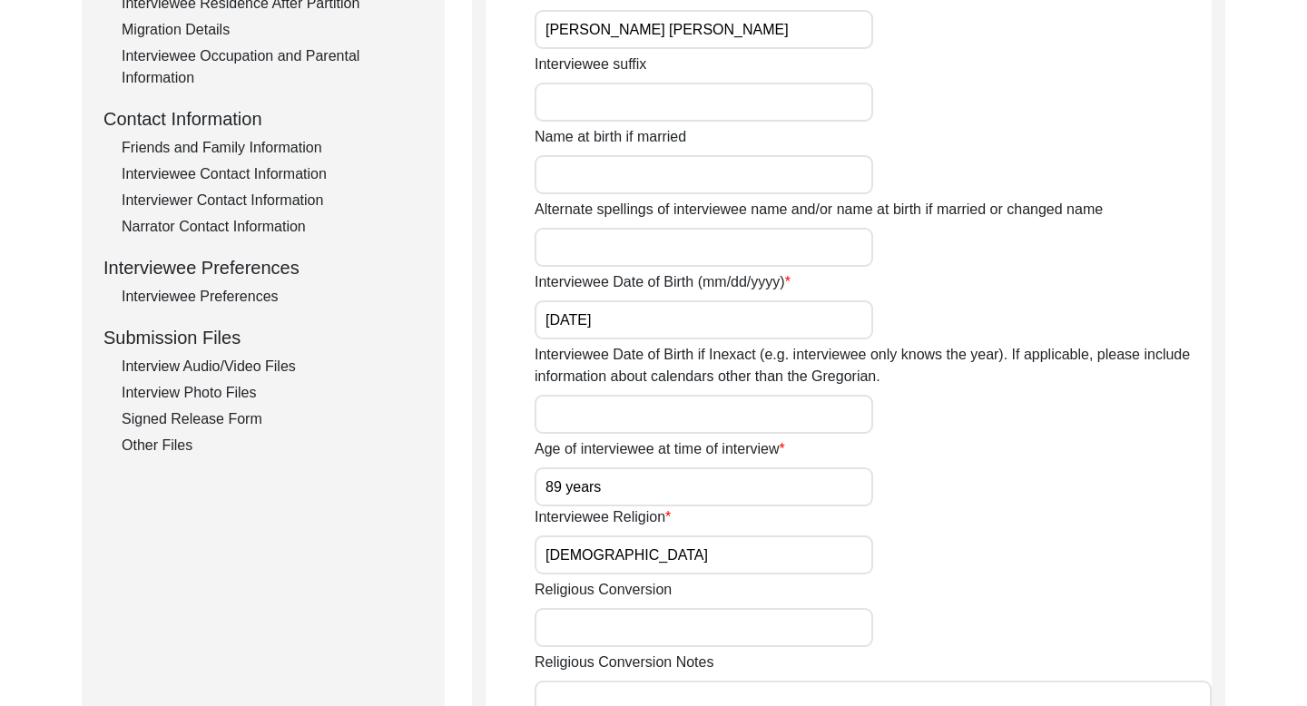
scroll to position [594, 0]
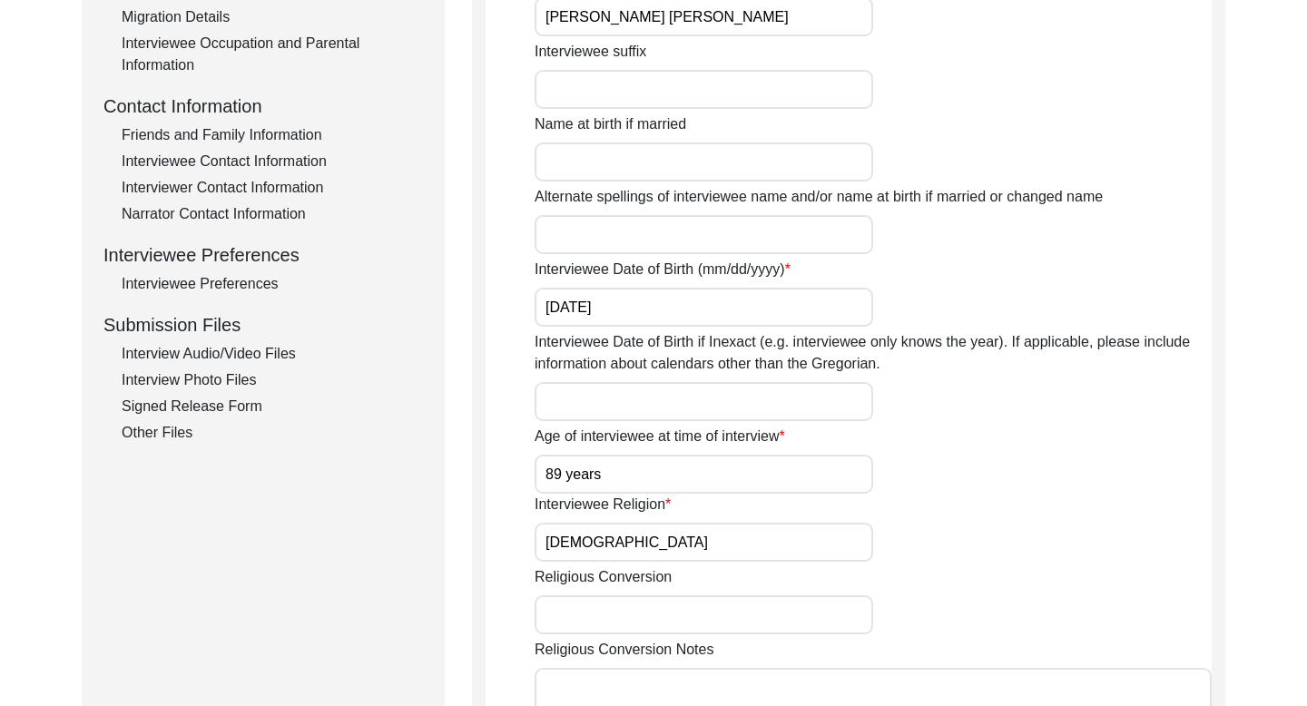
click at [244, 162] on div "Interviewee Contact Information" at bounding box center [272, 162] width 301 height 22
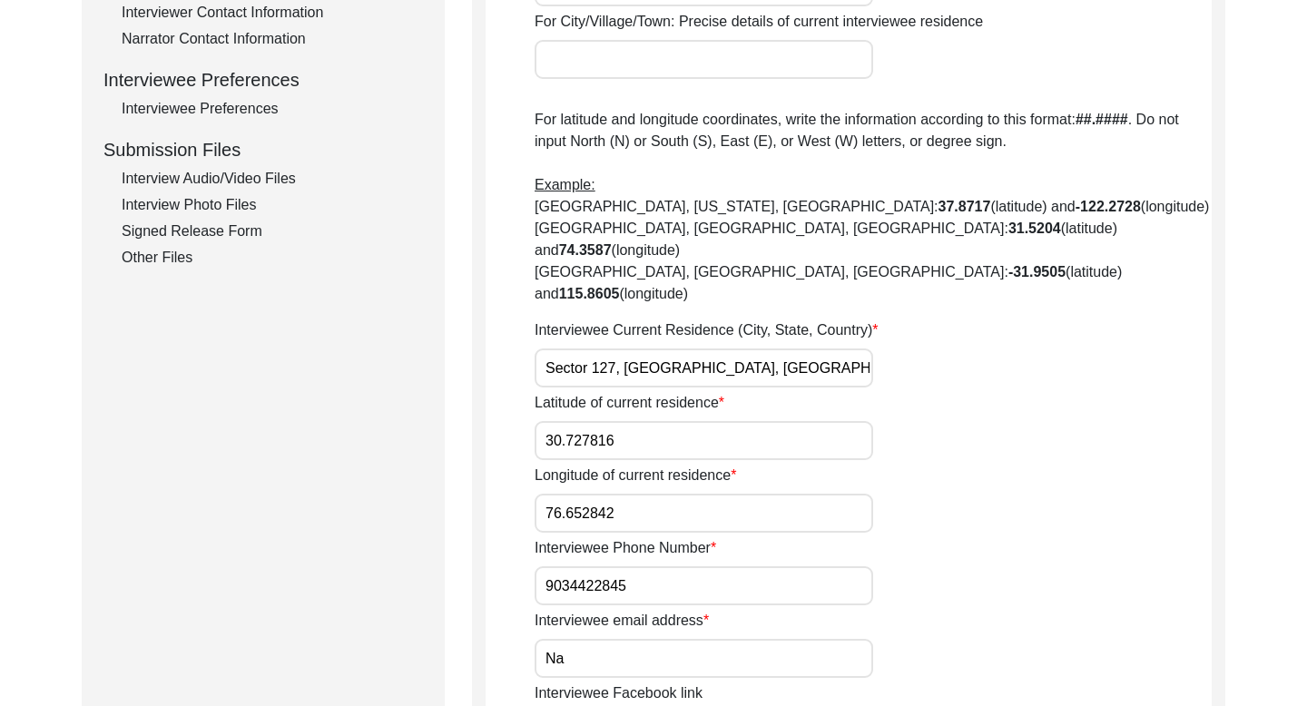
scroll to position [784, 0]
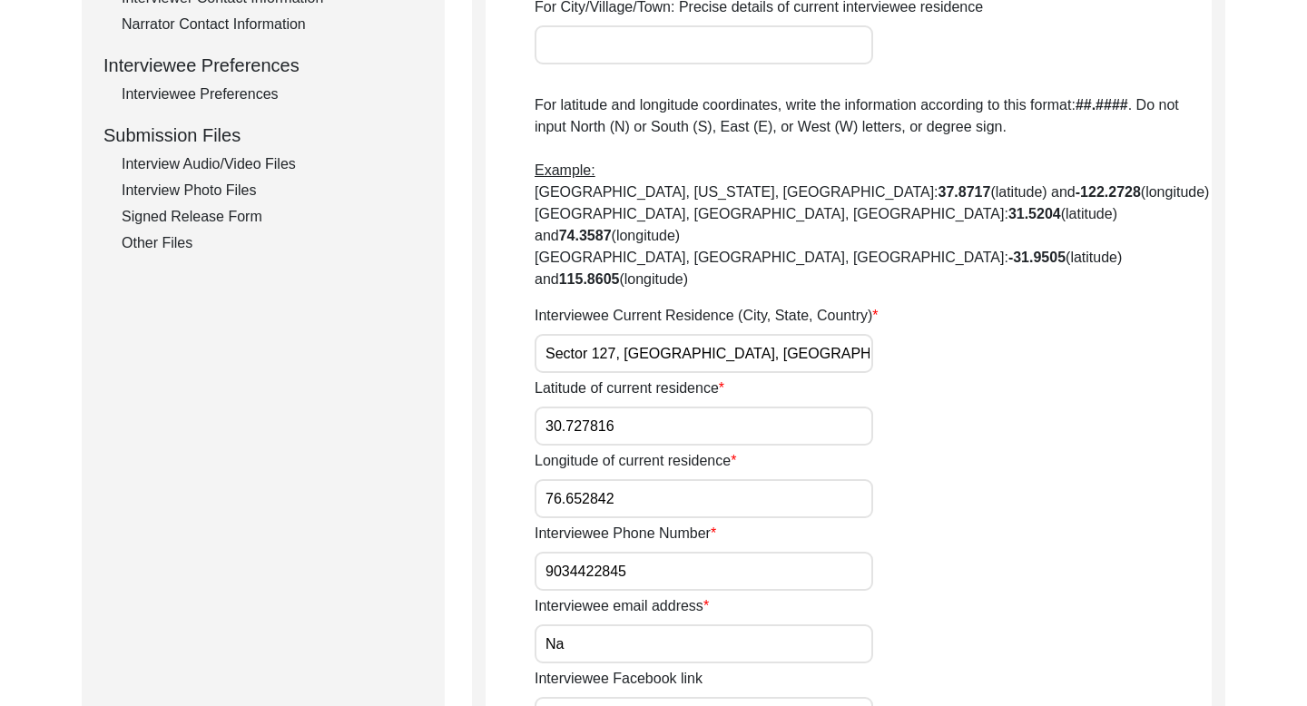
click at [592, 552] on input "9034422845" at bounding box center [703, 571] width 338 height 39
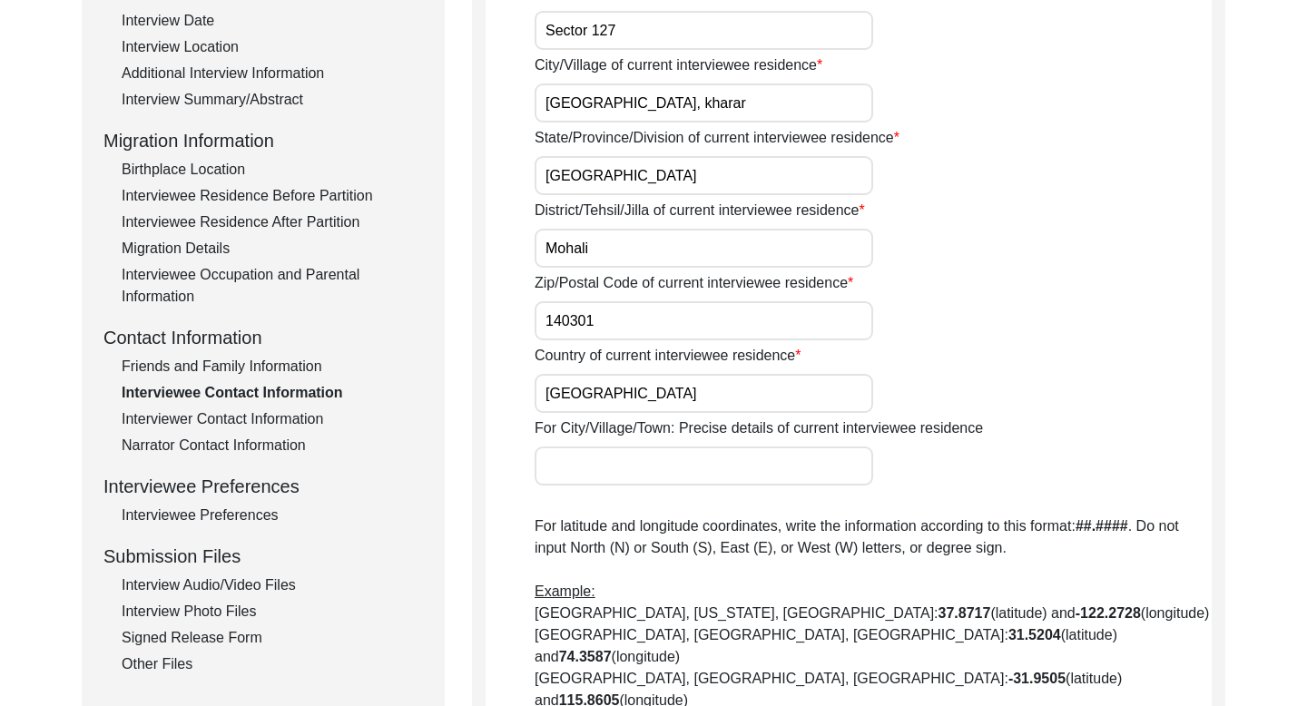
scroll to position [0, 0]
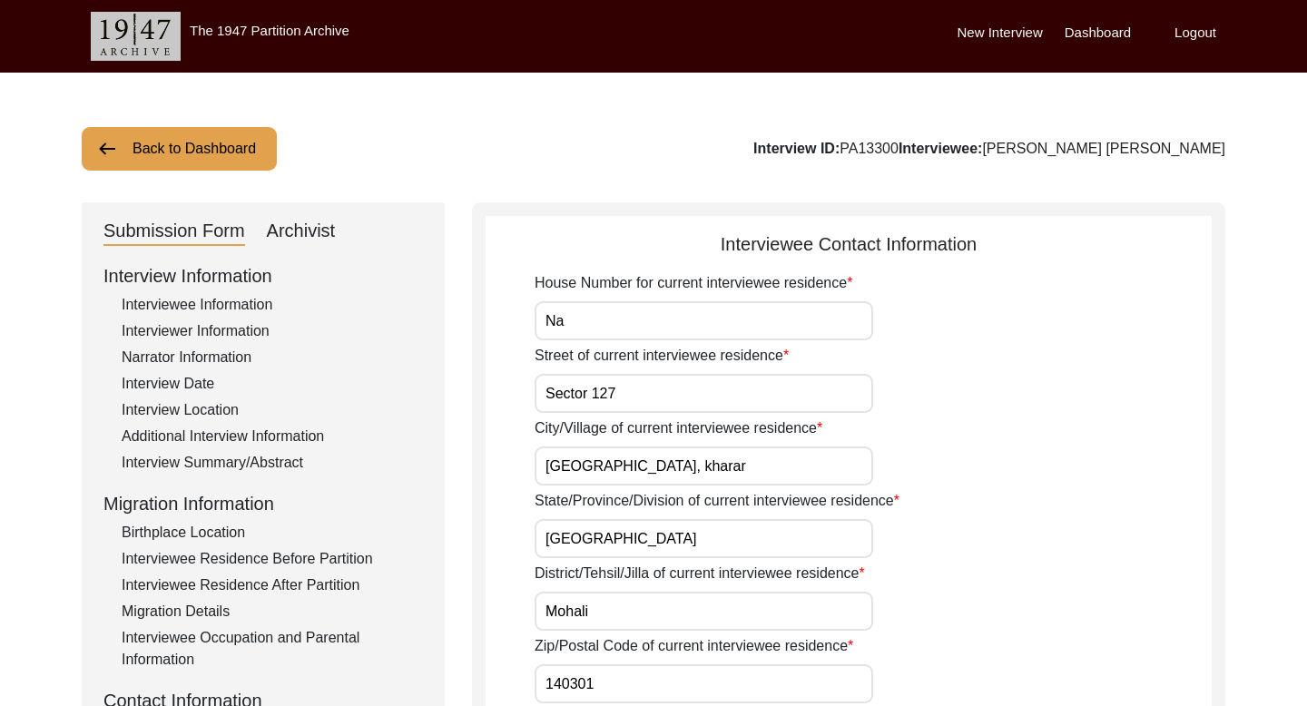
click at [232, 150] on button "Back to Dashboard" at bounding box center [179, 149] width 195 height 44
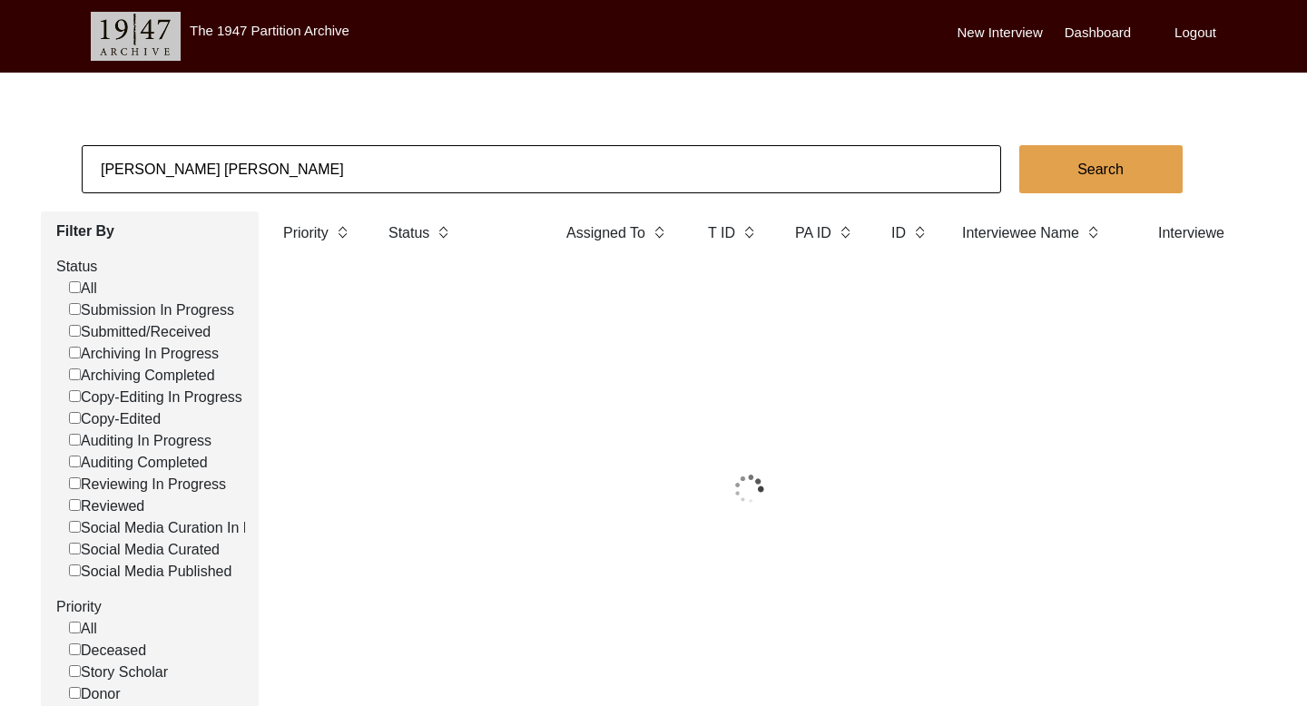
click at [192, 170] on input "[PERSON_NAME] [PERSON_NAME]" at bounding box center [541, 169] width 919 height 48
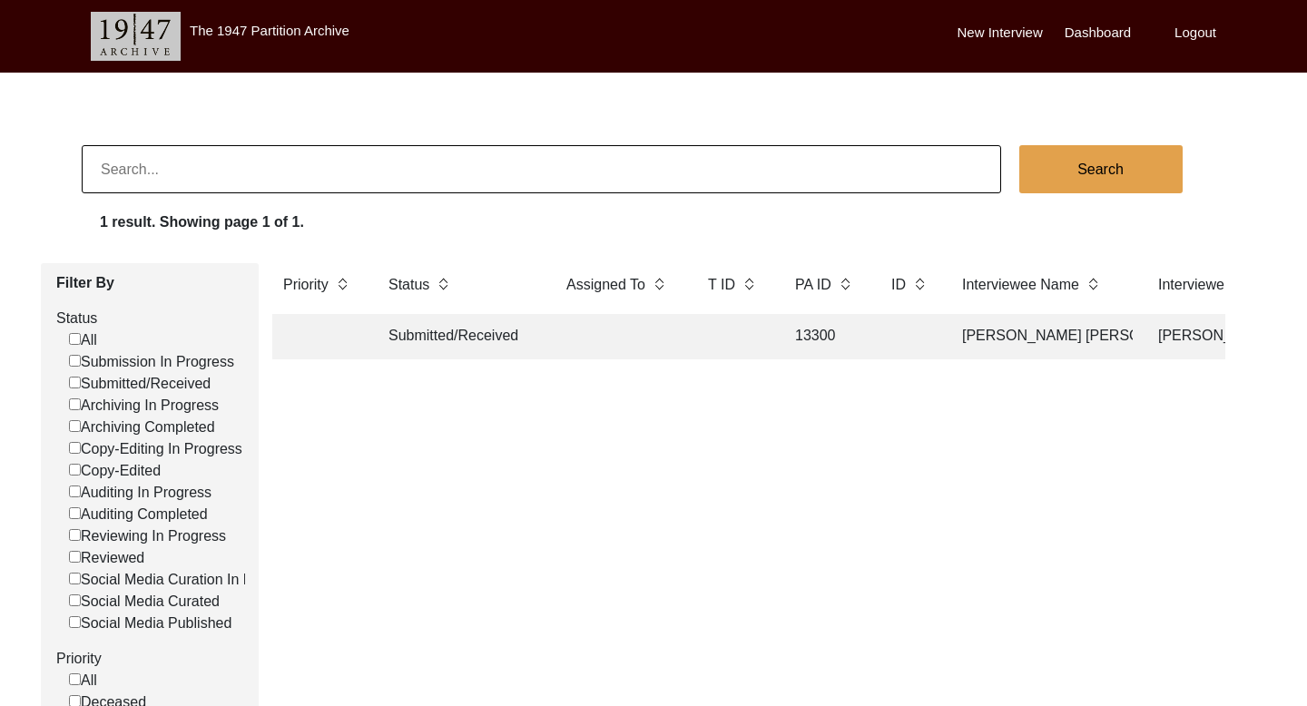
paste input "[PERSON_NAME]"
click at [1033, 184] on button "Search" at bounding box center [1100, 169] width 163 height 48
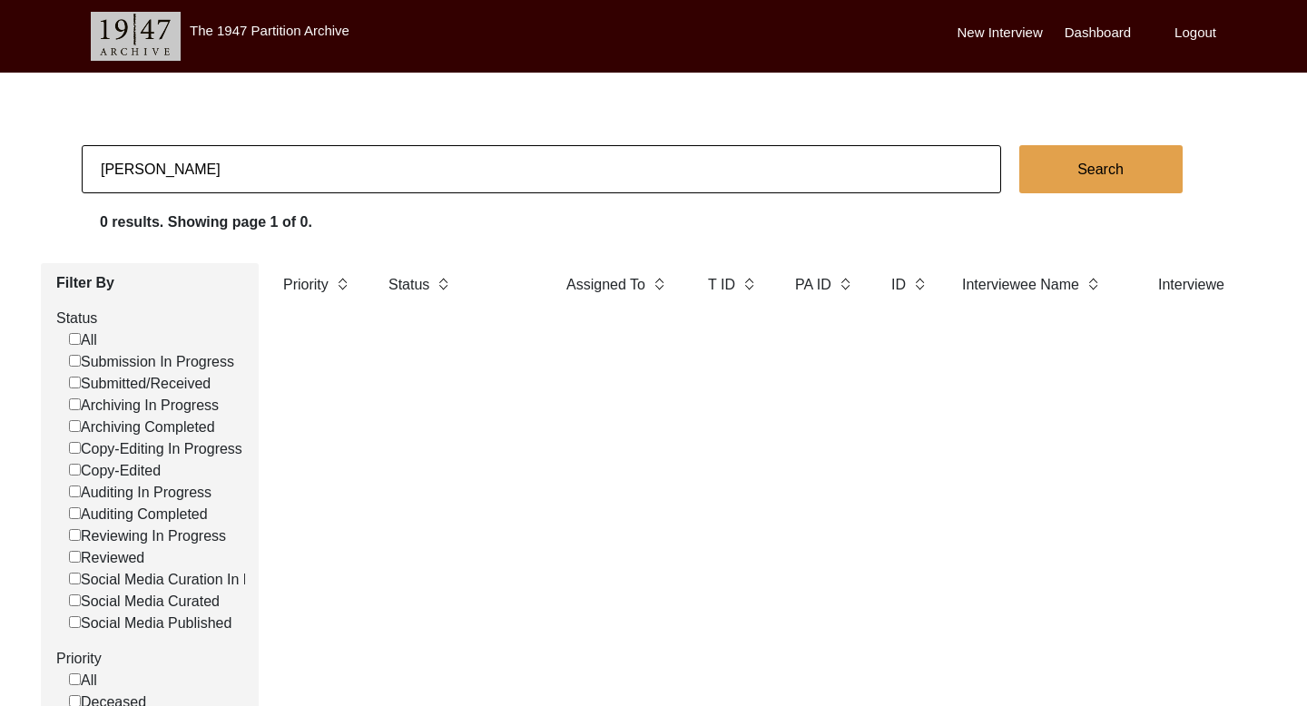
click at [119, 171] on input "[PERSON_NAME]" at bounding box center [541, 169] width 919 height 48
paste input "[PERSON_NAME]"
click at [1085, 162] on button "Search" at bounding box center [1100, 169] width 163 height 48
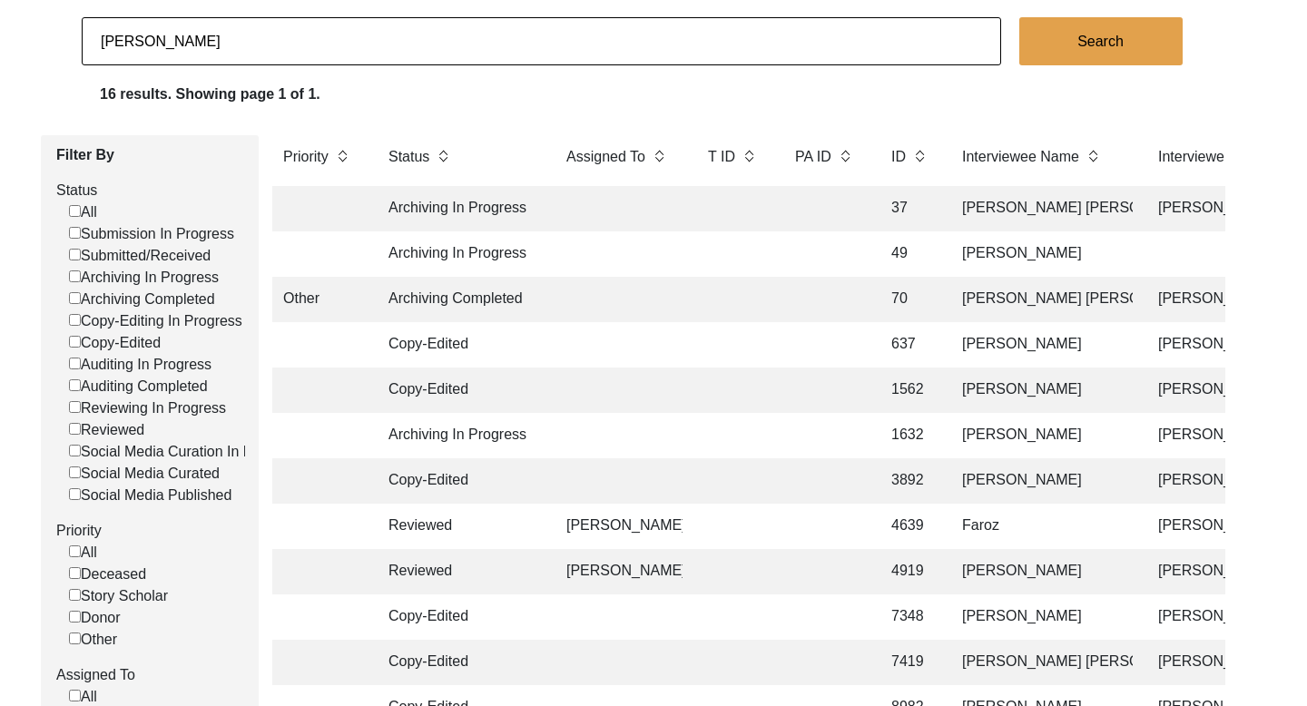
scroll to position [486, 0]
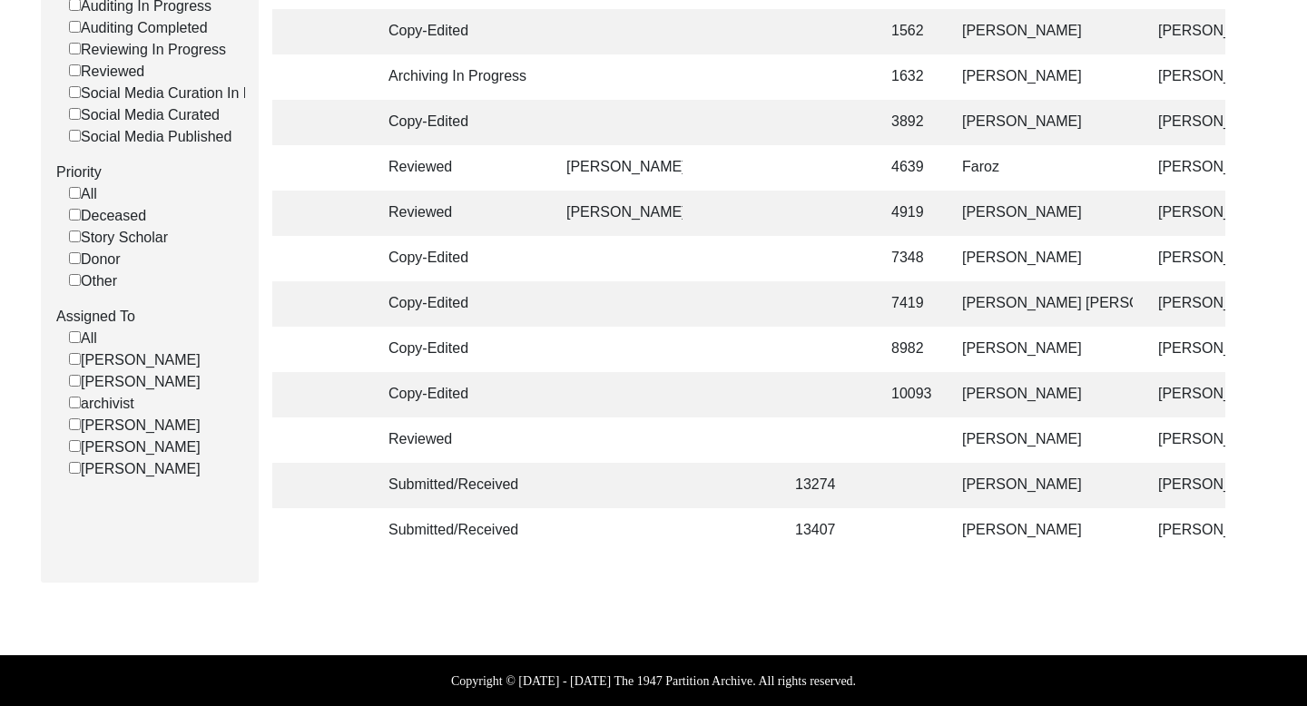
click at [973, 529] on td "[PERSON_NAME]" at bounding box center [1041, 530] width 181 height 45
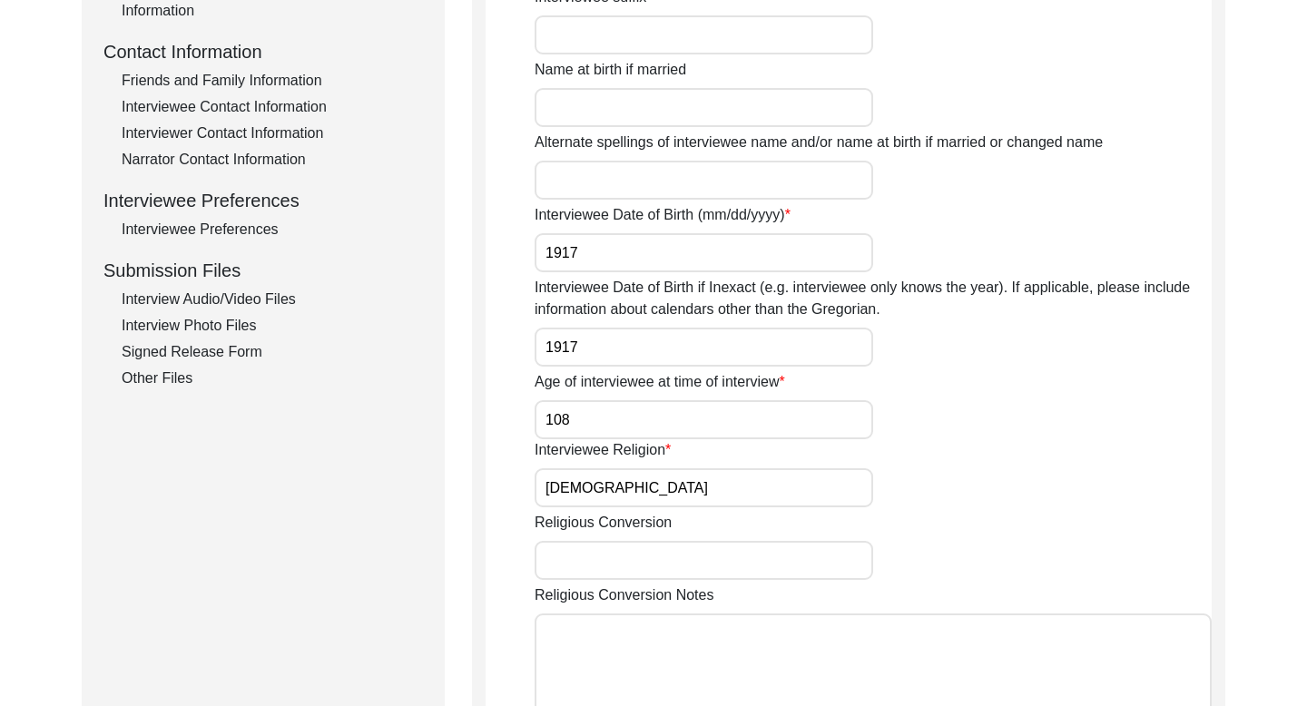
scroll to position [632, 0]
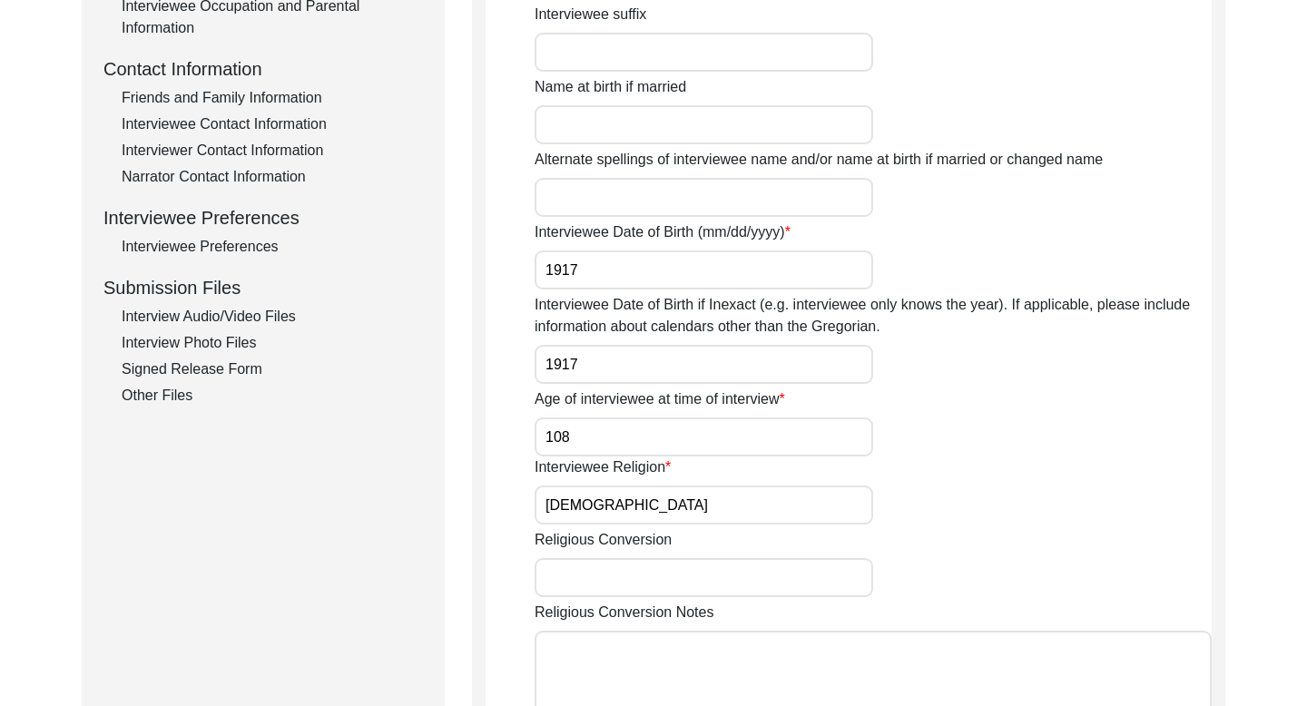
click at [272, 120] on div "Interviewee Contact Information" at bounding box center [272, 124] width 301 height 22
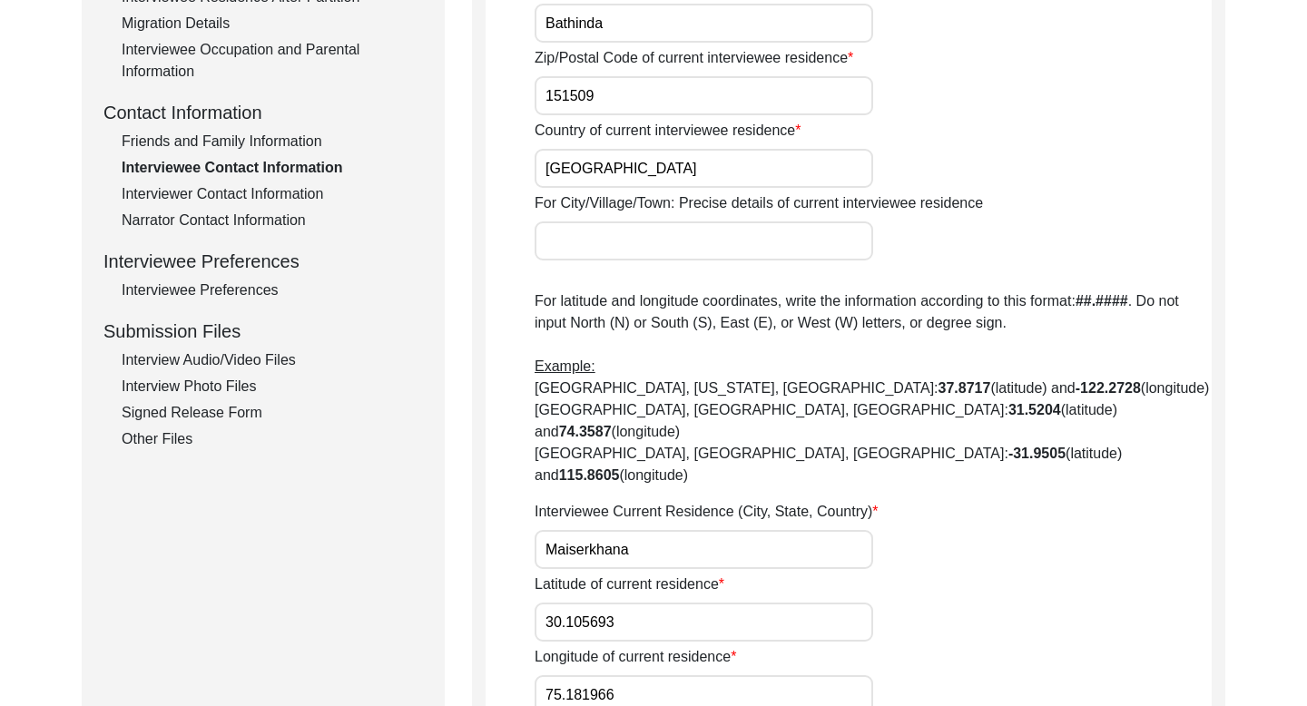
scroll to position [503, 0]
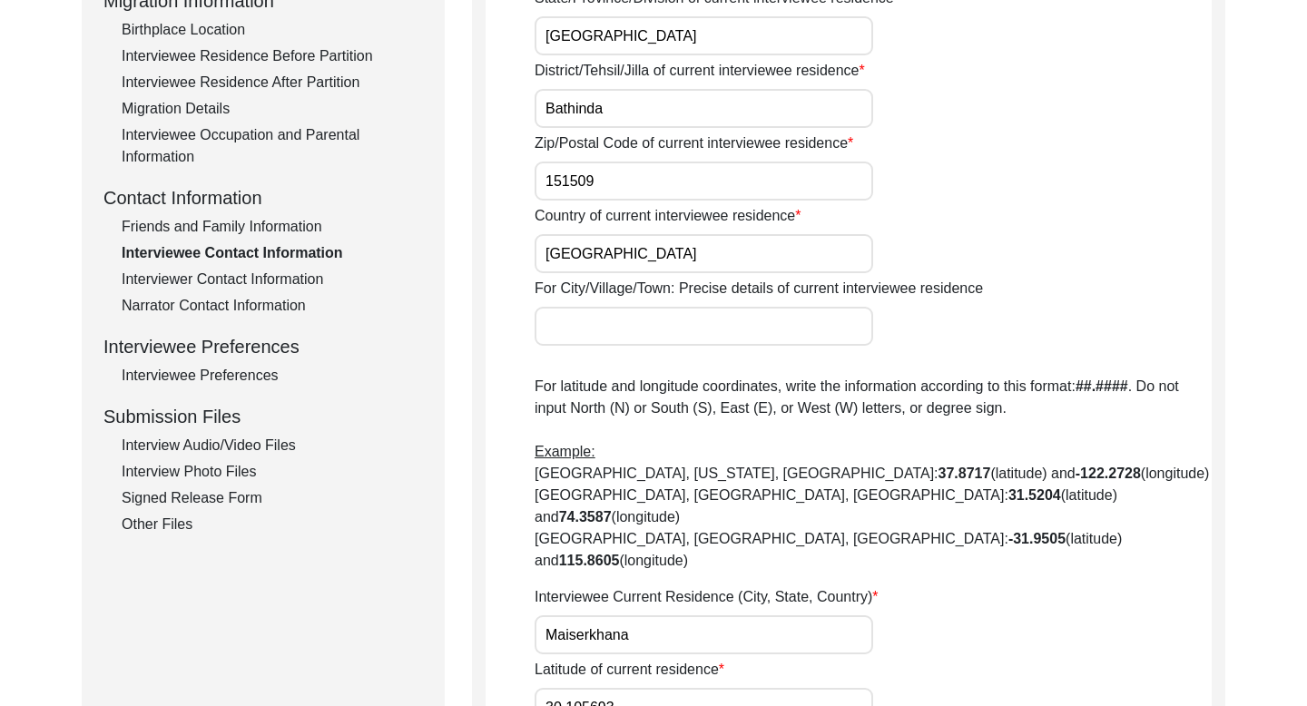
click at [276, 226] on div "Friends and Family Information" at bounding box center [272, 227] width 301 height 22
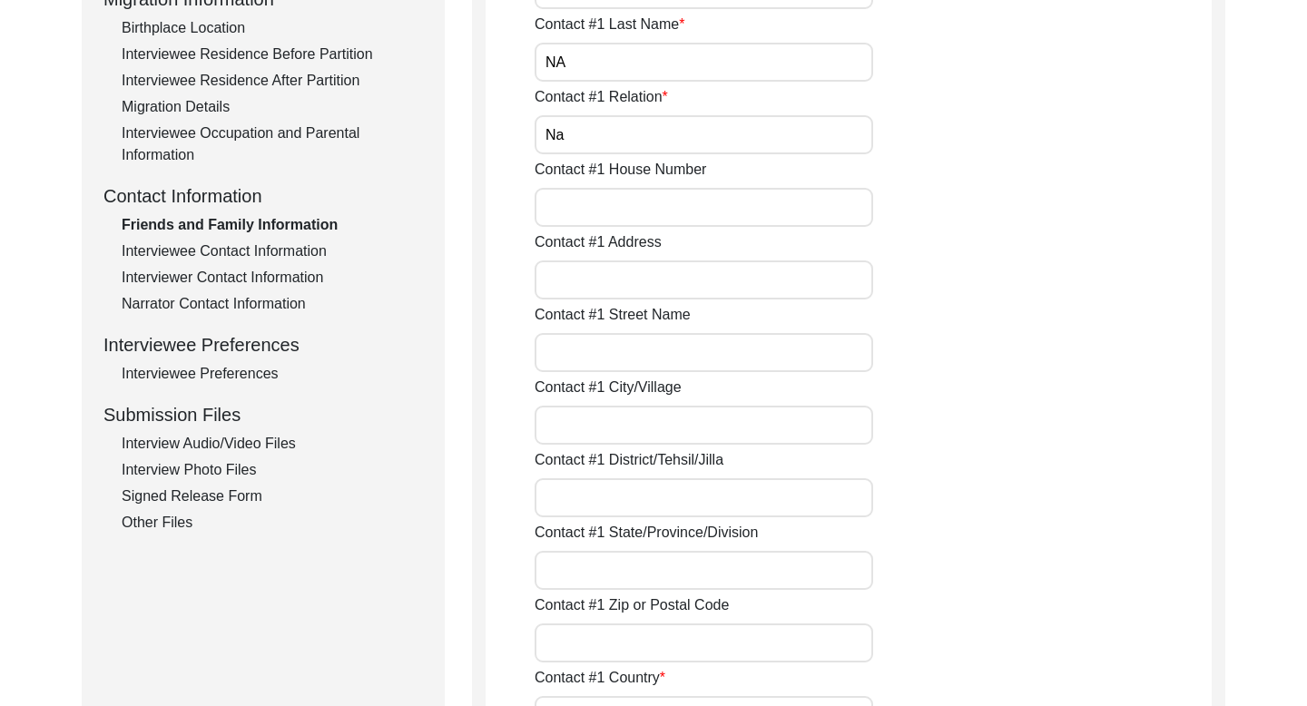
scroll to position [504, 0]
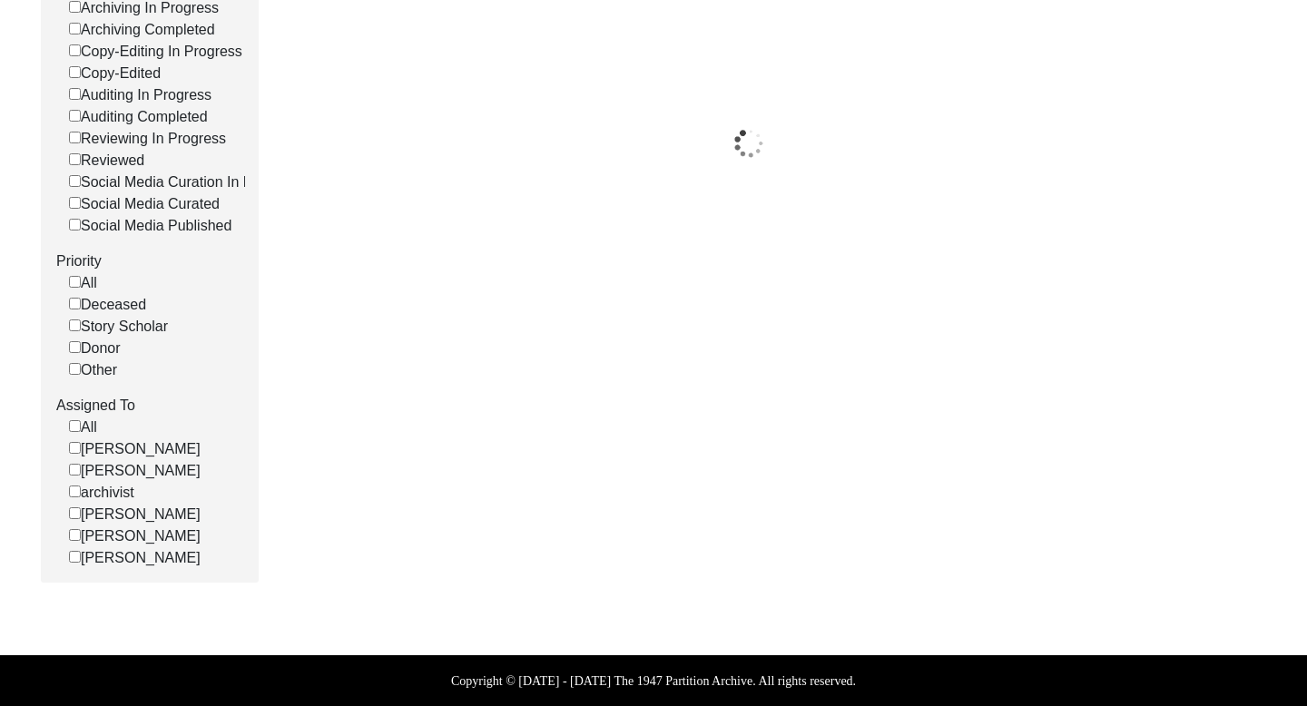
scroll to position [486, 0]
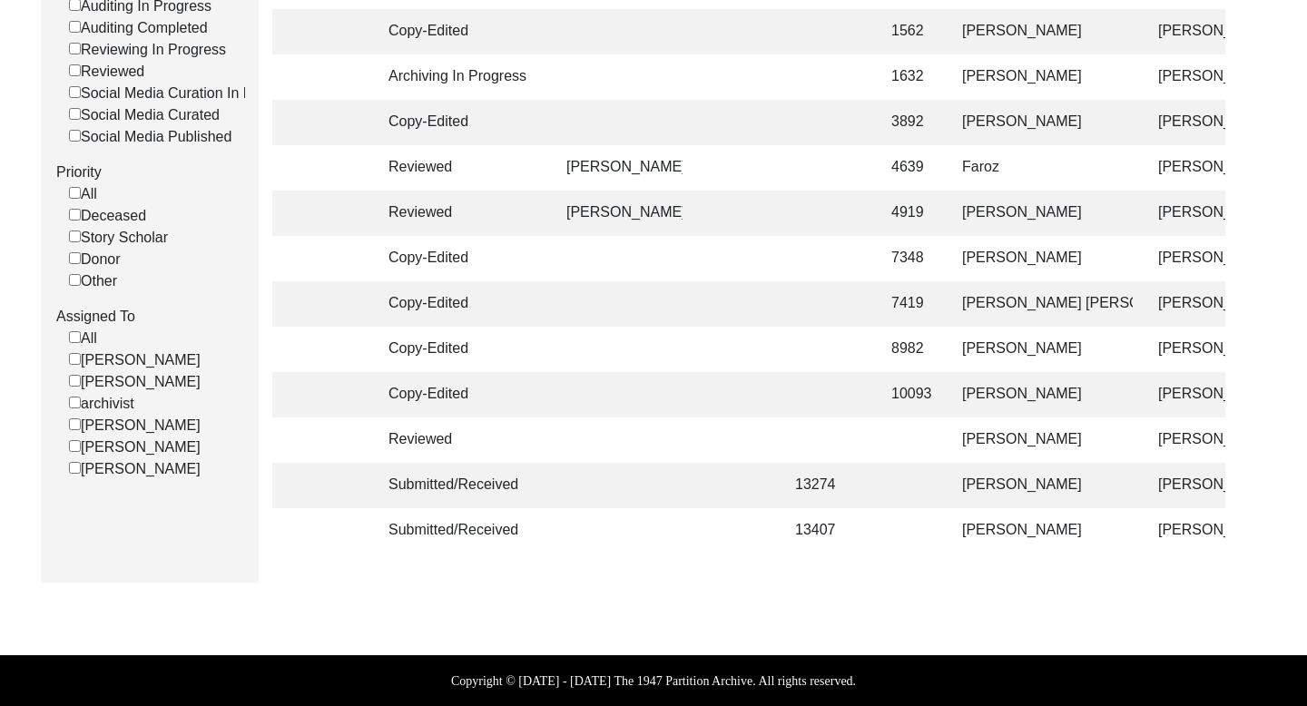
click at [1084, 495] on td "[PERSON_NAME]" at bounding box center [1041, 485] width 181 height 45
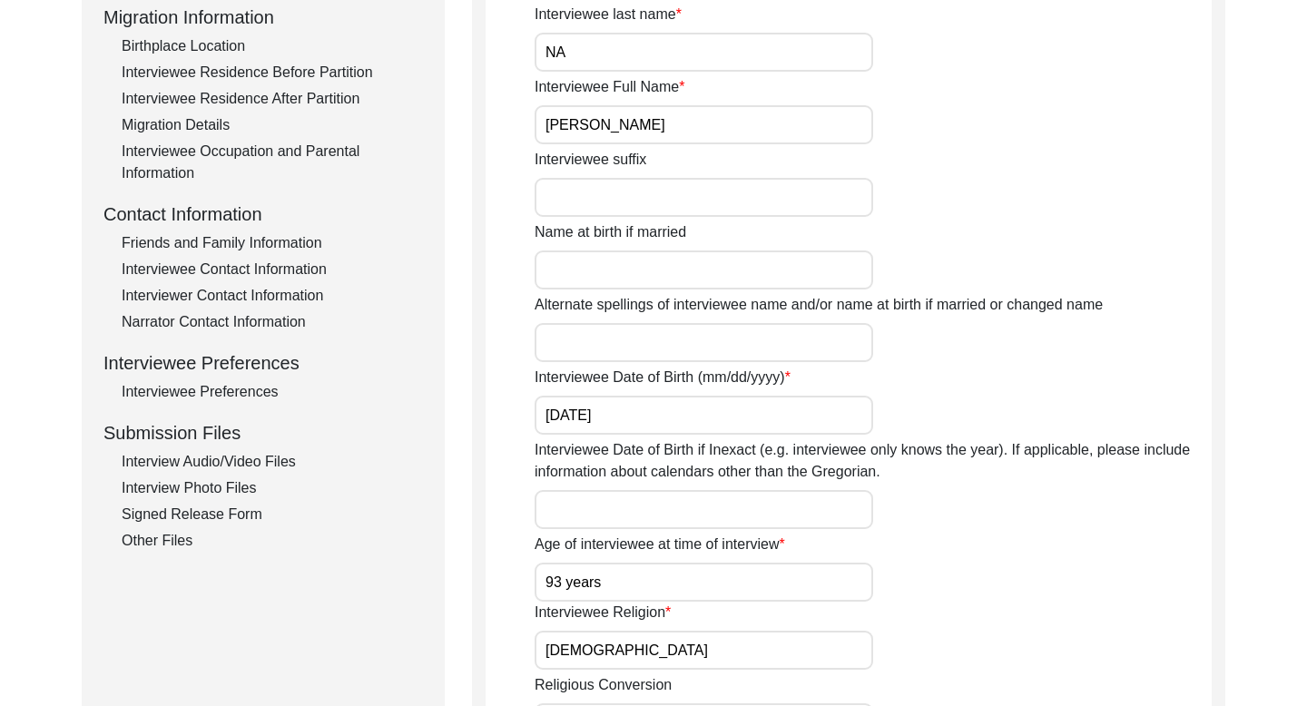
click at [276, 269] on div "Interviewee Contact Information" at bounding box center [272, 270] width 301 height 22
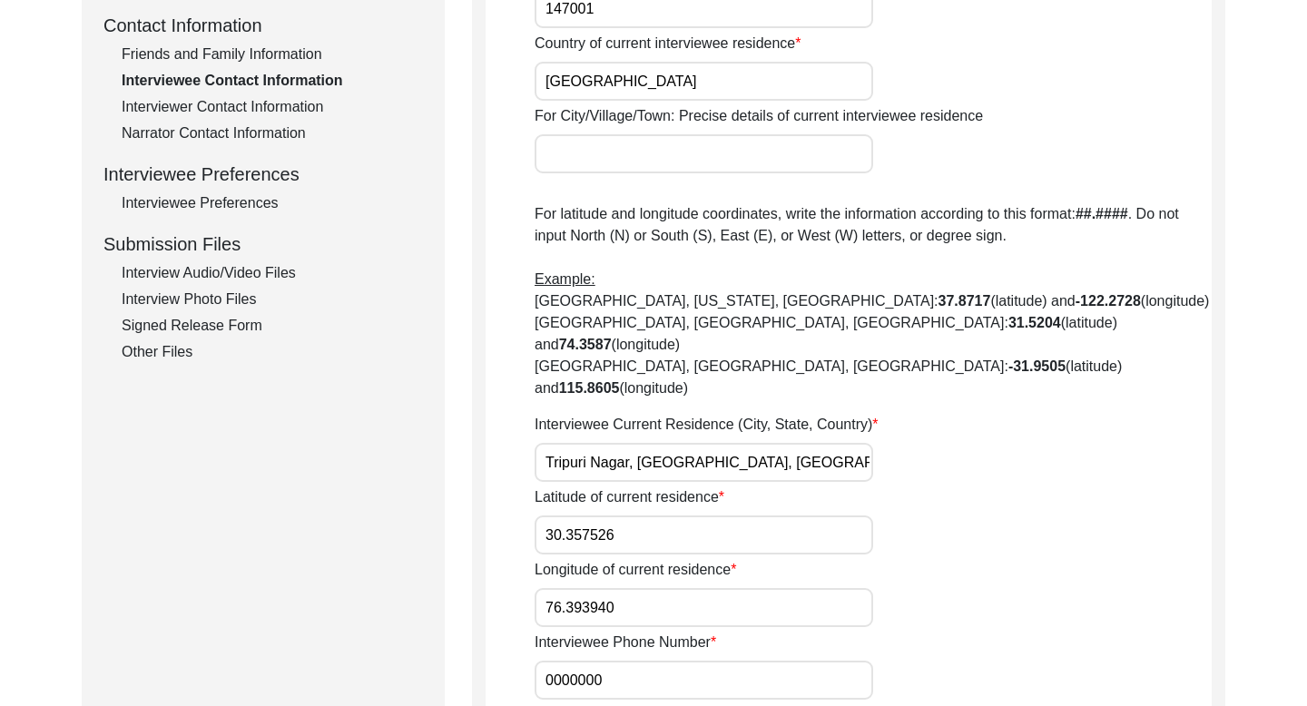
scroll to position [671, 0]
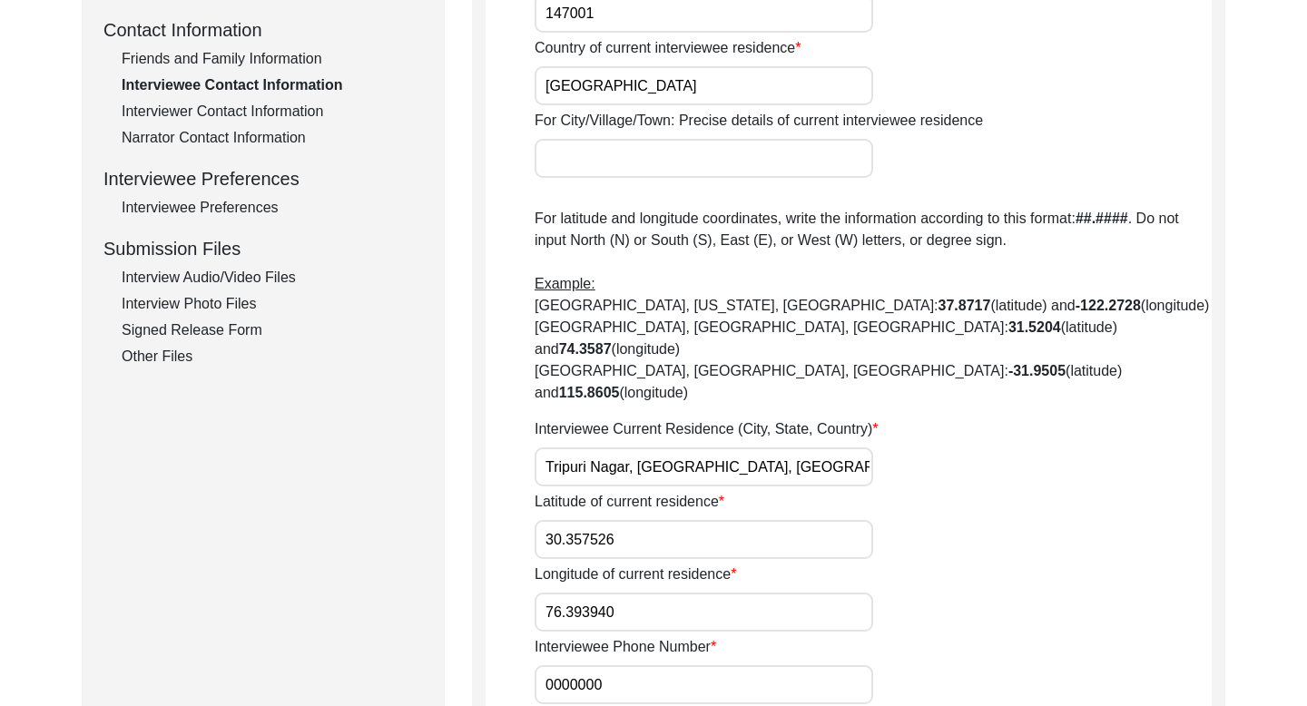
click at [289, 54] on div "Friends and Family Information" at bounding box center [272, 59] width 301 height 22
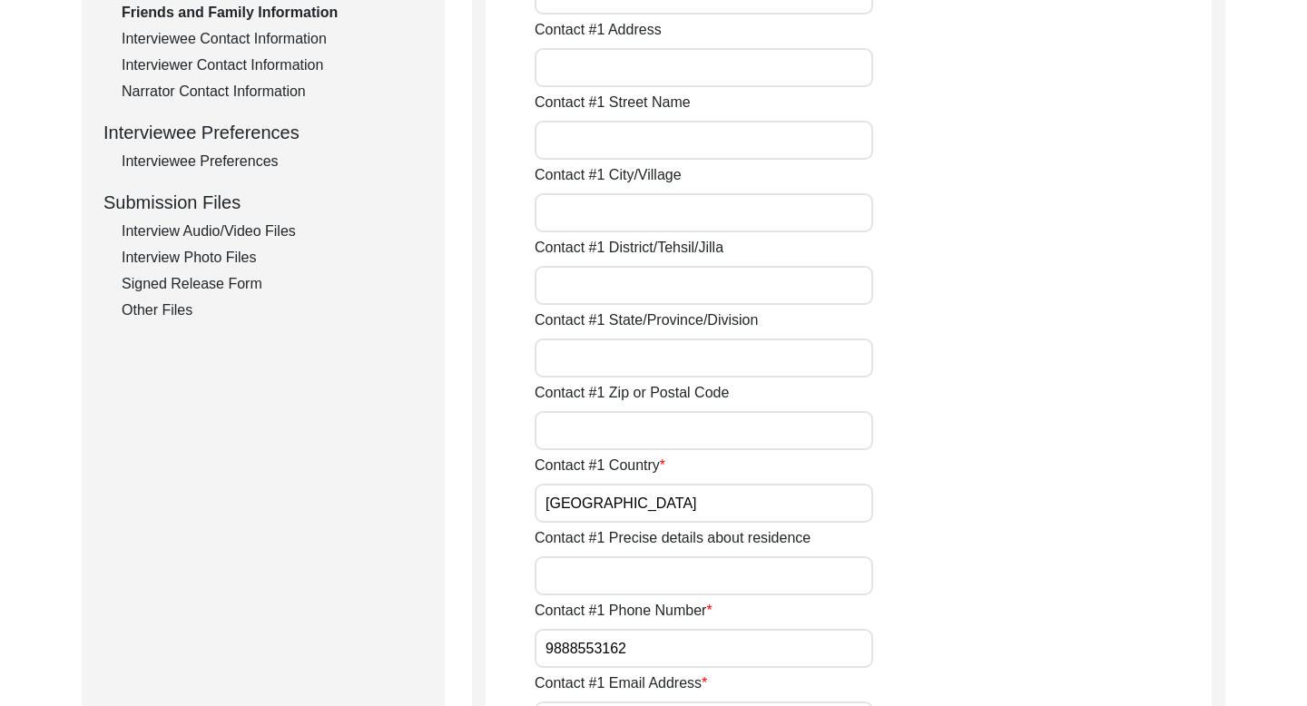
scroll to position [745, 0]
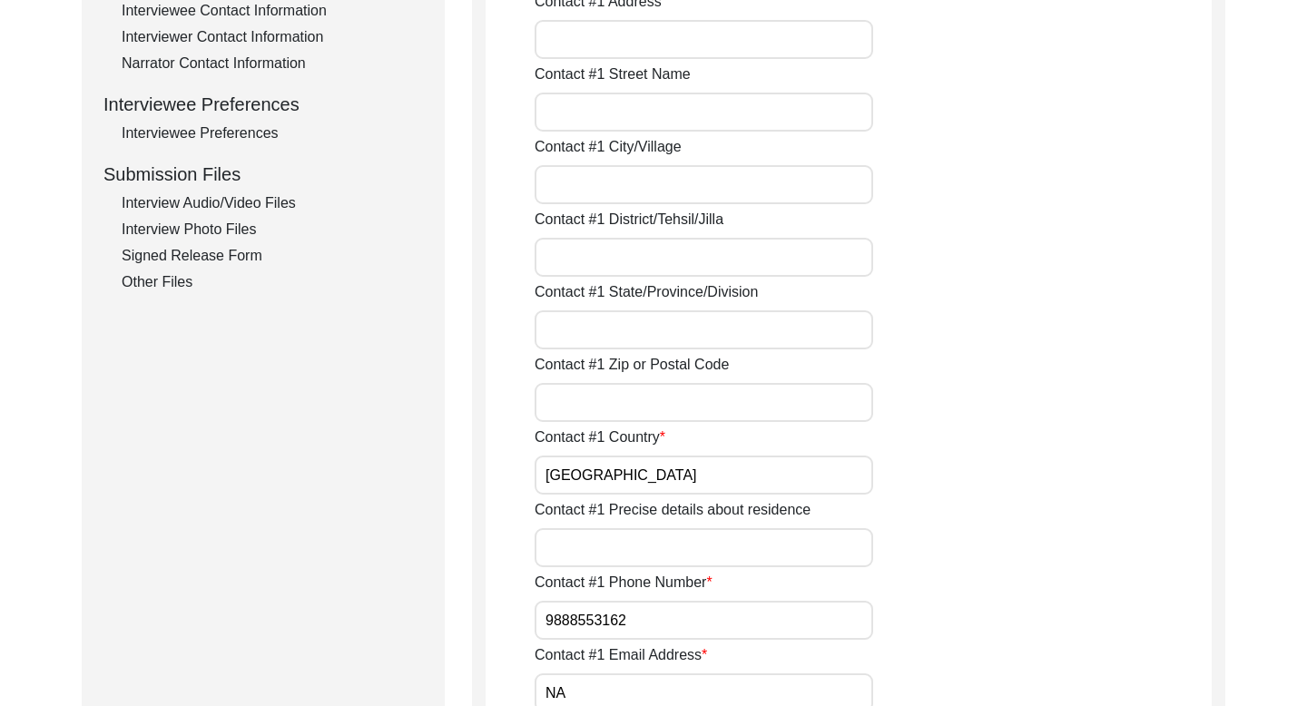
click at [568, 632] on input "9888553162" at bounding box center [703, 620] width 338 height 39
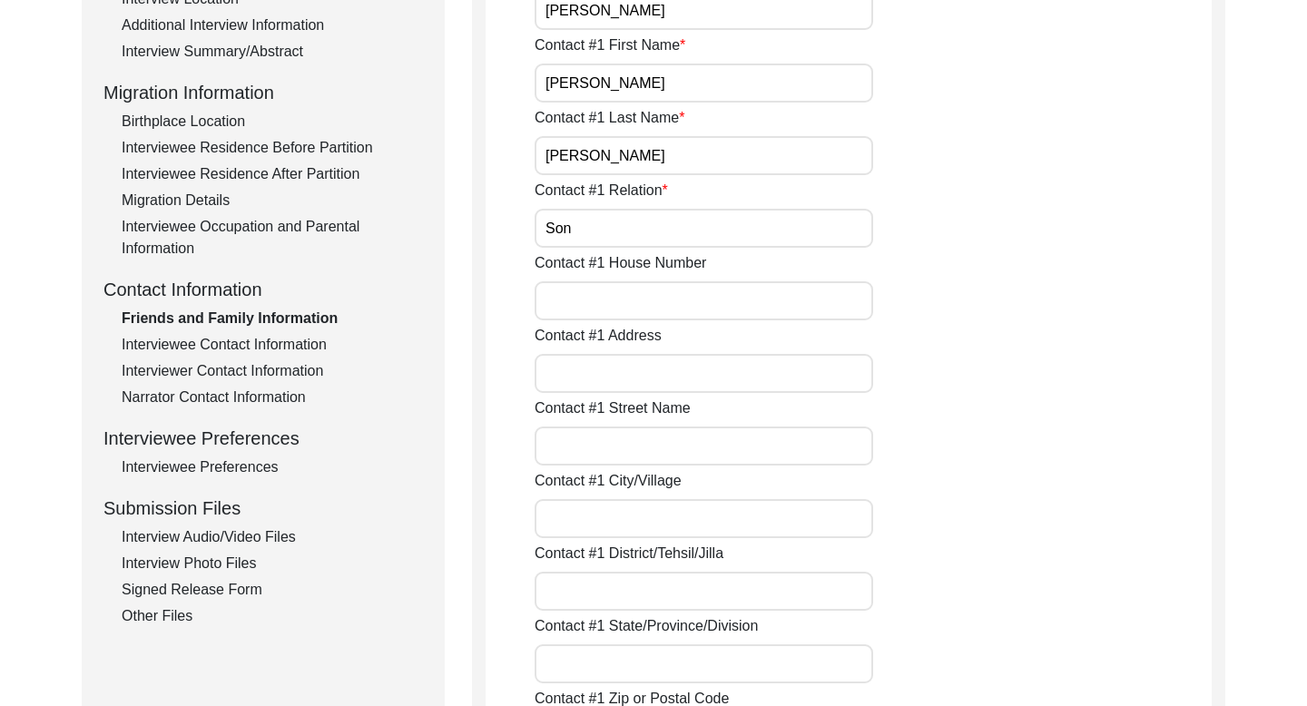
scroll to position [0, 0]
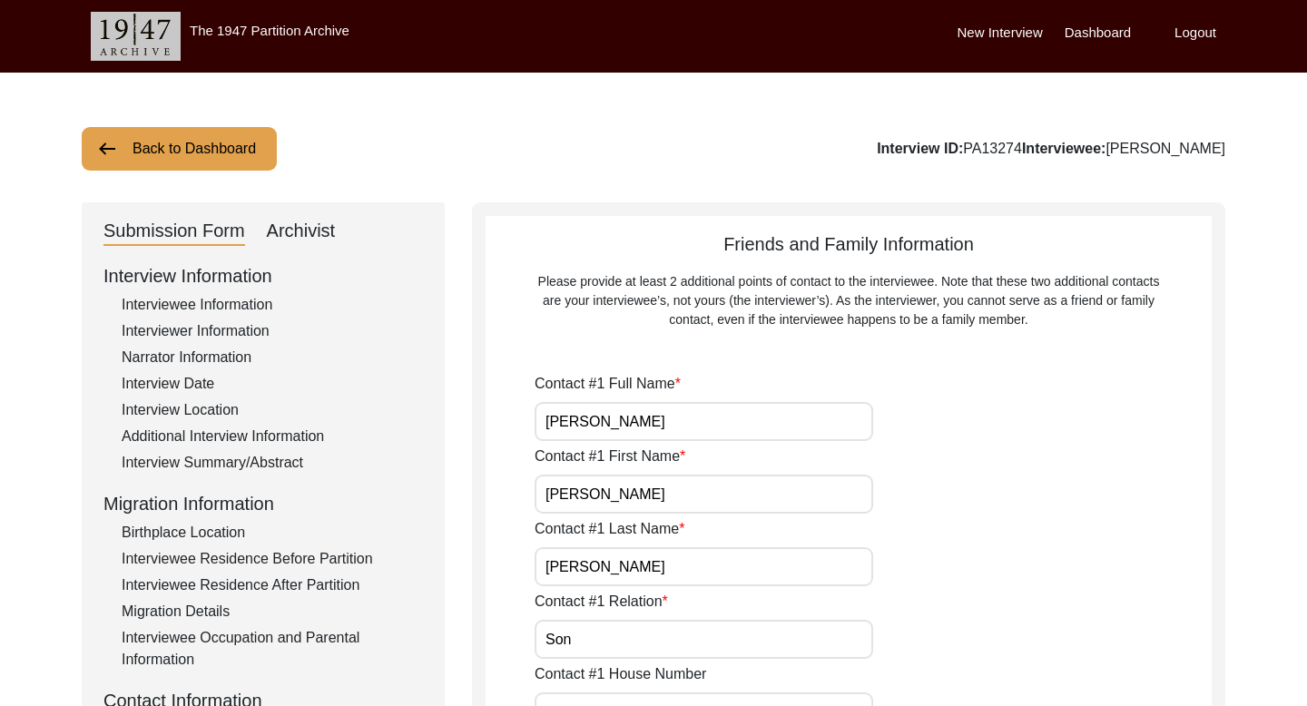
click at [250, 157] on button "Back to Dashboard" at bounding box center [179, 149] width 195 height 44
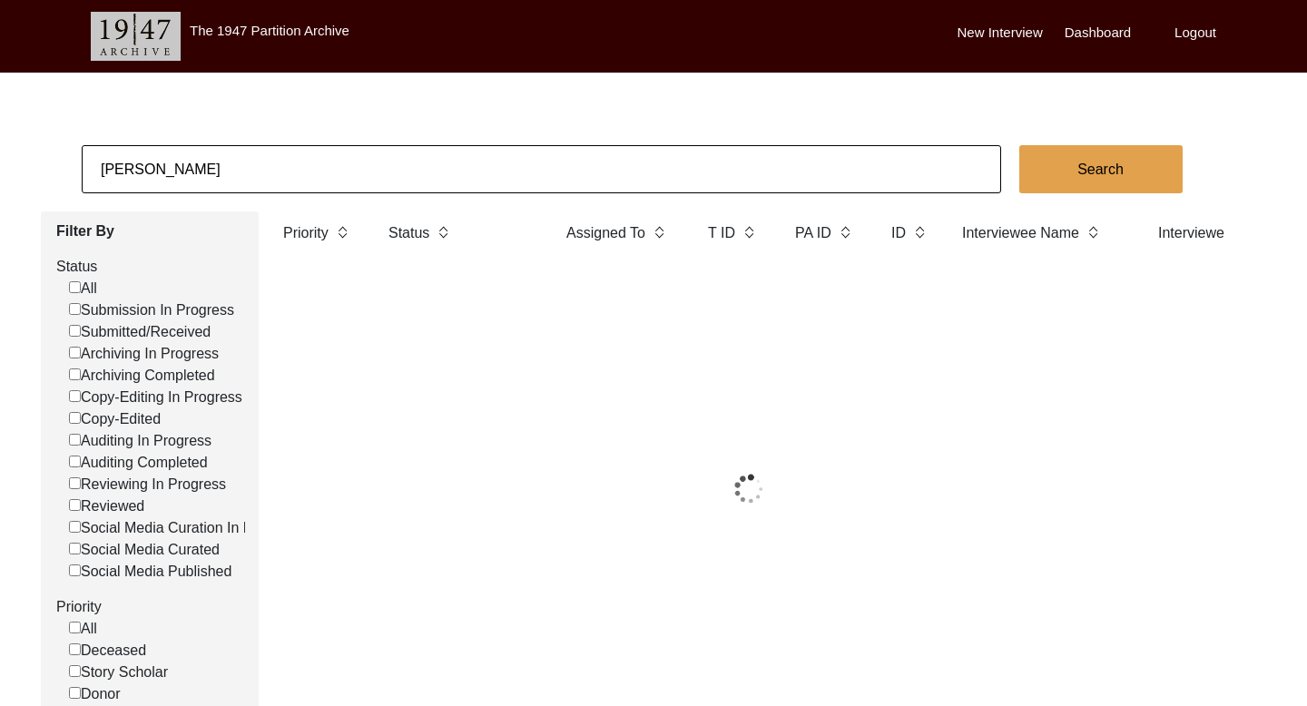
click at [165, 169] on input "[PERSON_NAME]" at bounding box center [541, 169] width 919 height 48
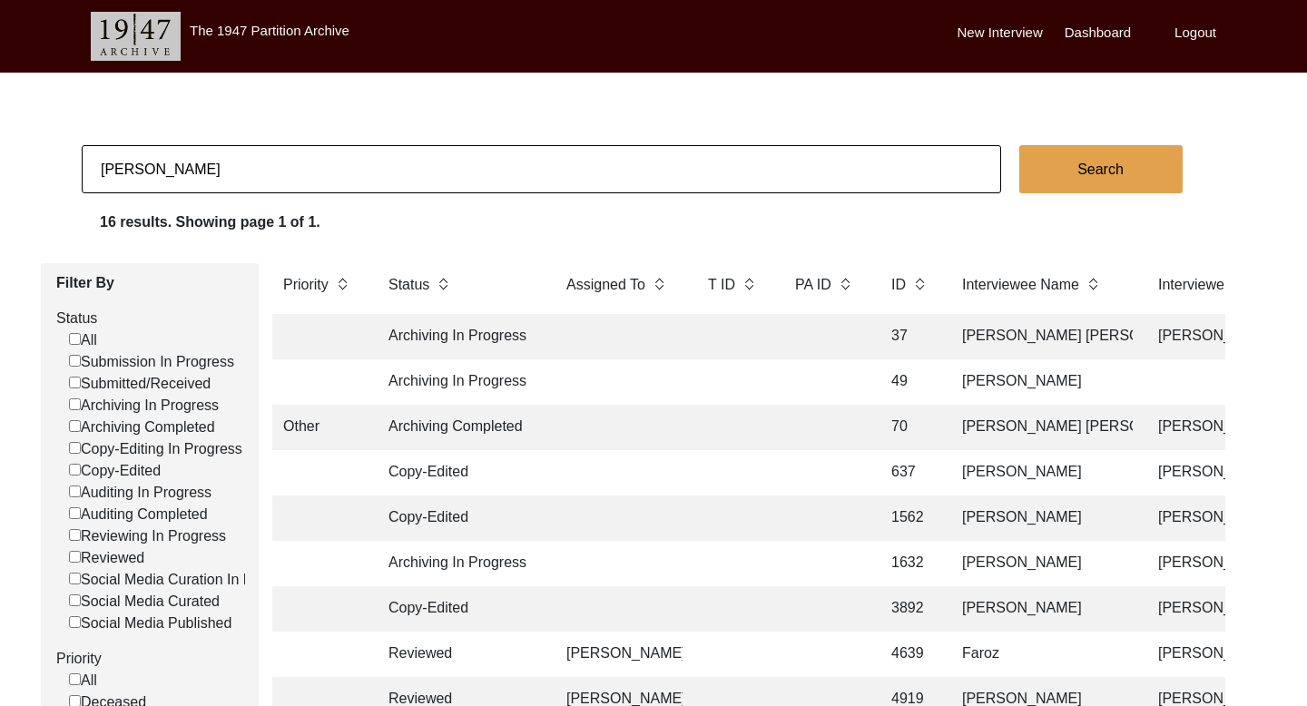
click at [165, 169] on input "[PERSON_NAME]" at bounding box center [541, 169] width 919 height 48
paste input "[PERSON_NAME] [PERSON_NAME]"
click at [1046, 173] on button "Search" at bounding box center [1100, 169] width 163 height 48
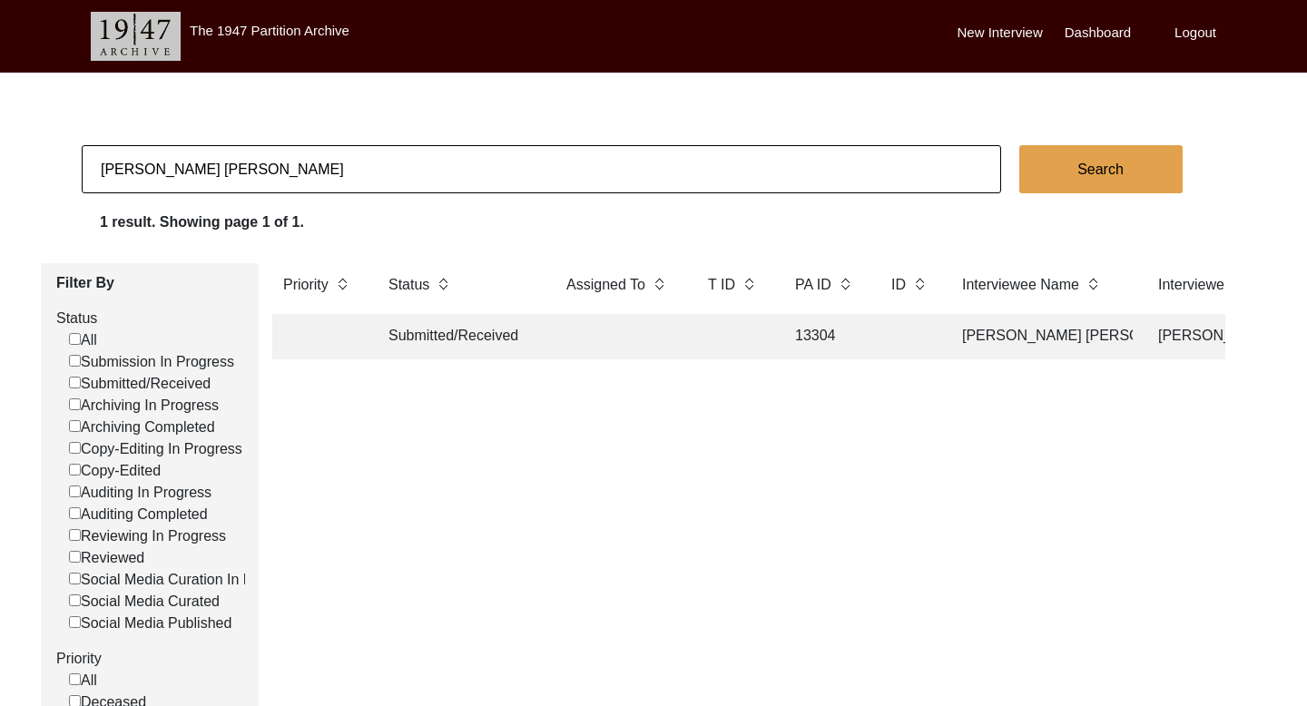
click at [975, 347] on td "[PERSON_NAME] [PERSON_NAME]" at bounding box center [1041, 336] width 181 height 45
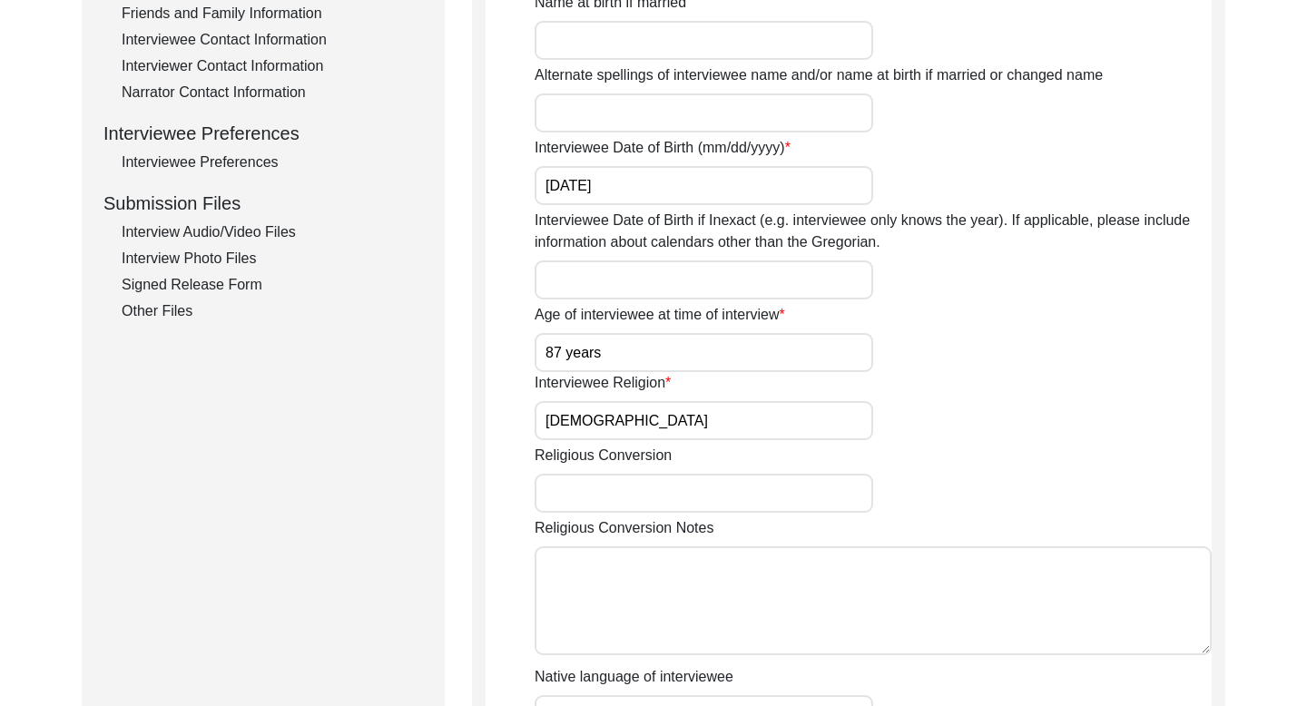
scroll to position [717, 0]
click at [215, 38] on div "Interviewee Contact Information" at bounding box center [272, 39] width 301 height 22
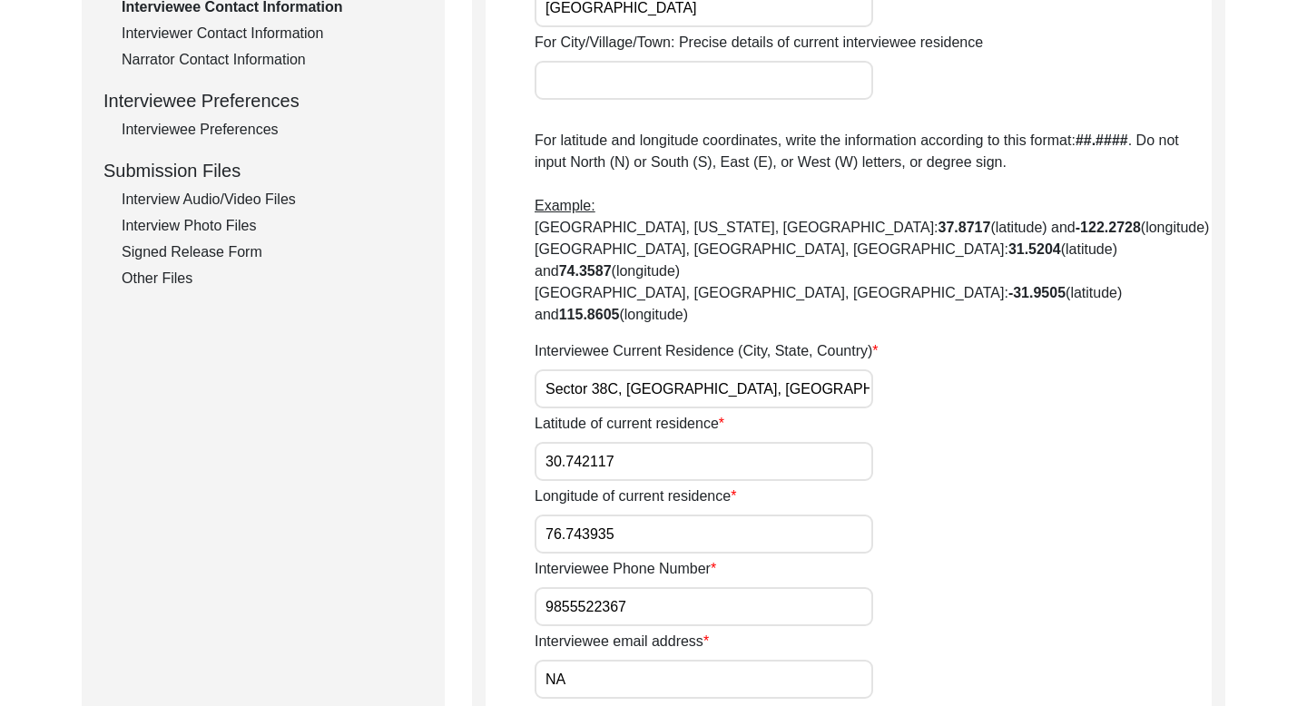
scroll to position [751, 0]
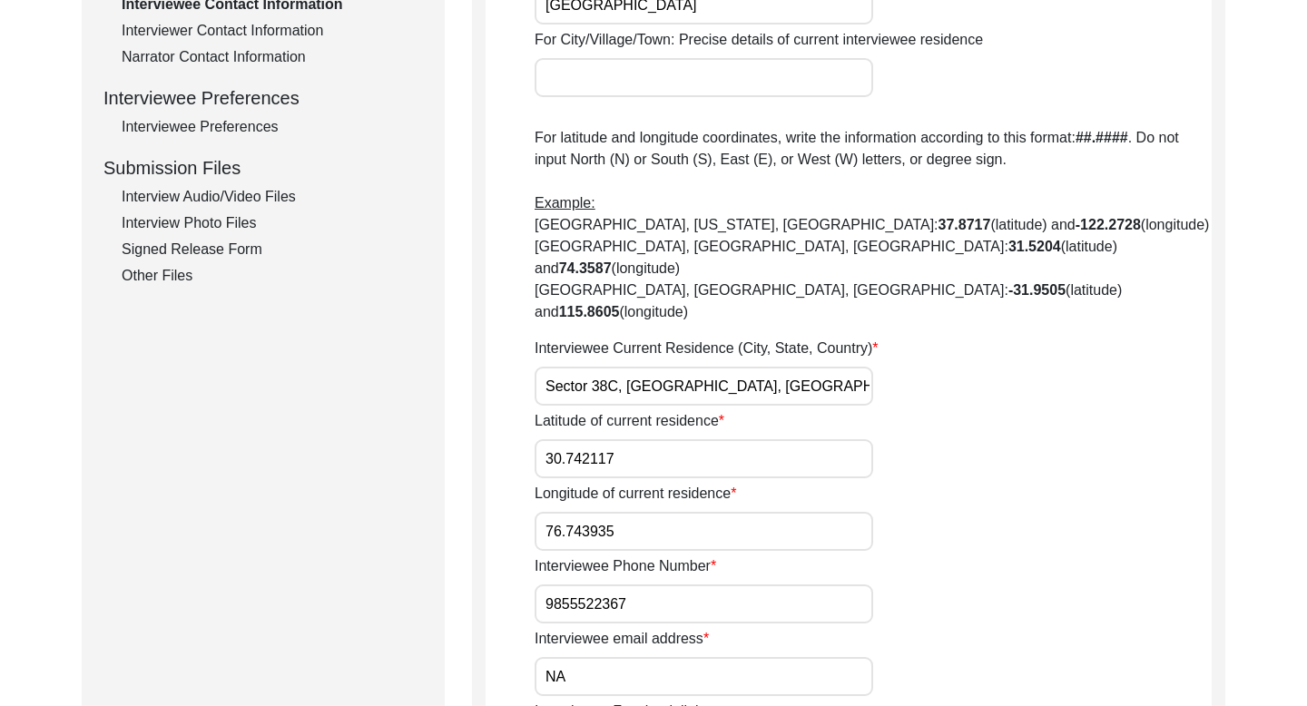
click at [569, 584] on input "9855522367" at bounding box center [703, 603] width 338 height 39
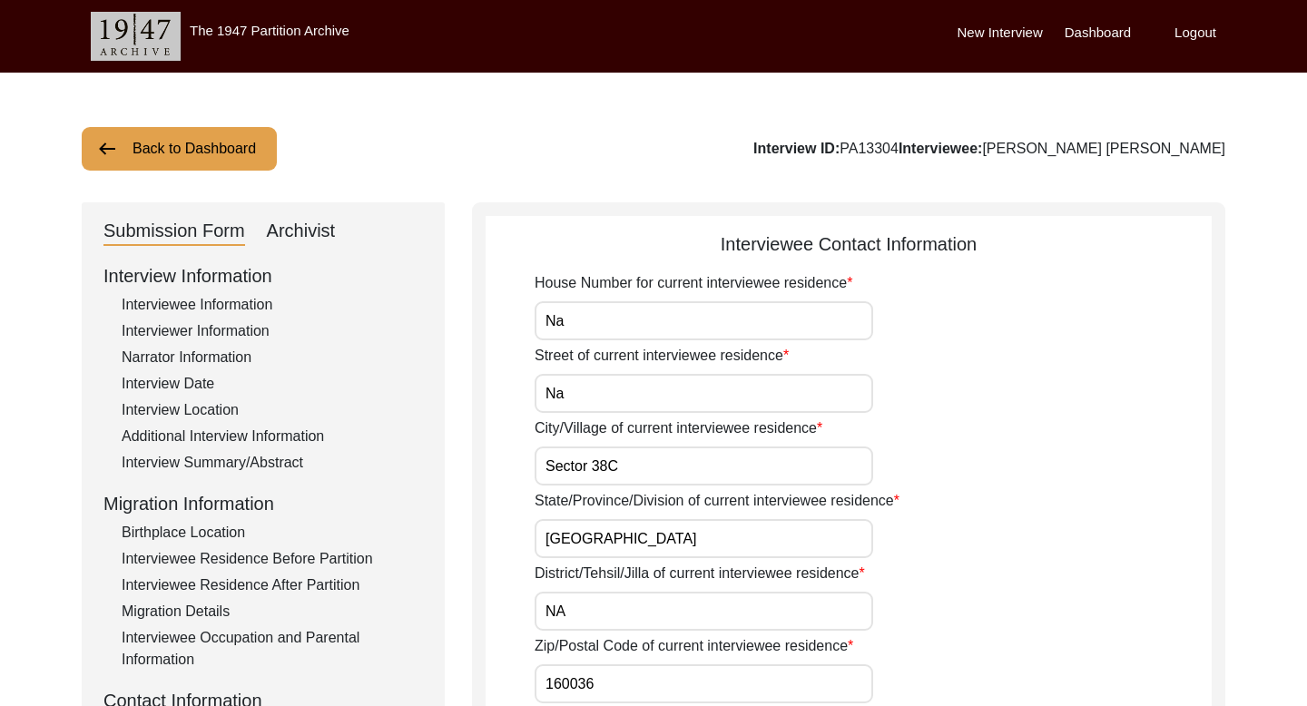
click at [235, 156] on button "Back to Dashboard" at bounding box center [179, 149] width 195 height 44
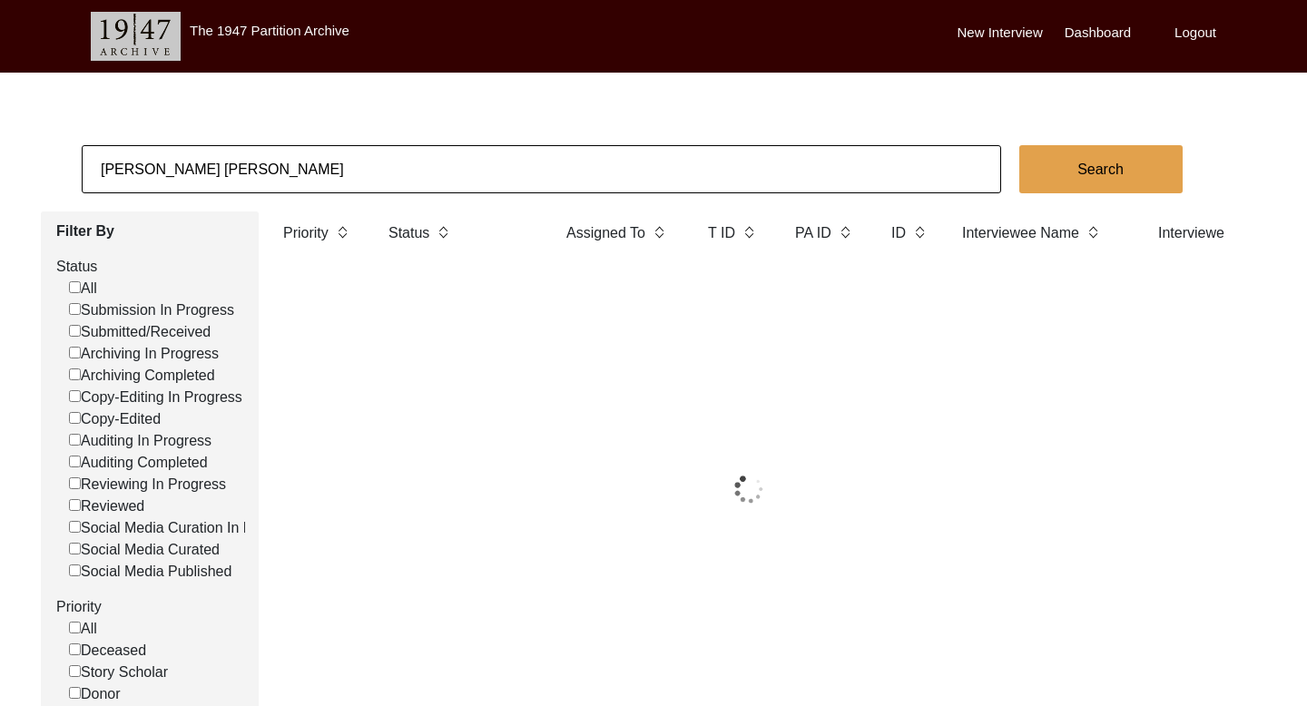
click at [162, 173] on input "[PERSON_NAME] [PERSON_NAME]" at bounding box center [541, 169] width 919 height 48
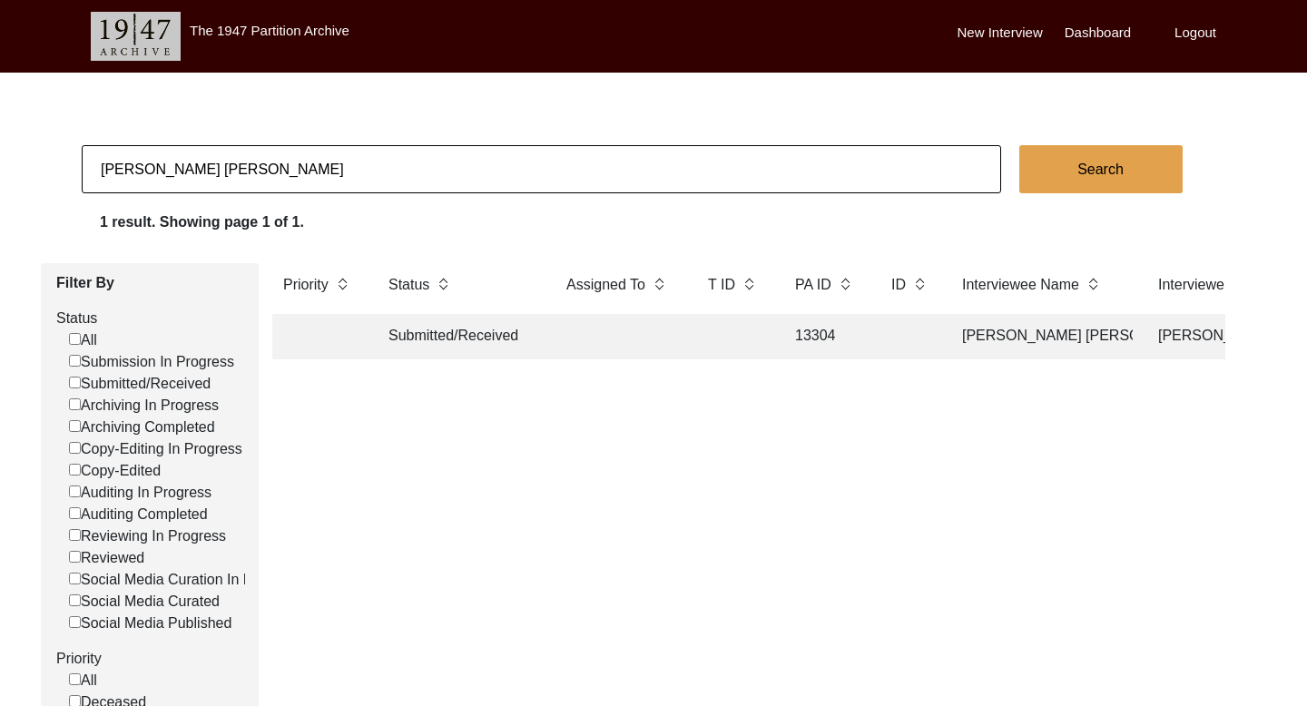
click at [162, 173] on input "[PERSON_NAME] [PERSON_NAME]" at bounding box center [541, 169] width 919 height 48
paste input "[PERSON_NAME]"
click at [1111, 162] on button "Search" at bounding box center [1100, 169] width 163 height 48
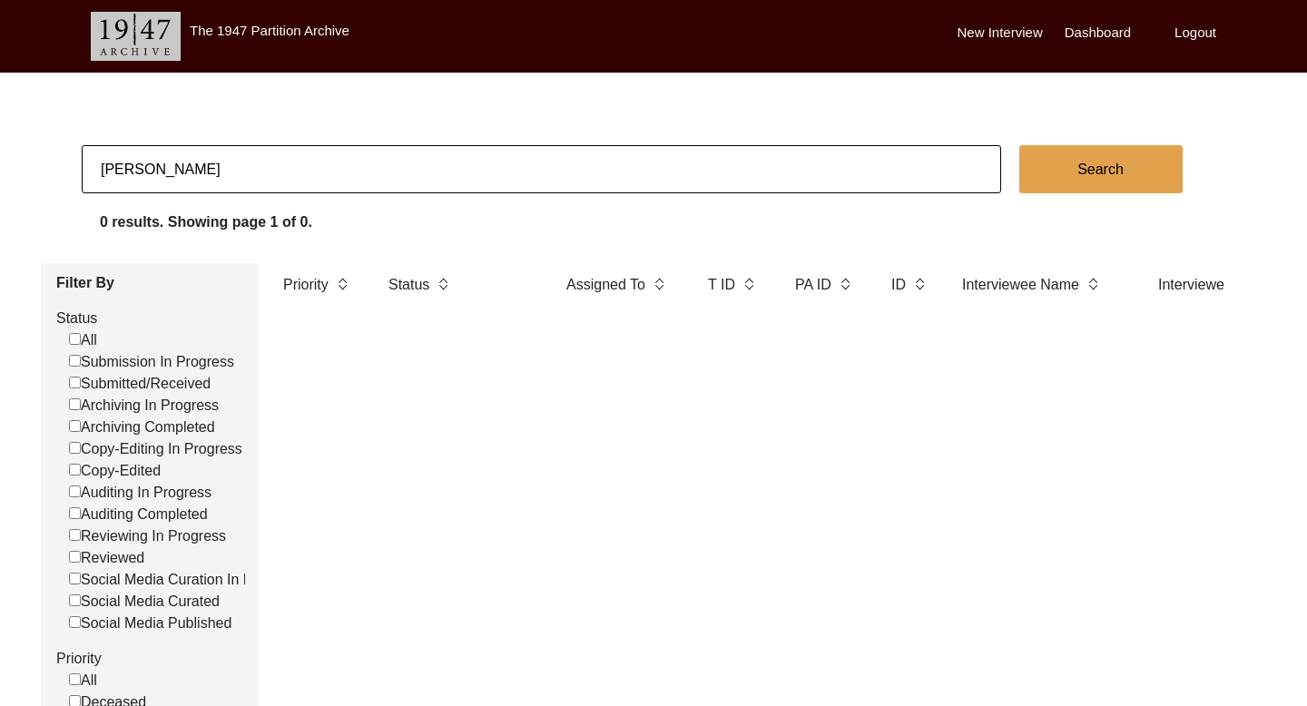
click at [123, 174] on input "[PERSON_NAME]" at bounding box center [541, 169] width 919 height 48
paste input "[PERSON_NAME]"
click at [1144, 177] on button "Search" at bounding box center [1100, 169] width 163 height 48
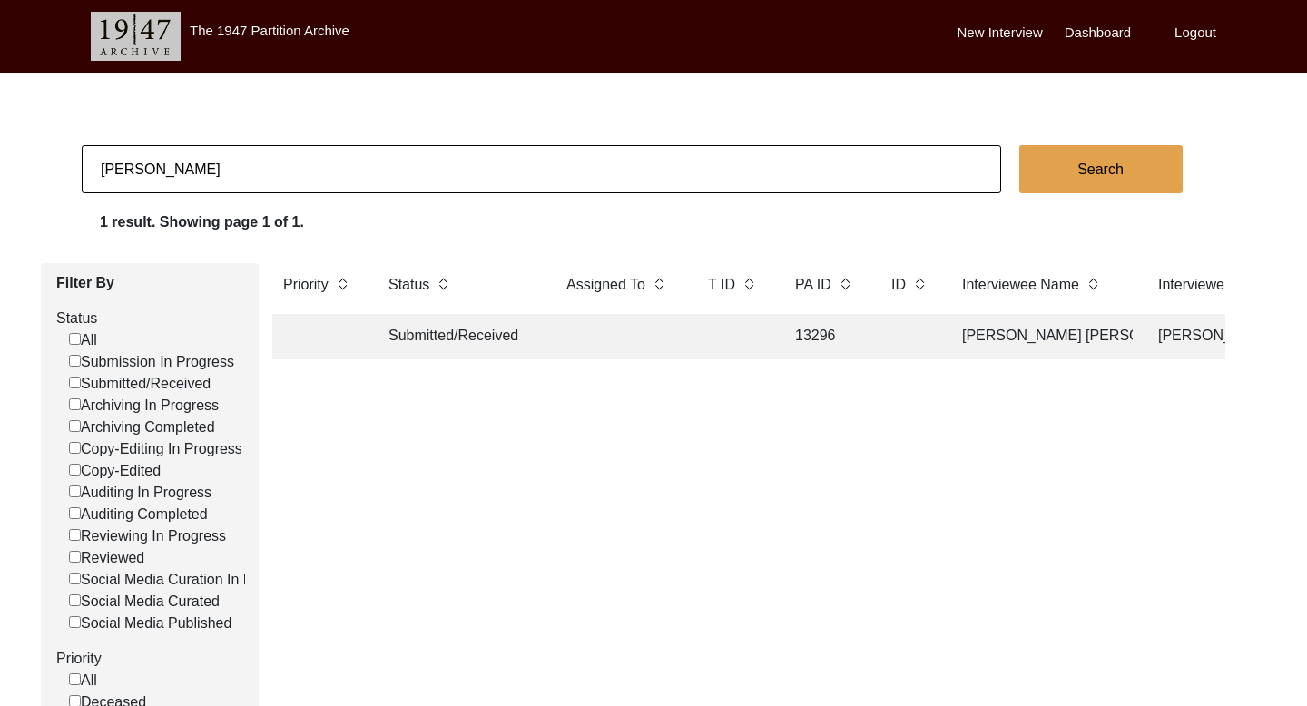
click at [1014, 341] on td "[PERSON_NAME] [PERSON_NAME]" at bounding box center [1041, 336] width 181 height 45
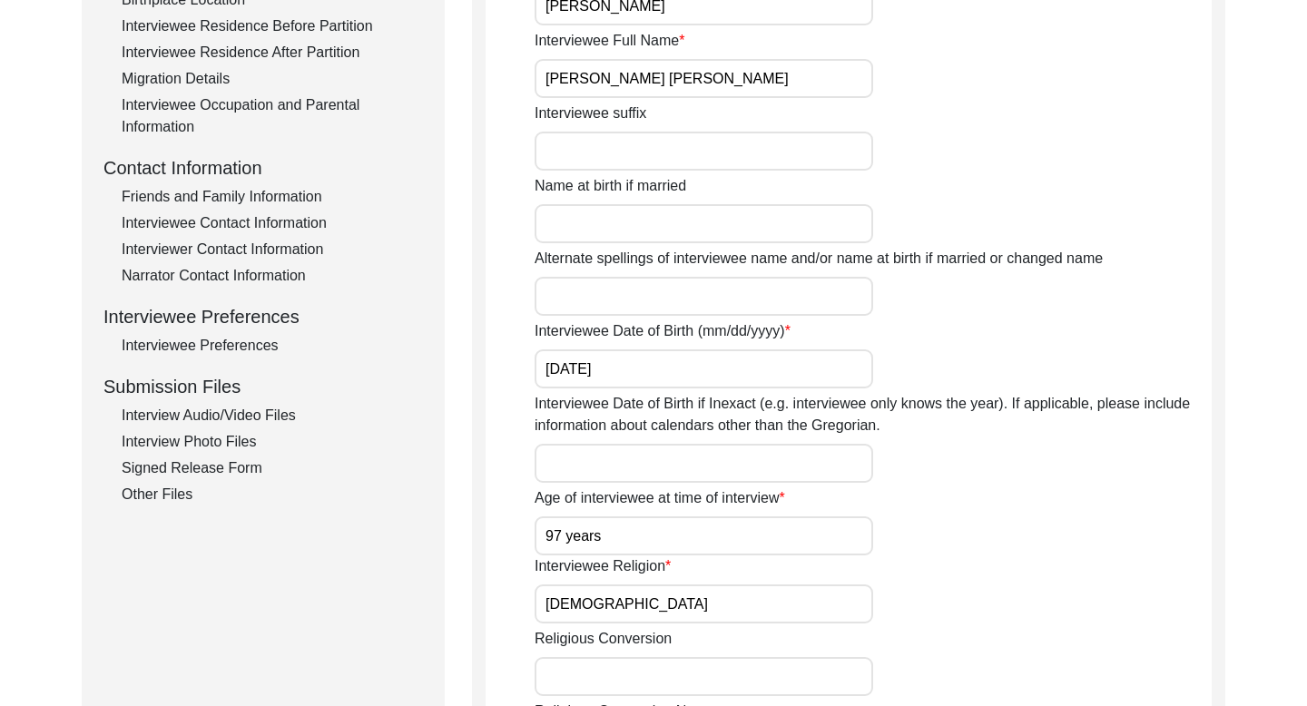
scroll to position [641, 0]
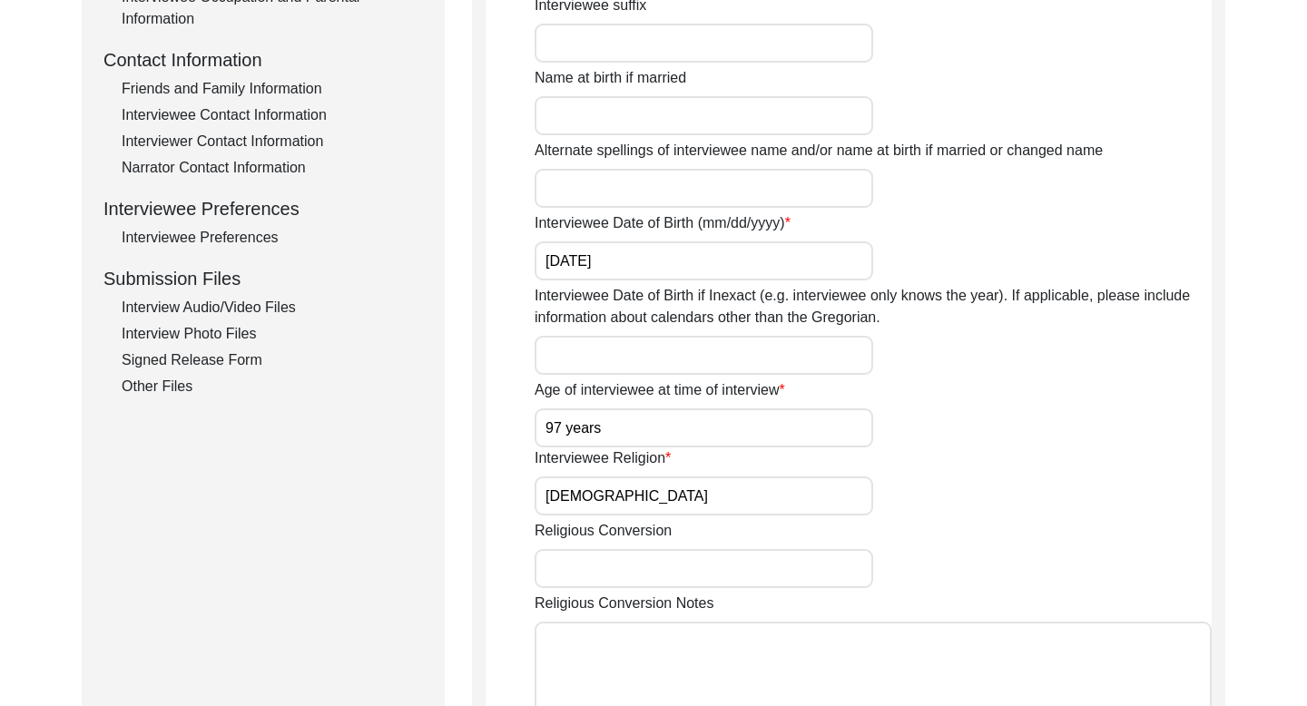
click at [231, 118] on div "Interviewee Contact Information" at bounding box center [272, 115] width 301 height 22
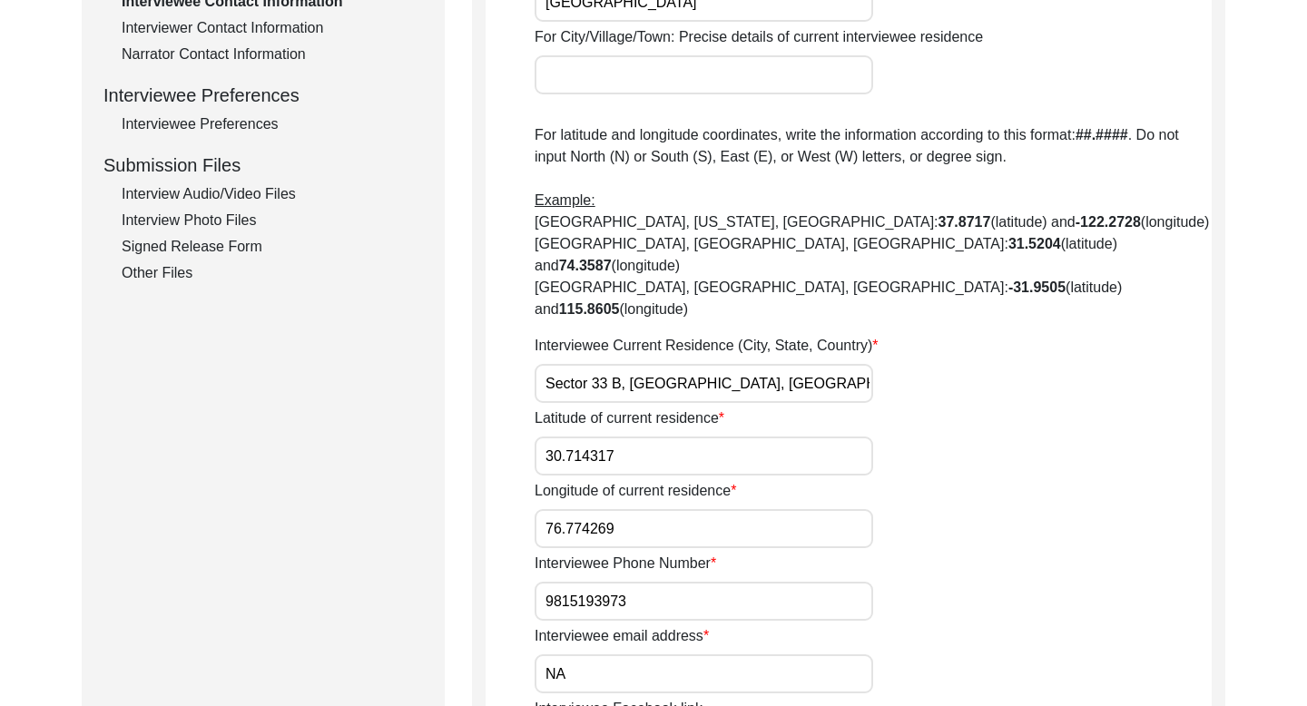
scroll to position [779, 0]
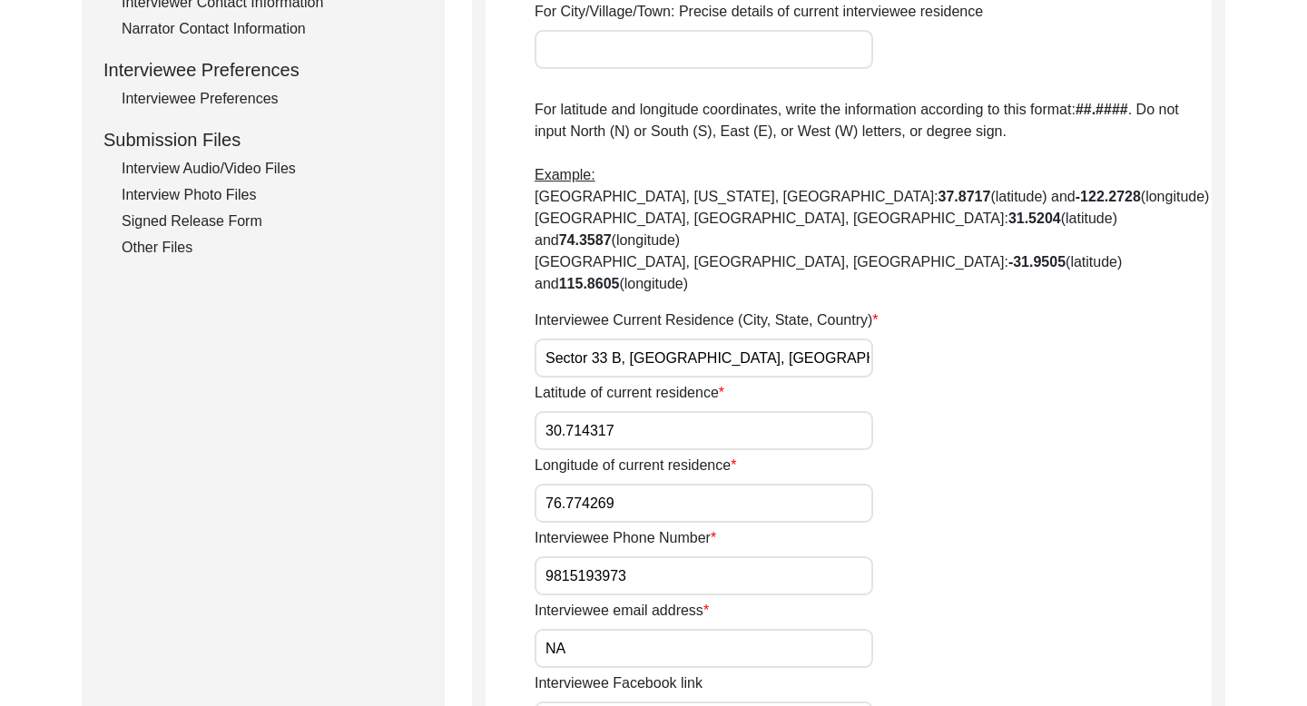
click at [596, 556] on input "9815193973" at bounding box center [703, 575] width 338 height 39
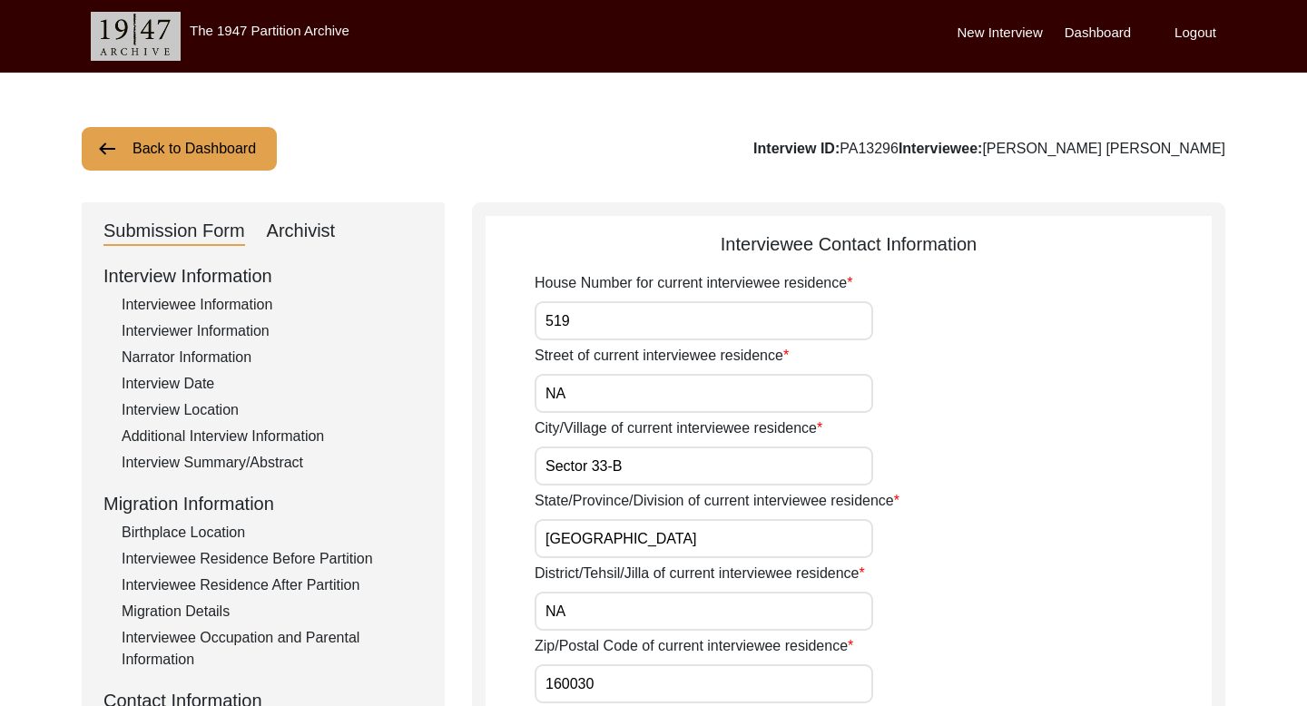
click at [214, 158] on button "Back to Dashboard" at bounding box center [179, 149] width 195 height 44
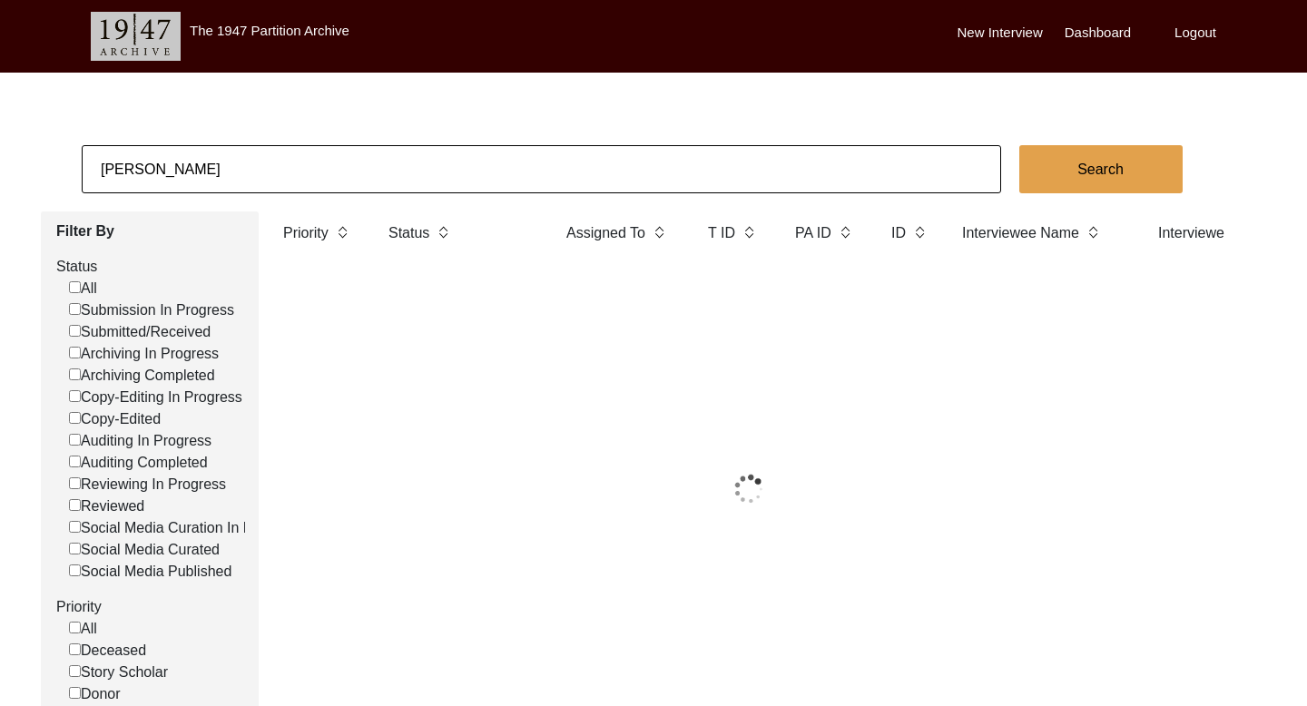
click at [181, 173] on input "[PERSON_NAME]" at bounding box center [541, 169] width 919 height 48
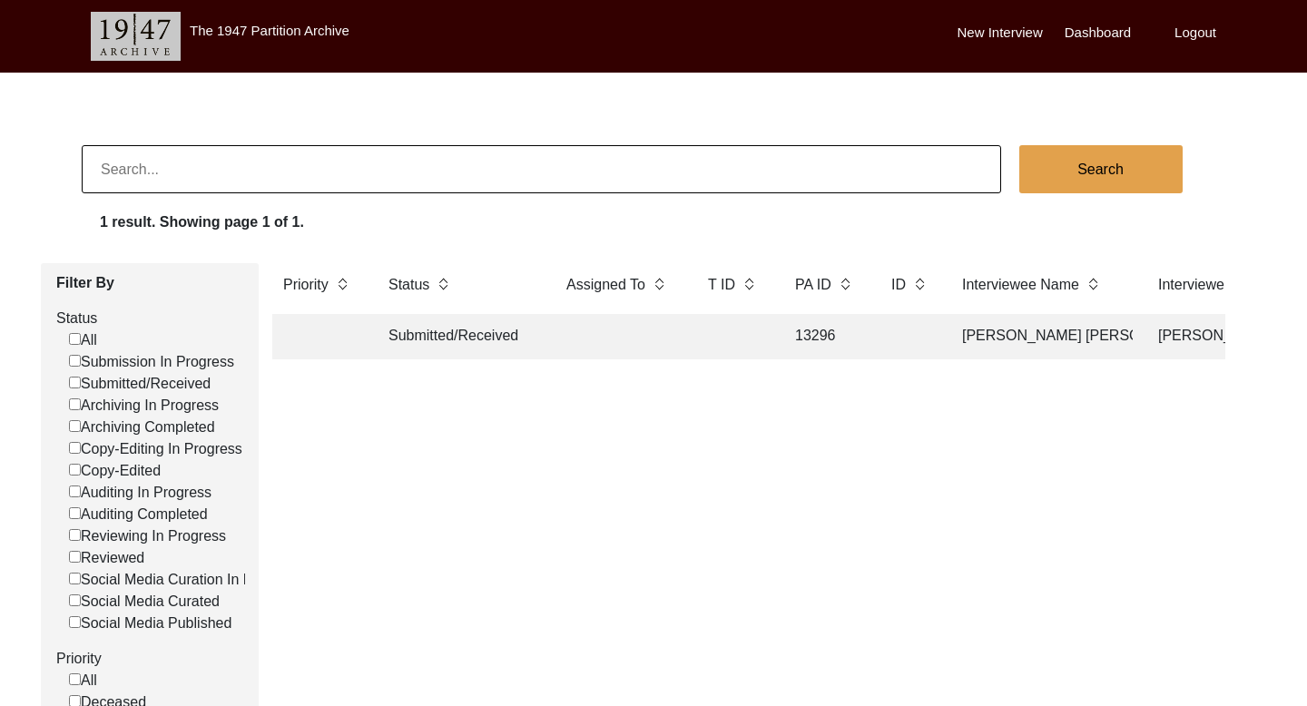
paste input "[PERSON_NAME]"
click at [1134, 185] on button "Search" at bounding box center [1100, 169] width 163 height 48
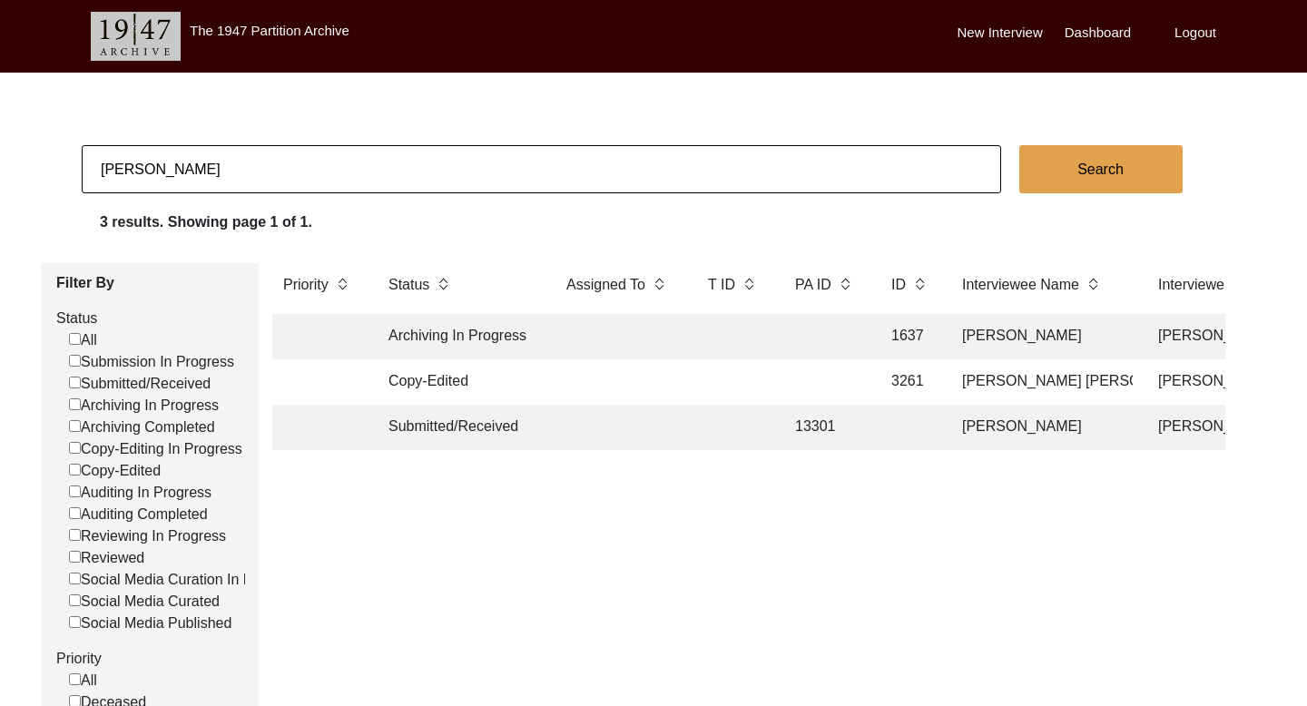
click at [1061, 425] on td "[PERSON_NAME]" at bounding box center [1041, 427] width 181 height 45
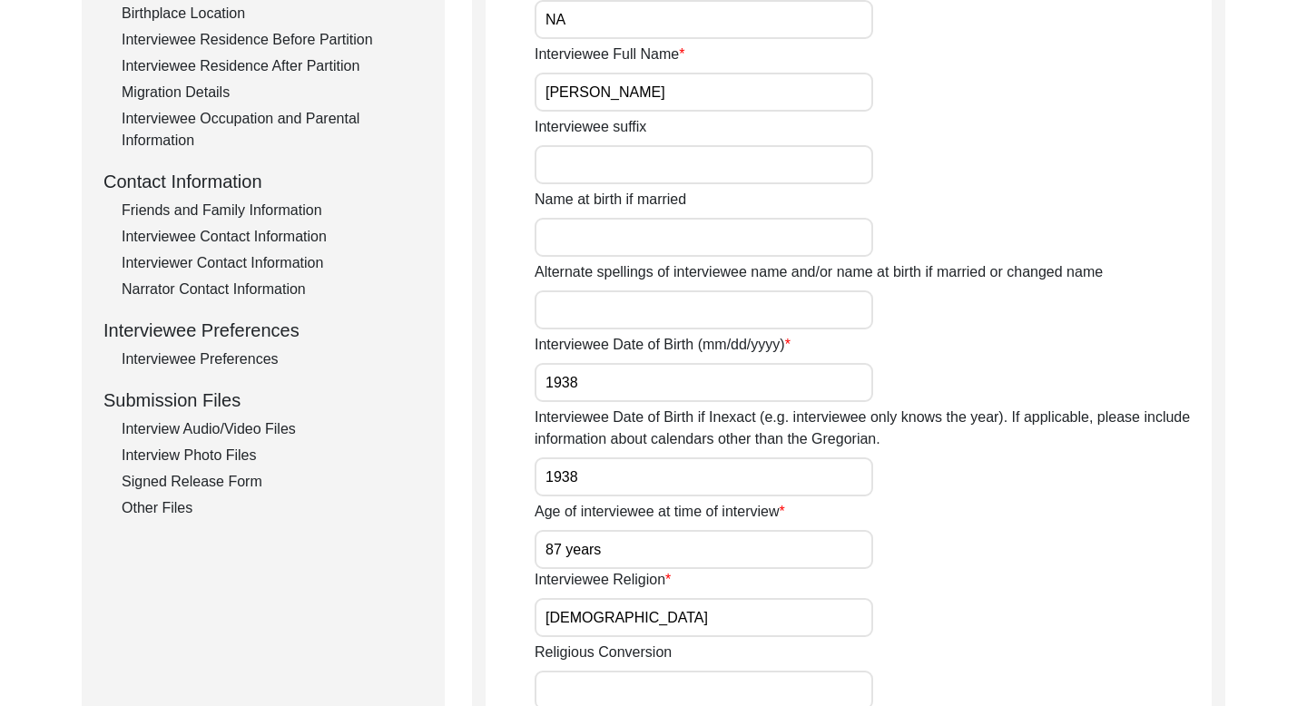
scroll to position [588, 0]
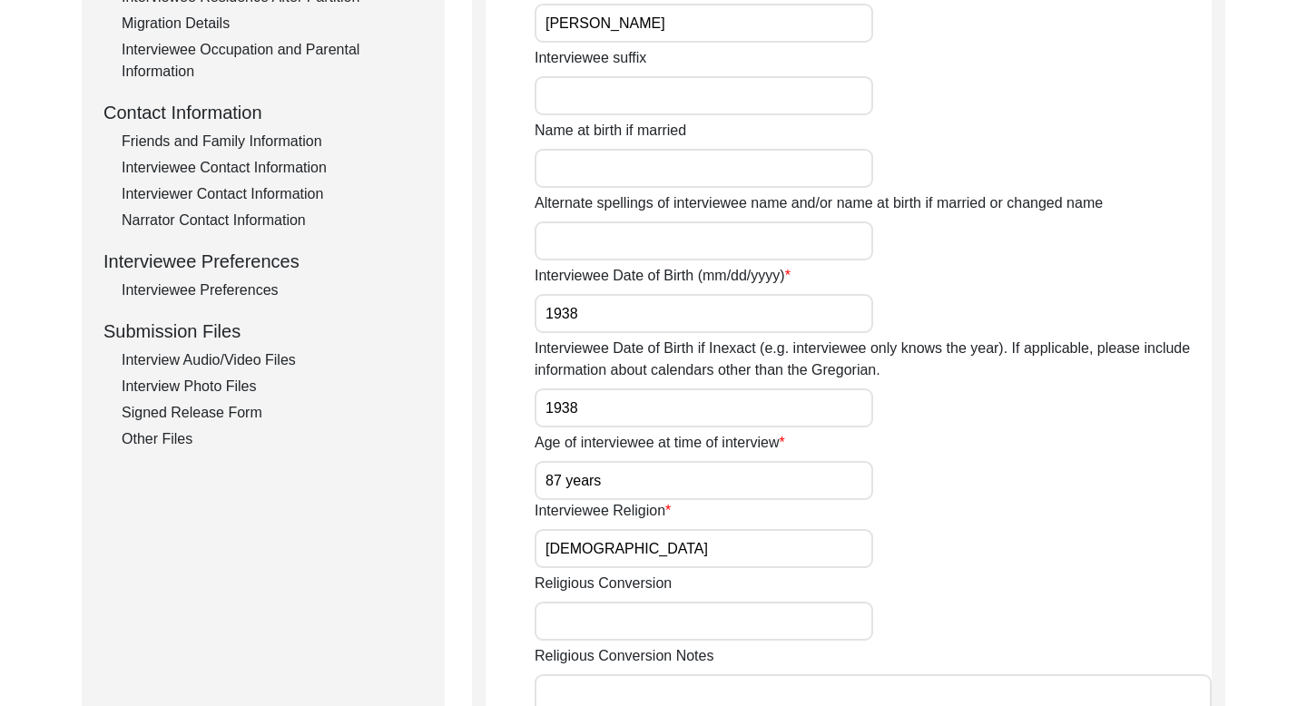
click at [252, 162] on div "Interviewee Contact Information" at bounding box center [272, 168] width 301 height 22
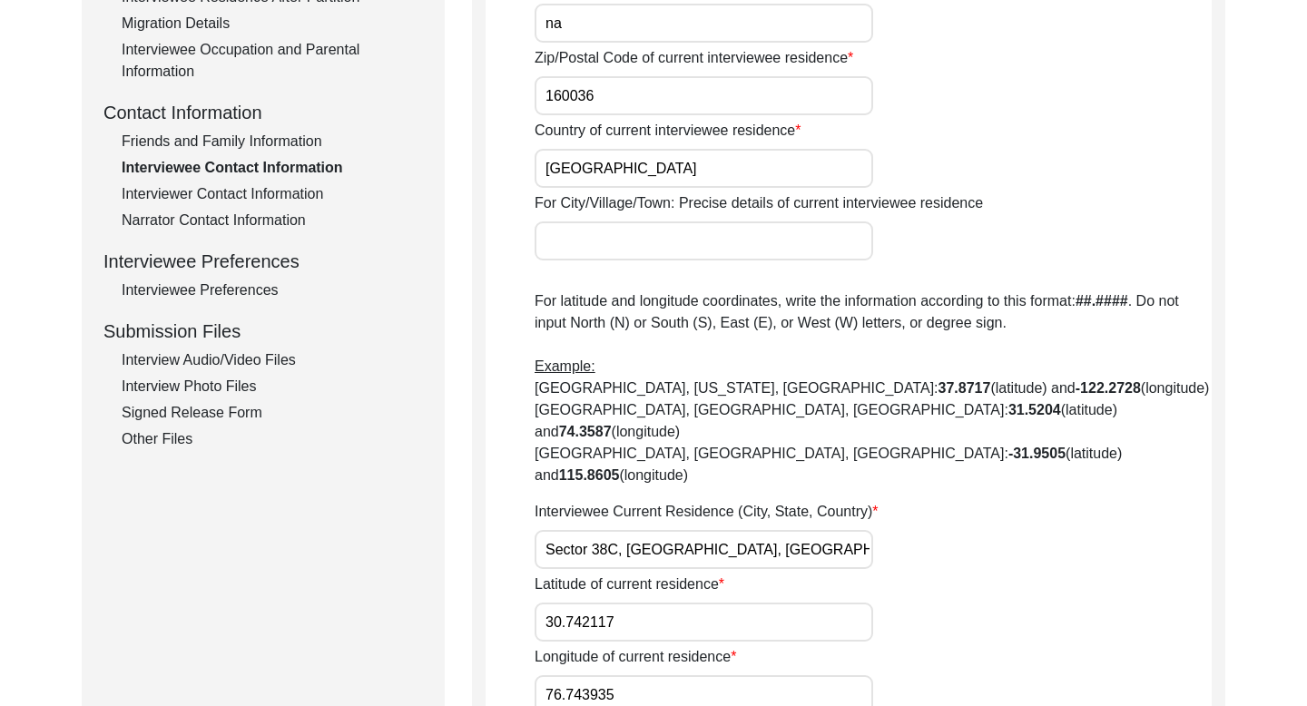
scroll to position [715, 0]
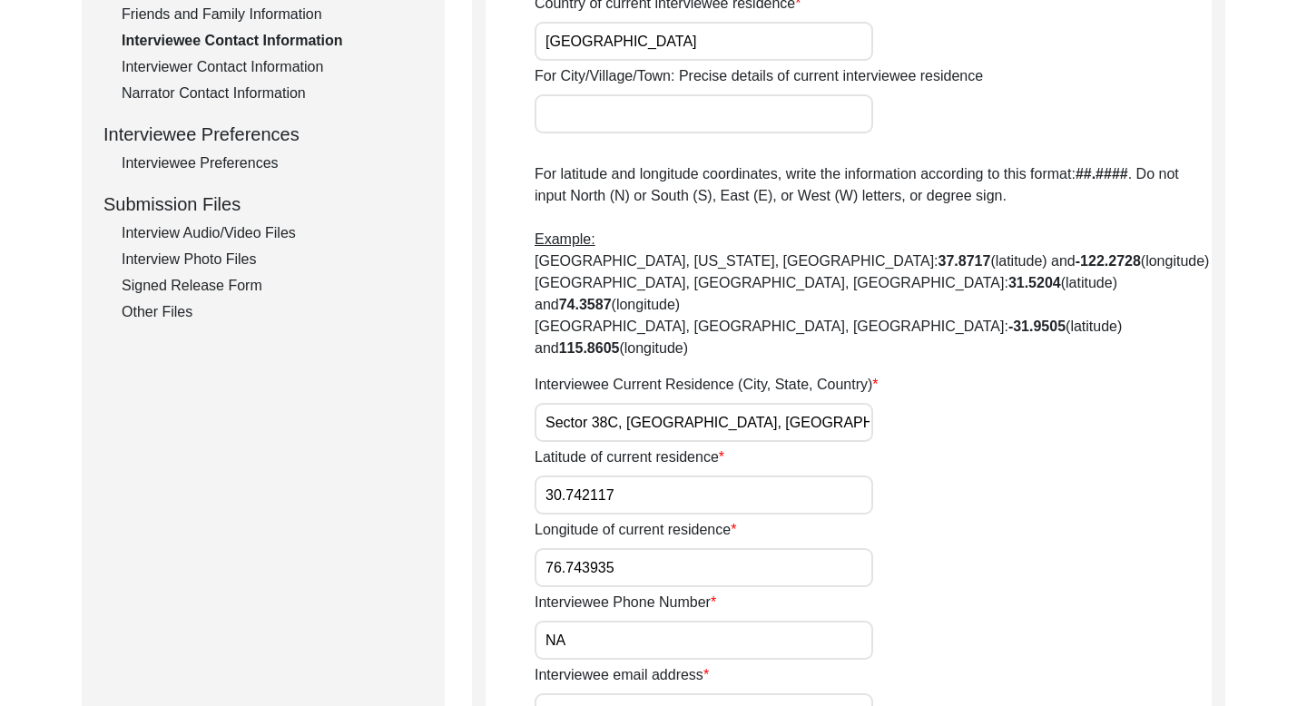
click at [285, 17] on div "Friends and Family Information" at bounding box center [272, 15] width 301 height 22
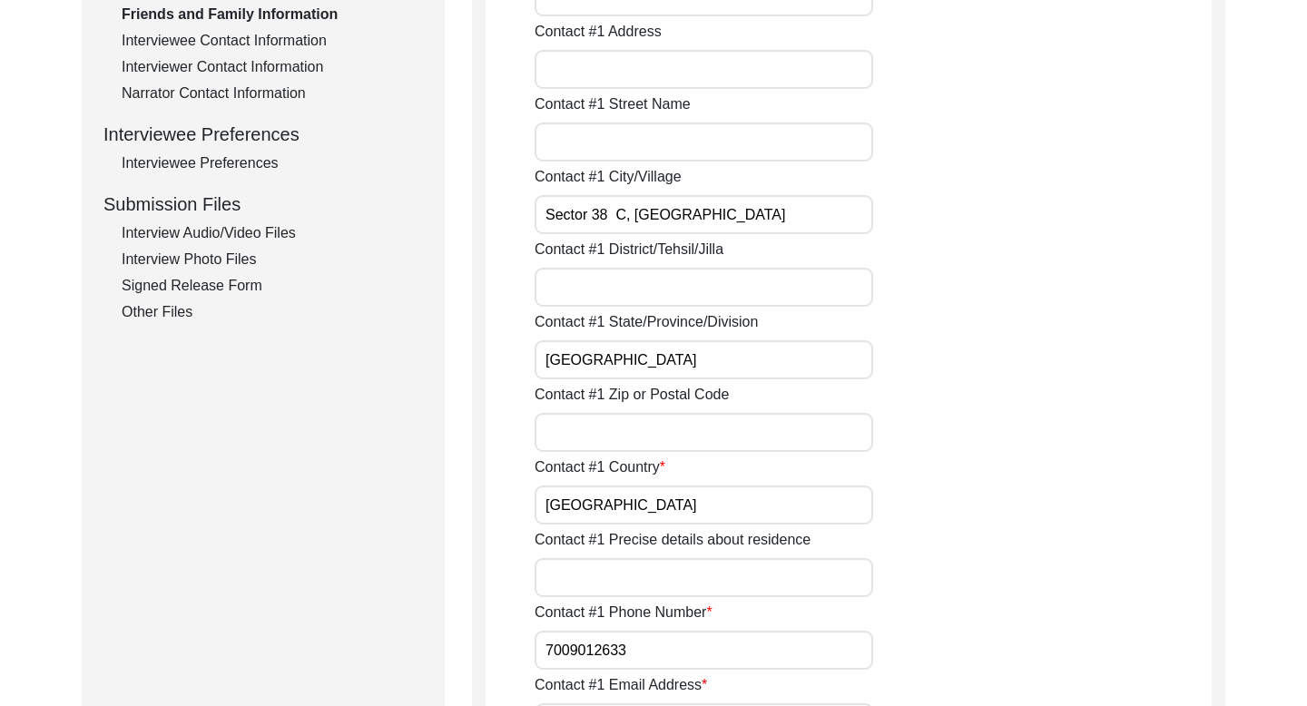
click at [578, 649] on input "7009012633" at bounding box center [703, 650] width 338 height 39
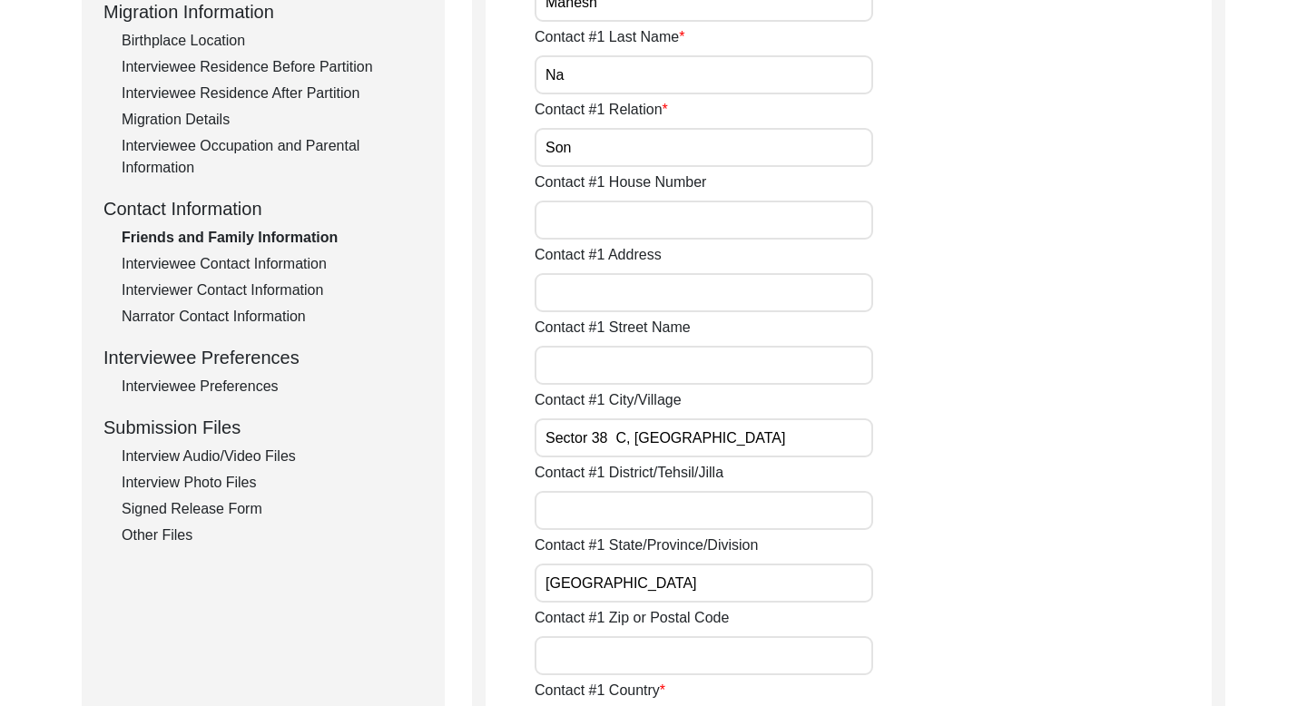
scroll to position [0, 0]
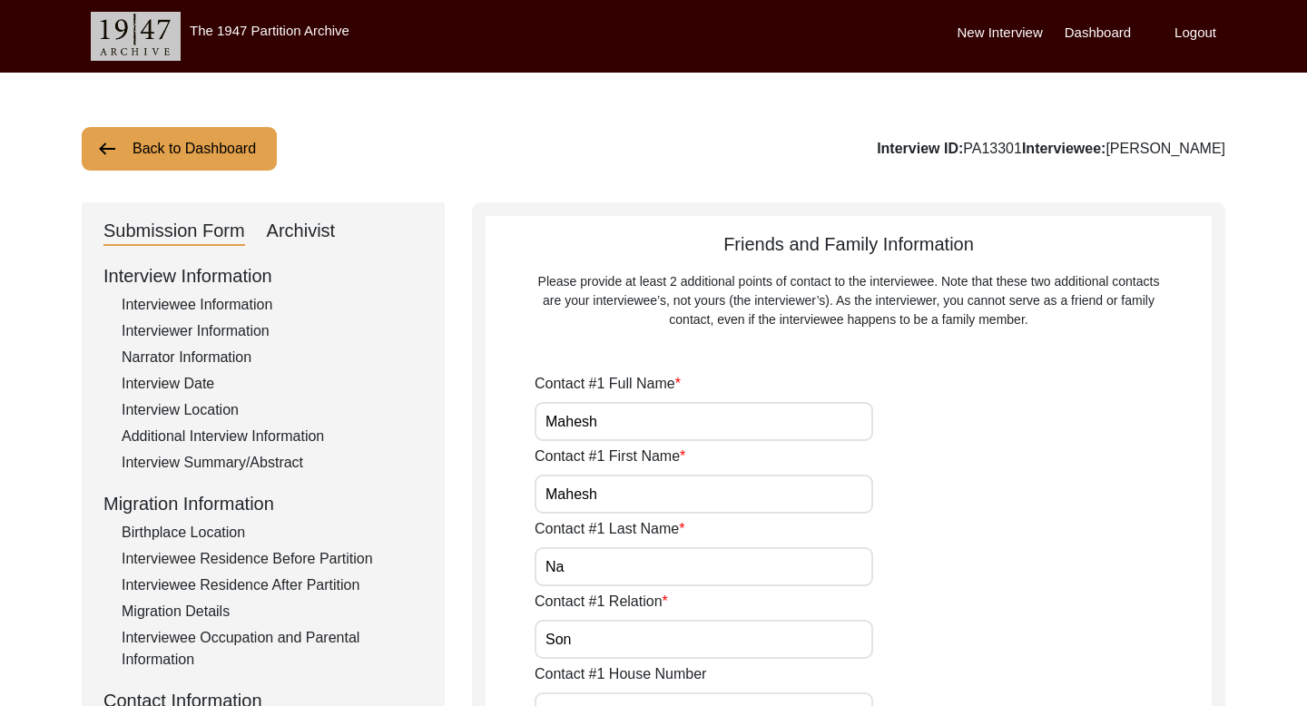
click at [224, 127] on button "Back to Dashboard" at bounding box center [179, 149] width 195 height 44
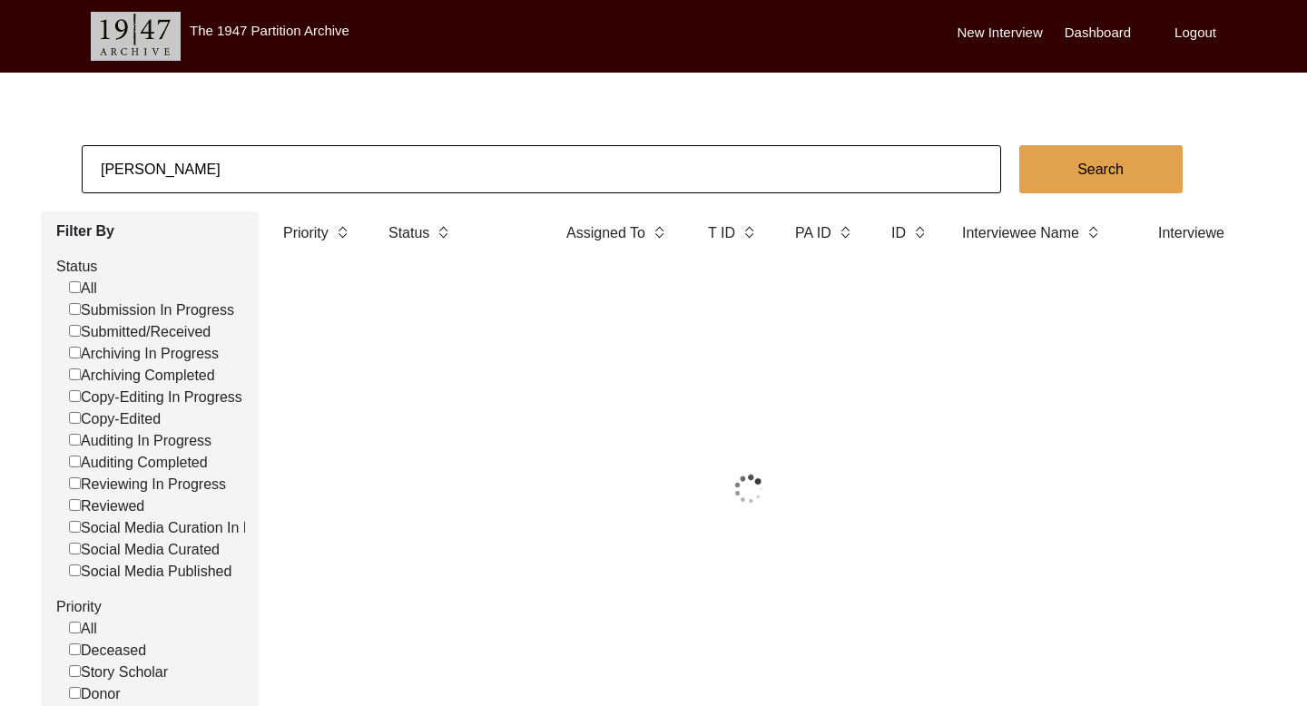
click at [178, 162] on input "[PERSON_NAME]" at bounding box center [541, 169] width 919 height 48
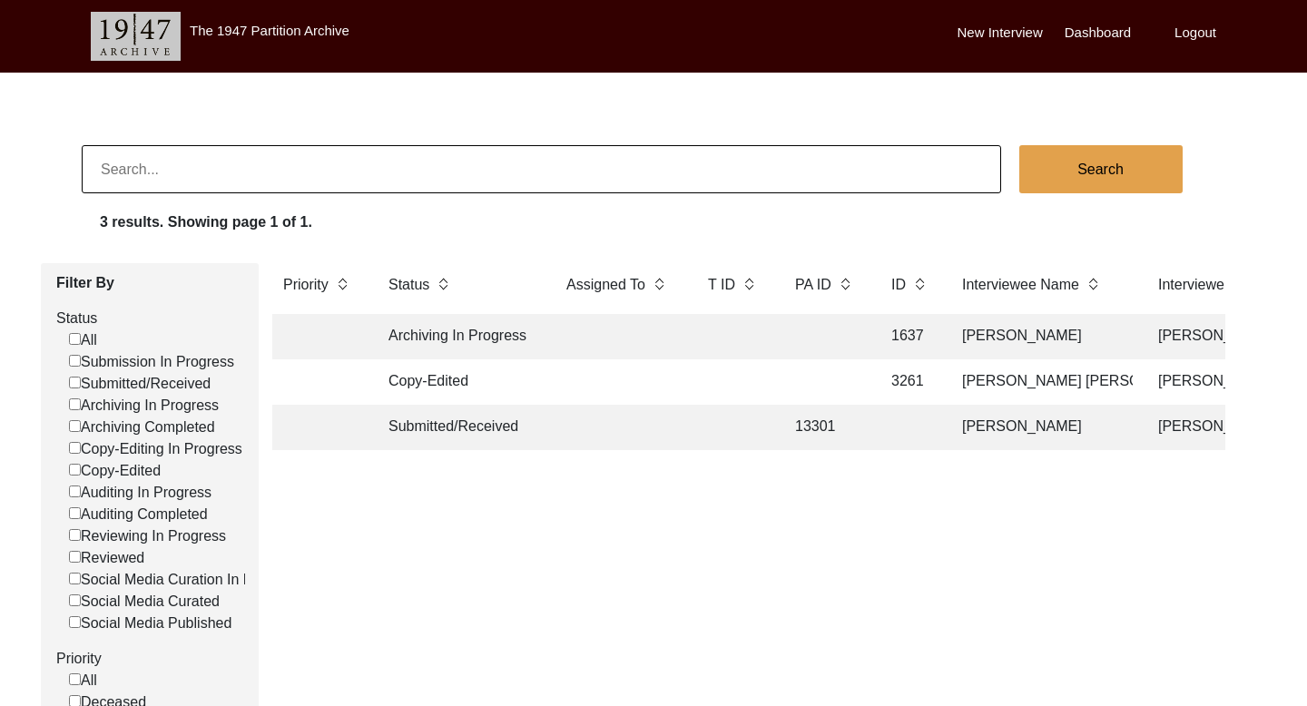
paste input "[PERSON_NAME]"
click at [1113, 172] on button "Search" at bounding box center [1100, 169] width 163 height 48
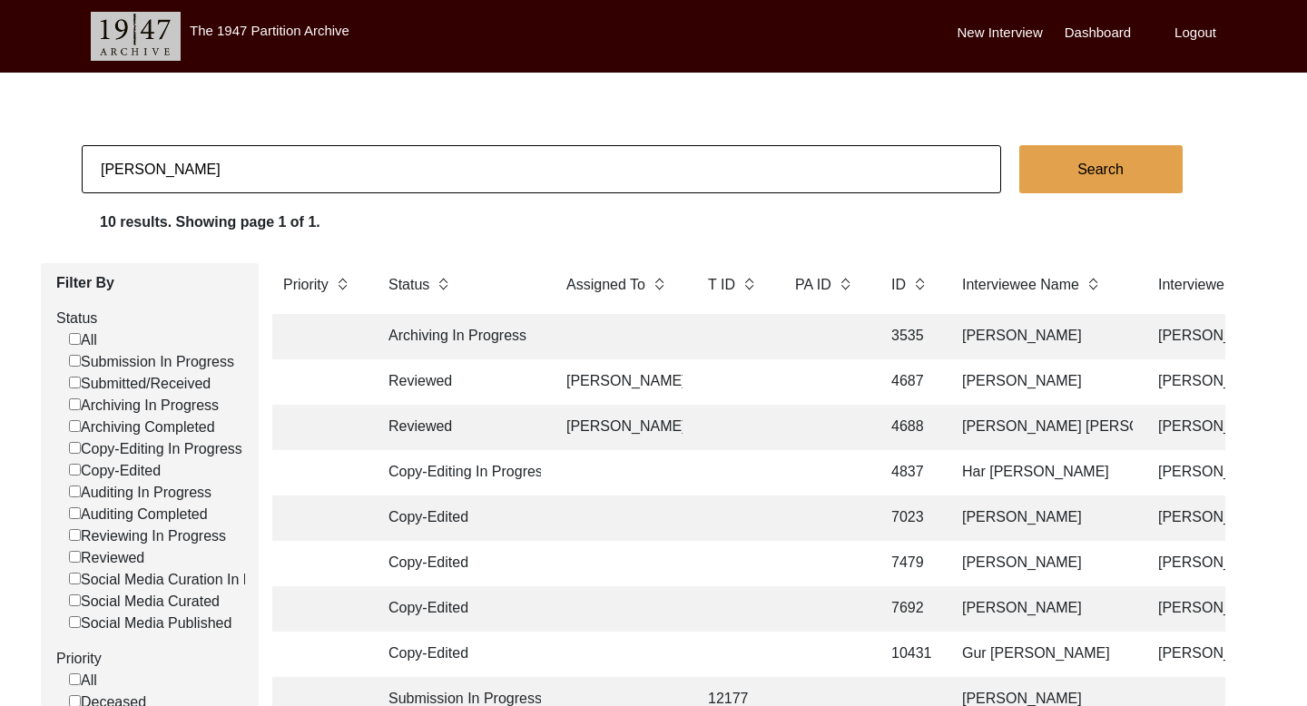
scroll to position [397, 0]
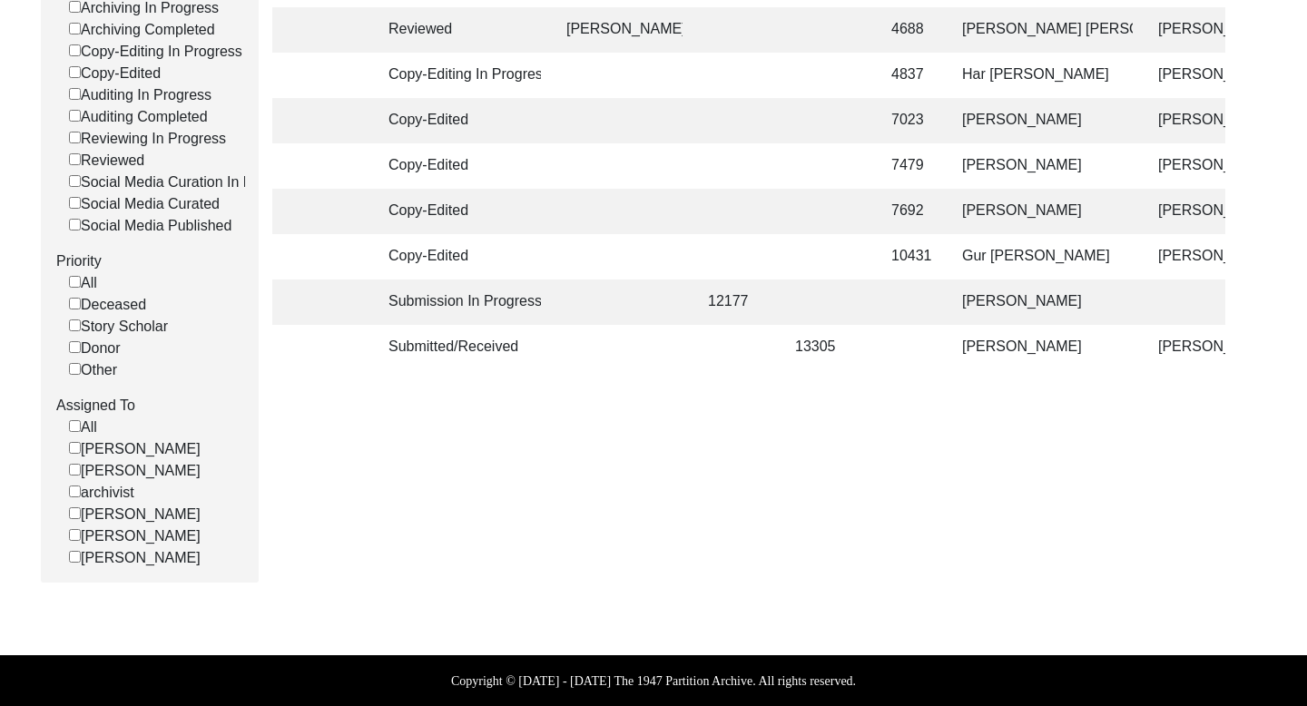
click at [995, 340] on td "[PERSON_NAME]" at bounding box center [1041, 347] width 181 height 45
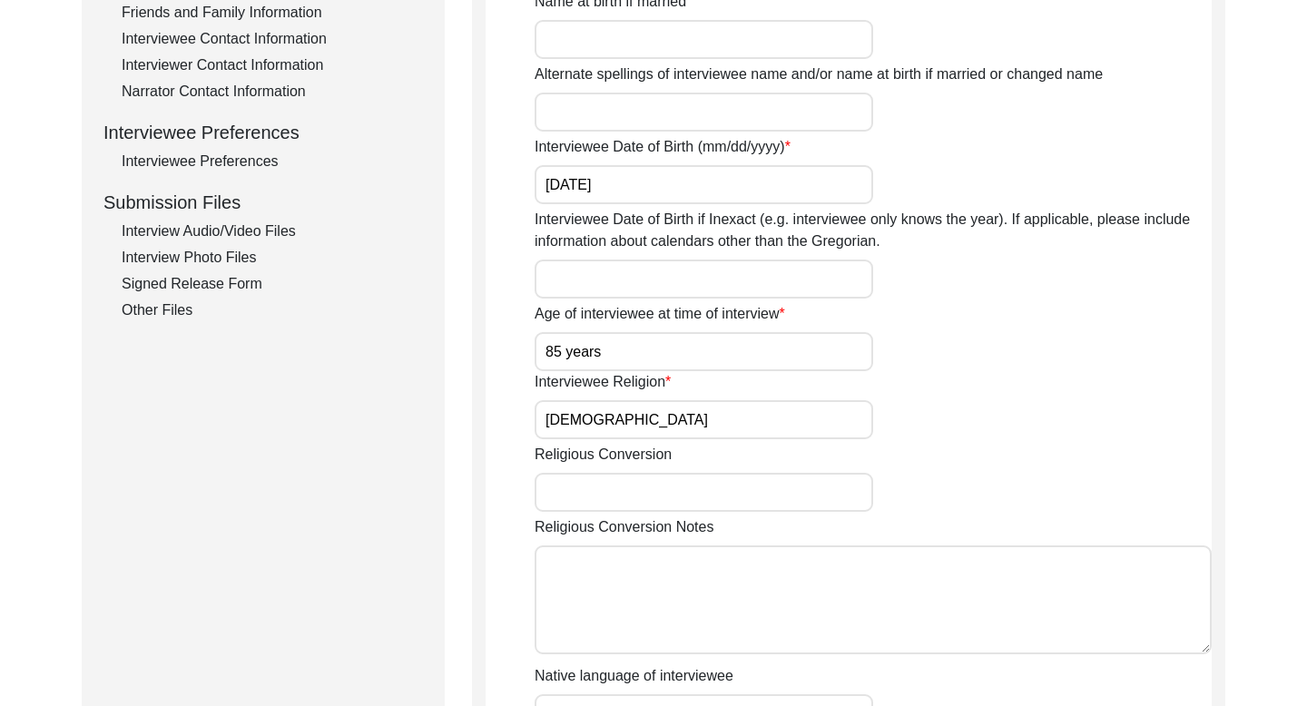
scroll to position [669, 0]
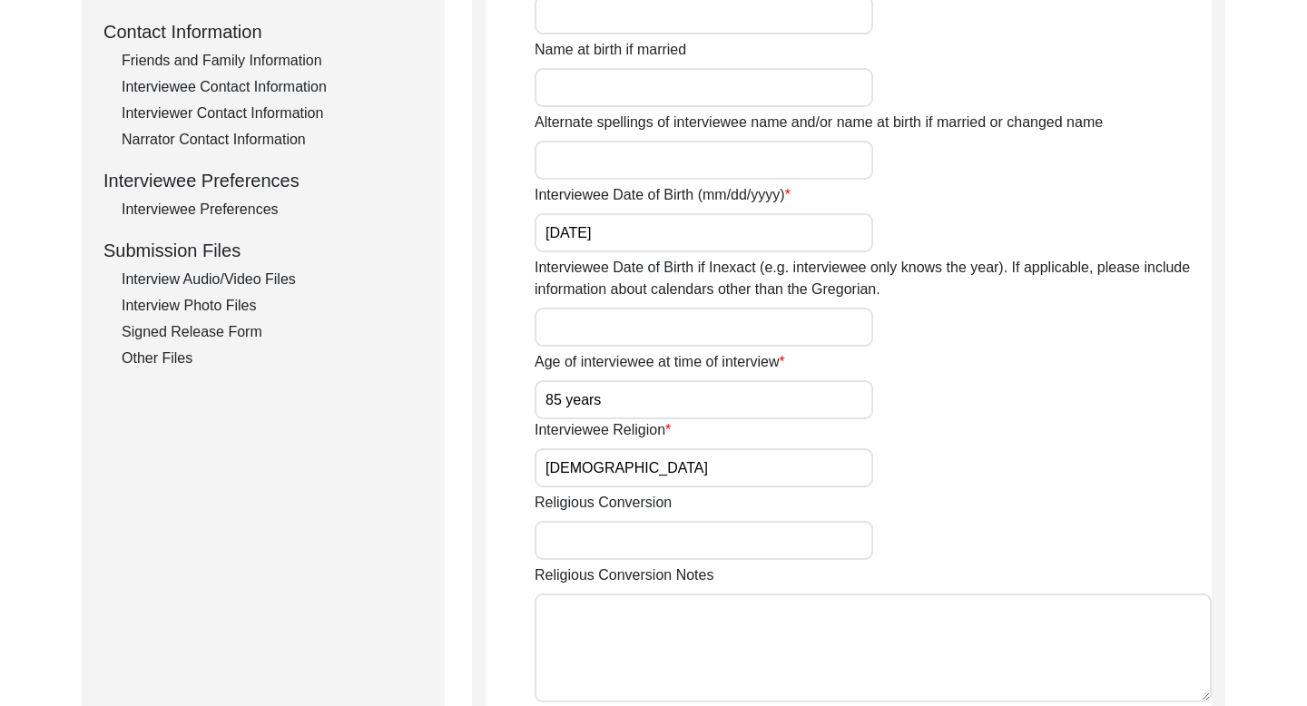
click at [240, 81] on div "Interviewee Contact Information" at bounding box center [272, 87] width 301 height 22
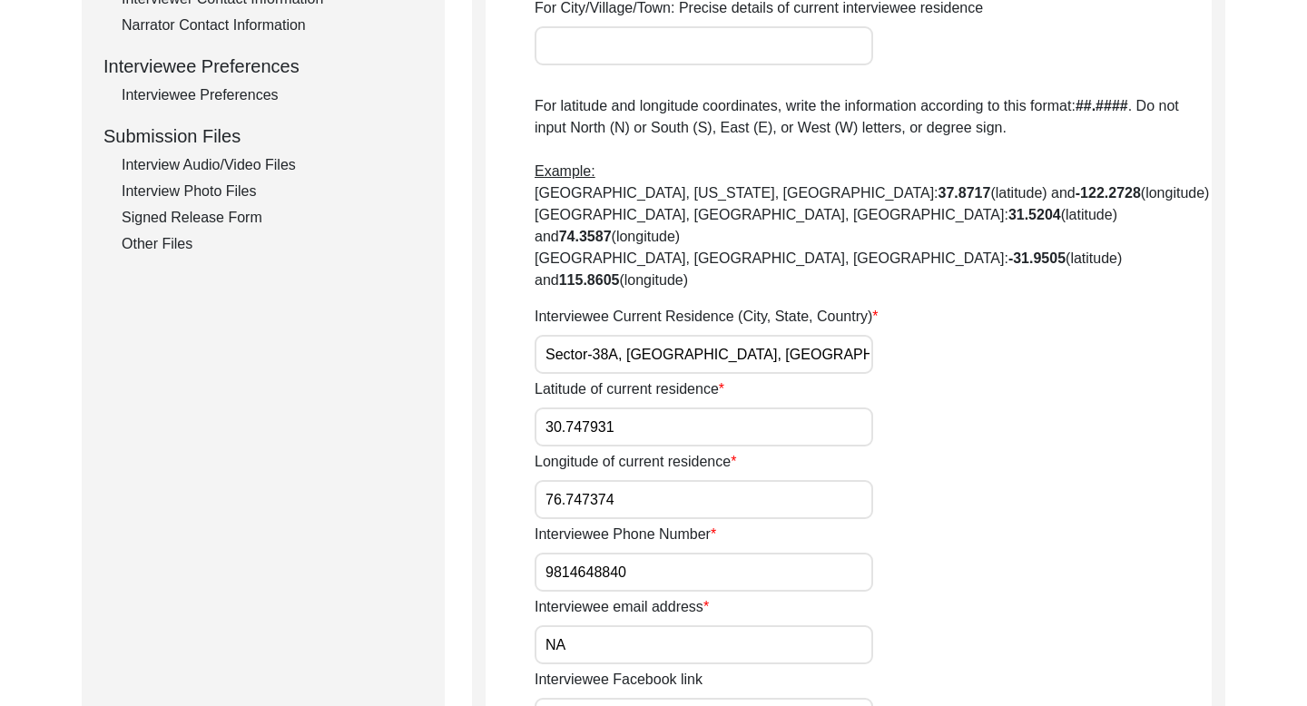
scroll to position [814, 0]
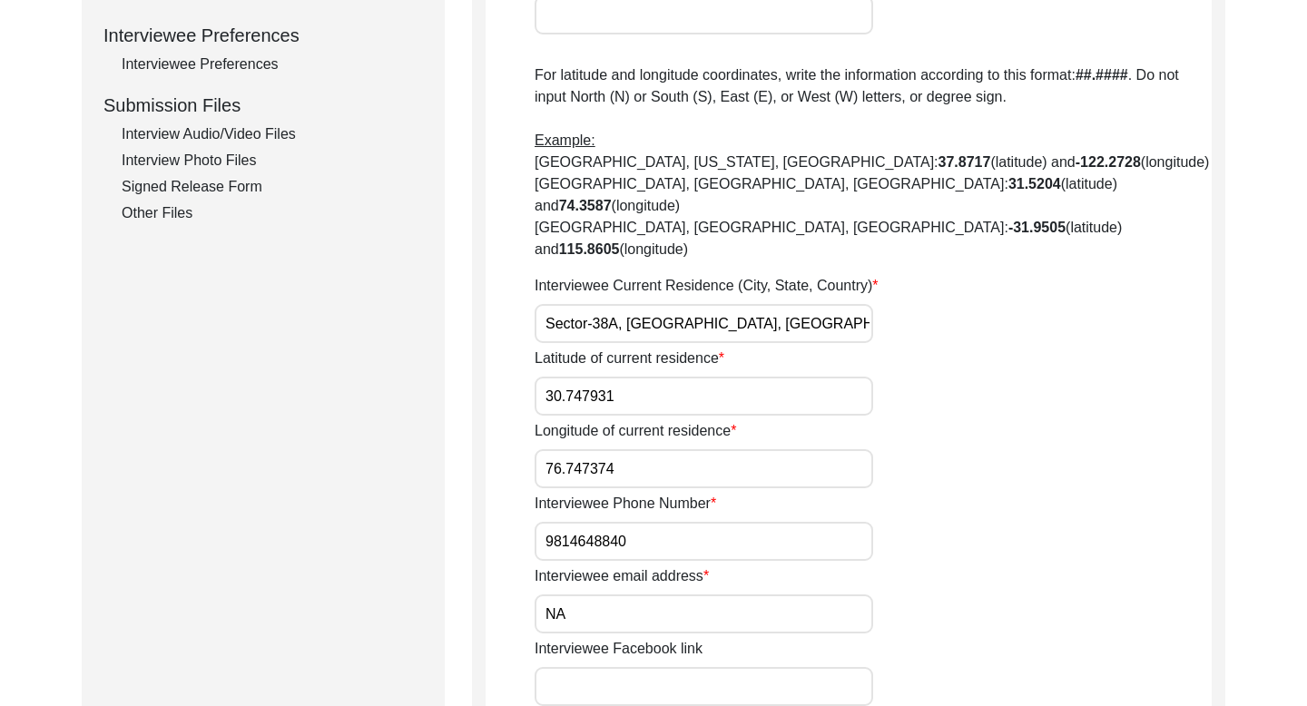
click at [581, 522] on input "9814648840" at bounding box center [703, 541] width 338 height 39
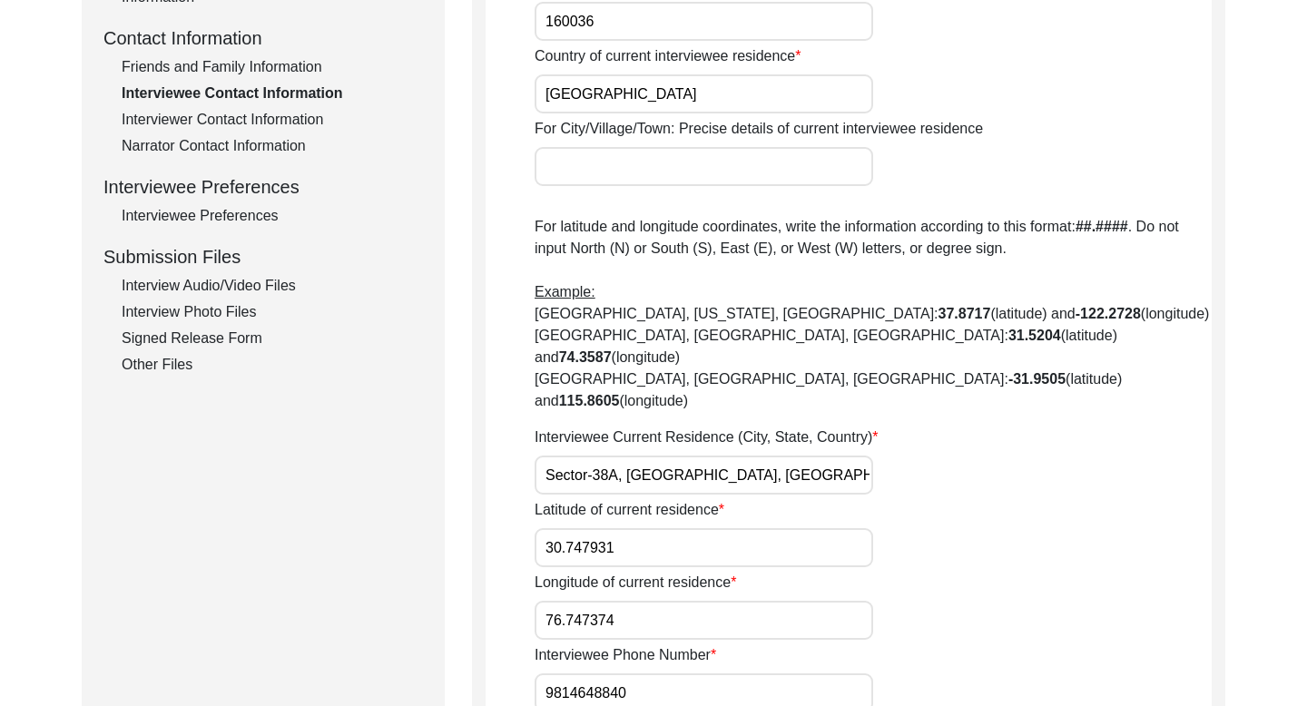
scroll to position [0, 0]
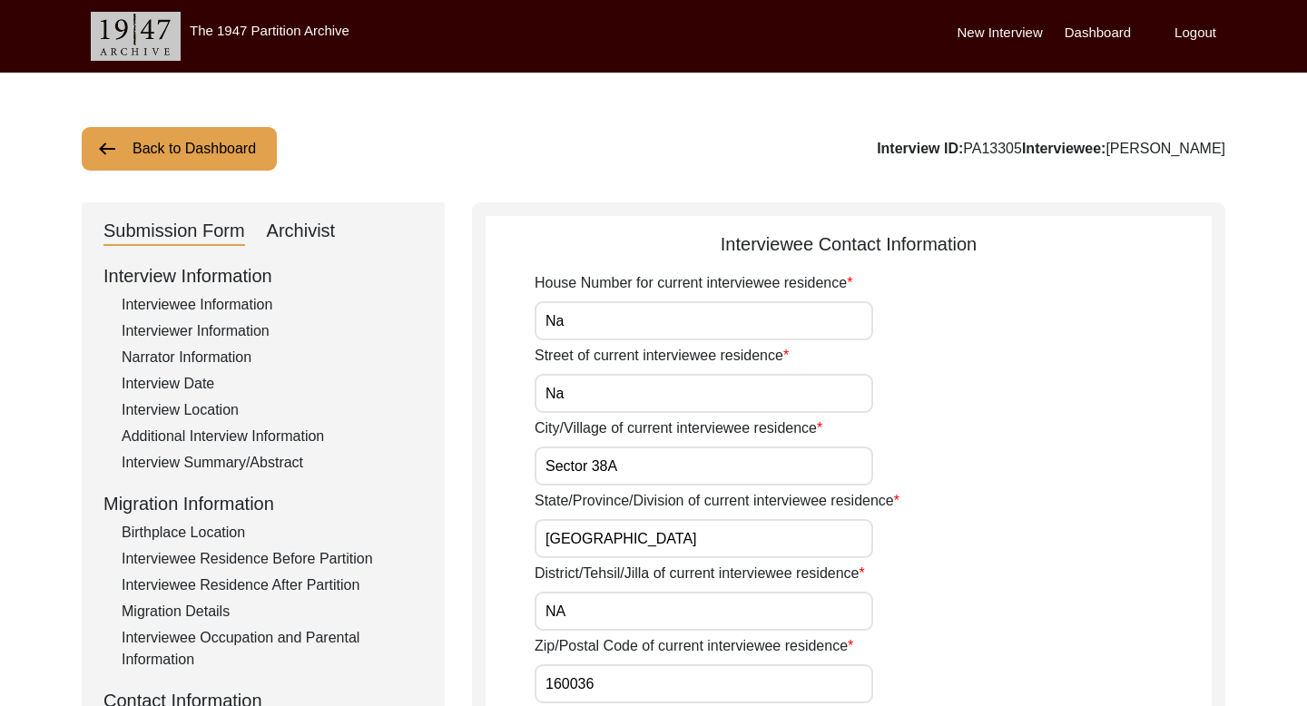
click at [220, 146] on button "Back to Dashboard" at bounding box center [179, 149] width 195 height 44
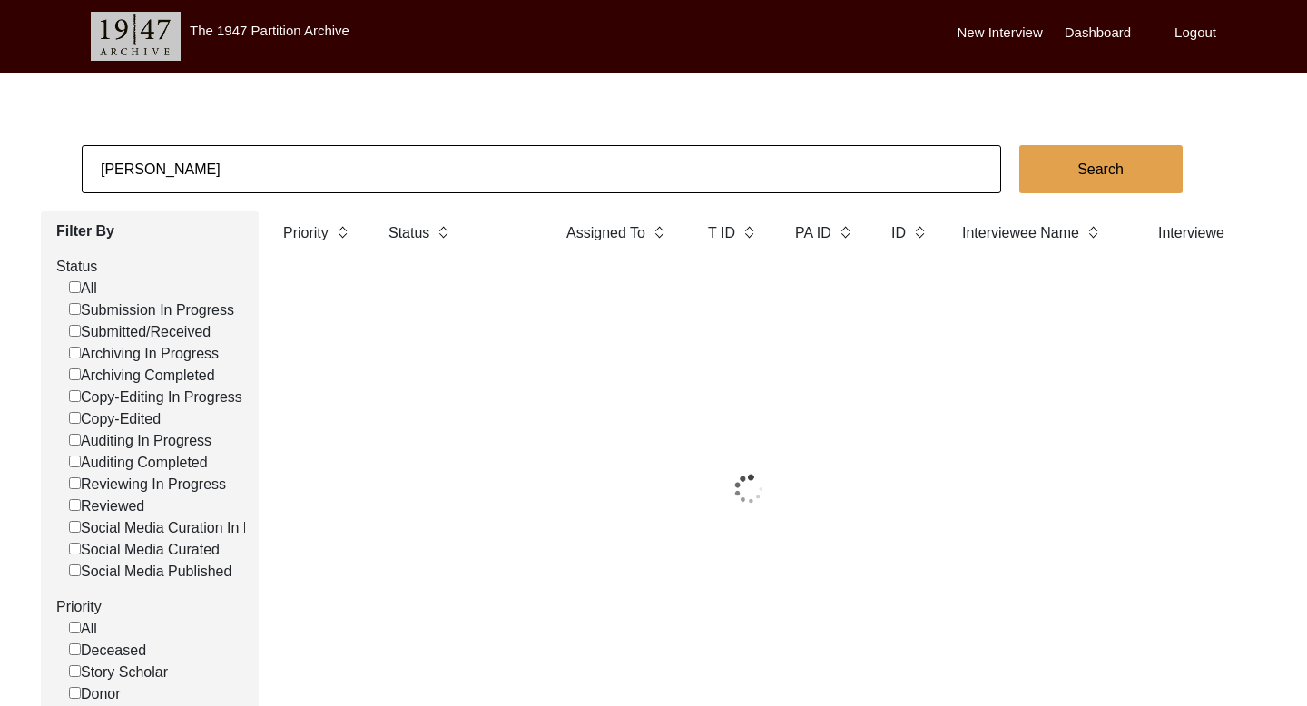
click at [141, 175] on input "[PERSON_NAME]" at bounding box center [541, 169] width 919 height 48
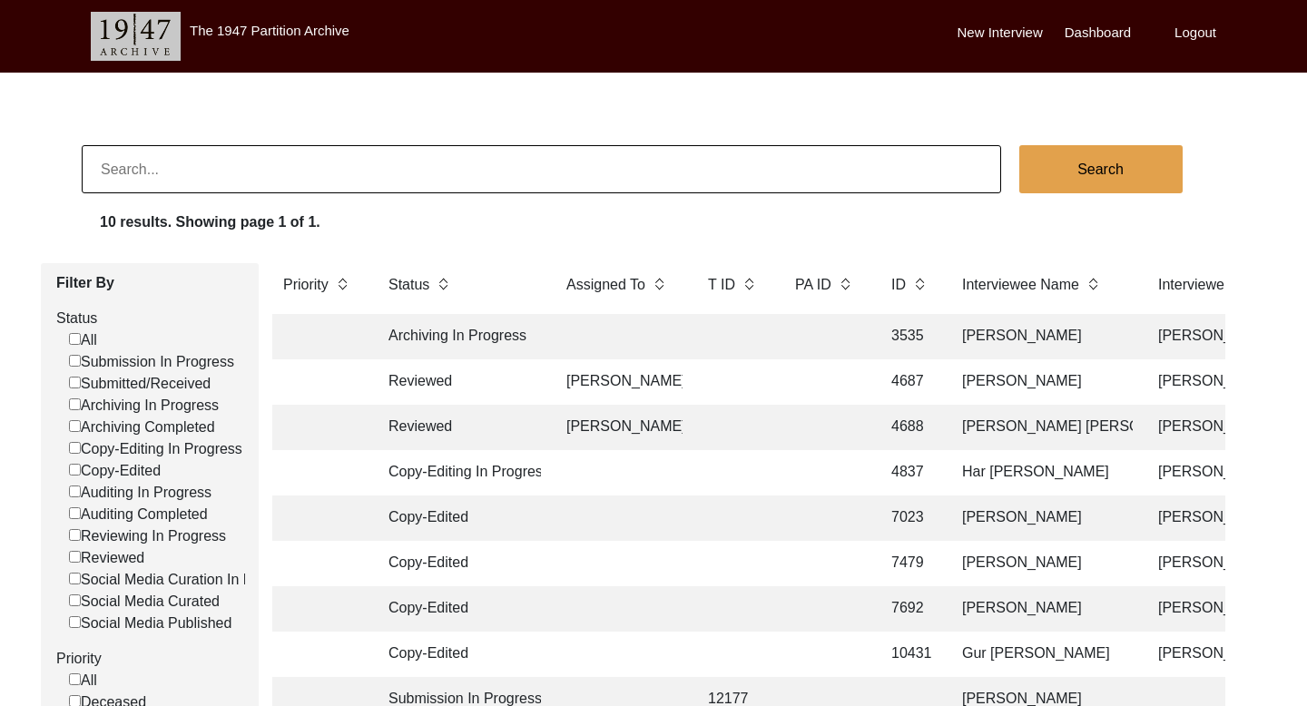
paste input "[PERSON_NAME]"
click at [1036, 190] on button "Search" at bounding box center [1100, 169] width 163 height 48
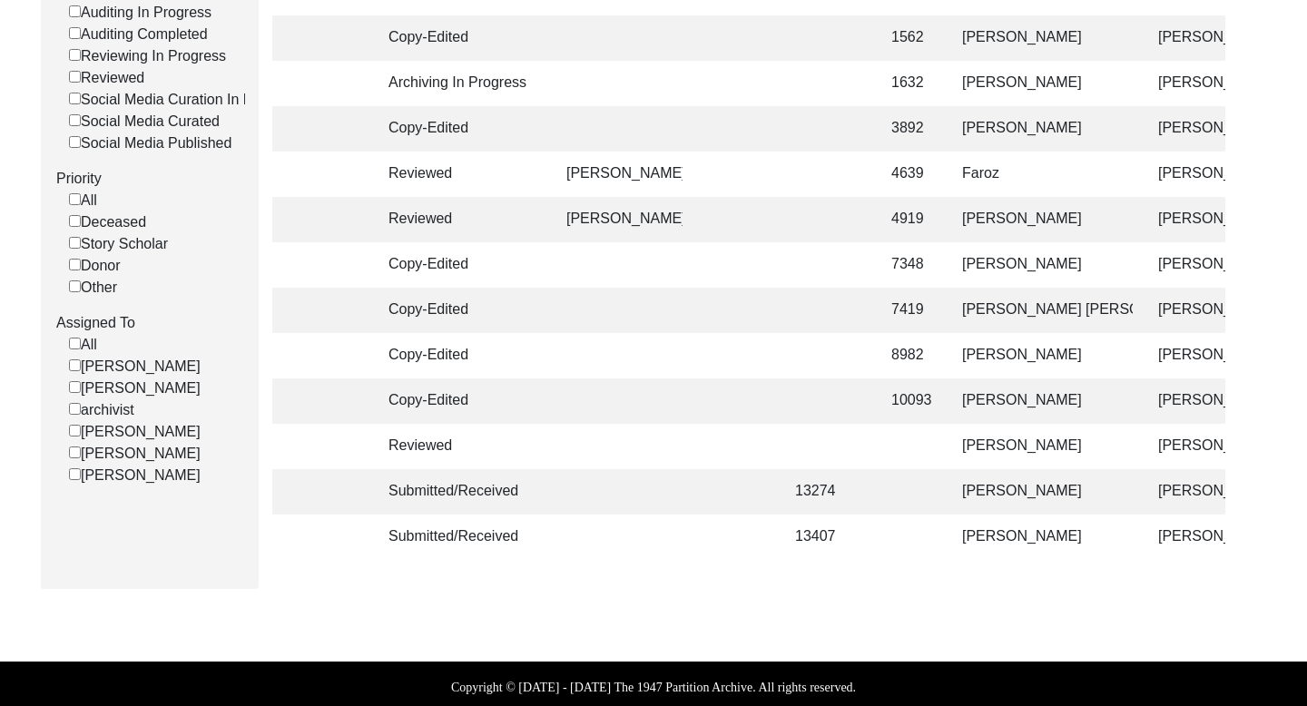
scroll to position [486, 0]
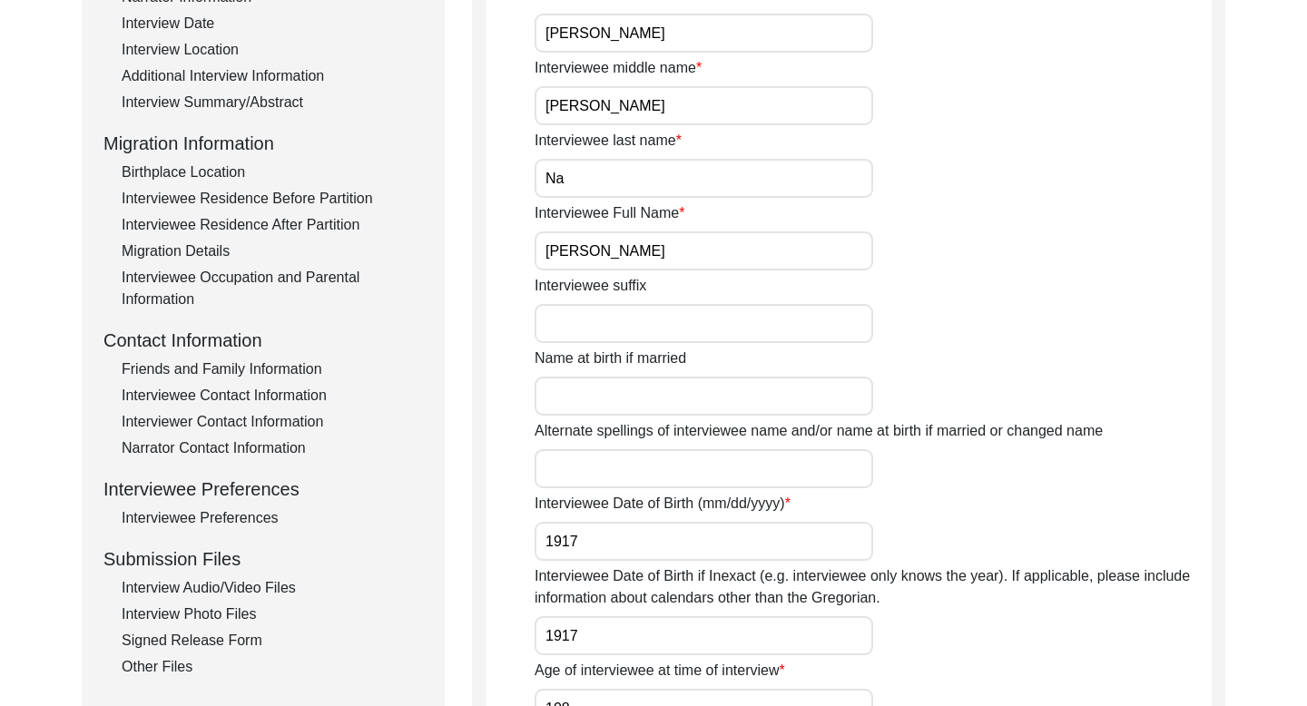
scroll to position [362, 0]
click at [312, 393] on div "Interviewee Contact Information" at bounding box center [272, 394] width 301 height 22
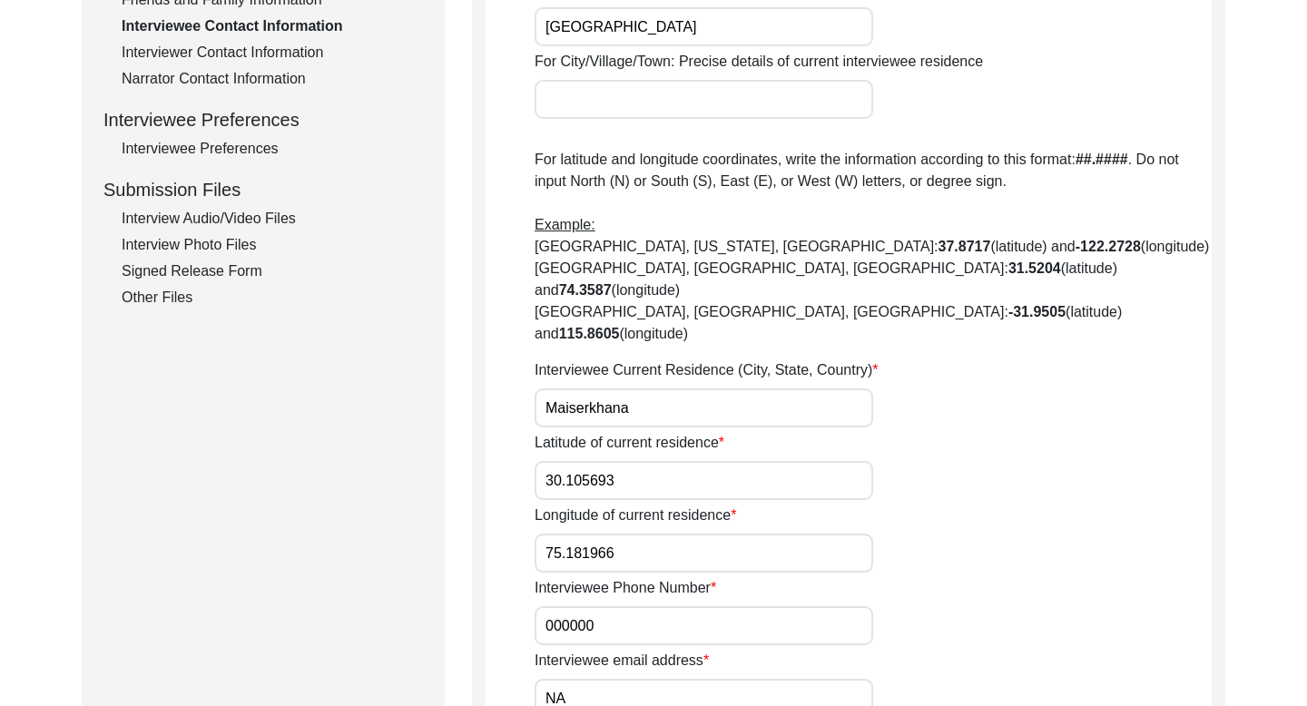
scroll to position [585, 0]
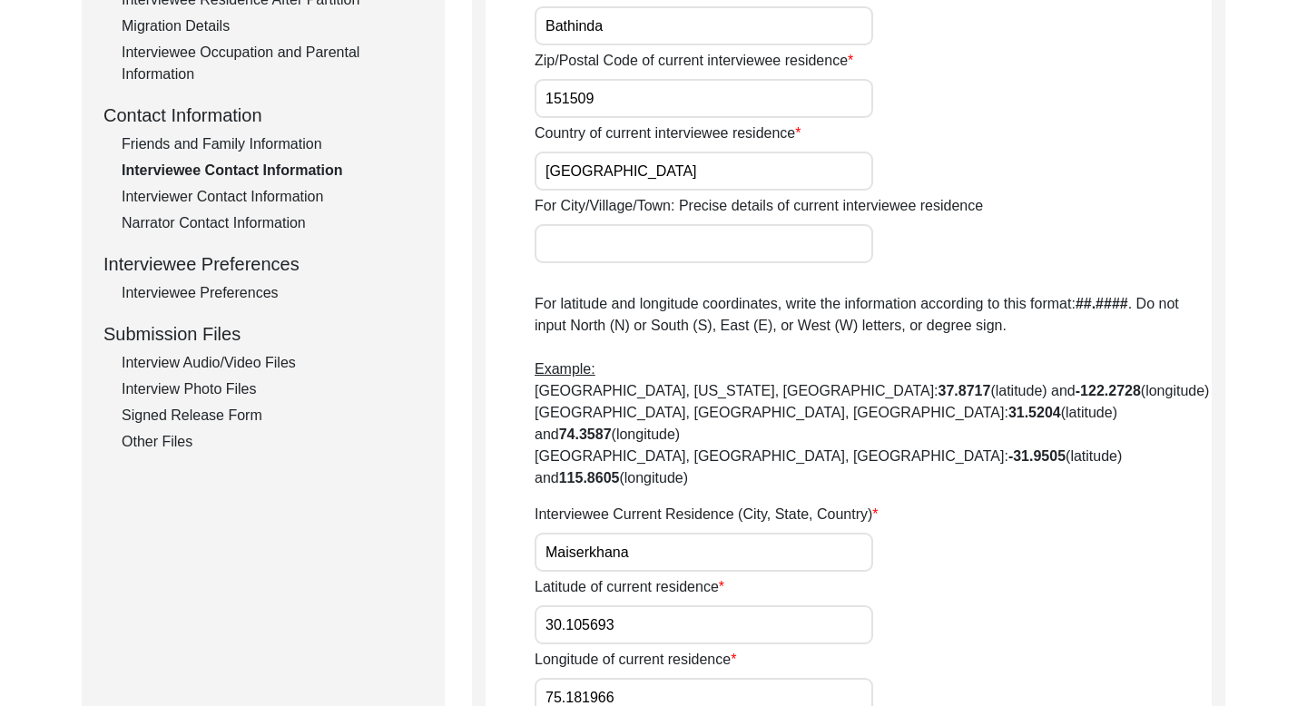
click at [295, 143] on div "Friends and Family Information" at bounding box center [272, 144] width 301 height 22
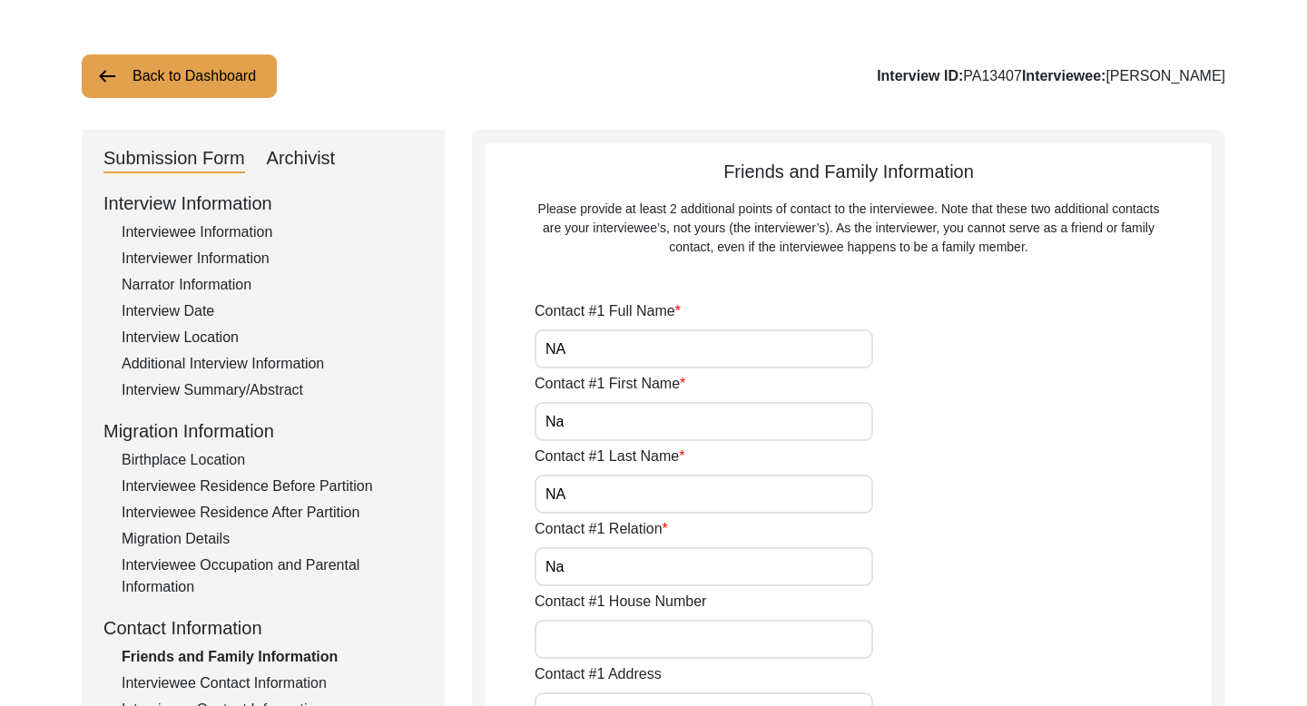
scroll to position [0, 0]
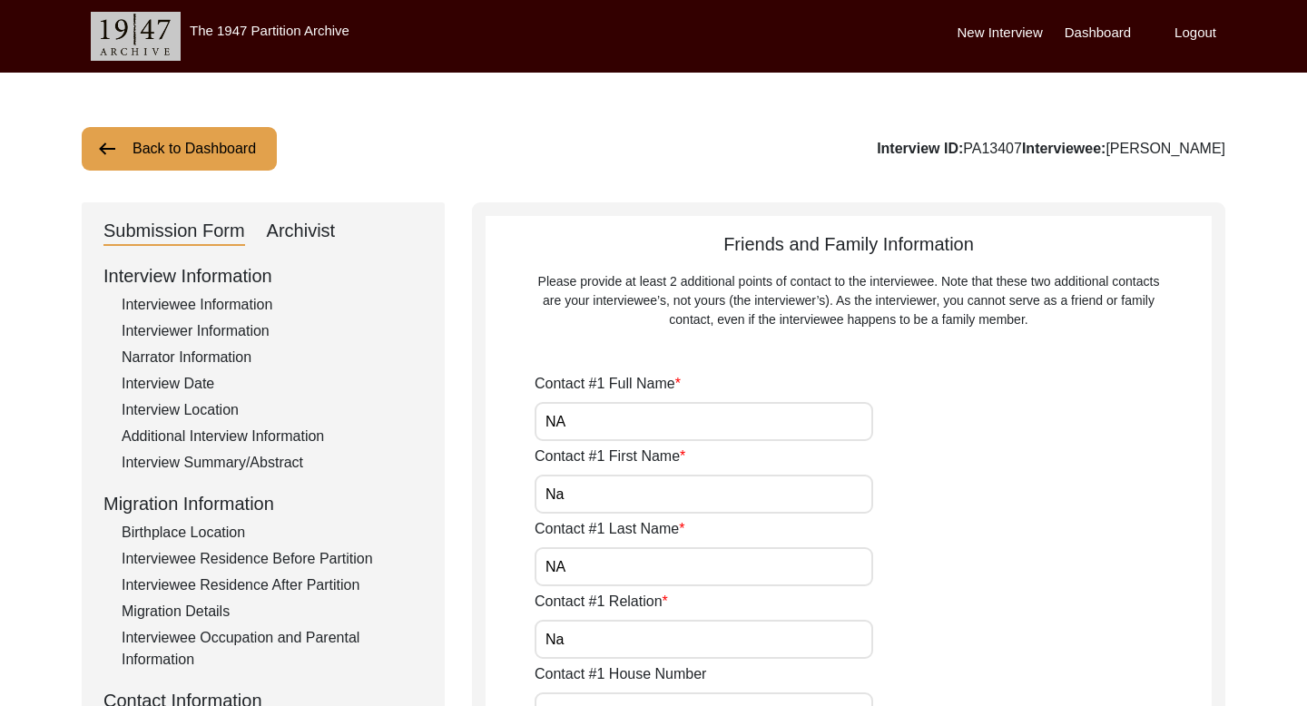
click at [112, 134] on button "Back to Dashboard" at bounding box center [179, 149] width 195 height 44
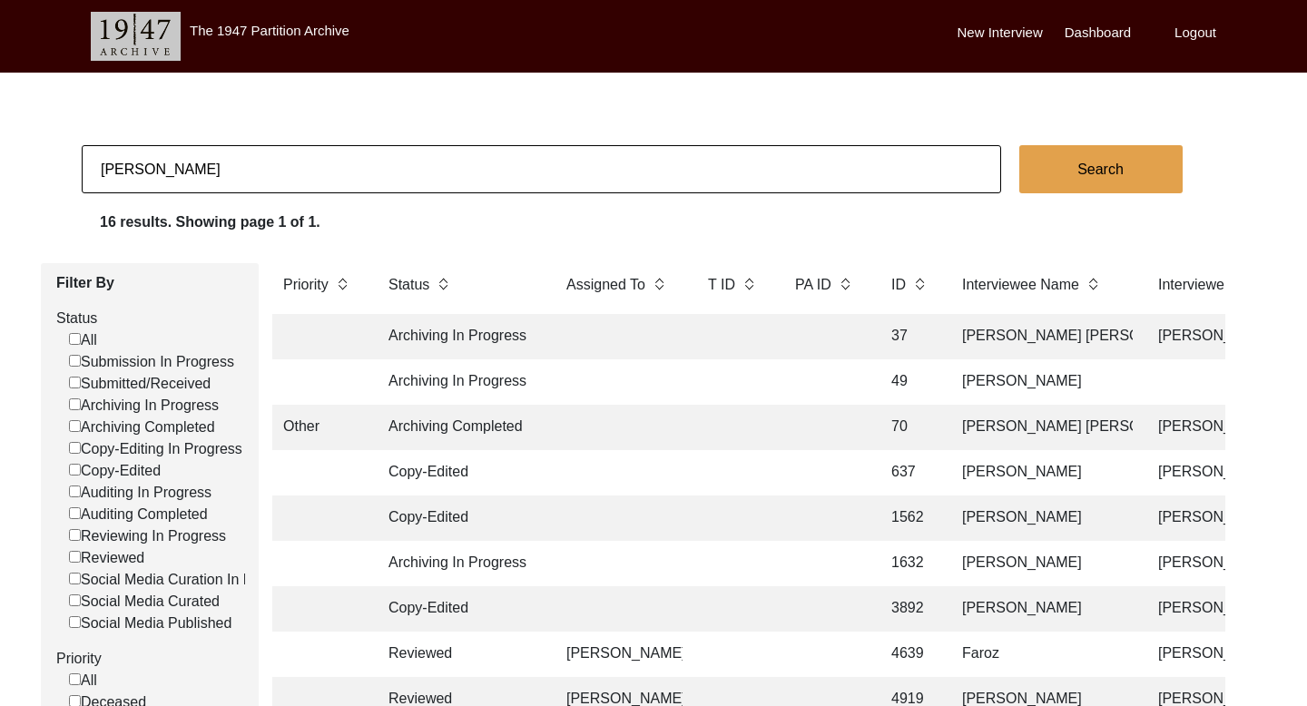
scroll to position [486, 0]
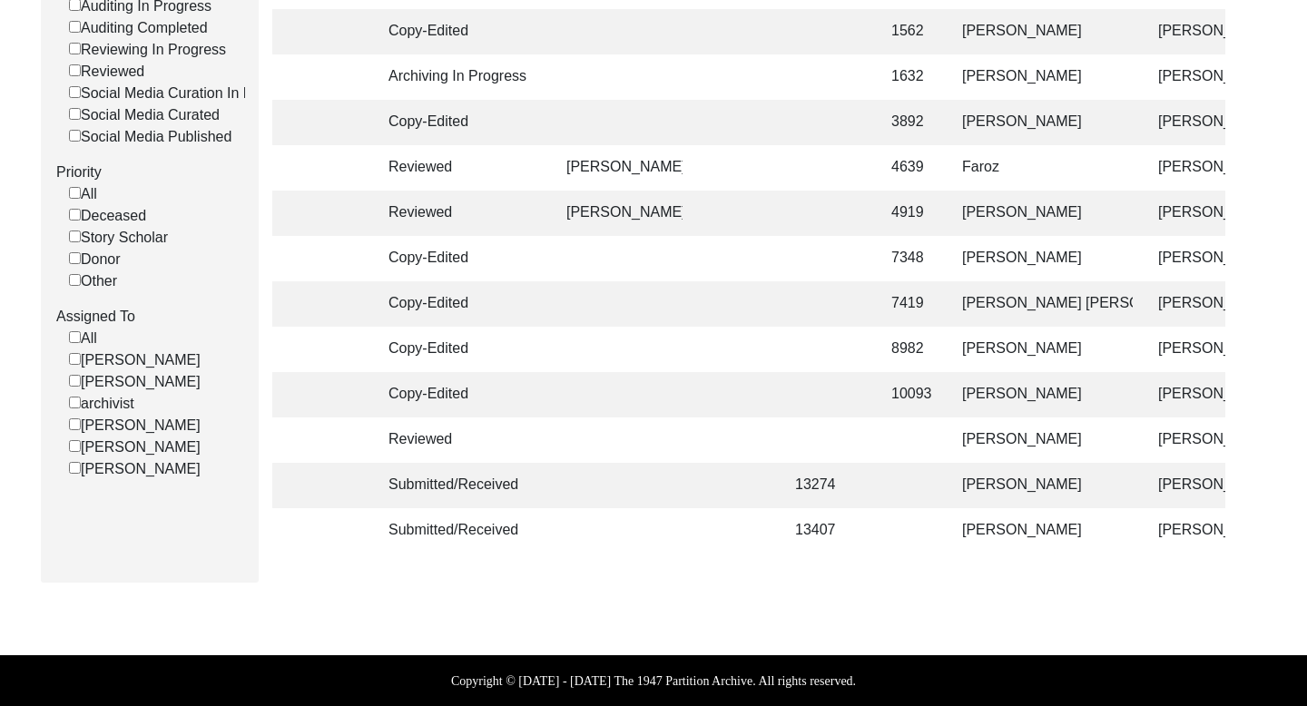
click at [1047, 487] on td "[PERSON_NAME]" at bounding box center [1041, 485] width 181 height 45
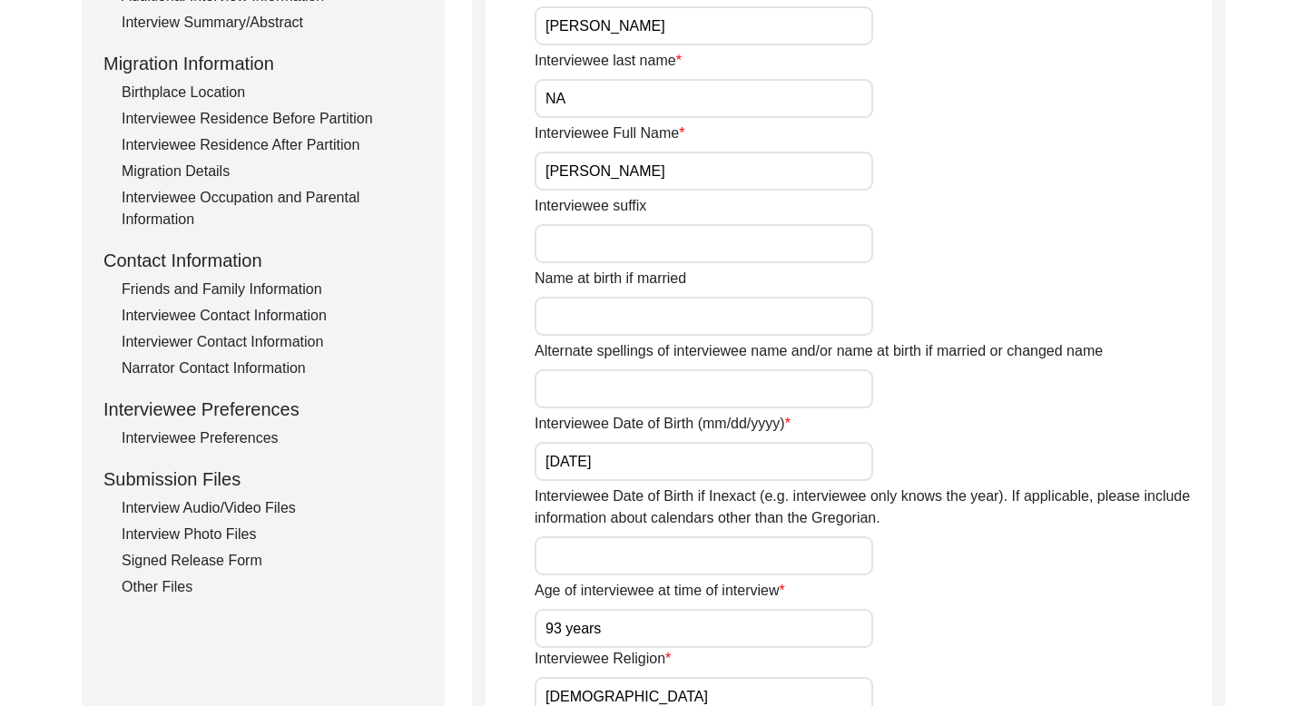
scroll to position [387, 0]
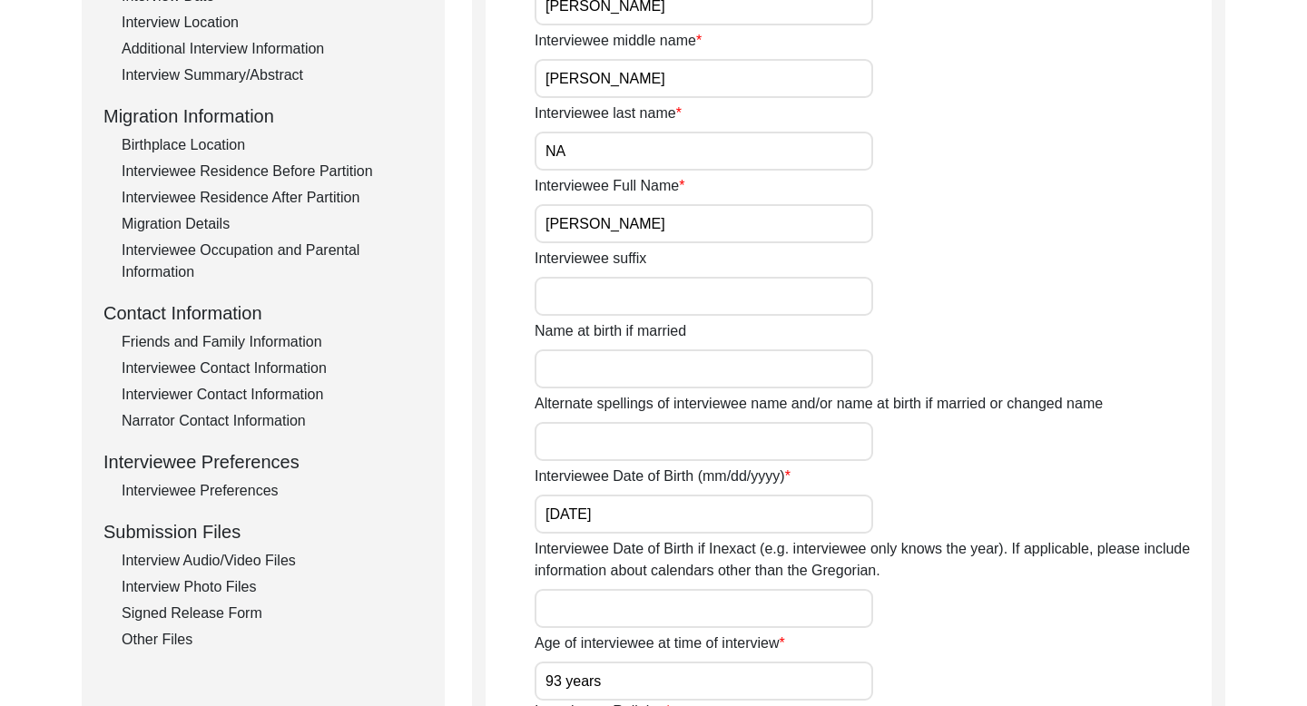
click at [279, 361] on div "Interviewee Contact Information" at bounding box center [272, 369] width 301 height 22
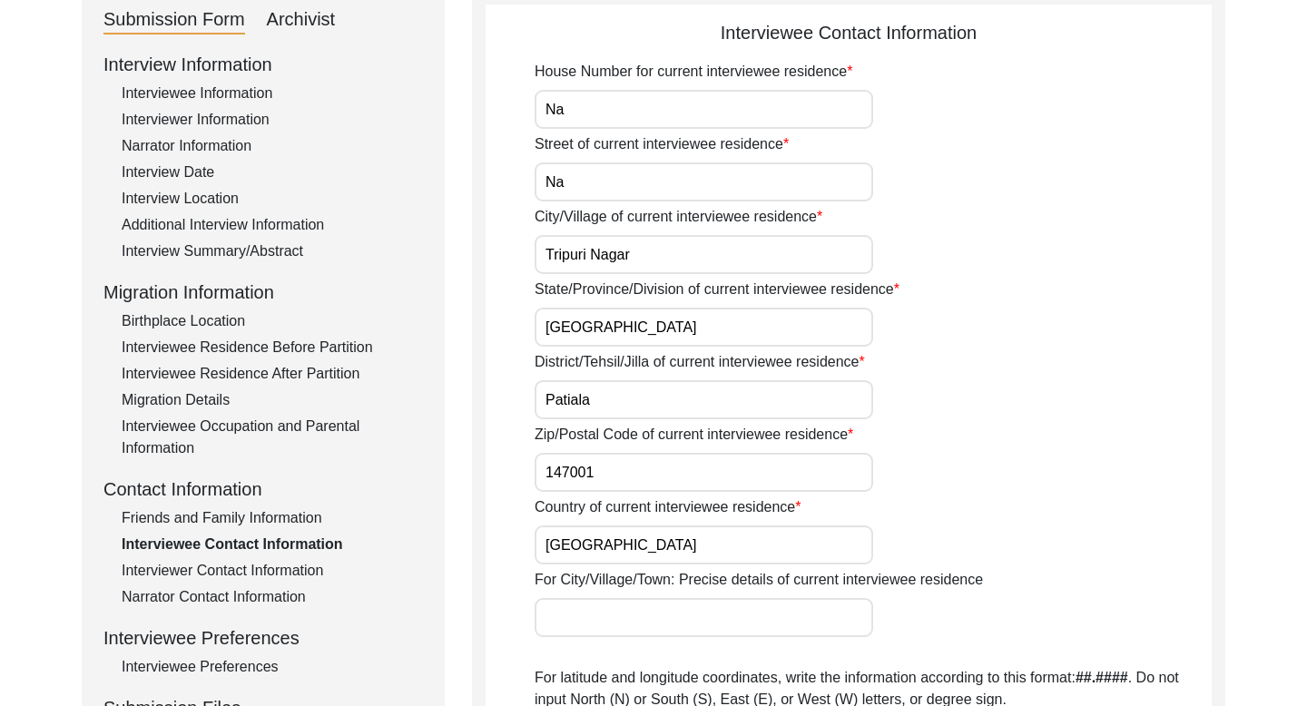
scroll to position [244, 0]
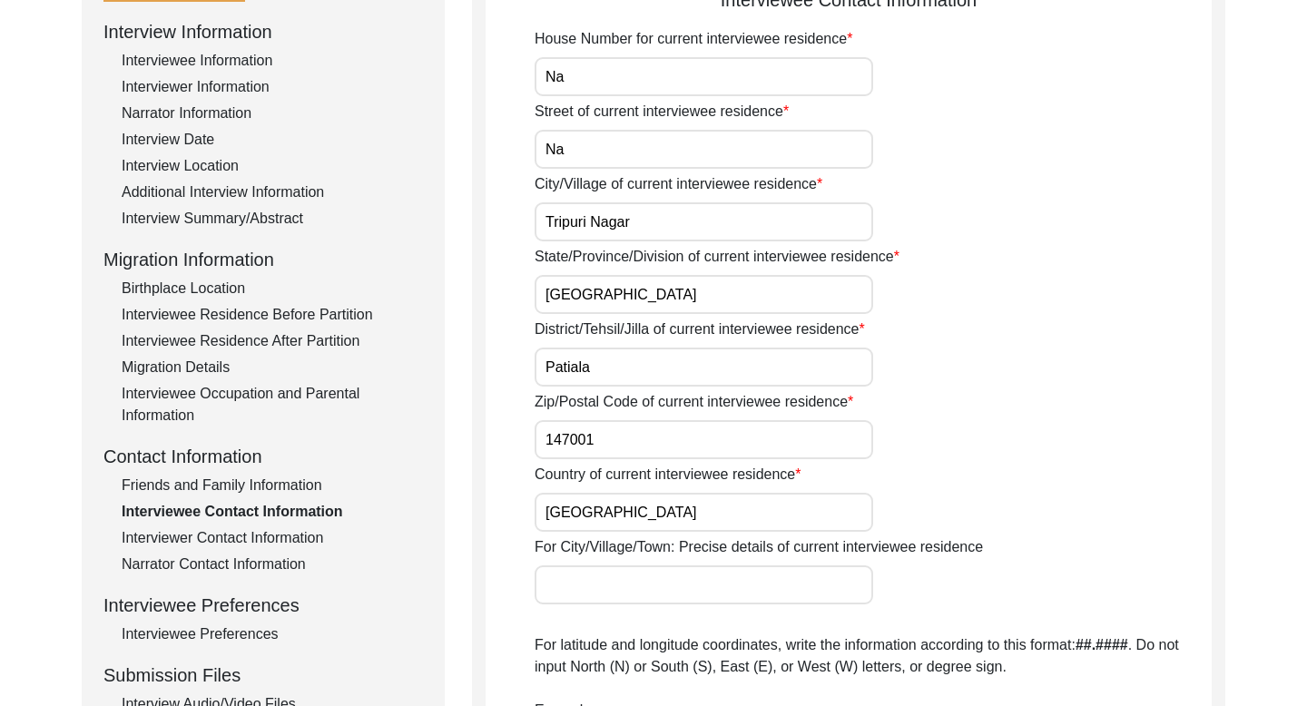
click at [309, 480] on div "Friends and Family Information" at bounding box center [272, 486] width 301 height 22
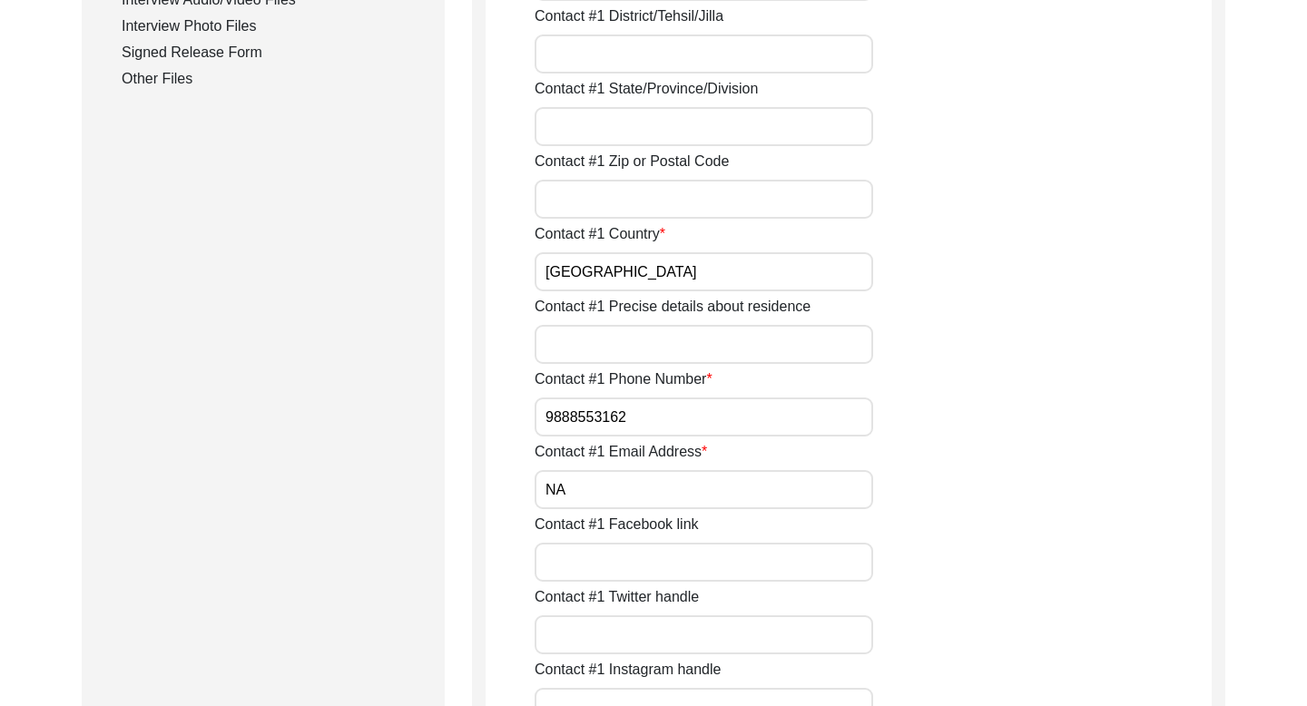
scroll to position [1052, 0]
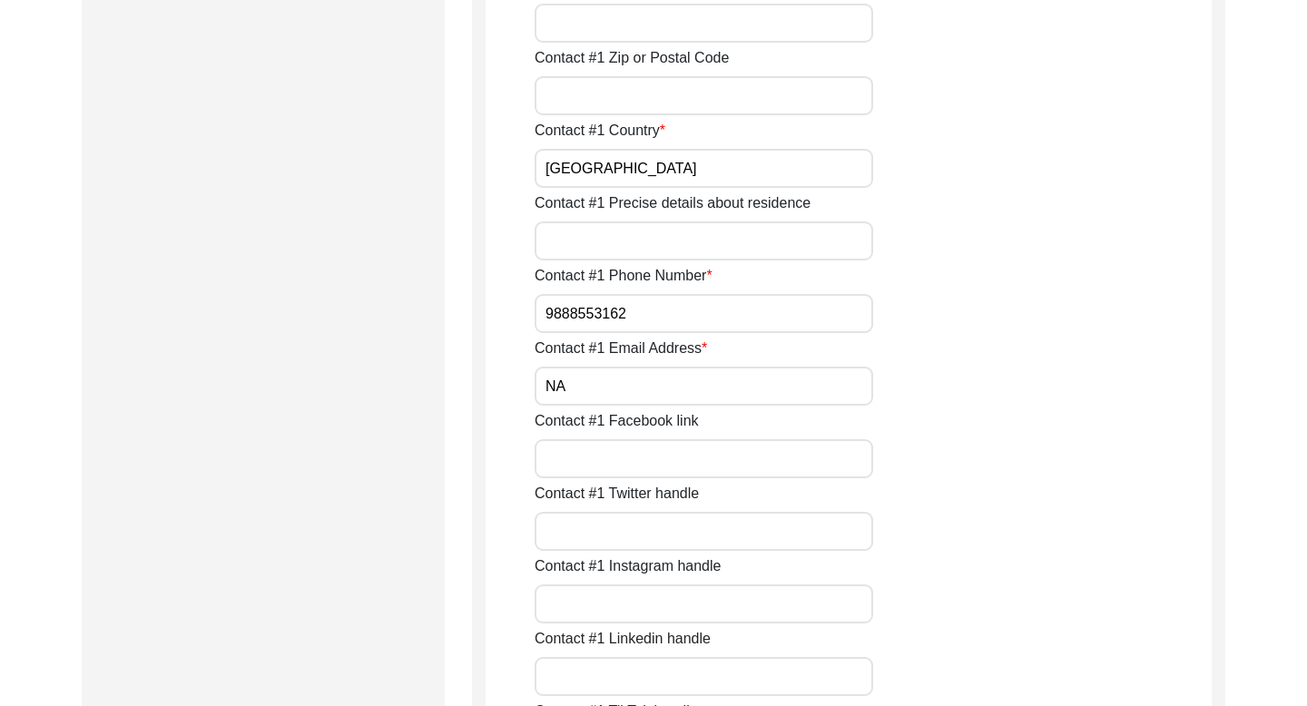
click at [582, 312] on input "9888553162" at bounding box center [703, 313] width 338 height 39
